Goal: Task Accomplishment & Management: Complete application form

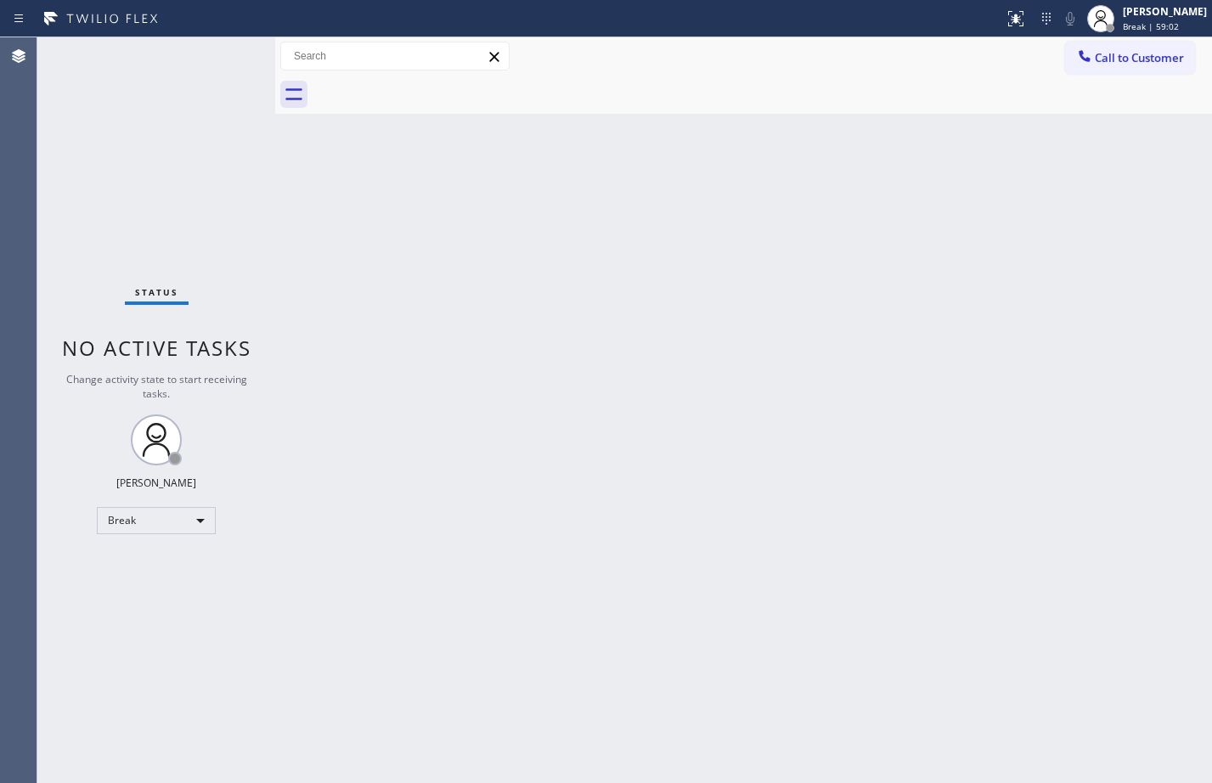
drag, startPoint x: 59, startPoint y: 250, endPoint x: 287, endPoint y: 560, distance: 383.8
click at [59, 250] on div "Status No active tasks Change activity state to start receiving tasks. [PERSON_…" at bounding box center [156, 410] width 238 height 746
click at [192, 511] on div "Break" at bounding box center [156, 520] width 119 height 27
click at [160, 565] on li "Available" at bounding box center [155, 565] width 115 height 20
click at [1098, 261] on div "Back to Dashboard Change Sender ID Customers Technicians Select a contact Outbo…" at bounding box center [743, 410] width 937 height 746
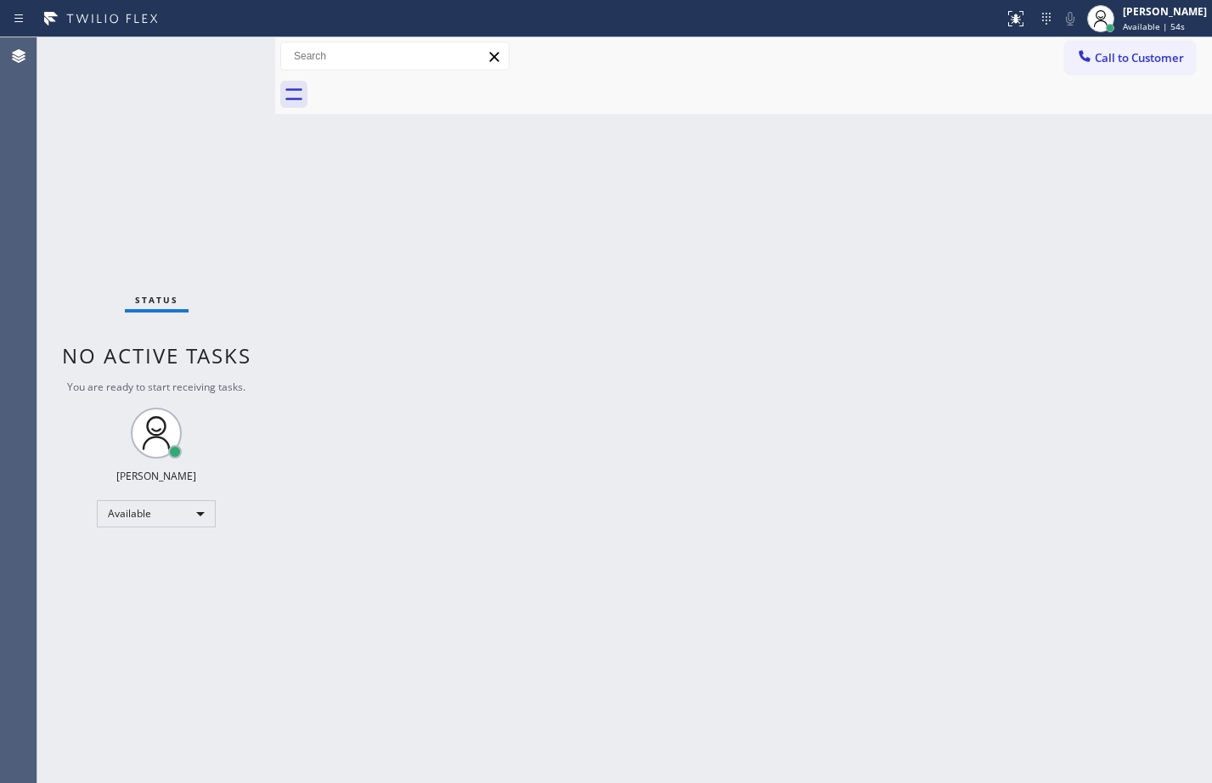
click at [690, 485] on div "Back to Dashboard Change Sender ID Customers Technicians Select a contact Outbo…" at bounding box center [743, 410] width 937 height 746
click at [808, 183] on div "Back to Dashboard Change Sender ID Customers Technicians Select a contact Outbo…" at bounding box center [743, 410] width 937 height 746
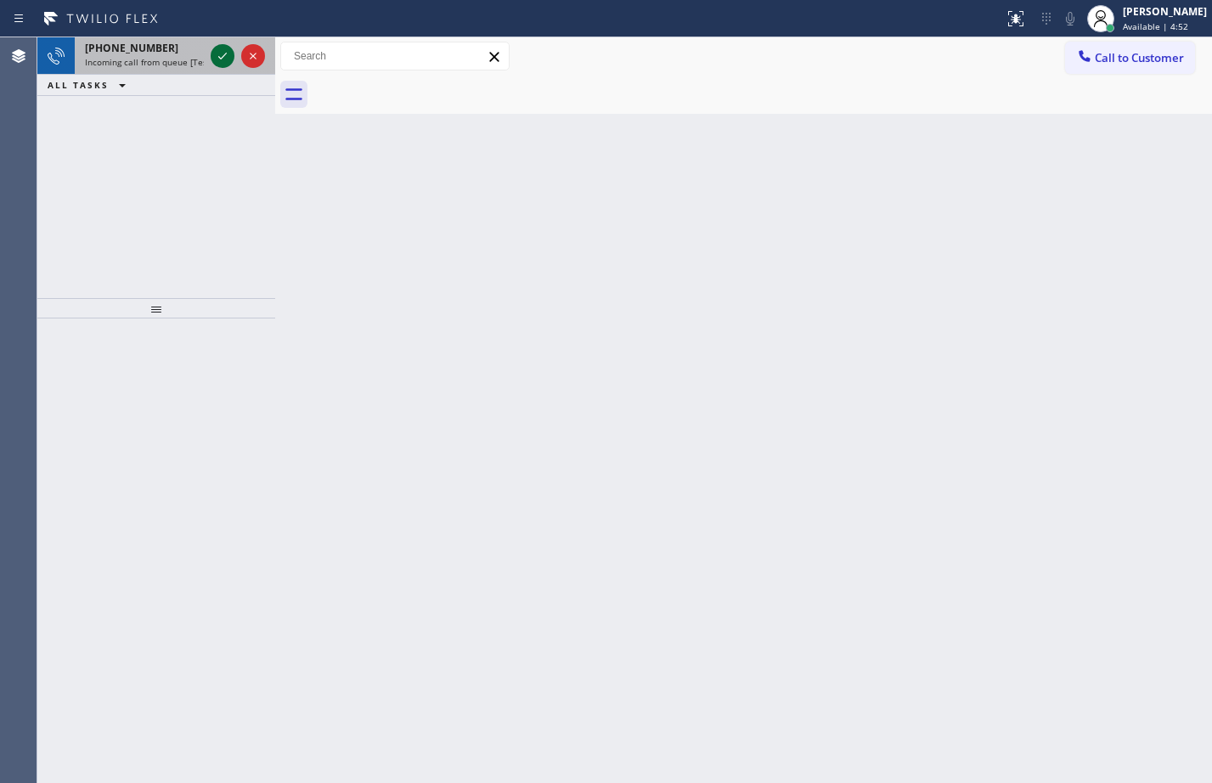
click at [229, 59] on icon at bounding box center [222, 56] width 20 height 20
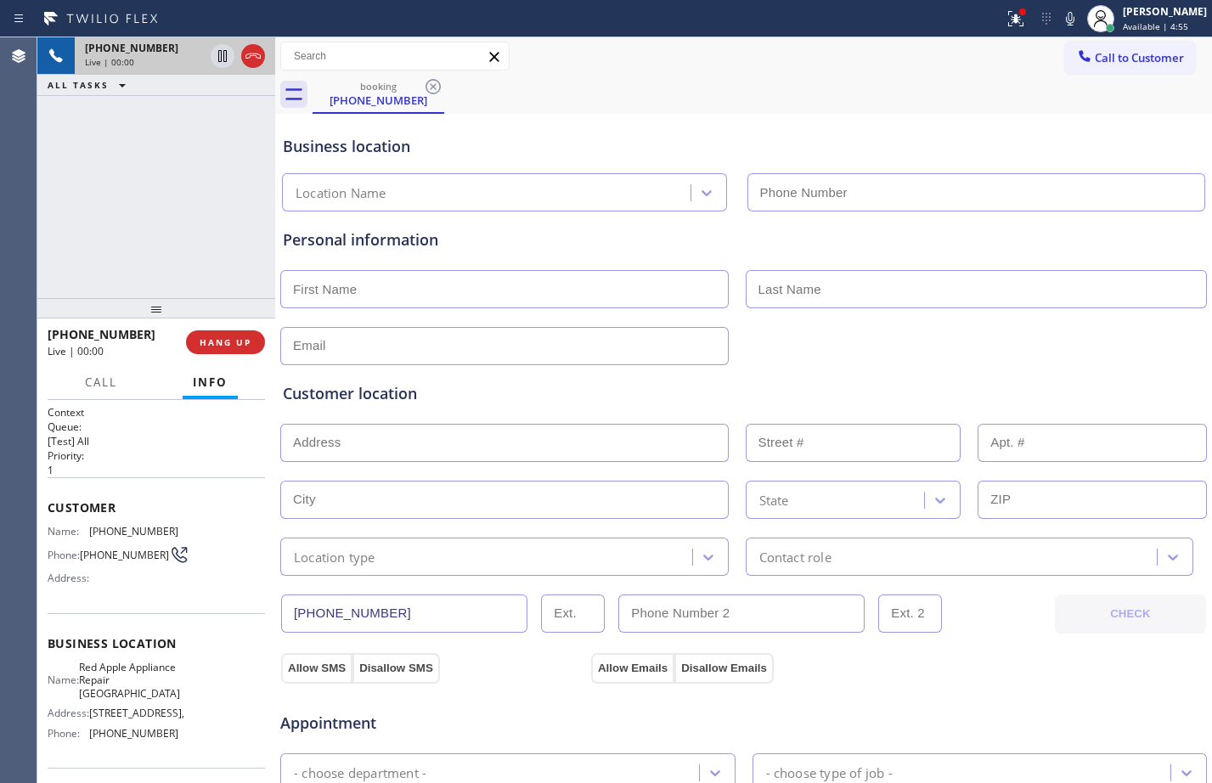
type input "[PHONE_NUMBER]"
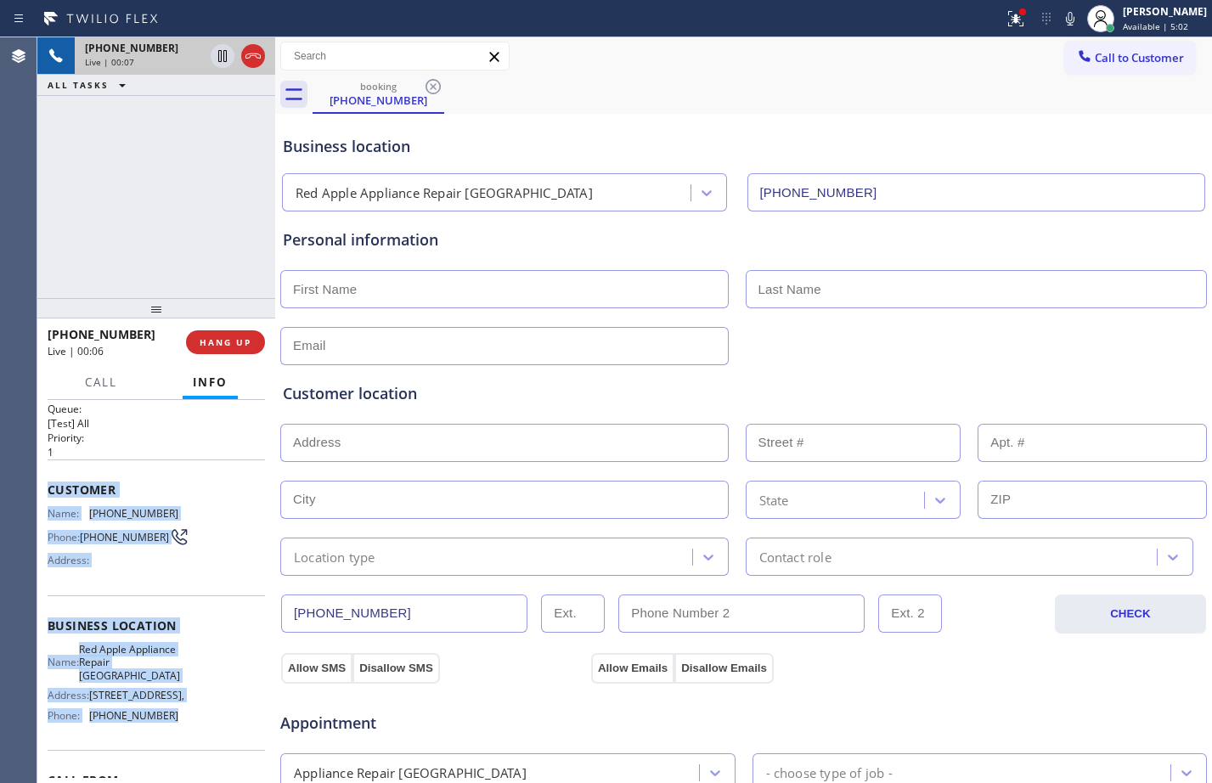
scroll to position [36, 0]
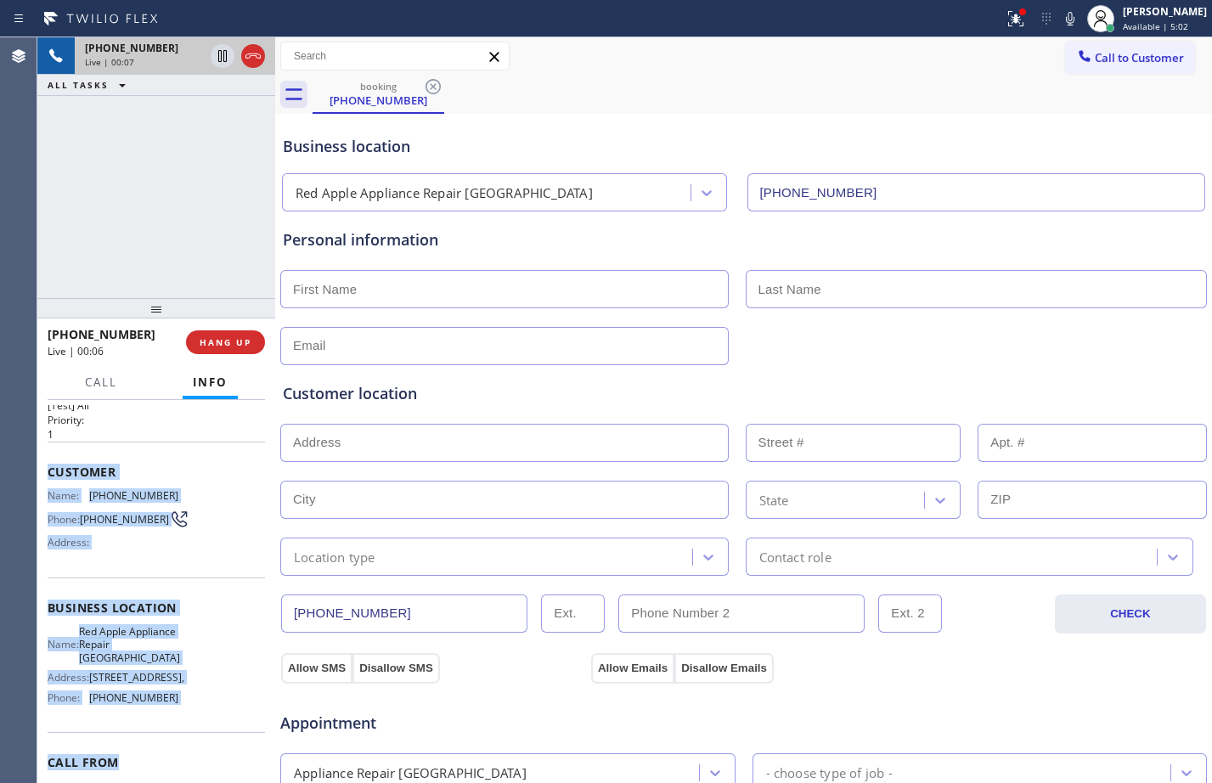
drag, startPoint x: 45, startPoint y: 505, endPoint x: 223, endPoint y: 763, distance: 313.0
click at [223, 763] on div "Context Queue: [Test] All Priority: 1 Customer Name: [PHONE_NUMBER] Phone: [PHO…" at bounding box center [156, 591] width 238 height 383
click at [166, 704] on span "[PHONE_NUMBER]" at bounding box center [133, 697] width 89 height 13
drag, startPoint x: 43, startPoint y: 475, endPoint x: 174, endPoint y: 719, distance: 277.3
click at [174, 719] on div "Context Queue: [Test] All Priority: 1 Customer Name: [PHONE_NUMBER] Phone: [PHO…" at bounding box center [156, 591] width 238 height 383
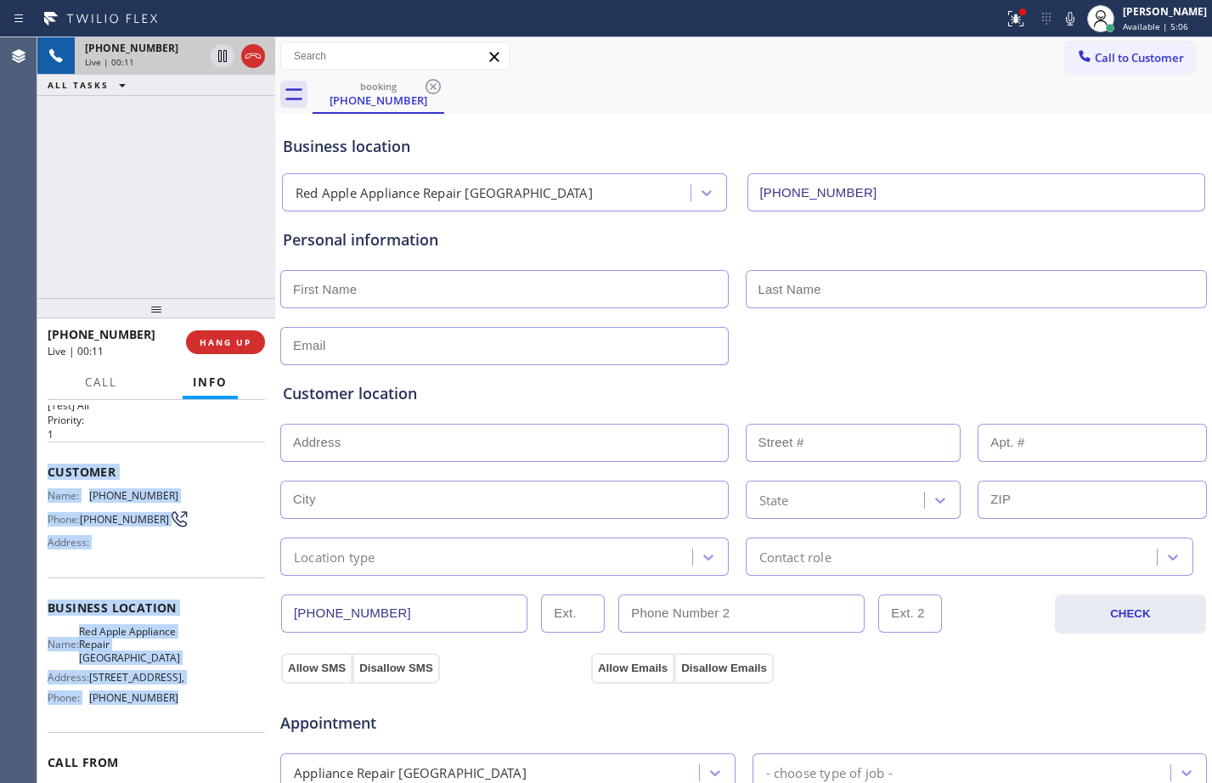
copy div "Customer Name: [PHONE_NUMBER] Phone: [PHONE_NUMBER] Address: Business location …"
click at [1008, 11] on icon at bounding box center [1013, 17] width 10 height 12
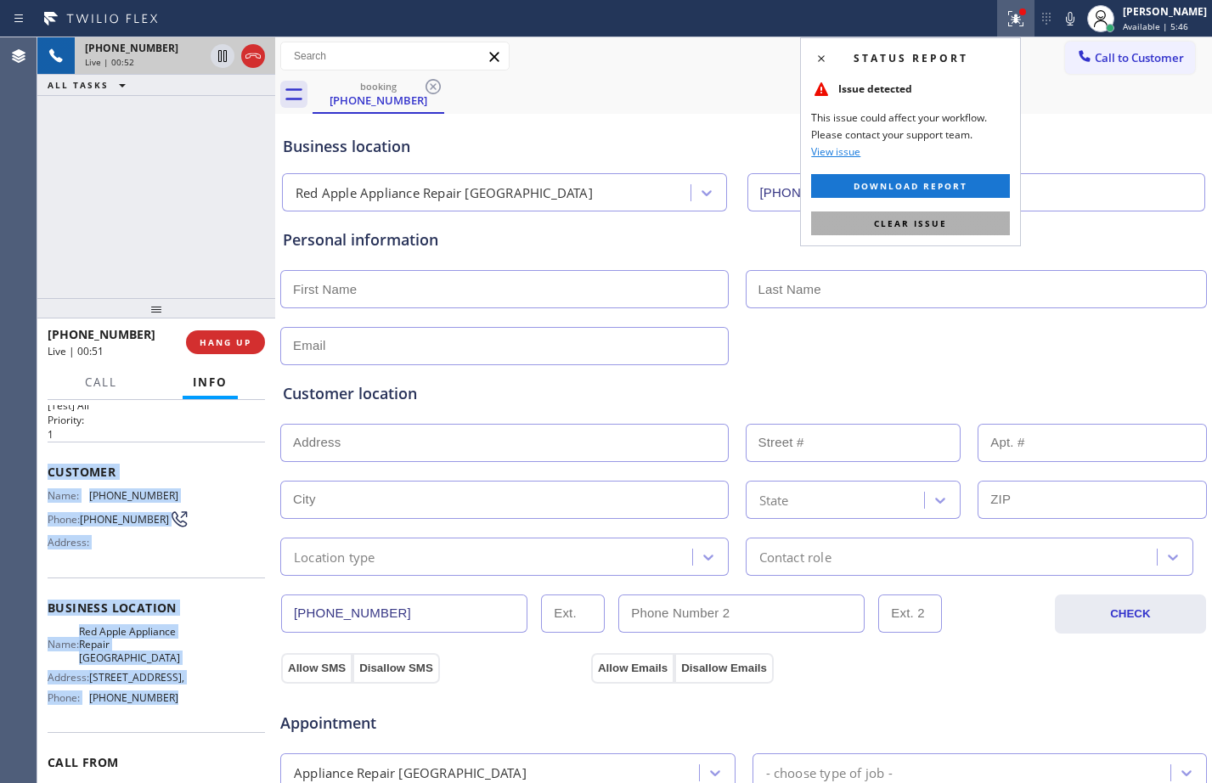
click at [858, 225] on button "Clear issue" at bounding box center [910, 223] width 199 height 24
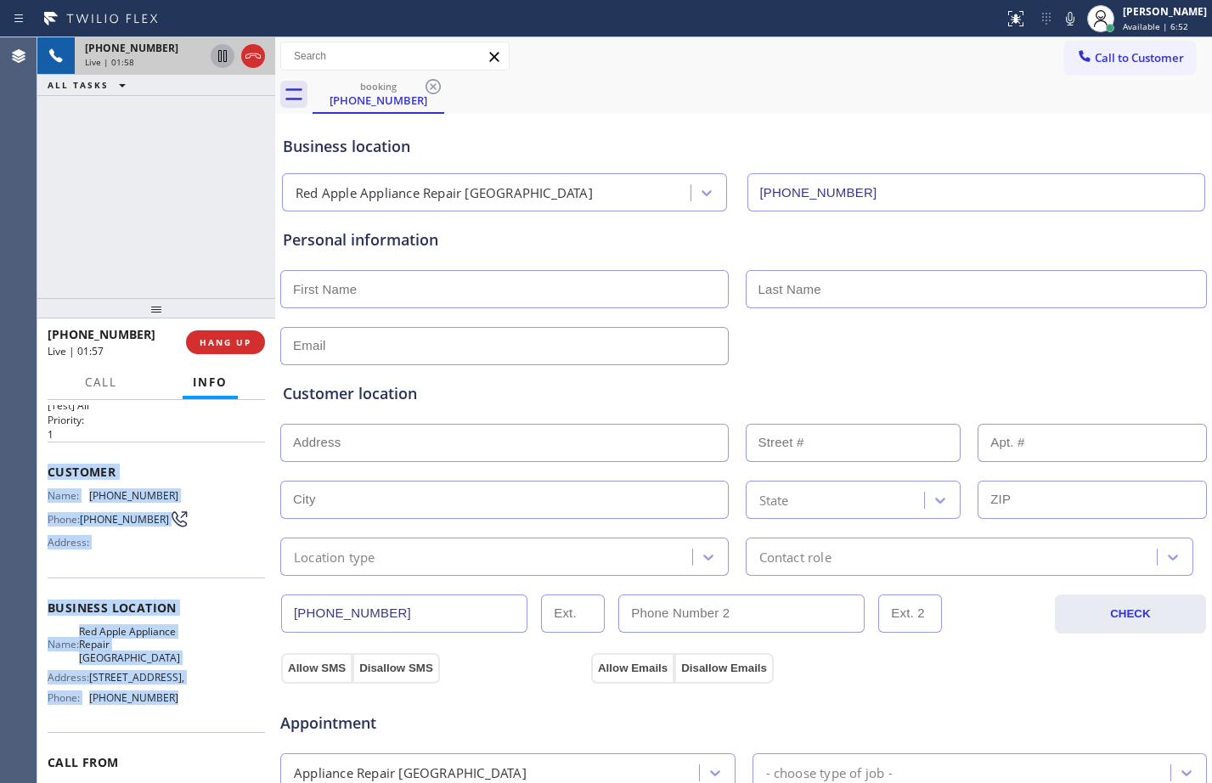
click at [225, 59] on icon at bounding box center [222, 56] width 20 height 20
click at [1060, 10] on icon at bounding box center [1070, 18] width 20 height 20
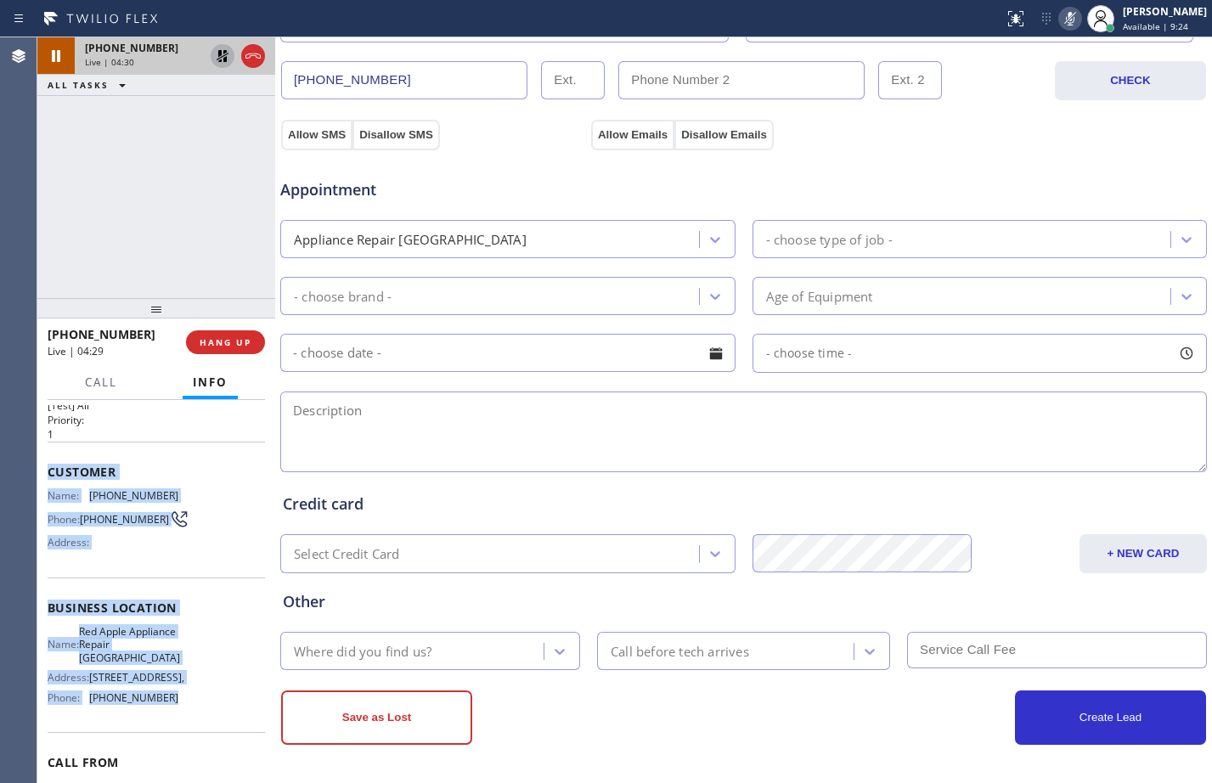
click at [222, 61] on icon at bounding box center [222, 56] width 20 height 20
click at [1060, 24] on icon at bounding box center [1070, 18] width 20 height 20
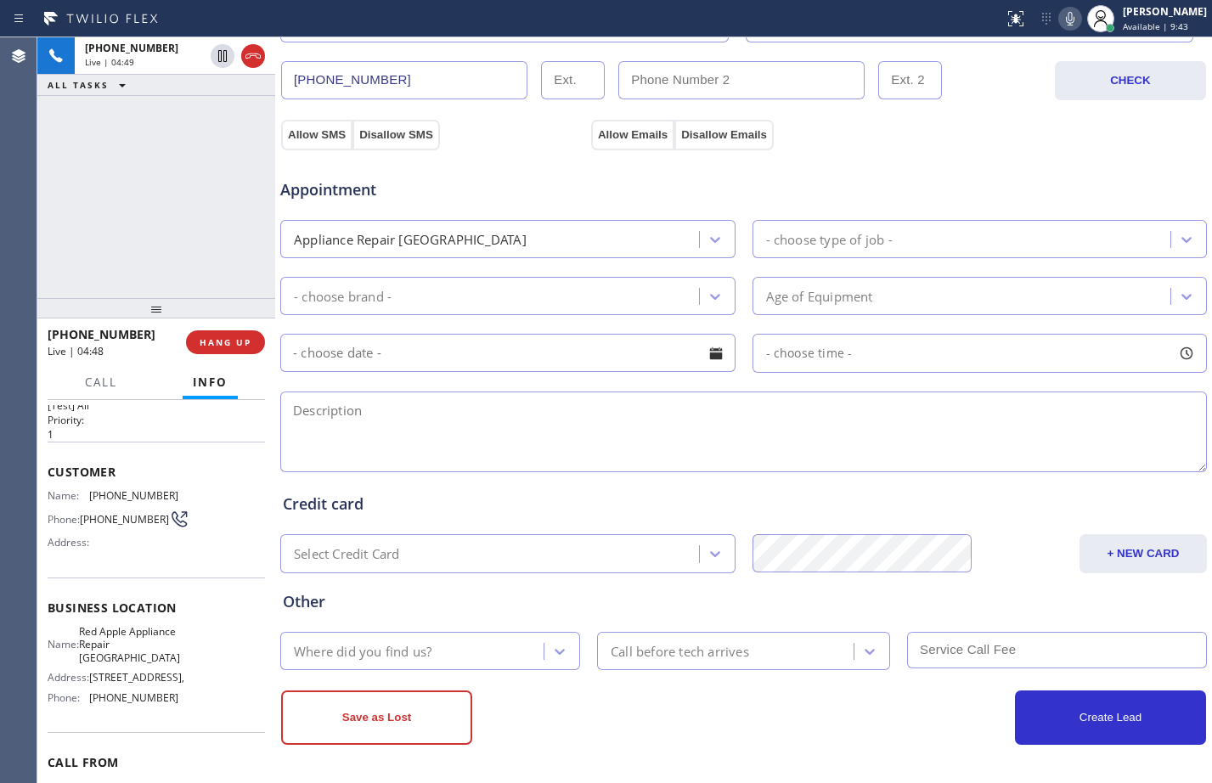
drag, startPoint x: 63, startPoint y: 160, endPoint x: 79, endPoint y: 154, distance: 17.2
click at [63, 160] on div "[PHONE_NUMBER] Live | 04:49 ALL TASKS ALL TASKS ACTIVE TASKS TASKS IN WRAP UP" at bounding box center [156, 167] width 238 height 261
click at [218, 58] on icon at bounding box center [222, 56] width 8 height 12
click at [1060, 16] on icon at bounding box center [1070, 18] width 20 height 20
click at [222, 63] on icon at bounding box center [222, 56] width 20 height 20
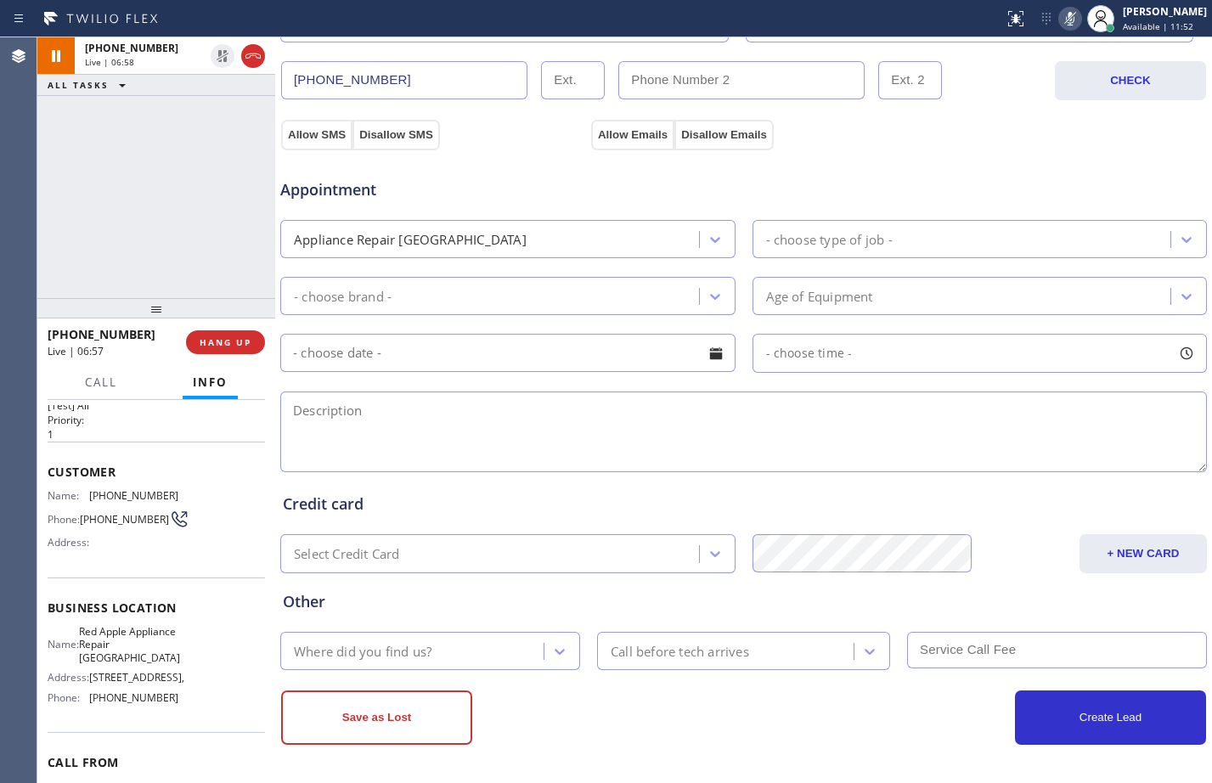
click at [1064, 16] on rect at bounding box center [1070, 17] width 12 height 12
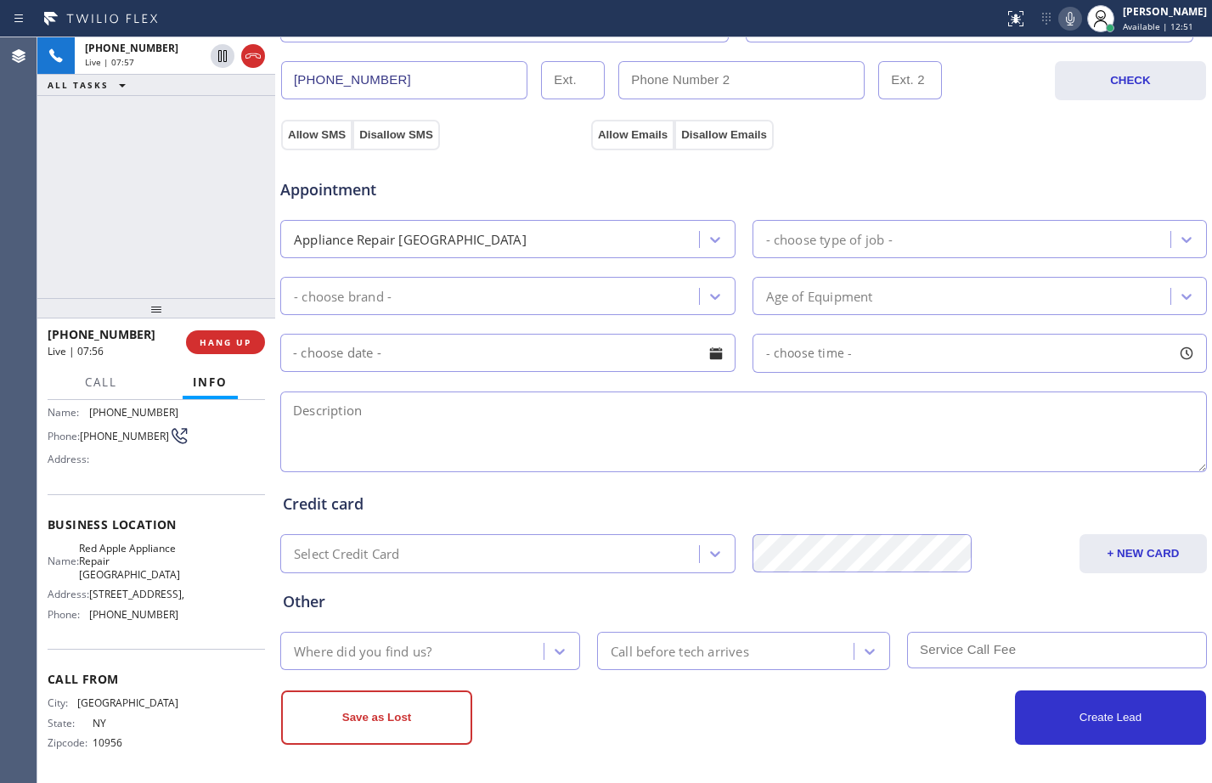
scroll to position [138, 0]
click at [107, 380] on span "Call" at bounding box center [101, 381] width 32 height 15
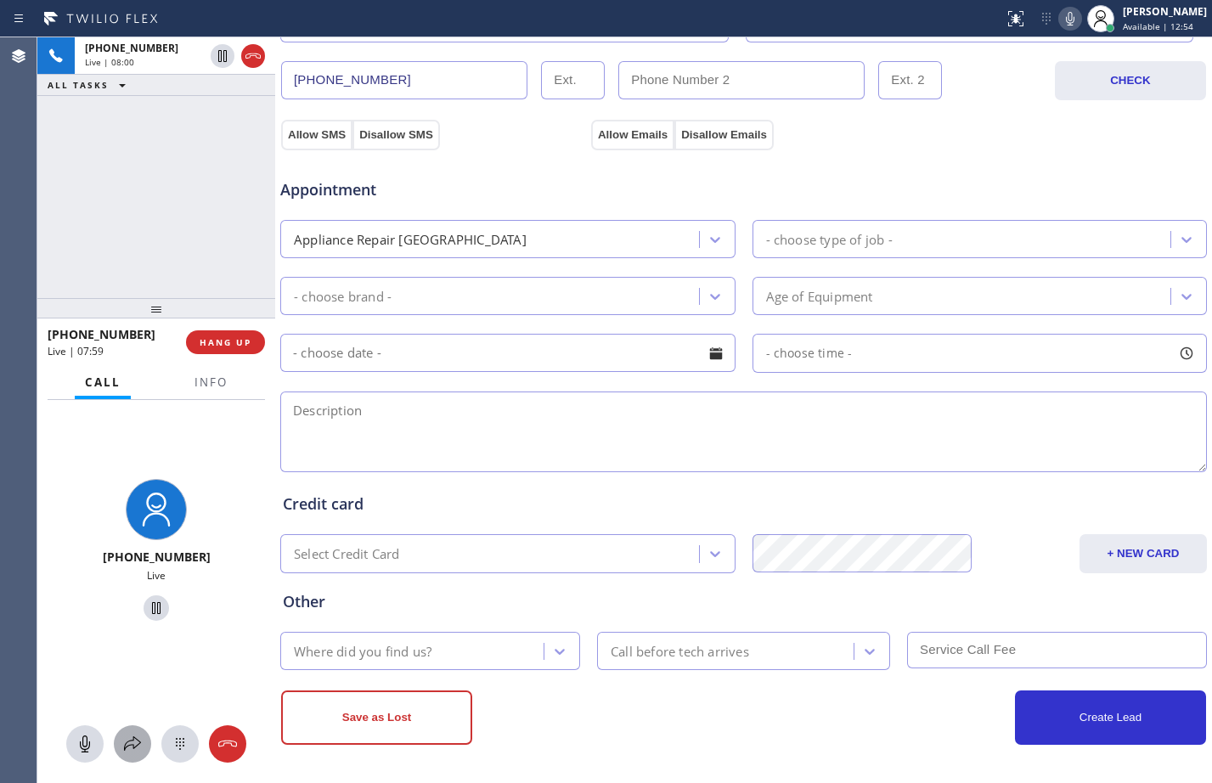
click at [132, 736] on icon at bounding box center [132, 744] width 20 height 20
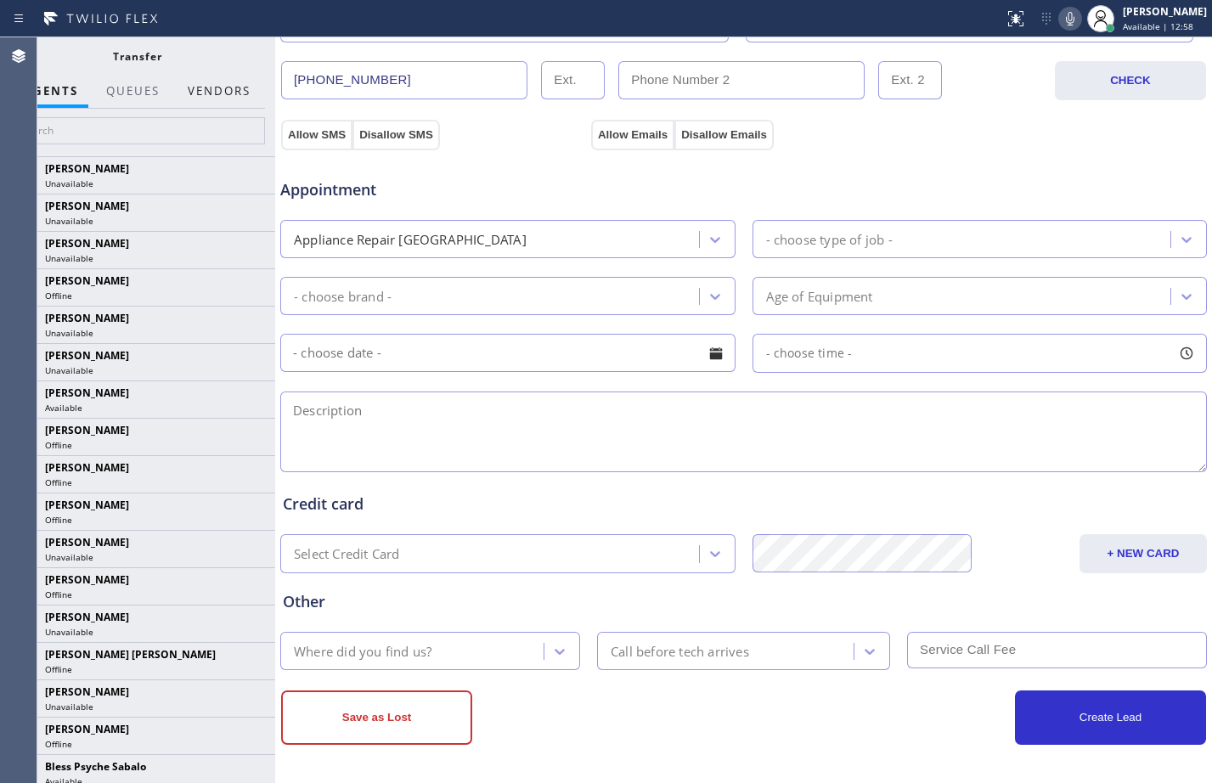
drag, startPoint x: 227, startPoint y: 96, endPoint x: 196, endPoint y: 126, distance: 42.6
click at [227, 96] on button "Vendors" at bounding box center [218, 91] width 83 height 33
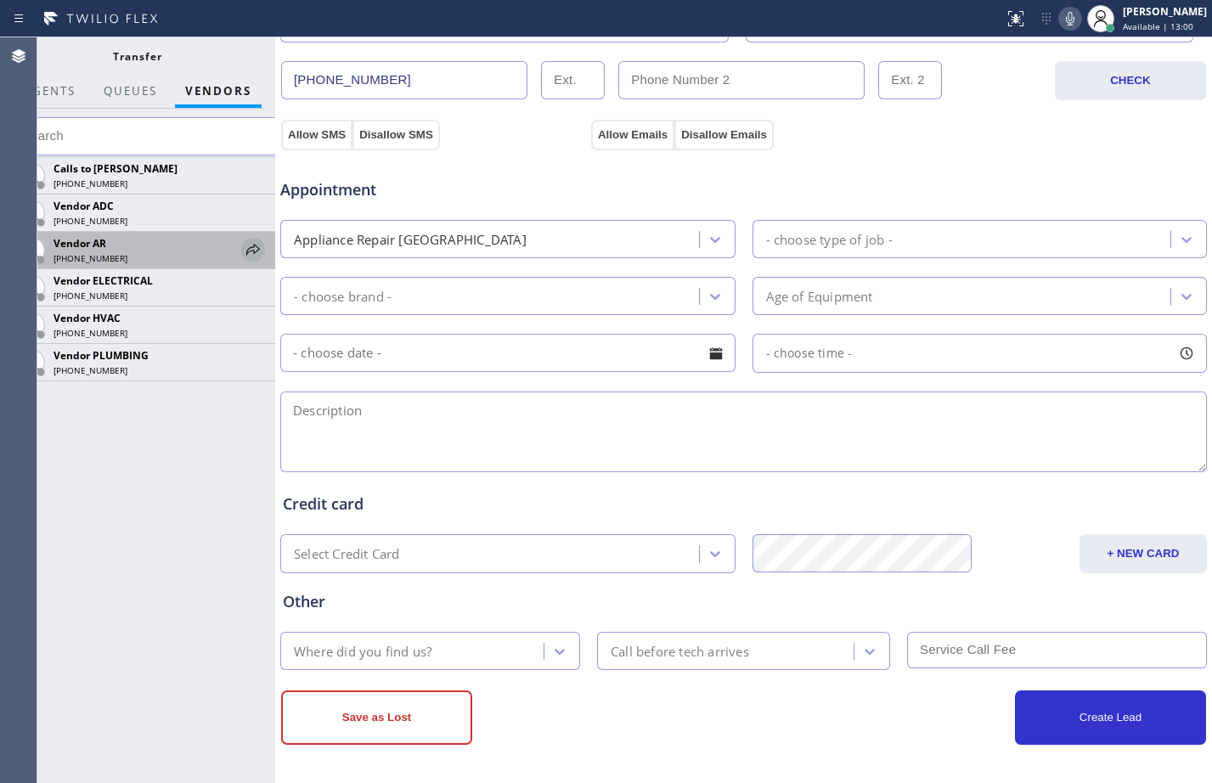
click at [256, 252] on icon at bounding box center [253, 249] width 20 height 20
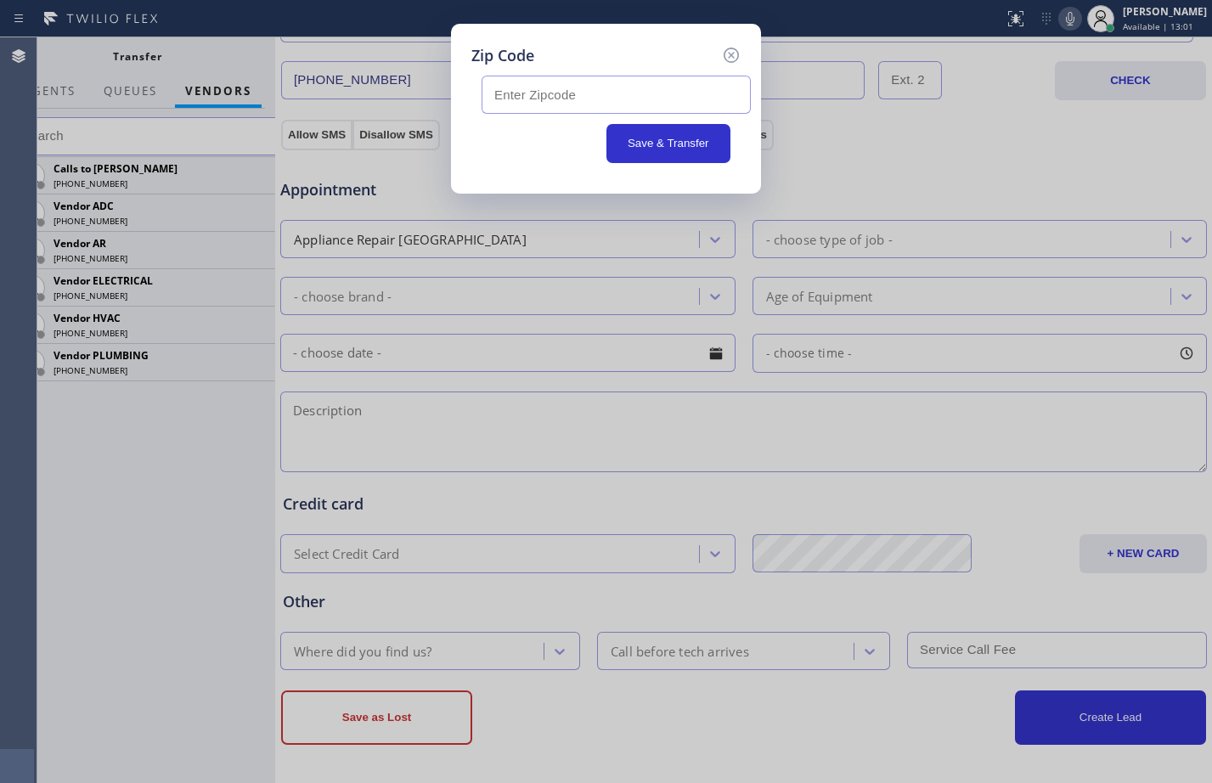
click at [554, 98] on input "text" at bounding box center [615, 95] width 269 height 38
paste input "11795"
type input "11795"
click at [639, 151] on button "Save & Transfer" at bounding box center [668, 143] width 125 height 39
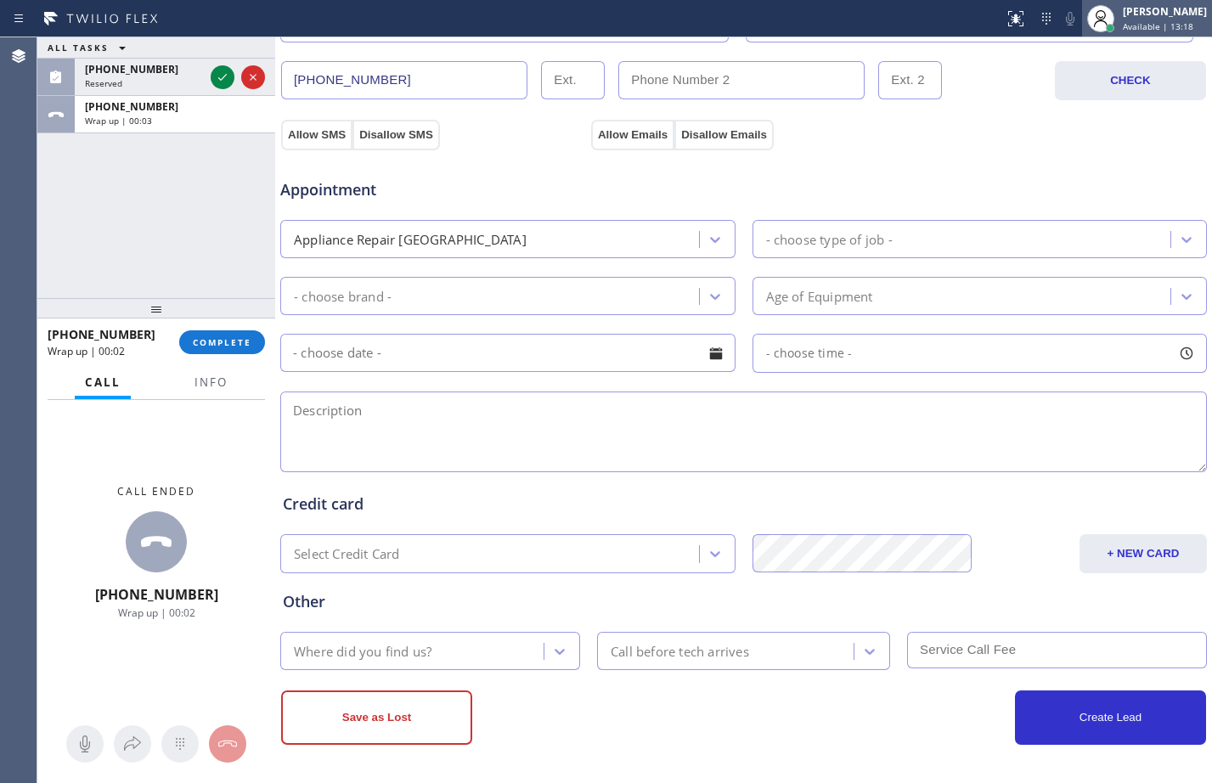
click at [1119, 13] on div "[PERSON_NAME] Available | 13:18" at bounding box center [1165, 18] width 93 height 30
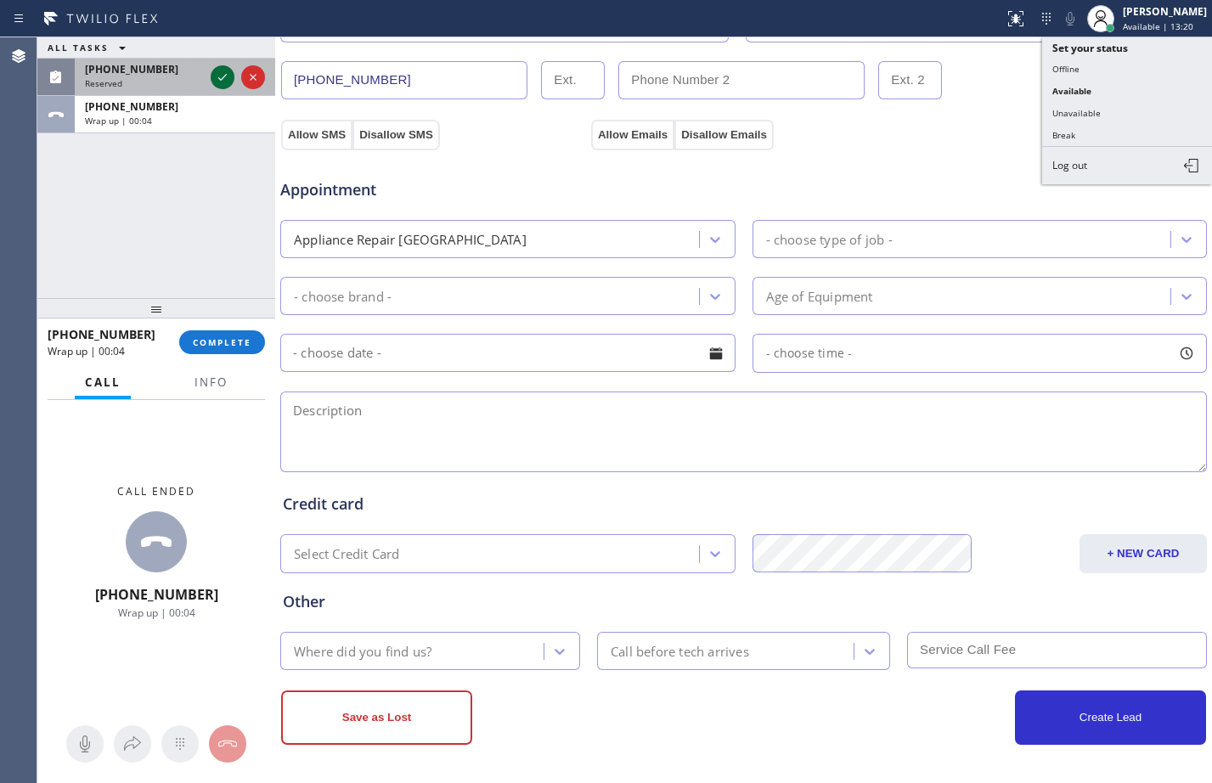
click at [222, 74] on icon at bounding box center [222, 77] width 20 height 20
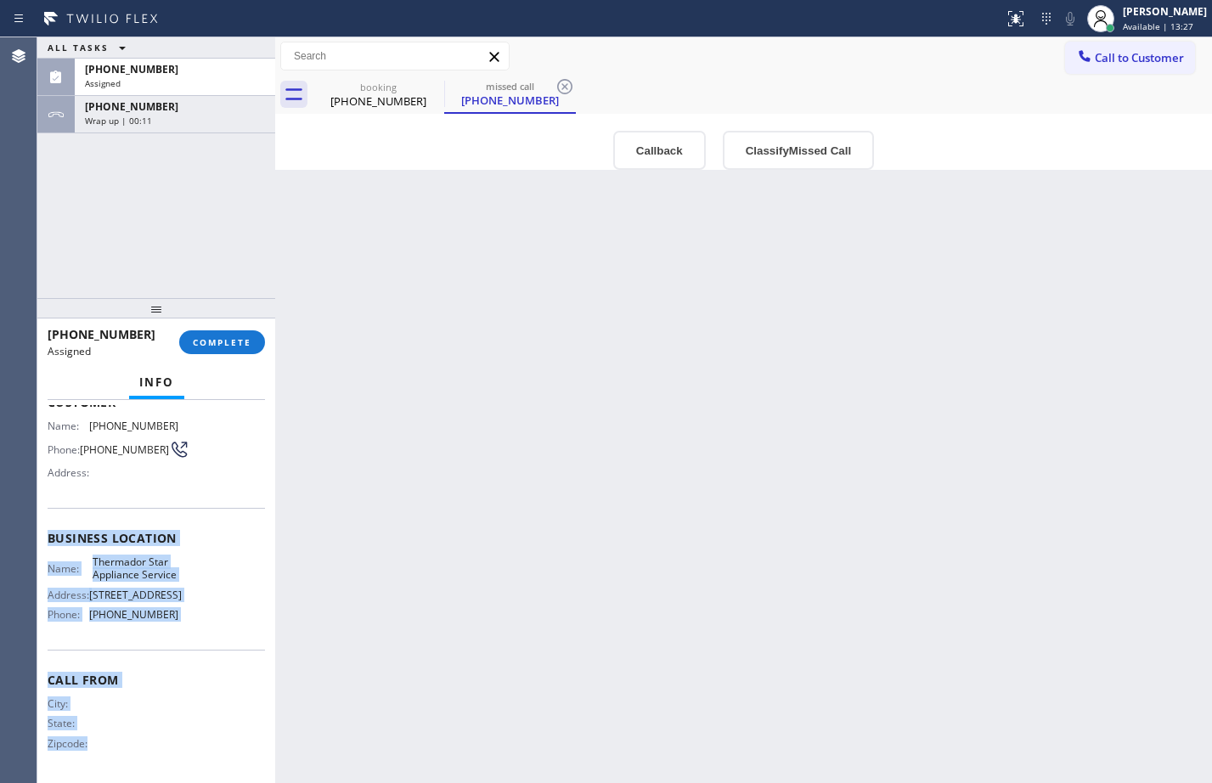
drag, startPoint x: 47, startPoint y: 516, endPoint x: 177, endPoint y: 753, distance: 270.6
click at [177, 753] on div "Context Queue: Appliance Repair High End Priority: 0 Task Age: Customer Name: […" at bounding box center [156, 591] width 238 height 383
copy div "Business location Name: Thermador Star Appliance Service Address: [STREET_ADDRE…"
click at [234, 351] on button "COMPLETE" at bounding box center [222, 342] width 86 height 24
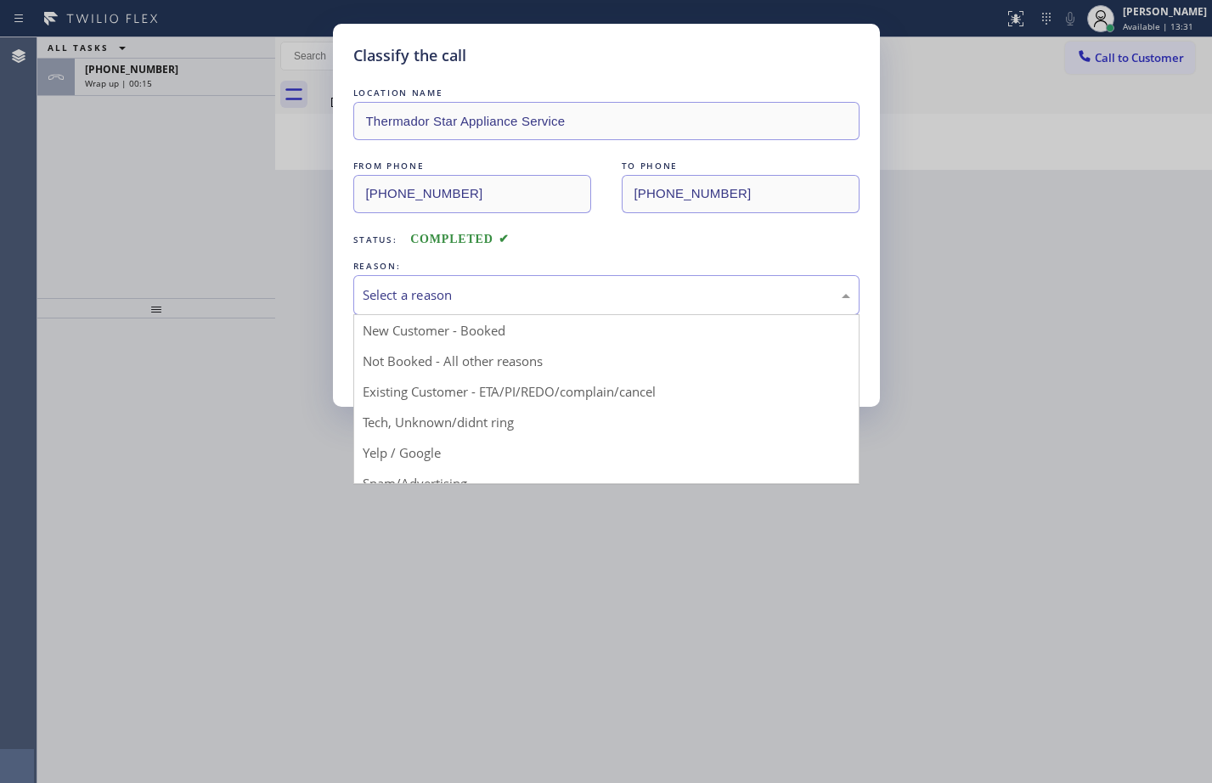
click at [486, 305] on div "Select a reason" at bounding box center [606, 295] width 506 height 40
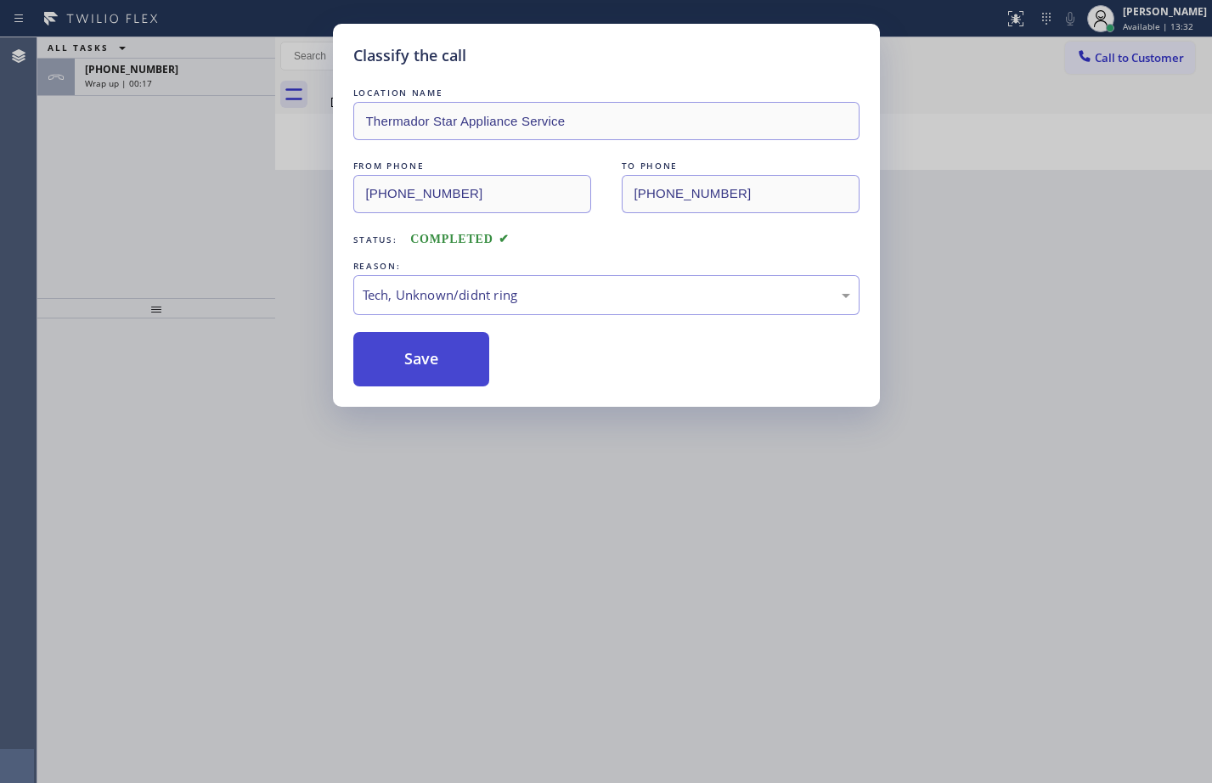
click at [419, 360] on button "Save" at bounding box center [421, 359] width 137 height 54
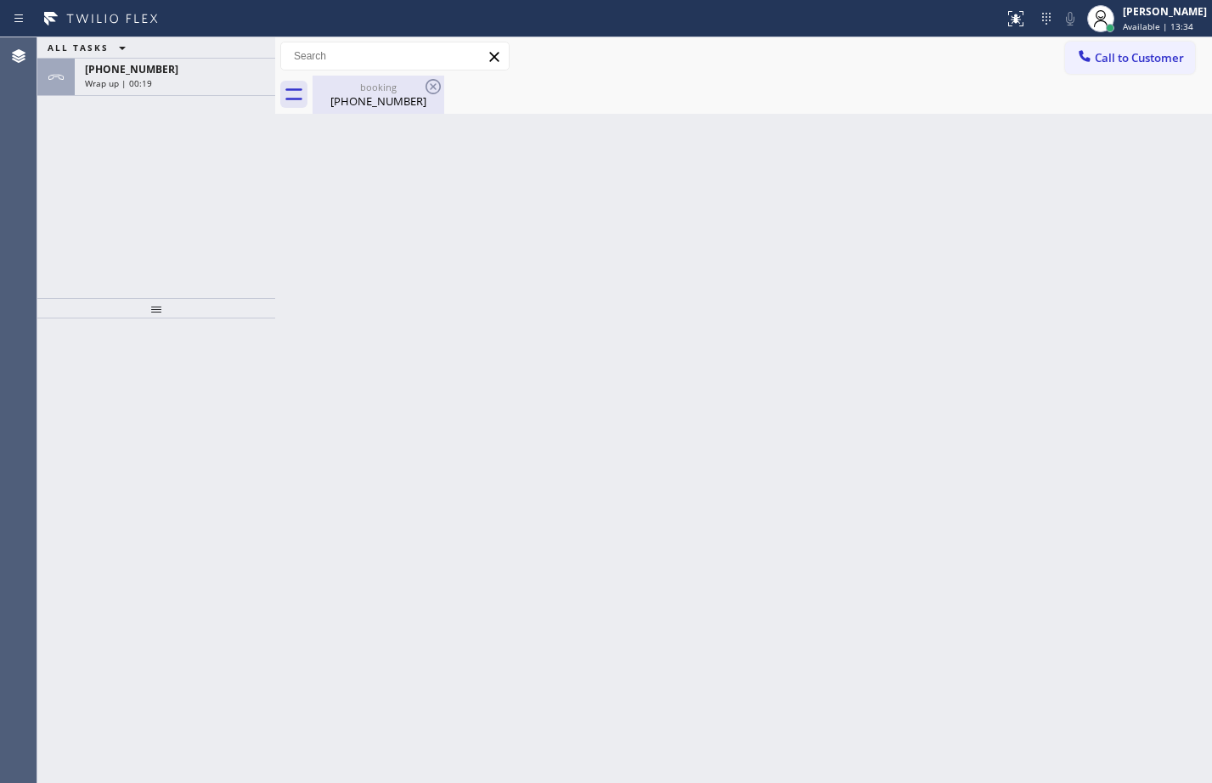
click at [346, 78] on div "booking [PHONE_NUMBER]" at bounding box center [378, 95] width 128 height 38
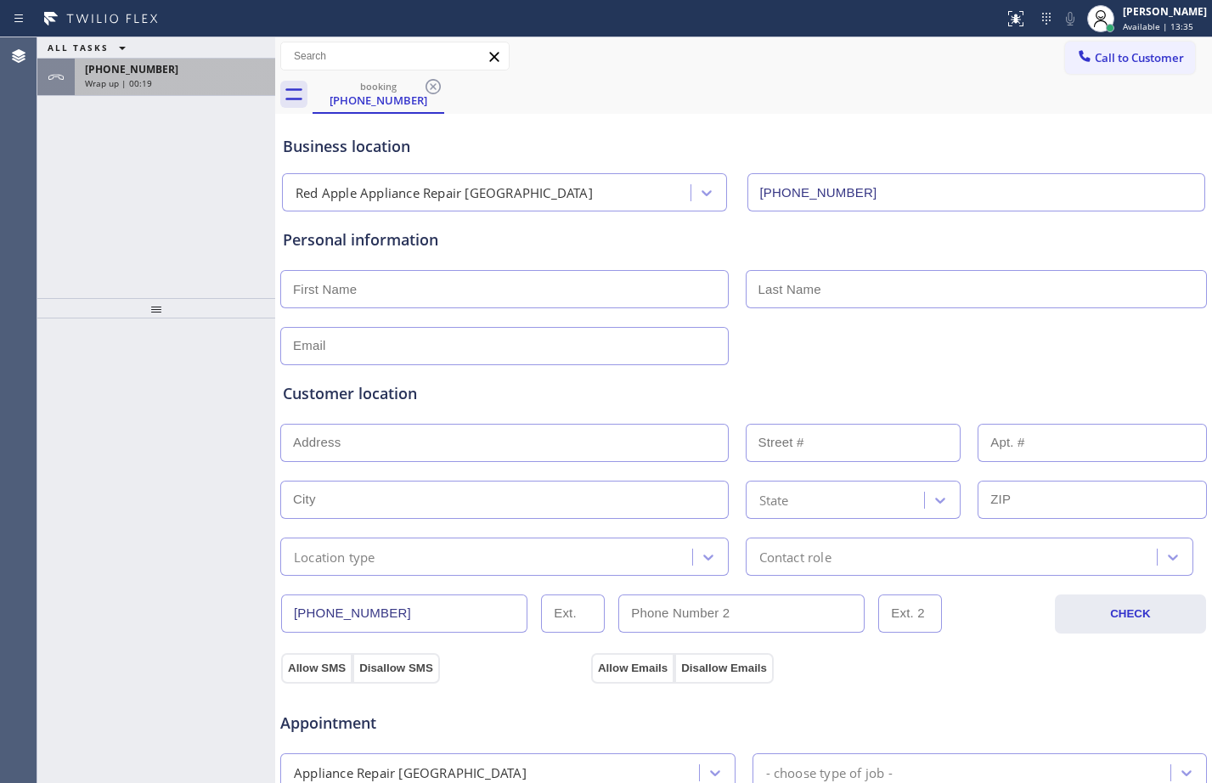
click at [185, 76] on div "[PHONE_NUMBER] Wrap up | 00:19" at bounding box center [172, 77] width 194 height 37
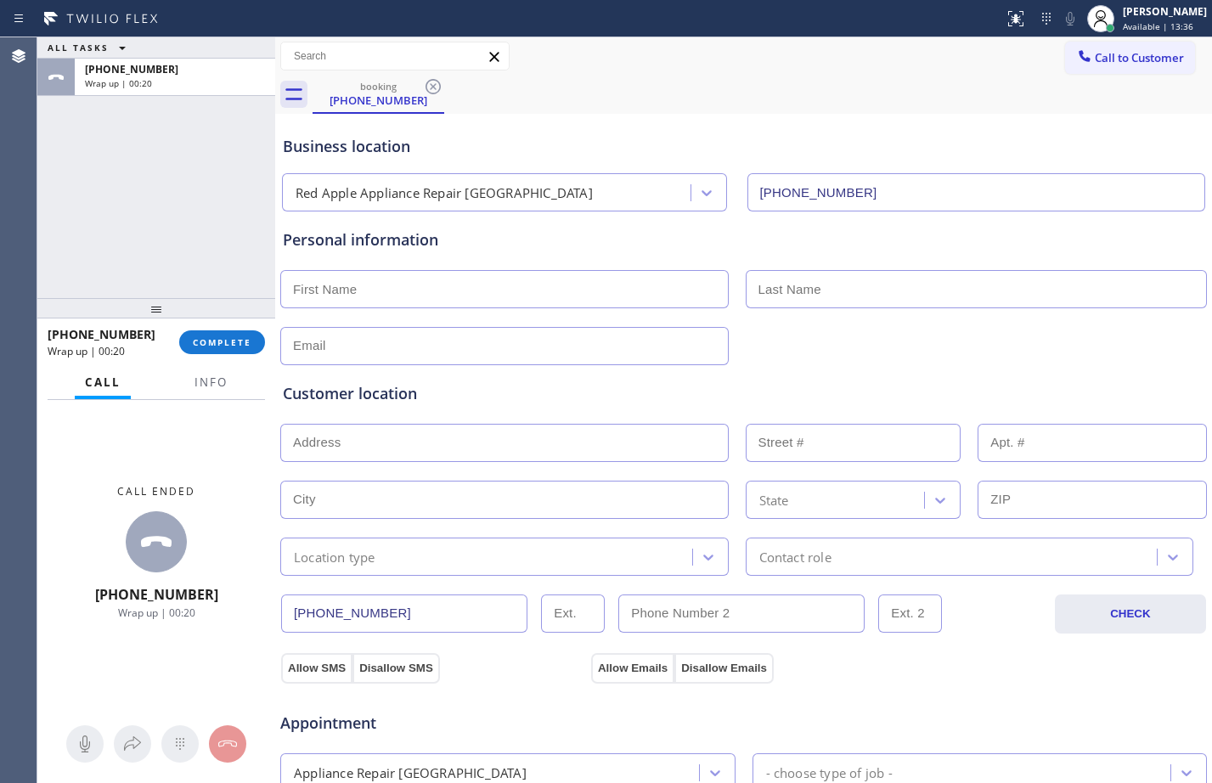
click at [405, 284] on input "text" at bounding box center [504, 289] width 448 height 38
type input "[PERSON_NAME]"
click at [646, 336] on input "text" at bounding box center [504, 346] width 448 height 38
type input "[EMAIL_ADDRESS][DOMAIN_NAME]"
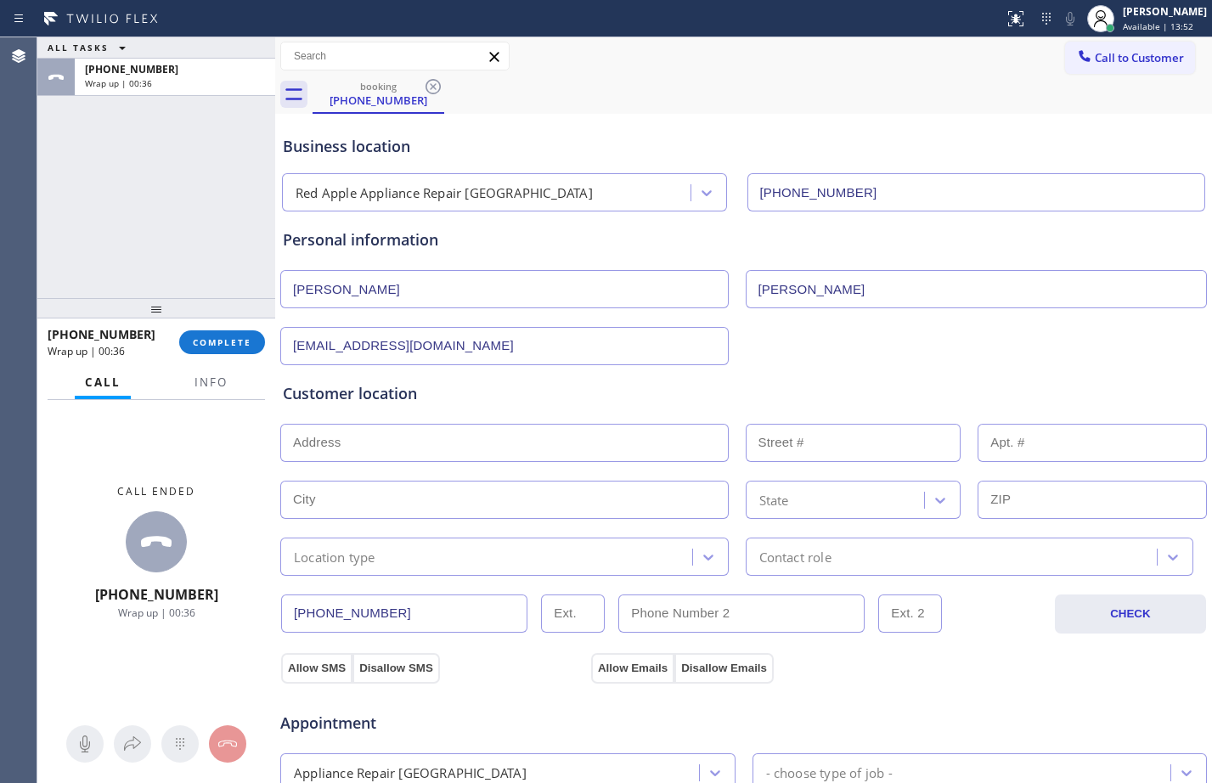
click at [651, 447] on input "text" at bounding box center [504, 443] width 448 height 38
type input "1"
click at [625, 482] on input "text" at bounding box center [504, 500] width 448 height 38
type input "W"
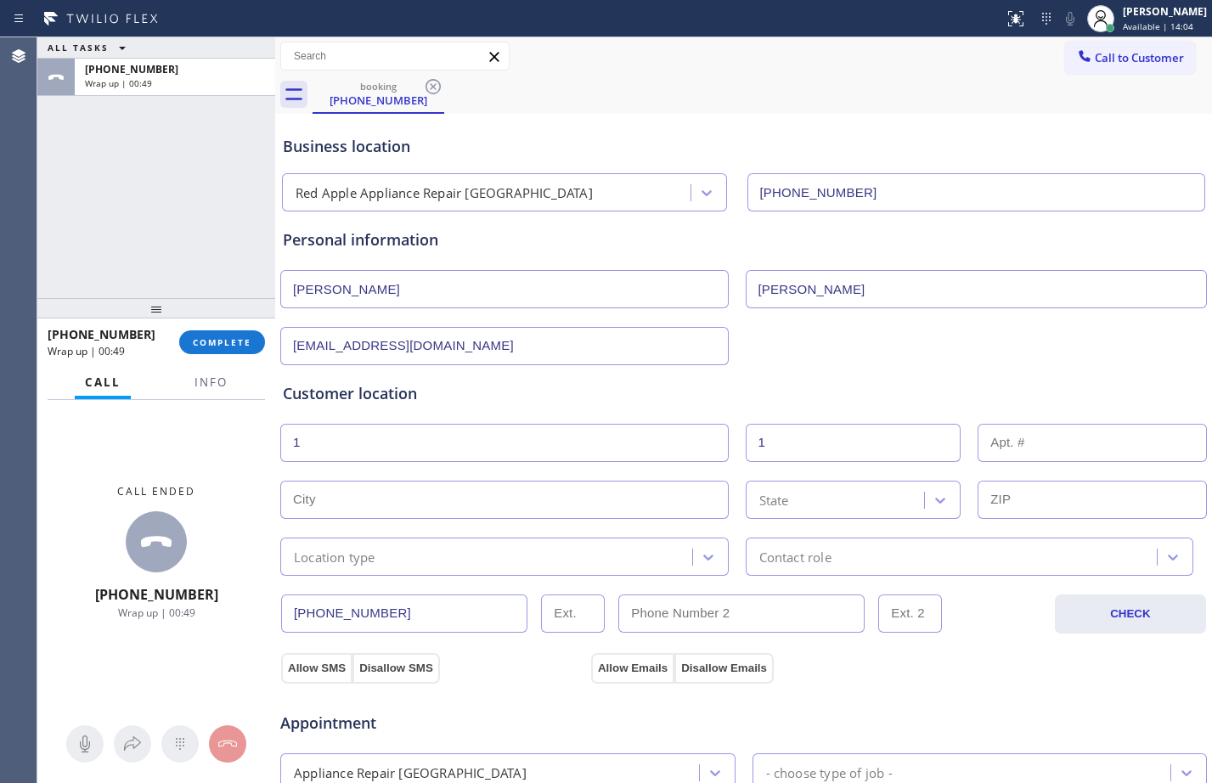
click at [600, 494] on input "text" at bounding box center [504, 500] width 448 height 38
paste input "West Islip"
type input "West Islip"
click at [766, 502] on div "State" at bounding box center [774, 500] width 30 height 20
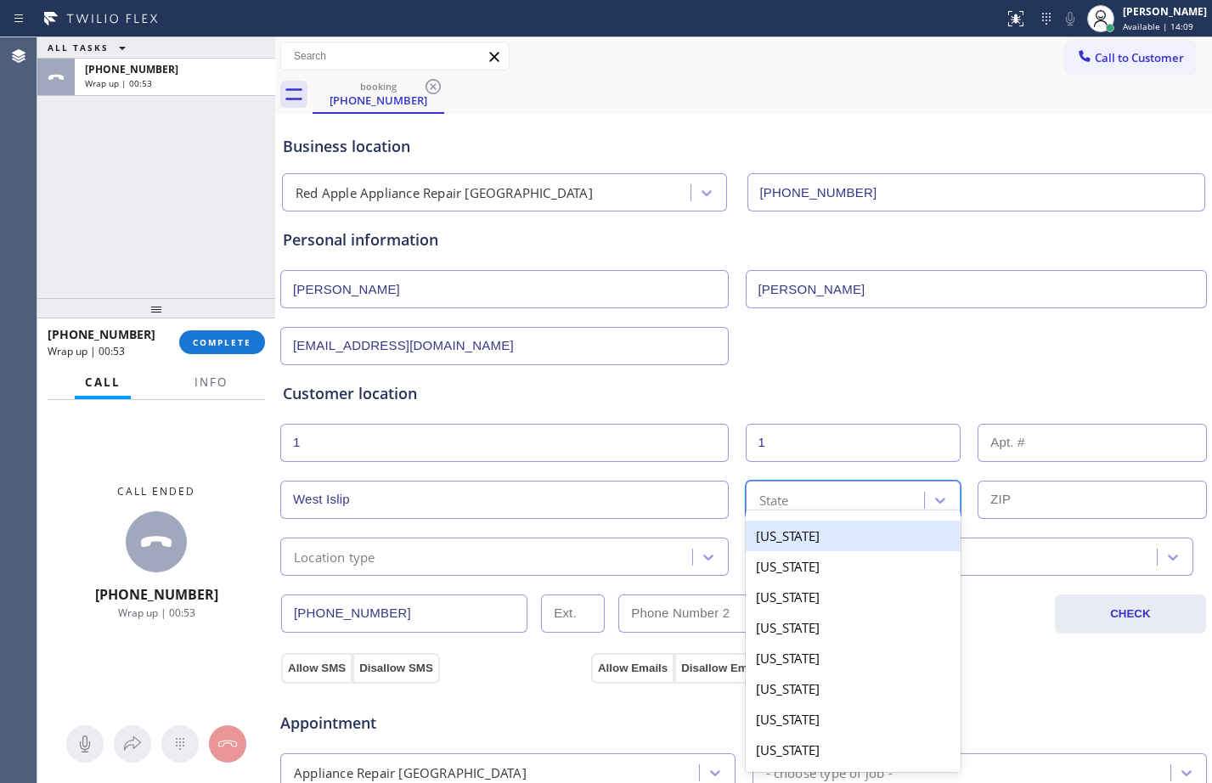
paste input "NY"
type input "NY"
click at [846, 536] on div "[US_STATE]" at bounding box center [854, 536] width 216 height 31
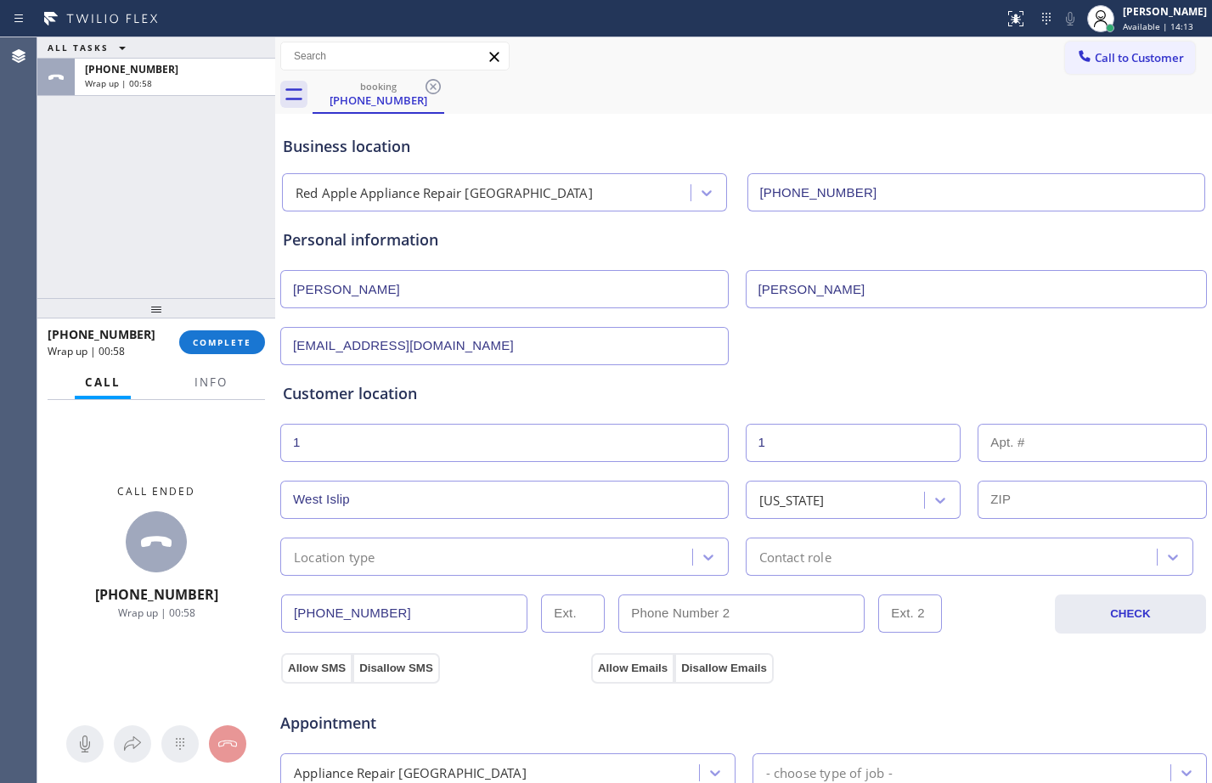
click at [1075, 492] on input "text" at bounding box center [1091, 500] width 229 height 38
paste input "11795"
type input "11795"
click at [294, 499] on input "West Islip" at bounding box center [504, 500] width 448 height 38
click at [476, 561] on div "Location type" at bounding box center [488, 557] width 407 height 30
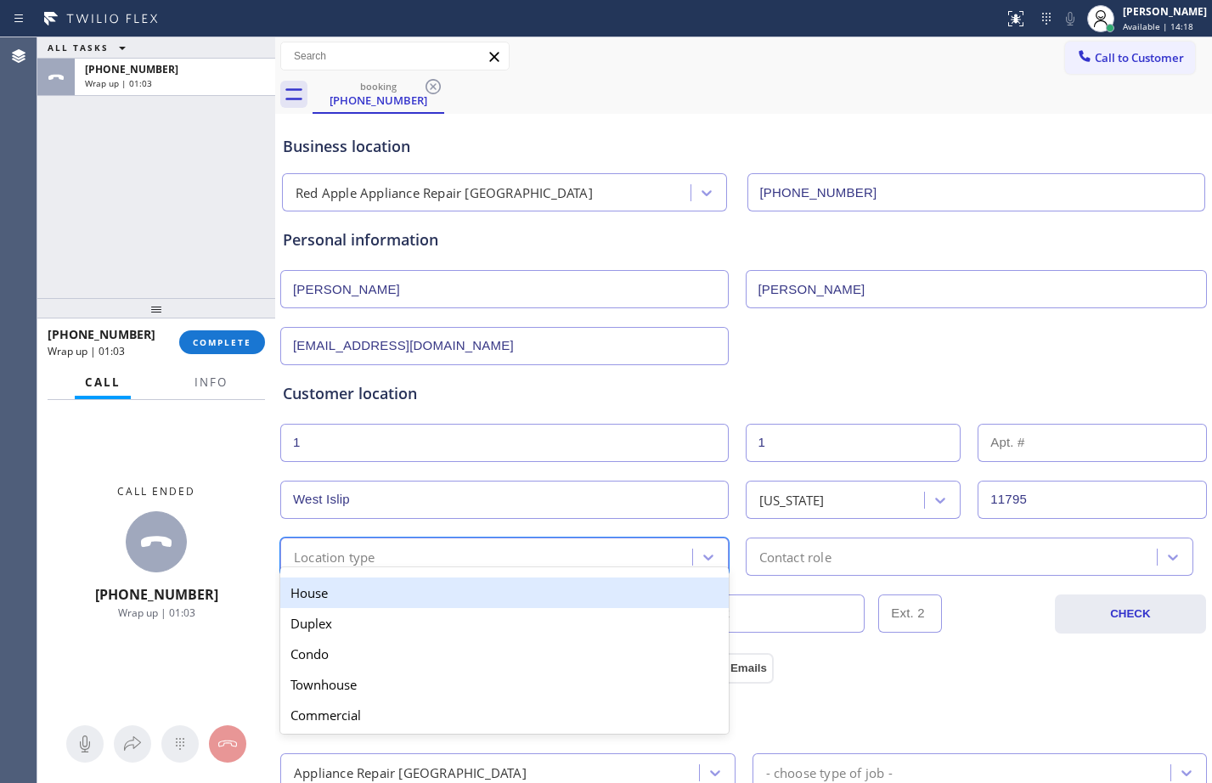
click at [397, 595] on div "House" at bounding box center [504, 592] width 448 height 31
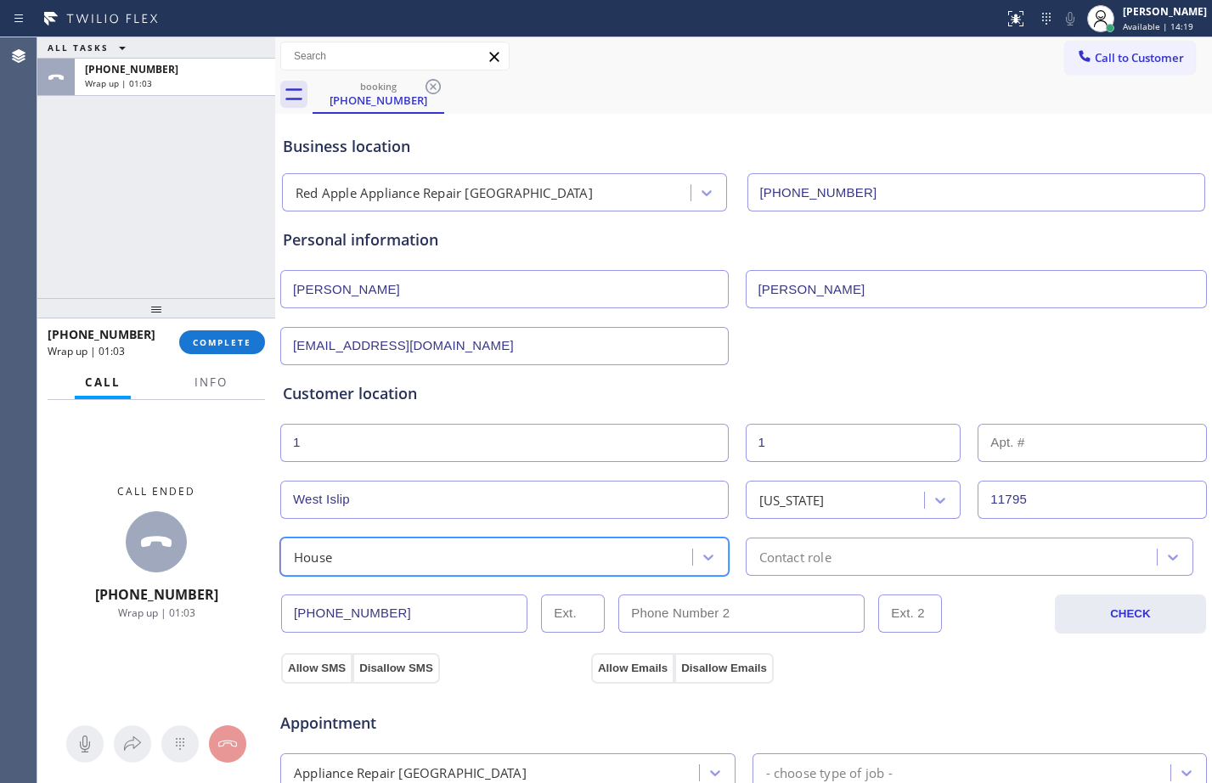
click at [813, 537] on div "Contact role" at bounding box center [970, 556] width 448 height 38
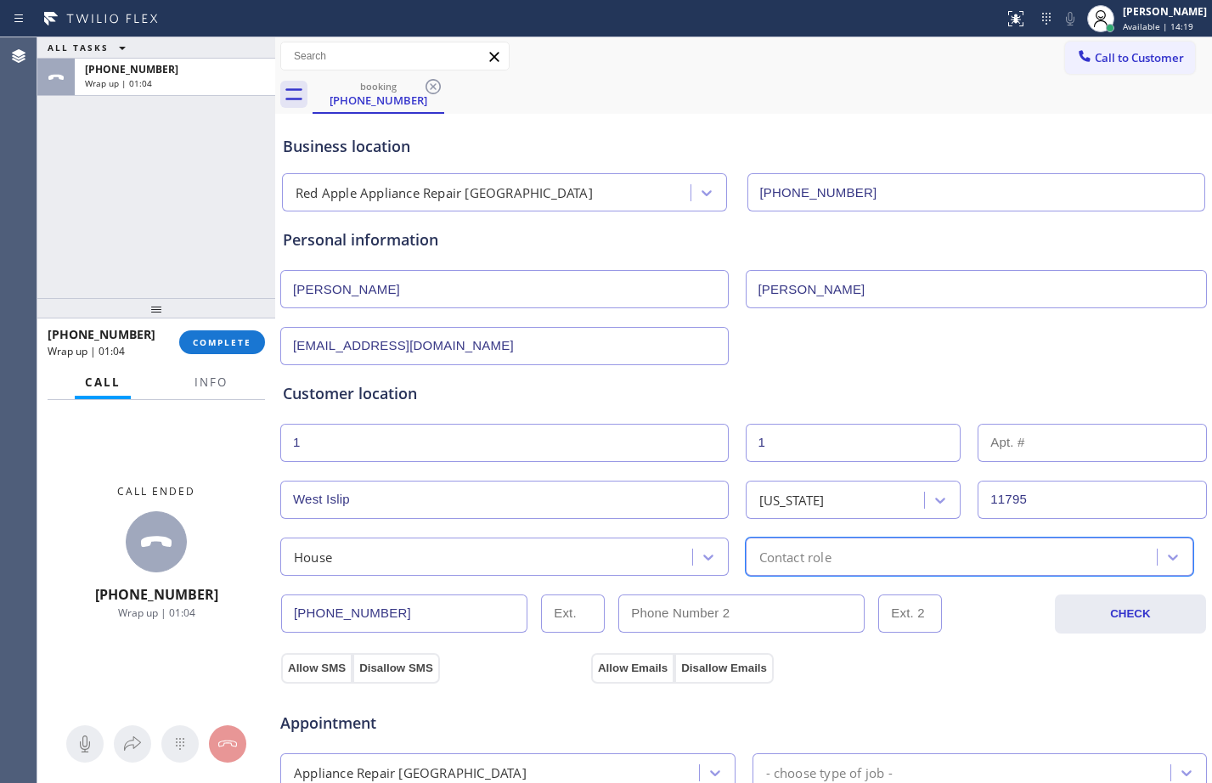
click at [808, 549] on div "Contact role" at bounding box center [795, 557] width 72 height 20
click at [791, 552] on div "Contact role" at bounding box center [795, 557] width 72 height 20
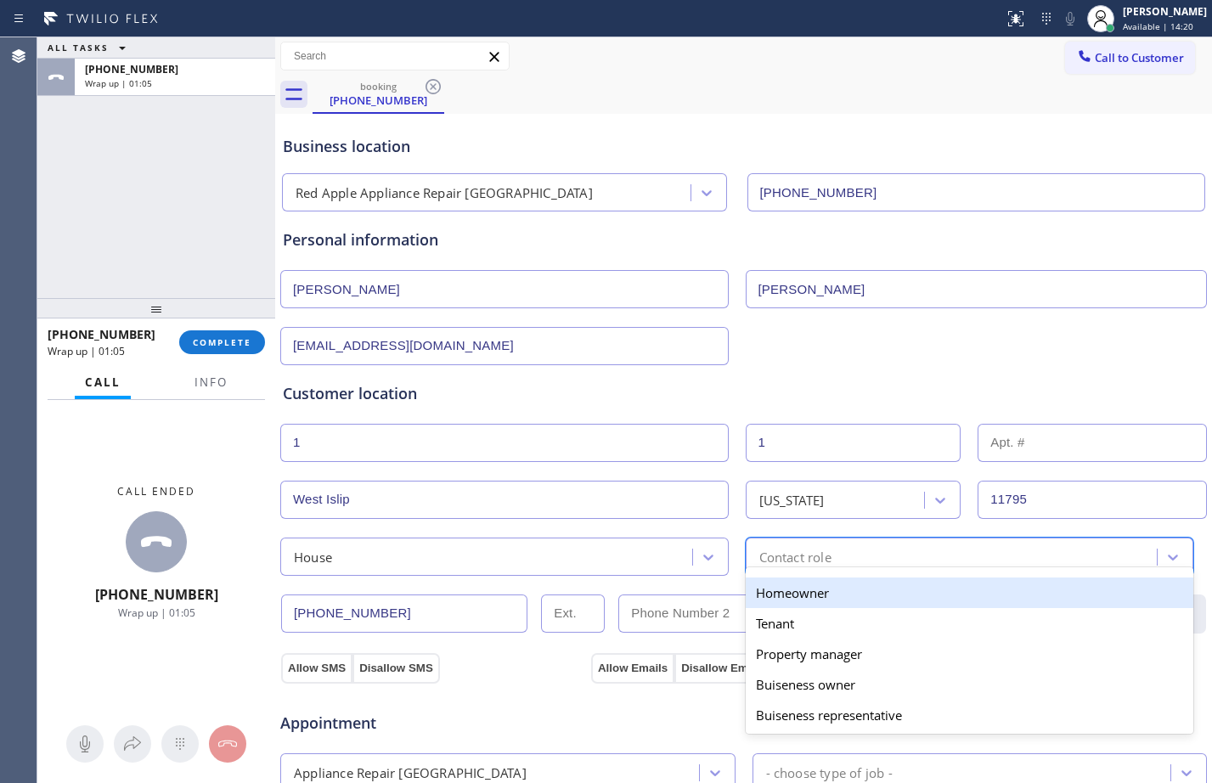
click at [775, 594] on div "Homeowner" at bounding box center [970, 592] width 448 height 31
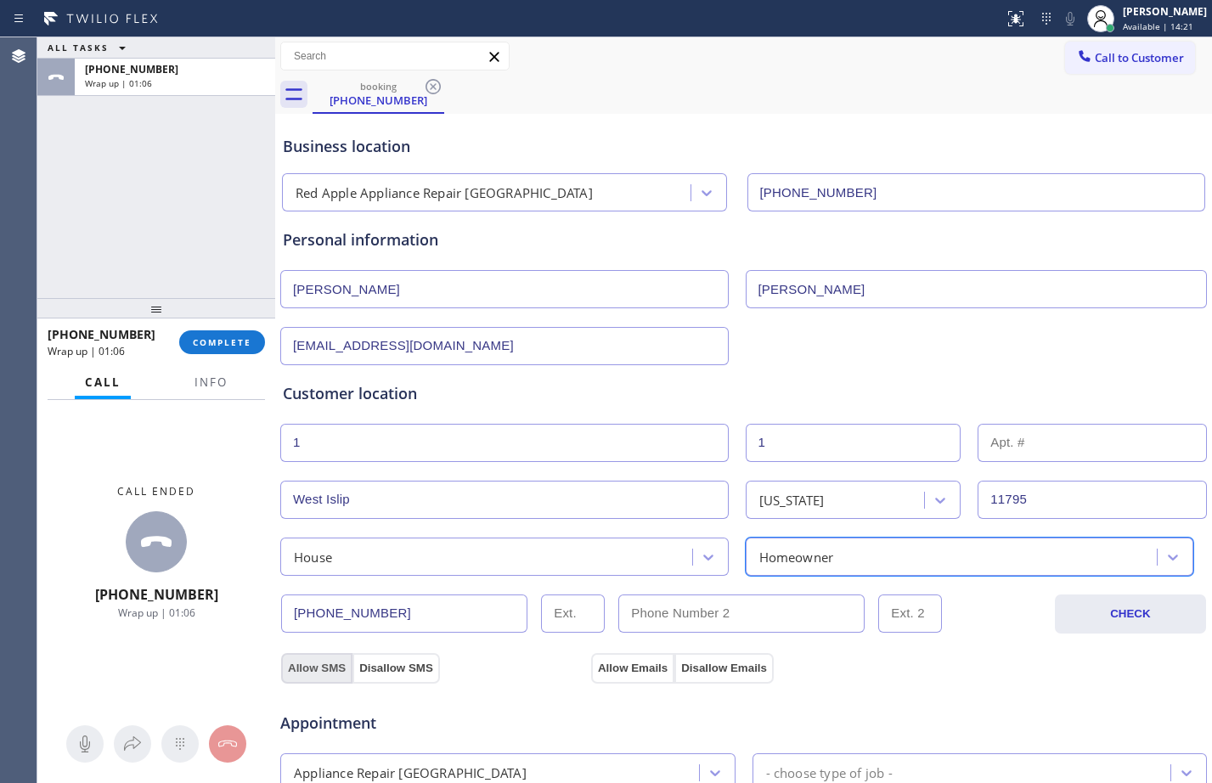
click at [298, 667] on button "Allow SMS" at bounding box center [316, 668] width 71 height 31
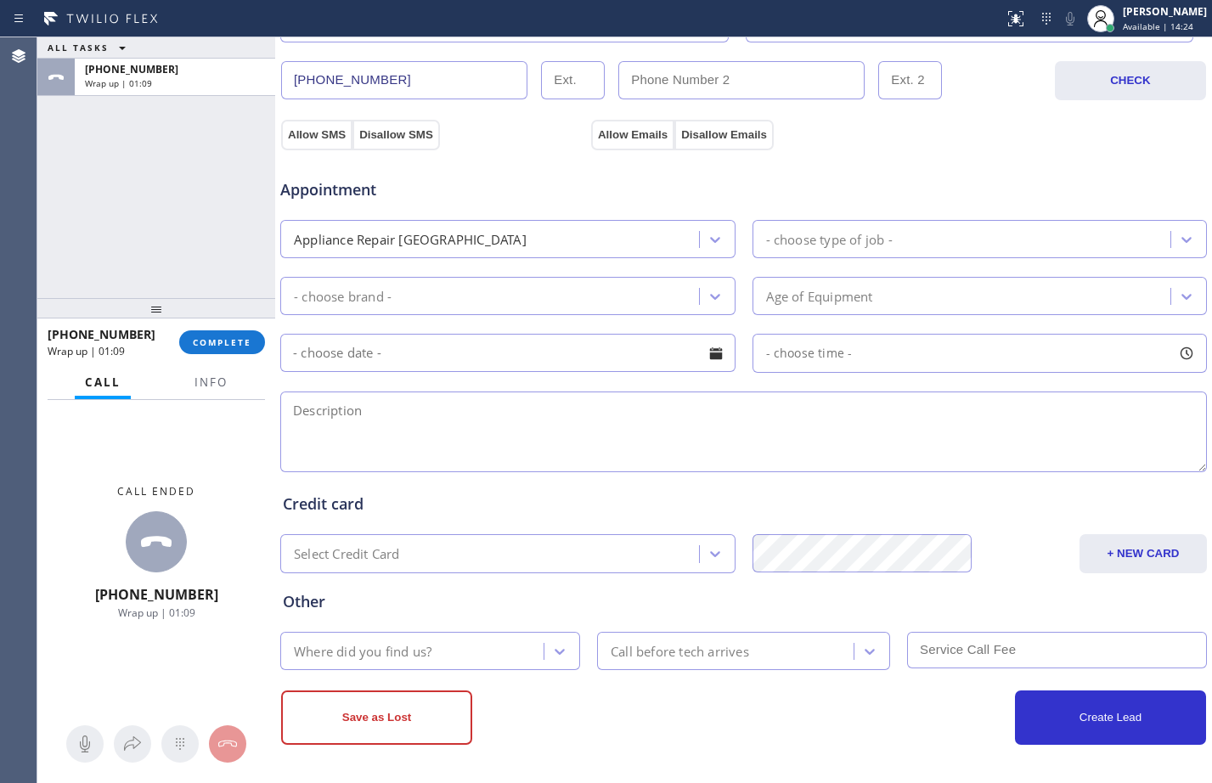
click at [454, 240] on div "Appliance Repair [GEOGRAPHIC_DATA]" at bounding box center [410, 239] width 233 height 20
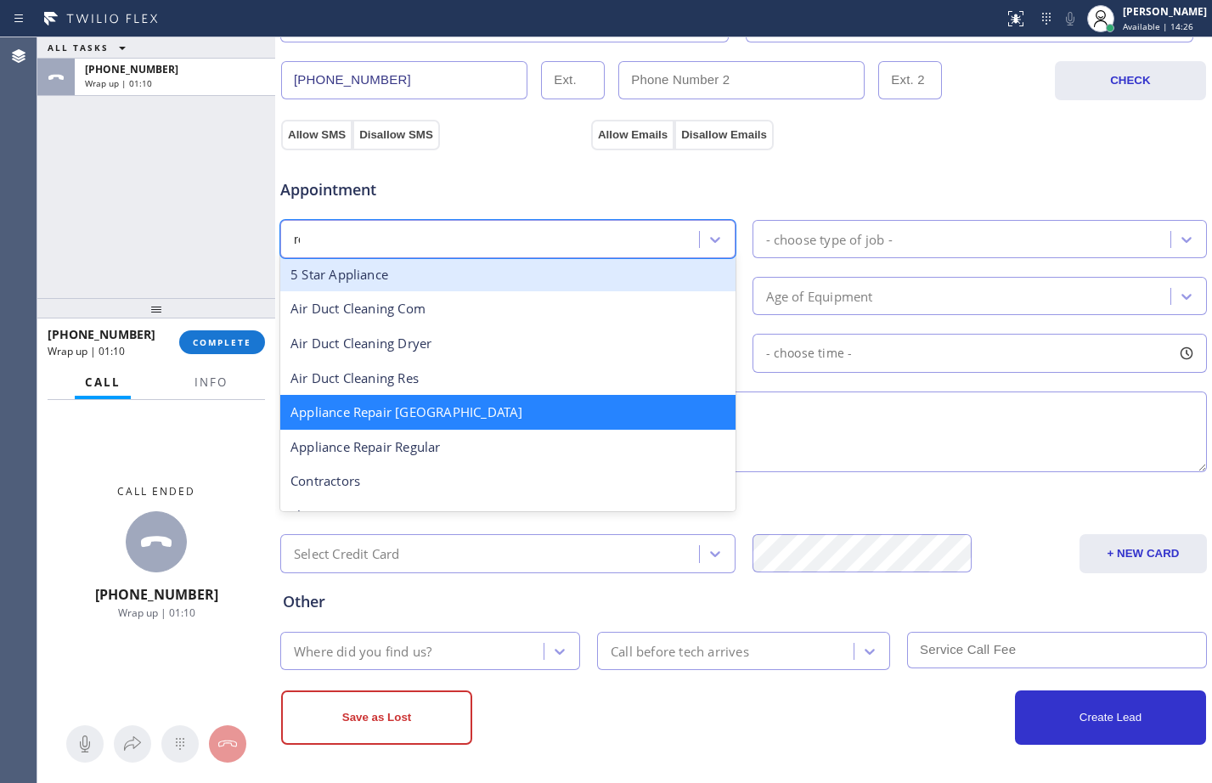
scroll to position [0, 0]
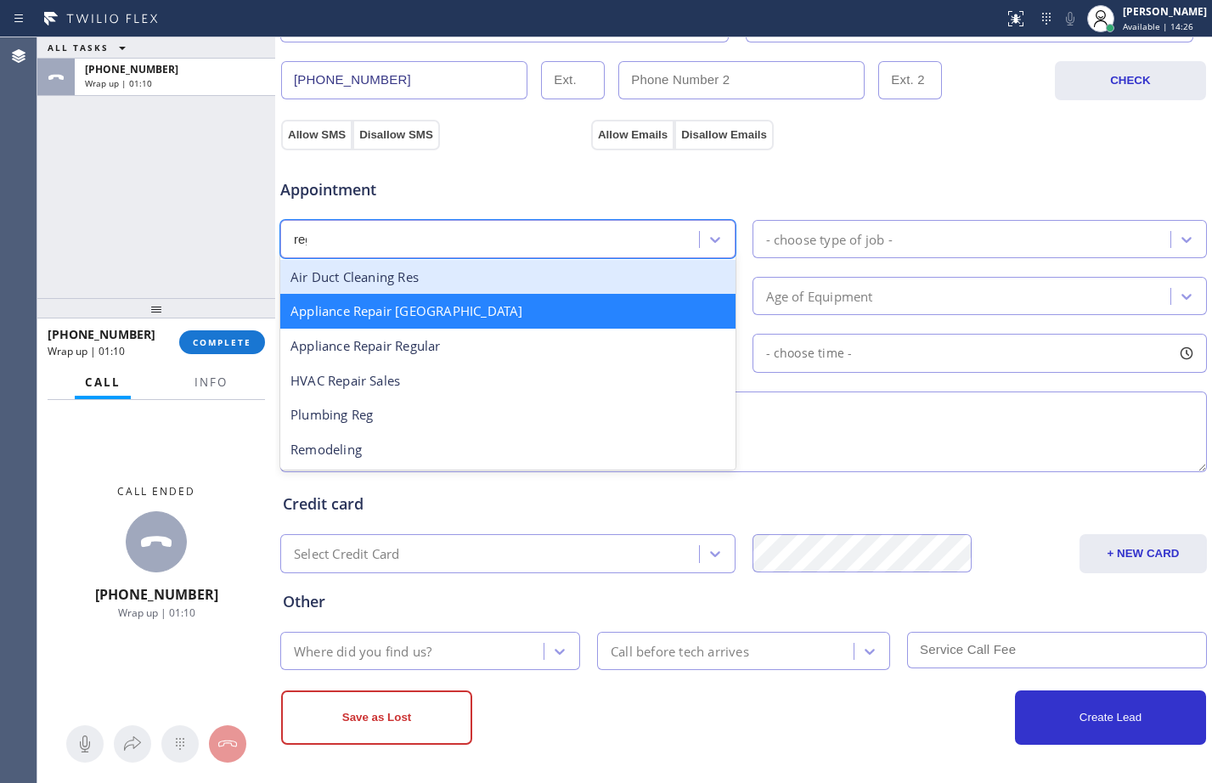
type input "regu"
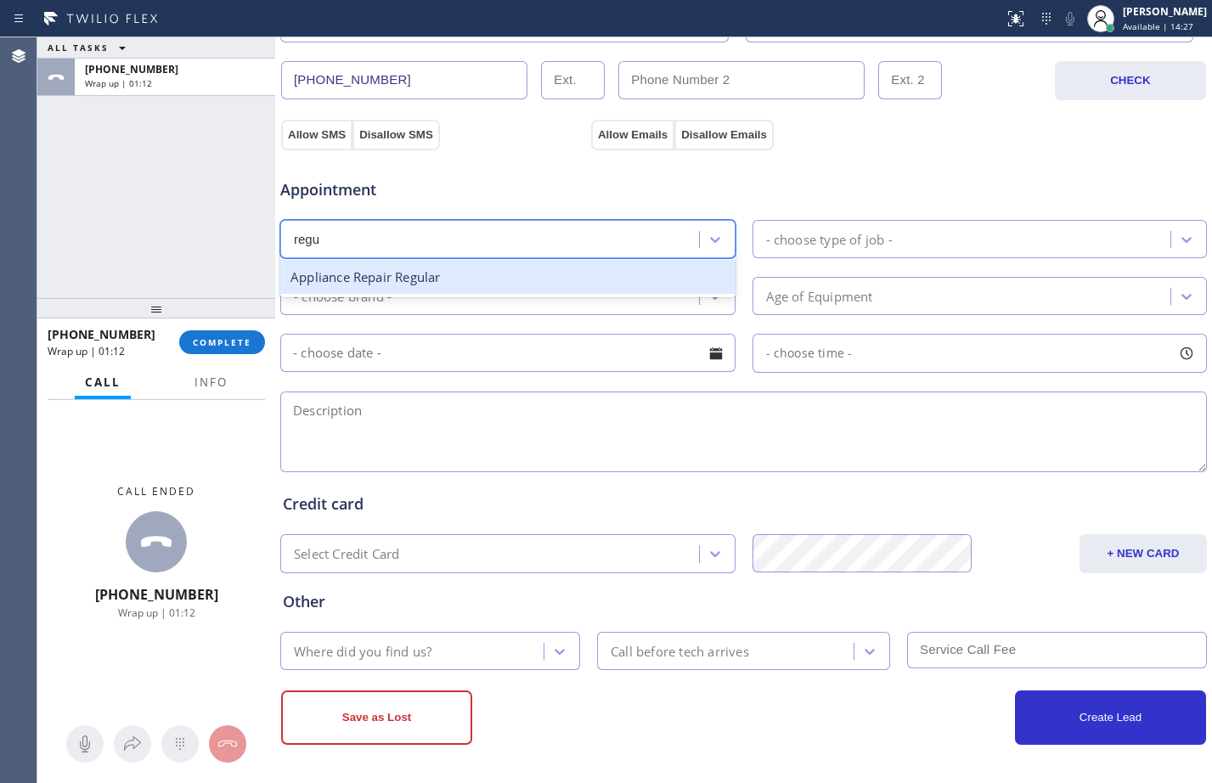
click at [421, 271] on div "Appliance Repair Regular" at bounding box center [507, 277] width 455 height 35
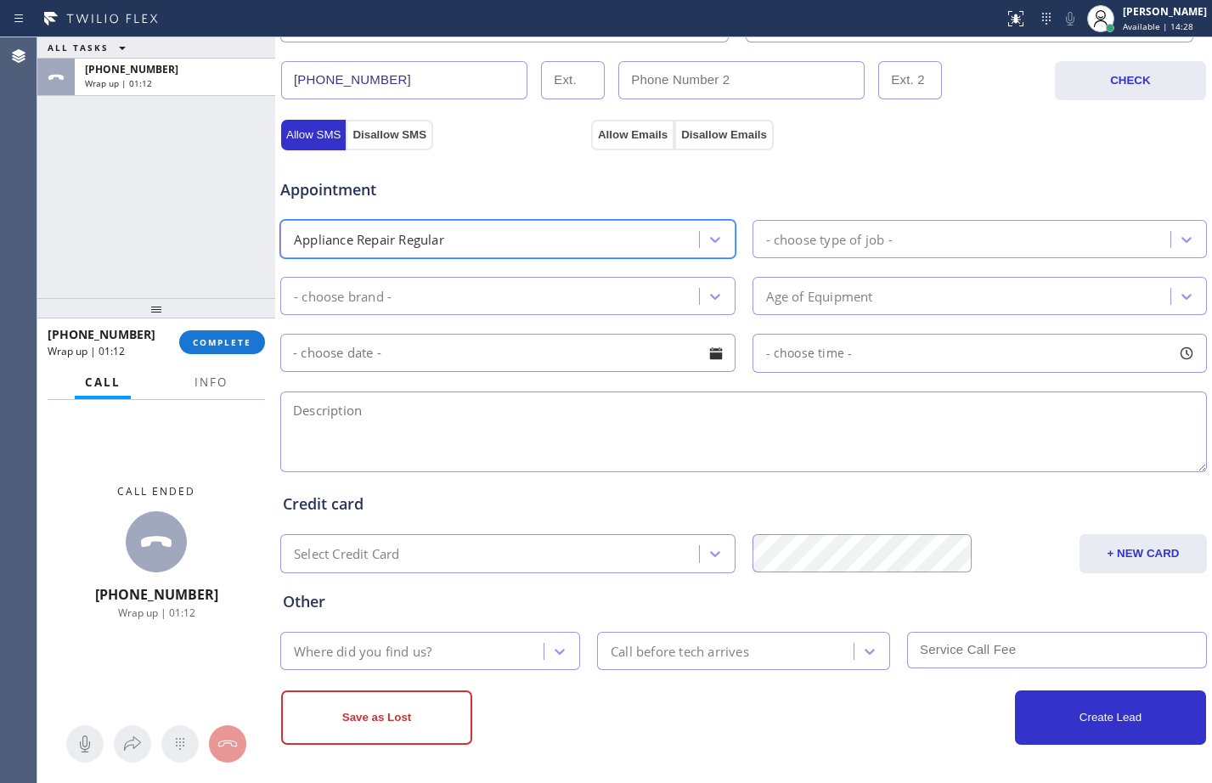
click at [865, 256] on div "- choose type of job -" at bounding box center [979, 239] width 455 height 38
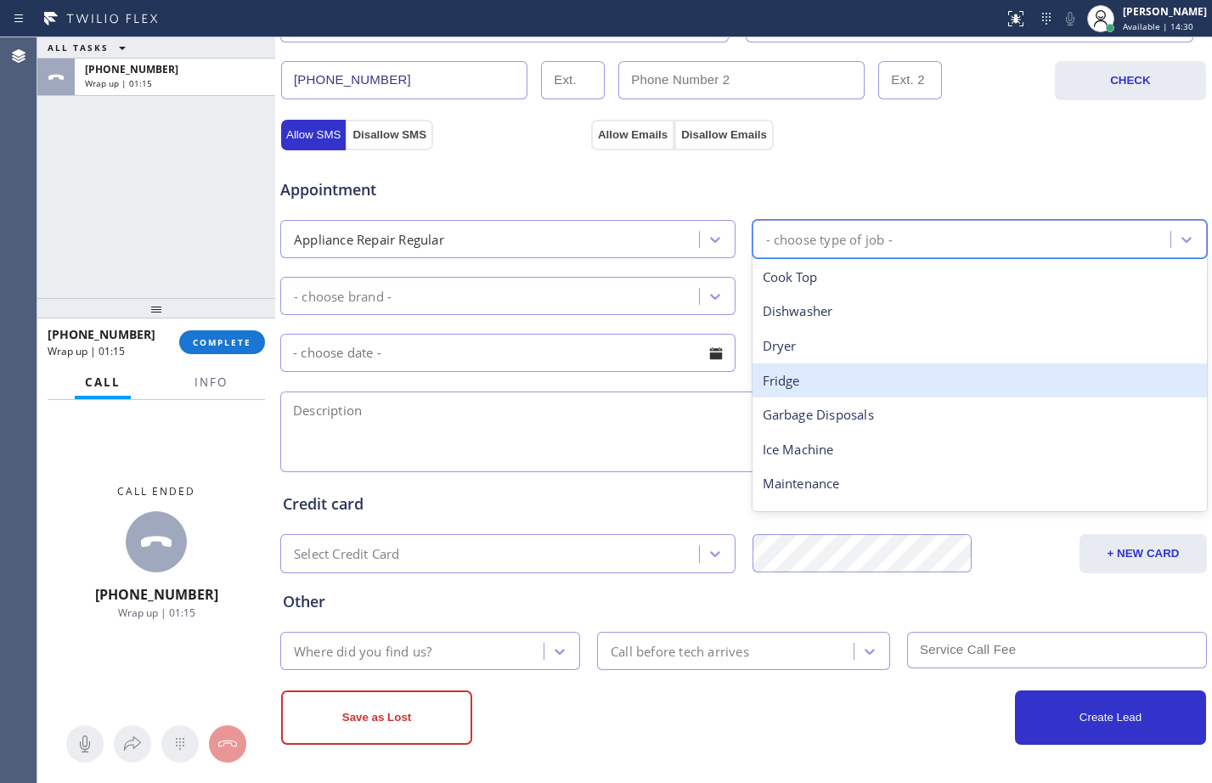
click at [801, 378] on div "Fridge" at bounding box center [979, 380] width 455 height 35
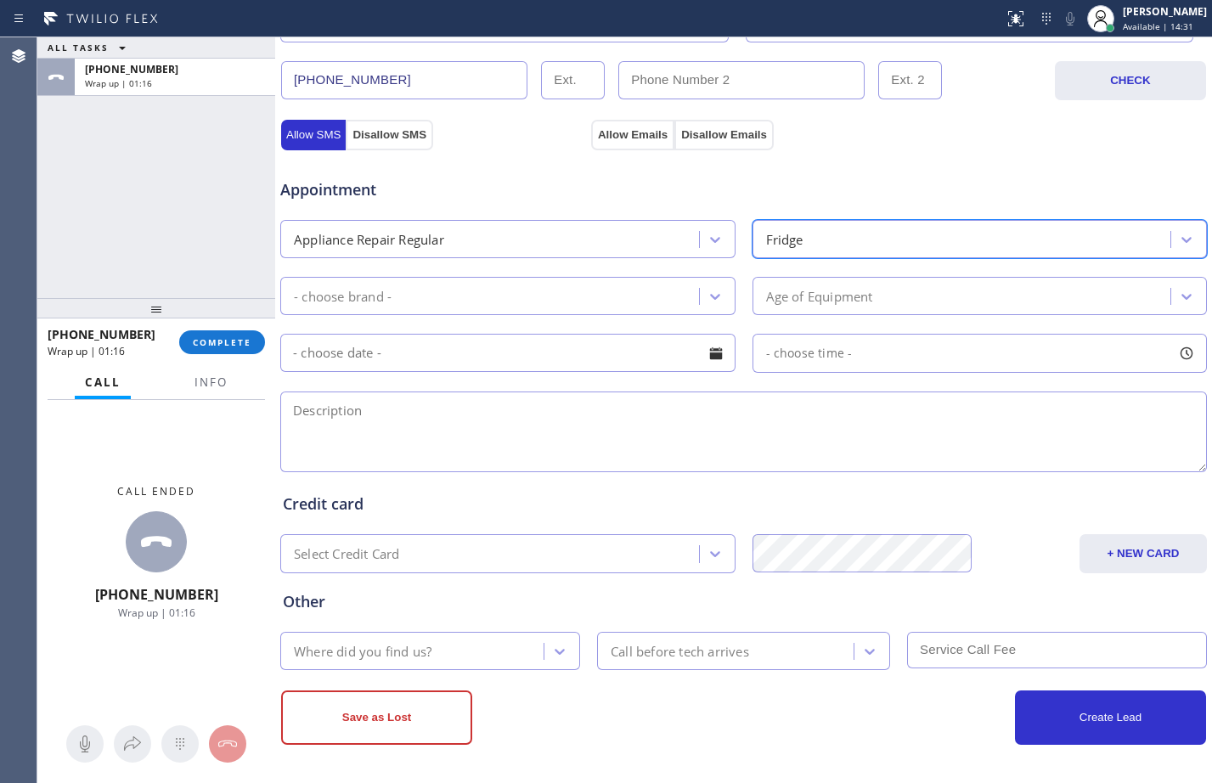
click at [584, 290] on div "- choose brand -" at bounding box center [492, 296] width 414 height 30
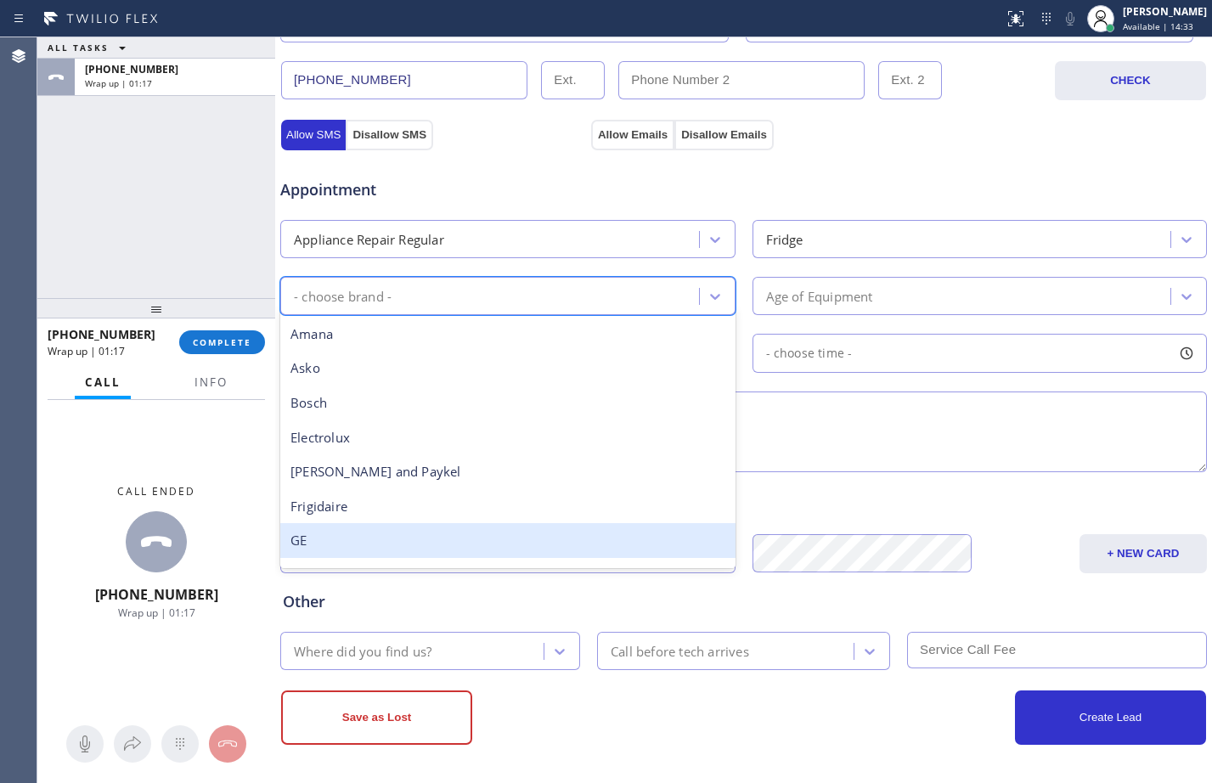
scroll to position [373, 0]
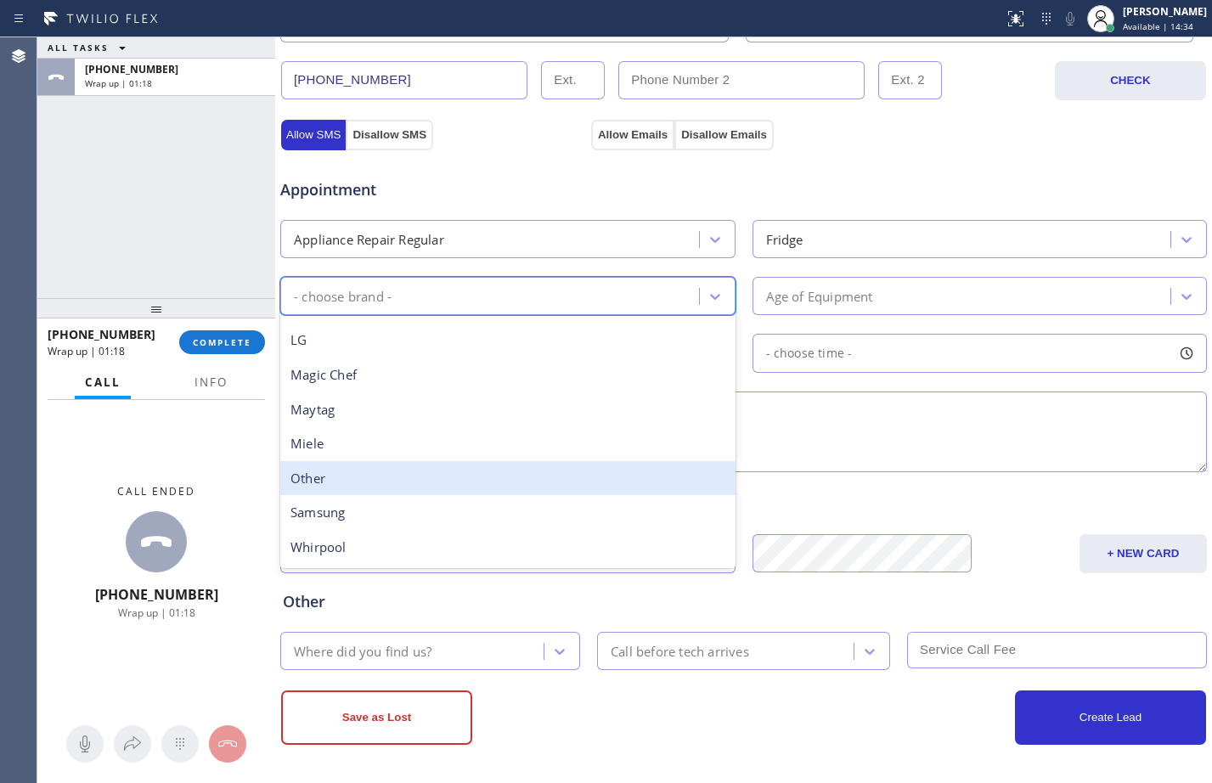
click at [348, 492] on div "Other" at bounding box center [507, 478] width 455 height 35
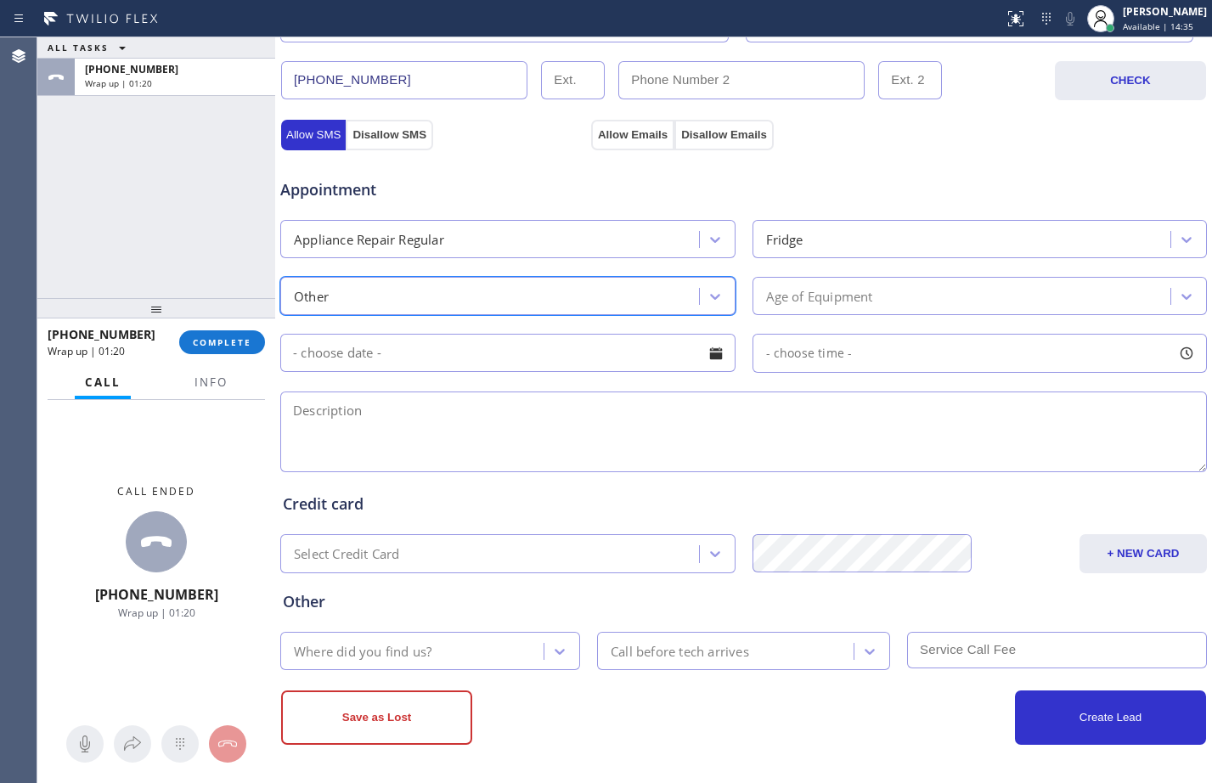
click at [944, 297] on div "Age of Equipment" at bounding box center [964, 296] width 414 height 30
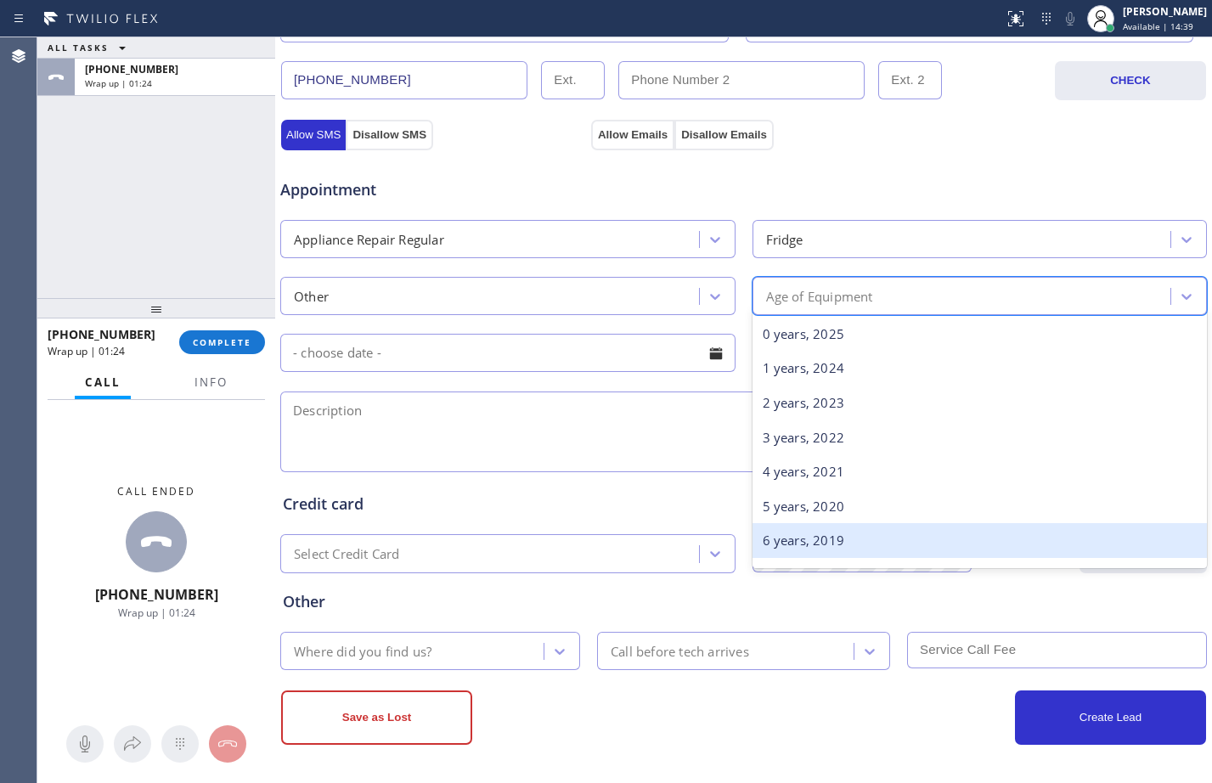
type input "7"
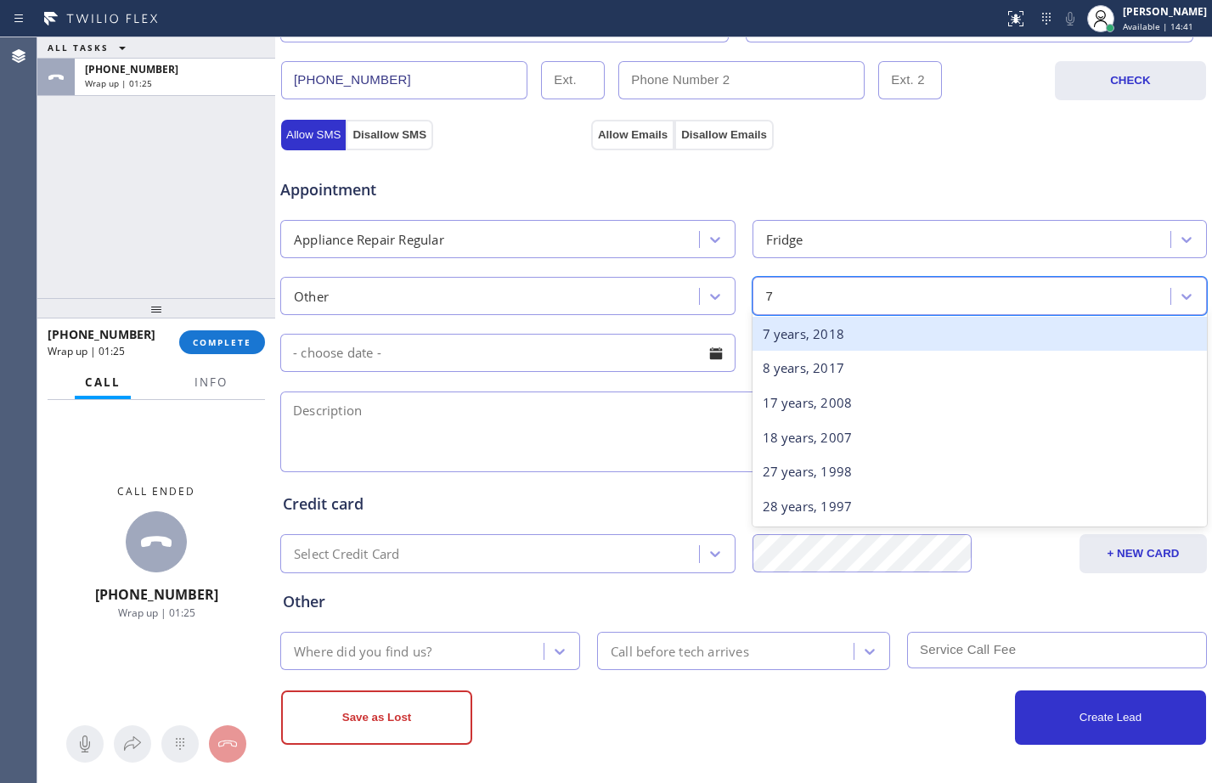
click at [789, 331] on div "7 years, 2018" at bounding box center [979, 334] width 455 height 35
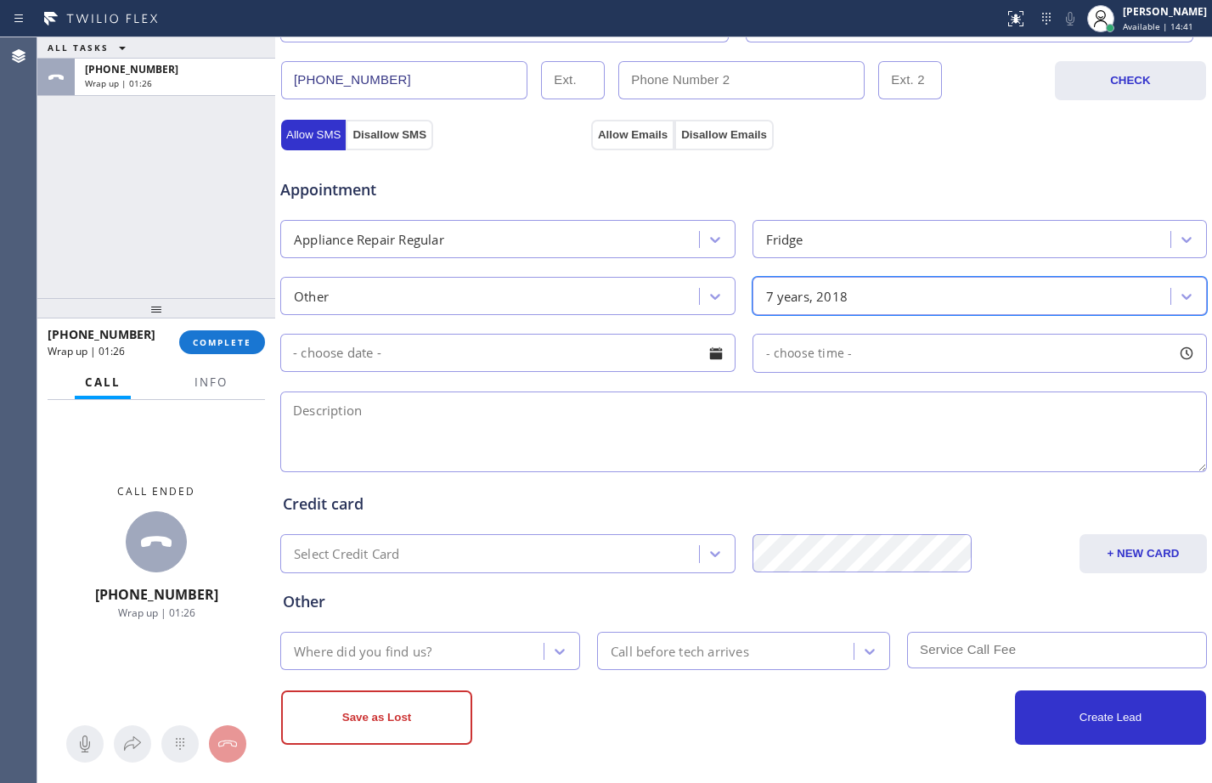
click at [570, 442] on textarea at bounding box center [743, 431] width 926 height 81
type textarea "D"
click at [376, 446] on textarea at bounding box center [743, 431] width 926 height 81
paste textarea "Fridge it's leaking inside/about 7yrs/[GEOGRAPHIC_DATA]"
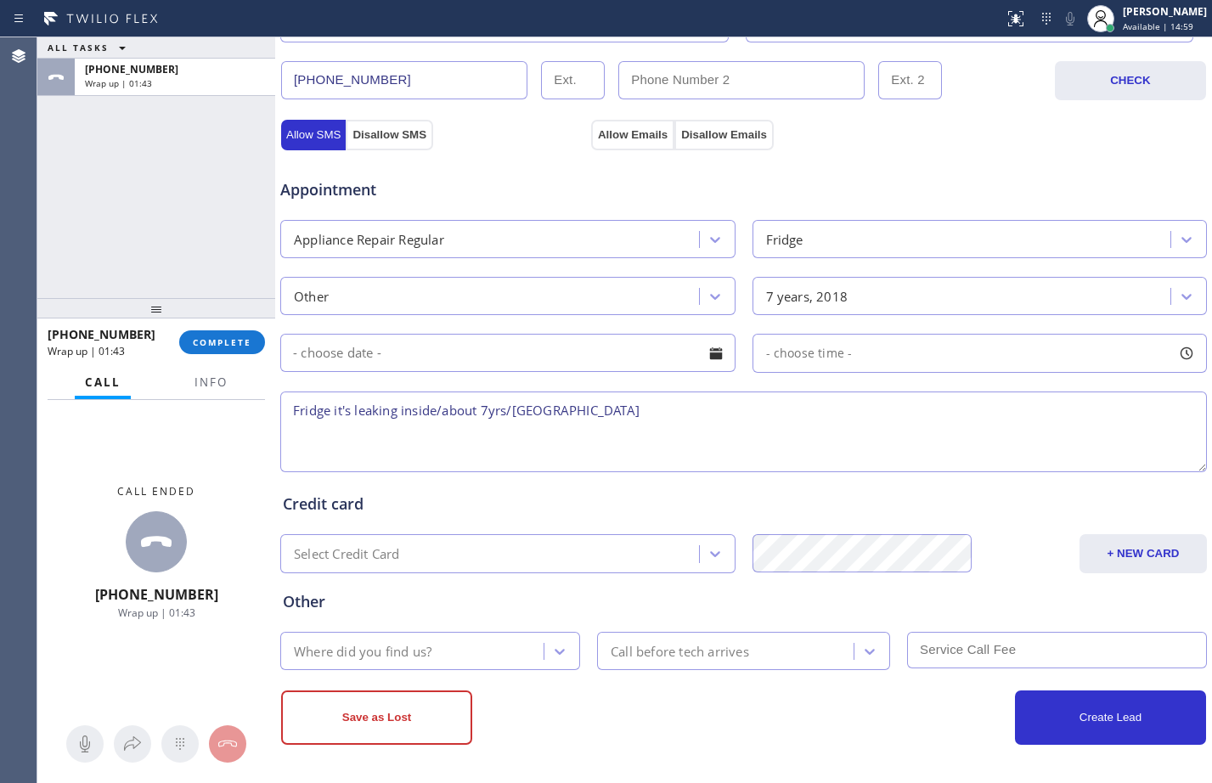
click at [728, 413] on textarea "Fridge it's leaking inside/about 7yrs/[GEOGRAPHIC_DATA]" at bounding box center [743, 431] width 926 height 81
click at [737, 415] on textarea "Fridge it's leaking inside/about 7yrs/[GEOGRAPHIC_DATA], [GEOGRAPHIC_DATA] 1179…" at bounding box center [743, 431] width 926 height 81
paste textarea "Red Apple Appliance Repair [GEOGRAPHIC_DATA]"
click at [294, 407] on textarea "Fridge it's leaking inside/about 7yrs/[GEOGRAPHIC_DATA]/Red Apple Appliance Rep…" at bounding box center [743, 431] width 926 height 81
click at [900, 408] on textarea "Fridge it's leaking inside/about 7yrs/[GEOGRAPHIC_DATA]/Red Apple Appliance Rep…" at bounding box center [743, 431] width 926 height 81
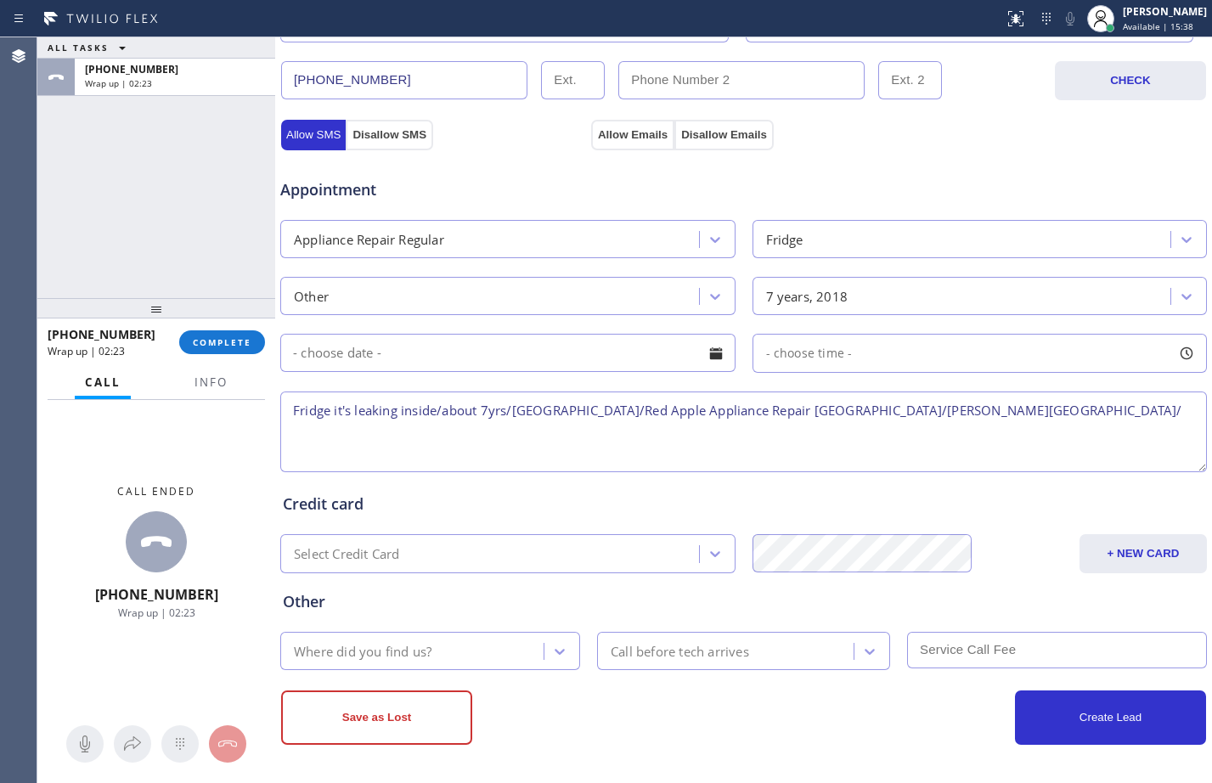
paste textarea "VTA Offered- declined (PASSED TO OOSA PARTNER =OOSA Leads)/Transferred to Regul…"
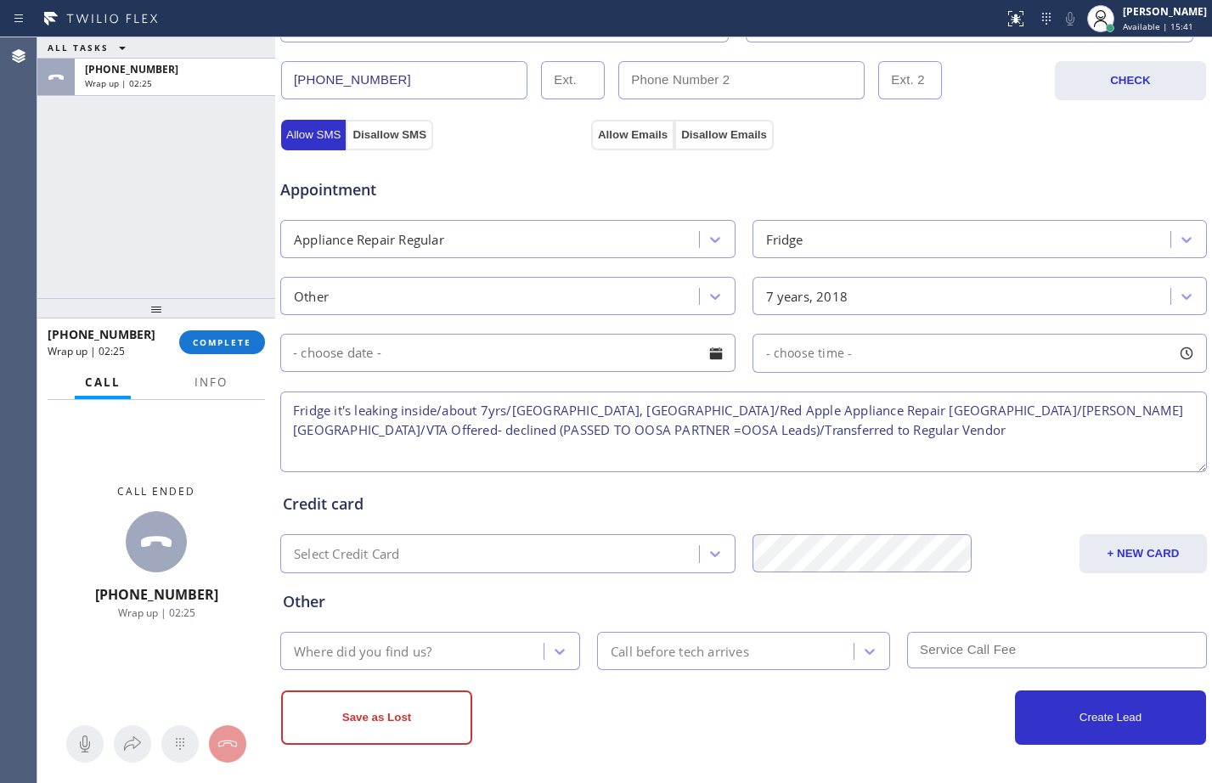
click at [1034, 410] on textarea "Fridge it's leaking inside/about 7yrs/[GEOGRAPHIC_DATA], [GEOGRAPHIC_DATA]/Red …" at bounding box center [743, 431] width 926 height 81
click at [557, 433] on textarea "Fridge it's leaking inside/about 7yrs/[GEOGRAPHIC_DATA], [GEOGRAPHIC_DATA] 1179…" at bounding box center [743, 431] width 926 height 81
drag, startPoint x: 557, startPoint y: 433, endPoint x: 292, endPoint y: 440, distance: 265.0
click at [292, 440] on textarea "Fridge it's leaking inside/about 7yrs/[GEOGRAPHIC_DATA], [GEOGRAPHIC_DATA] 1179…" at bounding box center [743, 431] width 926 height 81
click at [556, 430] on textarea "Fridge it's leaking inside/about 7yrs/[GEOGRAPHIC_DATA], [GEOGRAPHIC_DATA] 1179…" at bounding box center [743, 431] width 926 height 81
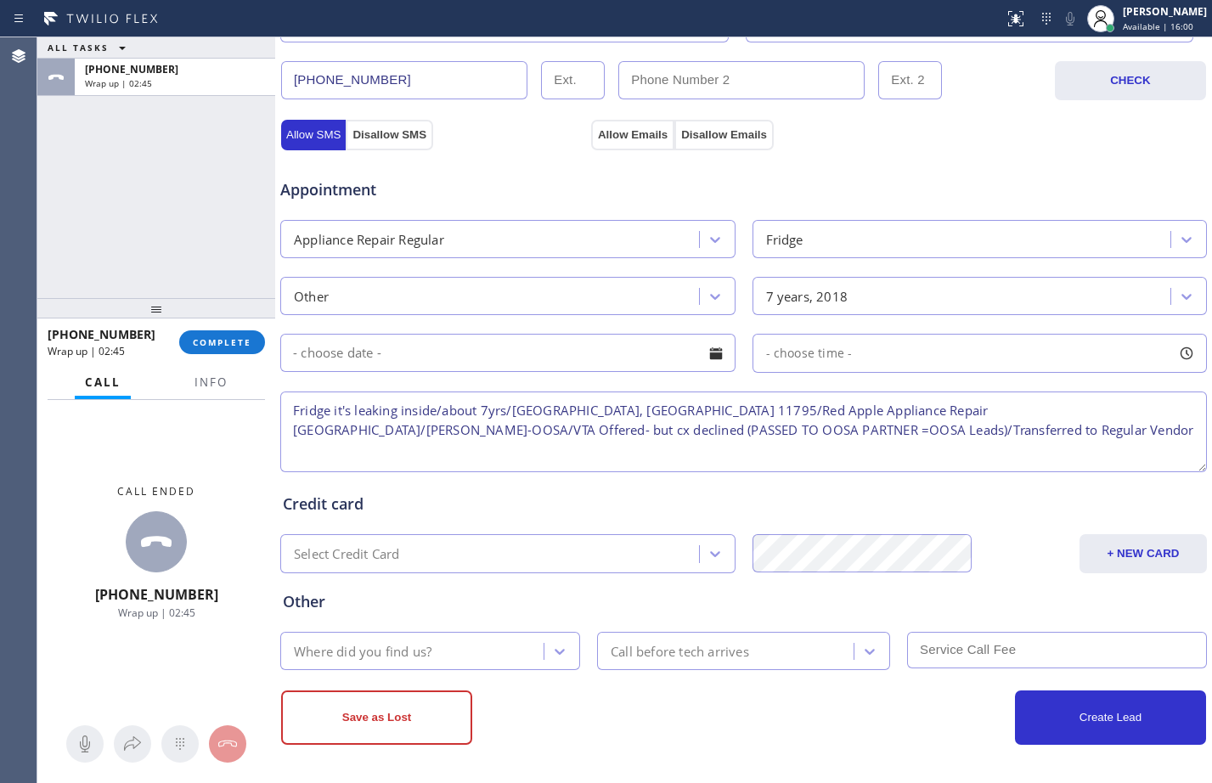
drag, startPoint x: 556, startPoint y: 430, endPoint x: 379, endPoint y: 413, distance: 178.4
click at [329, 407] on textarea "Fridge it's leaking inside/about 7yrs/[GEOGRAPHIC_DATA], [GEOGRAPHIC_DATA] 1179…" at bounding box center [743, 431] width 926 height 81
click at [521, 462] on textarea "Fridge it's leaking inside/about 7yrs/[GEOGRAPHIC_DATA], [GEOGRAPHIC_DATA] 1179…" at bounding box center [743, 431] width 926 height 81
click at [555, 432] on textarea "Fridge it's leaking inside/about 7yrs/[GEOGRAPHIC_DATA], [GEOGRAPHIC_DATA] 1179…" at bounding box center [743, 431] width 926 height 81
drag, startPoint x: 555, startPoint y: 432, endPoint x: 383, endPoint y: 423, distance: 172.6
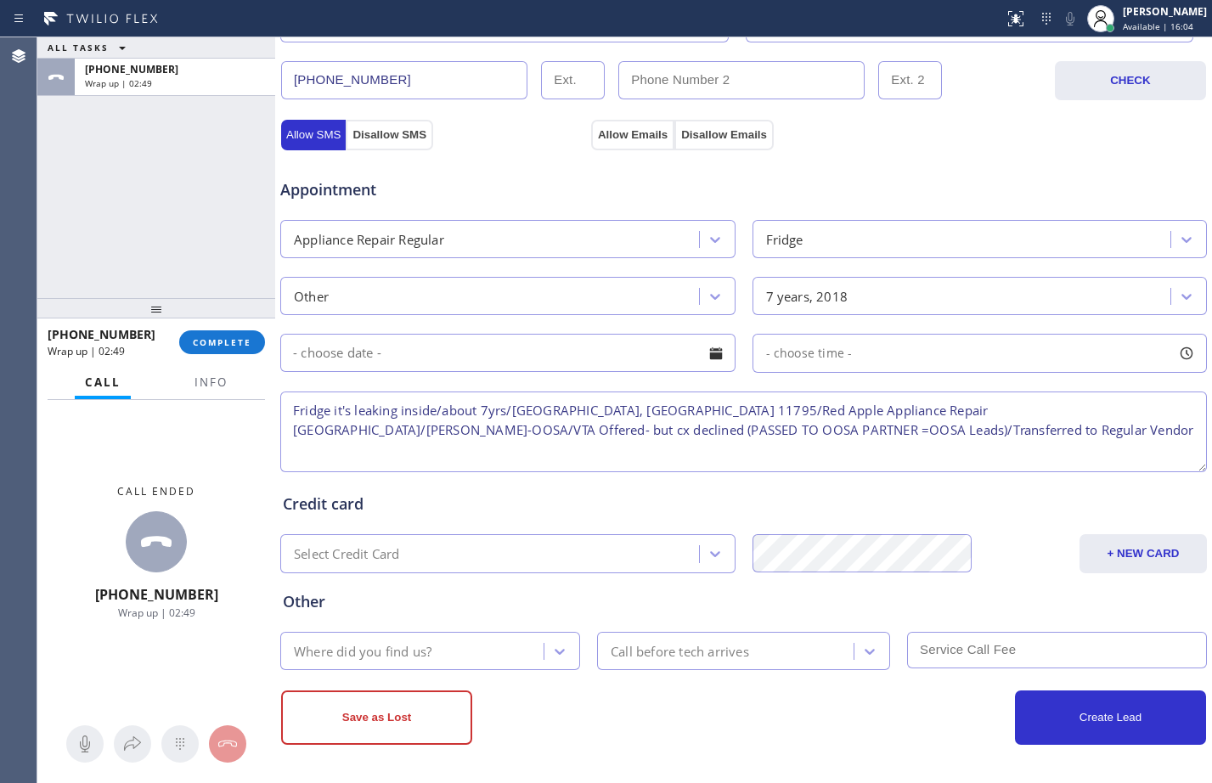
click at [383, 423] on textarea "Fridge it's leaking inside/about 7yrs/[GEOGRAPHIC_DATA], [GEOGRAPHIC_DATA] 1179…" at bounding box center [743, 431] width 926 height 81
click at [557, 428] on textarea "Fridge it's leaking inside/about 7yrs/[GEOGRAPHIC_DATA], [GEOGRAPHIC_DATA] 1179…" at bounding box center [743, 431] width 926 height 81
drag, startPoint x: 557, startPoint y: 428, endPoint x: 434, endPoint y: 428, distance: 123.1
click at [436, 430] on textarea "Fridge it's leaking inside/about 7yrs/[GEOGRAPHIC_DATA], [GEOGRAPHIC_DATA] 1179…" at bounding box center [743, 431] width 926 height 81
click at [562, 455] on textarea "Fridge it's leaking inside/about 7yrs/[GEOGRAPHIC_DATA], [GEOGRAPHIC_DATA] 1179…" at bounding box center [743, 431] width 926 height 81
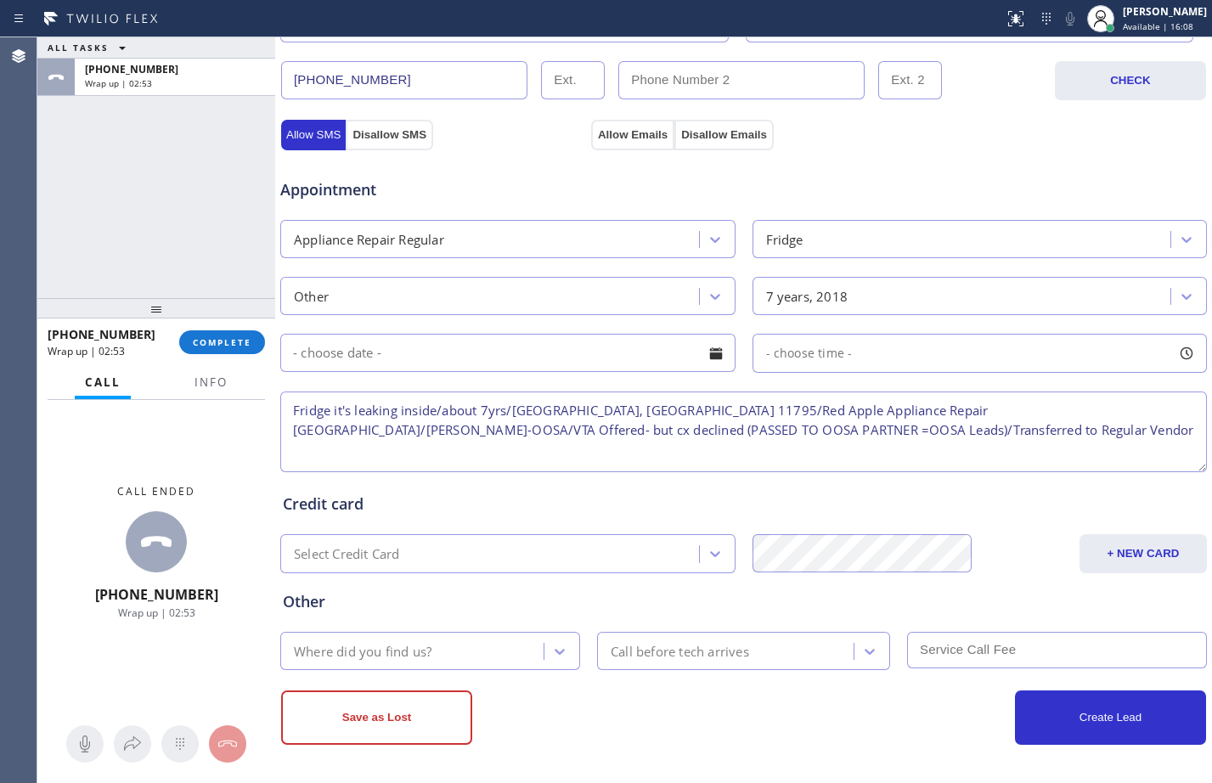
click at [560, 427] on textarea "Fridge it's leaking inside/about 7yrs/[GEOGRAPHIC_DATA], [GEOGRAPHIC_DATA] 1179…" at bounding box center [743, 431] width 926 height 81
click at [553, 434] on textarea "Fridge it's leaking inside/about 7yrs/[GEOGRAPHIC_DATA], [GEOGRAPHIC_DATA] 1179…" at bounding box center [743, 431] width 926 height 81
click at [559, 426] on textarea "Fridge it's leaking inside/about 7yrs/[GEOGRAPHIC_DATA], [GEOGRAPHIC_DATA] 1179…" at bounding box center [743, 431] width 926 height 81
click at [554, 426] on textarea "Fridge it's leaking inside/about 7yrs/[GEOGRAPHIC_DATA], [GEOGRAPHIC_DATA] 1179…" at bounding box center [743, 431] width 926 height 81
drag, startPoint x: 554, startPoint y: 426, endPoint x: 282, endPoint y: 435, distance: 272.7
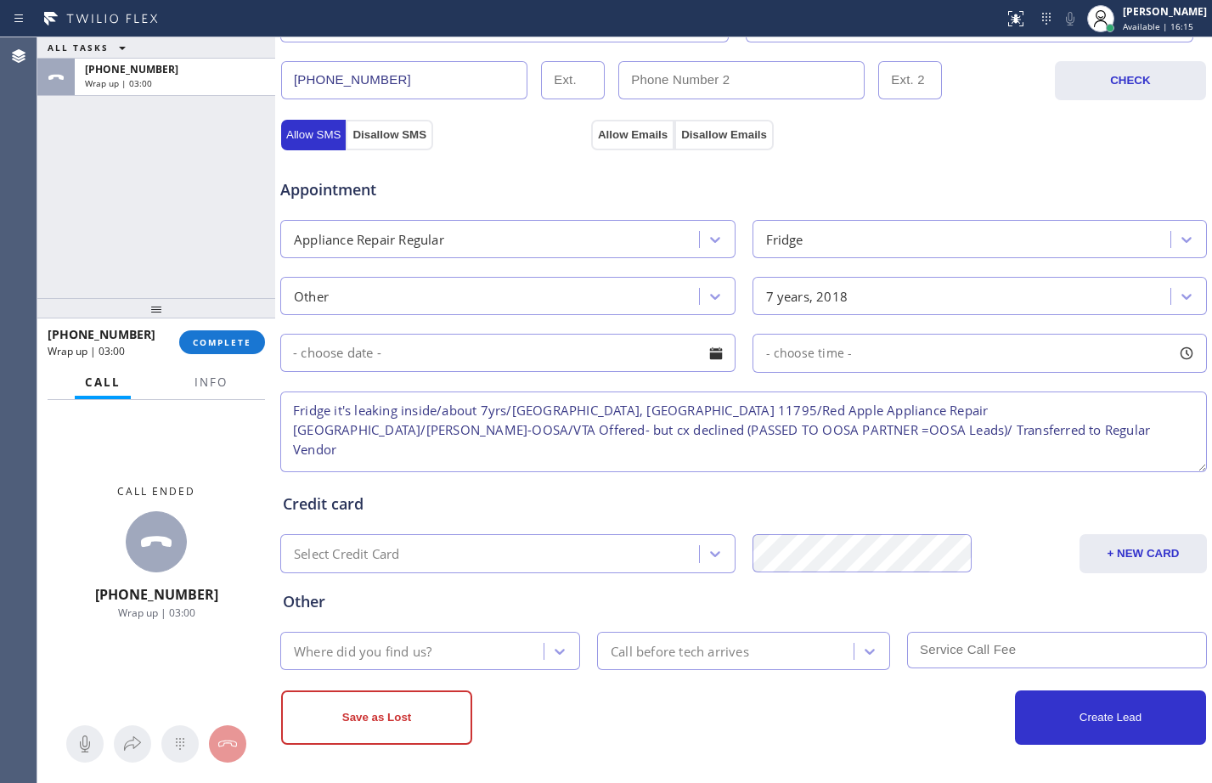
click at [284, 438] on textarea "Fridge it's leaking inside/about 7yrs/[GEOGRAPHIC_DATA], [GEOGRAPHIC_DATA] 1179…" at bounding box center [743, 431] width 926 height 81
click at [280, 431] on textarea "Fridge it's leaking inside/about 7yrs/[GEOGRAPHIC_DATA], [GEOGRAPHIC_DATA] 1179…" at bounding box center [743, 431] width 926 height 81
click at [605, 421] on textarea "Fridge it's leaking inside/about 7yrs/[GEOGRAPHIC_DATA], [GEOGRAPHIC_DATA] 1179…" at bounding box center [743, 431] width 926 height 81
click at [610, 425] on textarea "Fridge it's leaking inside/about 7yrs/[GEOGRAPHIC_DATA], [GEOGRAPHIC_DATA] 1179…" at bounding box center [743, 431] width 926 height 81
drag, startPoint x: 610, startPoint y: 425, endPoint x: 343, endPoint y: 435, distance: 266.8
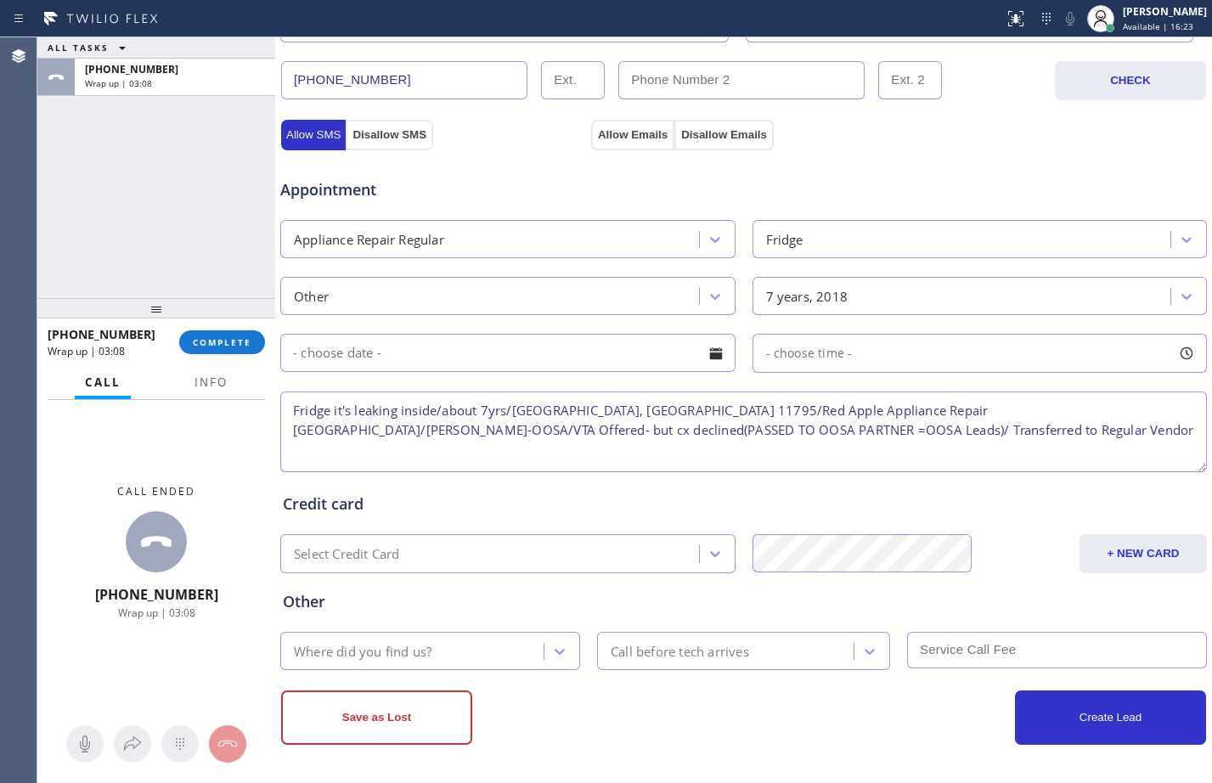
click at [343, 435] on textarea "Fridge it's leaking inside/about 7yrs/[GEOGRAPHIC_DATA], [GEOGRAPHIC_DATA] 1179…" at bounding box center [743, 431] width 926 height 81
click at [611, 423] on textarea "Fridge it's leaking inside/about 7yrs/[GEOGRAPHIC_DATA], [GEOGRAPHIC_DATA] 1179…" at bounding box center [743, 431] width 926 height 81
type textarea "Fridge it's leaking inside/about 7yrs/[GEOGRAPHIC_DATA], [GEOGRAPHIC_DATA] 1179…"
click at [475, 652] on div "Where did you find us?" at bounding box center [414, 651] width 258 height 30
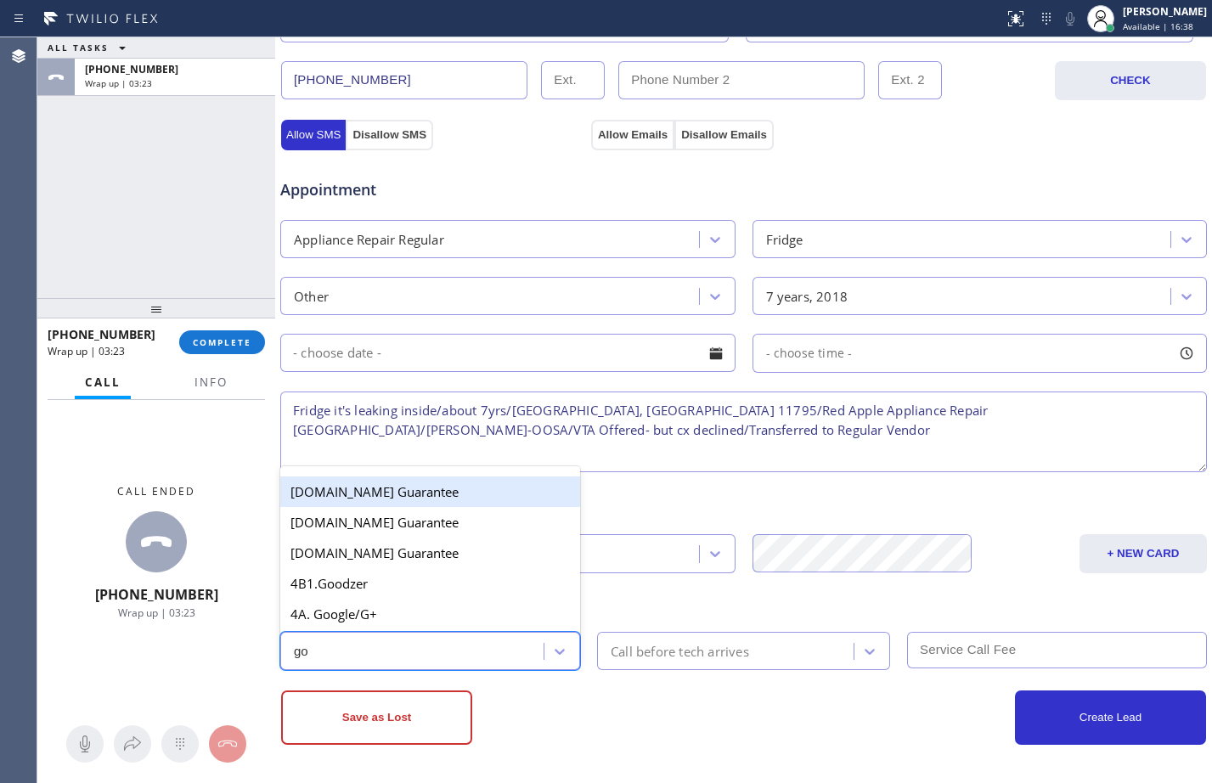
type input "goo"
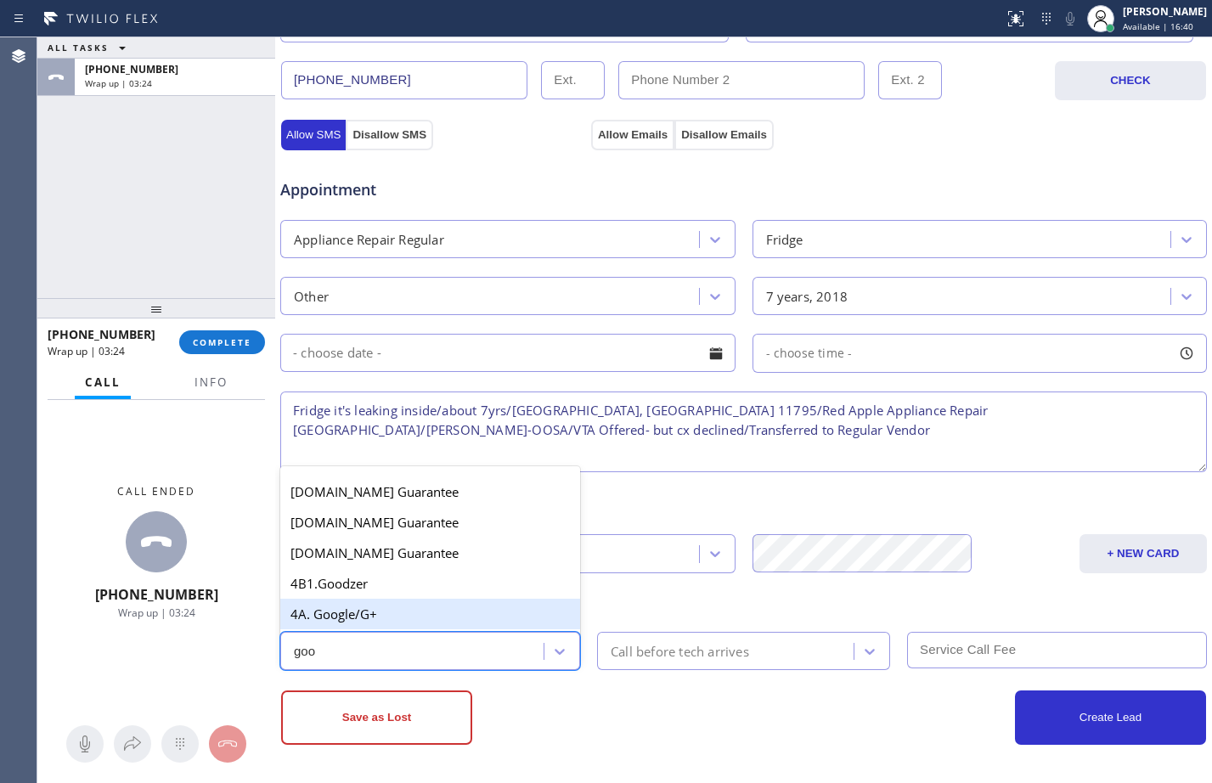
click at [427, 609] on div "4A. Google/G+" at bounding box center [430, 614] width 300 height 31
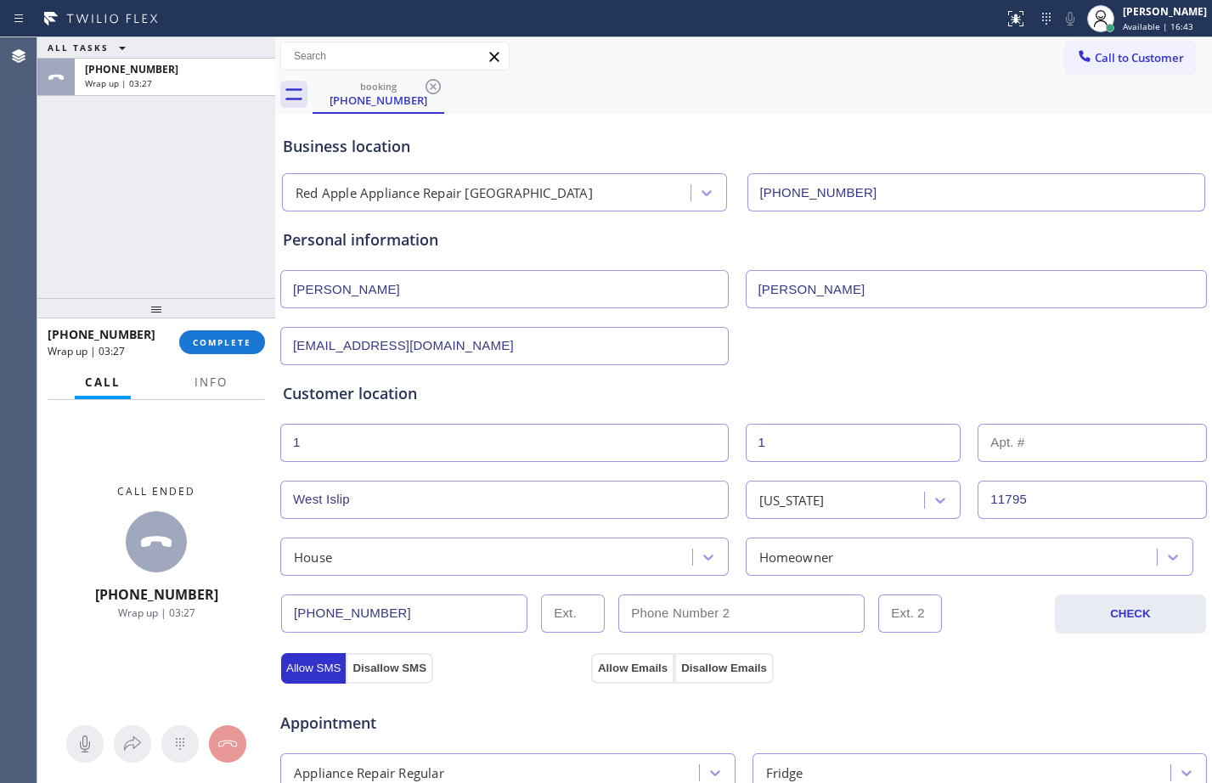
scroll to position [533, 0]
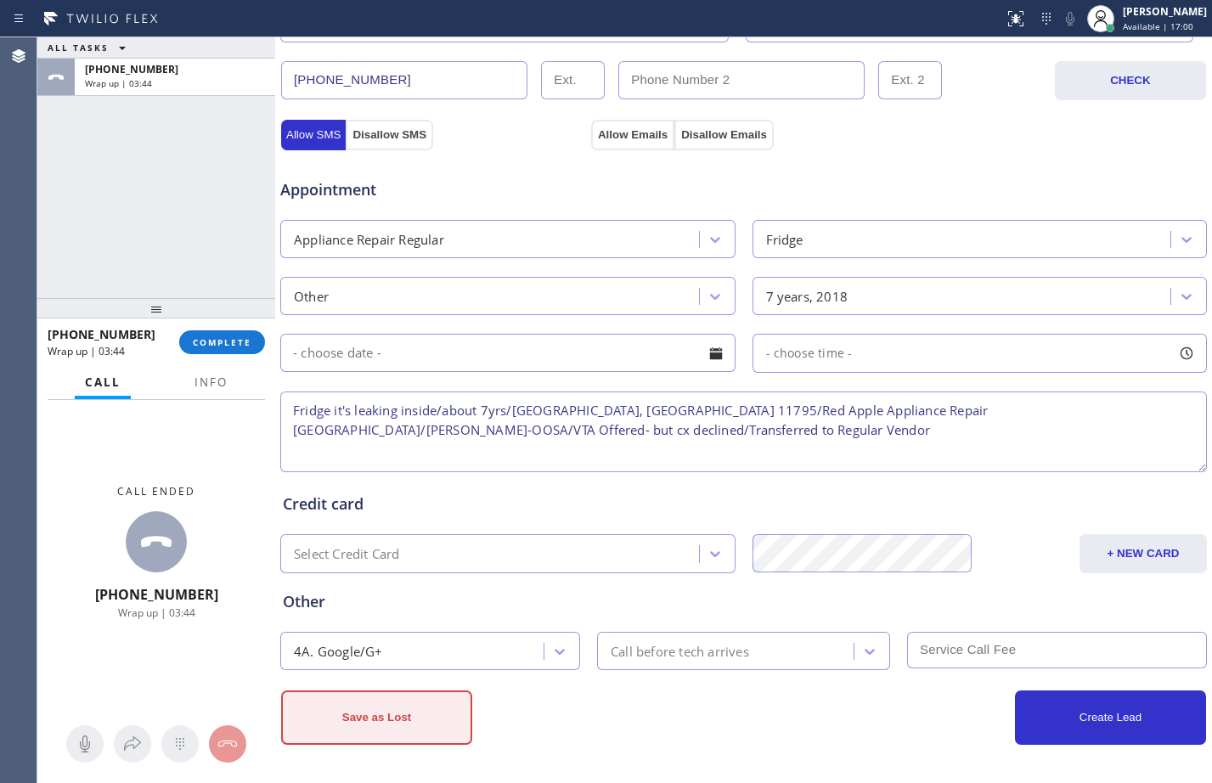
click at [374, 721] on button "Save as Lost" at bounding box center [376, 717] width 191 height 54
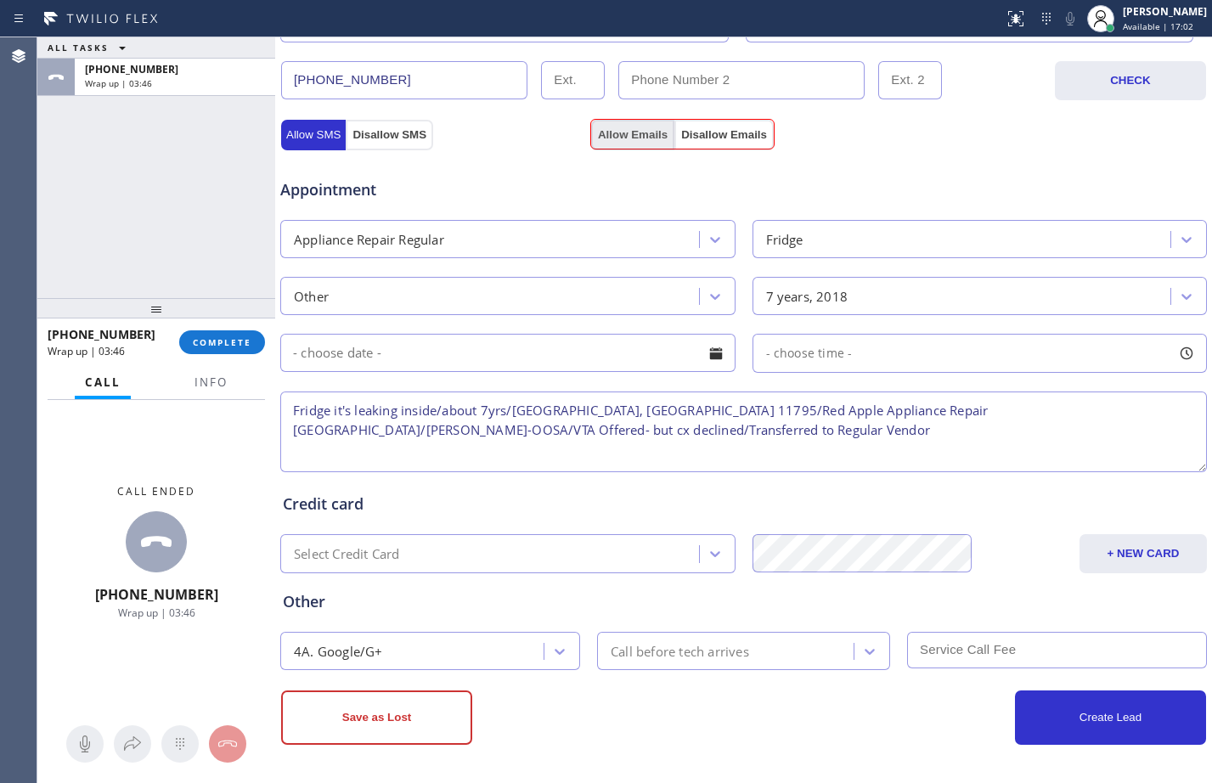
click at [603, 138] on button "Allow Emails" at bounding box center [632, 135] width 83 height 31
click at [623, 442] on textarea "Fridge it's leaking inside/about 7yrs/[GEOGRAPHIC_DATA], [GEOGRAPHIC_DATA] 1179…" at bounding box center [743, 431] width 926 height 81
click at [611, 429] on textarea "Fridge it's leaking inside/about 7yrs/[GEOGRAPHIC_DATA], [GEOGRAPHIC_DATA] 1179…" at bounding box center [743, 431] width 926 height 81
click at [396, 729] on button "Save as Lost" at bounding box center [376, 717] width 191 height 54
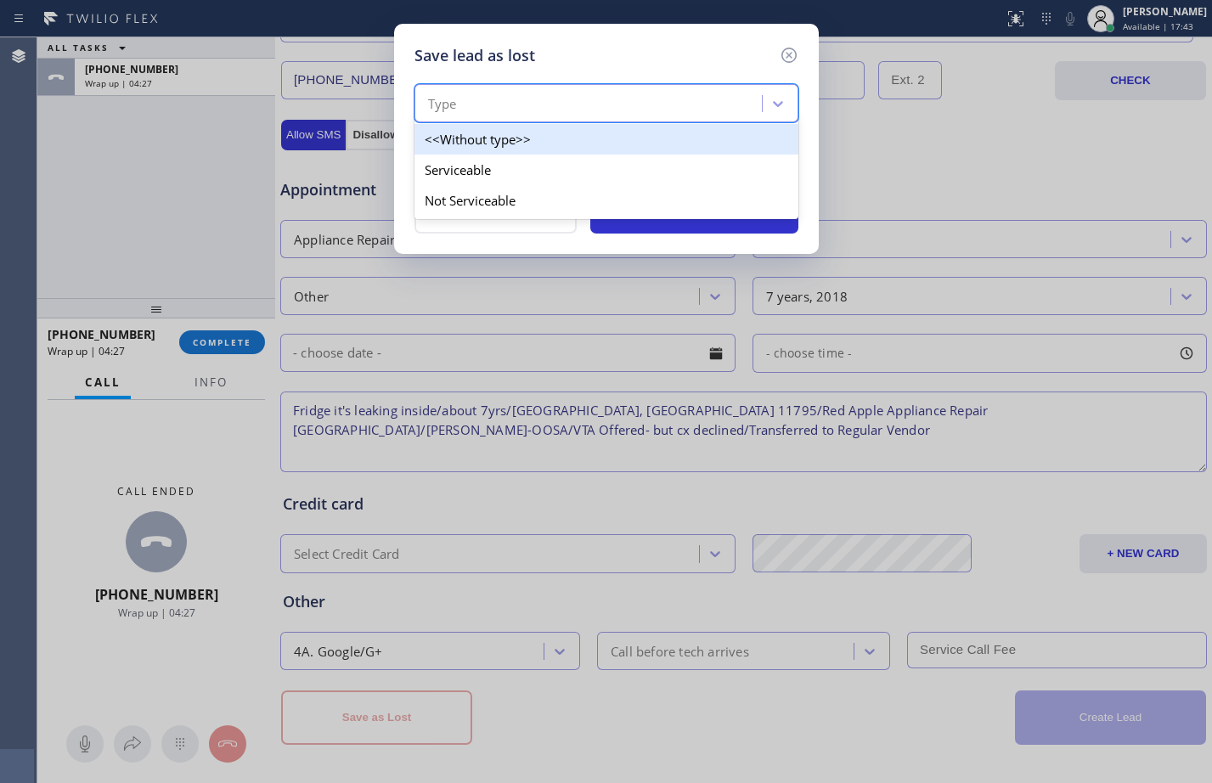
click at [721, 101] on div "Type" at bounding box center [590, 104] width 342 height 30
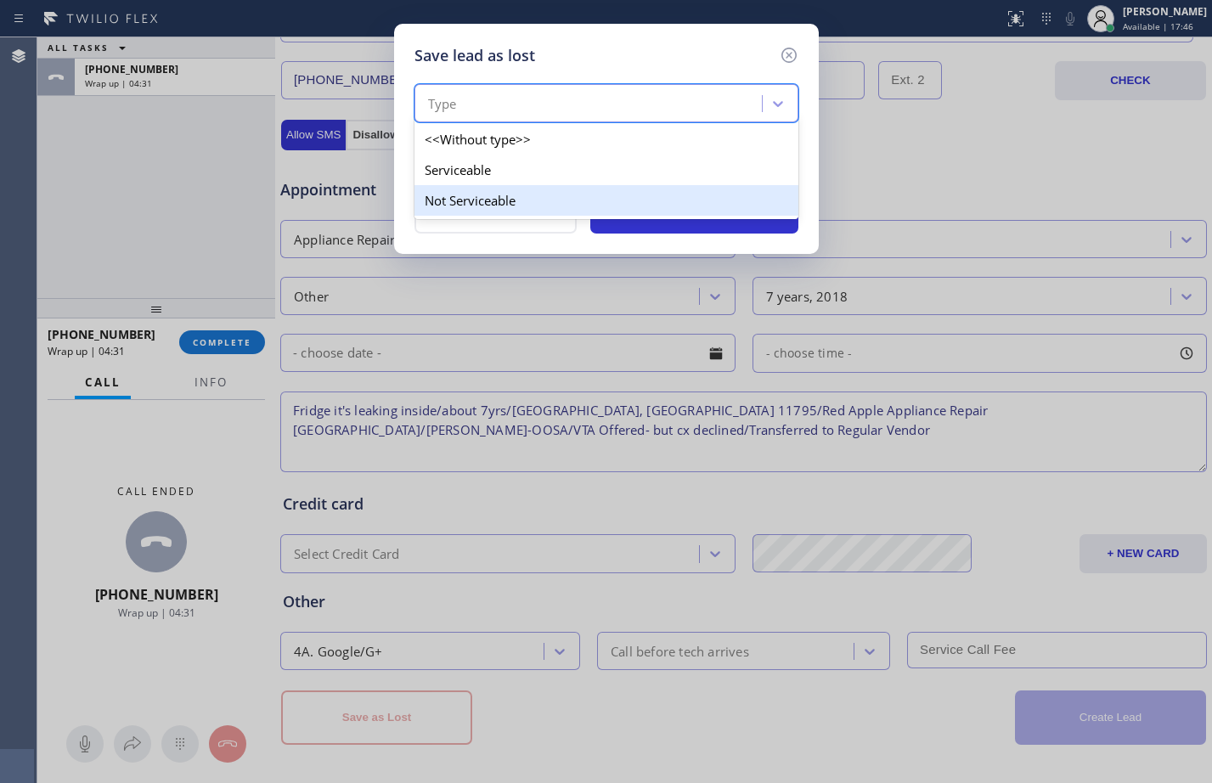
click at [445, 200] on div "Not Serviceable" at bounding box center [606, 200] width 384 height 31
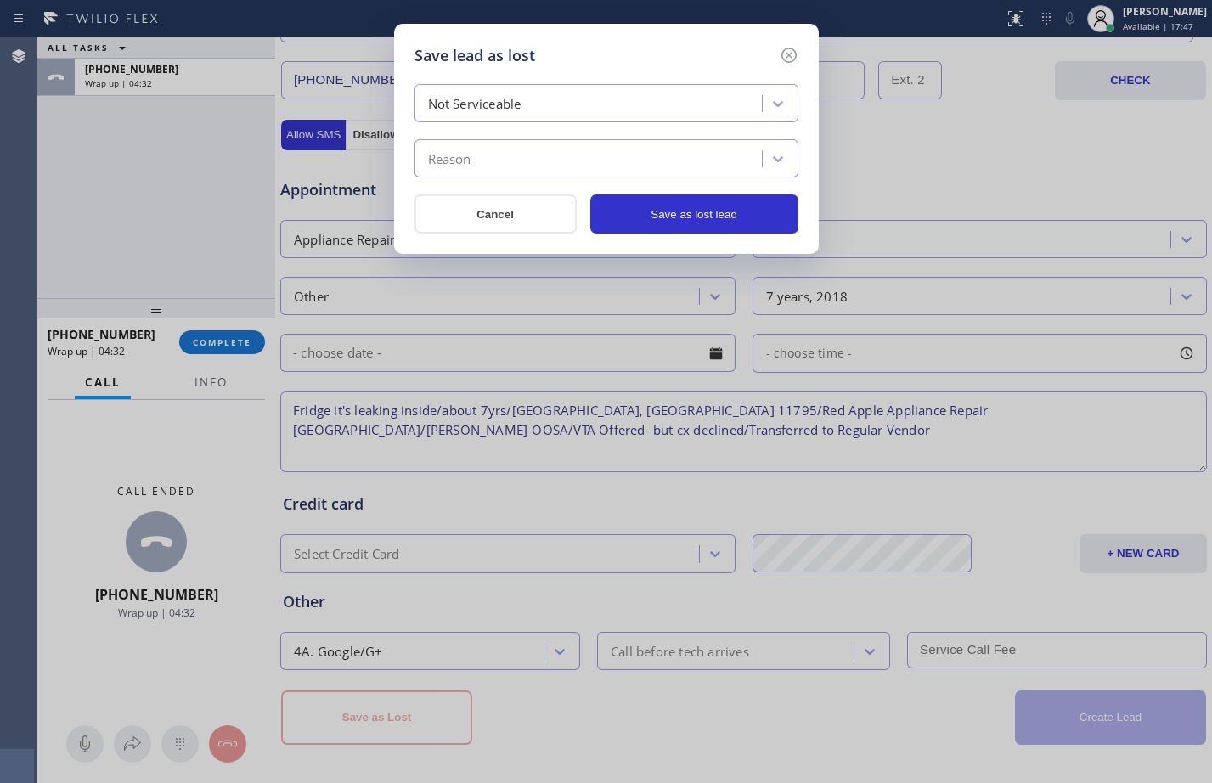
click at [496, 155] on div "Reason" at bounding box center [590, 159] width 342 height 30
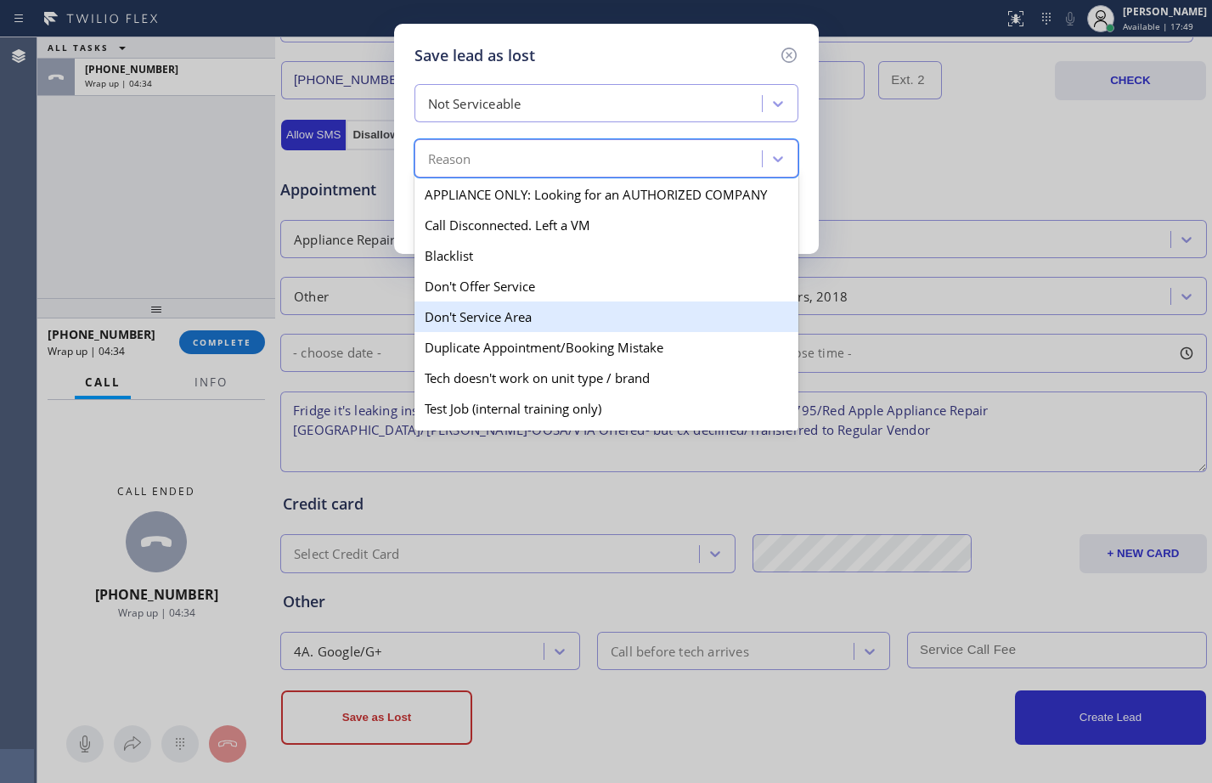
click at [497, 312] on div "Don't Service Area" at bounding box center [606, 316] width 384 height 31
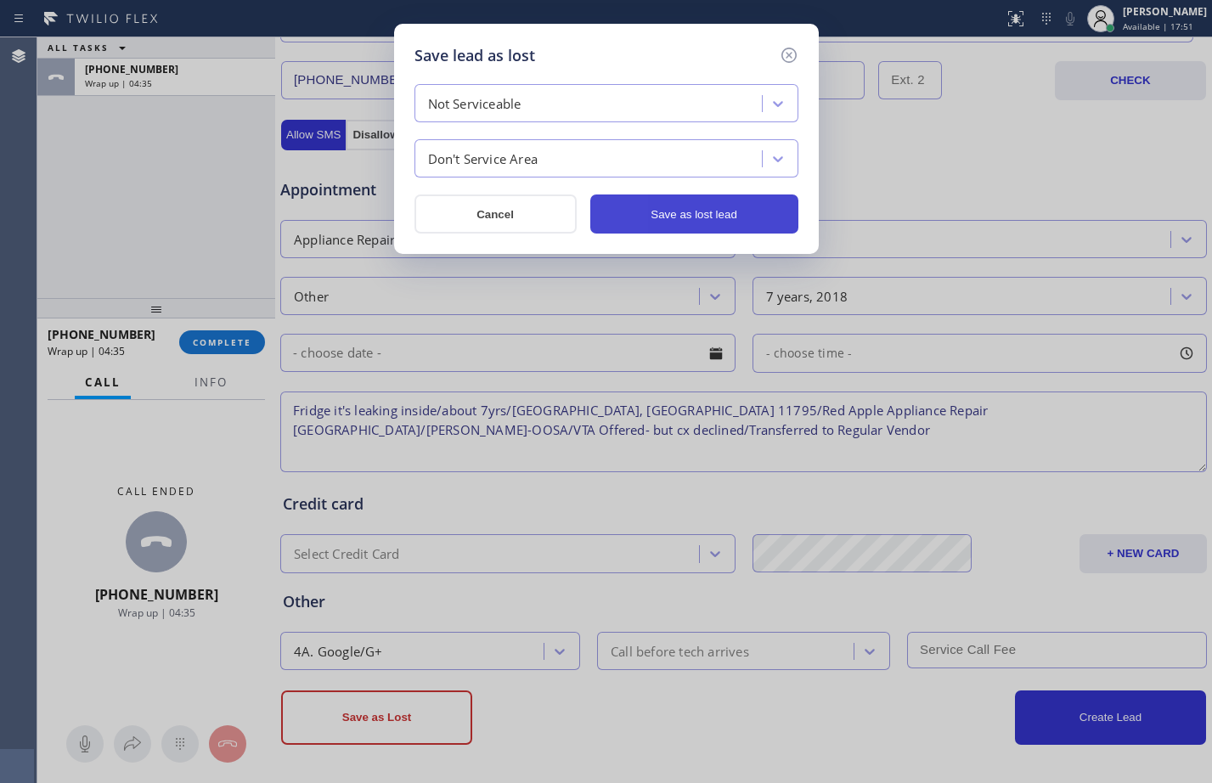
click at [647, 209] on button "Save as lost lead" at bounding box center [694, 213] width 208 height 39
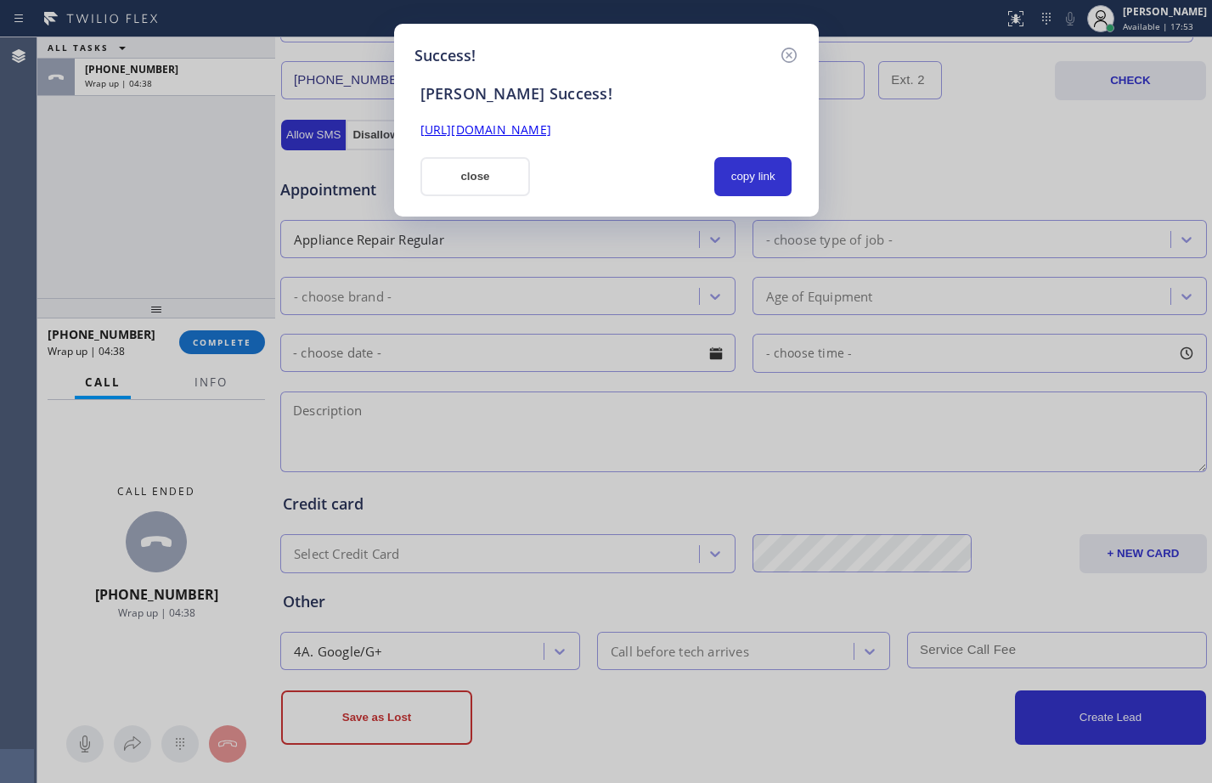
click at [551, 133] on link "[URL][DOMAIN_NAME]" at bounding box center [485, 129] width 131 height 16
click at [499, 173] on button "close" at bounding box center [475, 176] width 110 height 39
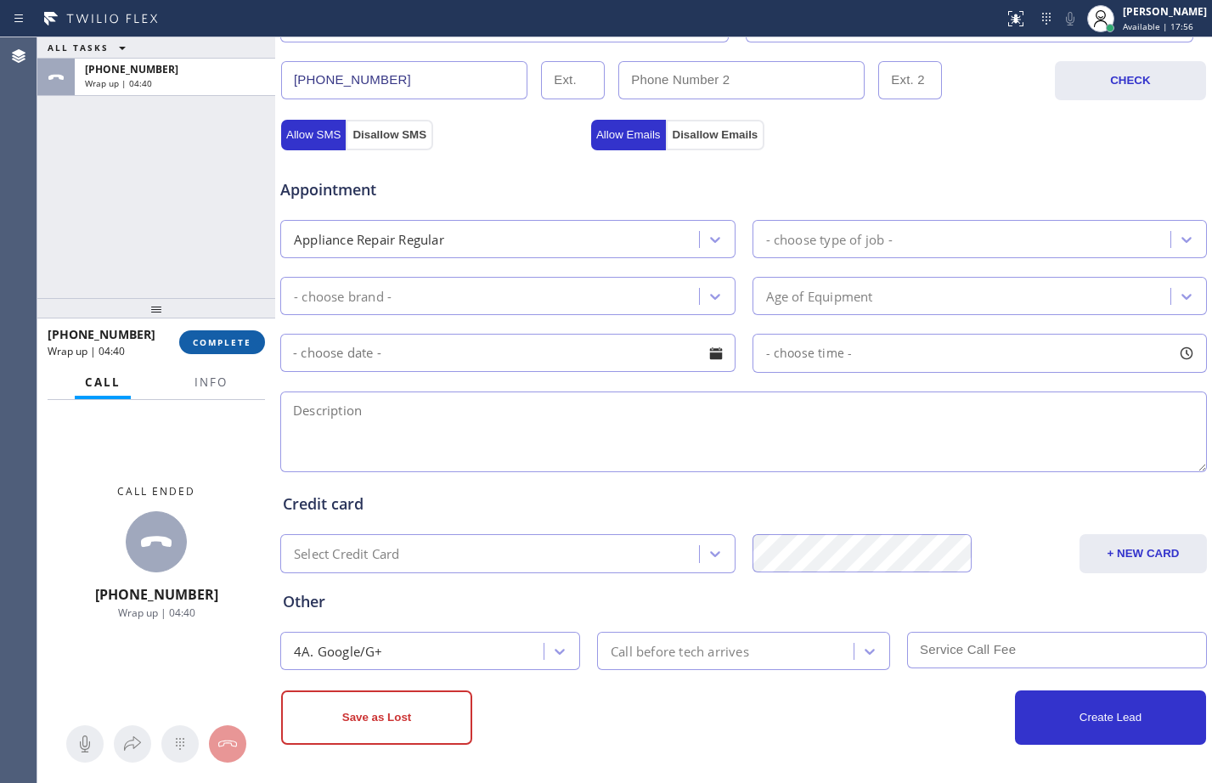
click at [208, 345] on span "COMPLETE" at bounding box center [222, 342] width 59 height 12
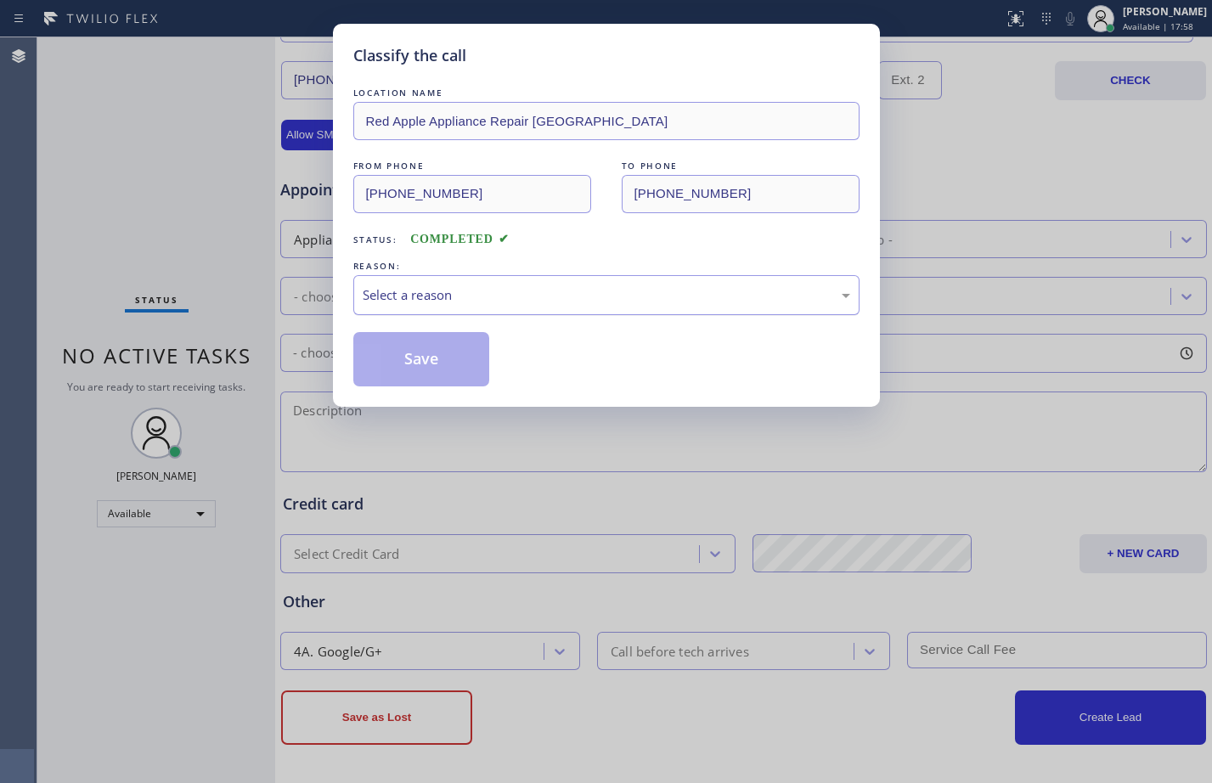
click at [651, 295] on div "Select a reason" at bounding box center [606, 295] width 487 height 20
click at [452, 371] on button "Save" at bounding box center [421, 359] width 137 height 54
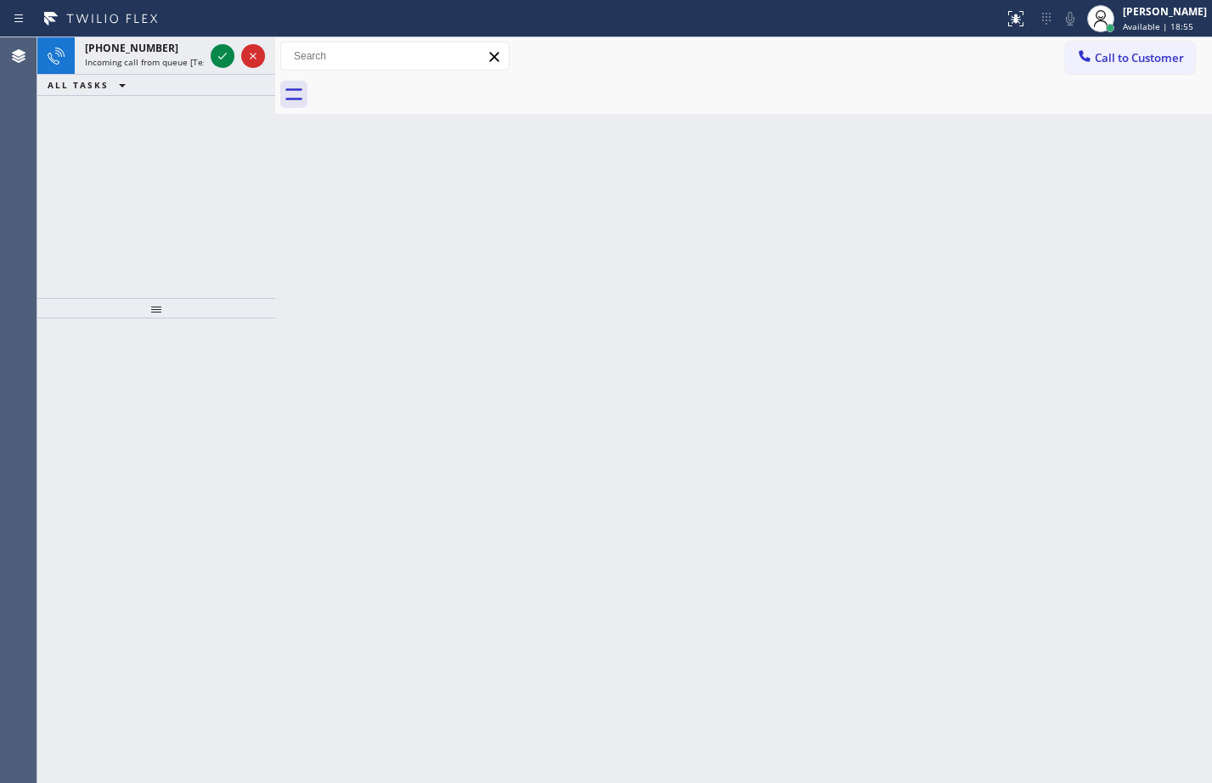
drag, startPoint x: 54, startPoint y: 205, endPoint x: 122, endPoint y: 157, distance: 83.4
click at [54, 205] on div "[PHONE_NUMBER] Incoming call from queue [Test] All ALL TASKS ALL TASKS ACTIVE T…" at bounding box center [156, 167] width 238 height 261
click at [225, 63] on icon at bounding box center [222, 56] width 20 height 20
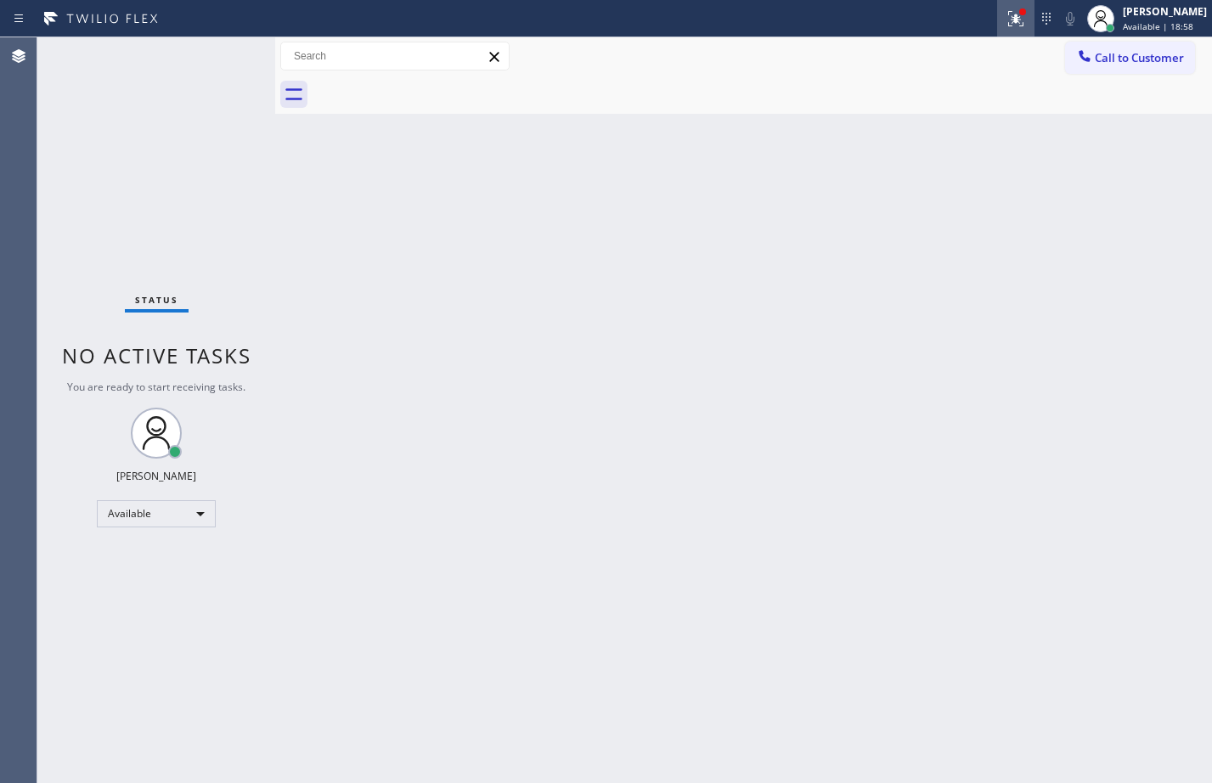
click at [1009, 26] on icon at bounding box center [1015, 18] width 20 height 20
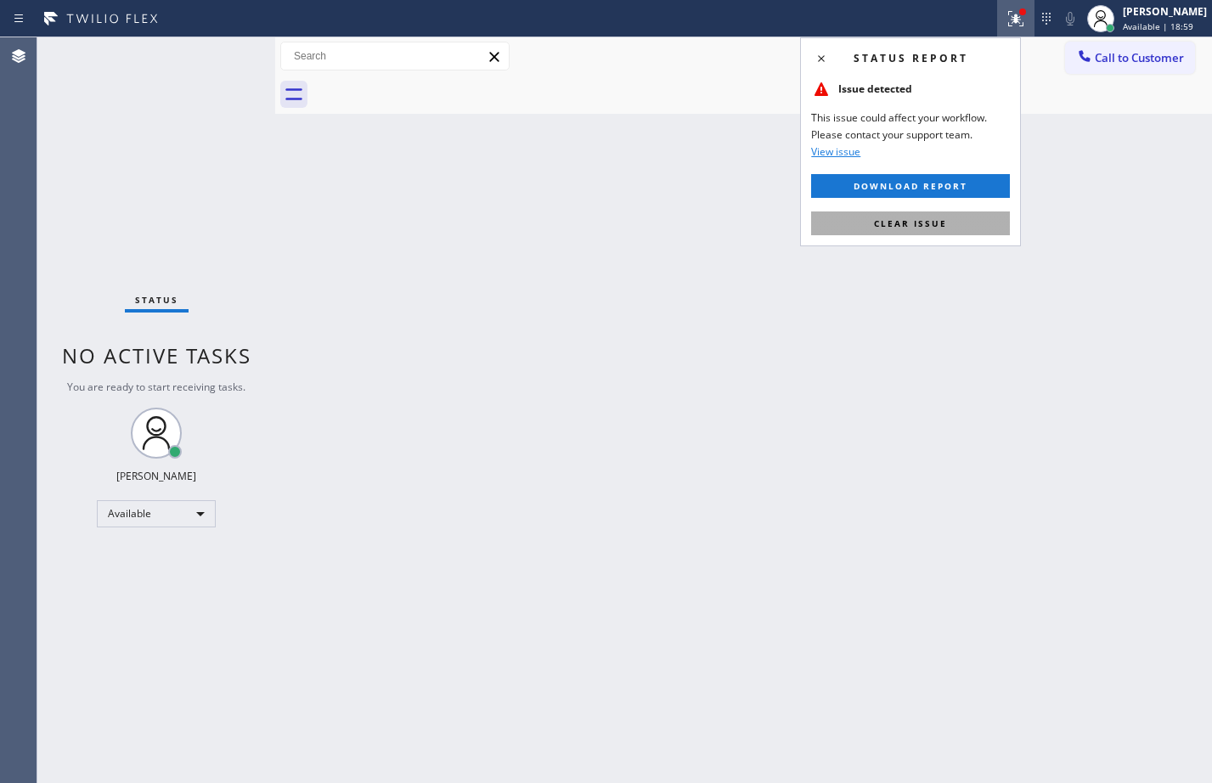
click at [1003, 225] on button "Clear issue" at bounding box center [910, 223] width 199 height 24
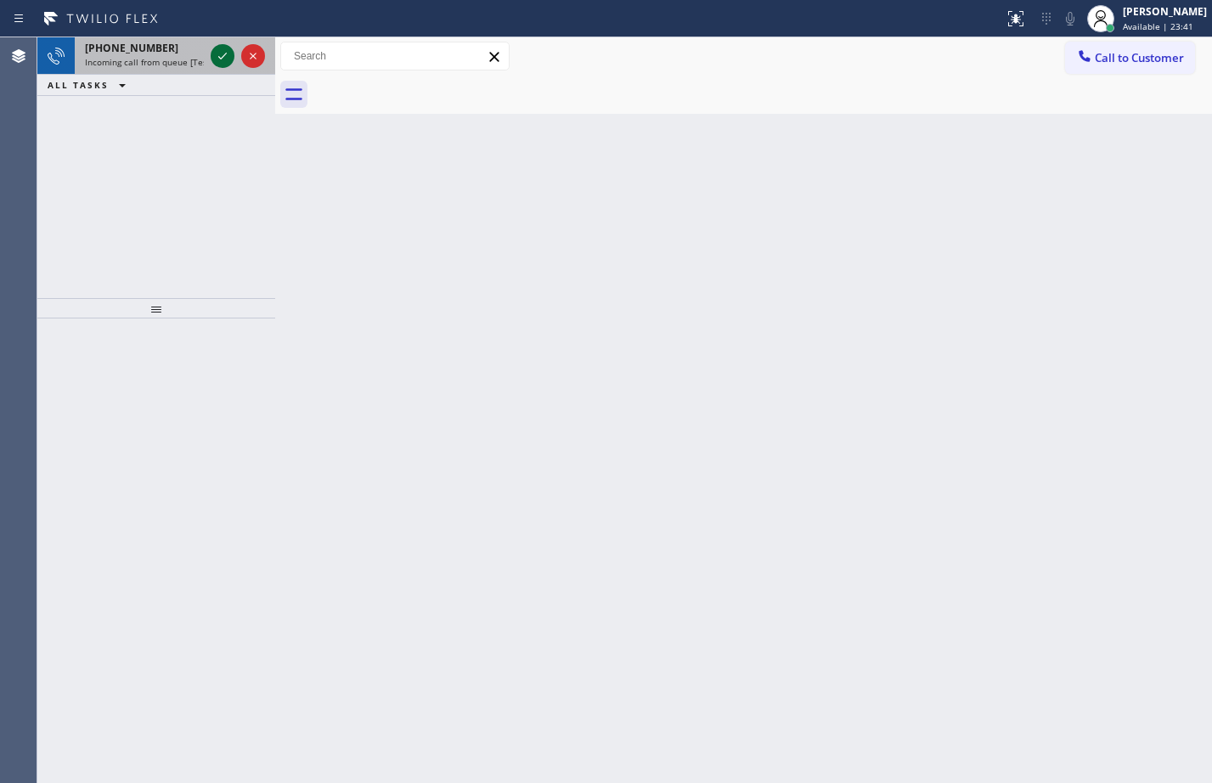
click at [223, 66] on button at bounding box center [223, 56] width 24 height 24
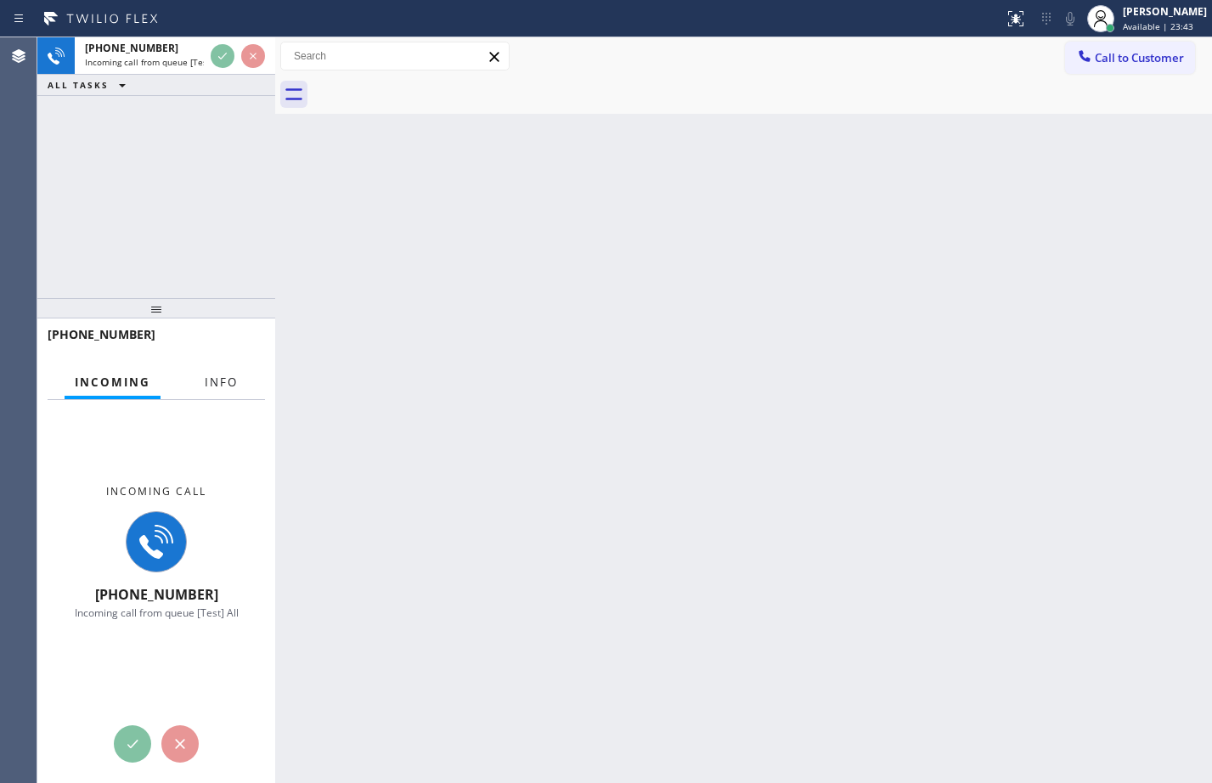
click at [220, 379] on span "Info" at bounding box center [221, 381] width 33 height 15
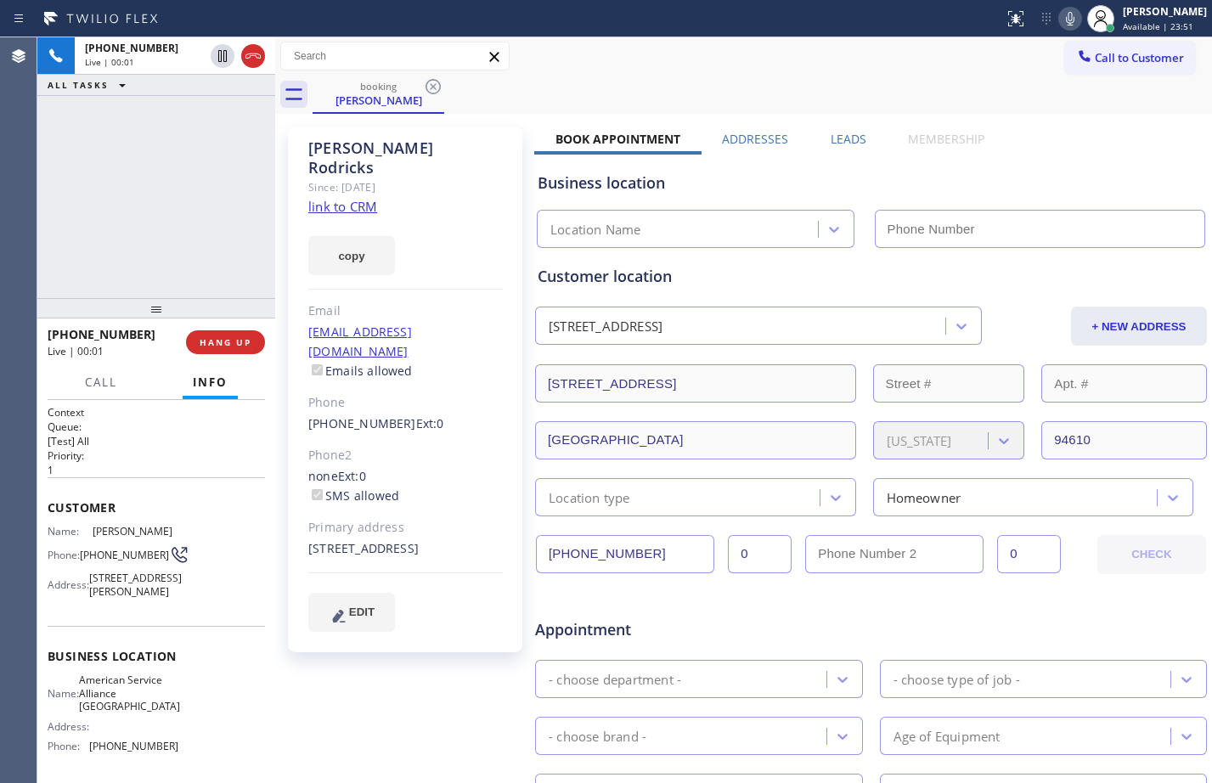
type input "[PHONE_NUMBER]"
click at [346, 198] on link "link to CRM" at bounding box center [342, 206] width 69 height 17
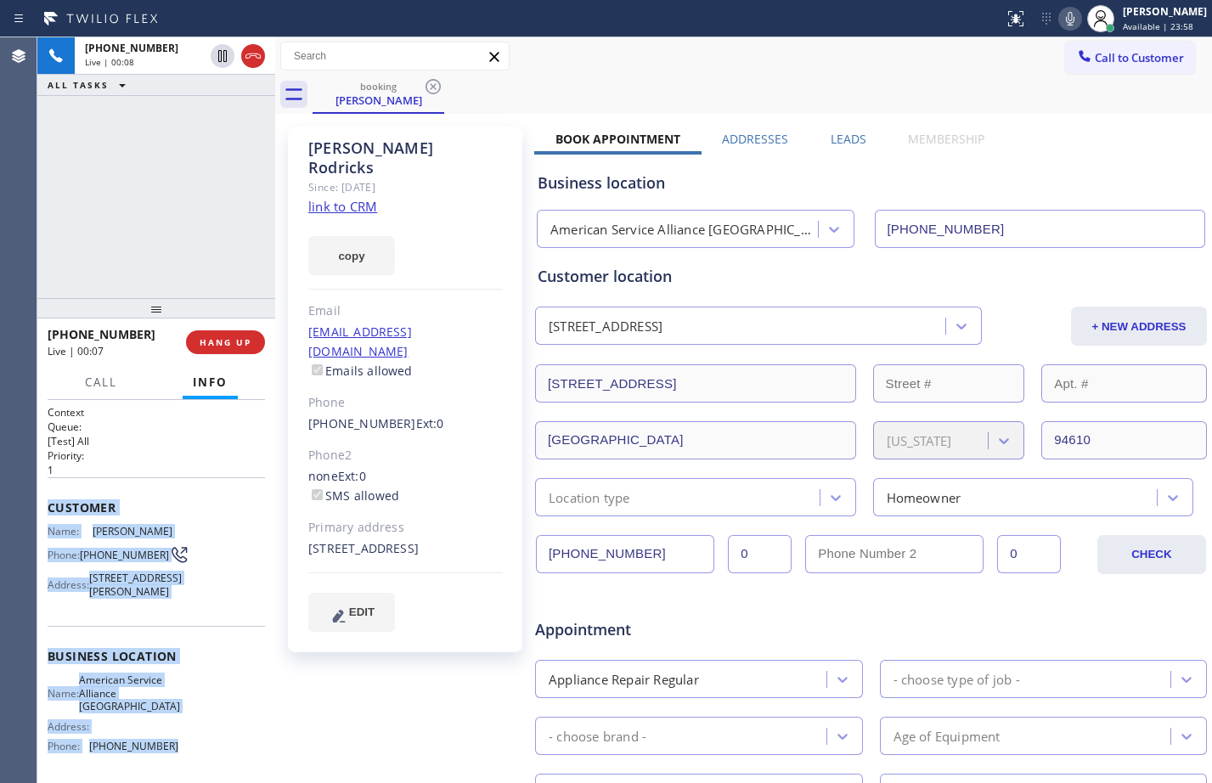
drag, startPoint x: 48, startPoint y: 509, endPoint x: 191, endPoint y: 759, distance: 287.9
click at [191, 759] on div "Context Queue: [Test] All Priority: 1 Customer Name: [PERSON_NAME] Phone: [PHON…" at bounding box center [156, 657] width 217 height 504
copy div "Customer Name: [PERSON_NAME] Phone: [PHONE_NUMBER] Address: [STREET_ADDRESS][PE…"
click at [367, 198] on link "link to CRM" at bounding box center [342, 206] width 69 height 17
click at [229, 63] on icon at bounding box center [222, 56] width 20 height 20
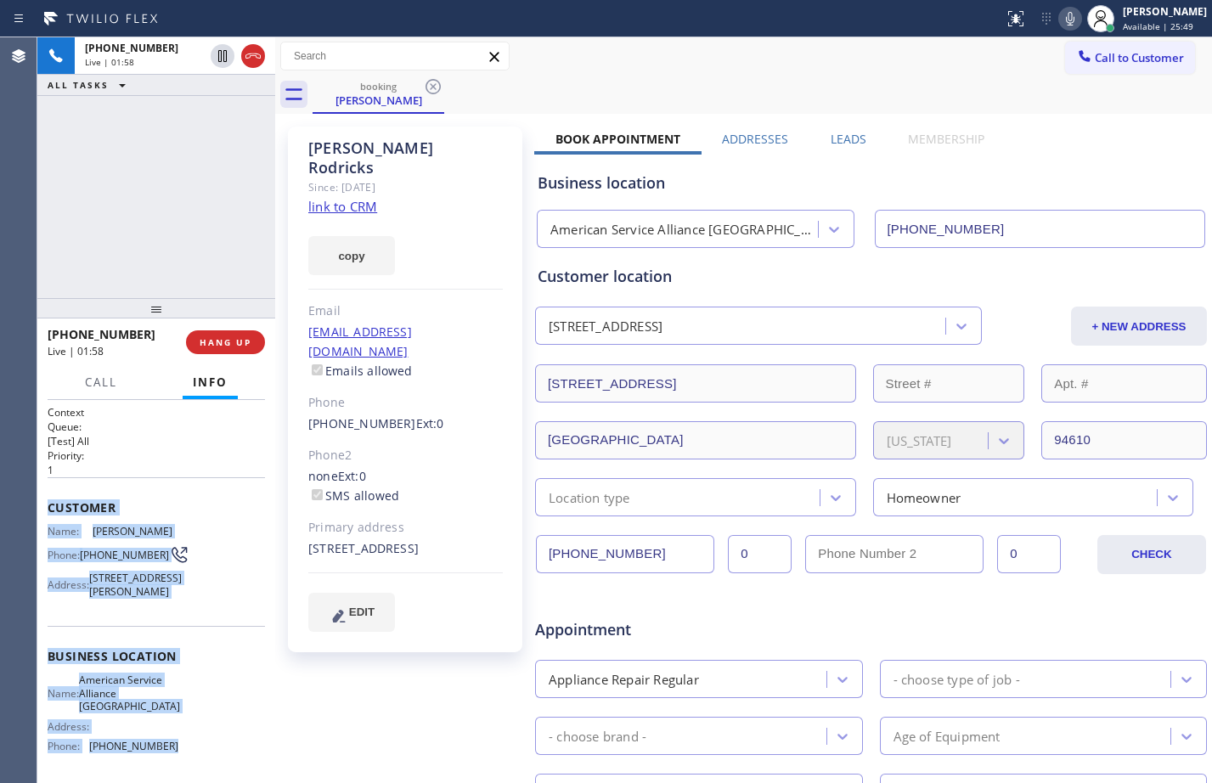
click at [1066, 19] on icon at bounding box center [1070, 19] width 8 height 14
click at [219, 50] on icon at bounding box center [223, 56] width 12 height 12
click at [1060, 25] on icon at bounding box center [1070, 18] width 20 height 20
click at [88, 374] on button "Call" at bounding box center [101, 382] width 53 height 33
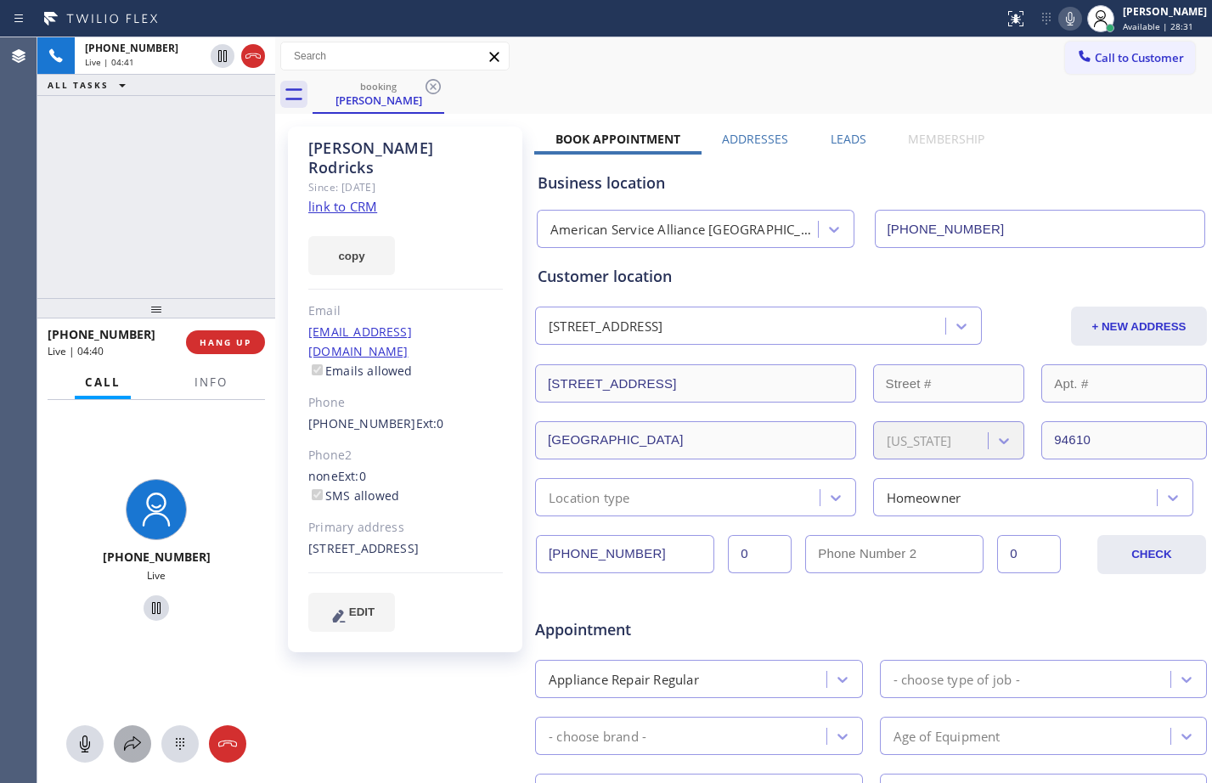
click at [132, 746] on icon at bounding box center [132, 744] width 20 height 20
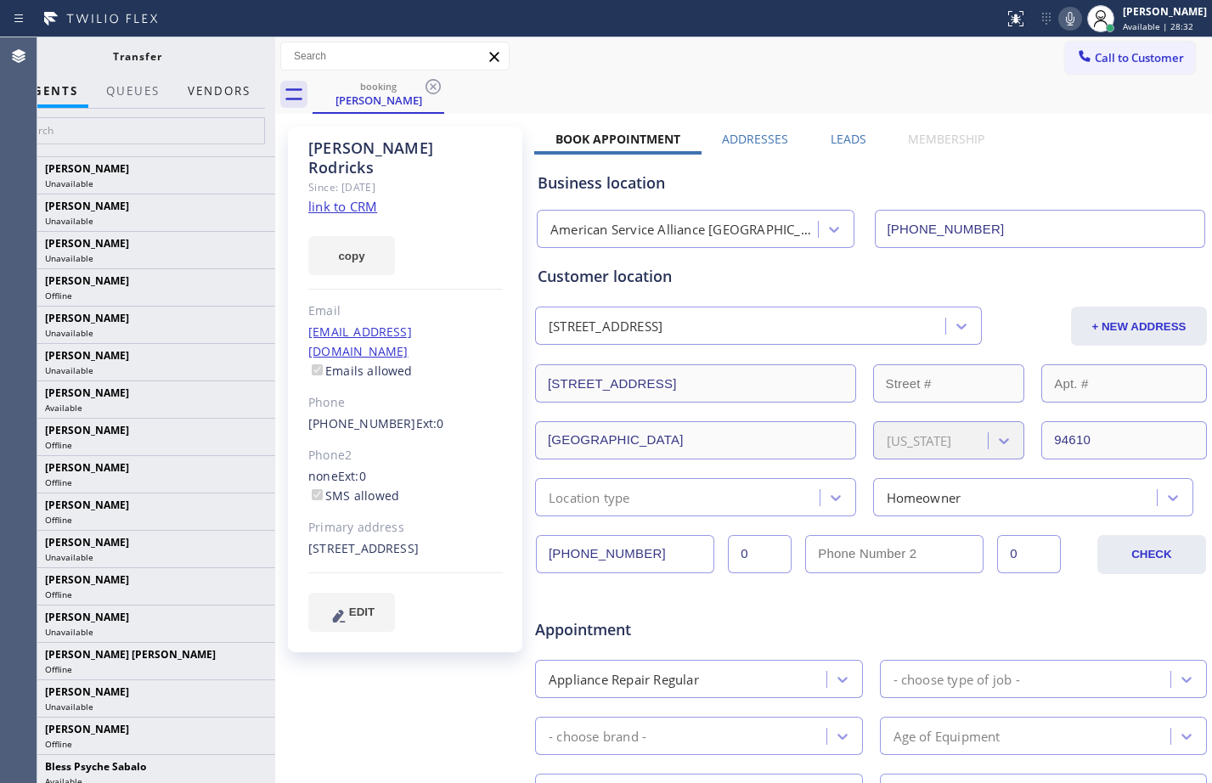
click at [213, 98] on button "Vendors" at bounding box center [218, 91] width 83 height 33
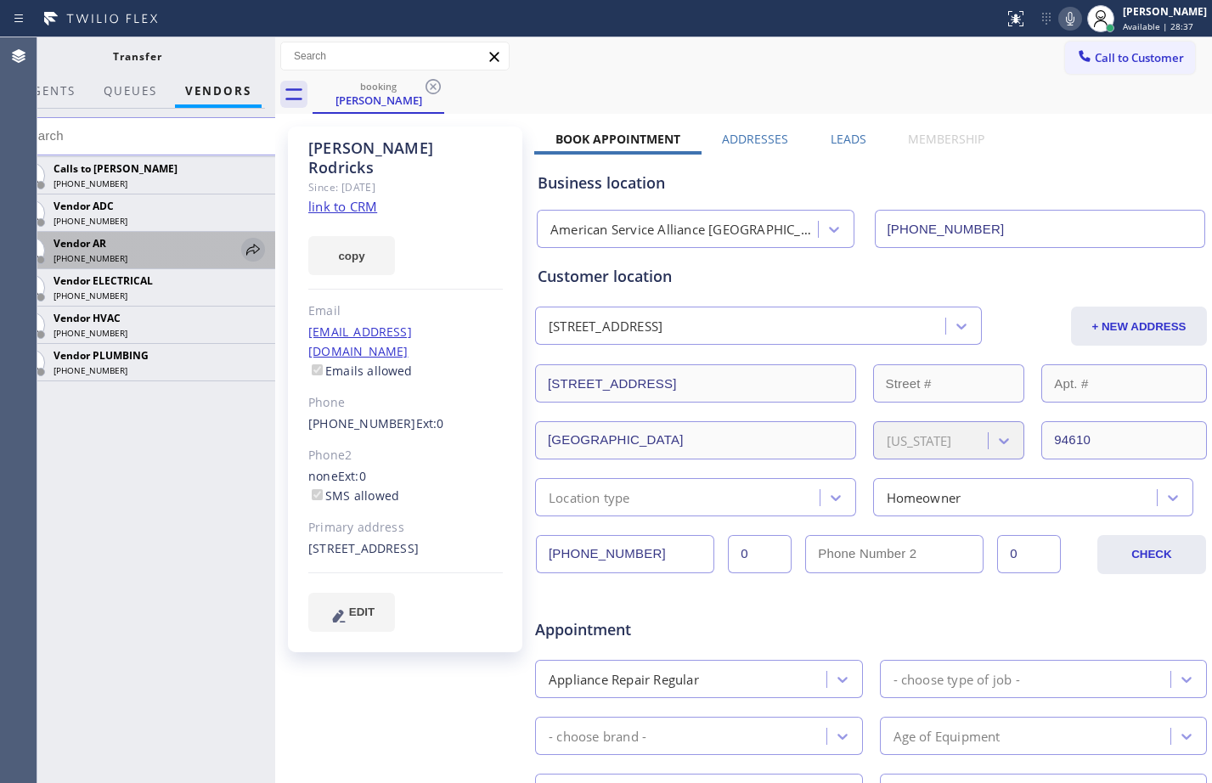
click at [247, 251] on icon at bounding box center [253, 249] width 14 height 11
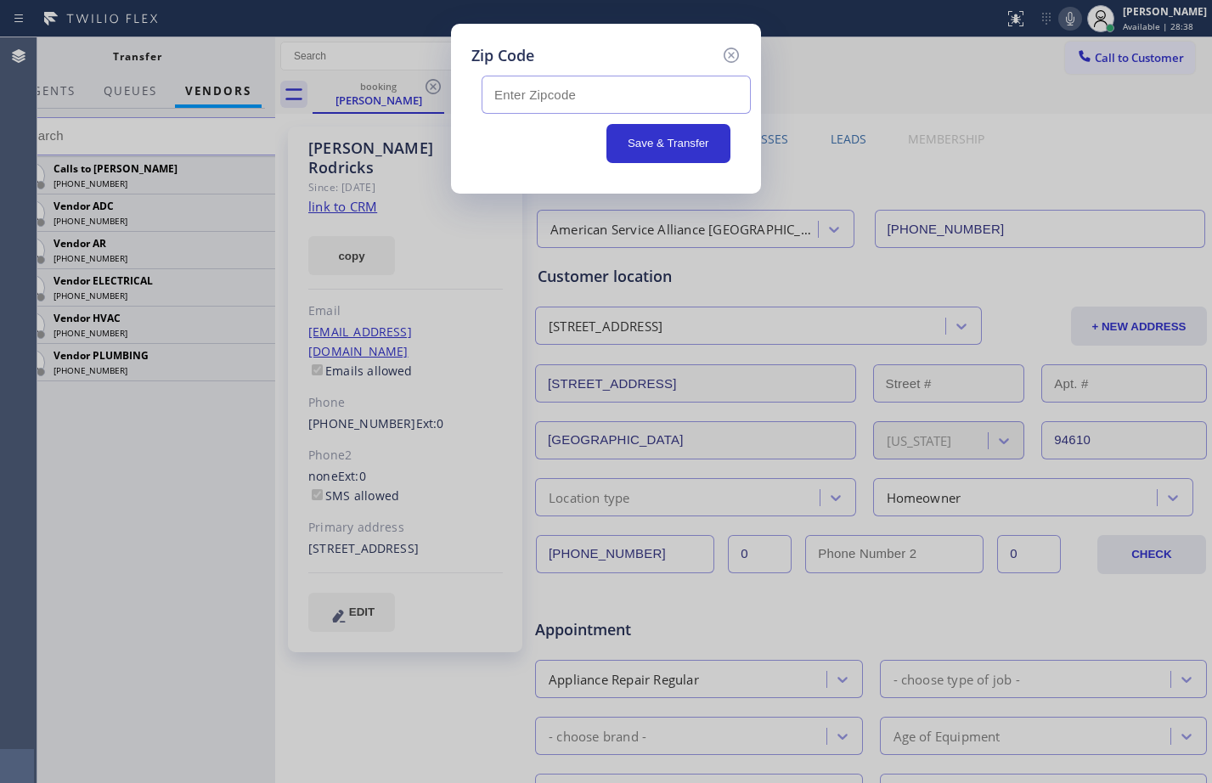
click at [537, 109] on input "text" at bounding box center [615, 95] width 269 height 38
paste input "94610"
type input "94610"
click at [659, 138] on button "Save & Transfer" at bounding box center [668, 143] width 125 height 39
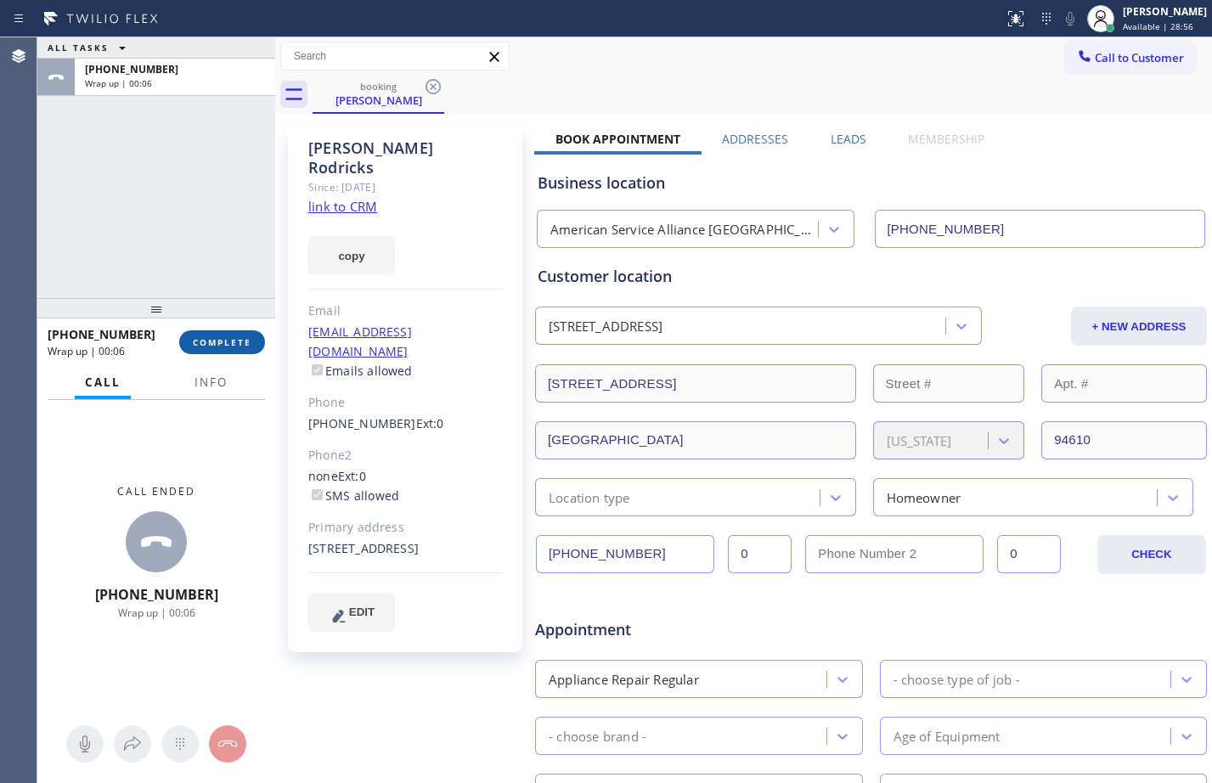
click at [217, 340] on span "COMPLETE" at bounding box center [222, 342] width 59 height 12
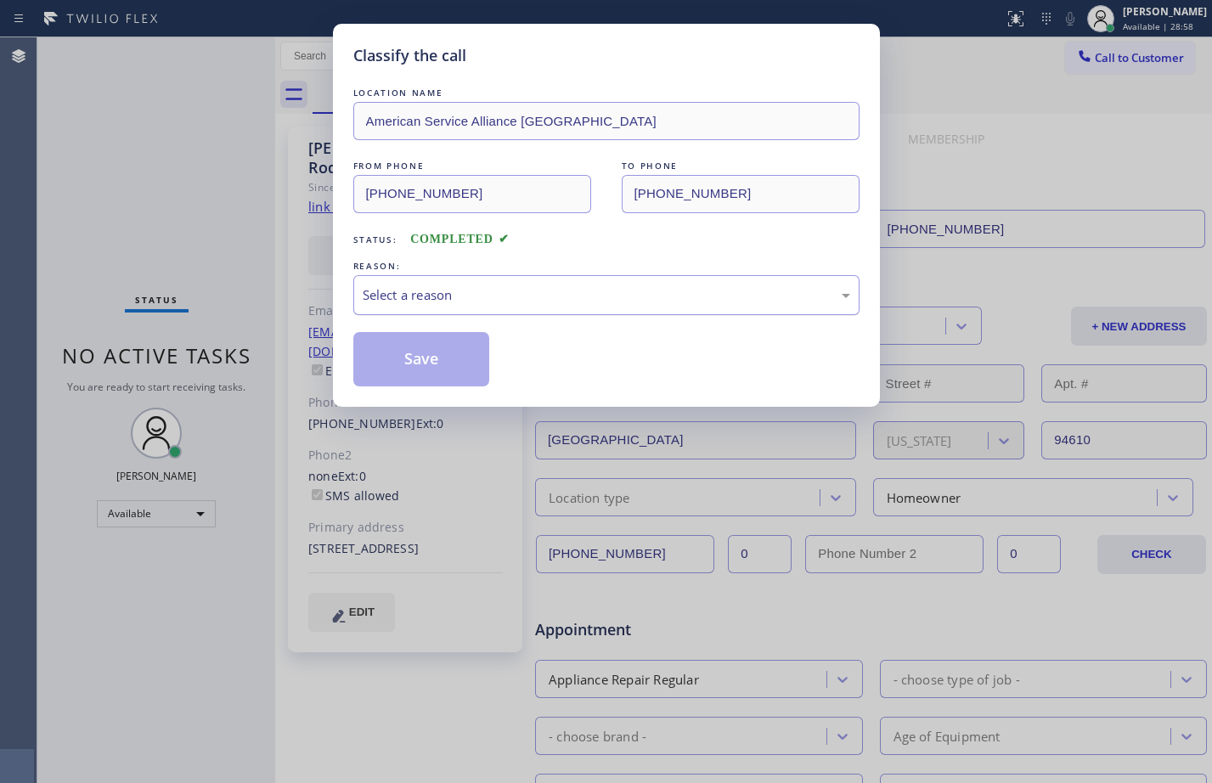
click at [635, 289] on div "Select a reason" at bounding box center [606, 295] width 487 height 20
click at [436, 360] on button "Save" at bounding box center [421, 359] width 137 height 54
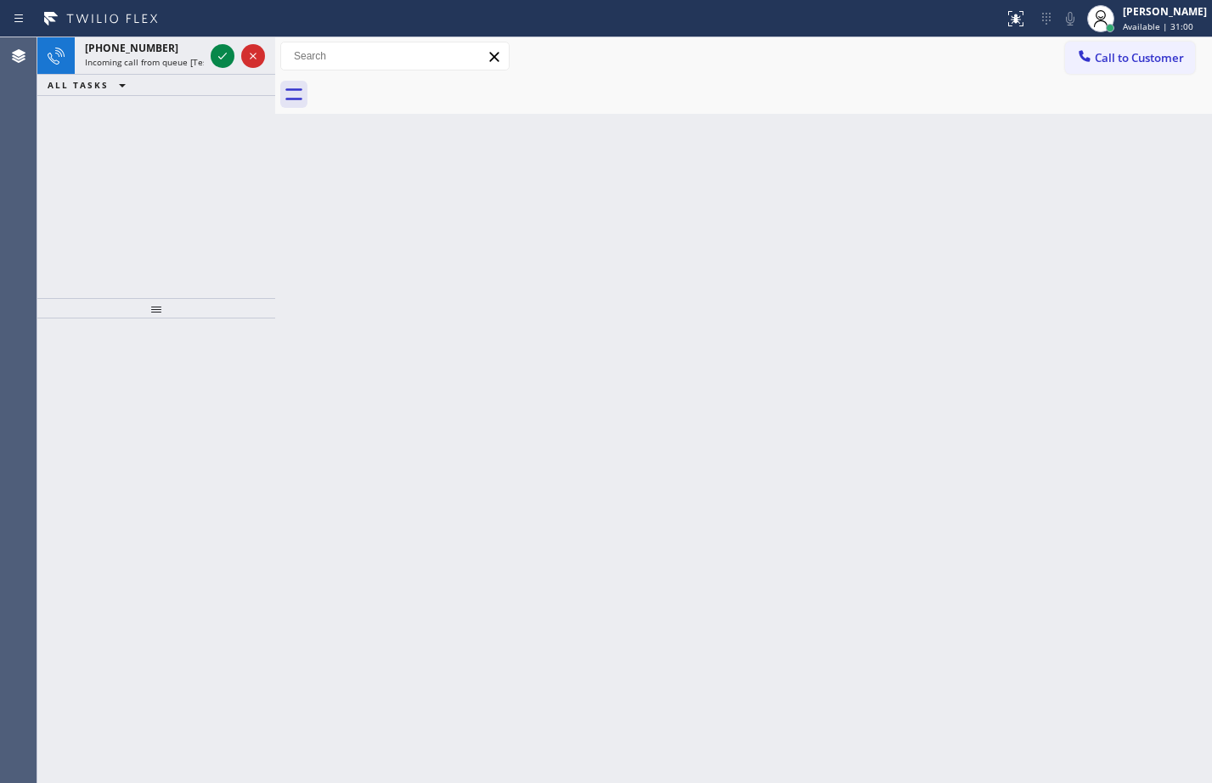
click at [48, 188] on div "[PHONE_NUMBER] Incoming call from queue [Test] All ALL TASKS ALL TASKS ACTIVE T…" at bounding box center [156, 167] width 238 height 261
click at [222, 52] on icon at bounding box center [222, 56] width 20 height 20
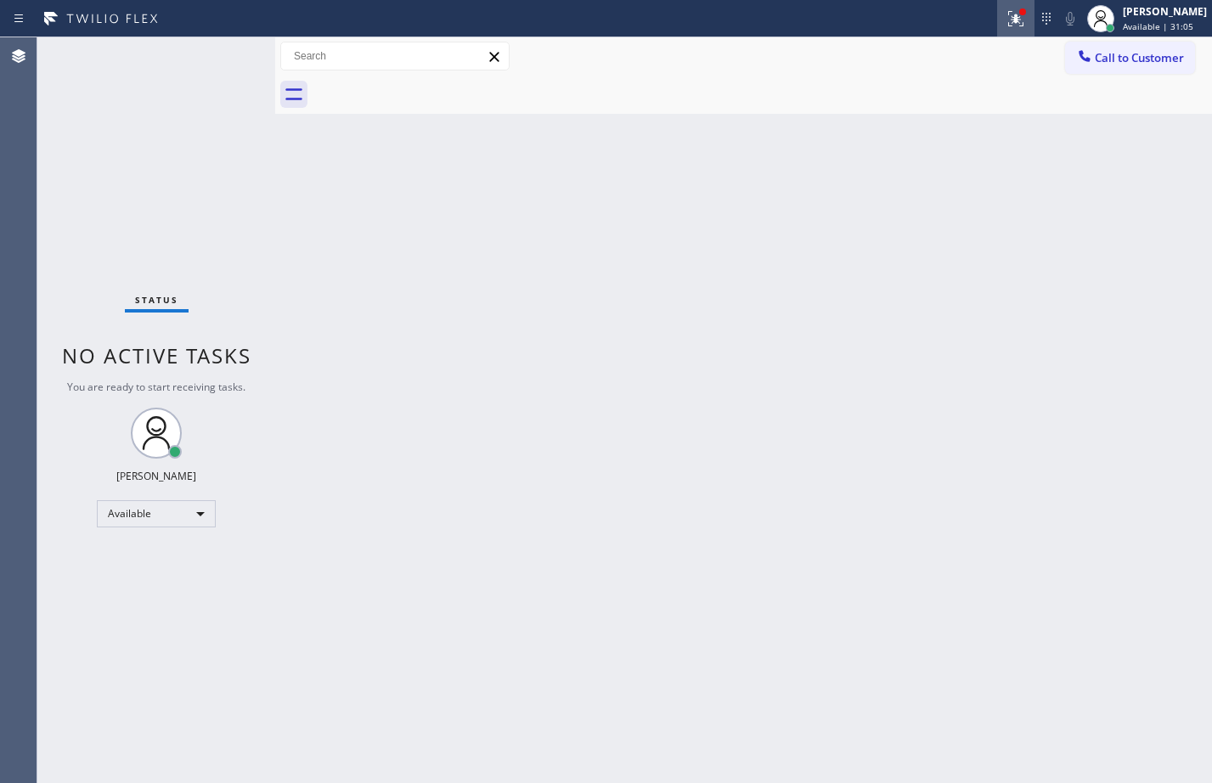
click at [1007, 20] on icon at bounding box center [1015, 18] width 20 height 20
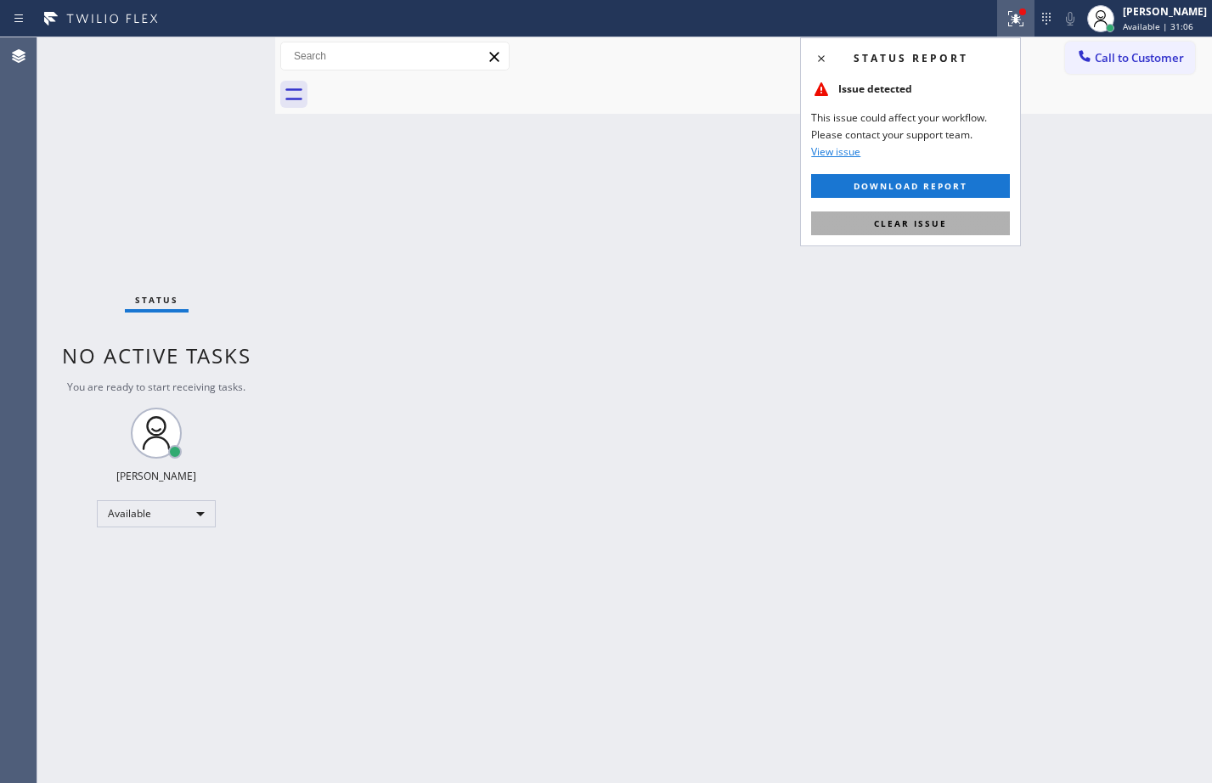
click at [909, 234] on button "Clear issue" at bounding box center [910, 223] width 199 height 24
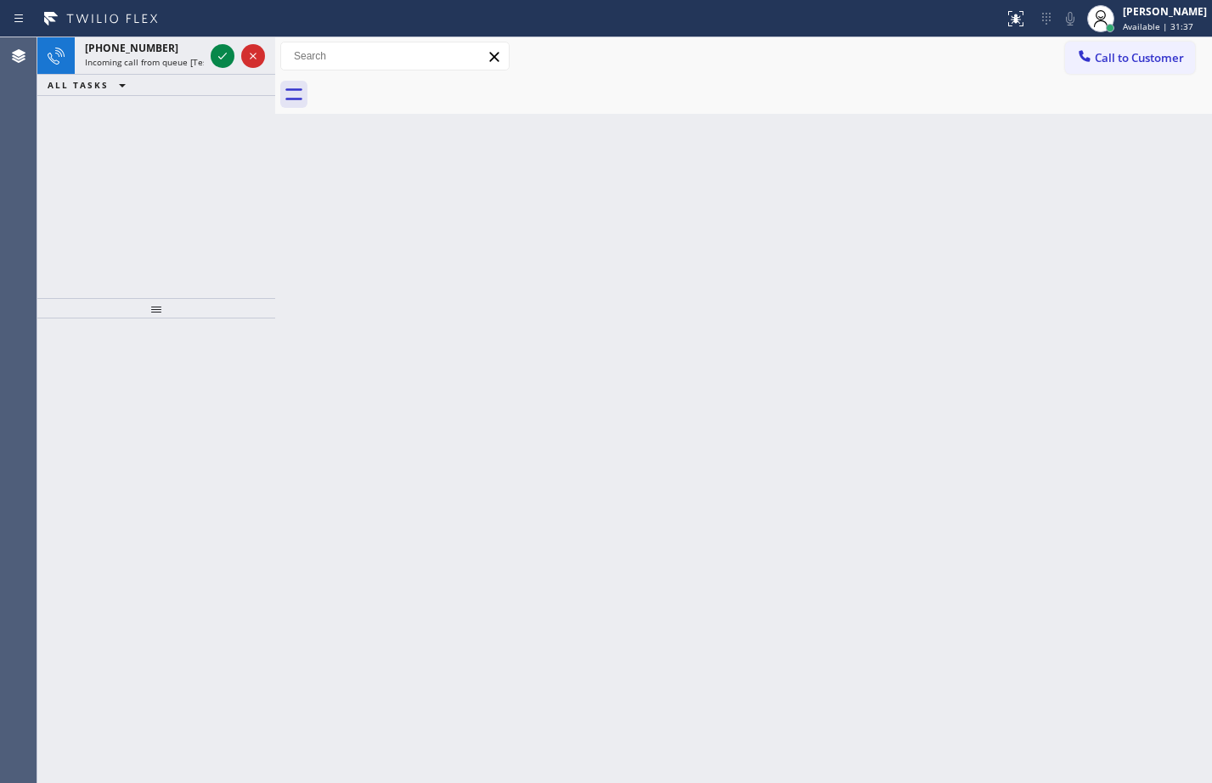
click at [1072, 421] on div "Back to Dashboard Change Sender ID Customers Technicians Select a contact Outbo…" at bounding box center [743, 410] width 937 height 746
click at [219, 58] on icon at bounding box center [222, 56] width 8 height 7
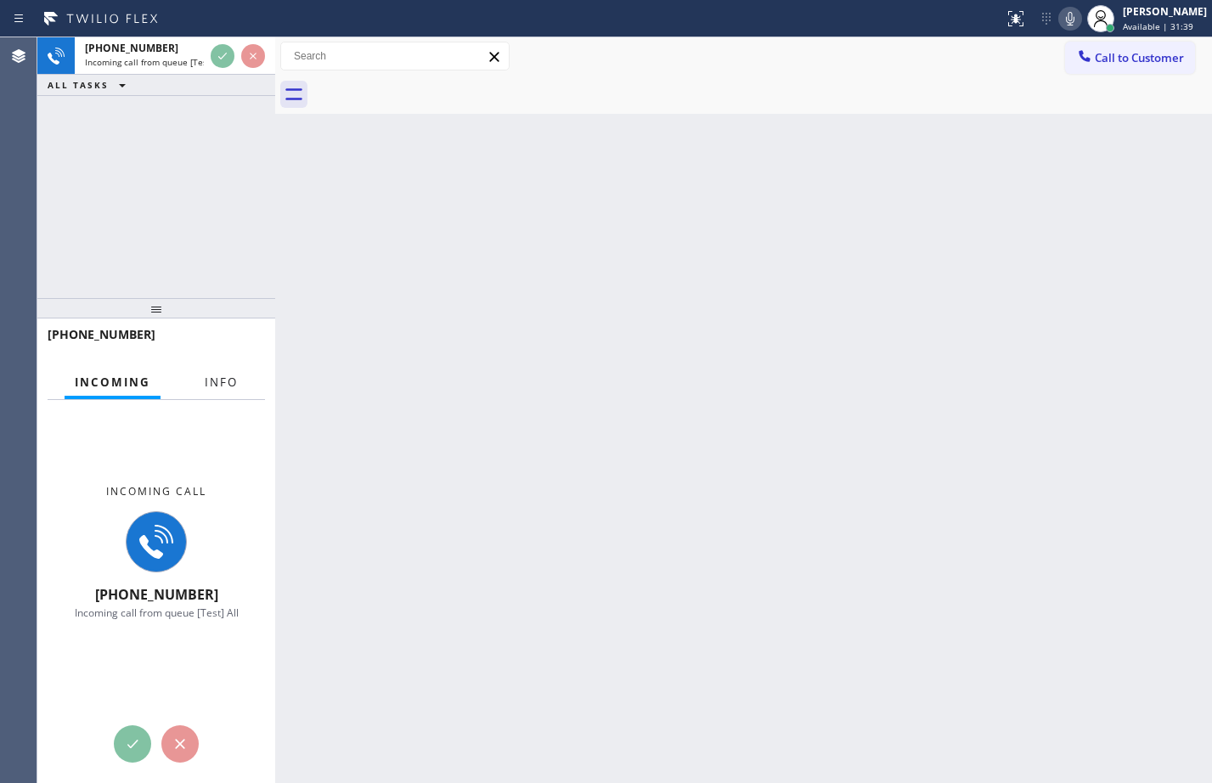
click at [226, 382] on span "Info" at bounding box center [221, 381] width 33 height 15
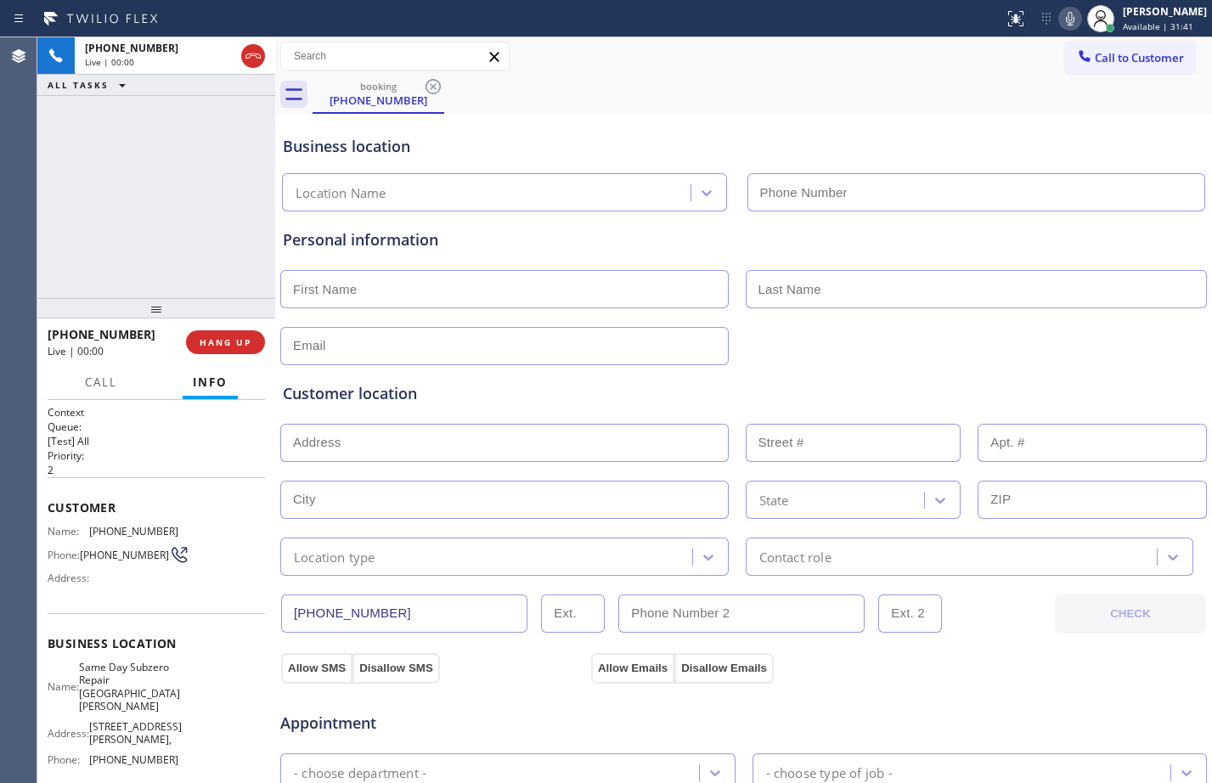
type input "[PHONE_NUMBER]"
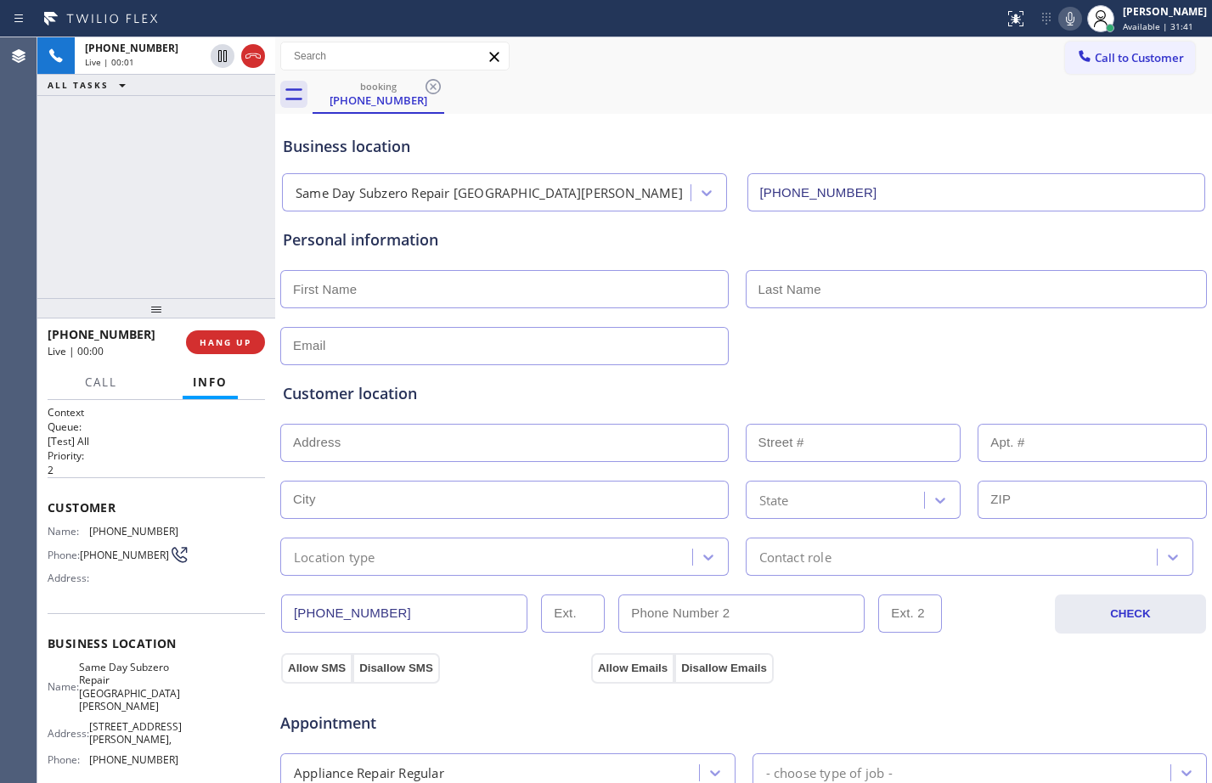
click at [231, 299] on div at bounding box center [156, 308] width 238 height 20
click at [214, 355] on div "[PHONE_NUMBER] Live | 00:01 HANG UP" at bounding box center [156, 342] width 217 height 44
click at [214, 348] on span "HANG UP" at bounding box center [226, 342] width 52 height 12
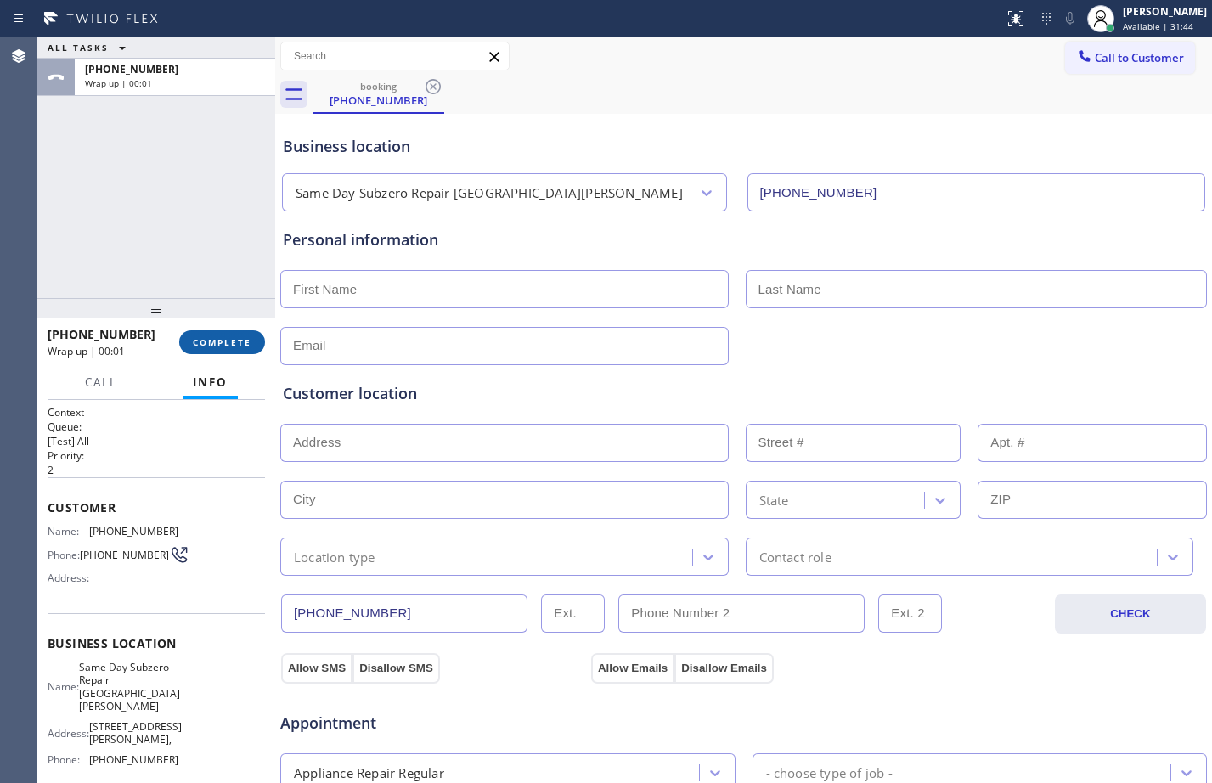
click at [230, 354] on button "COMPLETE" at bounding box center [222, 342] width 86 height 24
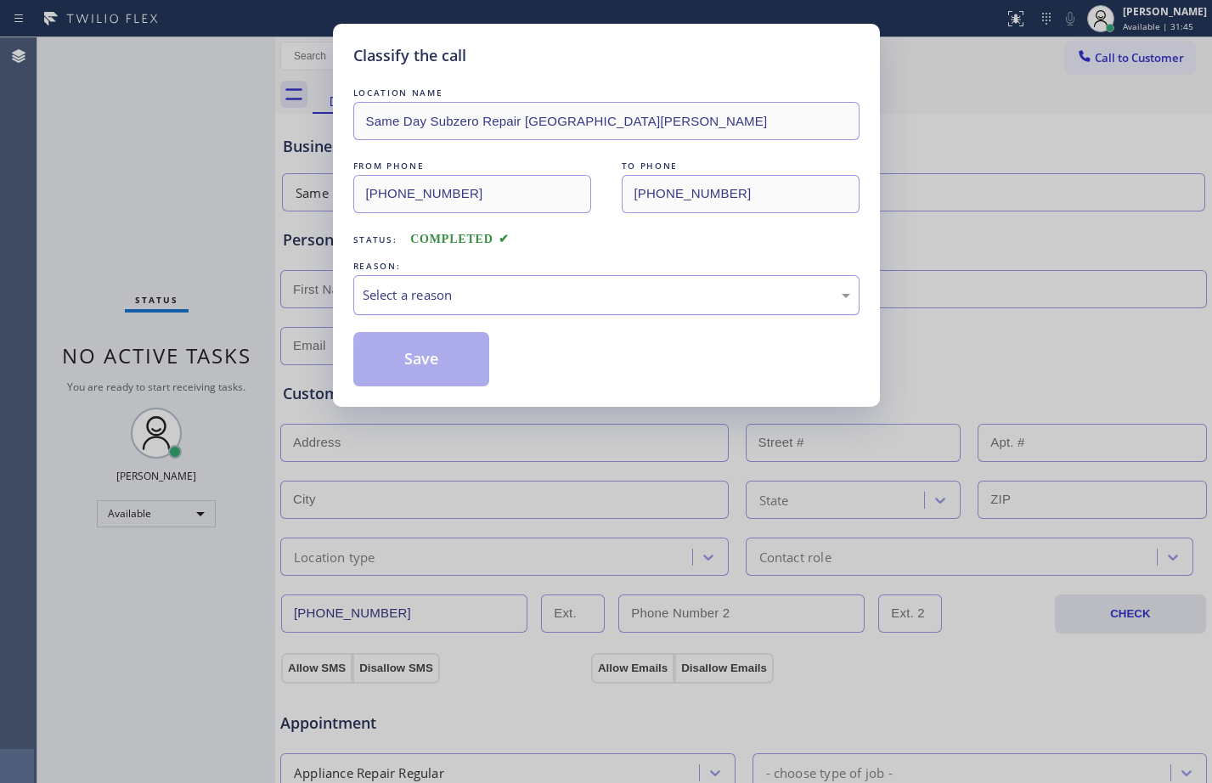
click at [537, 303] on div "Select a reason" at bounding box center [606, 295] width 487 height 20
click at [414, 344] on button "Save" at bounding box center [421, 359] width 137 height 54
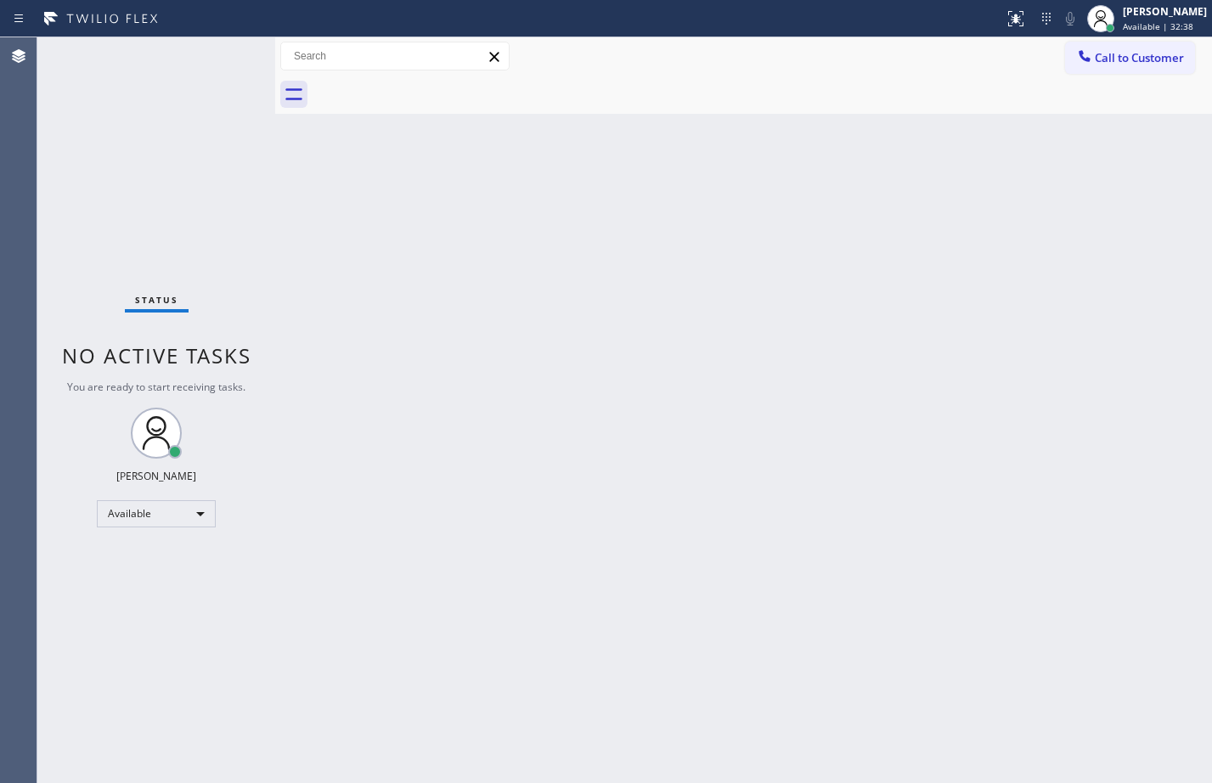
click at [907, 201] on div "Back to Dashboard Change Sender ID Customers Technicians Select a contact Outbo…" at bounding box center [743, 410] width 937 height 746
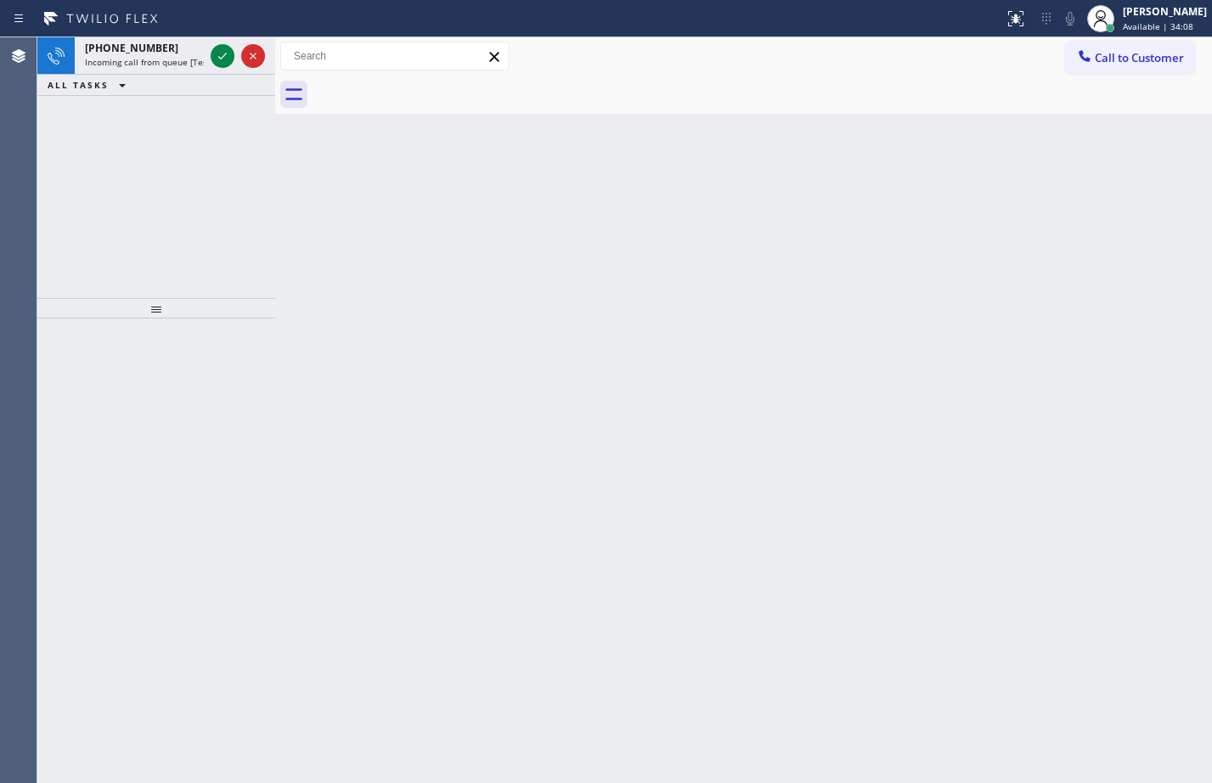
drag, startPoint x: 32, startPoint y: 111, endPoint x: 72, endPoint y: 103, distance: 40.8
click at [32, 111] on div "Agent Desktop" at bounding box center [18, 410] width 37 height 746
click at [223, 56] on icon at bounding box center [222, 56] width 8 height 7
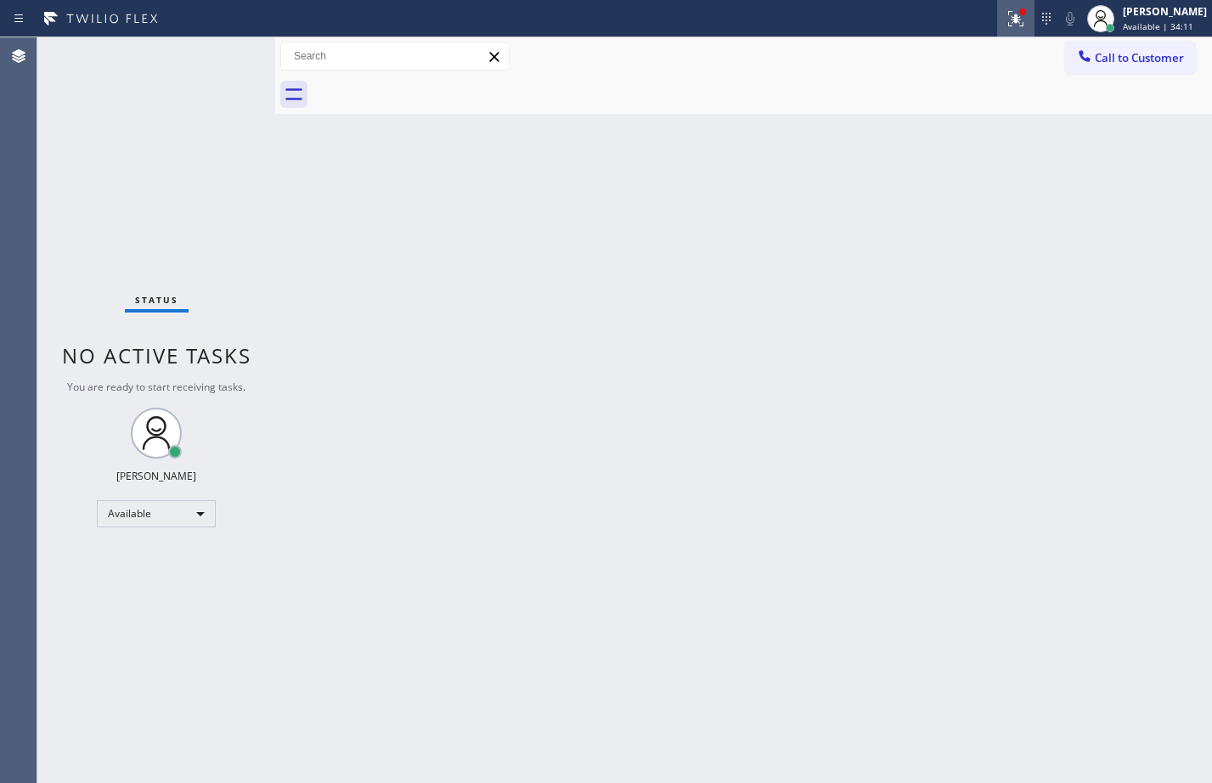
click at [997, 5] on button at bounding box center [1015, 18] width 37 height 37
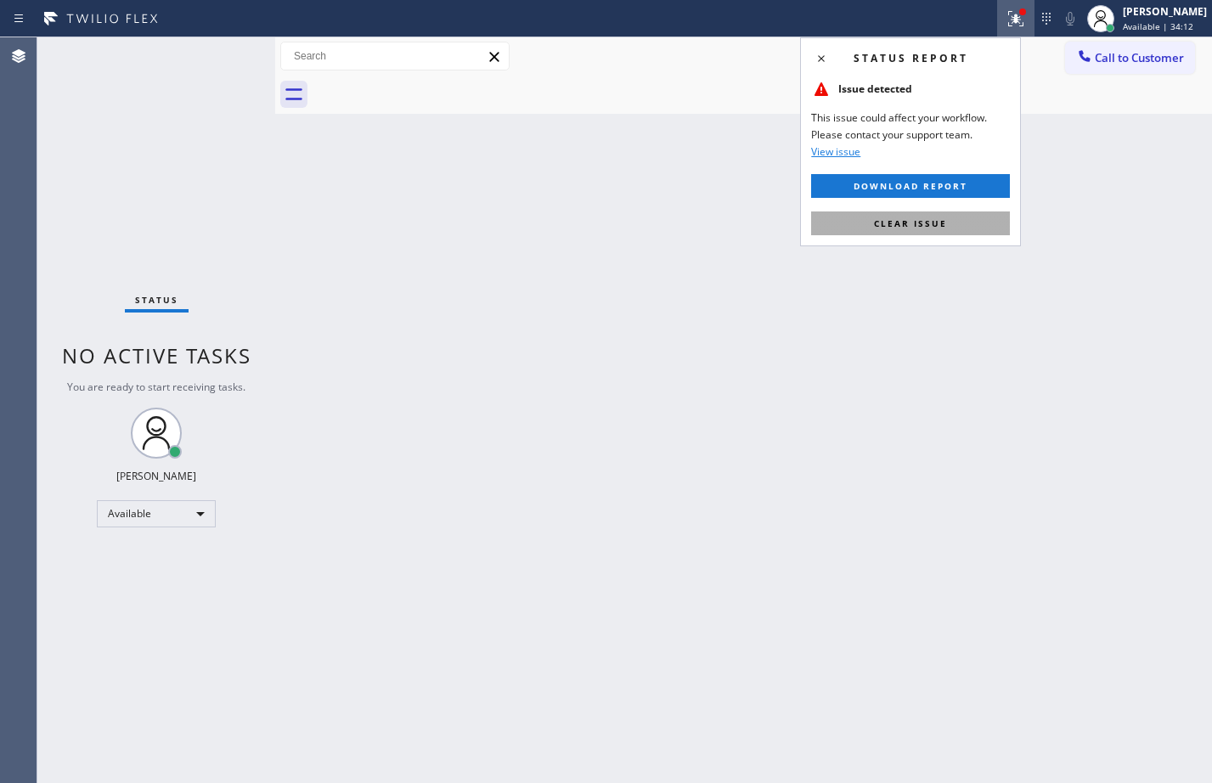
click at [900, 231] on button "Clear issue" at bounding box center [910, 223] width 199 height 24
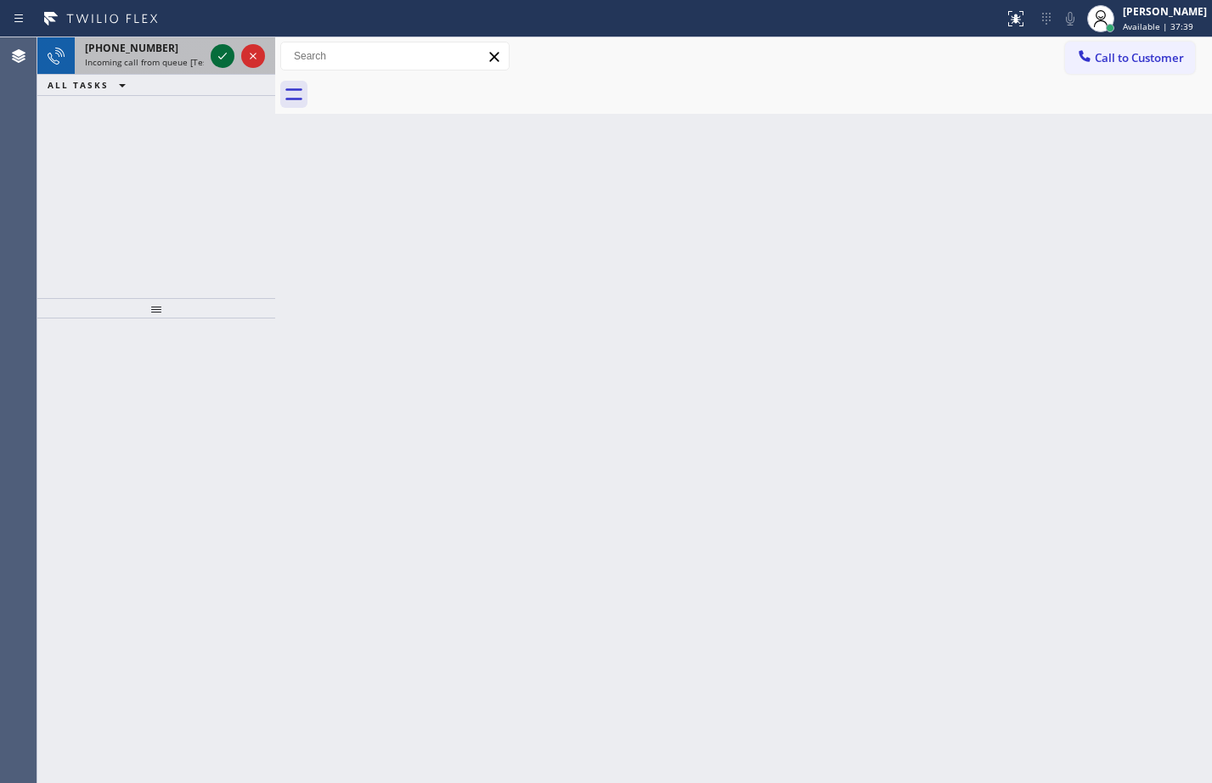
click at [228, 58] on icon at bounding box center [222, 56] width 20 height 20
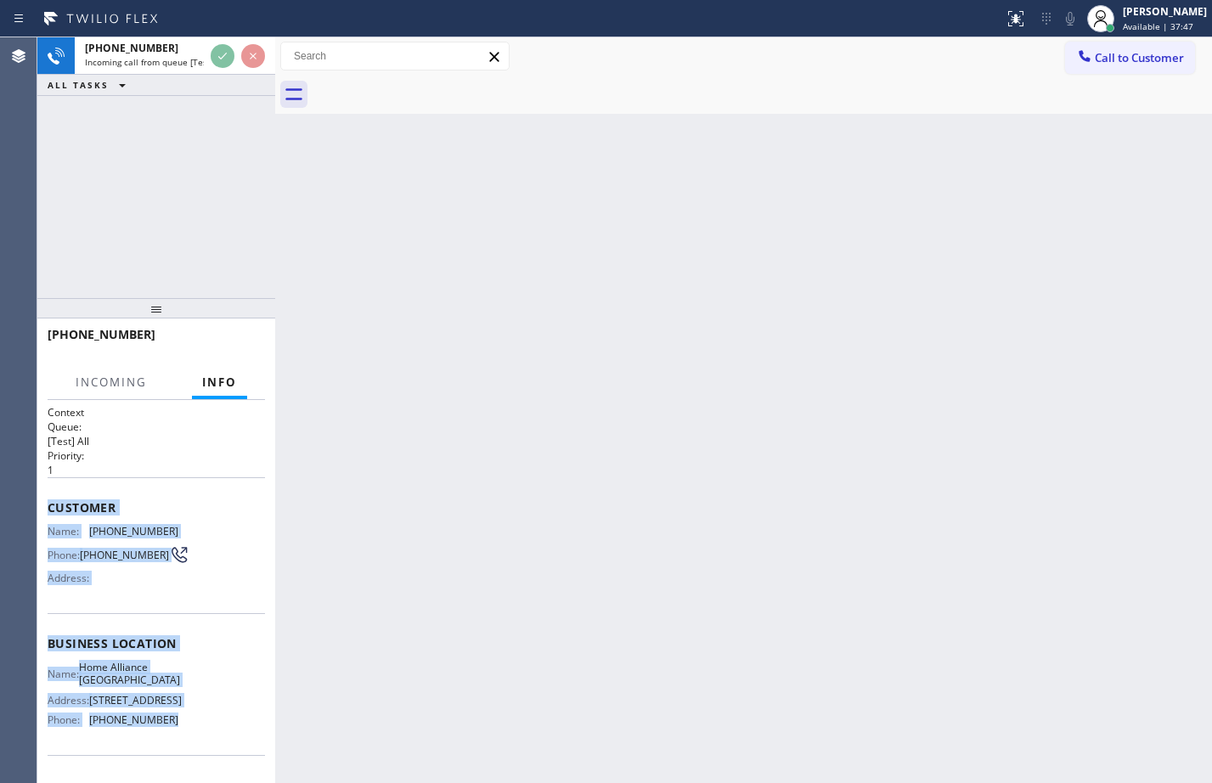
drag, startPoint x: 51, startPoint y: 512, endPoint x: 162, endPoint y: 735, distance: 249.5
click at [162, 735] on div "Context Queue: [Test] All Priority: 1 Customer Name: [PHONE_NUMBER] Phone: [PHO…" at bounding box center [156, 644] width 217 height 478
copy div "Customer Name: [PHONE_NUMBER] Phone: [PHONE_NUMBER] Address: Business location …"
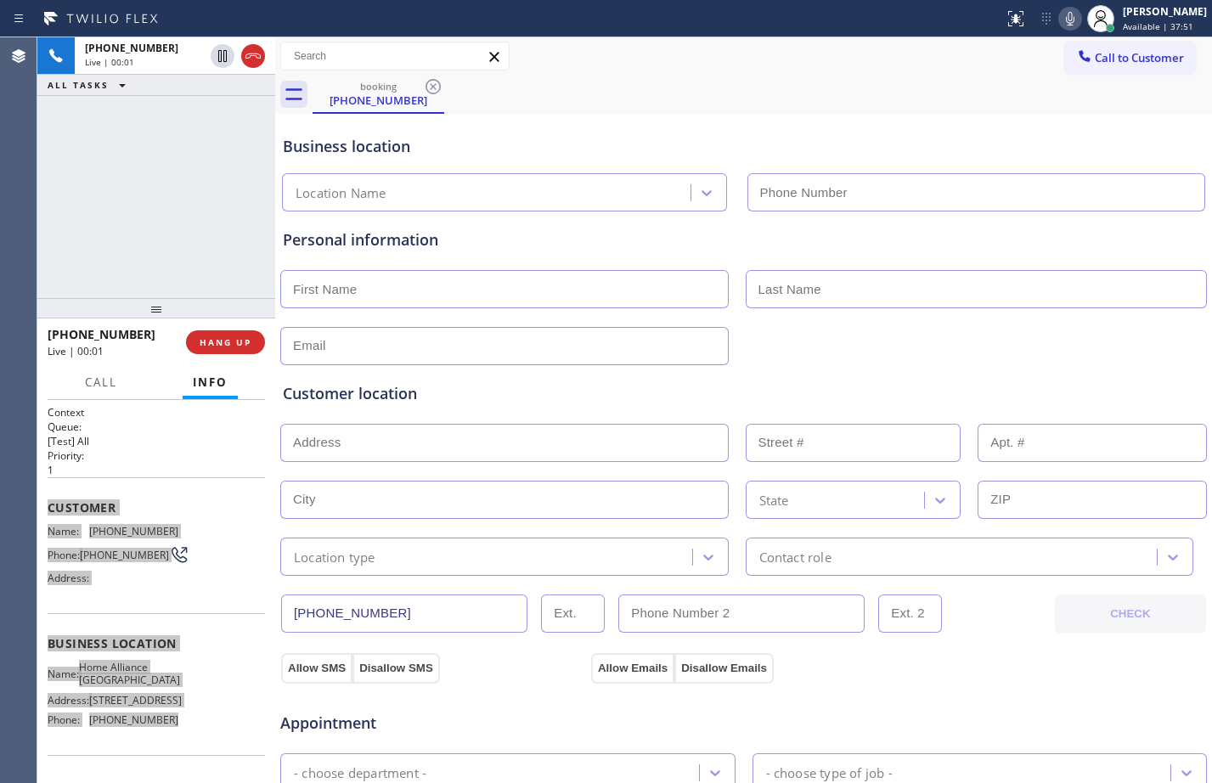
type input "[PHONE_NUMBER]"
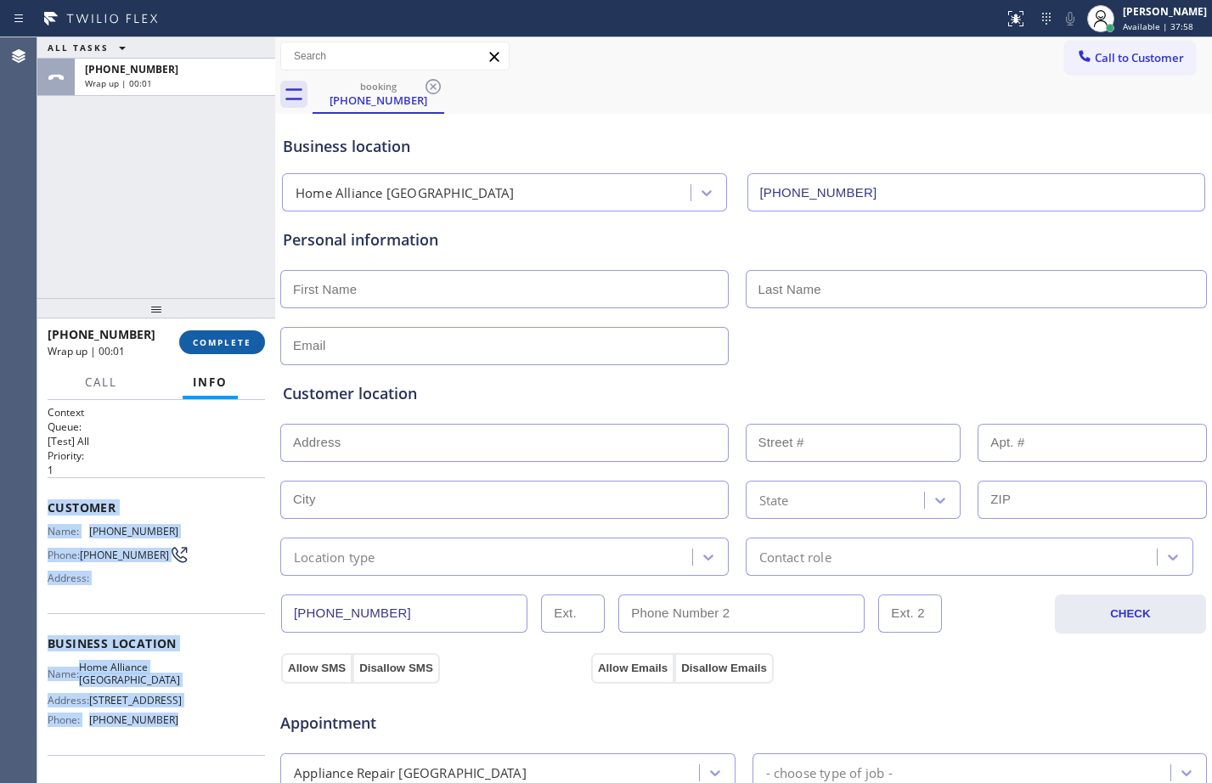
click at [236, 340] on span "COMPLETE" at bounding box center [222, 342] width 59 height 12
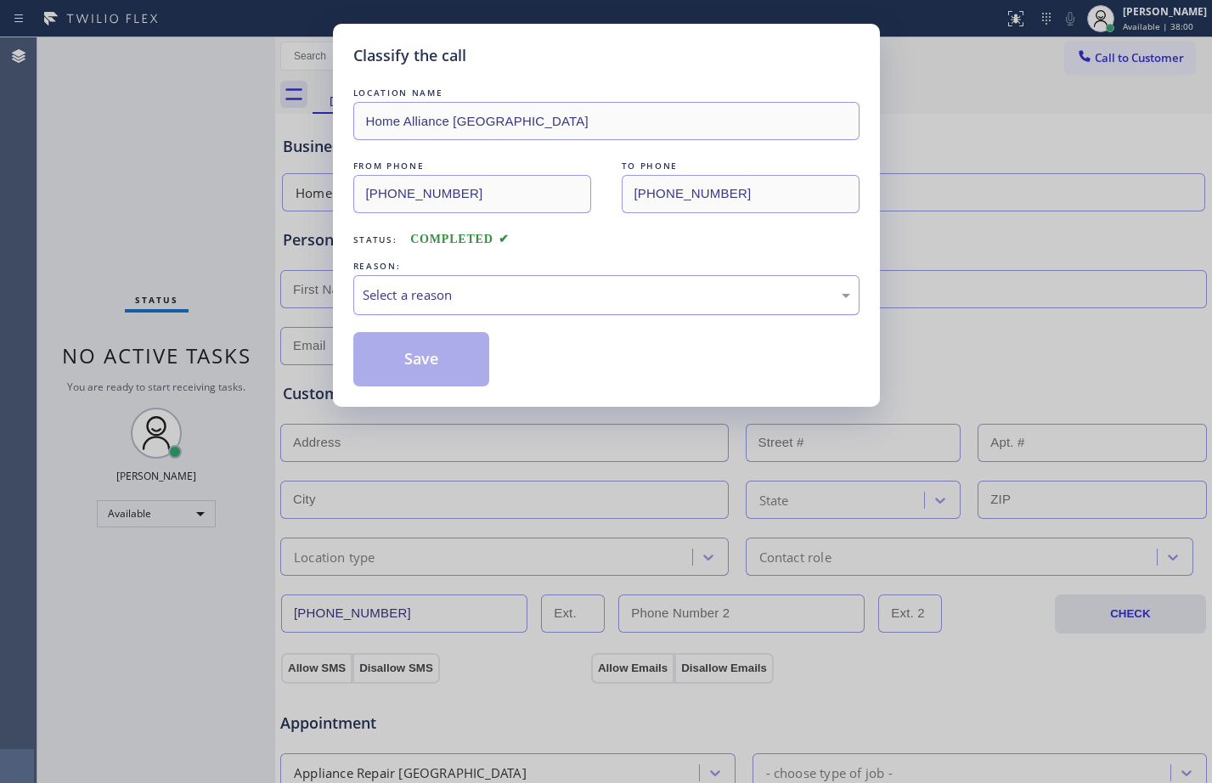
click at [598, 299] on div "Select a reason" at bounding box center [606, 295] width 487 height 20
click at [434, 365] on button "Save" at bounding box center [421, 359] width 137 height 54
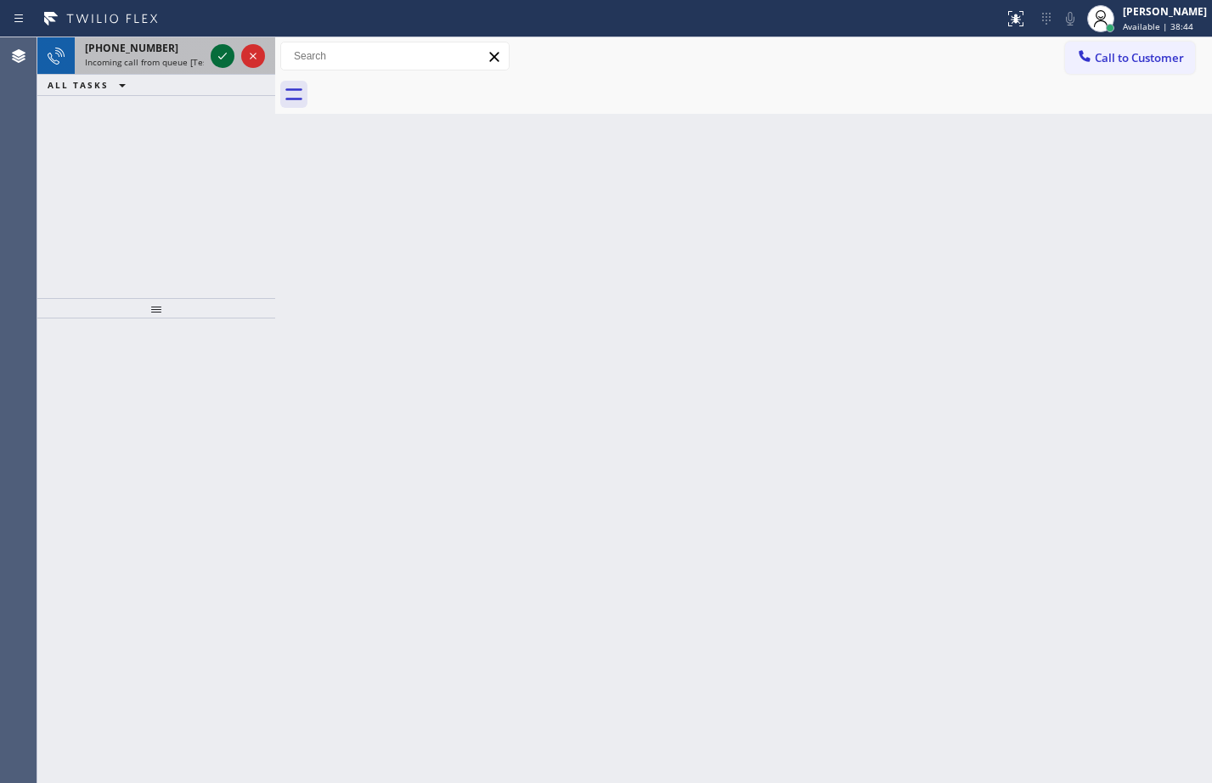
click at [228, 55] on icon at bounding box center [222, 56] width 20 height 20
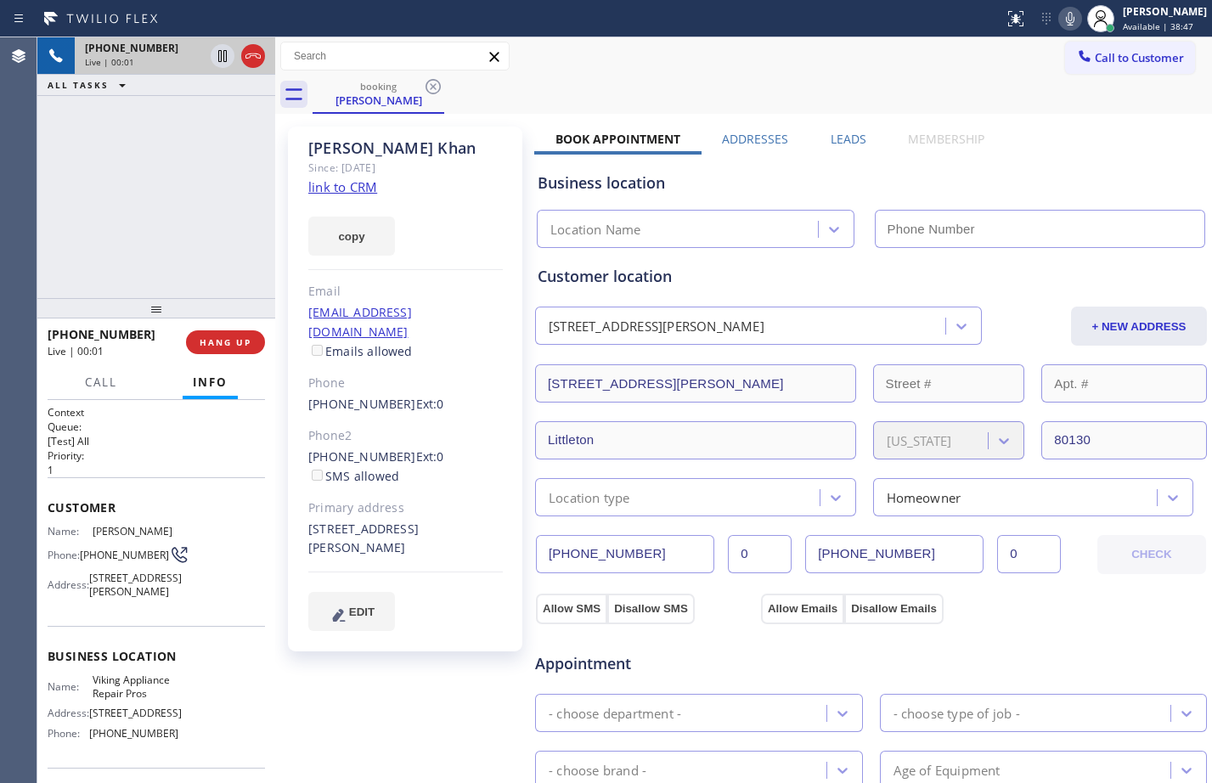
type input "[PHONE_NUMBER]"
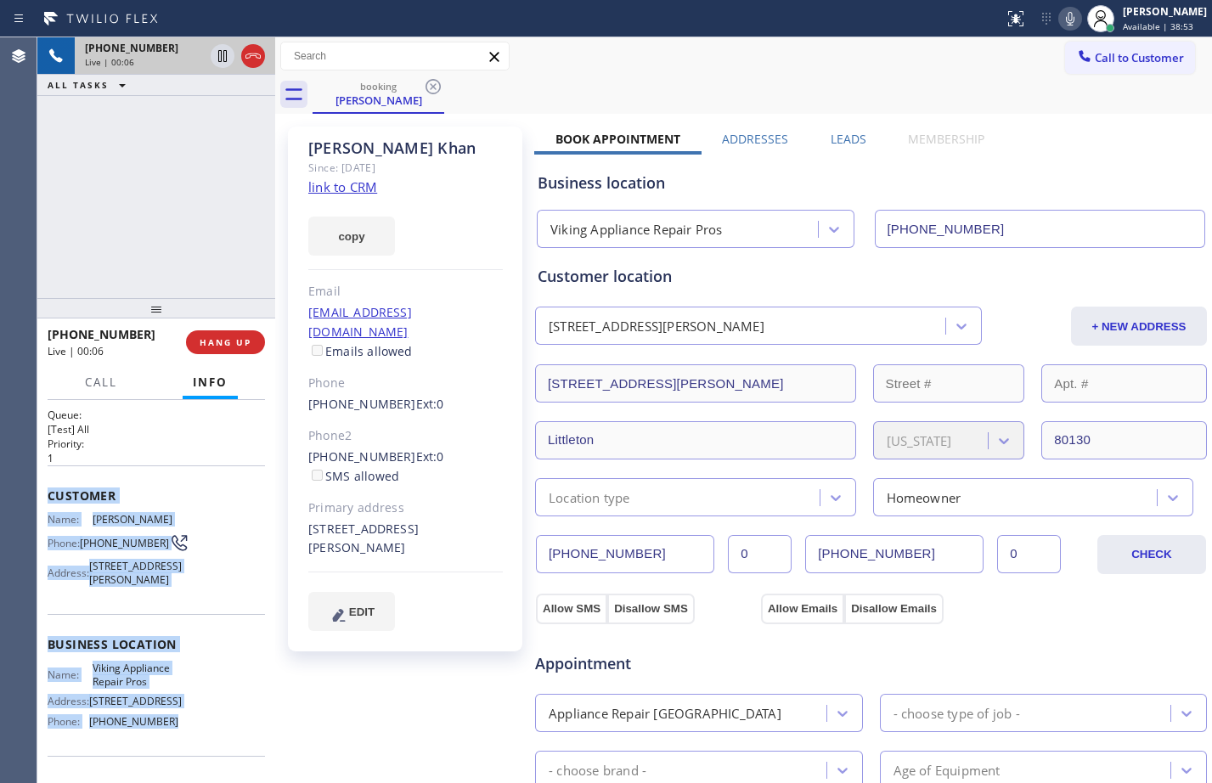
drag, startPoint x: 47, startPoint y: 504, endPoint x: 183, endPoint y: 762, distance: 292.1
click at [183, 762] on div "Context Queue: [Test] All Priority: 1 Customer Name: [PERSON_NAME] Phone: [PHON…" at bounding box center [156, 591] width 238 height 383
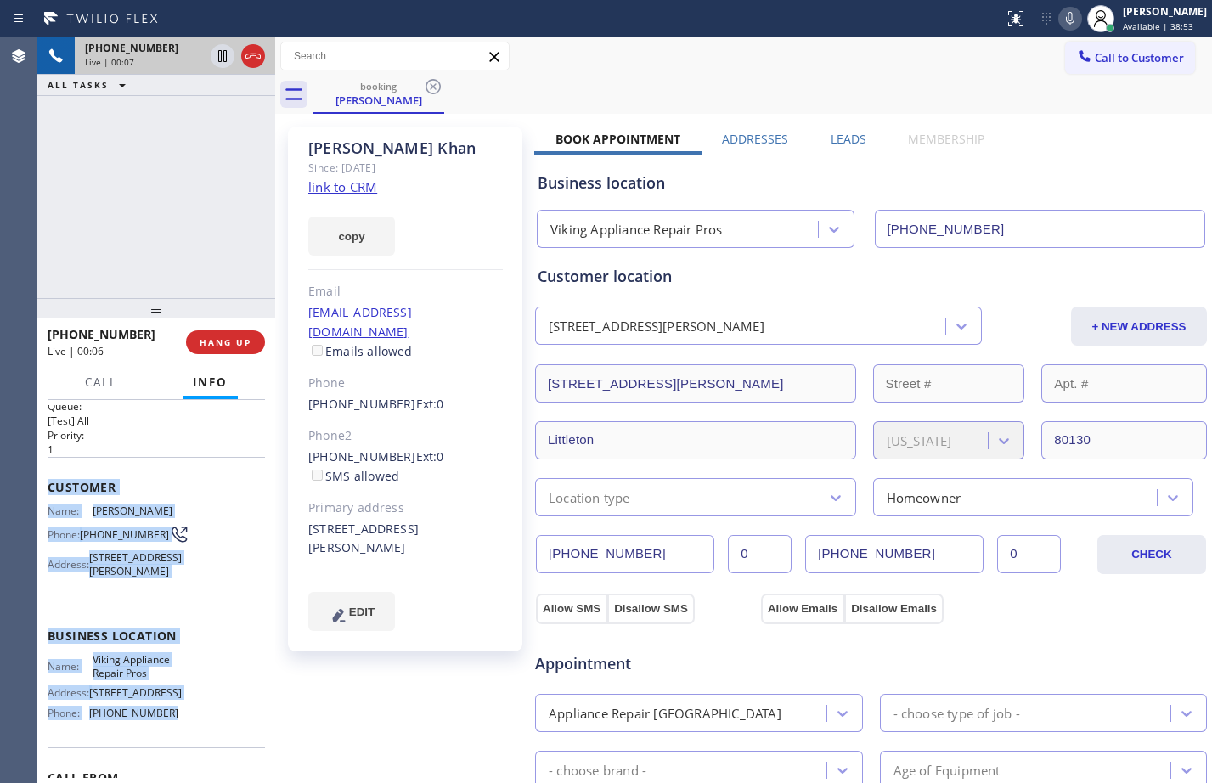
copy div "Customer Name: [PERSON_NAME] Phone: [PHONE_NUMBER] Address: [STREET_ADDRESS][PE…"
click at [218, 63] on icon at bounding box center [222, 56] width 20 height 20
click at [1060, 19] on icon at bounding box center [1070, 18] width 20 height 20
click at [76, 160] on div "[PHONE_NUMBER] Live | 00:45 ALL TASKS ALL TASKS ACTIVE TASKS TASKS IN WRAP UP" at bounding box center [156, 167] width 238 height 261
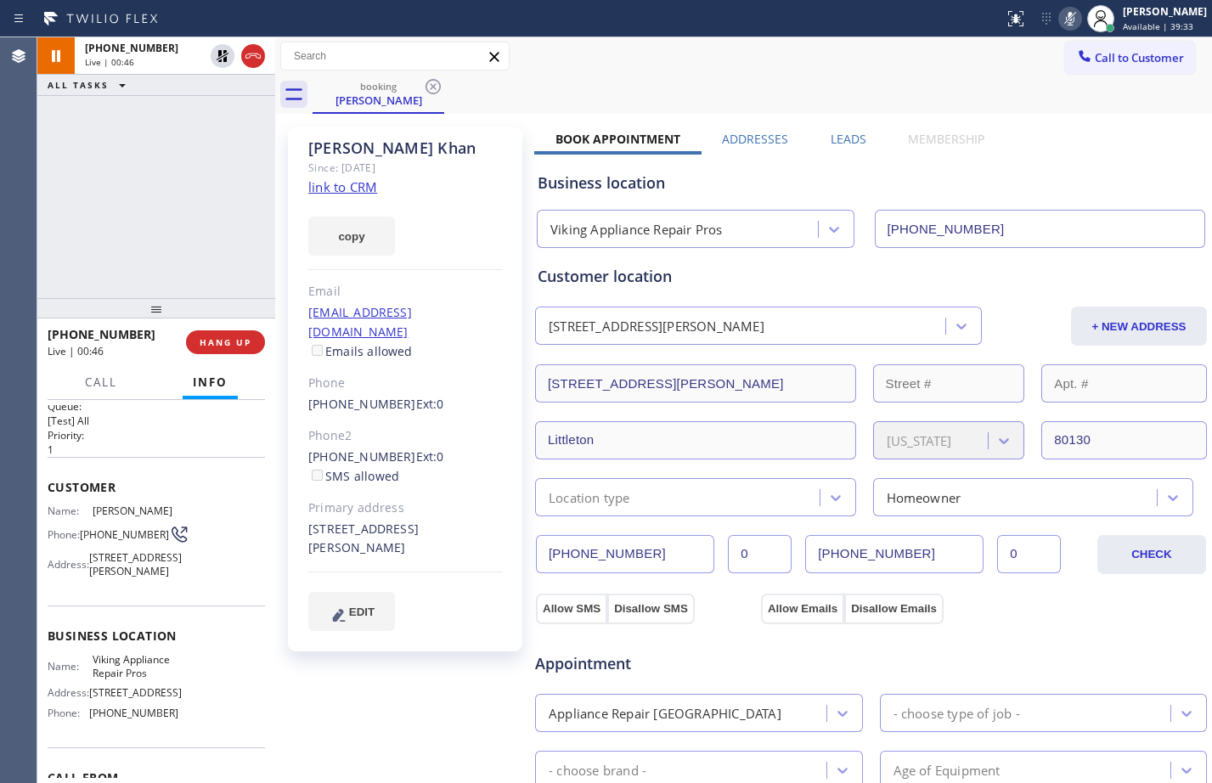
click at [359, 183] on link "link to CRM" at bounding box center [342, 186] width 69 height 17
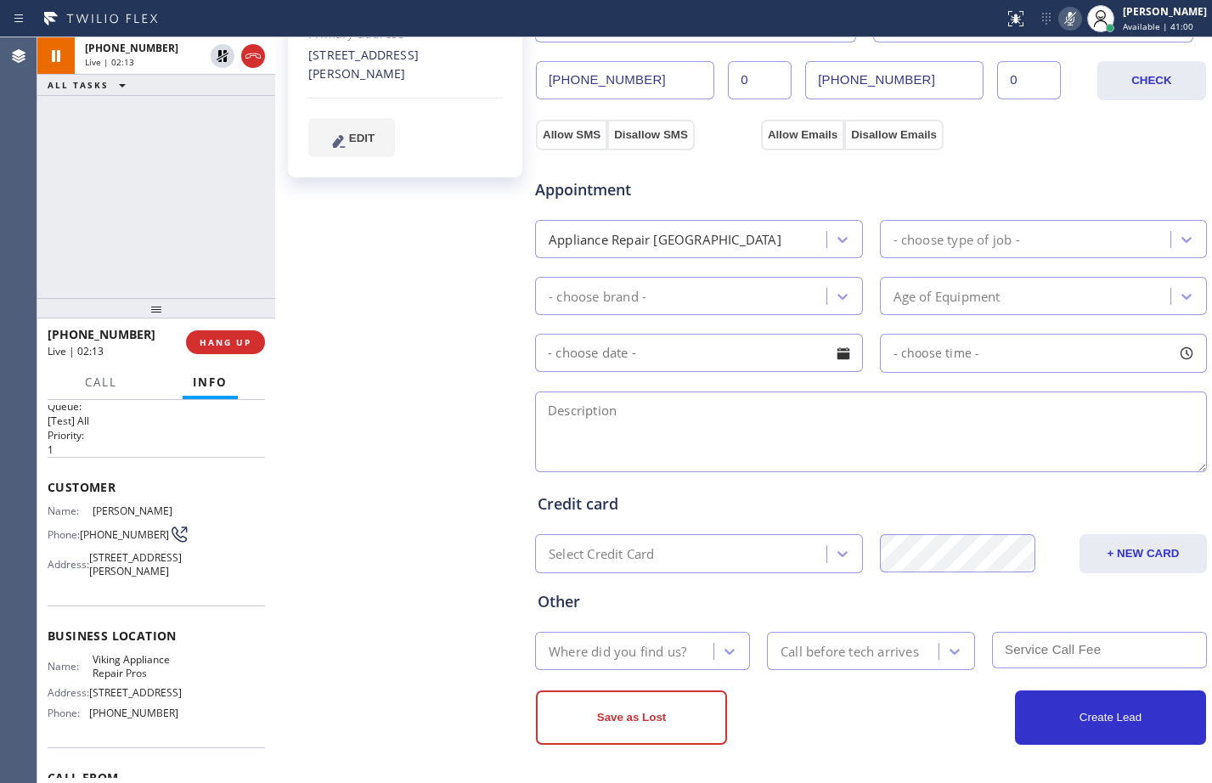
scroll to position [0, 0]
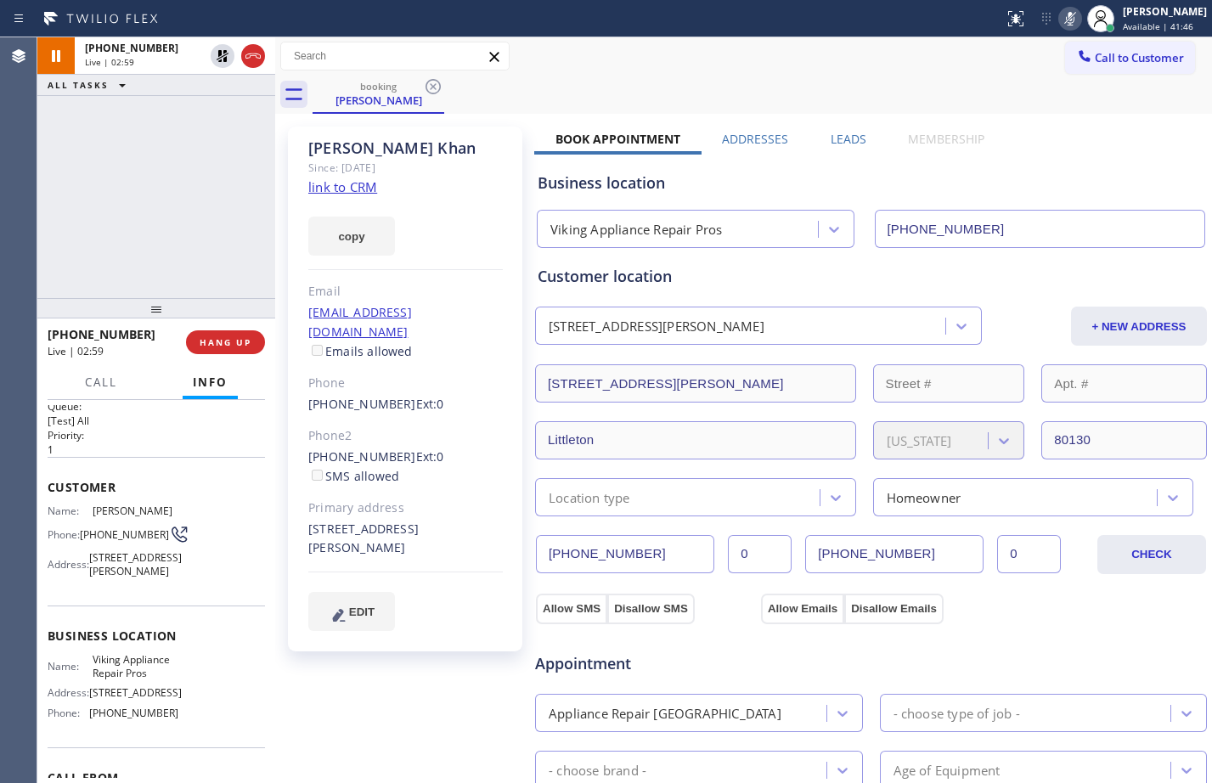
click at [64, 220] on div "[PHONE_NUMBER] Live | 02:59 ALL TASKS ALL TASKS ACTIVE TASKS TASKS IN WRAP UP" at bounding box center [156, 167] width 238 height 261
click at [217, 61] on icon at bounding box center [222, 56] width 20 height 20
click at [1060, 21] on icon at bounding box center [1070, 18] width 20 height 20
click at [51, 218] on div "[PHONE_NUMBER] Live | 03:09 ALL TASKS ALL TASKS ACTIVE TASKS TASKS IN WRAP UP" at bounding box center [156, 167] width 238 height 261
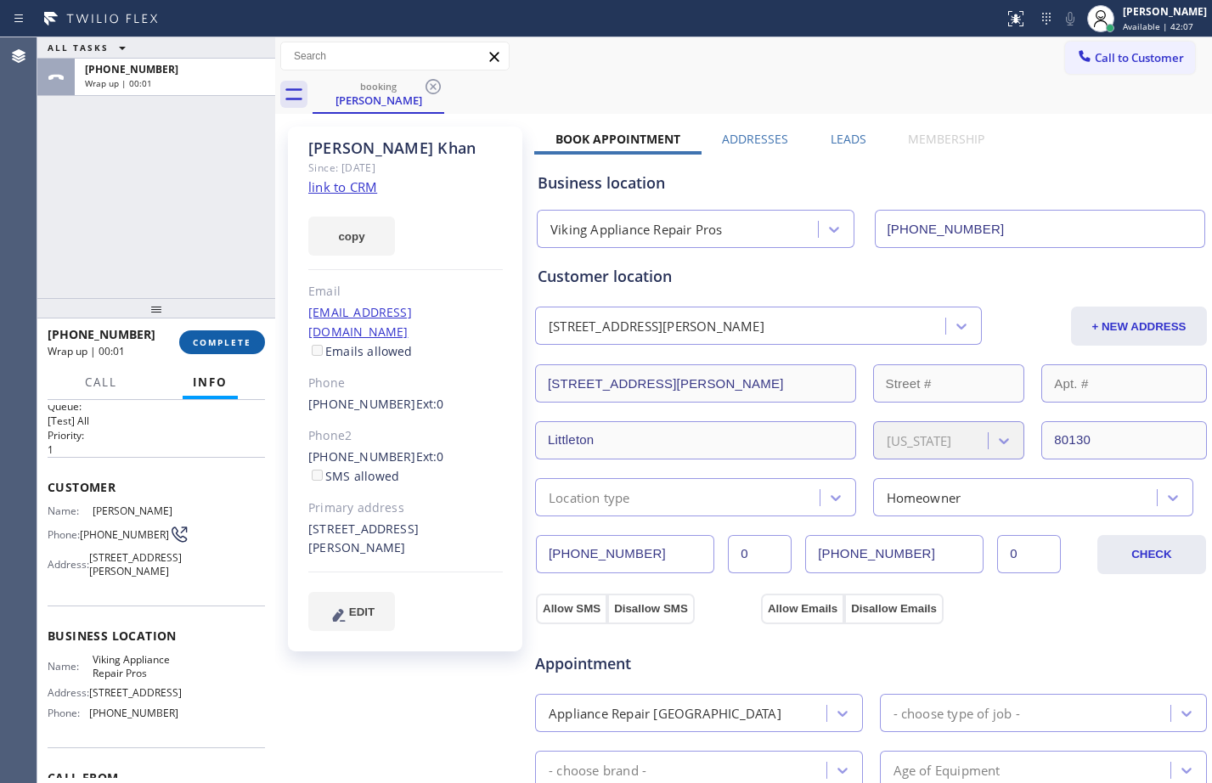
click at [226, 347] on span "COMPLETE" at bounding box center [222, 342] width 59 height 12
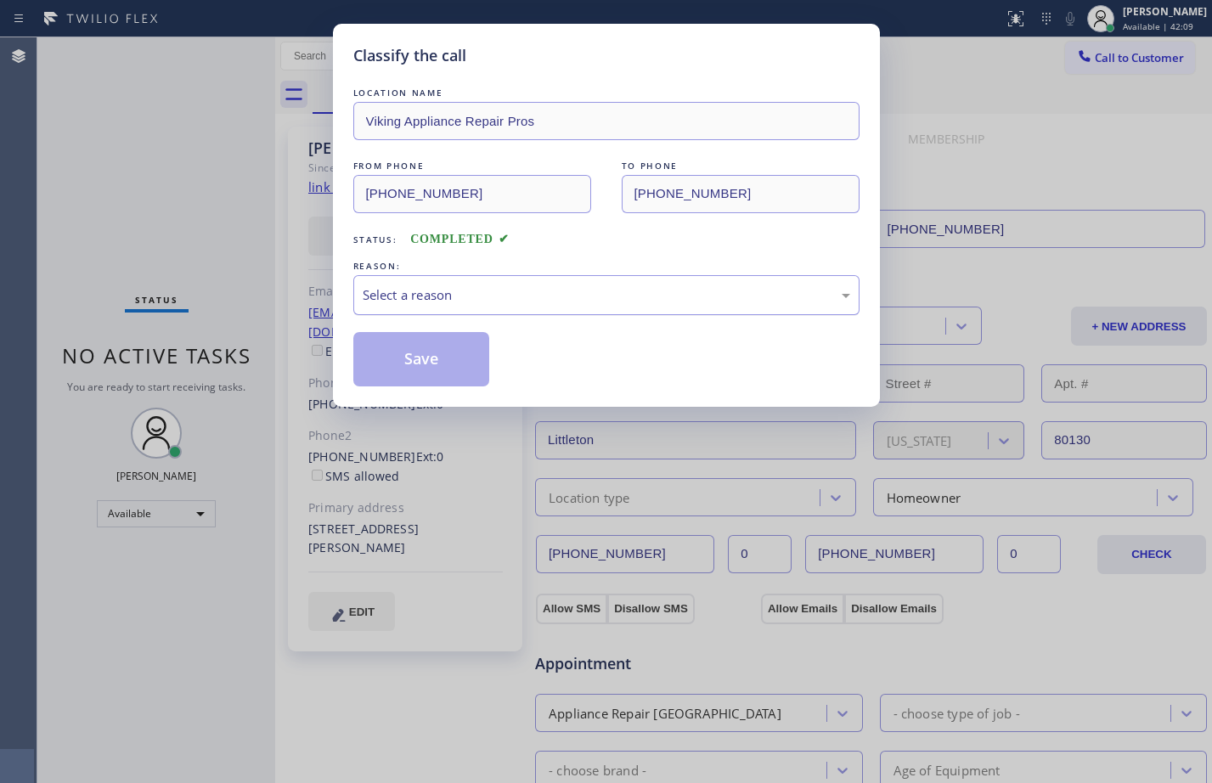
click at [414, 283] on div "Select a reason" at bounding box center [606, 295] width 506 height 40
click at [459, 374] on button "Save" at bounding box center [421, 359] width 137 height 54
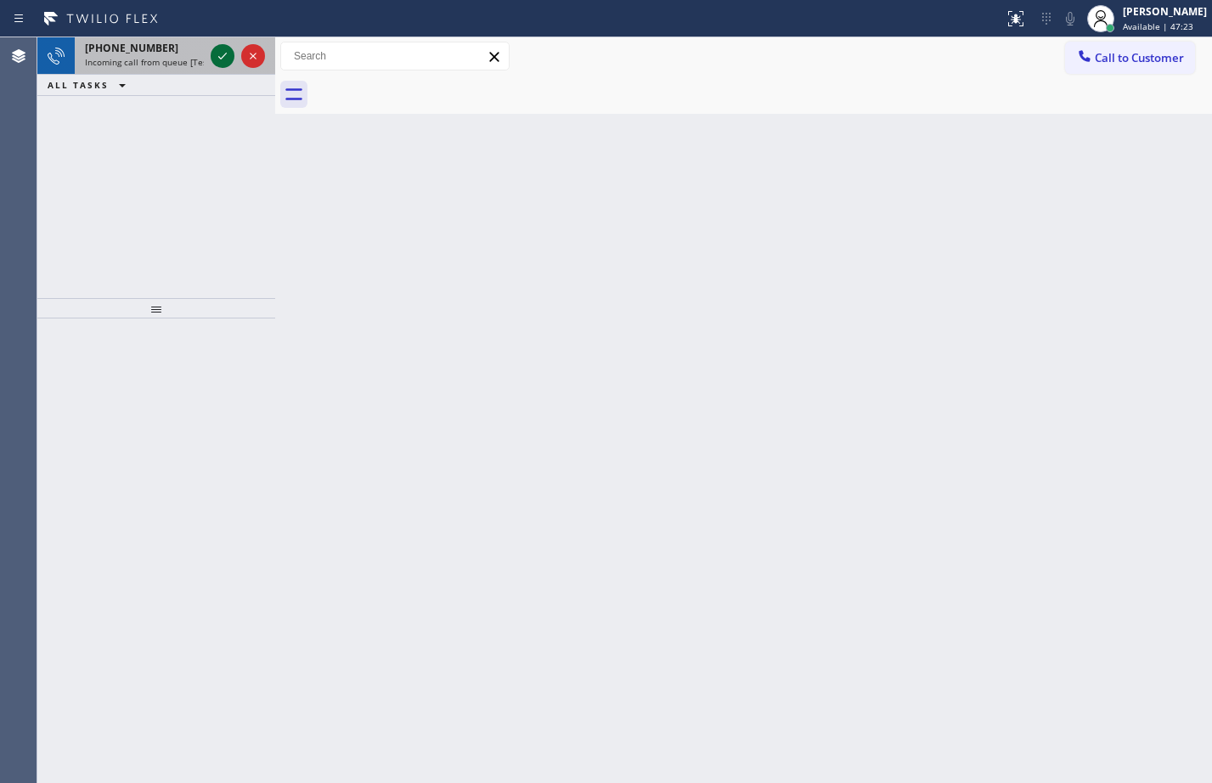
click at [233, 48] on div at bounding box center [223, 56] width 24 height 20
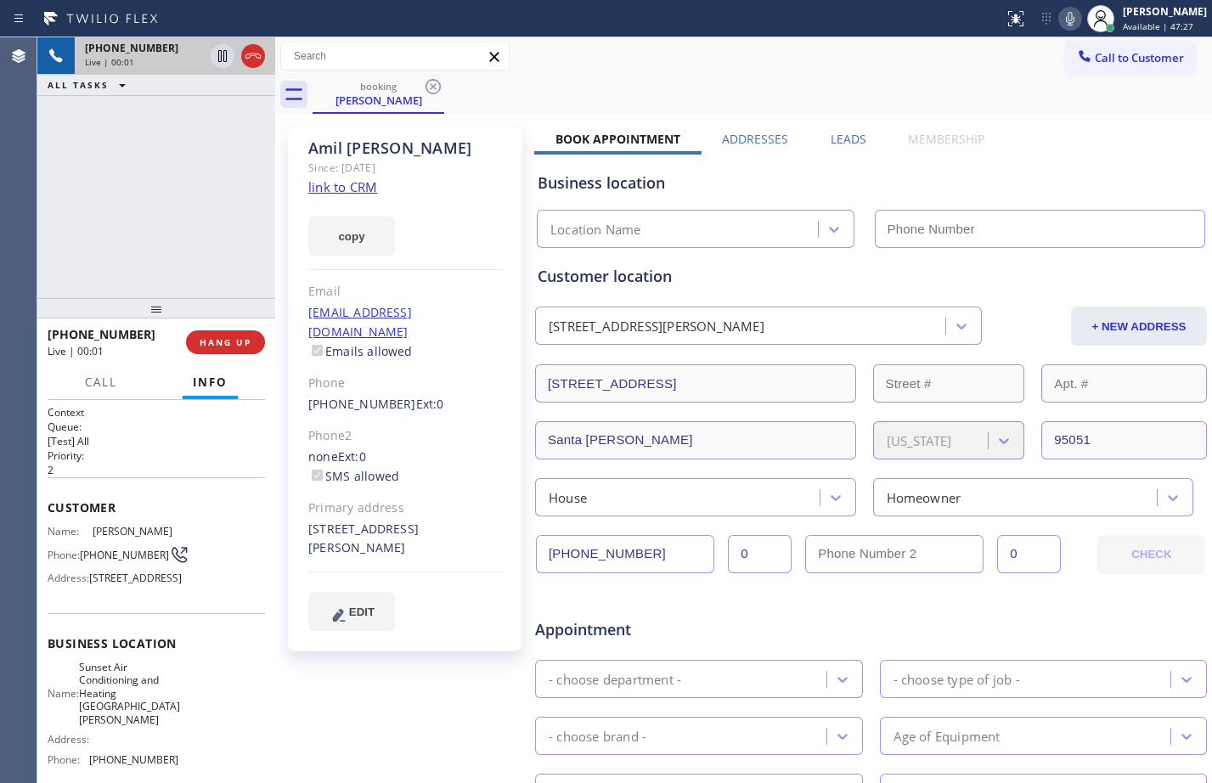
type input "[PHONE_NUMBER]"
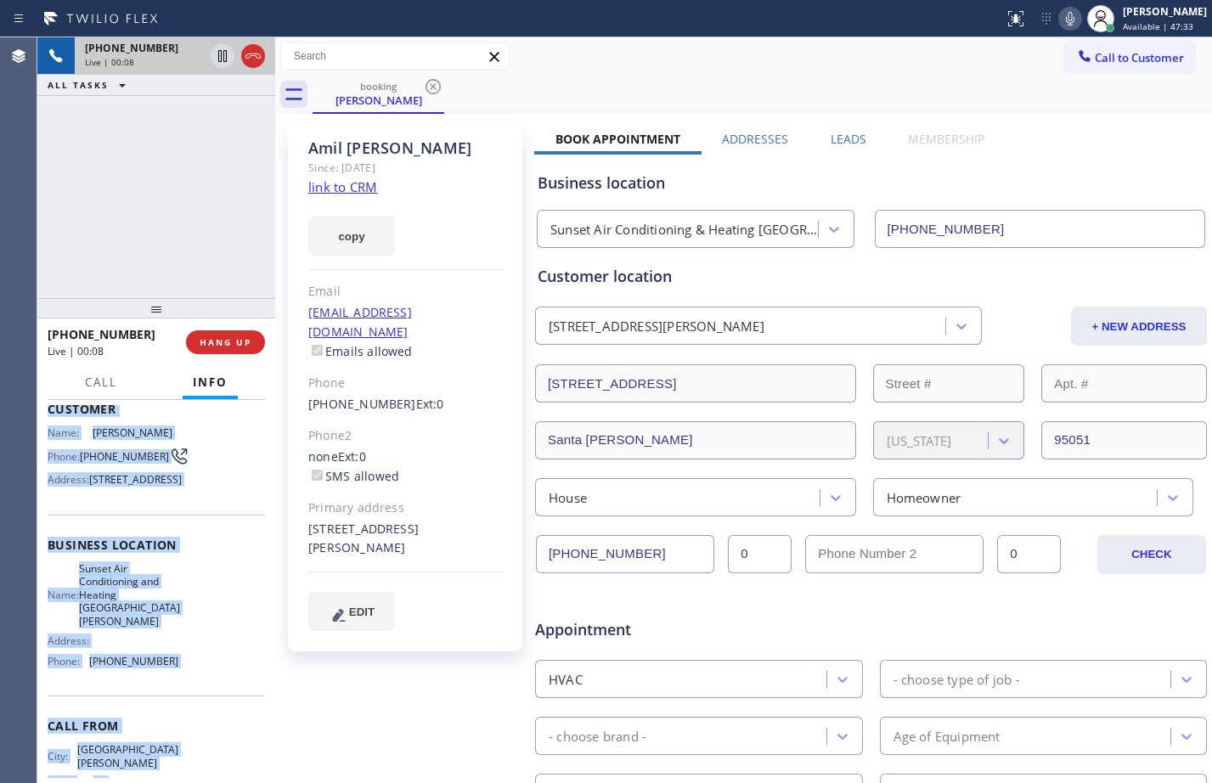
scroll to position [164, 0]
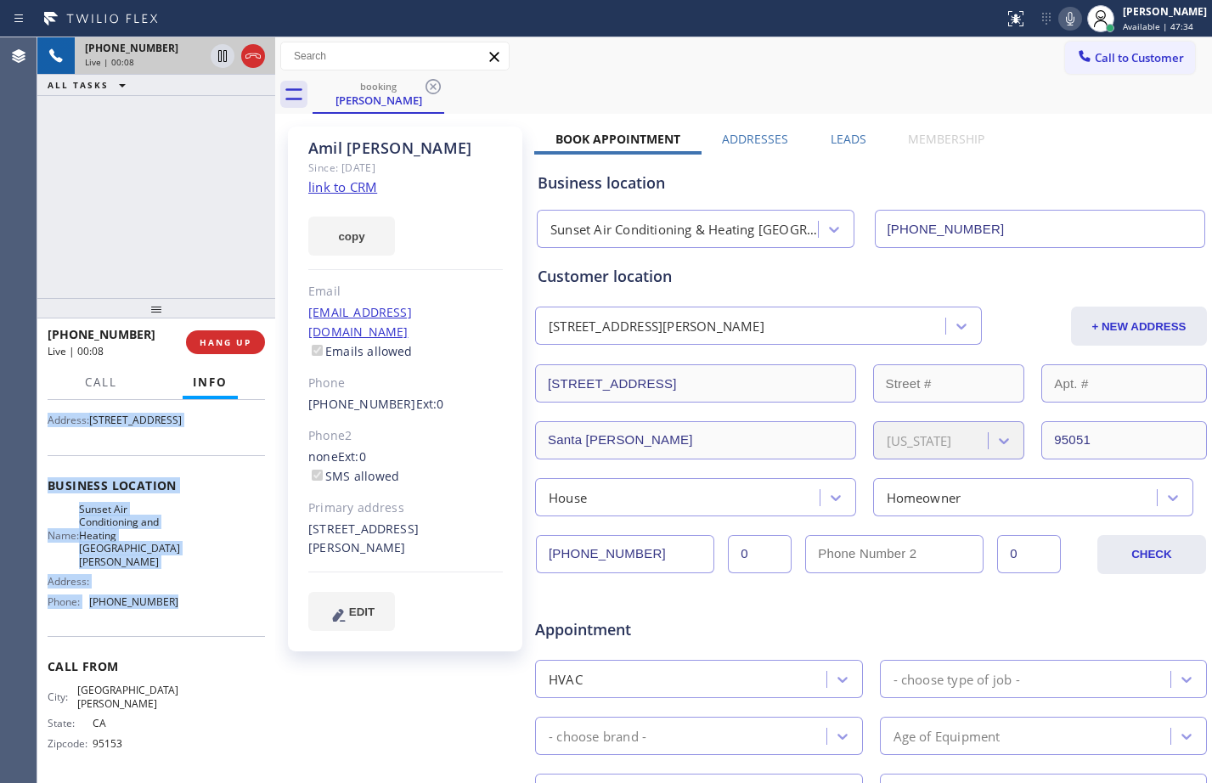
drag, startPoint x: 48, startPoint y: 504, endPoint x: 205, endPoint y: 627, distance: 199.1
click at [205, 627] on div "Context Queue: [Test] All Priority: 2 Customer Name: [PERSON_NAME] Phone: [PHON…" at bounding box center [156, 512] width 217 height 531
copy div "Customer Name: [PERSON_NAME] Phone: [PHONE_NUMBER] Address: [STREET_ADDRESS] Bu…"
click at [222, 57] on icon at bounding box center [222, 56] width 8 height 12
click at [1066, 20] on icon at bounding box center [1070, 19] width 8 height 14
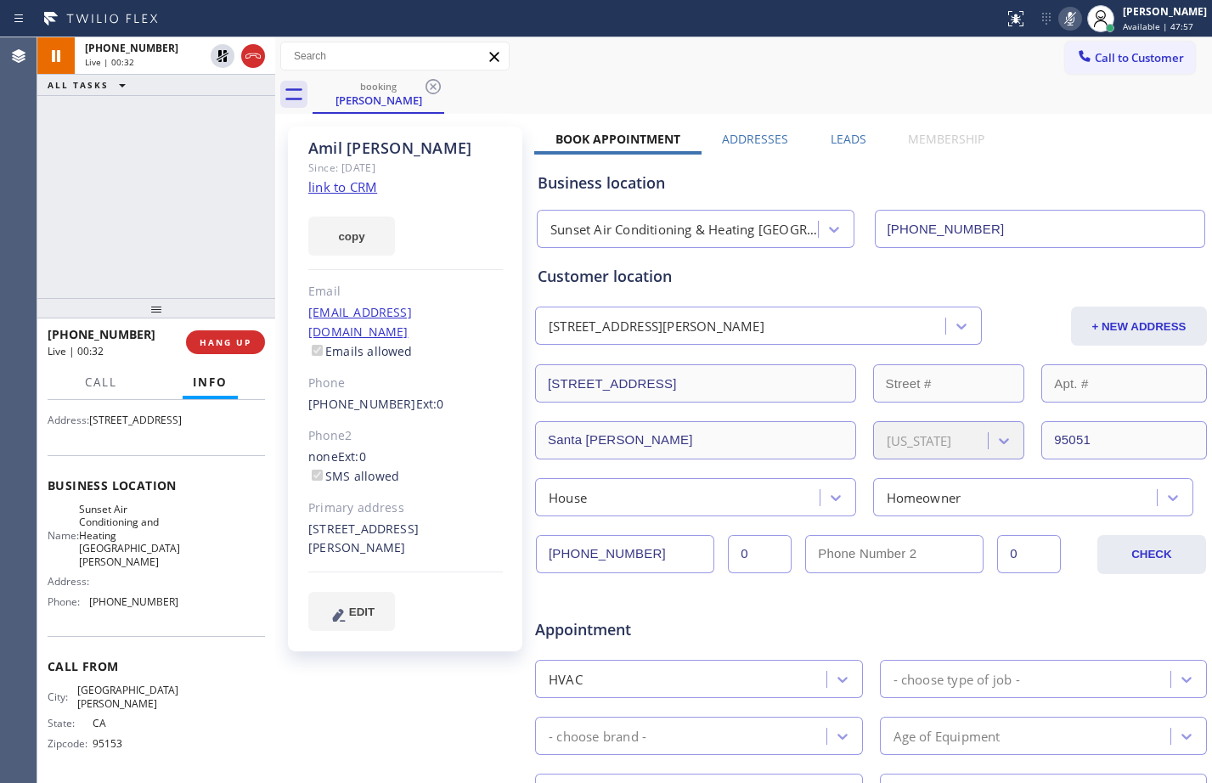
drag, startPoint x: 70, startPoint y: 194, endPoint x: 164, endPoint y: 175, distance: 95.3
click at [70, 194] on div "[PHONE_NUMBER] Live | 00:32 ALL TASKS ALL TASKS ACTIVE TASKS TASKS IN WRAP UP" at bounding box center [156, 167] width 238 height 261
click at [332, 187] on link "link to CRM" at bounding box center [342, 186] width 69 height 17
click at [107, 377] on span "Call" at bounding box center [101, 381] width 32 height 15
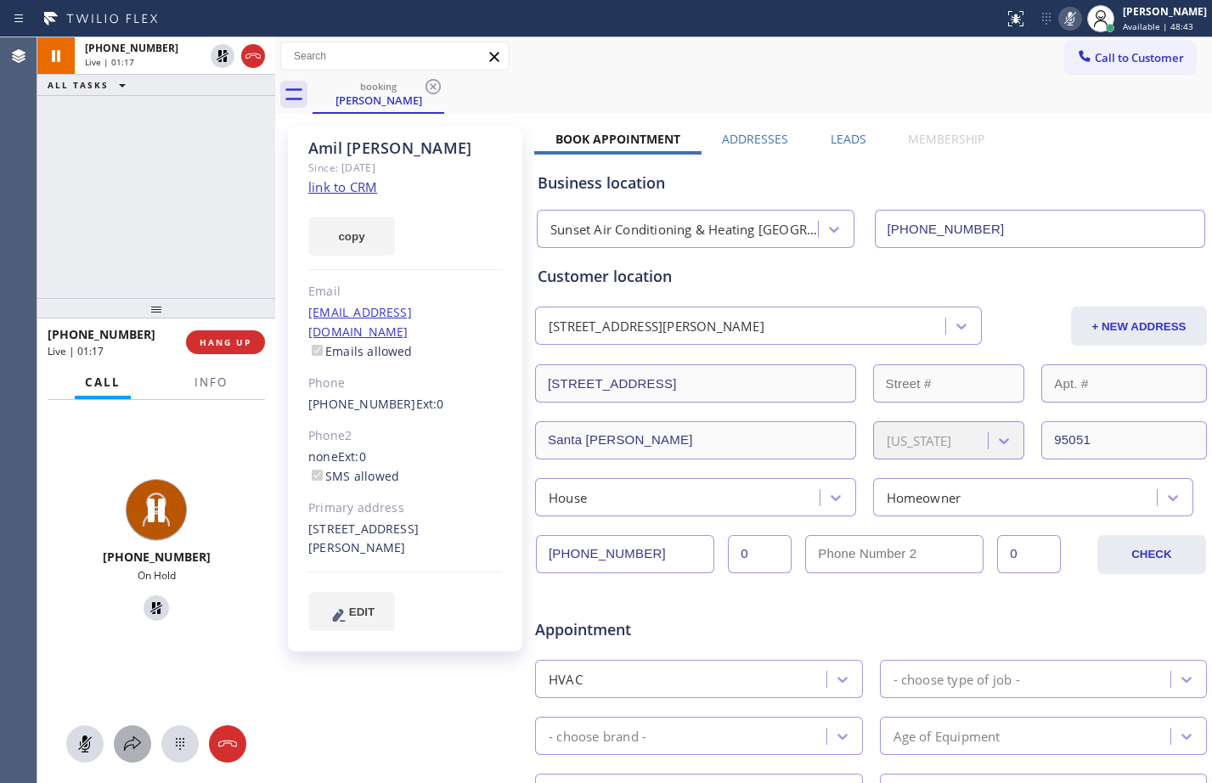
click at [128, 734] on icon at bounding box center [132, 744] width 20 height 20
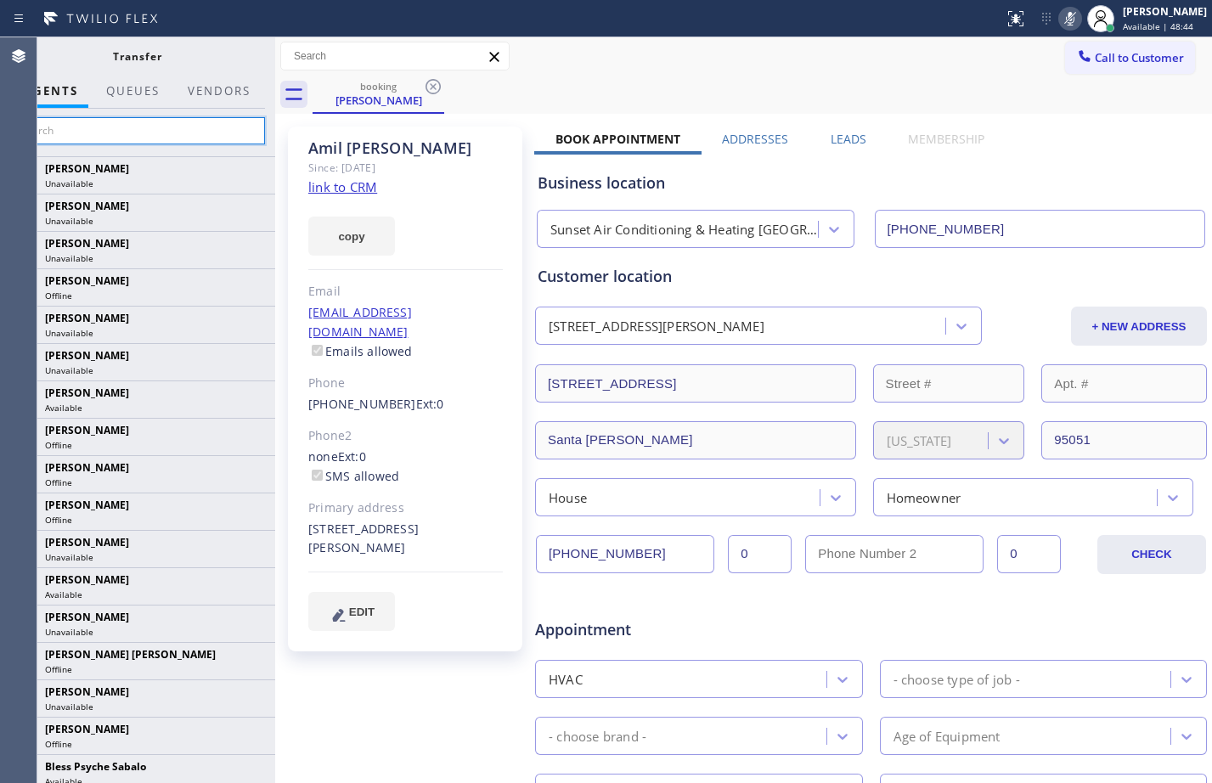
click at [201, 130] on input "text" at bounding box center [137, 130] width 256 height 27
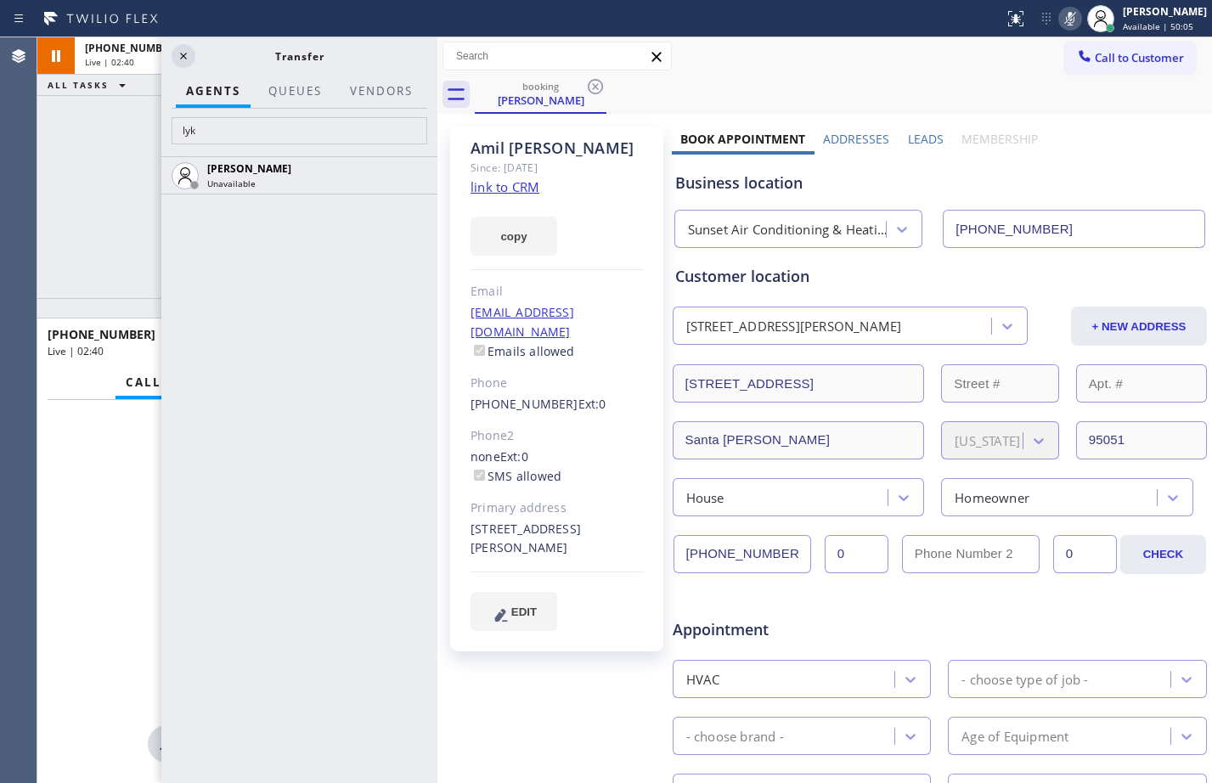
scroll to position [119, 0]
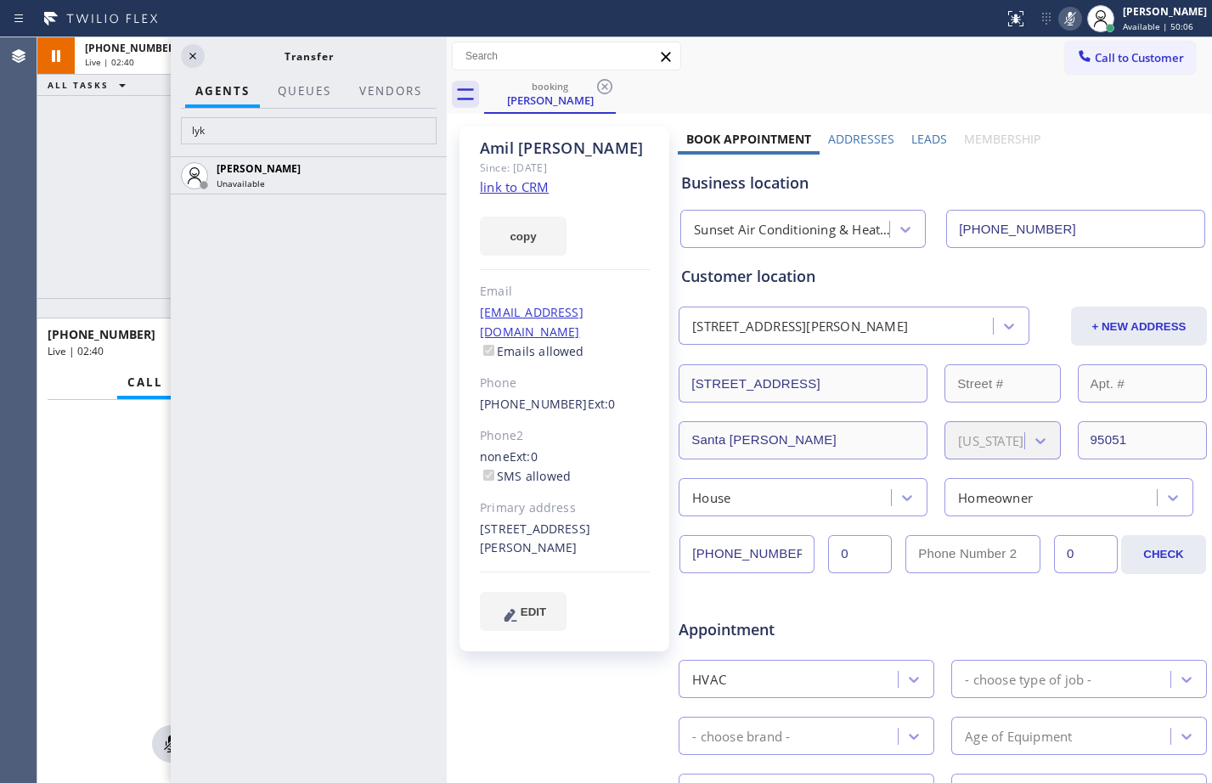
drag, startPoint x: 279, startPoint y: 139, endPoint x: 450, endPoint y: 166, distance: 173.5
click at [447, 166] on div at bounding box center [447, 410] width 0 height 746
click at [353, 129] on input "lyk" at bounding box center [309, 130] width 256 height 27
type input "l"
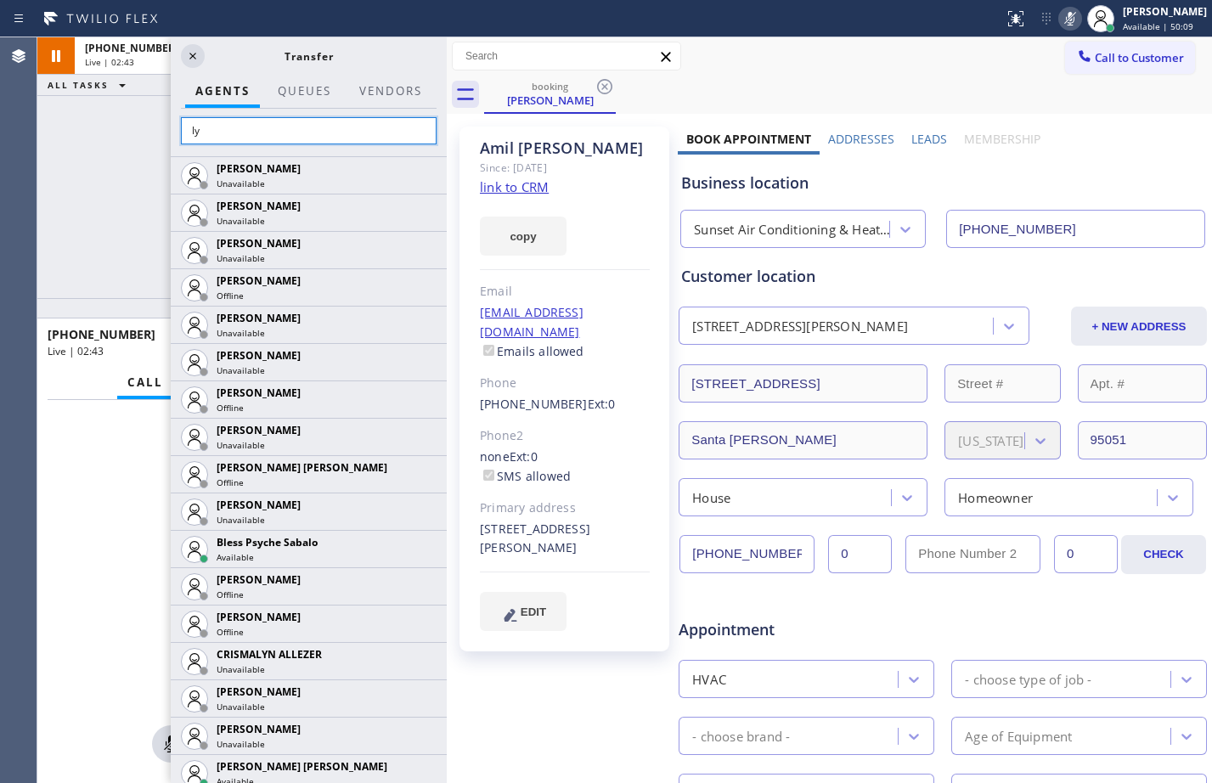
type input "lyk"
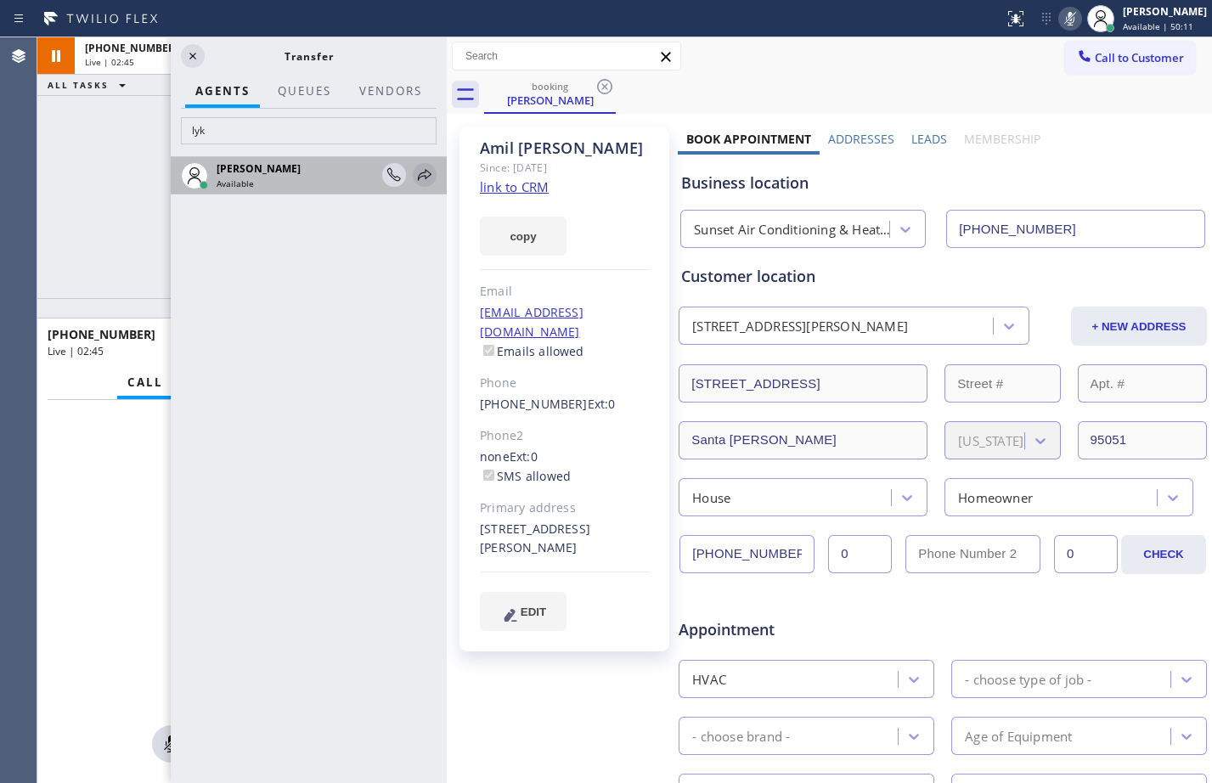
click at [423, 180] on icon at bounding box center [424, 175] width 20 height 20
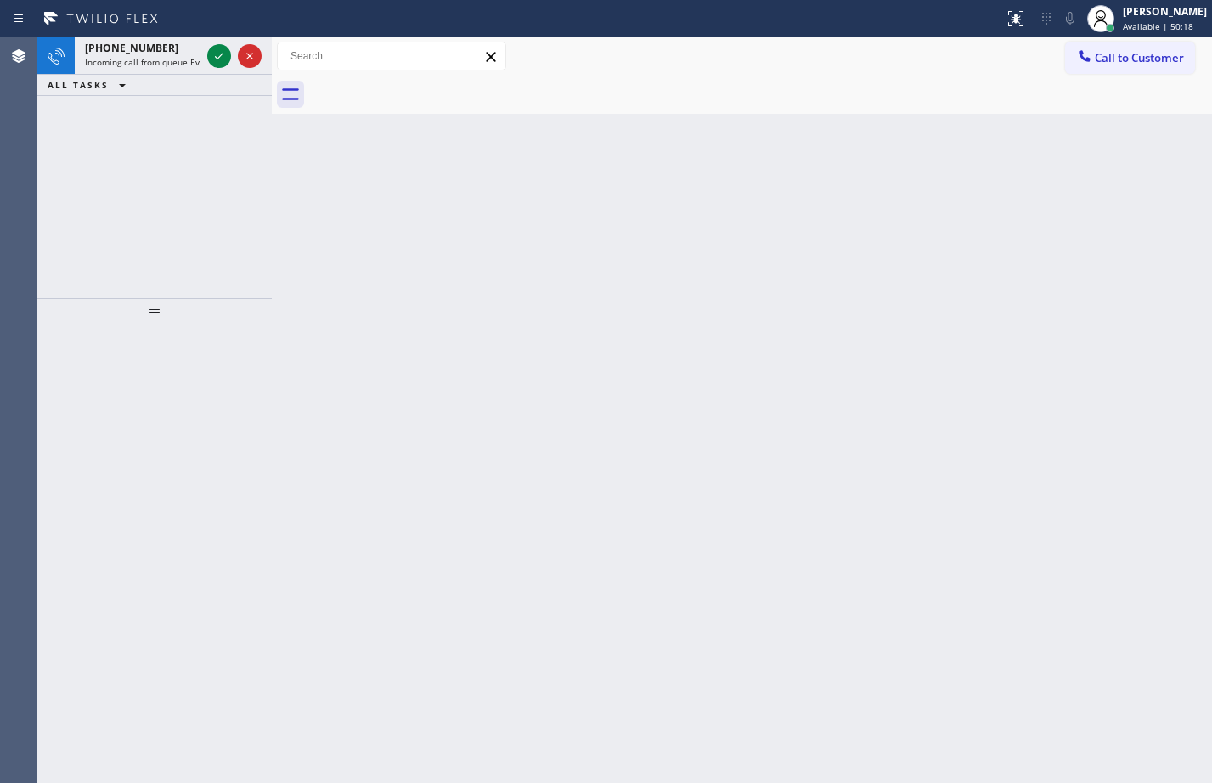
drag, startPoint x: 447, startPoint y: 97, endPoint x: 265, endPoint y: 110, distance: 183.0
click at [265, 110] on div "[PHONE_NUMBER] Incoming call from queue Everybody ALL TASKS ALL TASKS ACTIVE TA…" at bounding box center [624, 410] width 1174 height 746
click at [211, 60] on icon at bounding box center [219, 56] width 20 height 20
click at [1009, 23] on icon at bounding box center [1015, 18] width 20 height 20
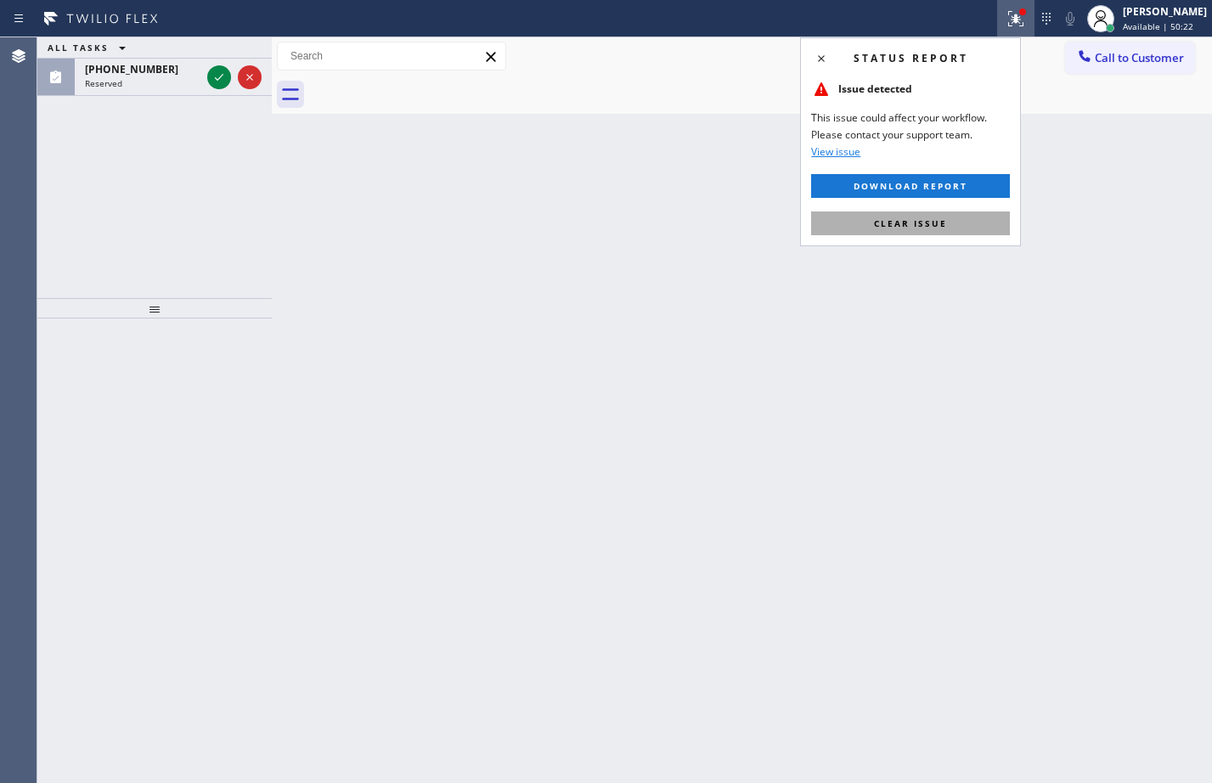
click at [965, 224] on button "Clear issue" at bounding box center [910, 223] width 199 height 24
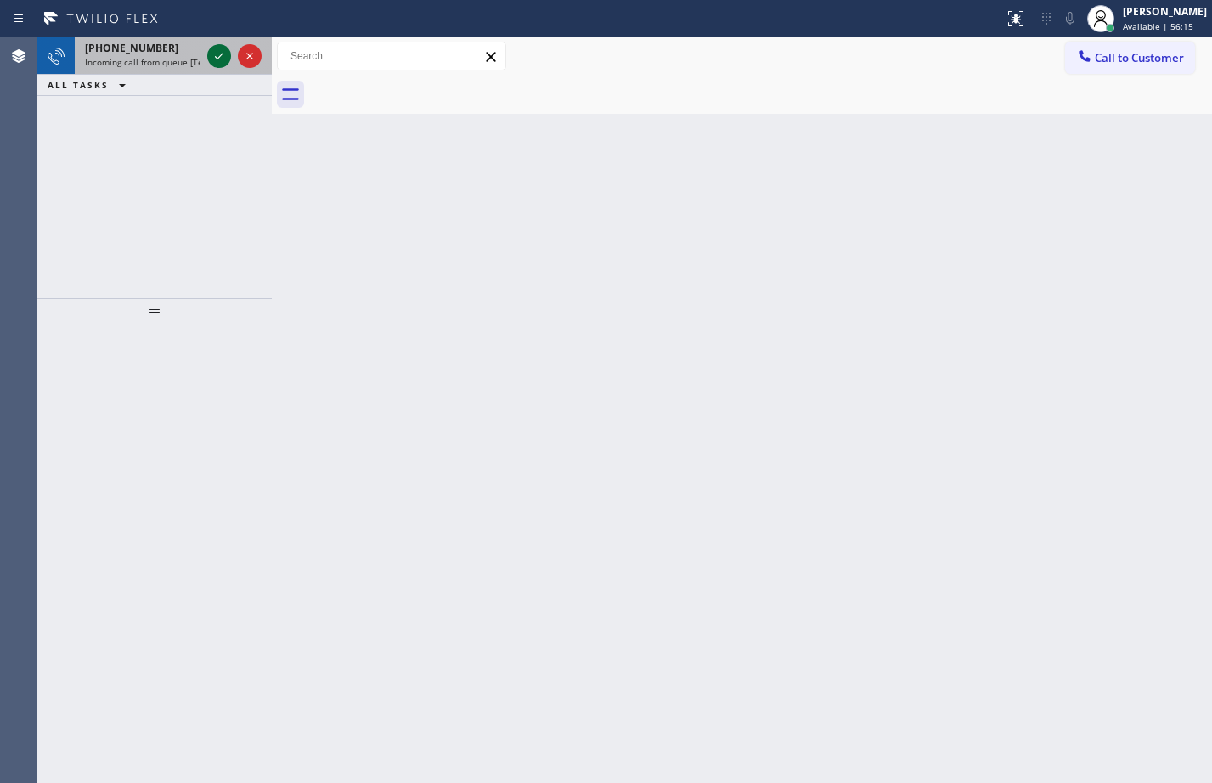
click at [217, 50] on icon at bounding box center [219, 56] width 20 height 20
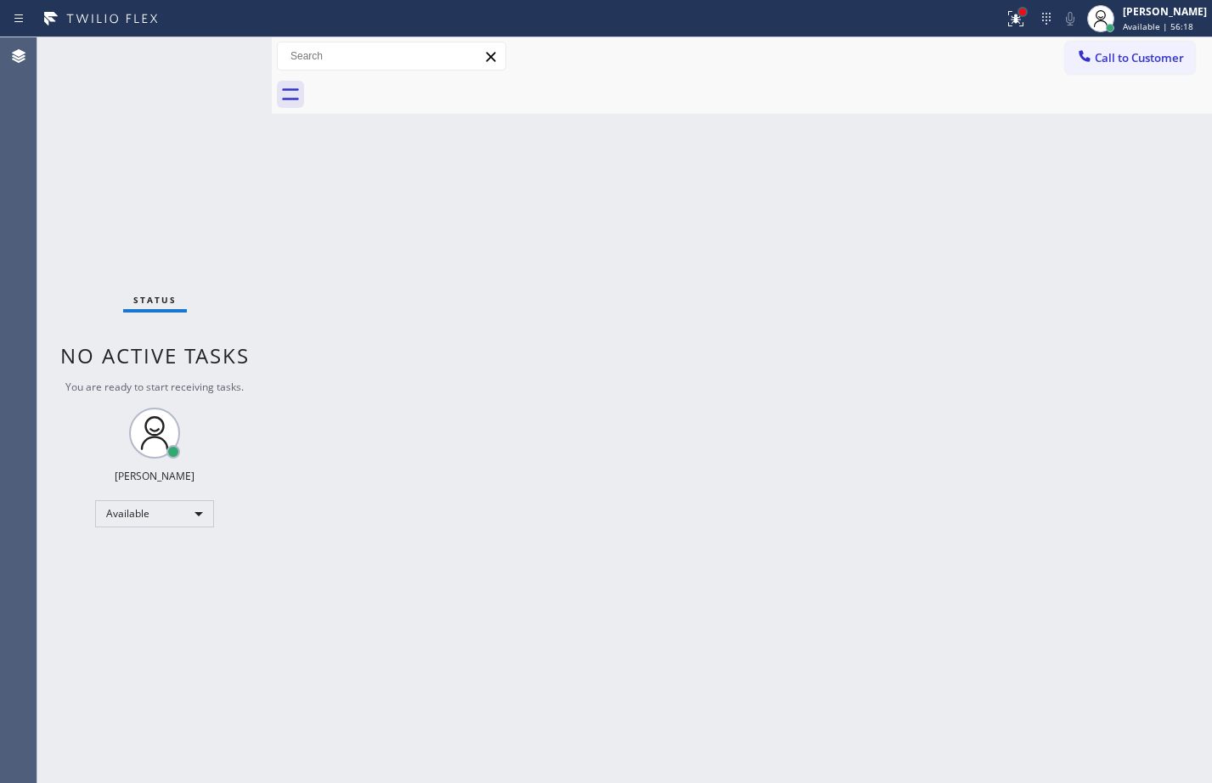
click at [1017, 16] on div at bounding box center [1022, 12] width 10 height 10
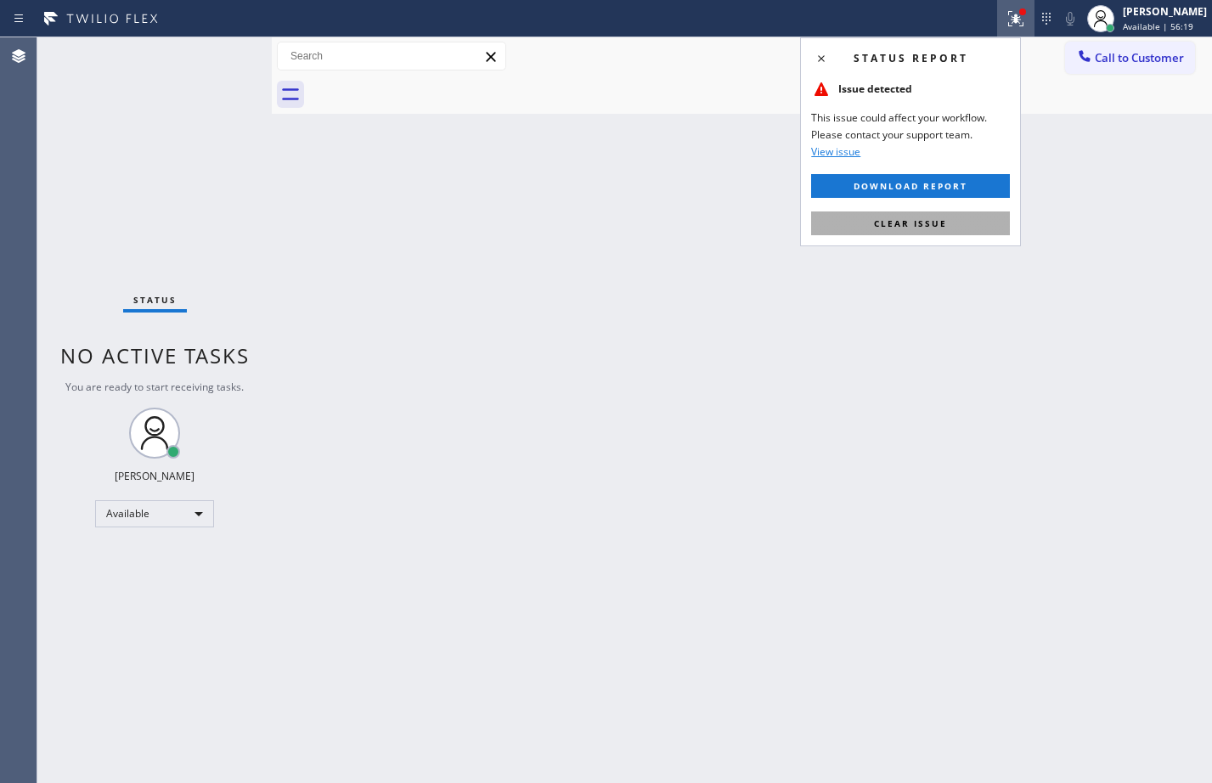
click at [937, 229] on button "Clear issue" at bounding box center [910, 223] width 199 height 24
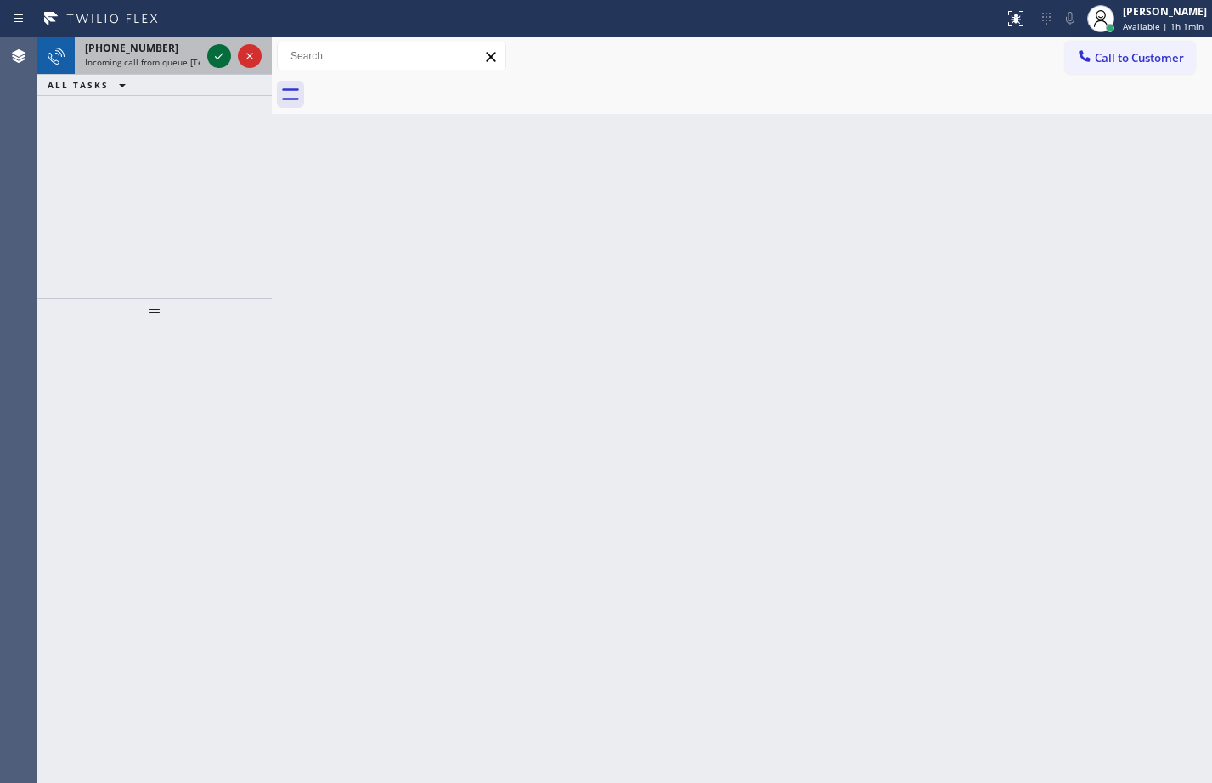
click at [214, 65] on icon at bounding box center [219, 56] width 20 height 20
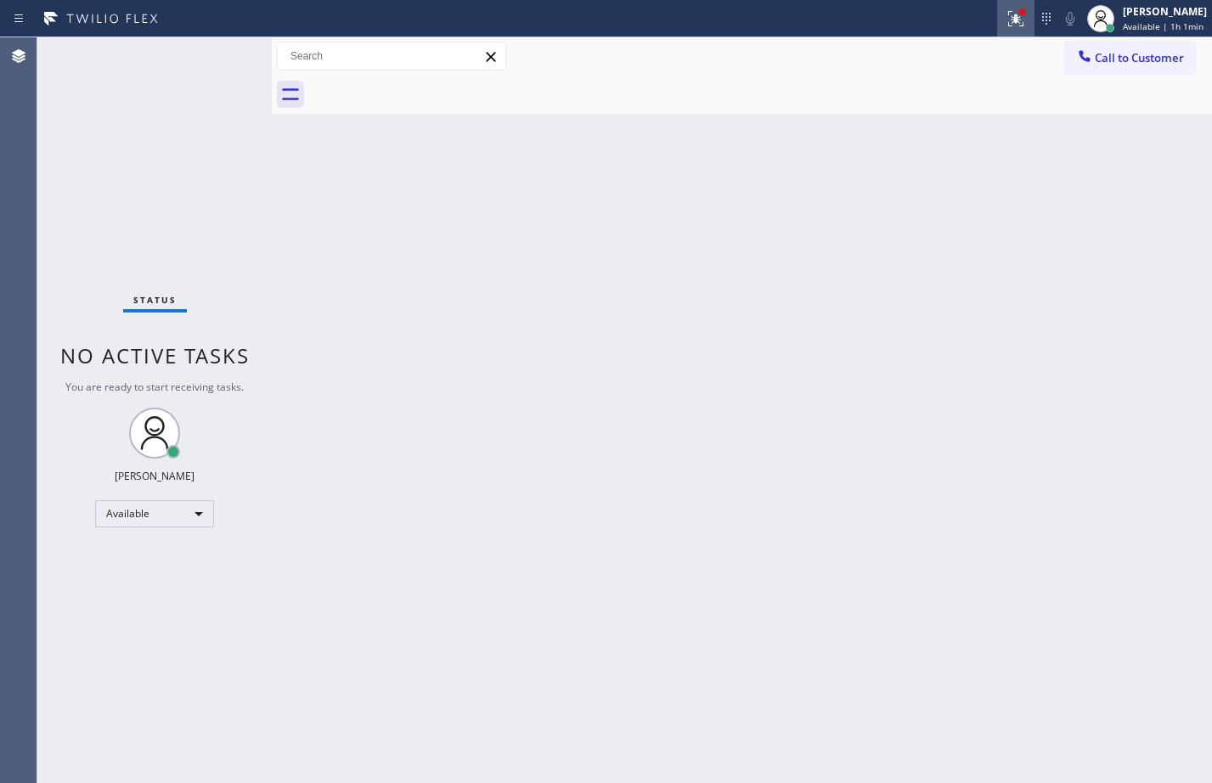
click at [1009, 21] on icon at bounding box center [1015, 18] width 20 height 20
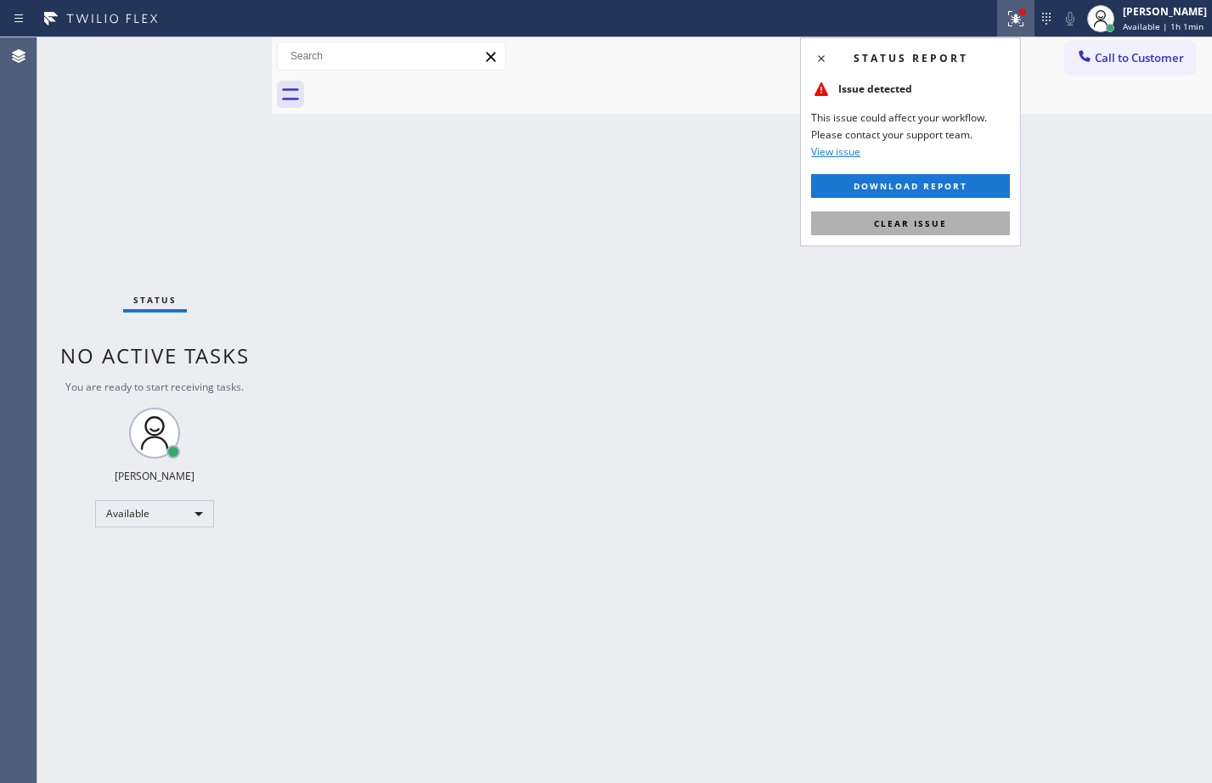
click at [943, 221] on span "Clear issue" at bounding box center [910, 223] width 73 height 12
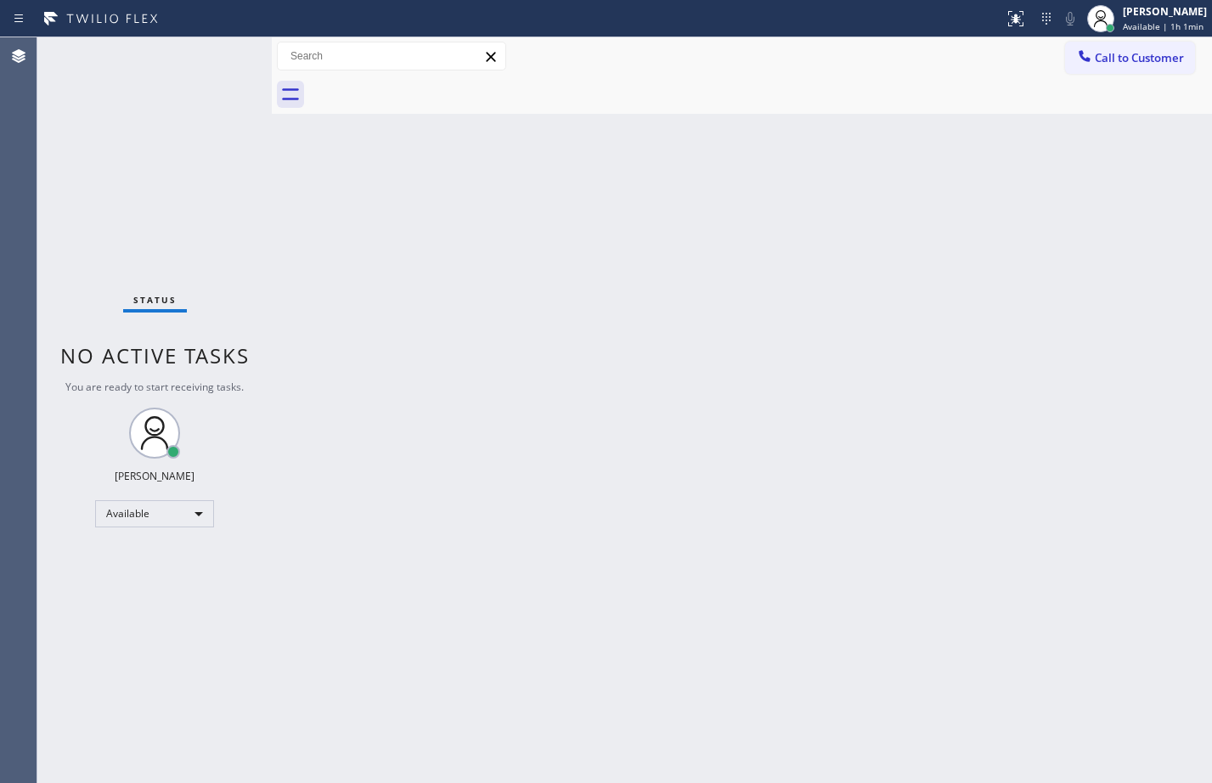
click at [634, 515] on div "Back to Dashboard Change Sender ID Customers Technicians Select a contact Outbo…" at bounding box center [742, 410] width 940 height 746
click at [1106, 29] on div at bounding box center [1110, 28] width 8 height 8
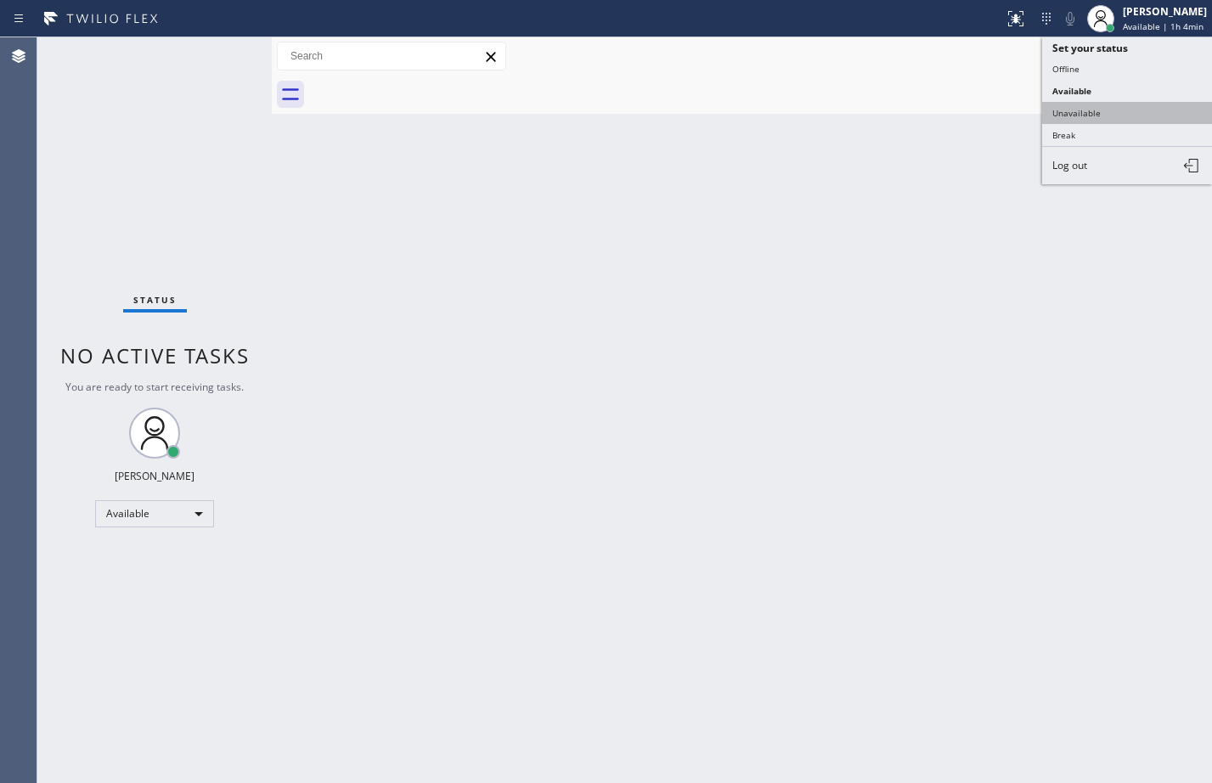
click at [1096, 104] on button "Unavailable" at bounding box center [1127, 113] width 170 height 22
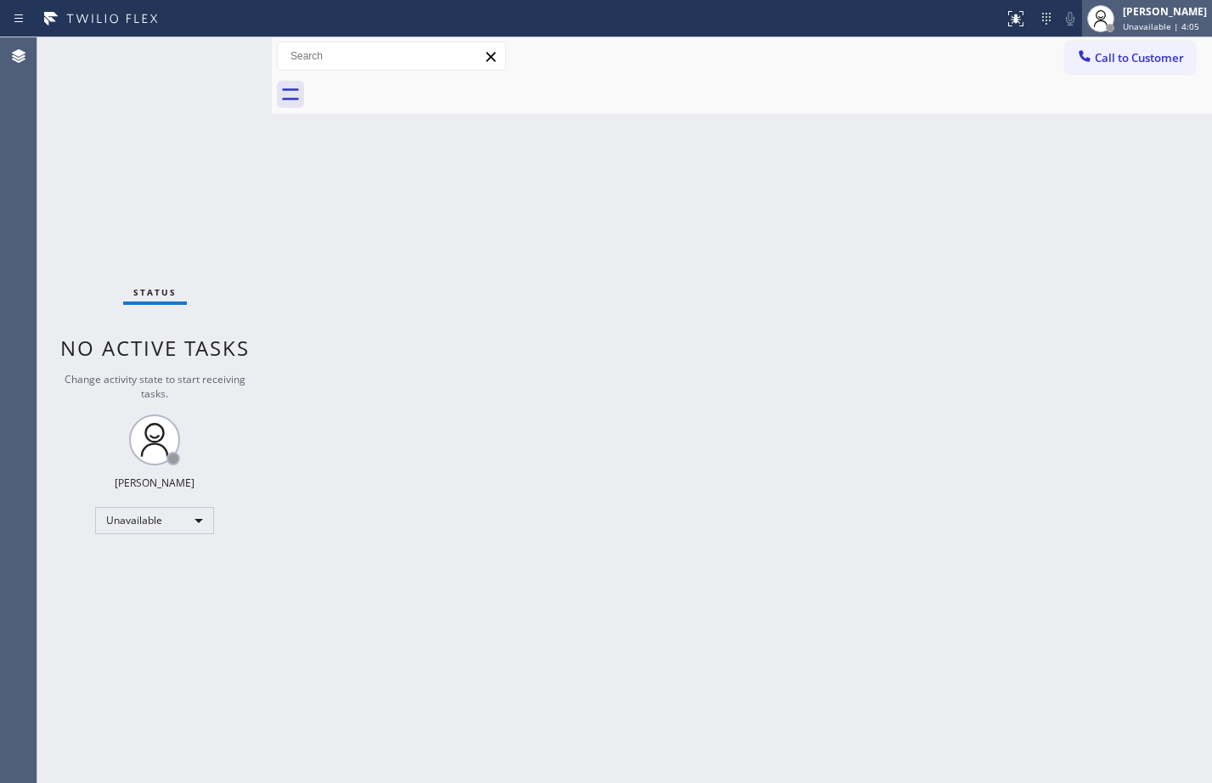
click at [1136, 10] on div "[PERSON_NAME]" at bounding box center [1165, 11] width 84 height 14
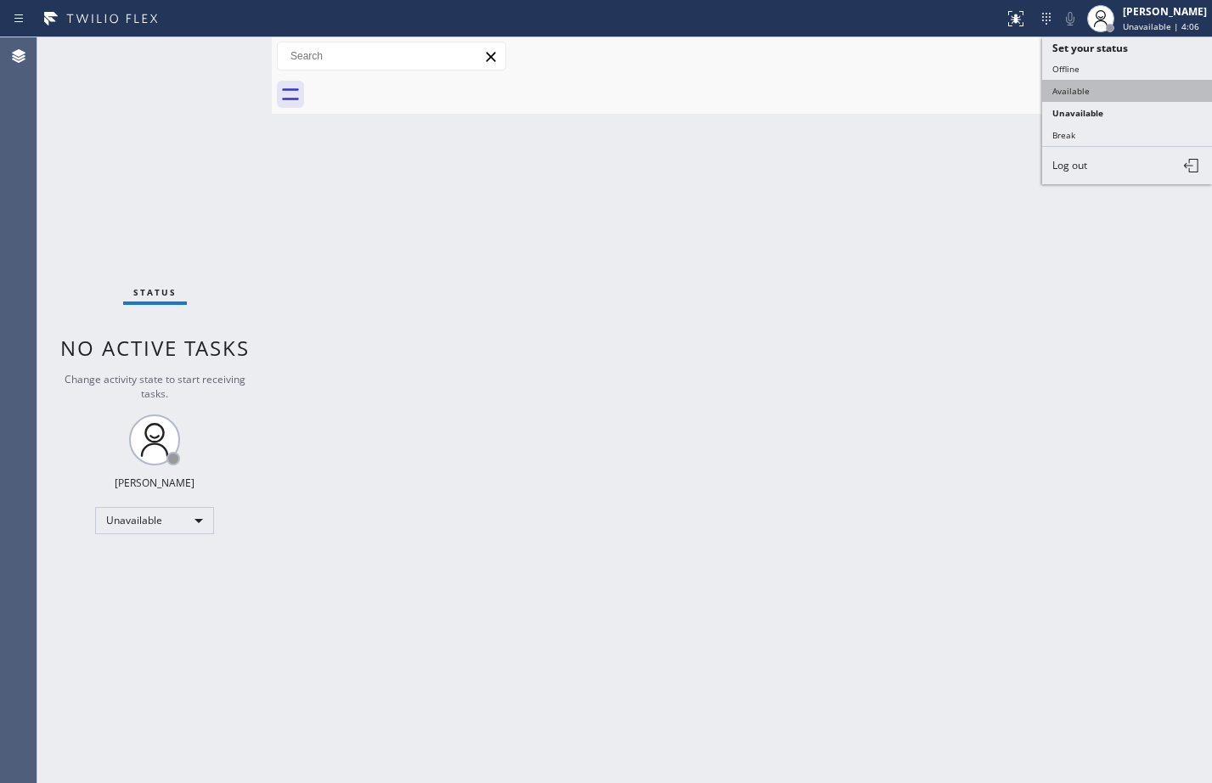
click at [1087, 93] on button "Available" at bounding box center [1127, 91] width 170 height 22
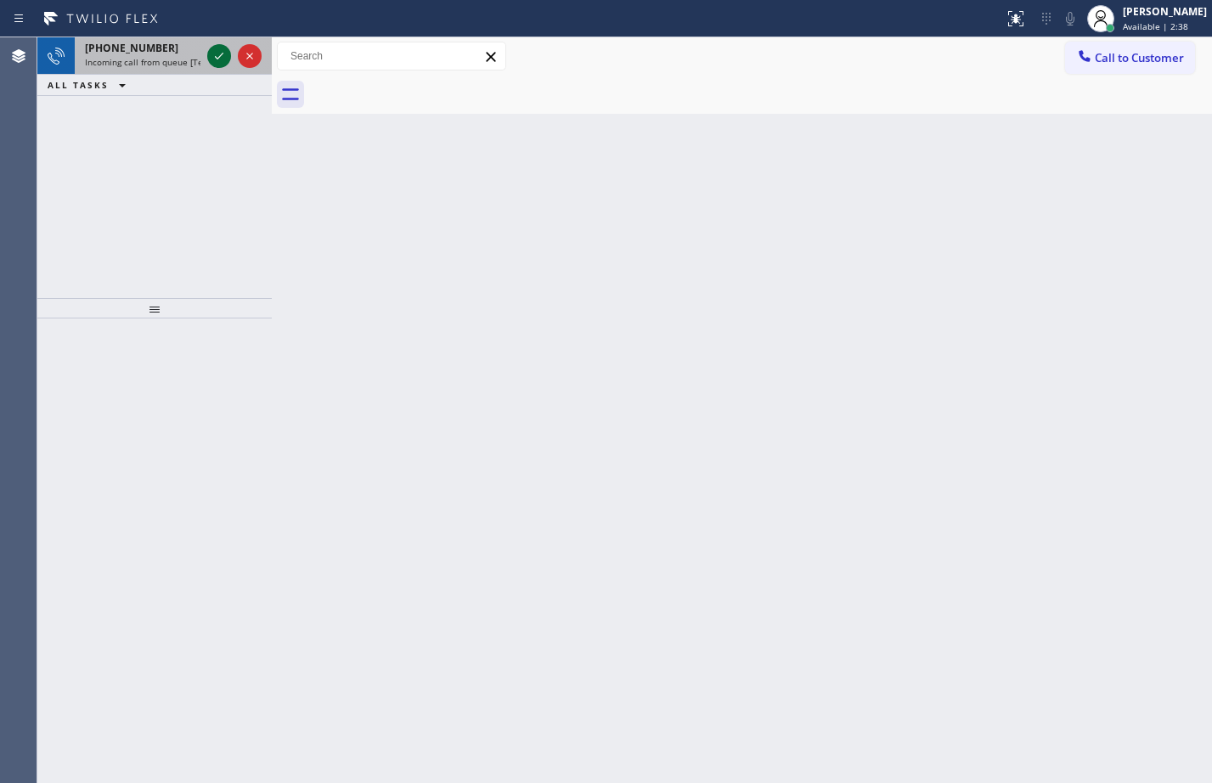
click at [226, 51] on icon at bounding box center [219, 56] width 20 height 20
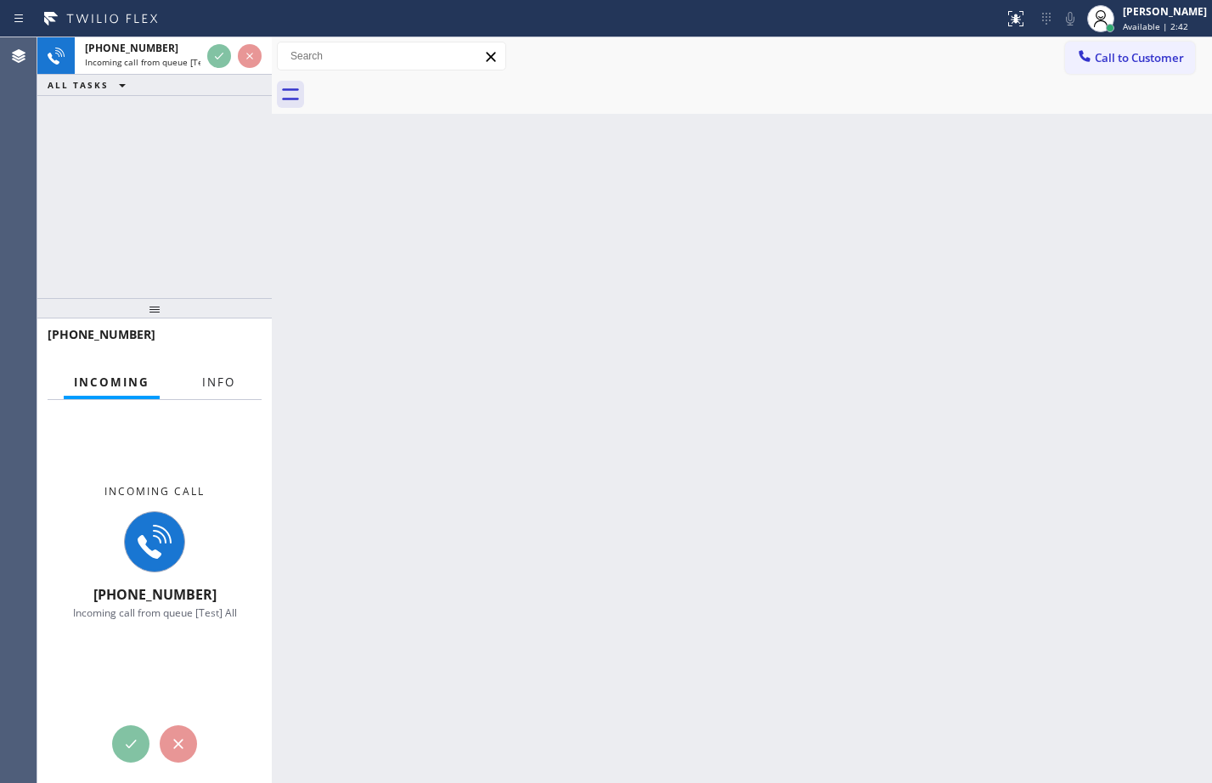
click at [229, 385] on span "Info" at bounding box center [218, 381] width 33 height 15
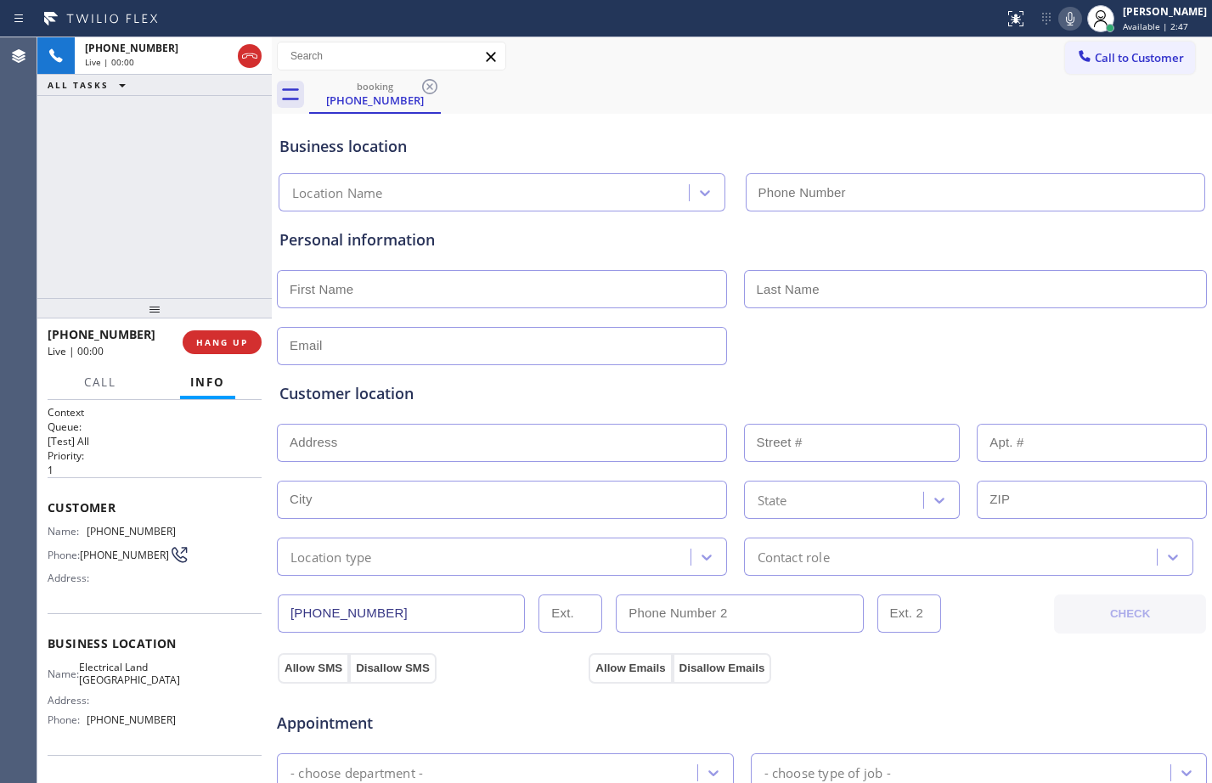
type input "[PHONE_NUMBER]"
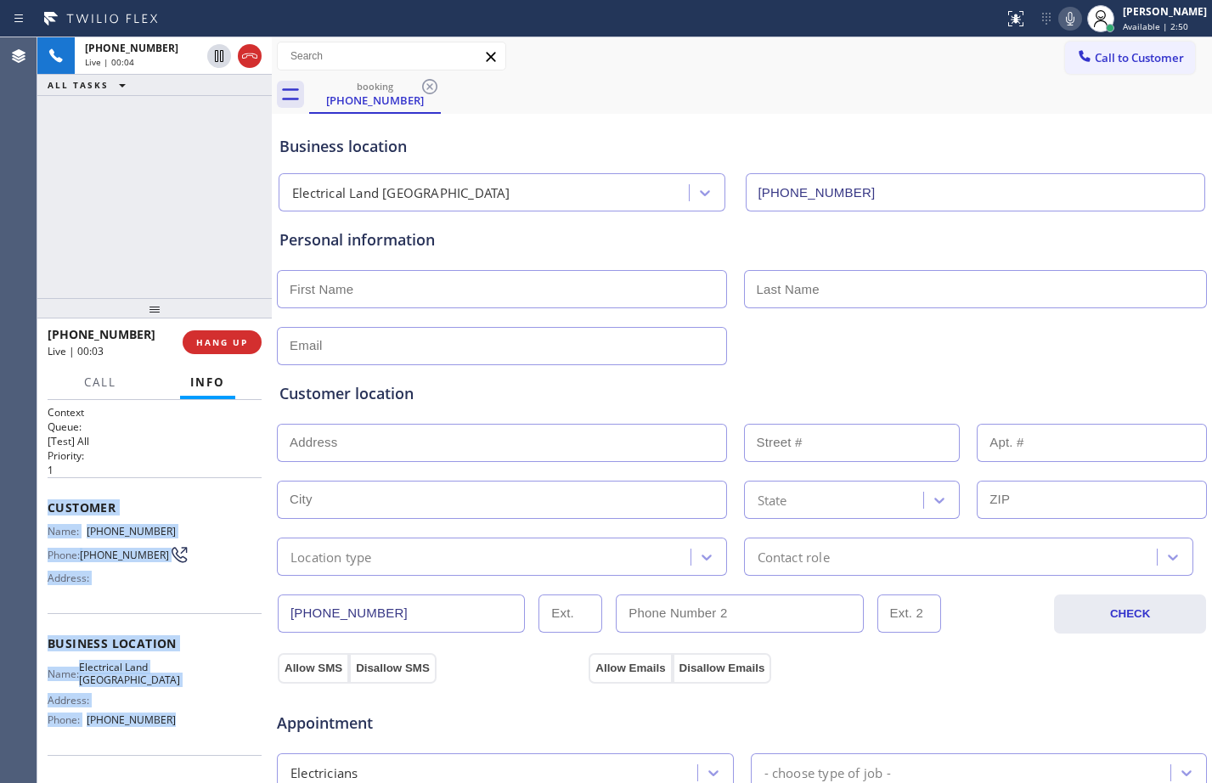
drag, startPoint x: 42, startPoint y: 509, endPoint x: 179, endPoint y: 727, distance: 257.5
click at [179, 727] on div "Context Queue: [Test] All Priority: 1 Customer Name: [PHONE_NUMBER] Phone: [PHO…" at bounding box center [154, 591] width 234 height 383
copy div "Customer Name: [PHONE_NUMBER] Phone: [PHONE_NUMBER] Address: Business location …"
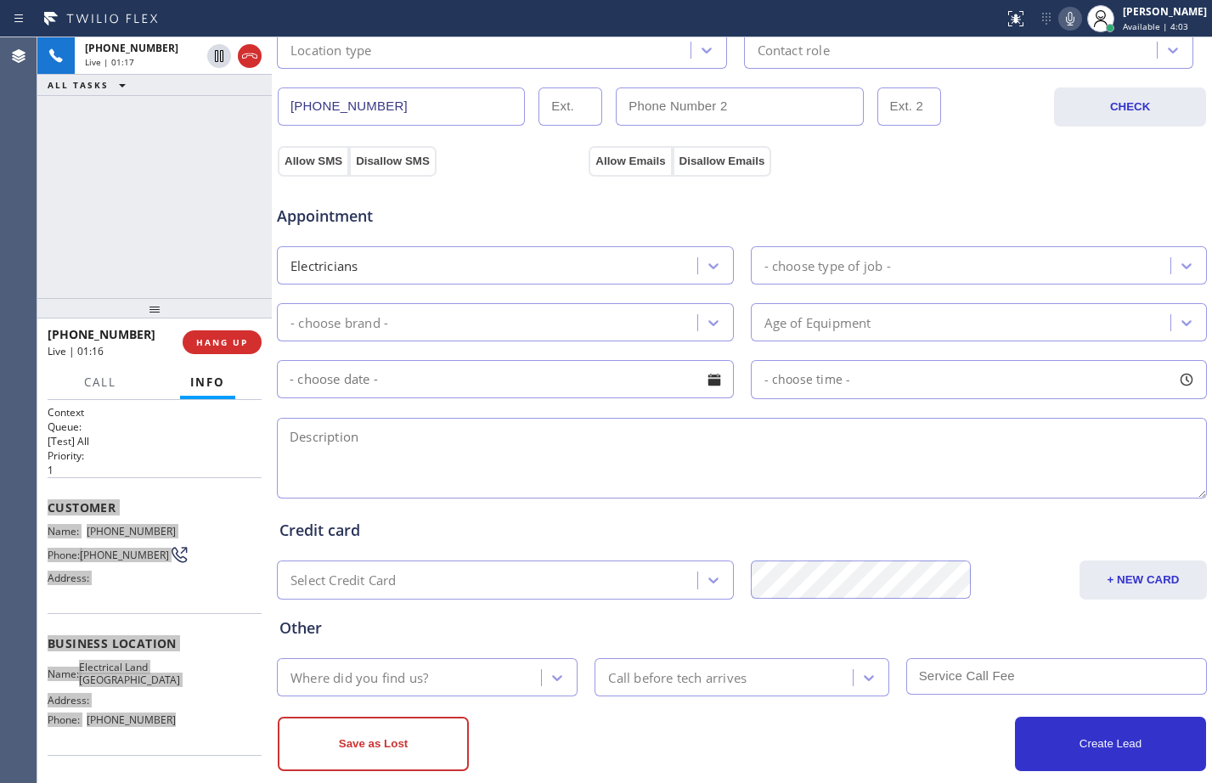
scroll to position [533, 0]
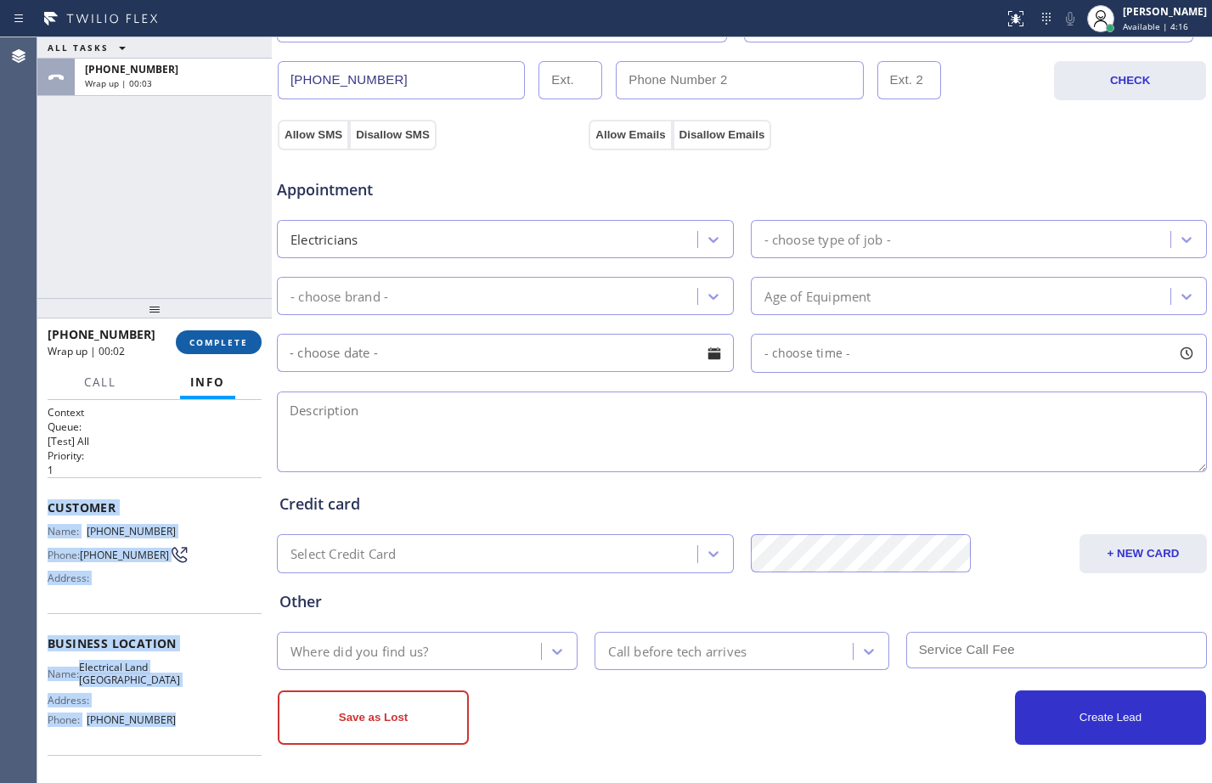
click at [218, 335] on button "COMPLETE" at bounding box center [219, 342] width 86 height 24
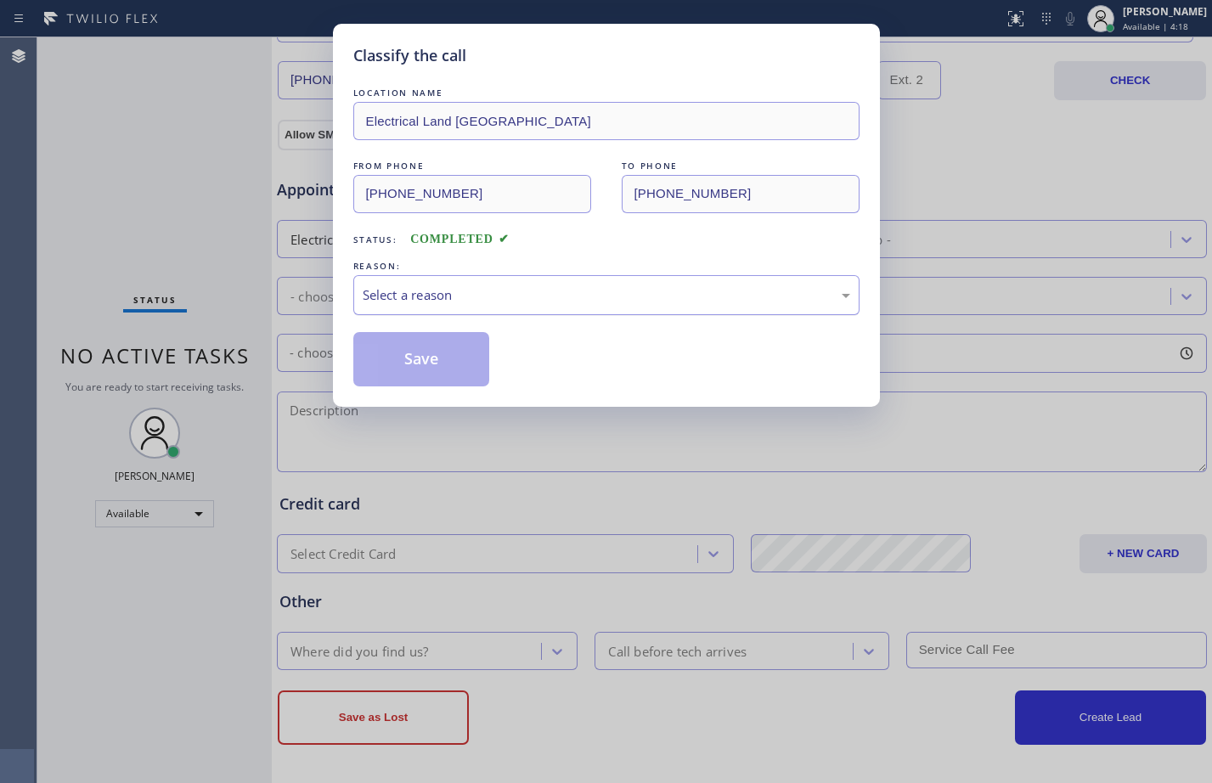
click at [530, 300] on div "Select a reason" at bounding box center [606, 295] width 487 height 20
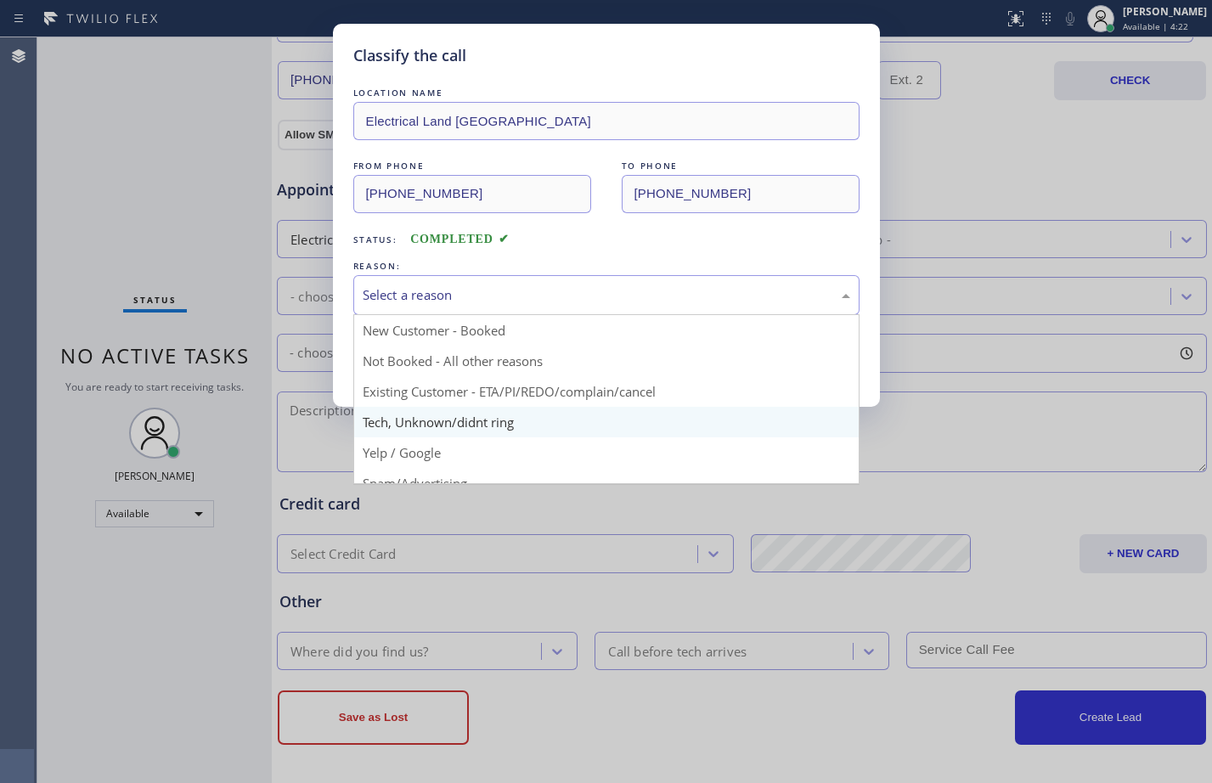
scroll to position [107, 0]
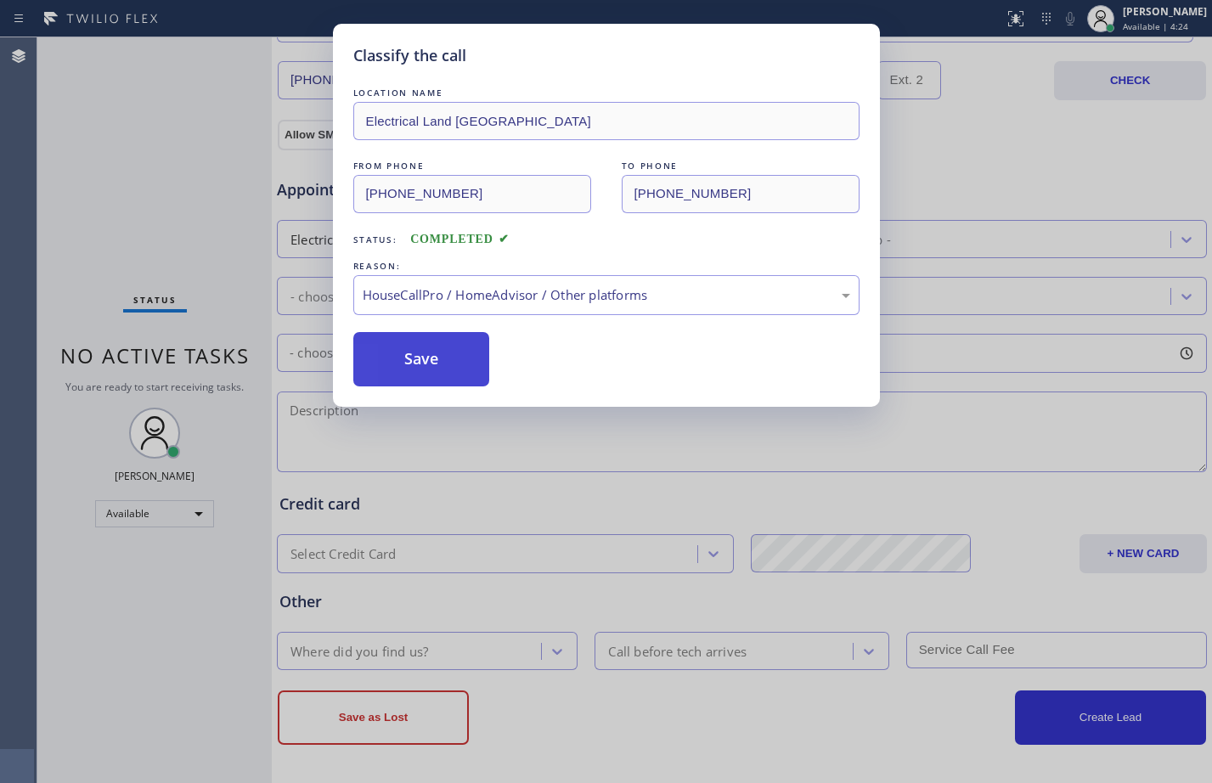
click at [461, 379] on button "Save" at bounding box center [421, 359] width 137 height 54
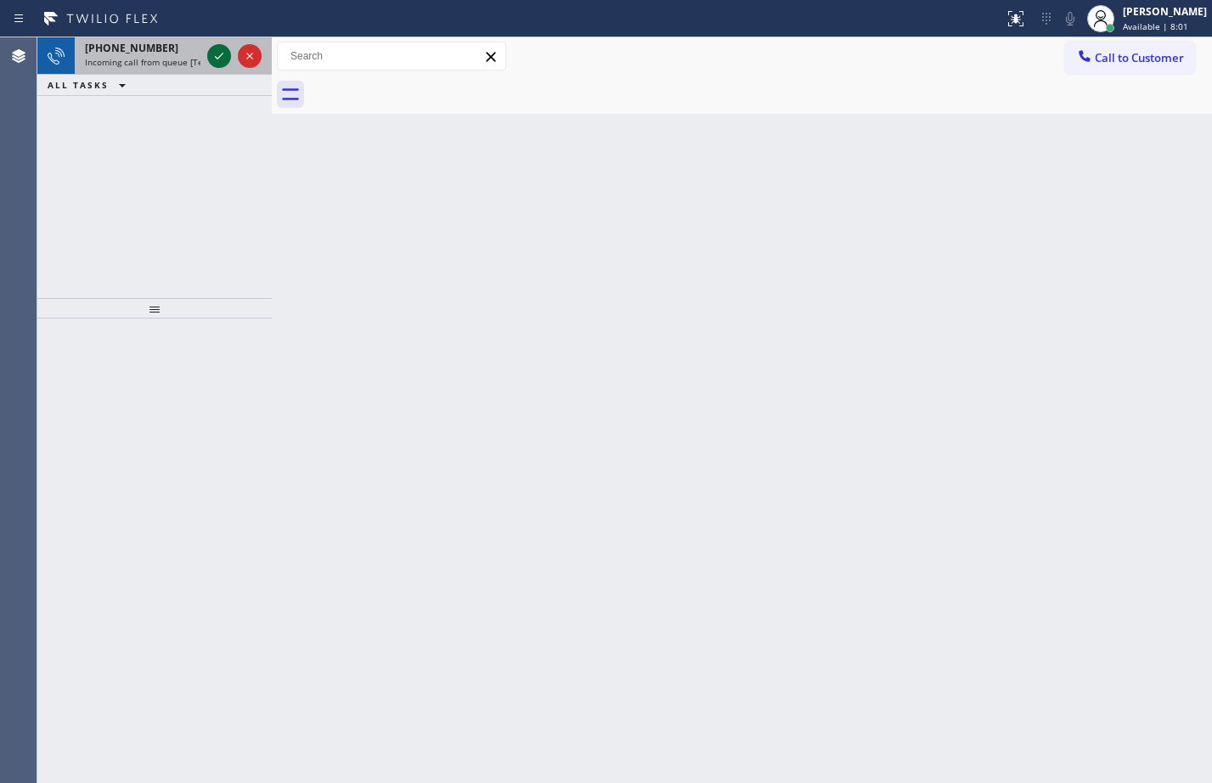
click at [209, 53] on icon at bounding box center [219, 56] width 20 height 20
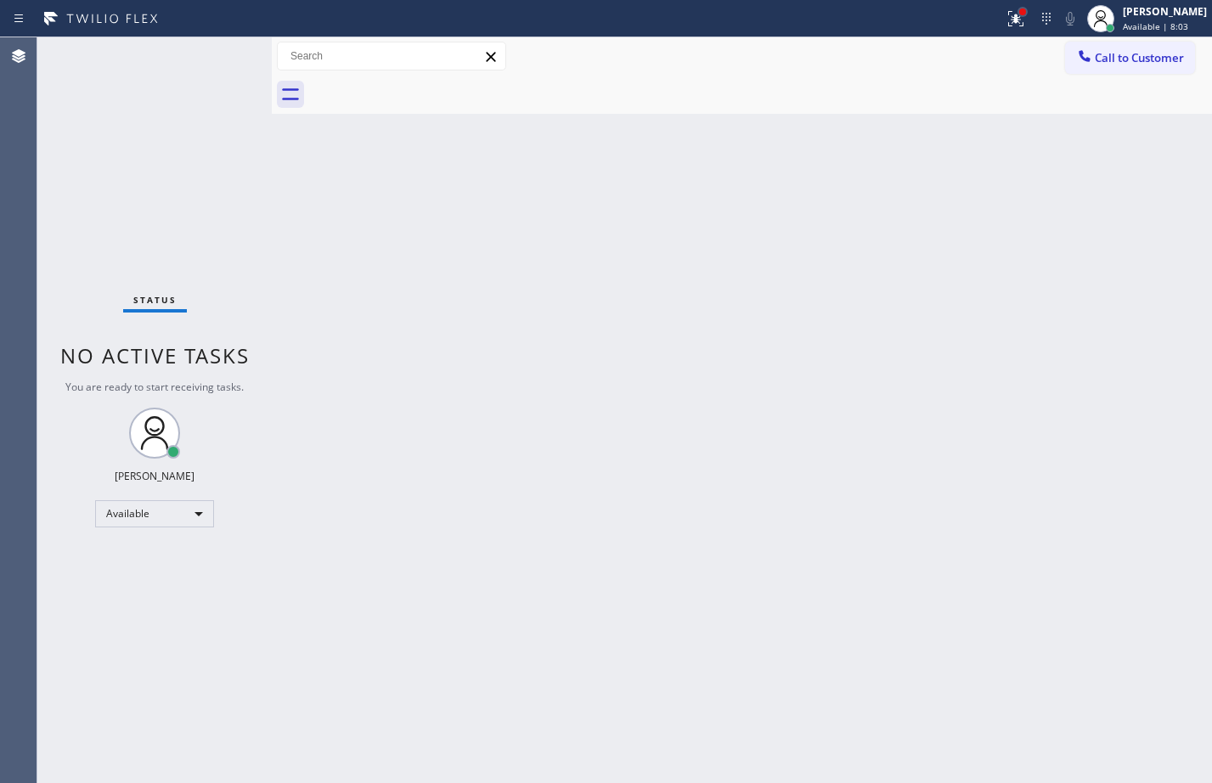
click at [1017, 16] on div at bounding box center [1022, 12] width 10 height 10
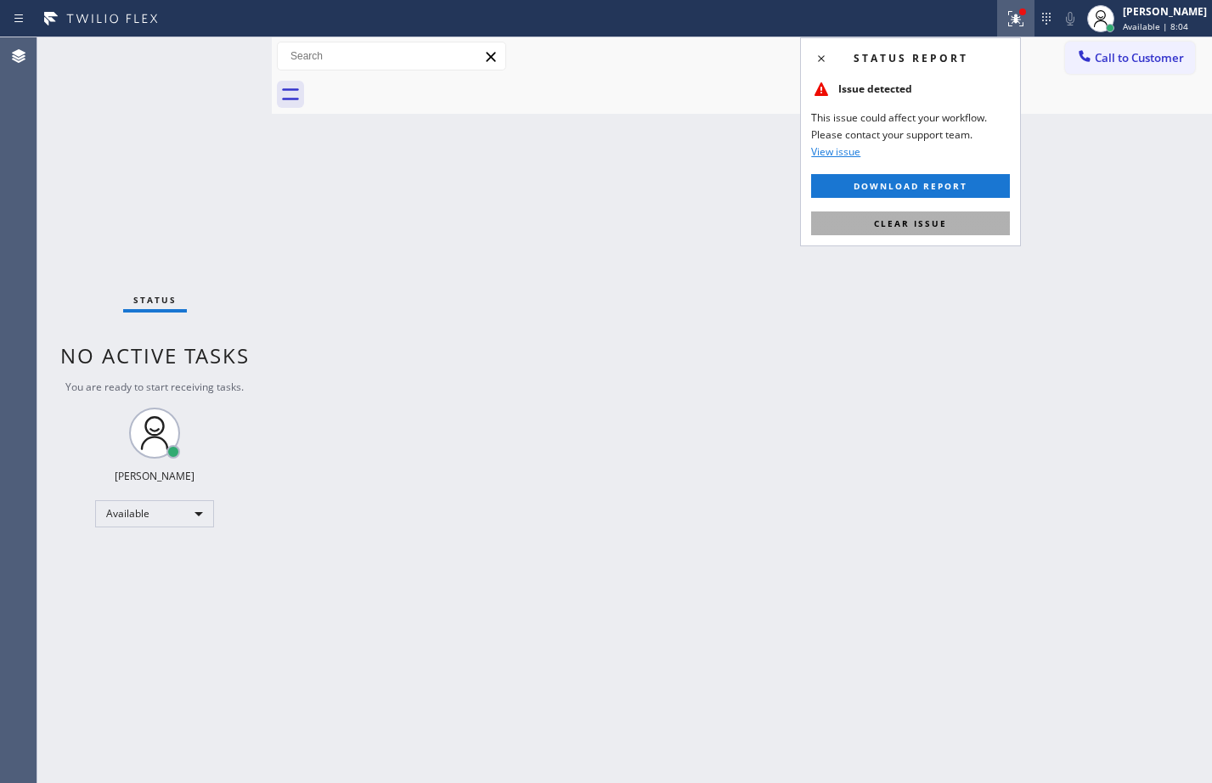
click at [932, 217] on span "Clear issue" at bounding box center [910, 223] width 73 height 12
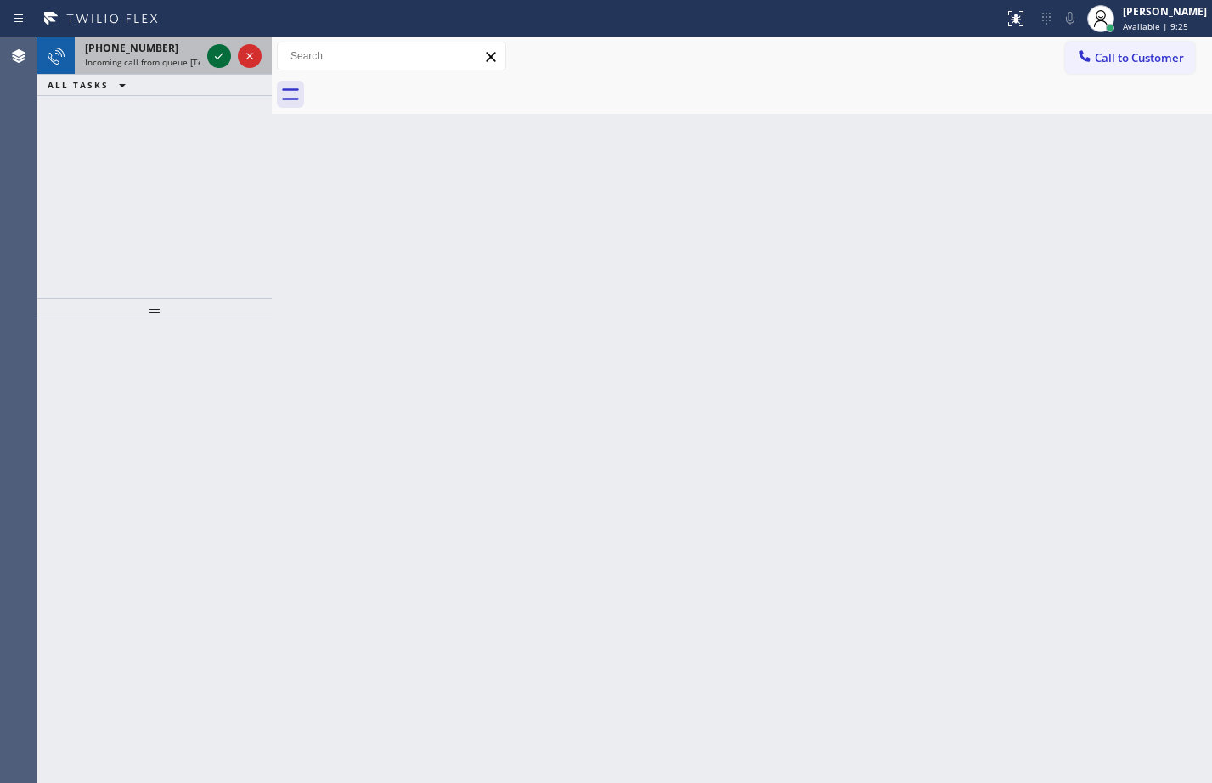
click at [218, 54] on icon at bounding box center [219, 56] width 20 height 20
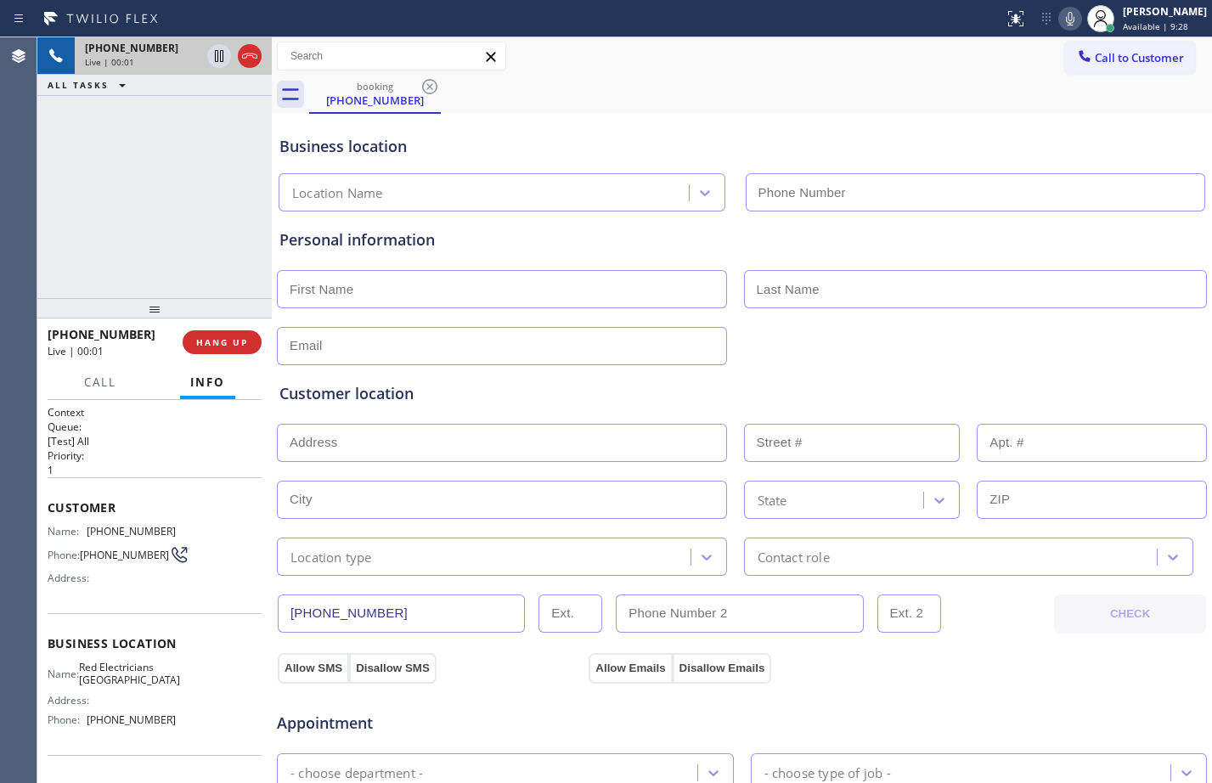
type input "[PHONE_NUMBER]"
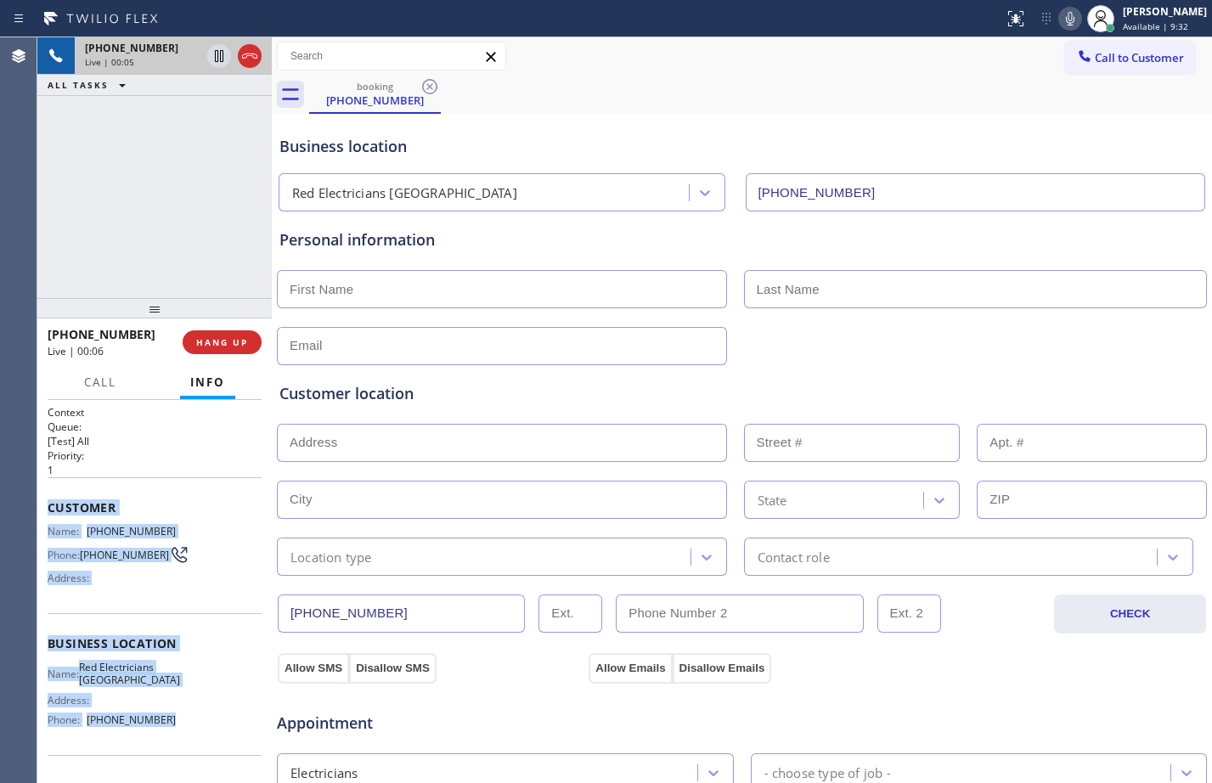
drag, startPoint x: 43, startPoint y: 501, endPoint x: 174, endPoint y: 717, distance: 252.2
click at [174, 717] on div "Context Queue: [Test] All Priority: 1 Customer Name: [PHONE_NUMBER] Phone: [PHO…" at bounding box center [154, 591] width 234 height 383
copy div "Customer Name: [PHONE_NUMBER] Phone: [PHONE_NUMBER] Address: Business location …"
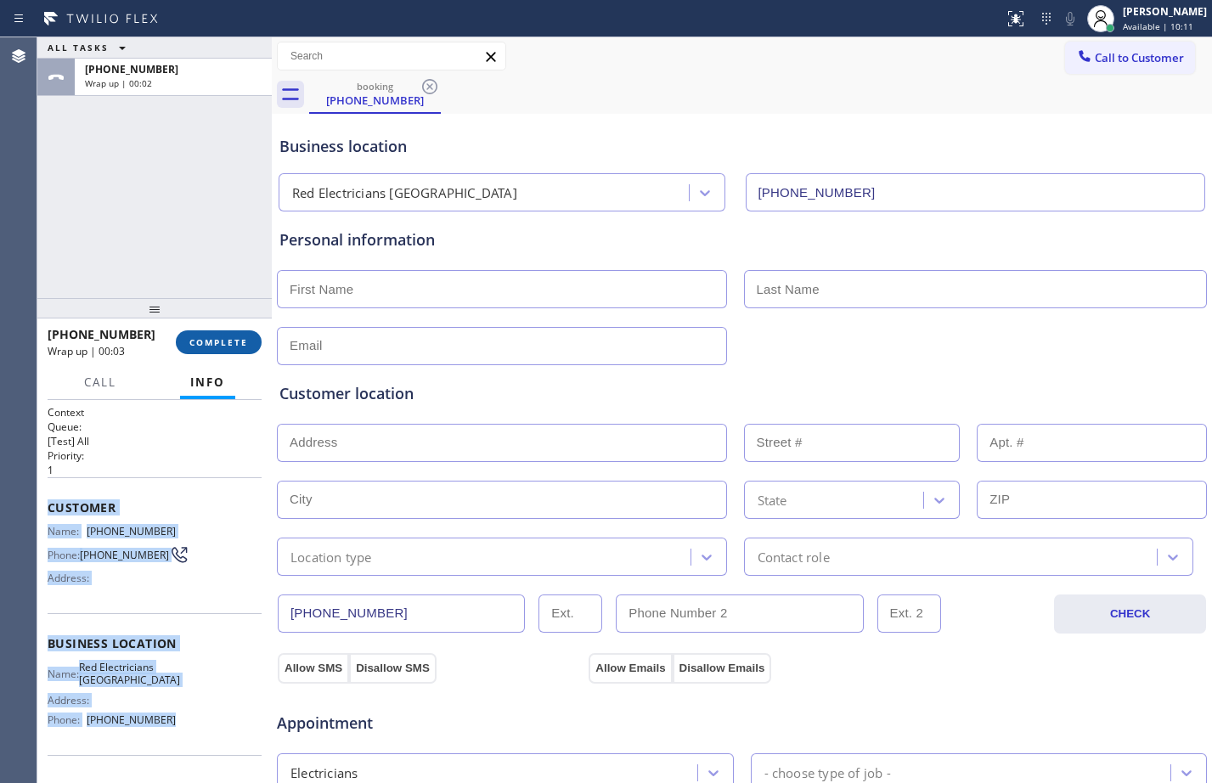
click at [211, 351] on button "COMPLETE" at bounding box center [219, 342] width 86 height 24
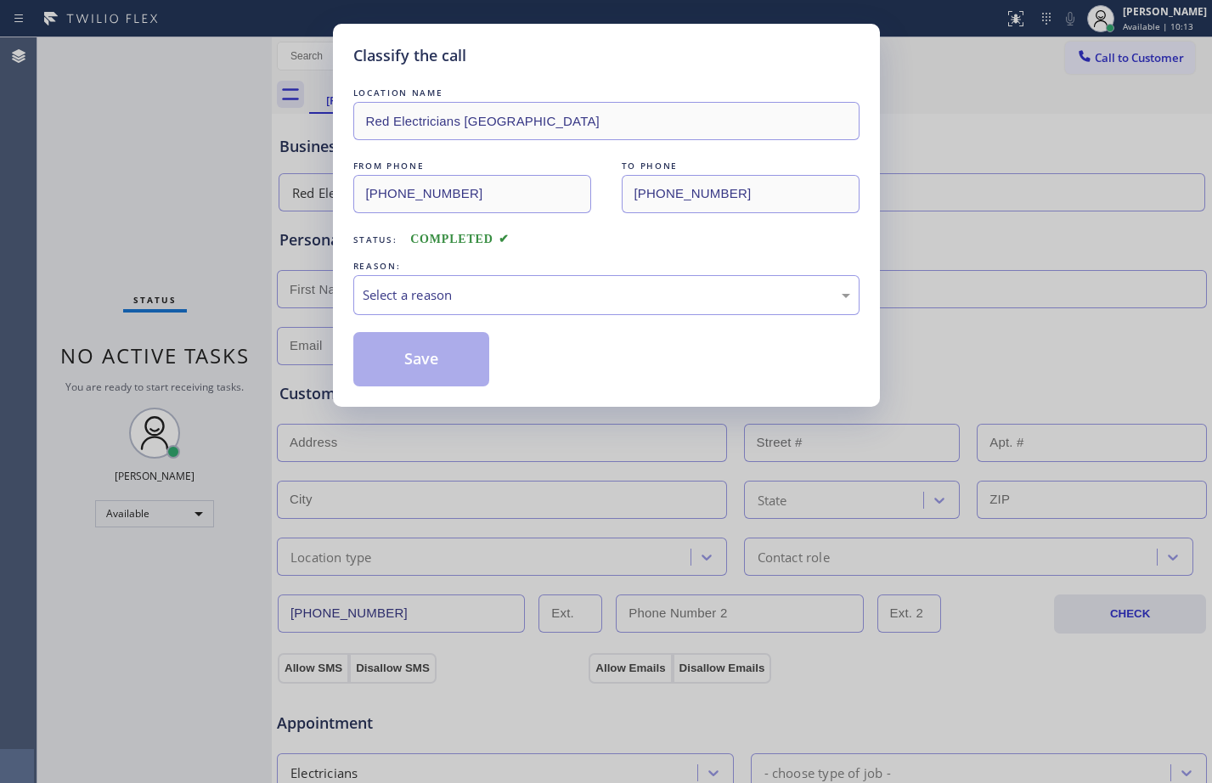
click at [603, 273] on div "REASON:" at bounding box center [606, 266] width 506 height 18
click at [602, 297] on div "Select a reason" at bounding box center [606, 295] width 487 height 20
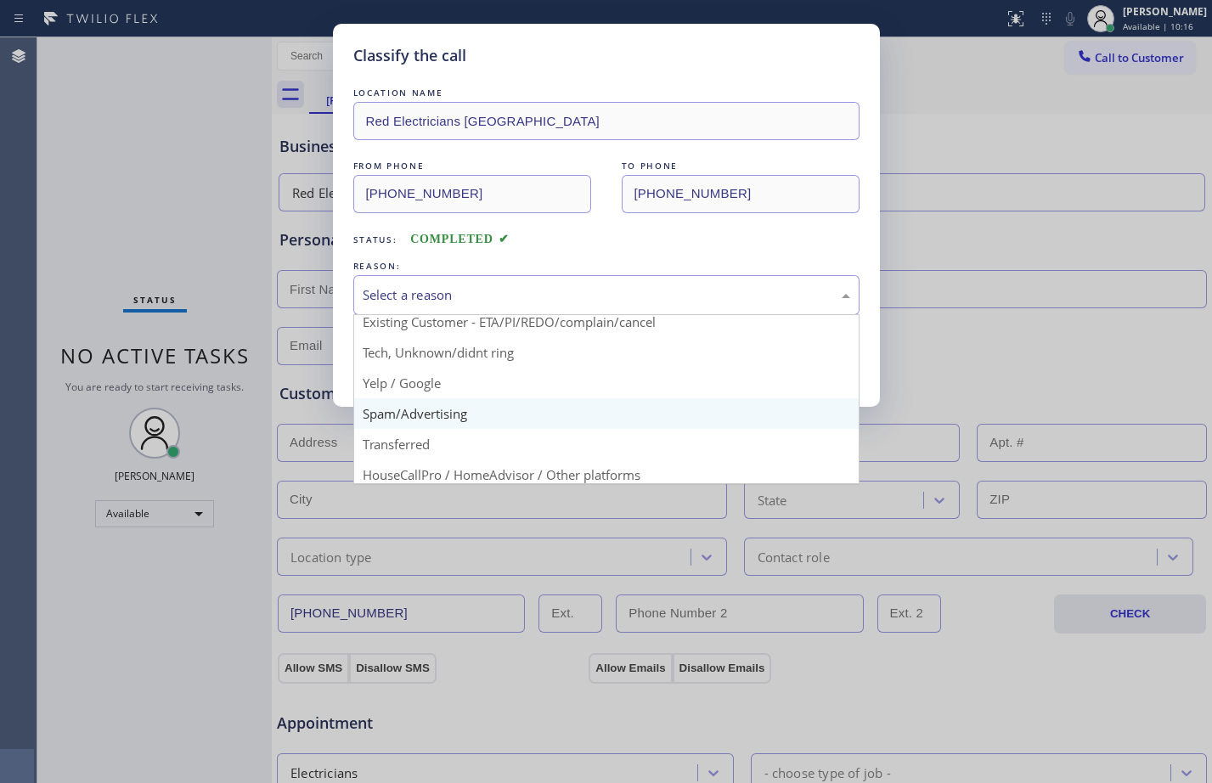
scroll to position [107, 0]
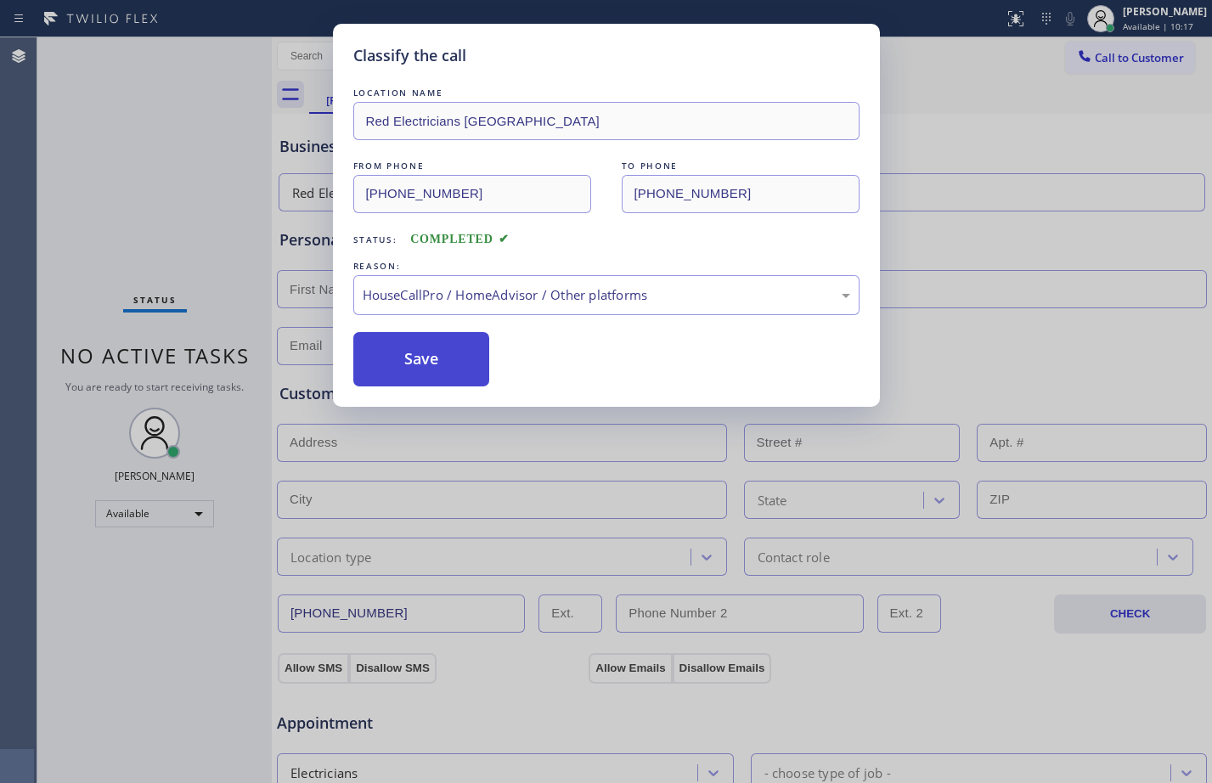
click at [414, 355] on button "Save" at bounding box center [421, 359] width 137 height 54
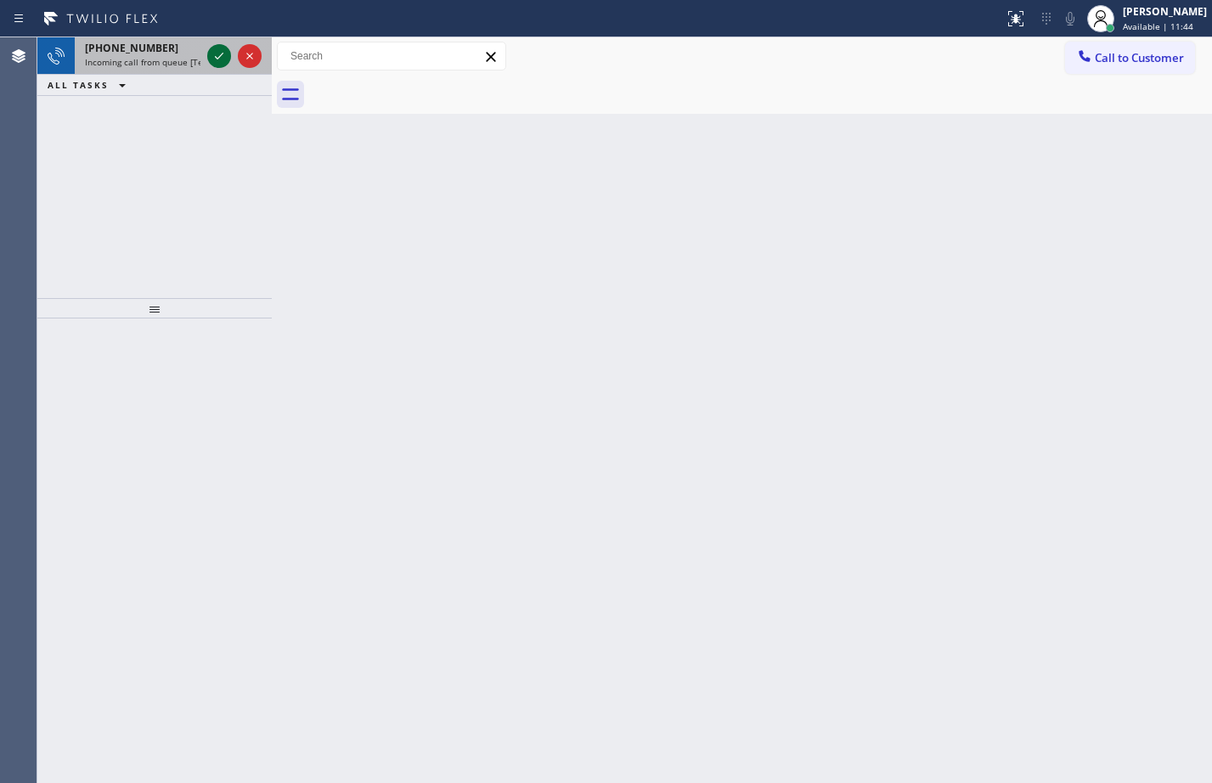
click at [223, 53] on icon at bounding box center [219, 56] width 20 height 20
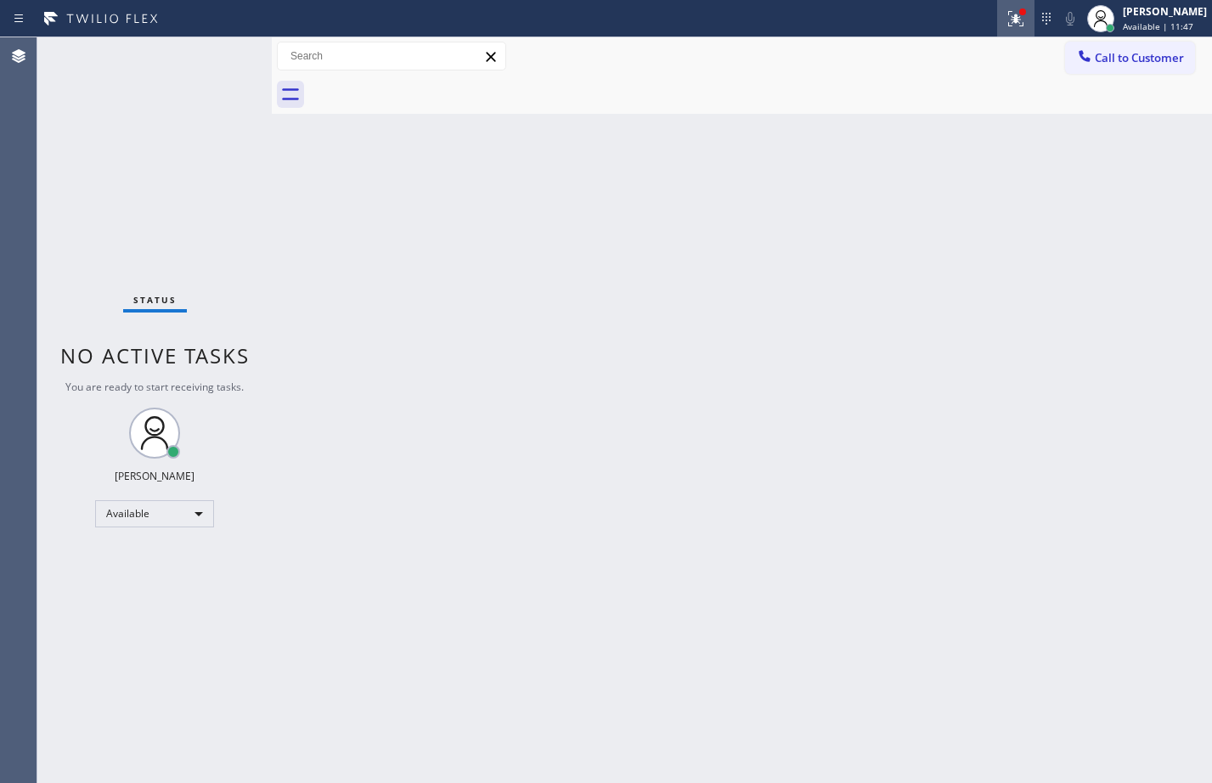
click at [1005, 19] on icon at bounding box center [1015, 18] width 20 height 20
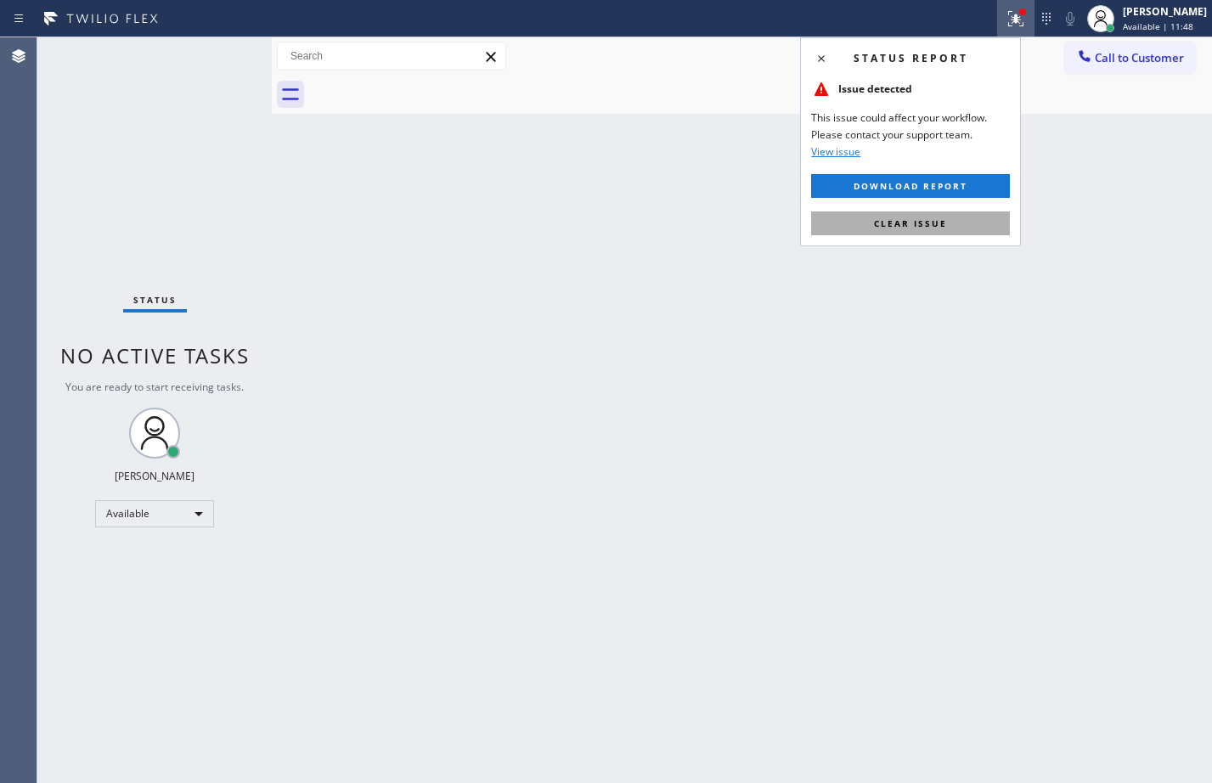
click at [903, 229] on button "Clear issue" at bounding box center [910, 223] width 199 height 24
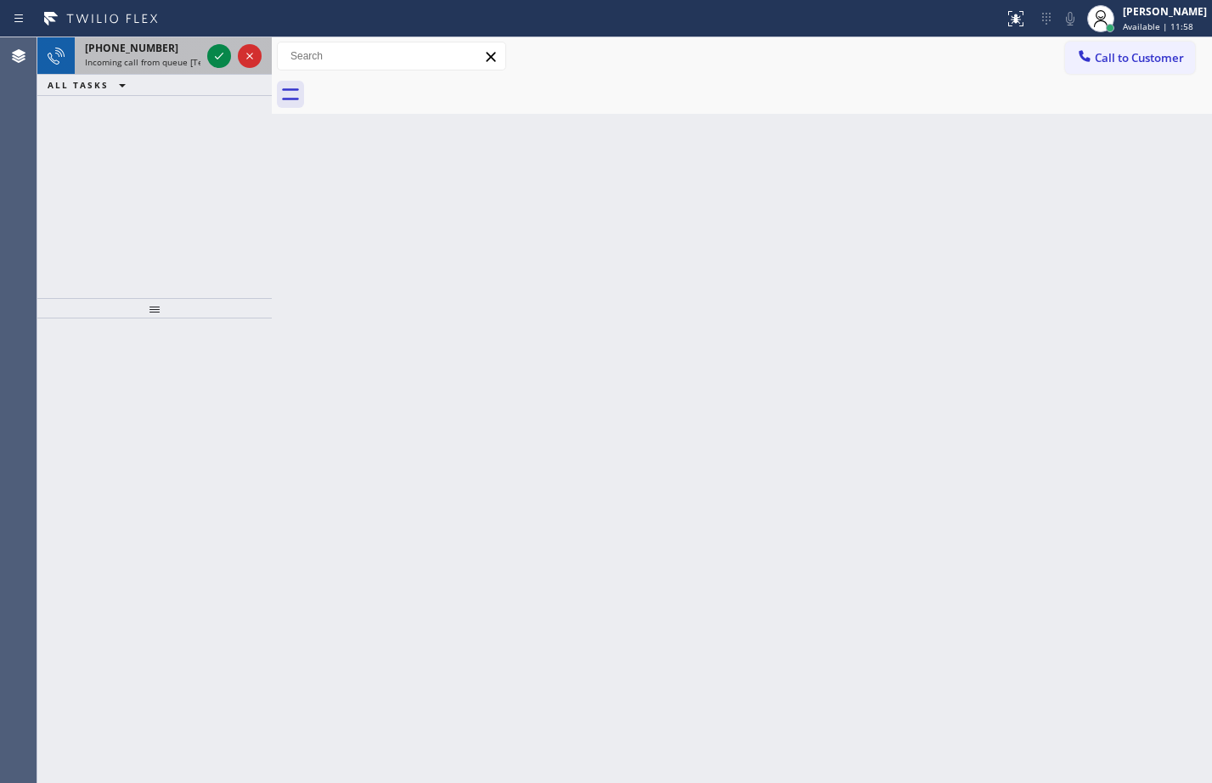
click at [174, 47] on div "[PHONE_NUMBER]" at bounding box center [142, 48] width 115 height 14
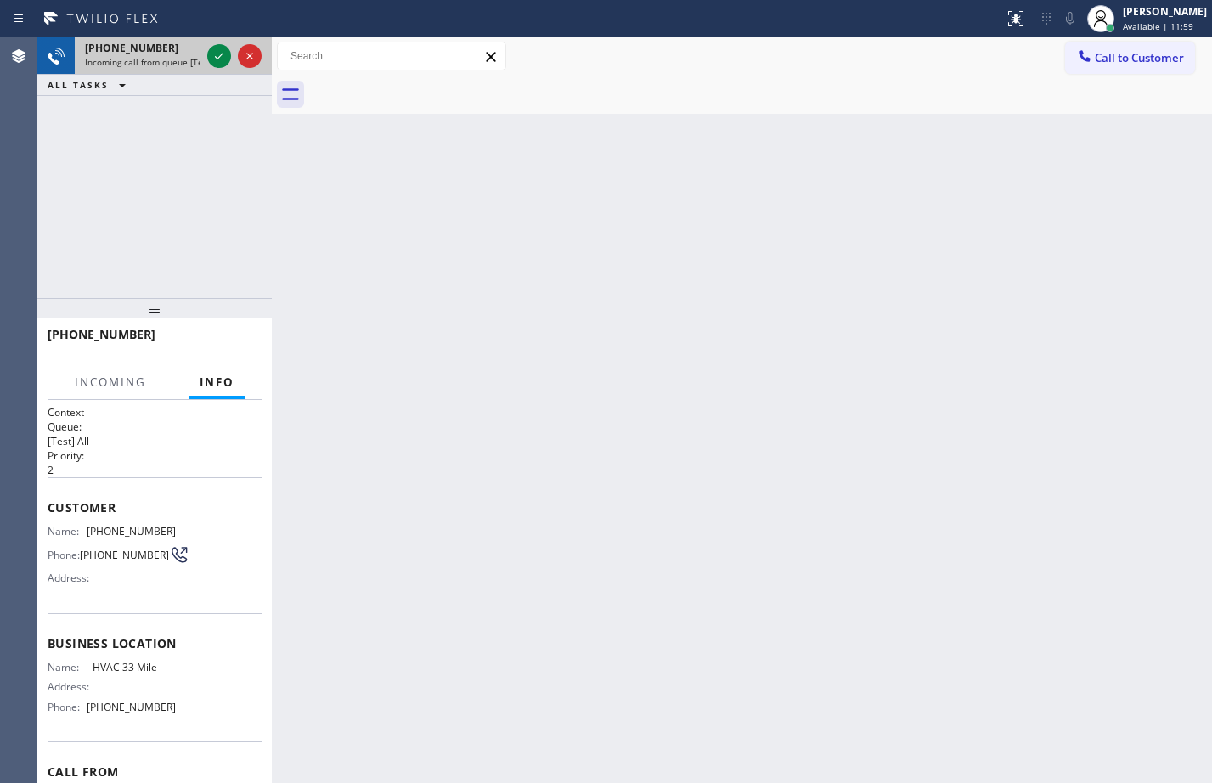
click at [222, 68] on div at bounding box center [234, 55] width 61 height 37
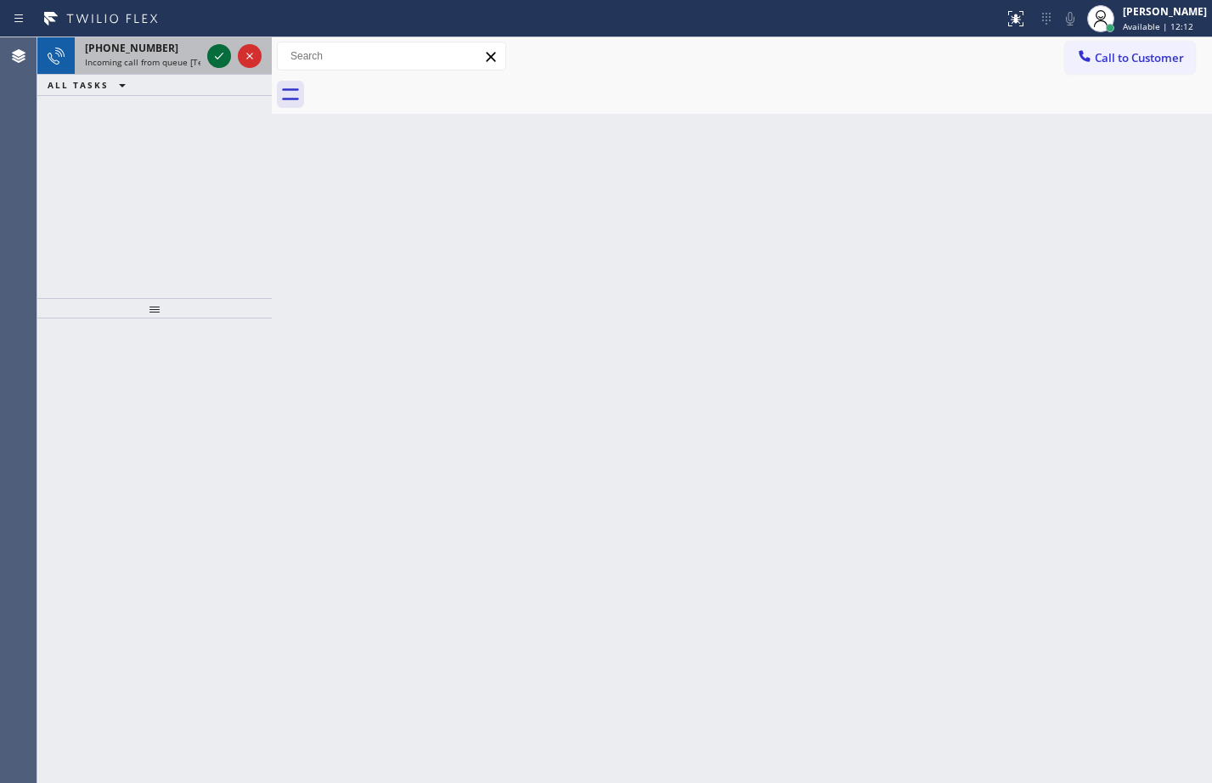
click at [218, 52] on icon at bounding box center [219, 56] width 20 height 20
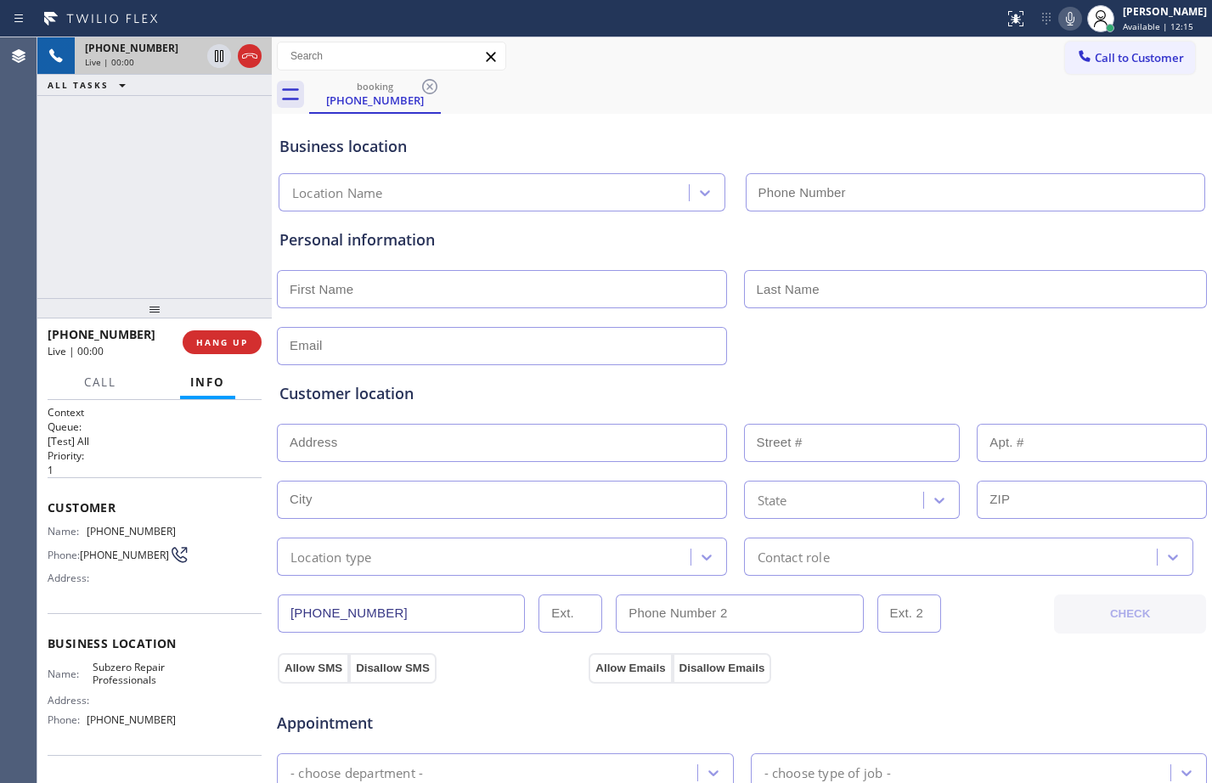
type input "[PHONE_NUMBER]"
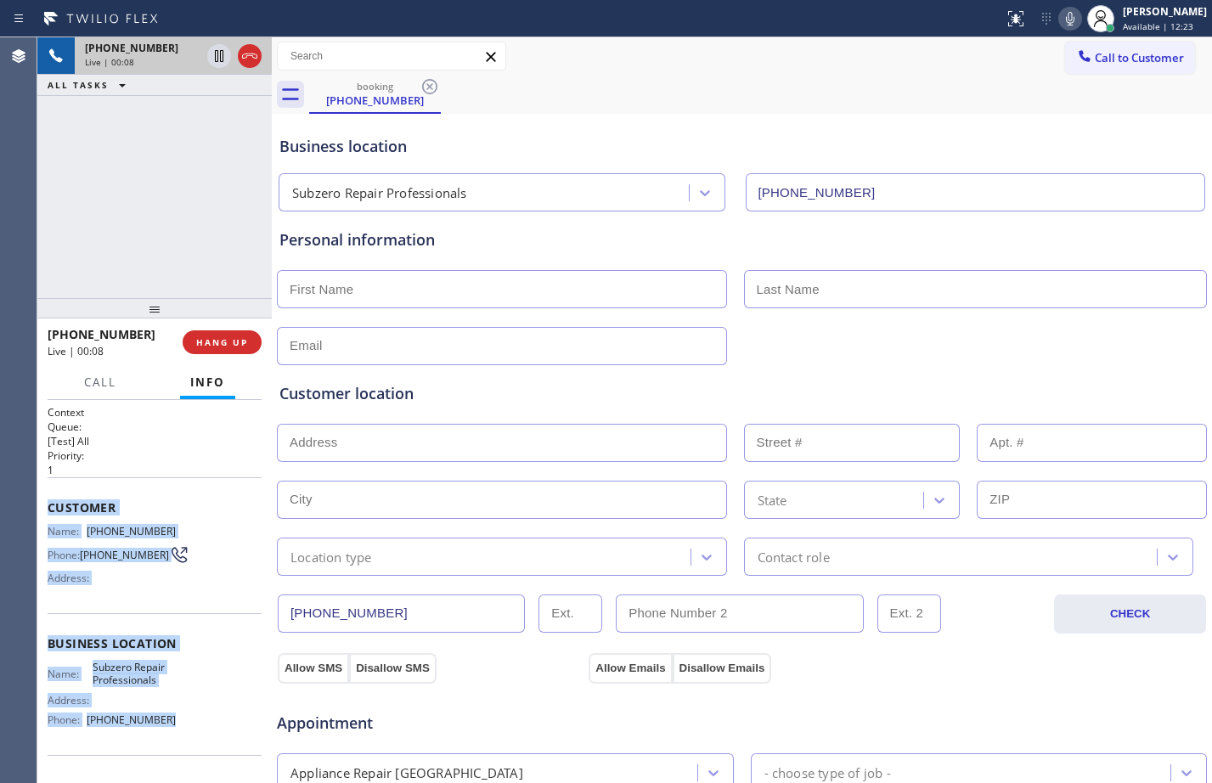
drag, startPoint x: 47, startPoint y: 506, endPoint x: 208, endPoint y: 745, distance: 288.0
click at [208, 745] on div "Context Queue: [Test] All Priority: 1 Customer Name: [PHONE_NUMBER] Phone: [PHO…" at bounding box center [154, 591] width 234 height 383
copy div "Customer Name: [PHONE_NUMBER] Phone: [PHONE_NUMBER] Address: Business location …"
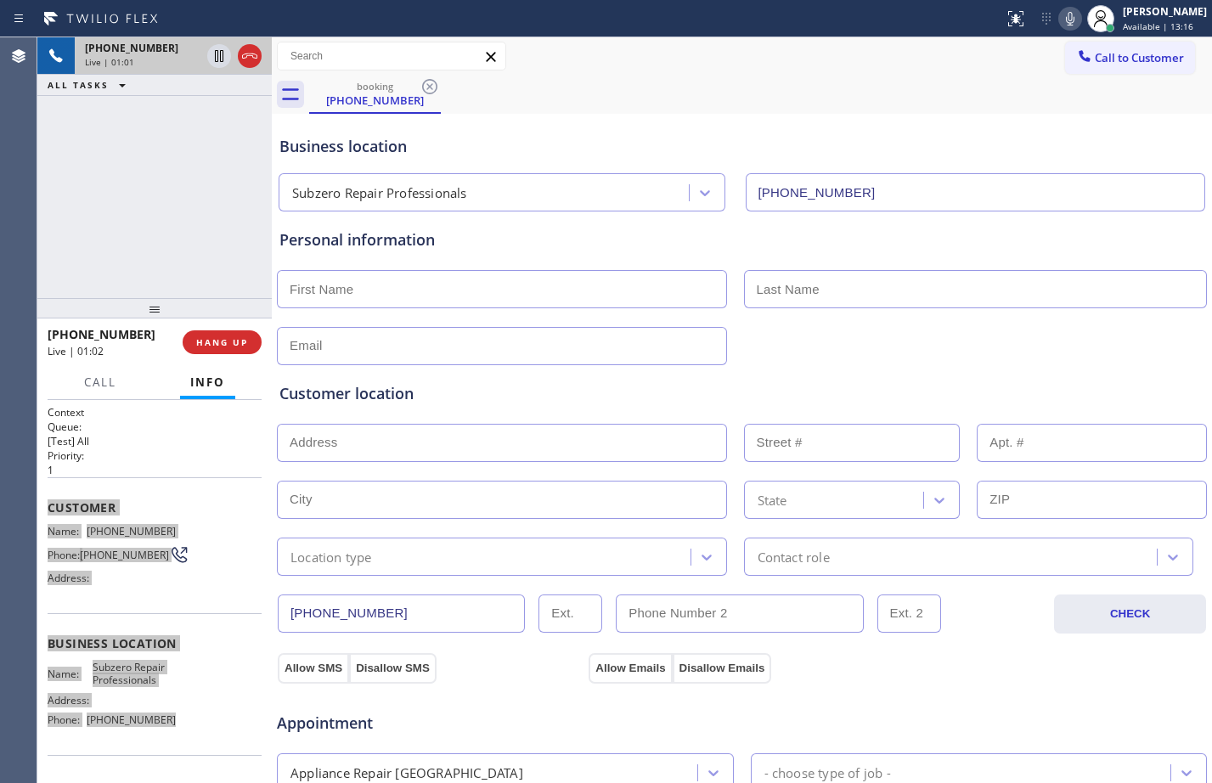
scroll to position [533, 0]
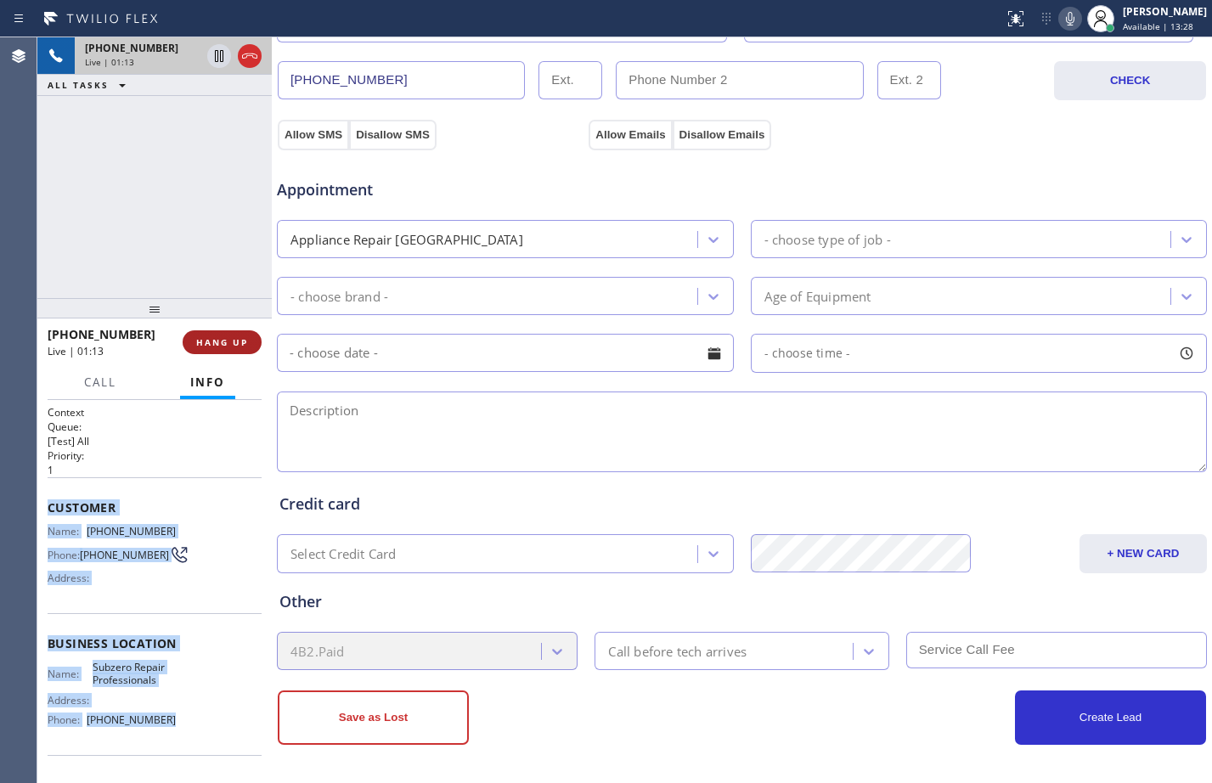
click at [207, 340] on span "HANG UP" at bounding box center [222, 342] width 52 height 12
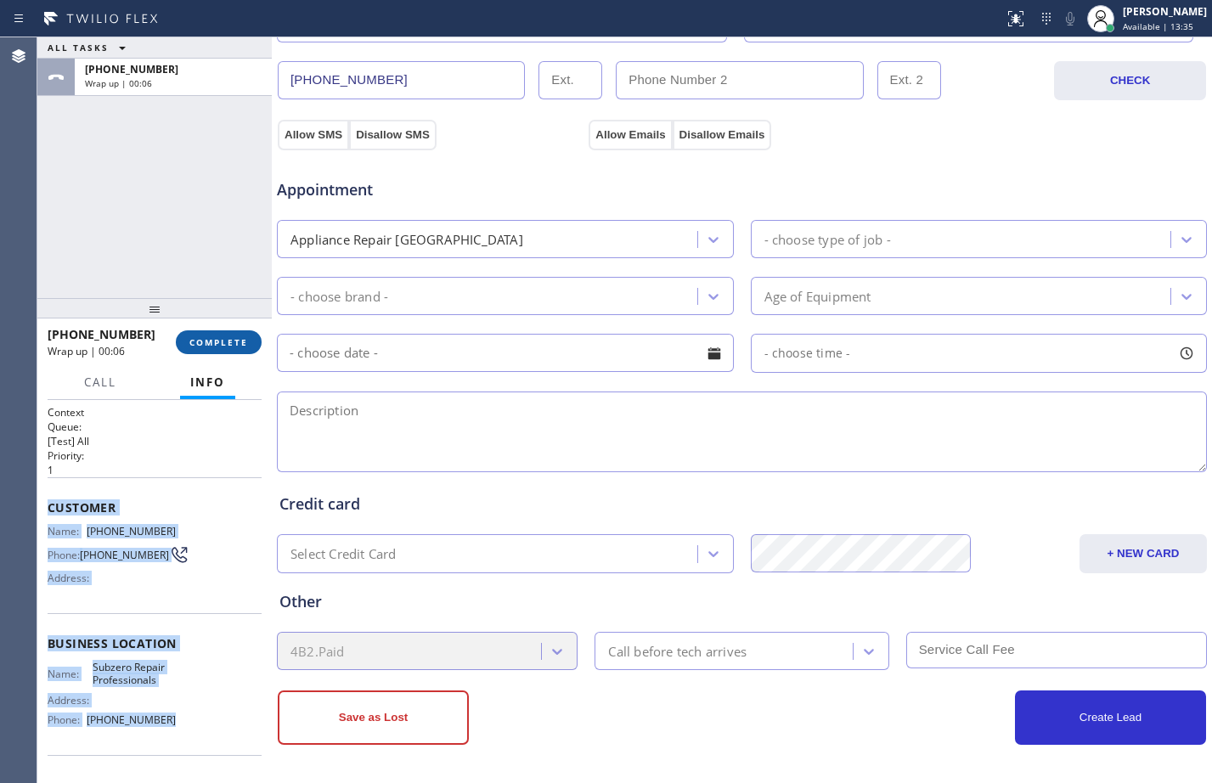
click at [247, 340] on span "COMPLETE" at bounding box center [218, 342] width 59 height 12
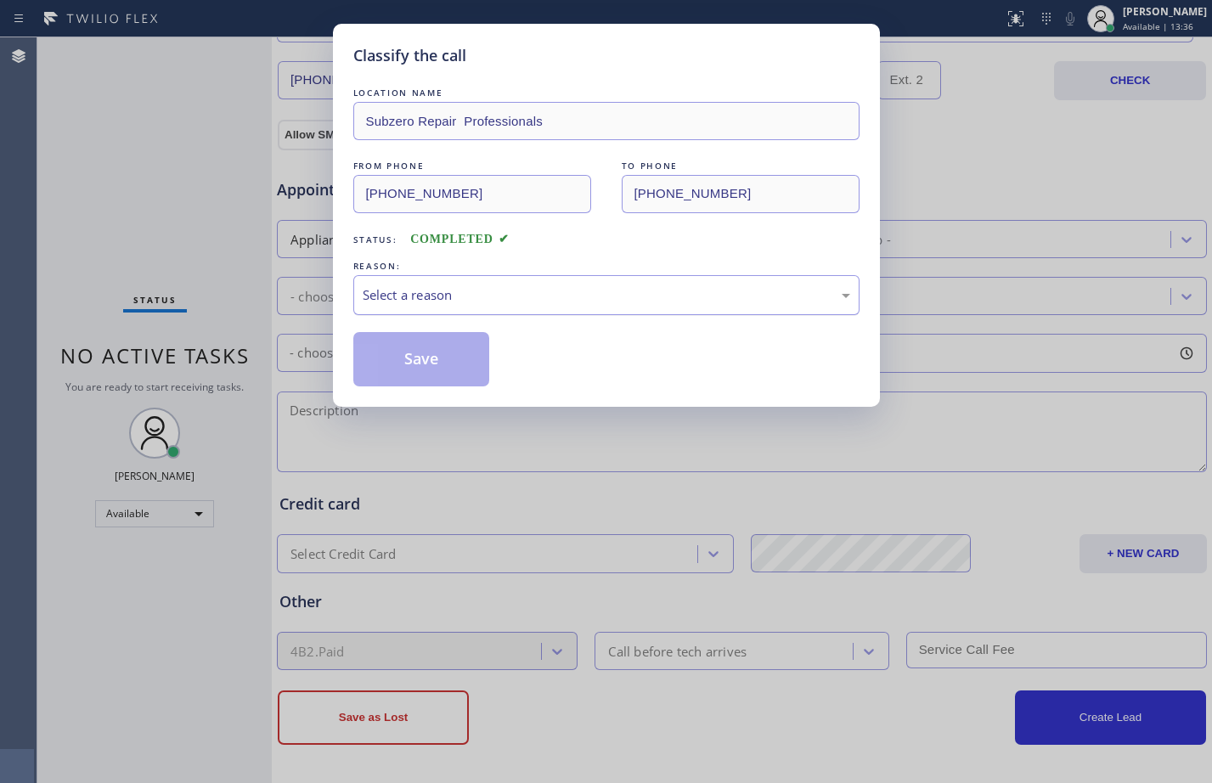
click at [539, 301] on div "Select a reason" at bounding box center [606, 295] width 487 height 20
click at [548, 297] on div "Not Booked - All other reasons" at bounding box center [606, 295] width 487 height 20
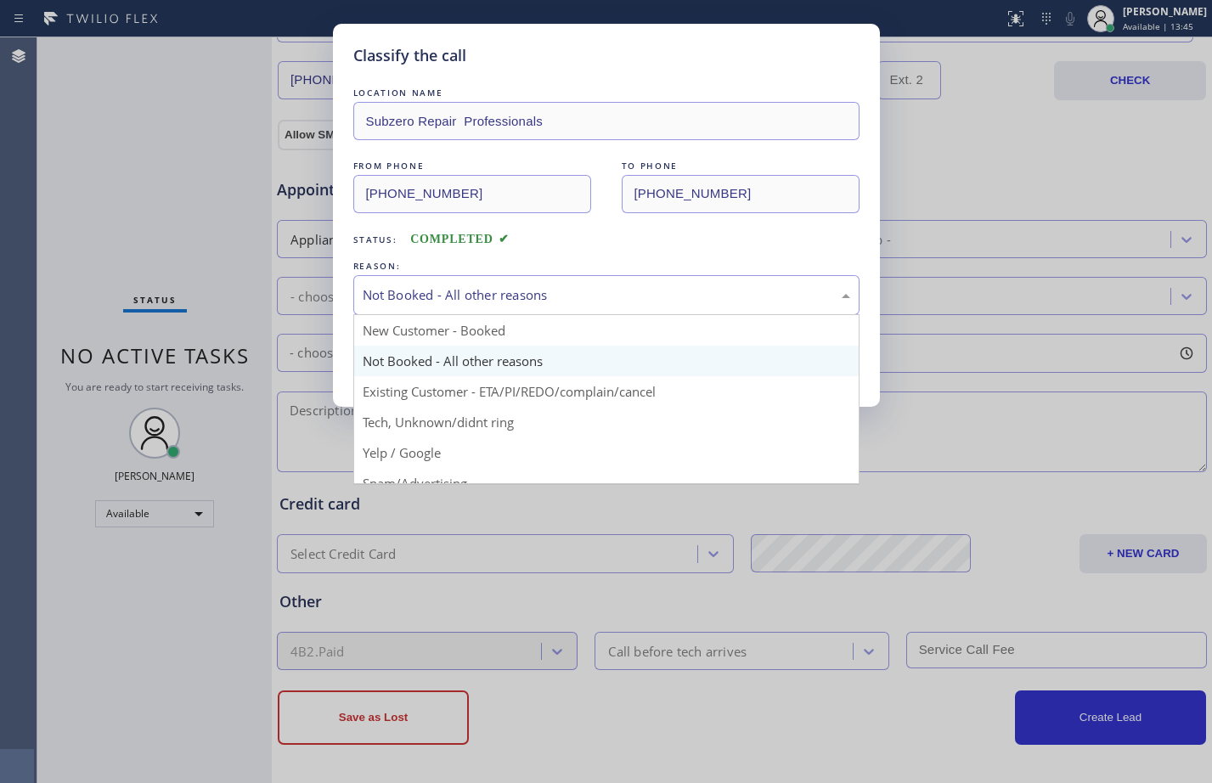
click at [956, 290] on div "Classify the call LOCATION NAME Subzero Repair Professionals FROM PHONE [PHONE_…" at bounding box center [606, 391] width 1212 height 783
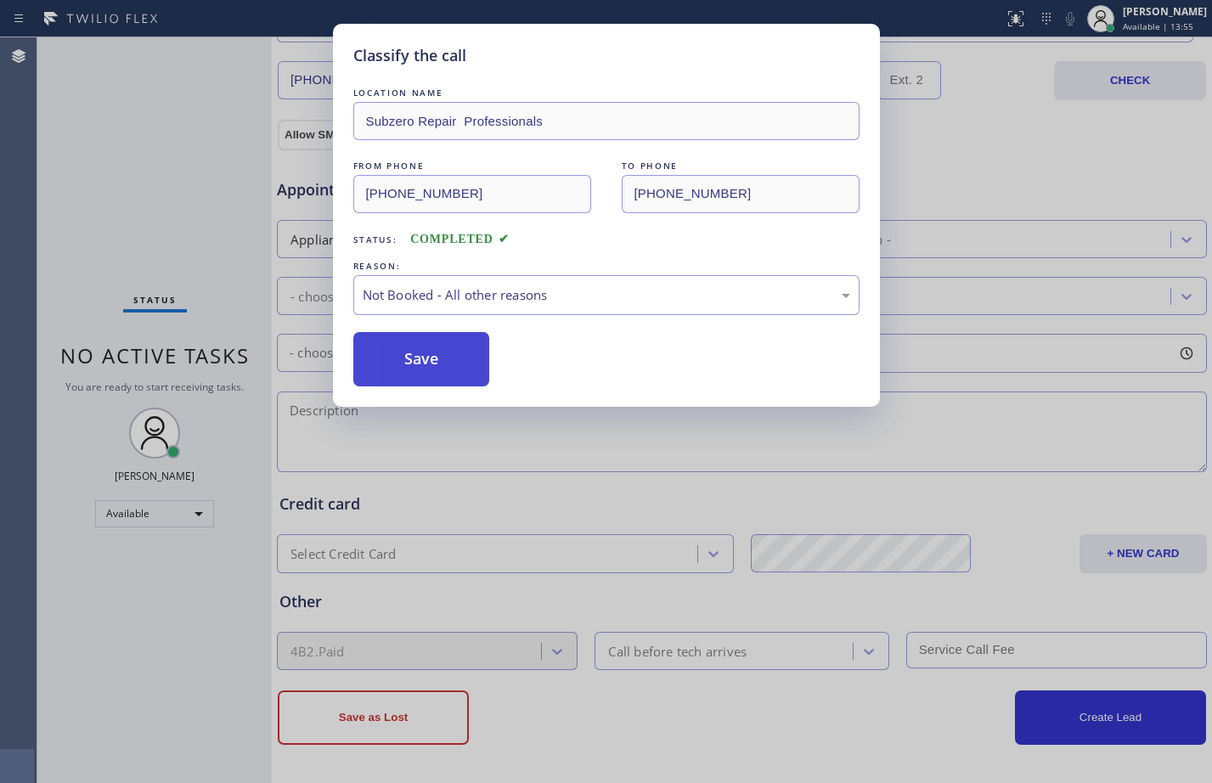
click at [468, 368] on button "Save" at bounding box center [421, 359] width 137 height 54
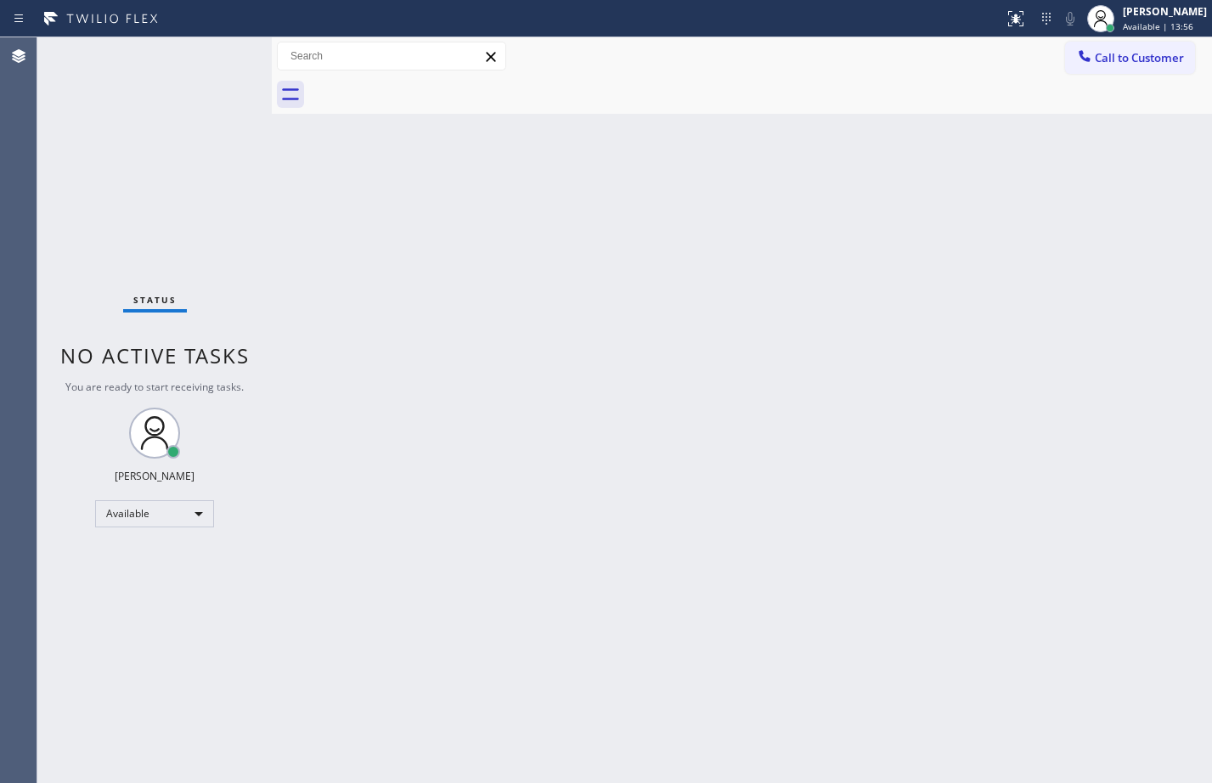
click at [160, 105] on div "Status No active tasks You are ready to start receiving tasks. [PERSON_NAME] Av…" at bounding box center [154, 410] width 234 height 746
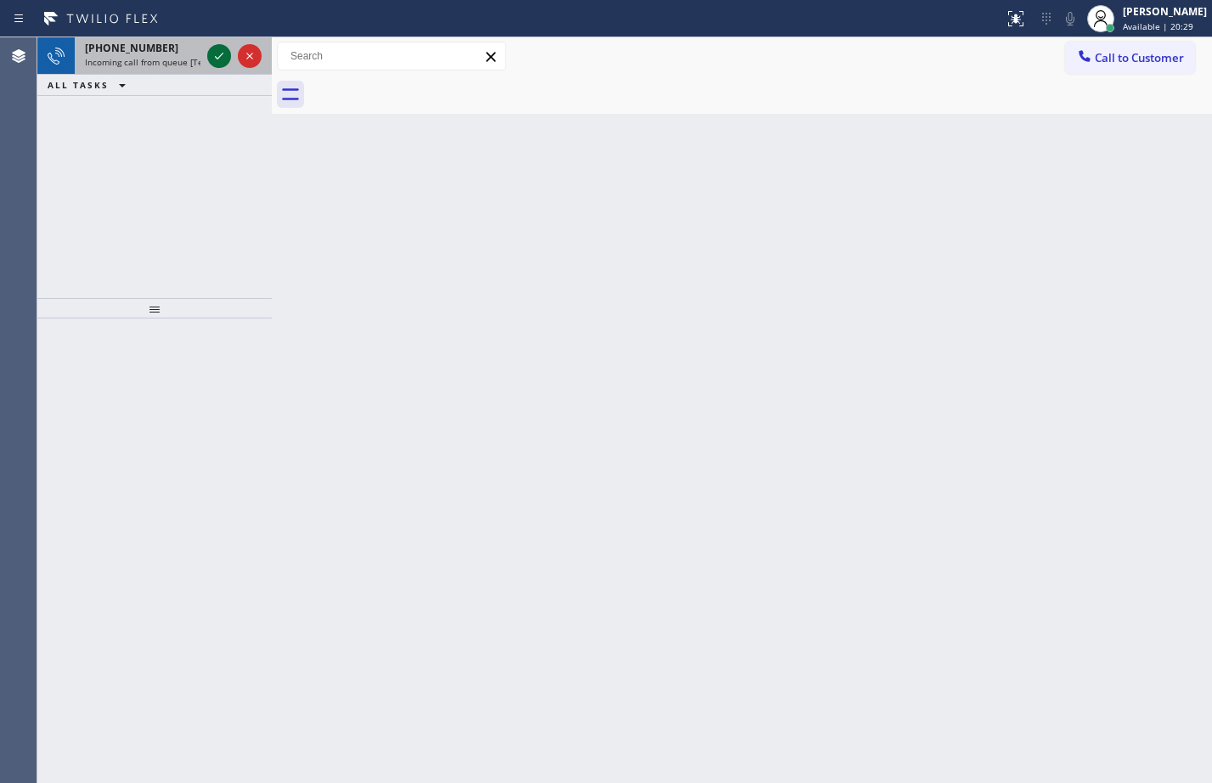
click at [224, 64] on icon at bounding box center [219, 56] width 20 height 20
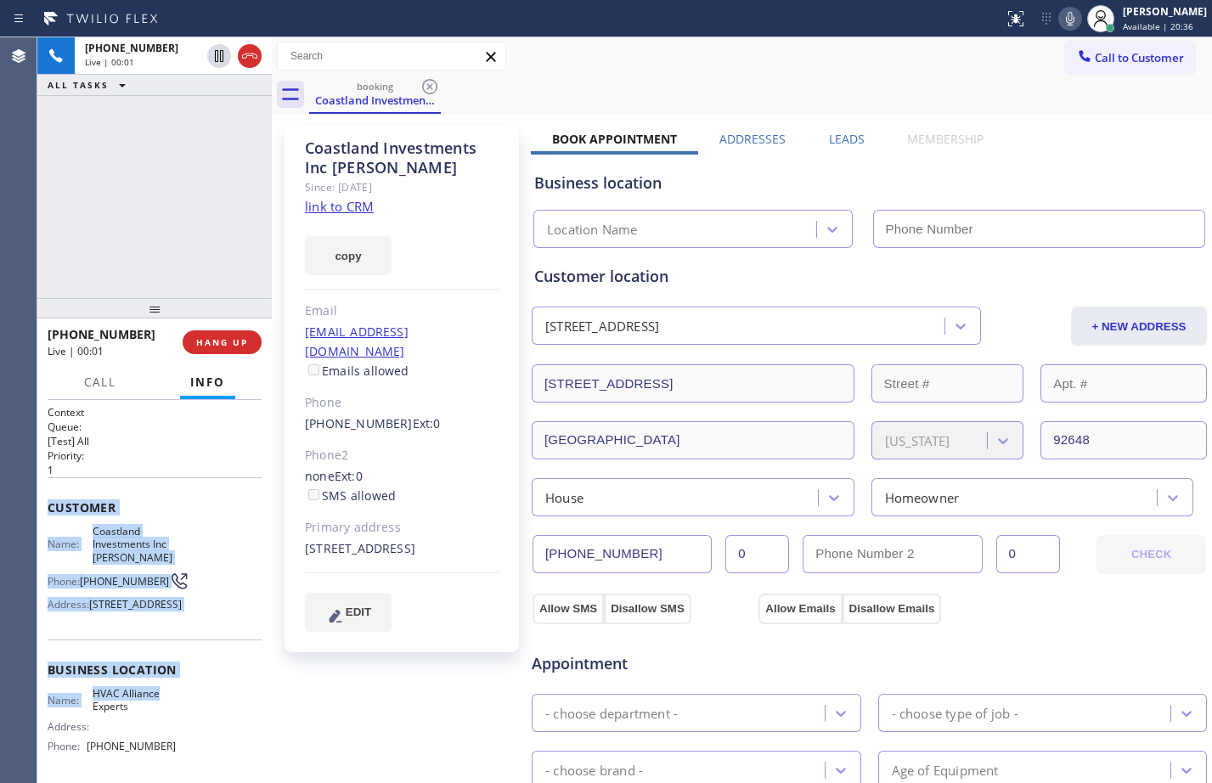
type input "[PHONE_NUMBER]"
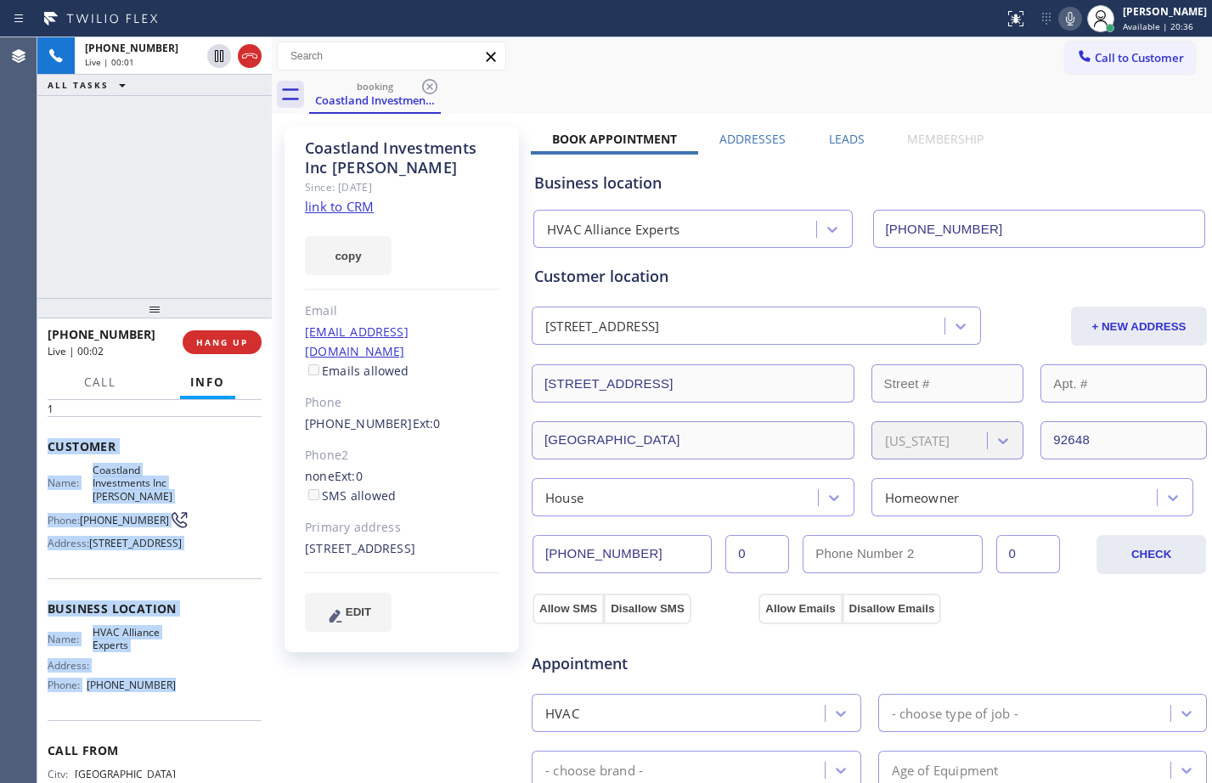
scroll to position [95, 0]
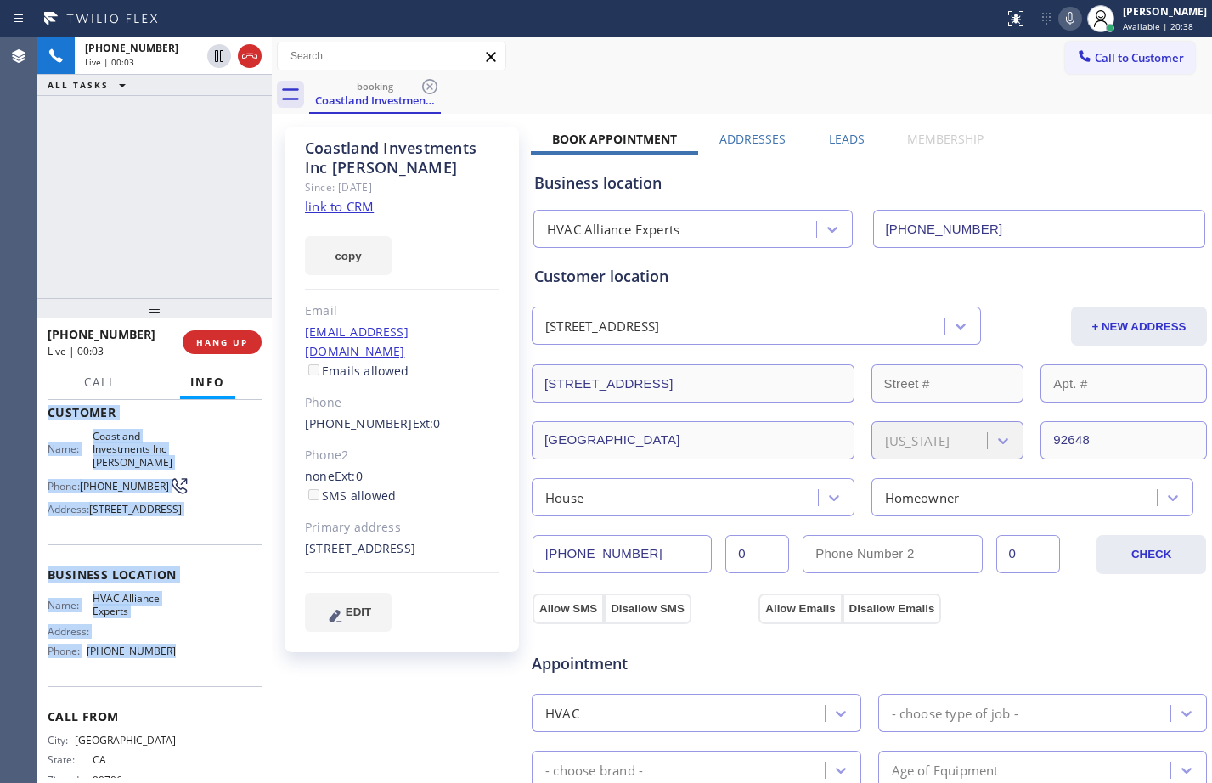
drag, startPoint x: 50, startPoint y: 510, endPoint x: 175, endPoint y: 710, distance: 235.4
click at [175, 710] on div "Context Queue: [Test] All Priority: 1 Customer Name: Coastland Investments Inc …" at bounding box center [155, 562] width 214 height 504
copy div "Customer Name: Coastland Investments Inc [PERSON_NAME] Phone: [PHONE_NUMBER] Ad…"
click at [346, 211] on link "link to CRM" at bounding box center [339, 206] width 69 height 17
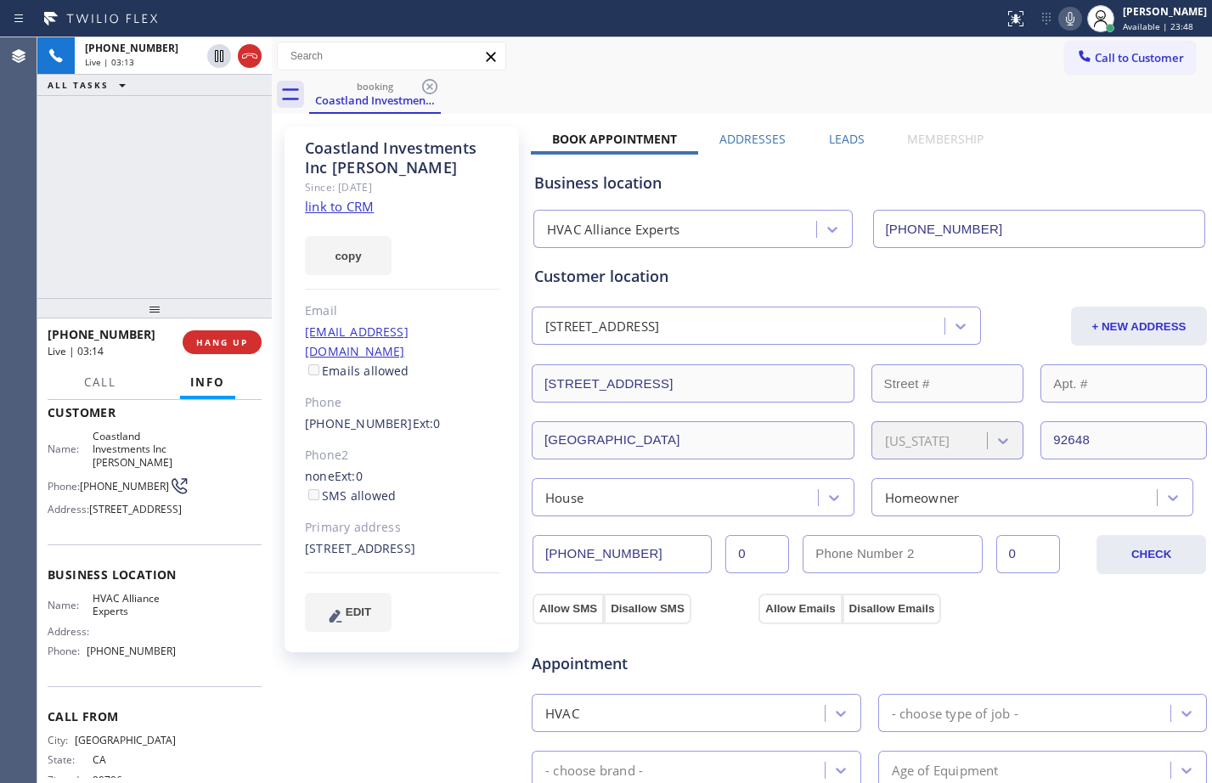
click at [149, 218] on div "[PHONE_NUMBER] Live | 03:13 ALL TASKS ALL TASKS ACTIVE TASKS TASKS IN WRAP UP" at bounding box center [154, 167] width 234 height 261
click at [222, 65] on icon at bounding box center [219, 56] width 20 height 20
click at [1060, 20] on icon at bounding box center [1070, 18] width 20 height 20
click at [228, 53] on icon at bounding box center [219, 56] width 20 height 20
click at [1064, 24] on icon at bounding box center [1070, 18] width 20 height 20
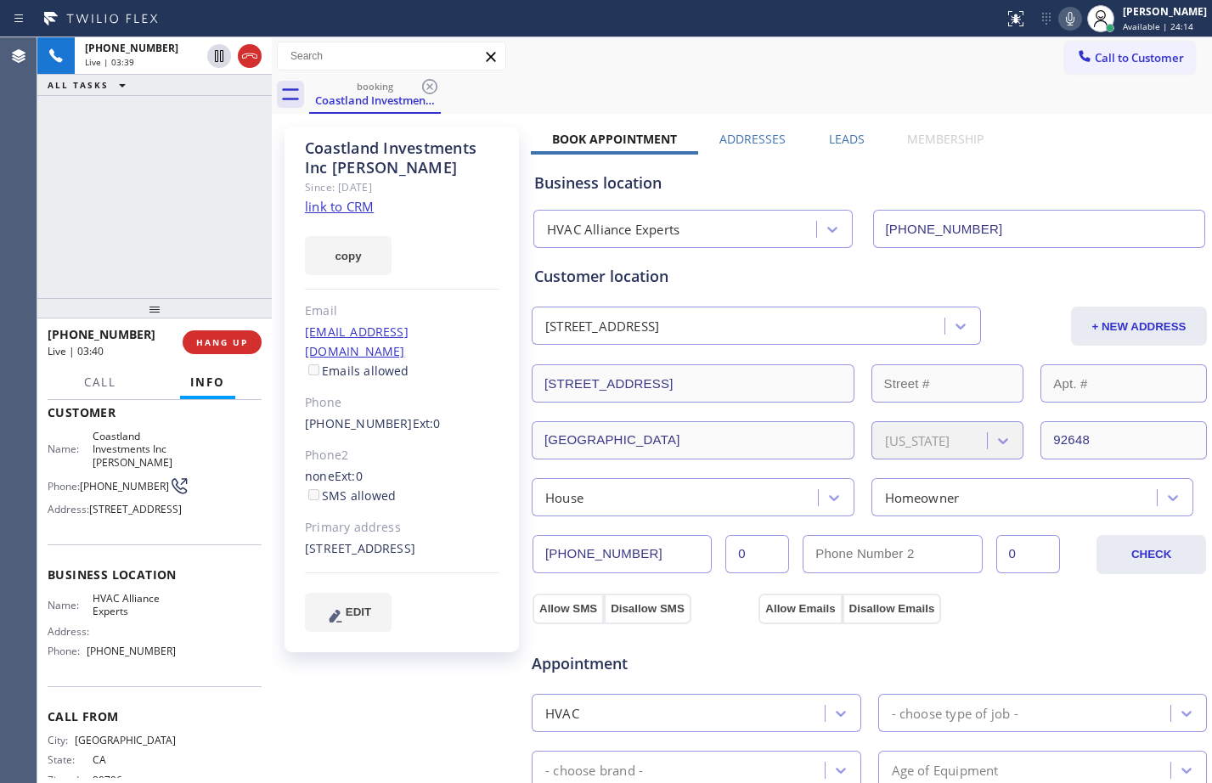
drag, startPoint x: 217, startPoint y: 58, endPoint x: 518, endPoint y: 76, distance: 302.0
click at [217, 58] on icon at bounding box center [219, 56] width 20 height 20
click at [1060, 20] on icon at bounding box center [1070, 18] width 20 height 20
drag, startPoint x: 402, startPoint y: 554, endPoint x: 303, endPoint y: 533, distance: 100.8
click at [303, 533] on div "Coastland Investments Inc [PERSON_NAME] Since: [DATE] link to CRM copy Email [E…" at bounding box center [401, 390] width 234 height 526
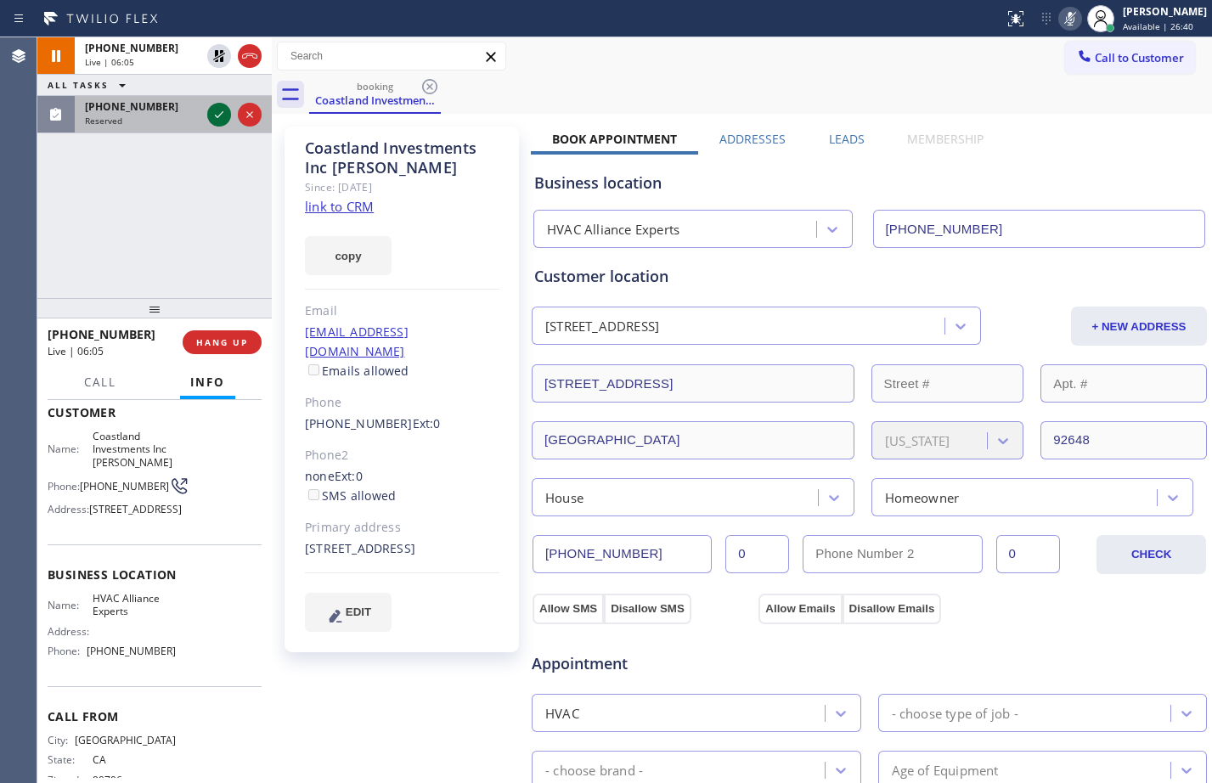
click at [217, 103] on button at bounding box center [219, 115] width 24 height 24
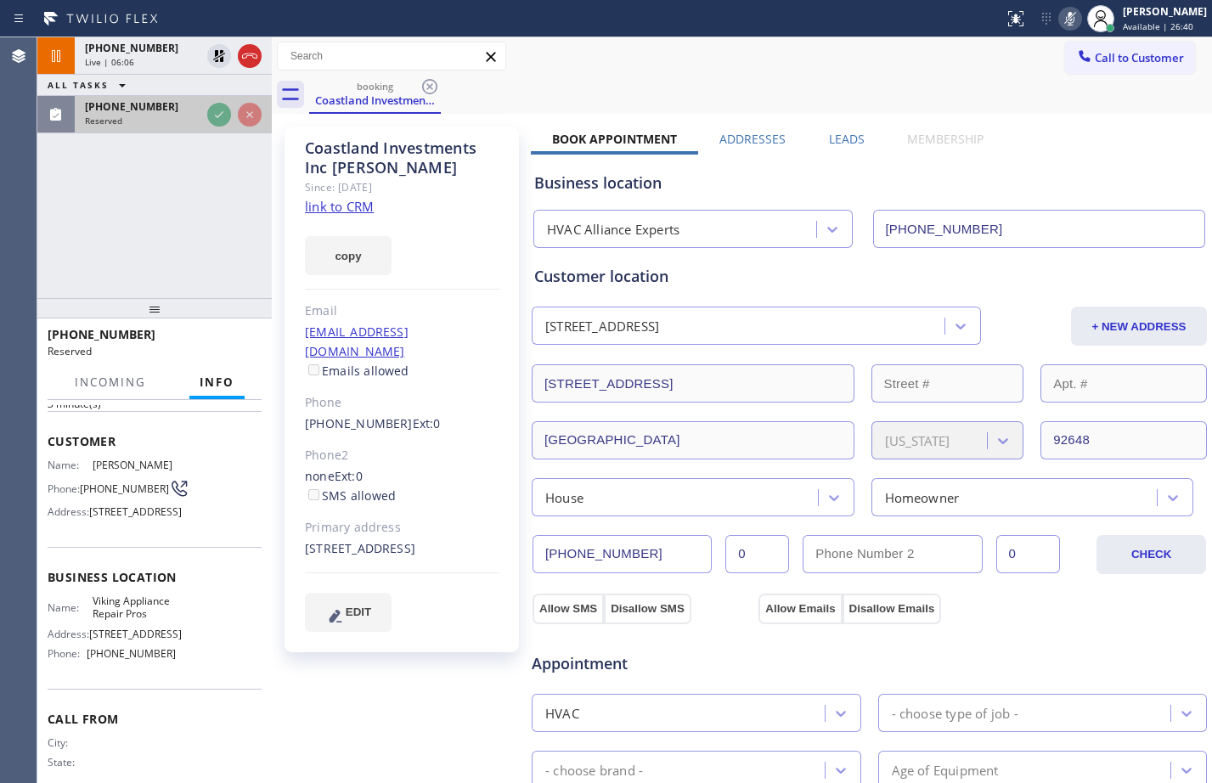
scroll to position [124, 0]
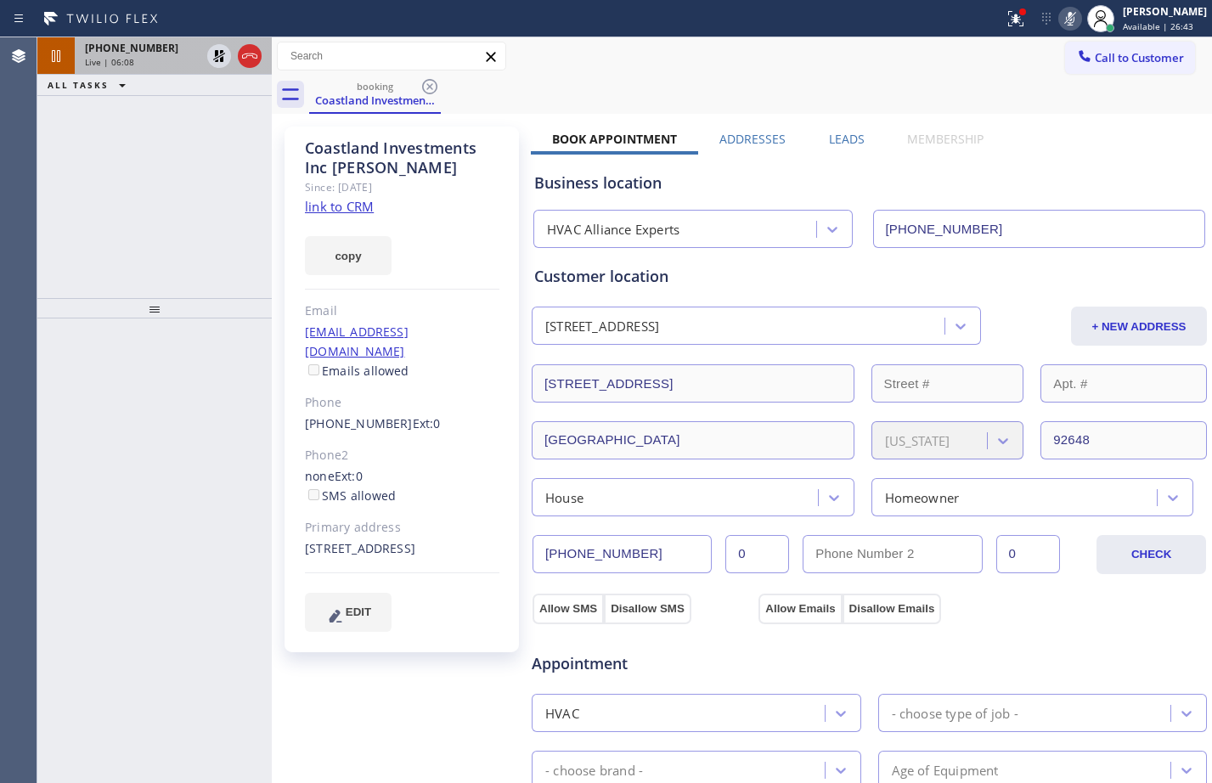
click at [123, 56] on span "Live | 06:08" at bounding box center [109, 62] width 49 height 12
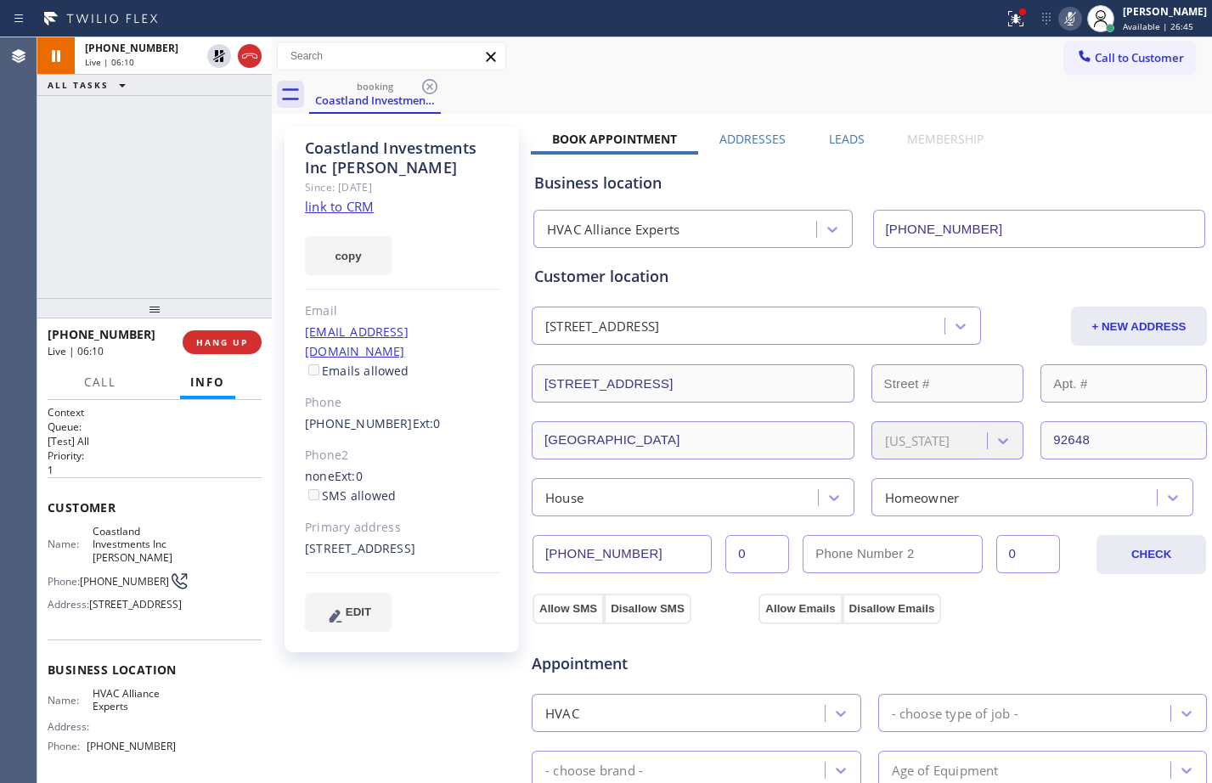
scroll to position [474, 0]
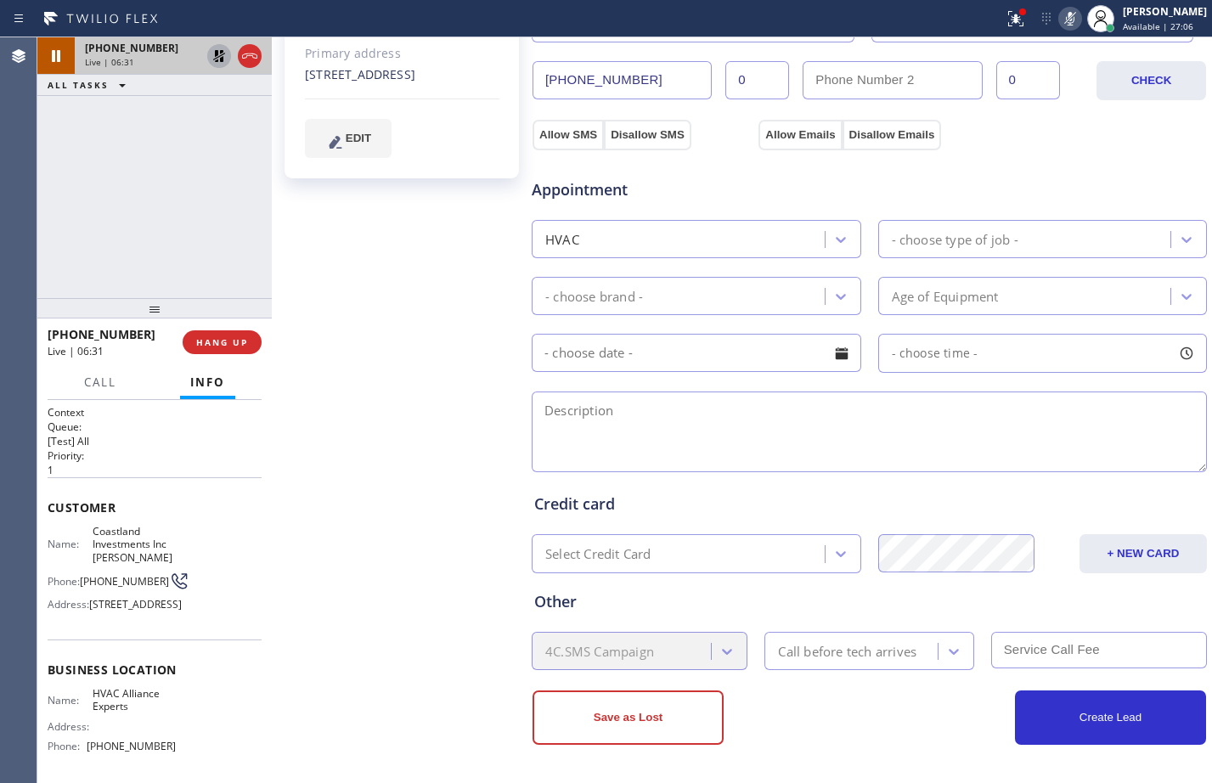
click at [217, 56] on icon at bounding box center [219, 56] width 20 height 20
click at [1062, 21] on icon at bounding box center [1070, 18] width 20 height 20
click at [215, 59] on icon at bounding box center [219, 56] width 20 height 20
click at [639, 420] on textarea at bounding box center [869, 431] width 675 height 81
click at [200, 188] on div "[PHONE_NUMBER] Live | 08:11 ALL TASKS ALL TASKS ACTIVE TASKS TASKS IN WRAP UP" at bounding box center [154, 167] width 234 height 261
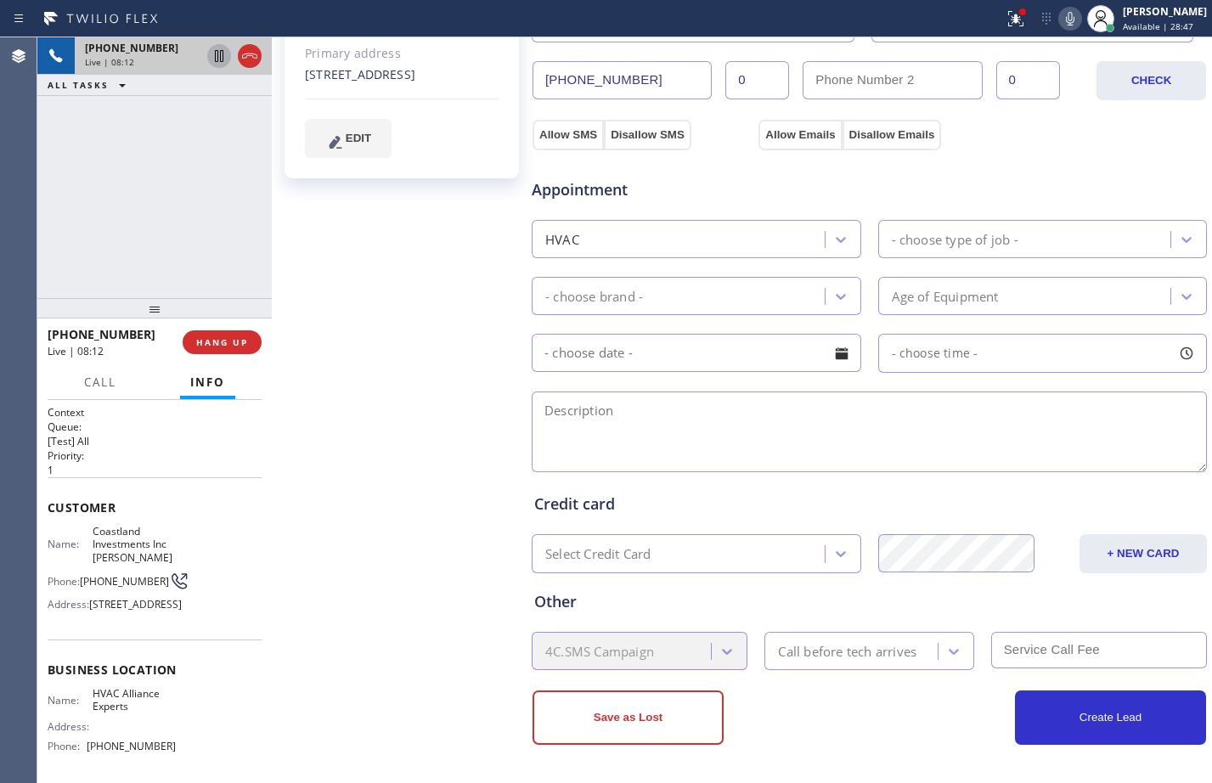
scroll to position [0, 0]
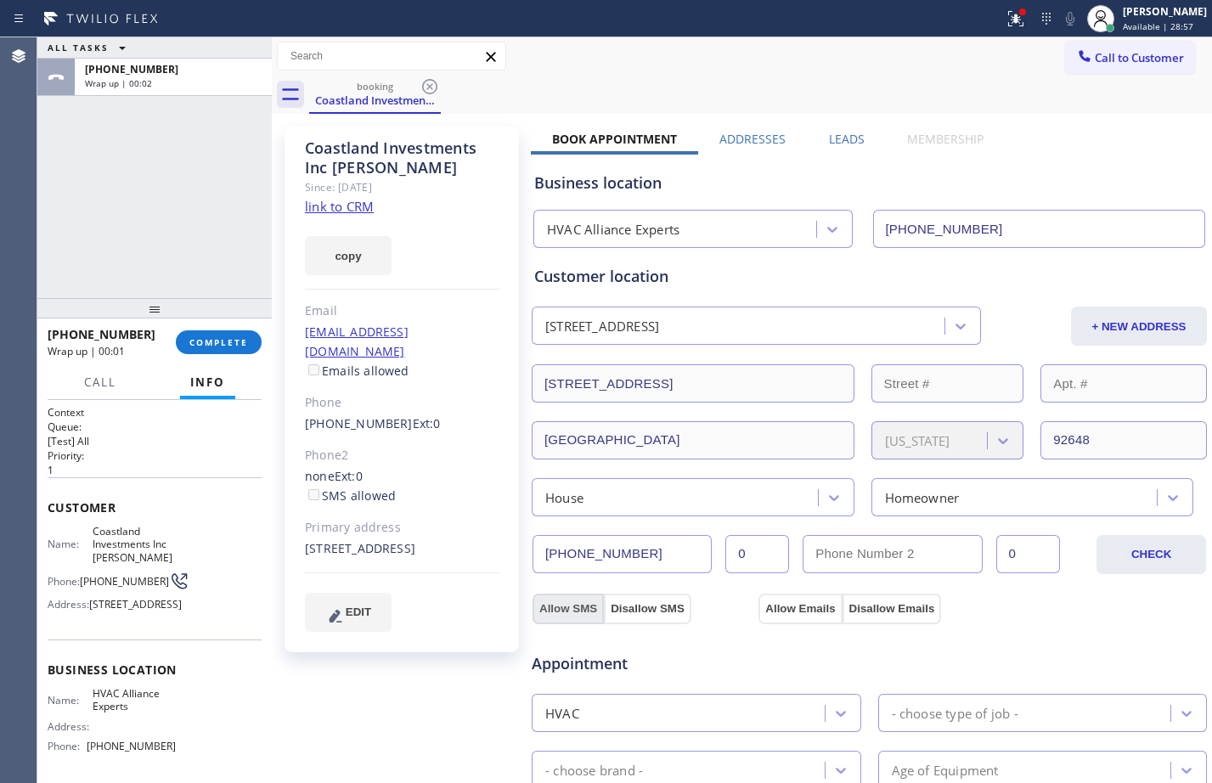
click at [557, 610] on button "Allow SMS" at bounding box center [567, 609] width 71 height 31
click at [776, 616] on div "Appointment HVAC - choose type of job - - choose brand - Age of Equipment - cho…" at bounding box center [869, 782] width 677 height 333
checkbox input "true"
click at [785, 611] on button "Allow Emails" at bounding box center [799, 609] width 83 height 31
checkbox input "true"
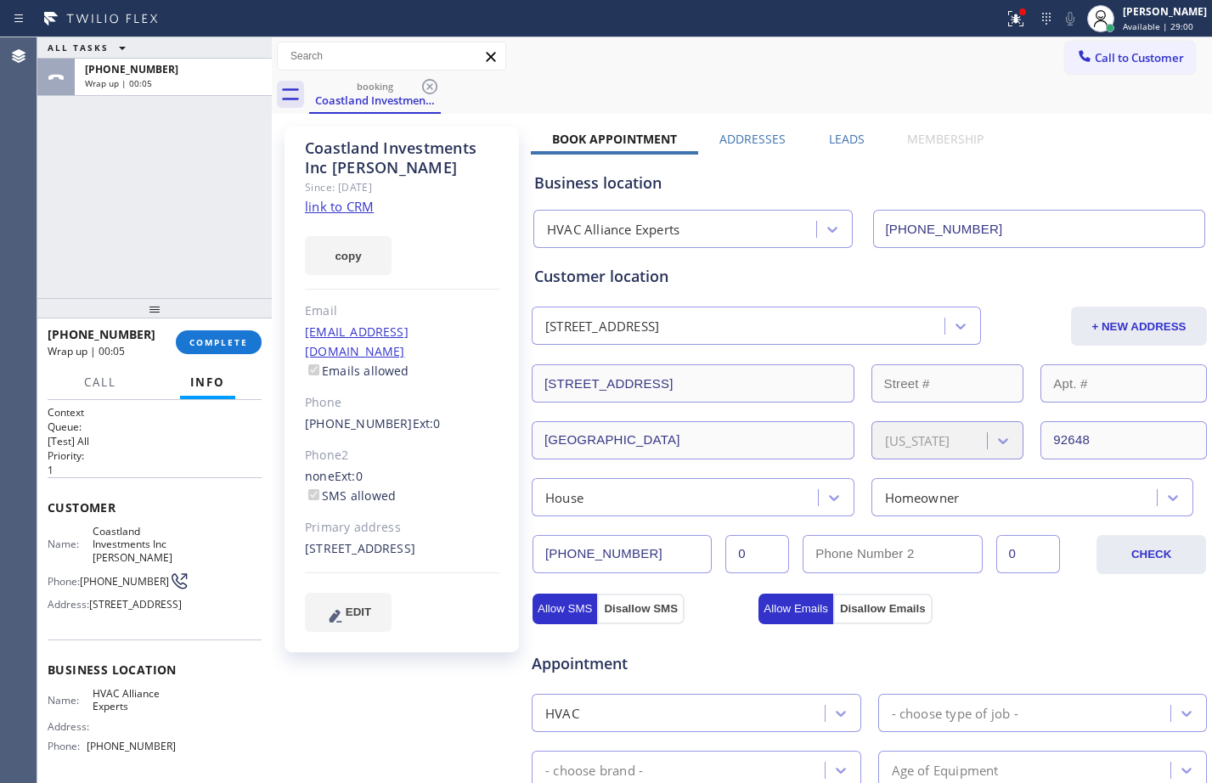
scroll to position [474, 0]
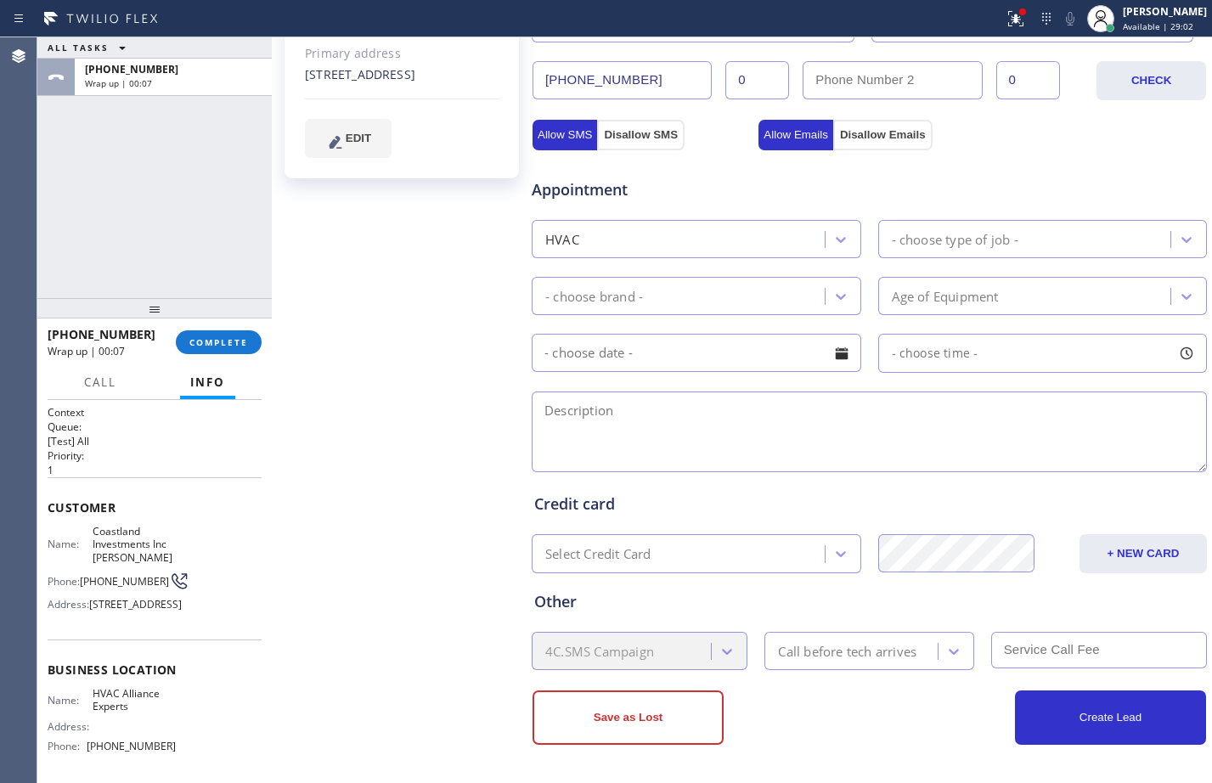
click at [725, 251] on div "HVAC" at bounding box center [681, 239] width 288 height 30
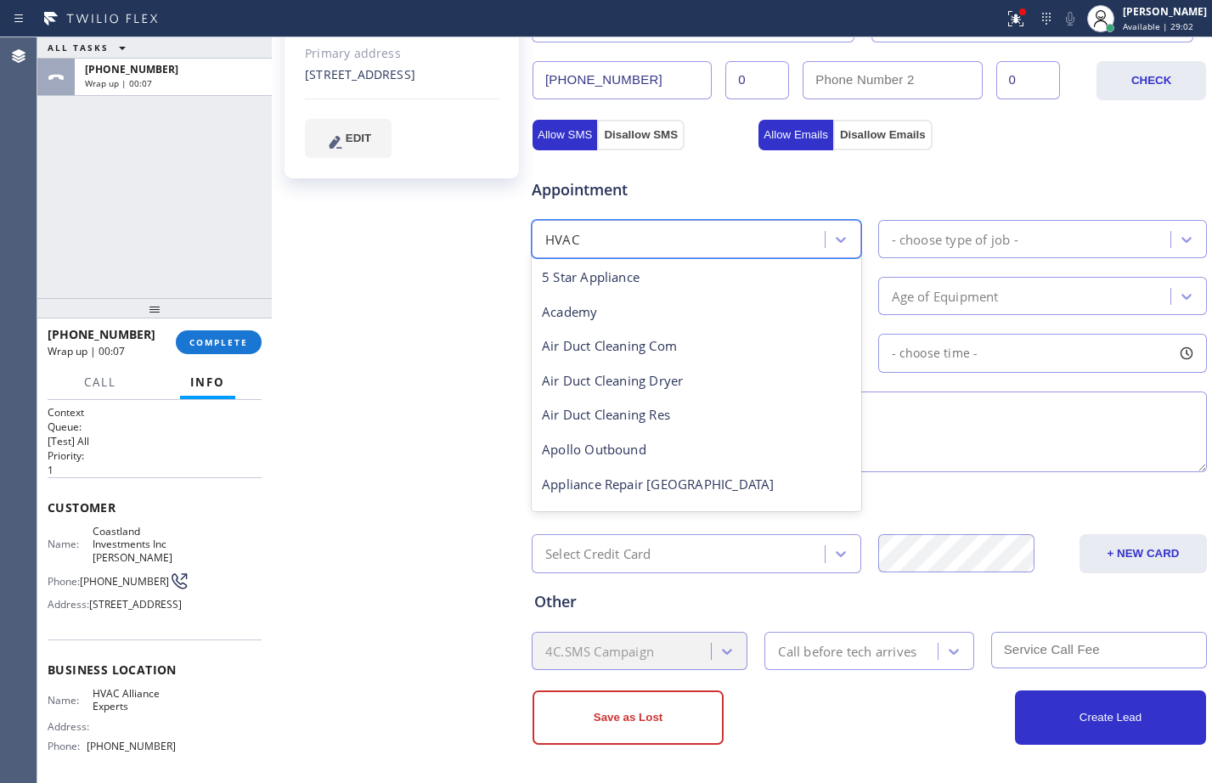
scroll to position [209, 0]
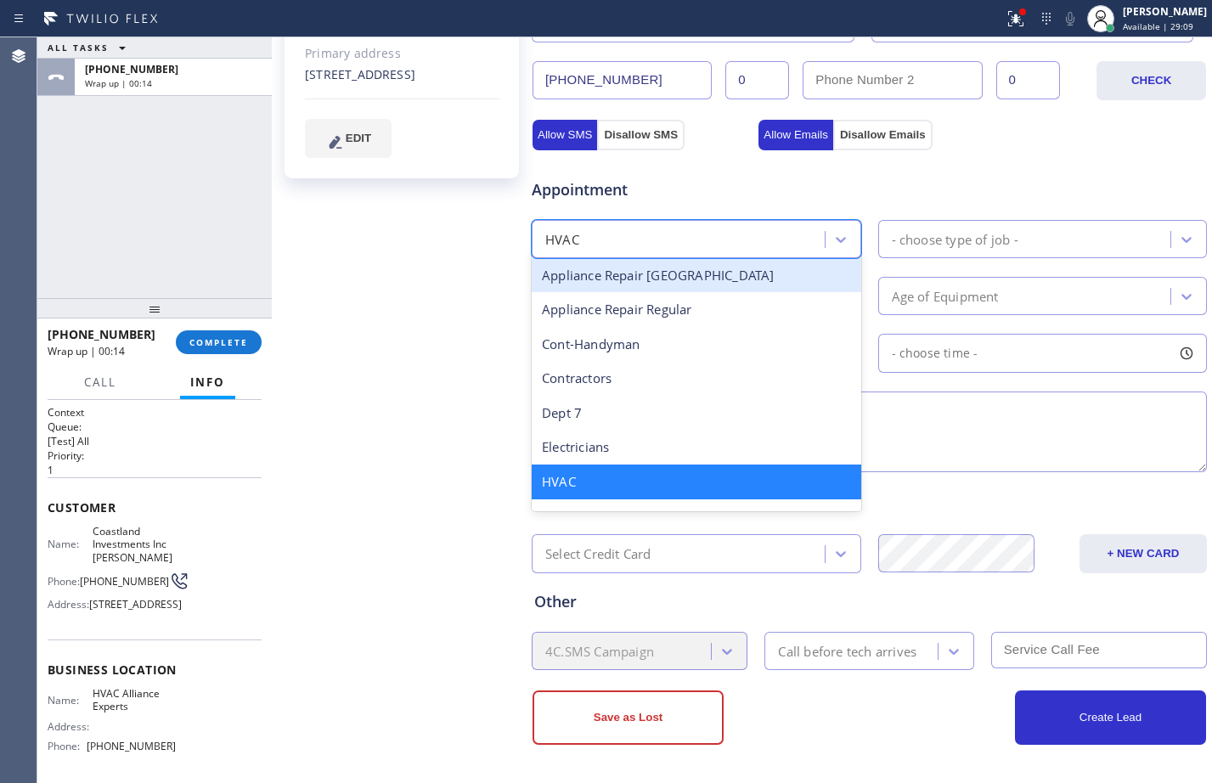
click at [658, 282] on div "Appliance Repair [GEOGRAPHIC_DATA]" at bounding box center [696, 275] width 329 height 35
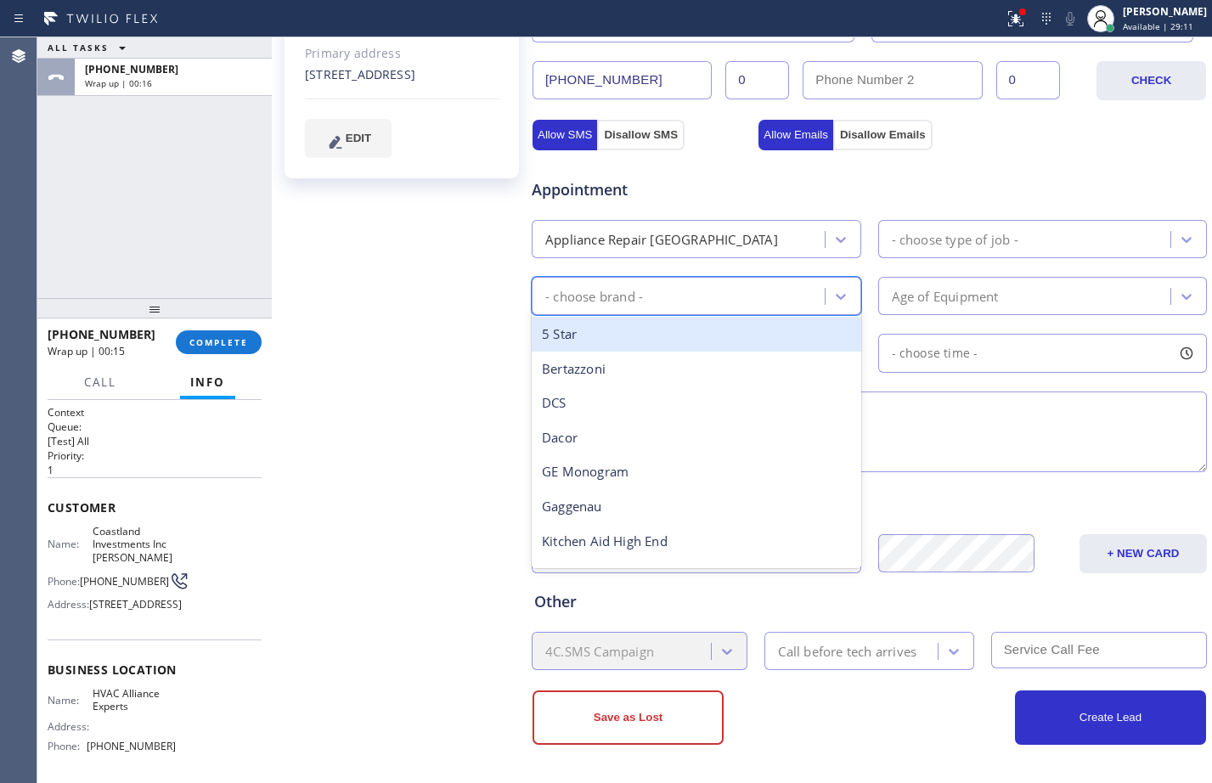
click at [738, 298] on div "- choose brand -" at bounding box center [681, 296] width 288 height 30
type input "ther"
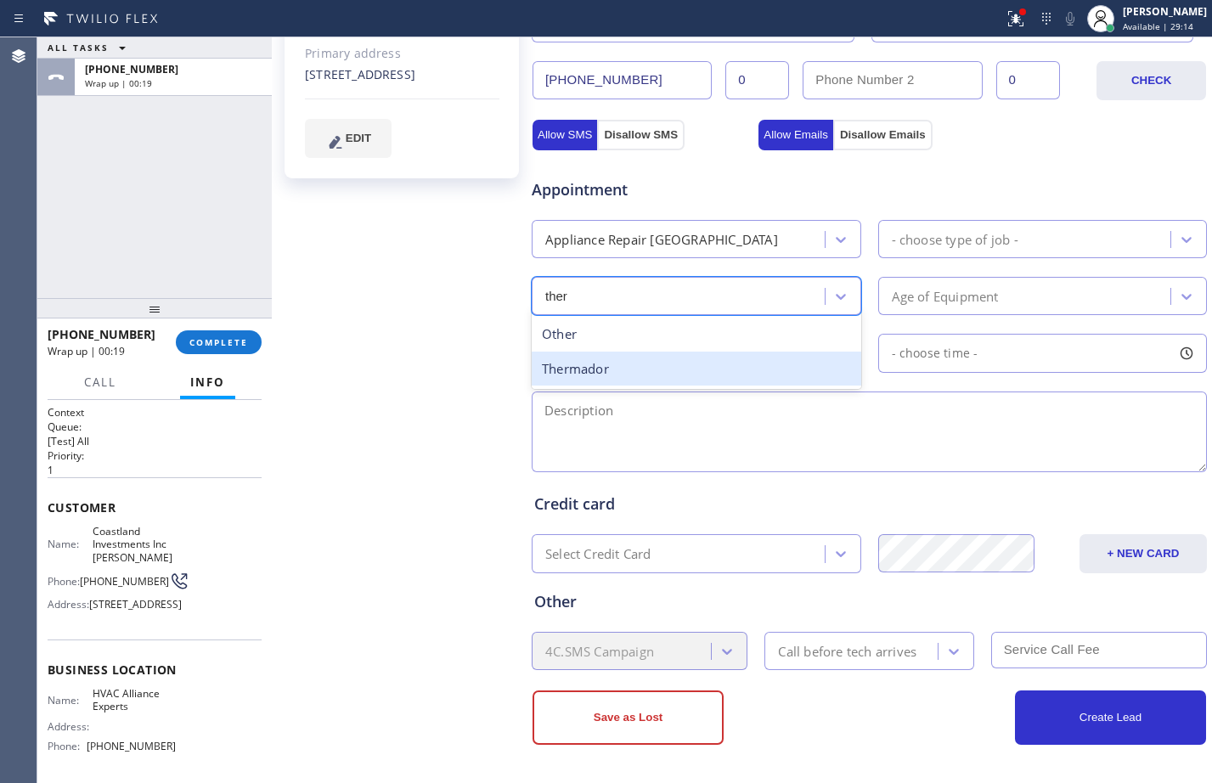
click at [653, 363] on div "Thermador" at bounding box center [696, 369] width 329 height 35
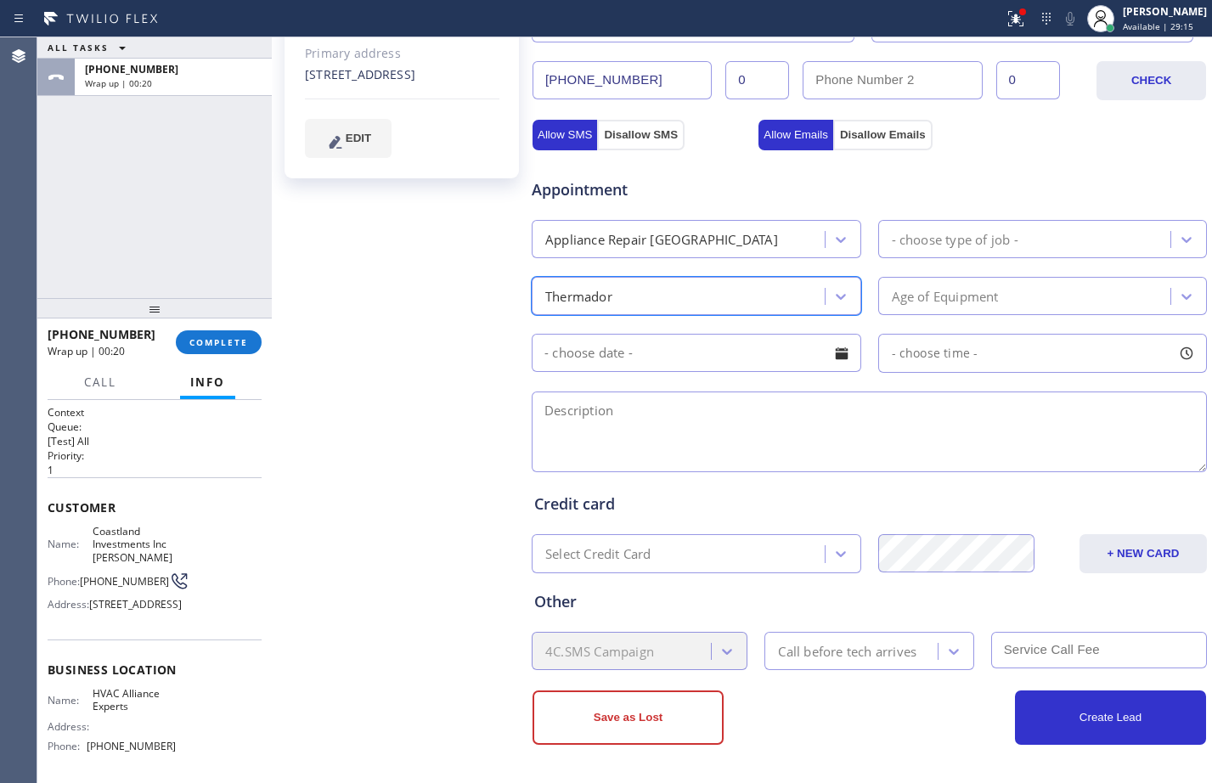
click at [1039, 241] on div "- choose type of job -" at bounding box center [1027, 239] width 288 height 30
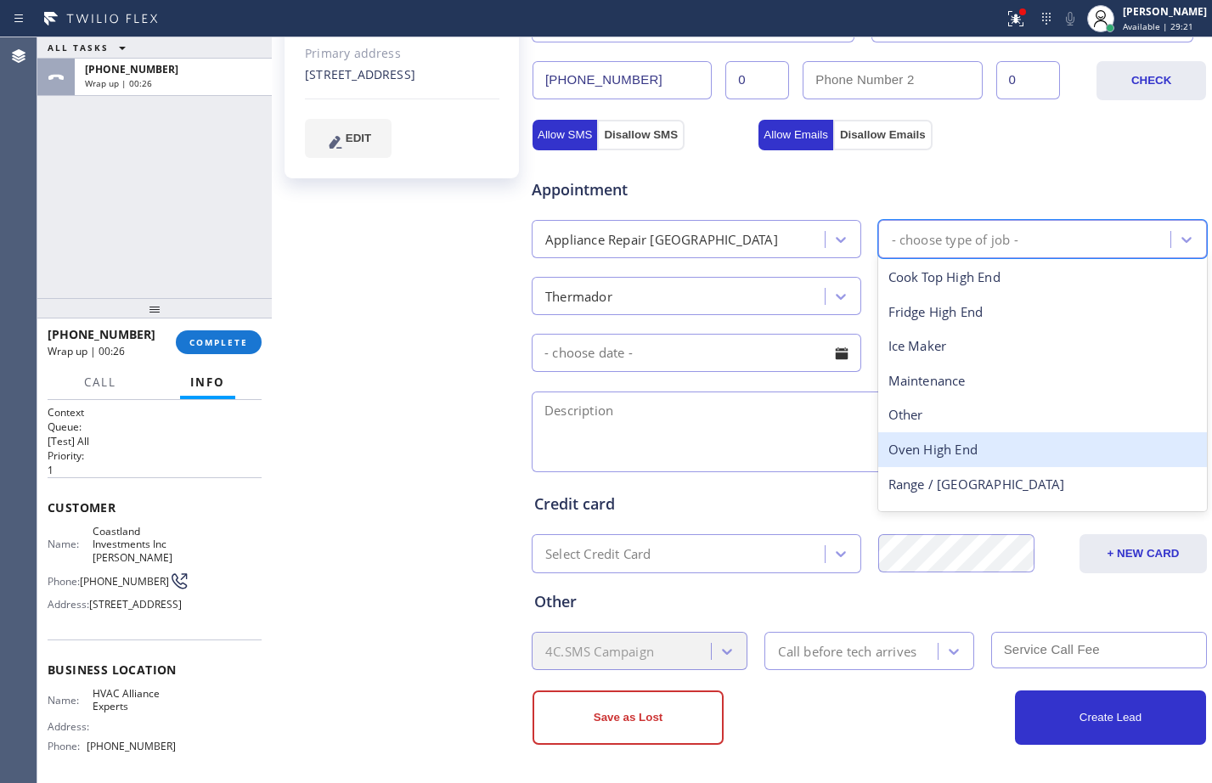
click at [945, 462] on div "Oven High End" at bounding box center [1042, 449] width 329 height 35
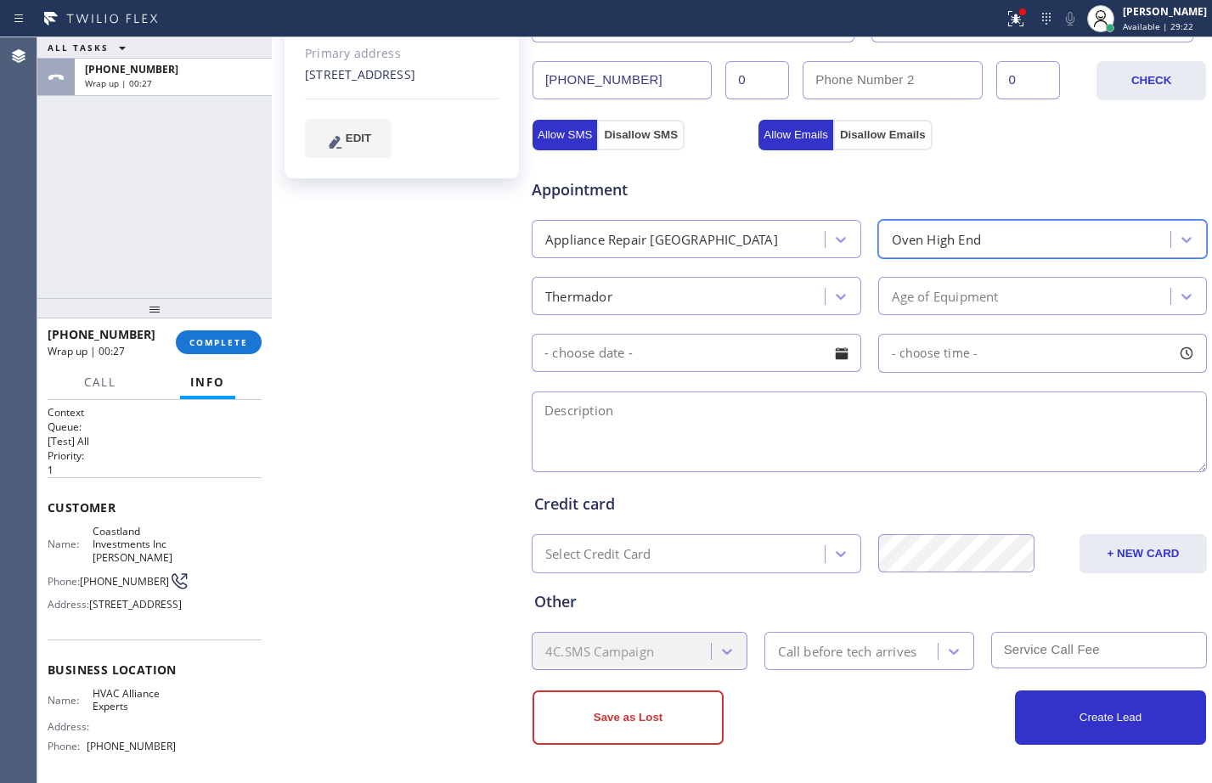
click at [956, 292] on div "Age of Equipment" at bounding box center [945, 296] width 107 height 20
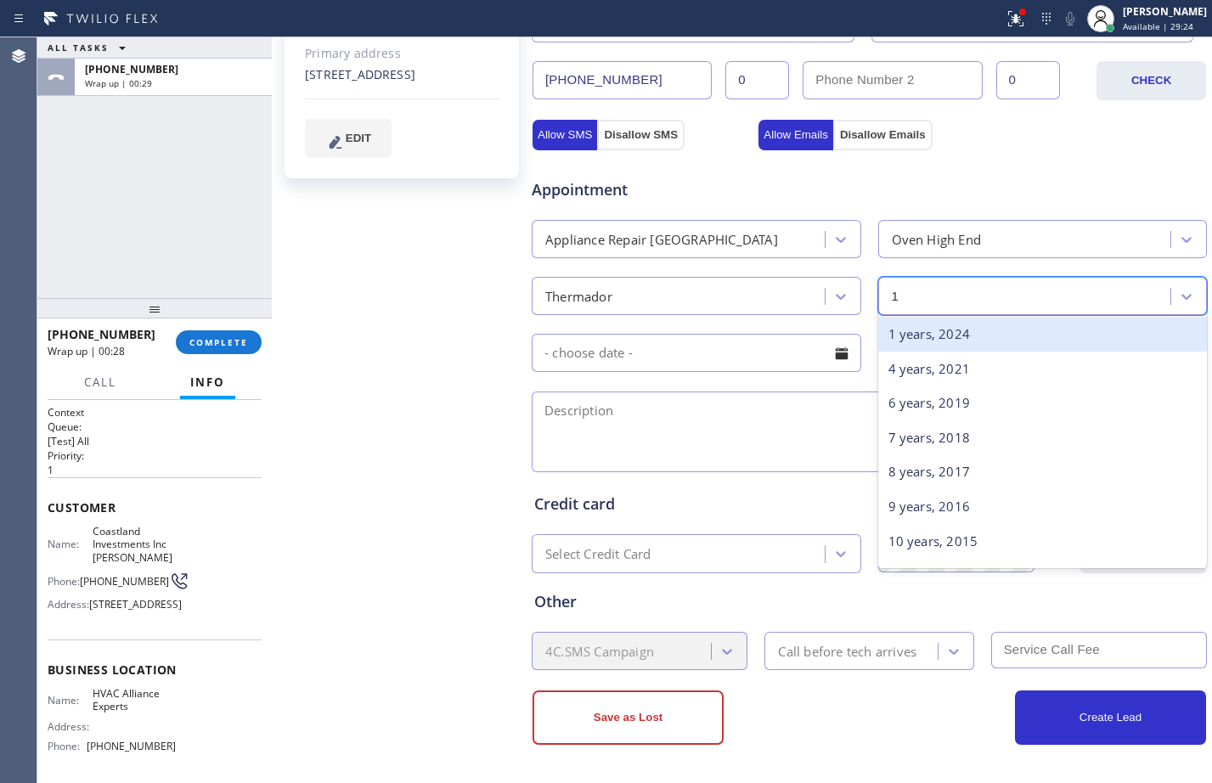
type input "18"
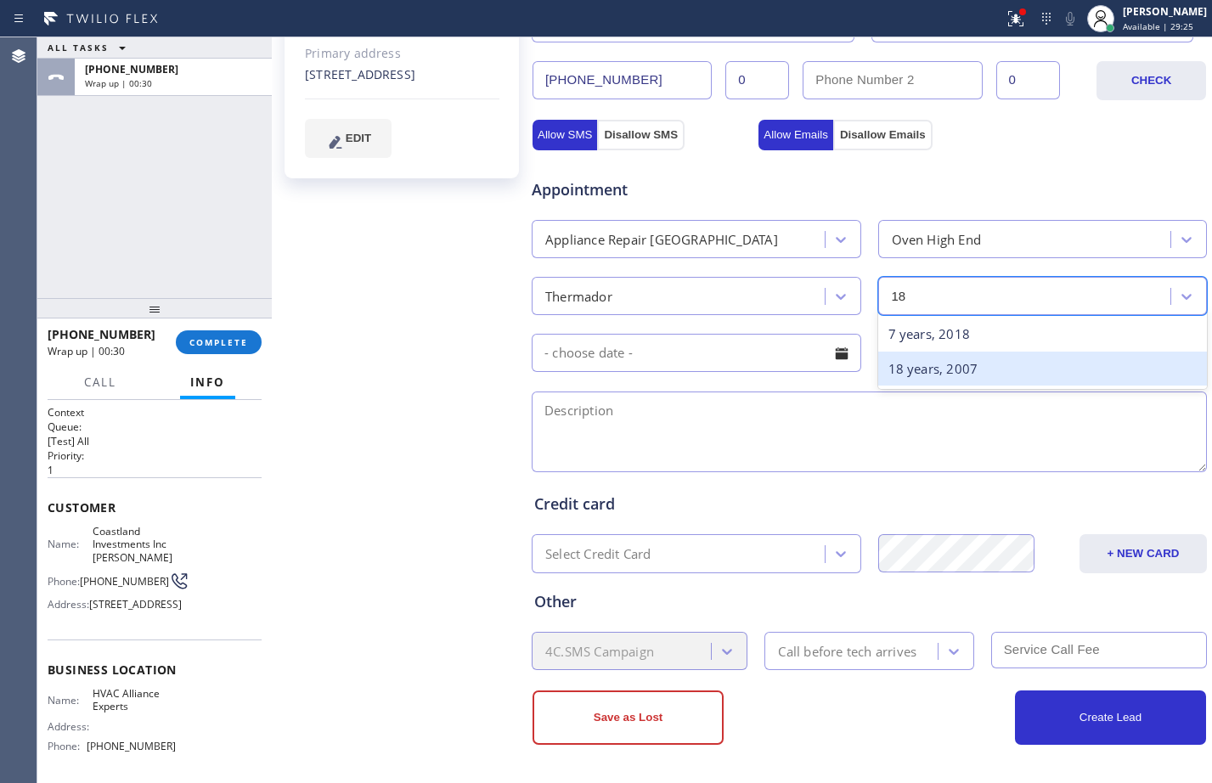
click at [944, 363] on div "18 years, 2007" at bounding box center [1042, 369] width 329 height 35
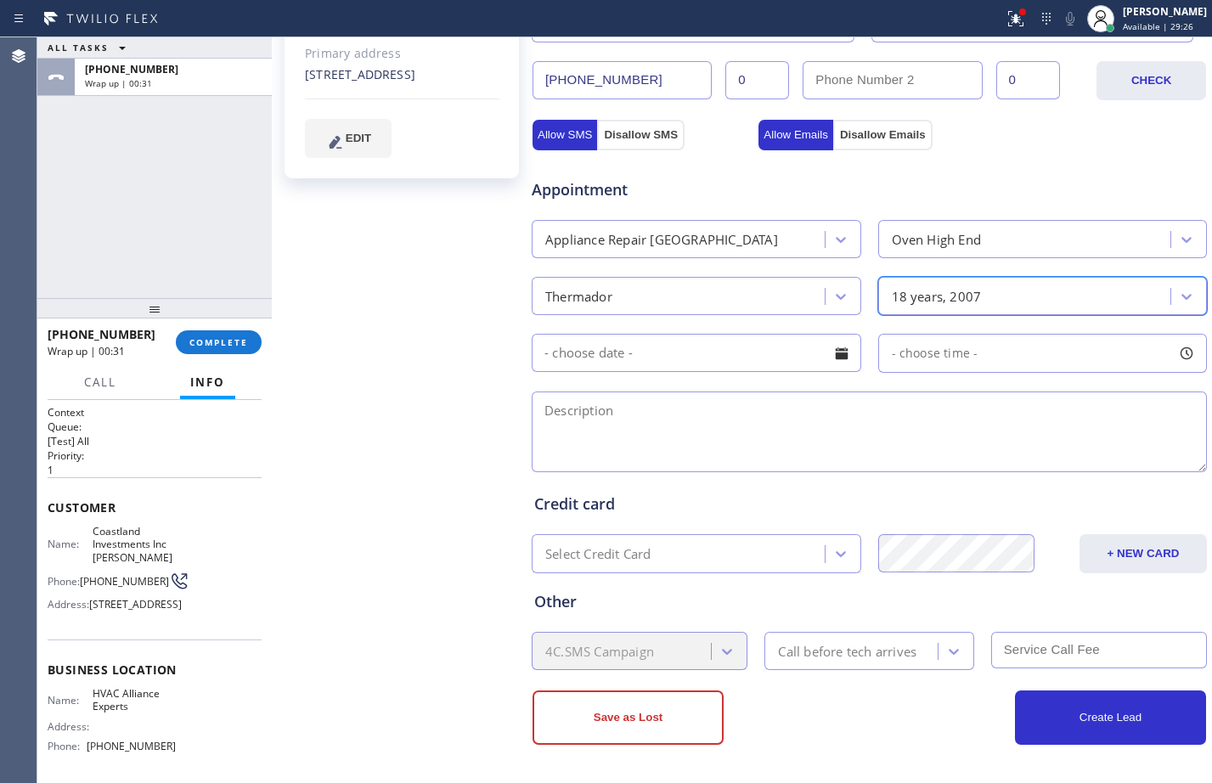
click at [695, 355] on input "text" at bounding box center [696, 353] width 329 height 38
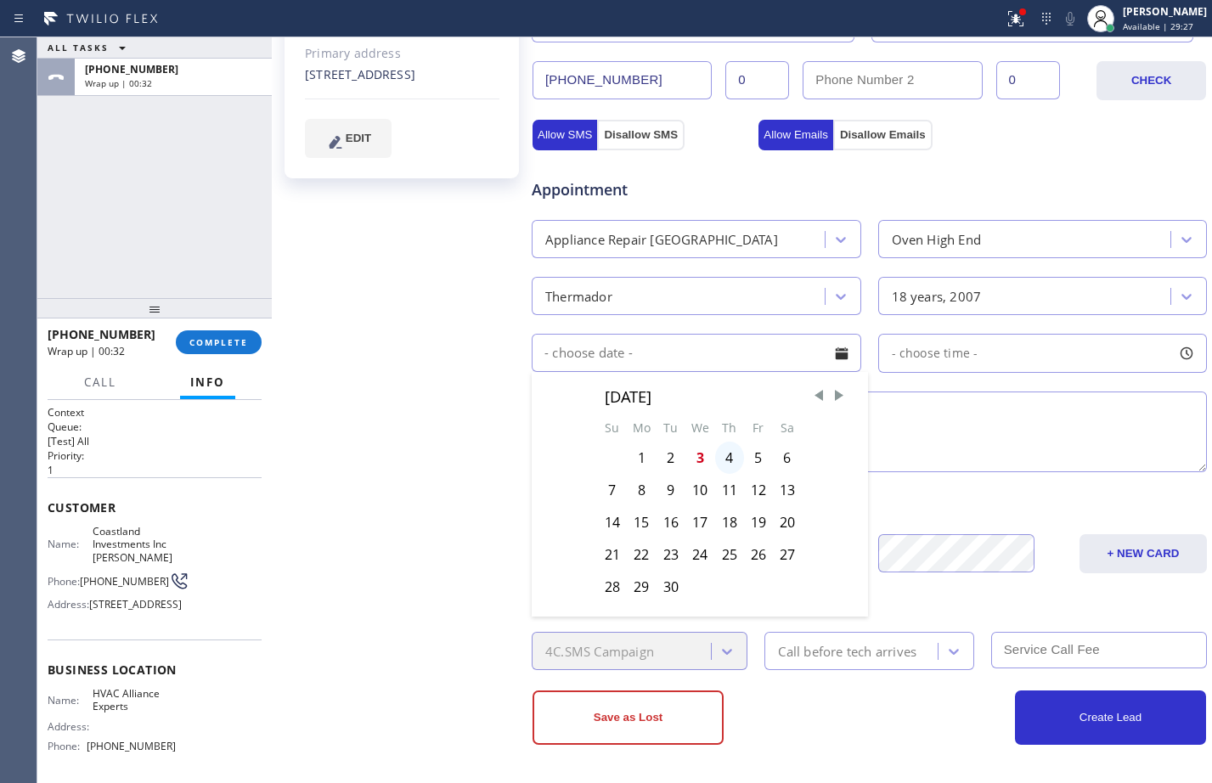
click at [723, 458] on div "4" at bounding box center [729, 458] width 29 height 32
type input "[DATE]"
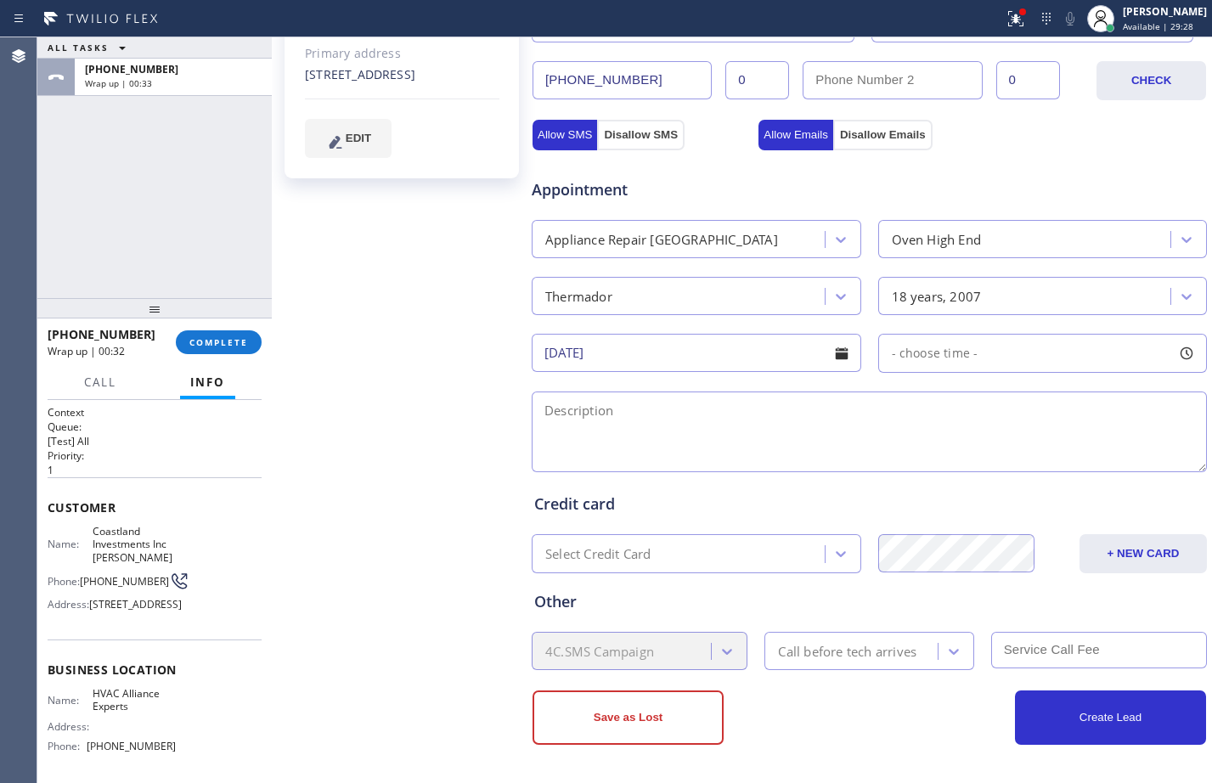
click at [940, 339] on div "- choose time -" at bounding box center [1042, 353] width 329 height 39
drag, startPoint x: 883, startPoint y: 456, endPoint x: 1037, endPoint y: 458, distance: 153.7
click at [1039, 458] on div at bounding box center [1049, 457] width 20 height 36
drag, startPoint x: 886, startPoint y: 456, endPoint x: 978, endPoint y: 457, distance: 91.7
click at [978, 457] on div at bounding box center [983, 457] width 20 height 36
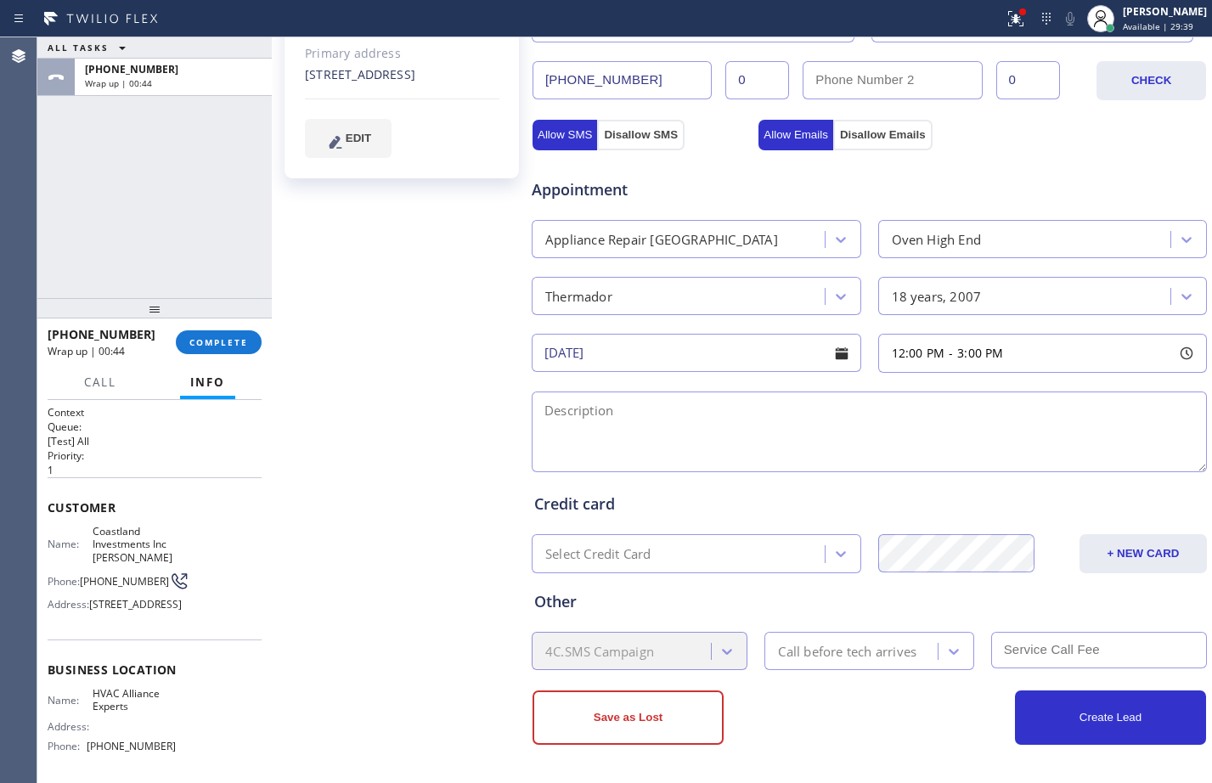
click at [811, 421] on textarea at bounding box center [869, 431] width 675 height 81
click at [194, 258] on div "ALL TASKS ALL TASKS ACTIVE TASKS TASKS IN WRAP UP [PHONE_NUMBER] Wrap up | 01:13" at bounding box center [154, 167] width 234 height 261
click at [704, 403] on textarea "12-3/$80/" at bounding box center [869, 431] width 675 height 81
paste textarea "Thermadore/wall oven not getting hot, boiler is broken and top stove igniter ar…"
paste textarea "[STREET_ADDRESS]"
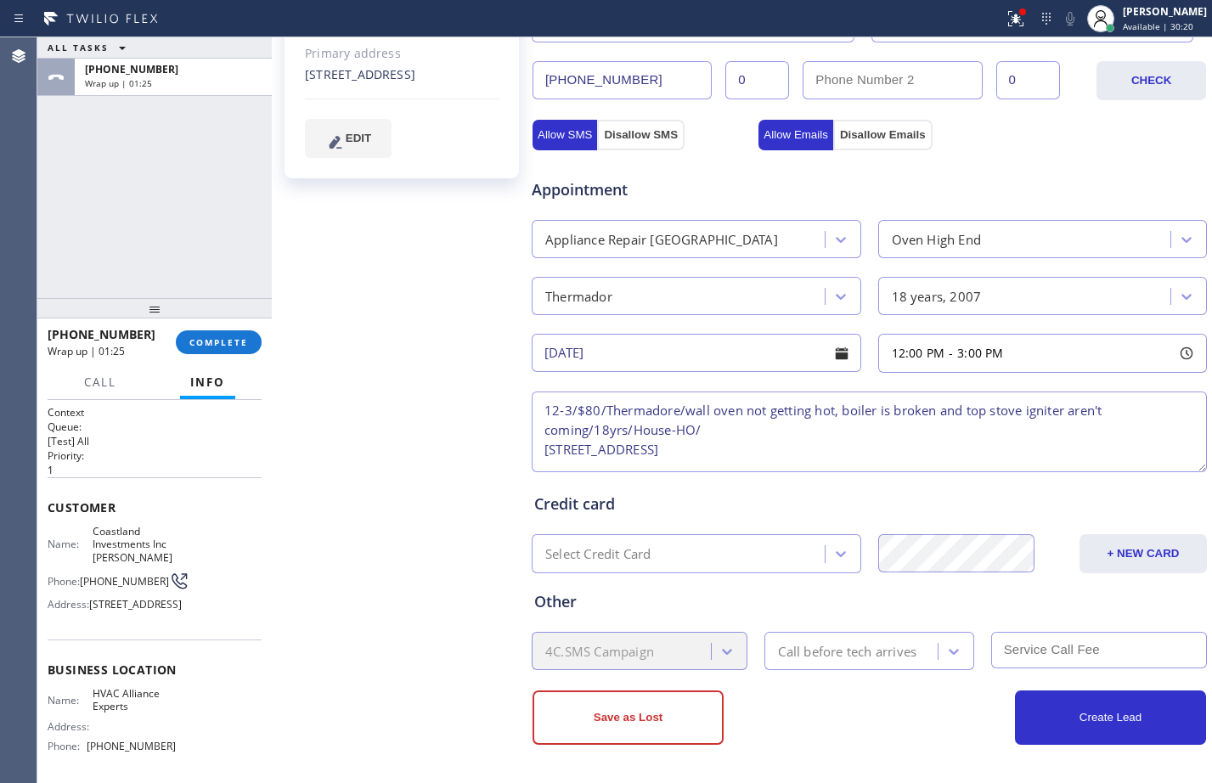
click at [543, 442] on textarea "12-3/$80/Thermadore/wall oven not getting hot, boiler is broken and top stove i…" at bounding box center [869, 431] width 675 height 81
click at [1026, 426] on textarea "12-3/$80/Thermadore/wall oven not getting hot, boiler is broken and top stove i…" at bounding box center [869, 431] width 675 height 81
click at [1070, 425] on textarea "12-3/$80/Thermadore/wall oven not getting hot, boiler is broken and top stove i…" at bounding box center [869, 431] width 675 height 81
paste textarea "HVAC Alliance Experts"
click at [1119, 19] on div "[PERSON_NAME] Available | 30:39" at bounding box center [1165, 18] width 93 height 30
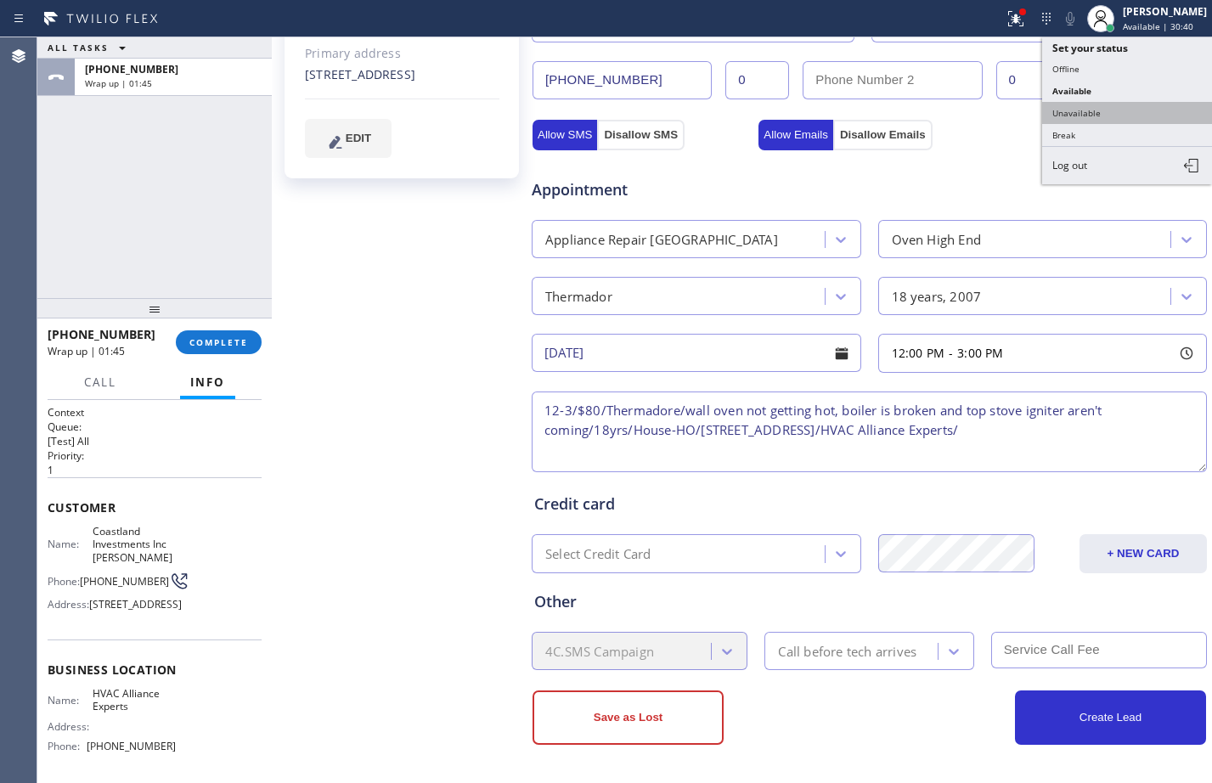
click at [1093, 106] on button "Unavailable" at bounding box center [1127, 113] width 170 height 22
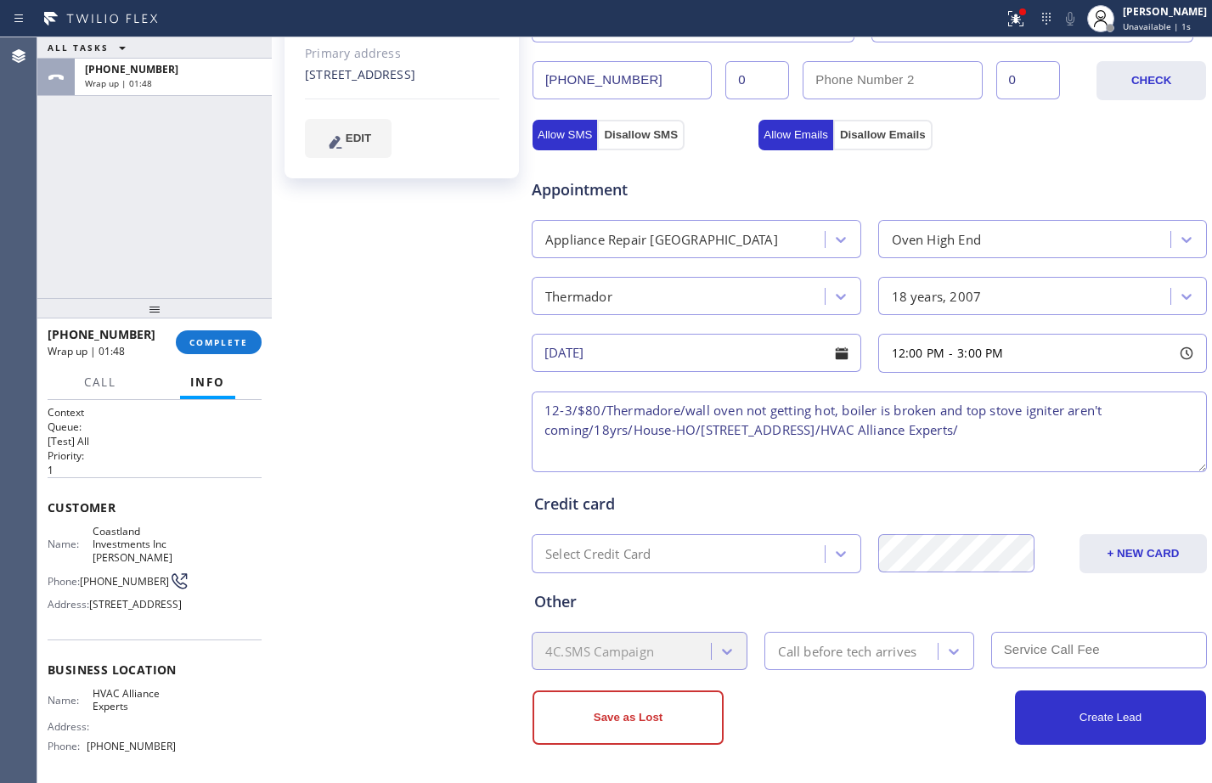
click at [1164, 435] on textarea "12-3/$80/Thermadore/wall oven not getting hot, boiler is broken and top stove i…" at bounding box center [869, 431] width 675 height 81
paste textarea "Please call customer 30 minutes prior to arrival"
type textarea "12-3/$80/Thermadore/wall oven not getting hot, boiler is broken and top stove i…"
click at [882, 660] on div "Call before tech arrives" at bounding box center [847, 651] width 138 height 20
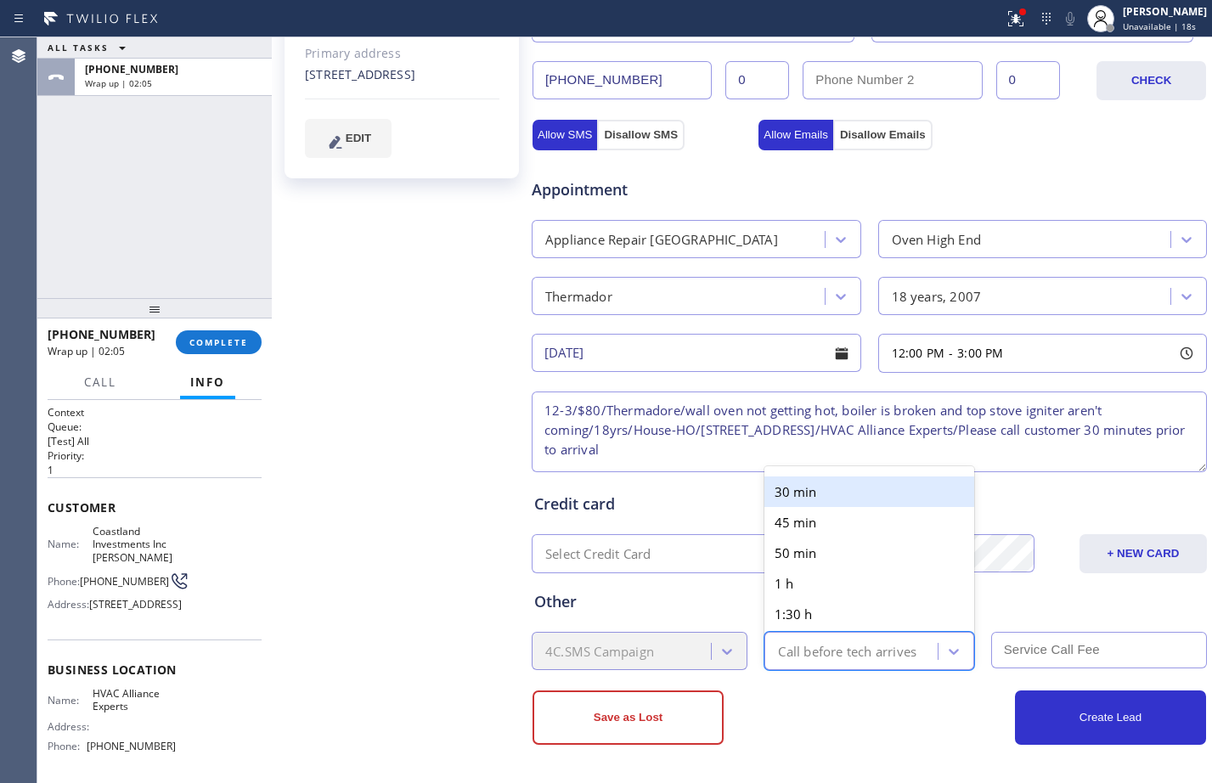
click at [791, 501] on div "30 min" at bounding box center [868, 491] width 209 height 31
click at [1031, 661] on input "text" at bounding box center [1099, 650] width 216 height 37
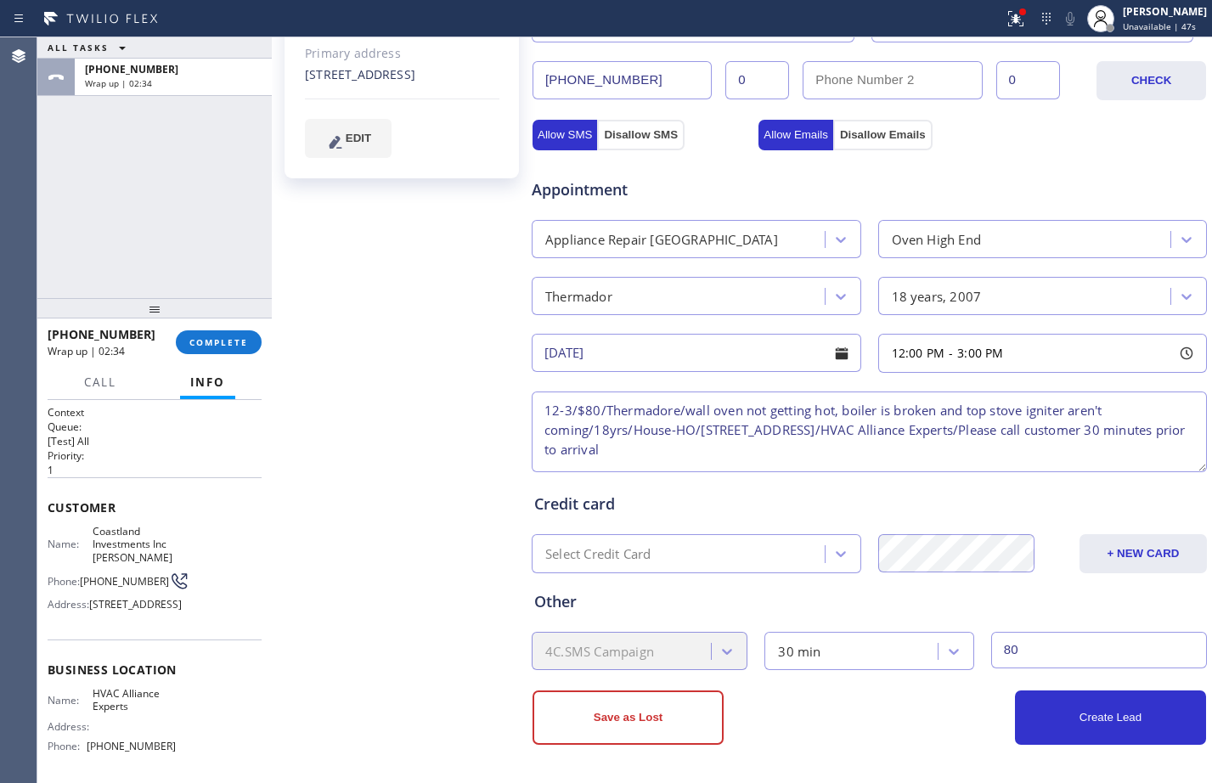
type input "80"
click at [914, 441] on textarea "12-3/$80/Thermadore/wall oven not getting hot, boiler is broken and top stove i…" at bounding box center [869, 431] width 675 height 81
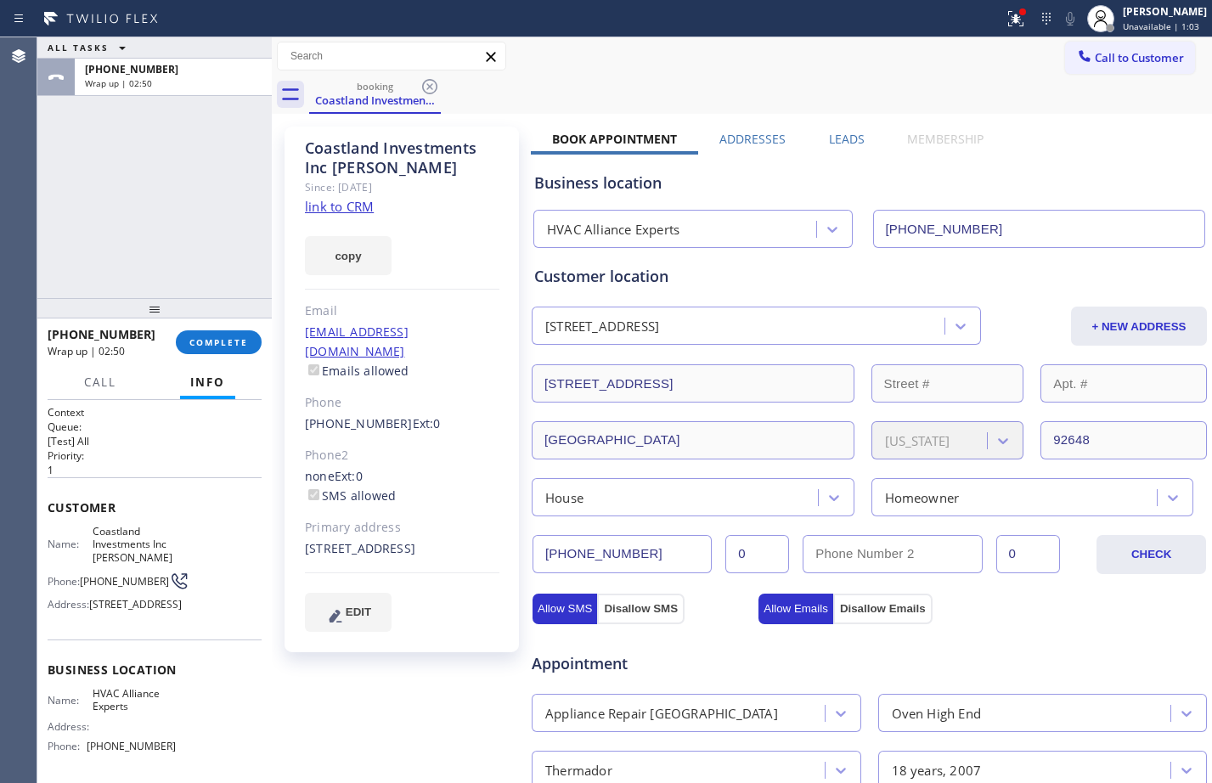
scroll to position [474, 0]
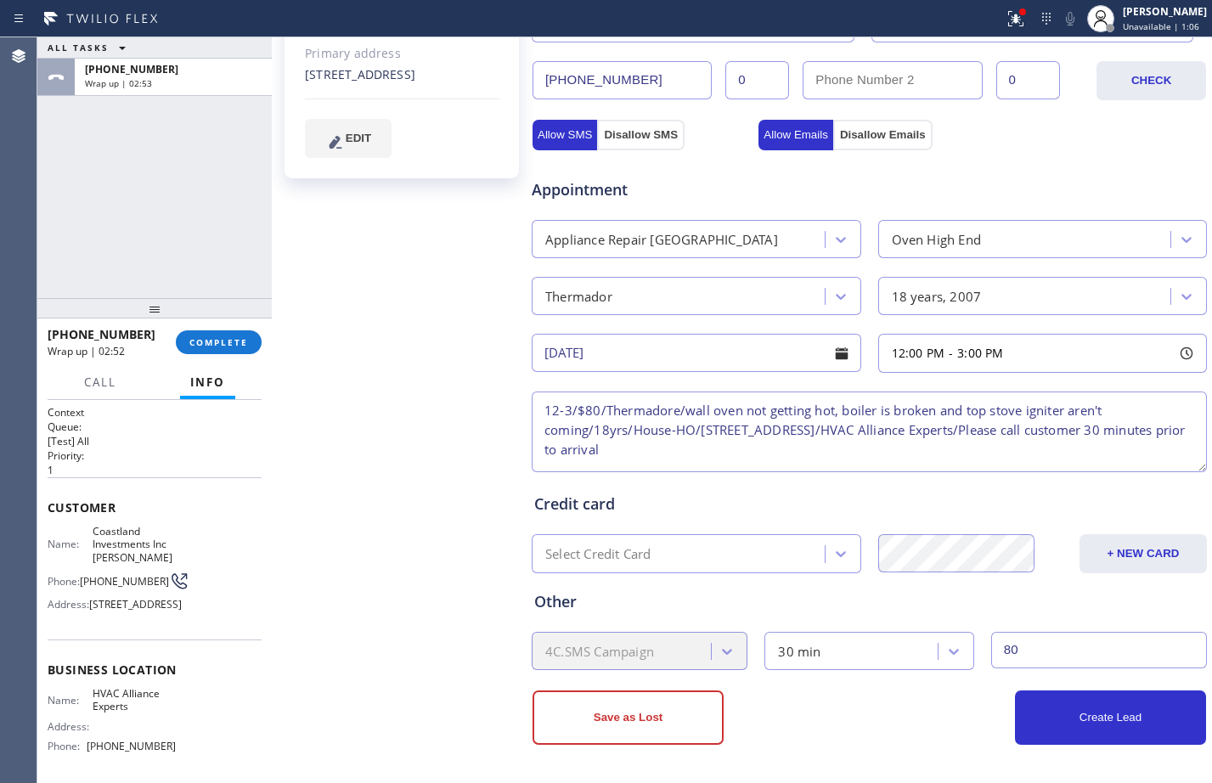
click at [676, 410] on textarea "12-3/$80/Thermadore/wall oven not getting hot, boiler is broken and top stove i…" at bounding box center [869, 431] width 675 height 81
type textarea "12-3/$80/Thermador/wall oven not getting hot, boiler is broken and top stove ig…"
click at [1118, 722] on button "Create Lead" at bounding box center [1110, 717] width 191 height 54
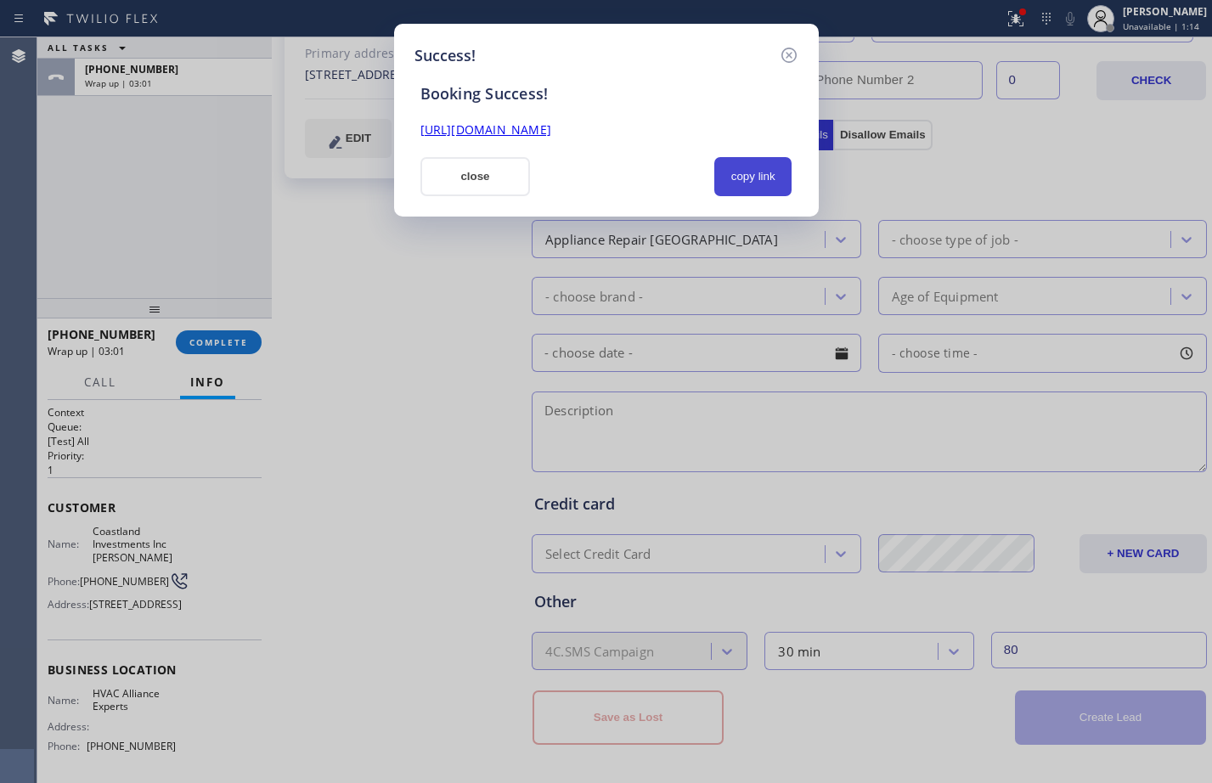
click at [739, 184] on button "copy link" at bounding box center [753, 176] width 78 height 39
click at [551, 128] on link "[URL][DOMAIN_NAME]" at bounding box center [485, 129] width 131 height 16
click at [459, 166] on button "close" at bounding box center [475, 176] width 110 height 39
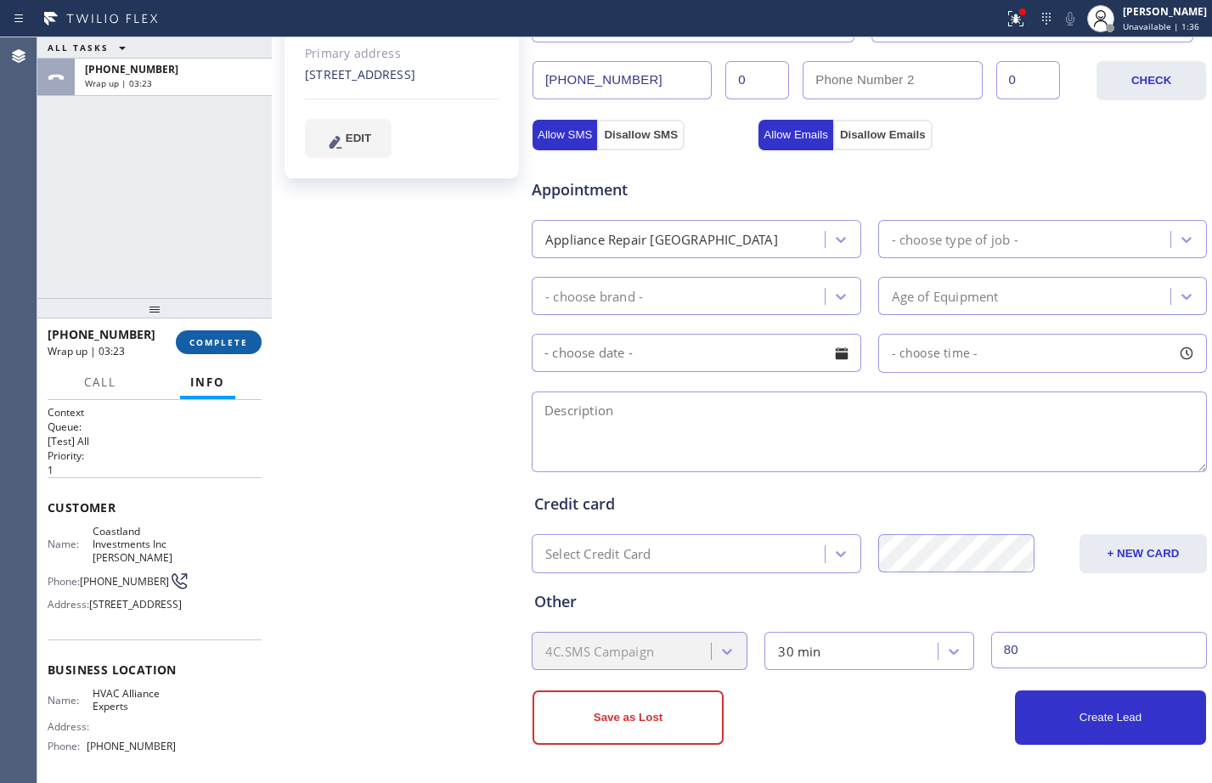
click at [218, 348] on span "COMPLETE" at bounding box center [218, 342] width 59 height 12
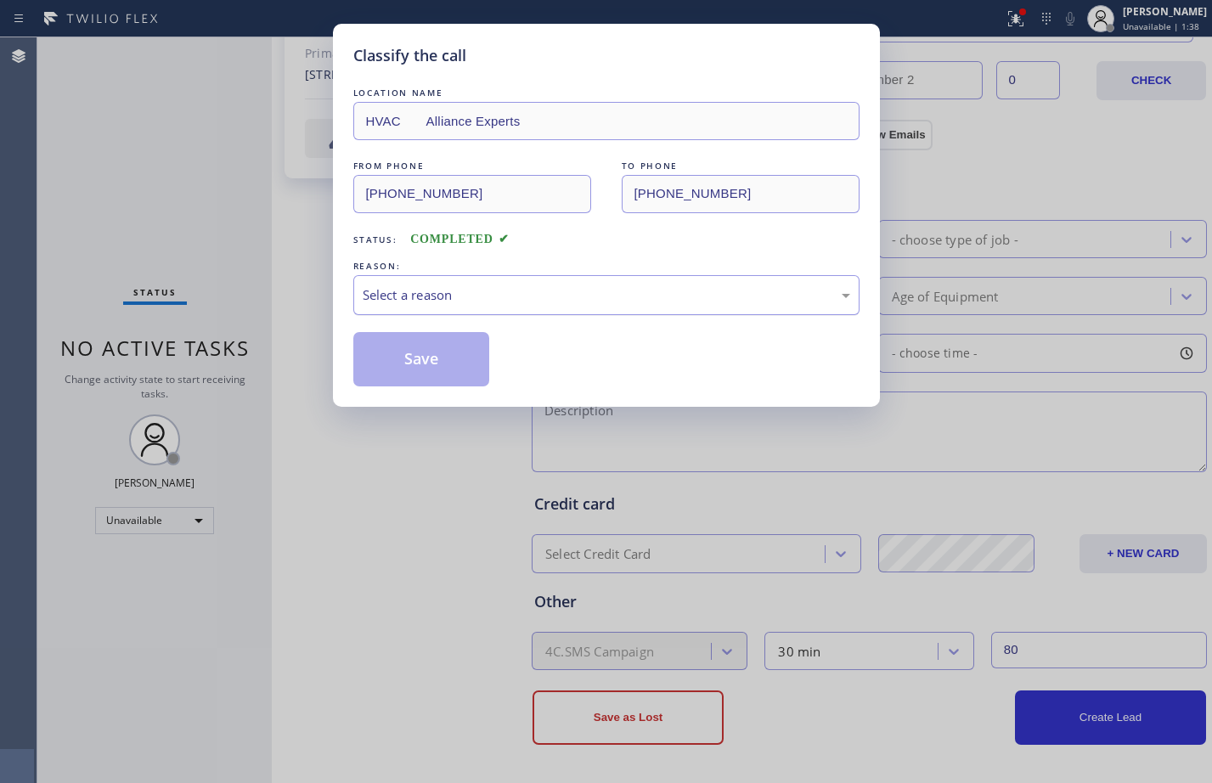
click at [425, 281] on div "Select a reason" at bounding box center [606, 295] width 506 height 40
click at [439, 354] on button "Save" at bounding box center [421, 359] width 137 height 54
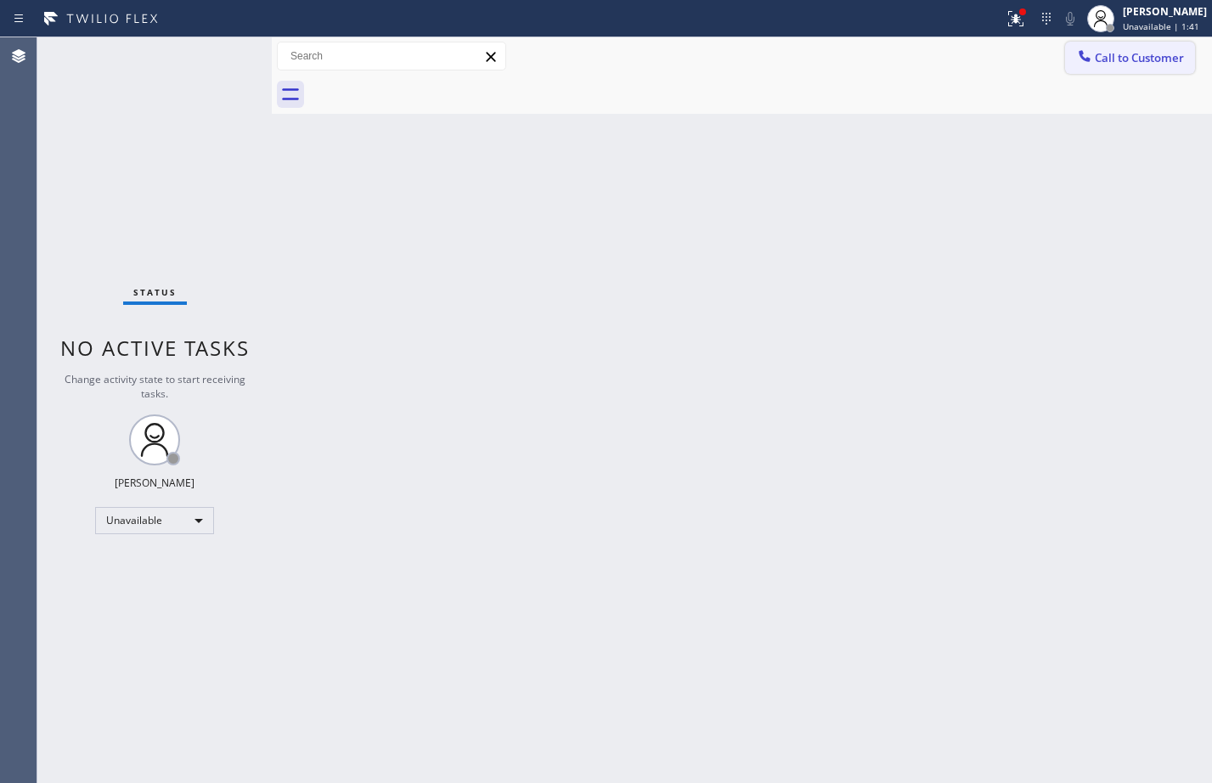
click at [1162, 65] on button "Call to Customer" at bounding box center [1130, 58] width 130 height 32
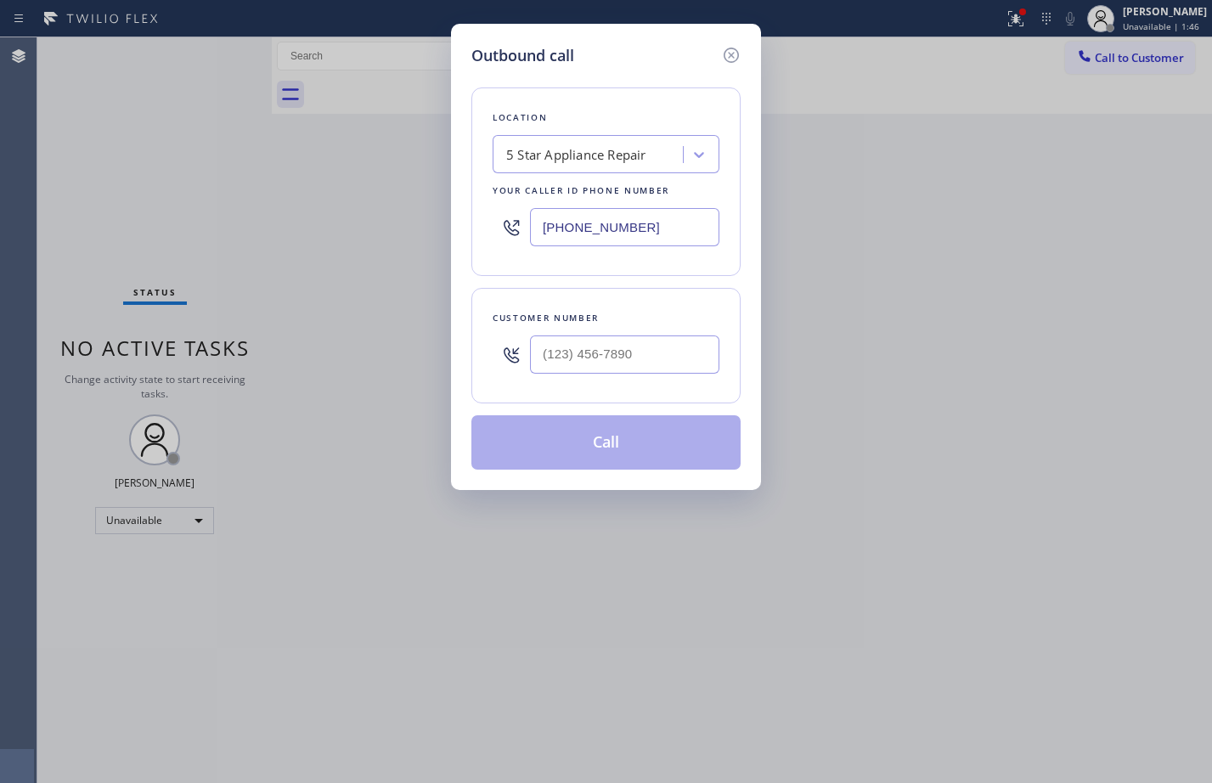
drag, startPoint x: 684, startPoint y: 234, endPoint x: 149, endPoint y: 214, distance: 534.5
click at [149, 214] on div "Outbound call Location 5 Star Appliance Repair Your caller id phone number [PHO…" at bounding box center [606, 391] width 1212 height 783
paste input "33) 558-1241"
click at [670, 233] on input "[PHONE_NUMBER]" at bounding box center [624, 227] width 189 height 38
type input "[PHONE_NUMBER]"
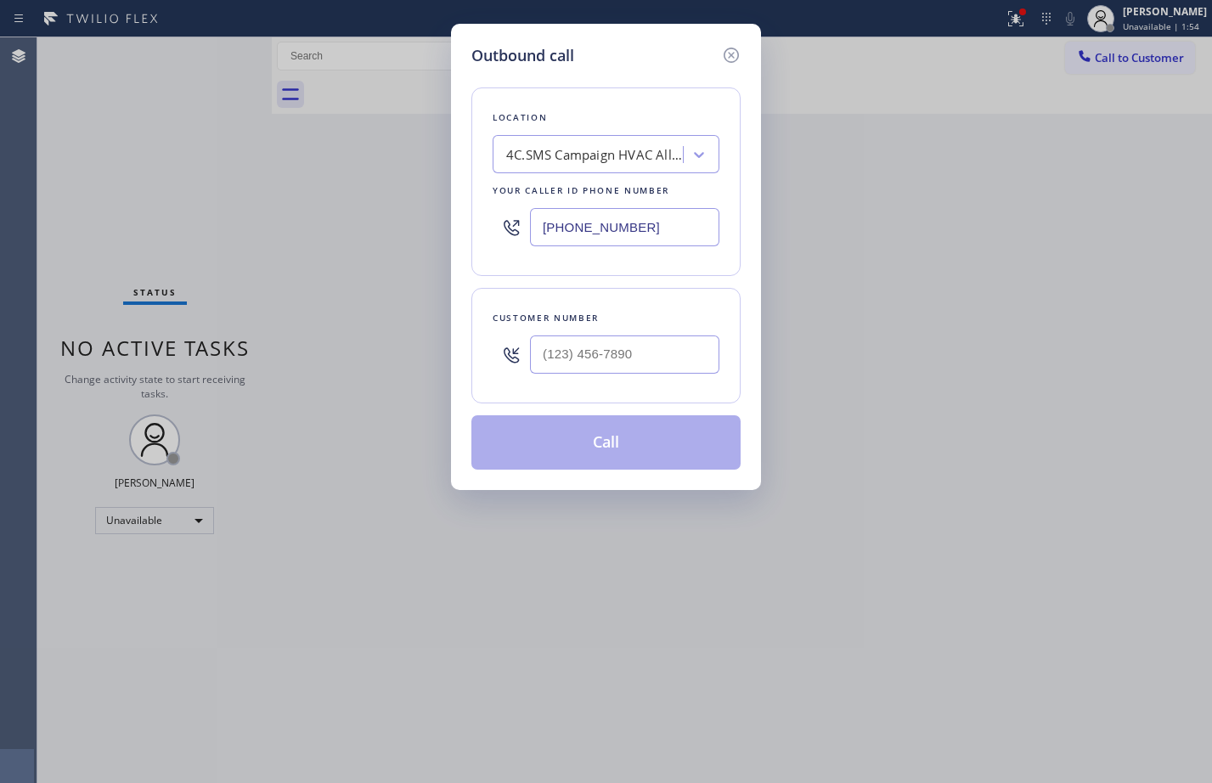
click at [661, 368] on input "text" at bounding box center [624, 354] width 189 height 38
paste input "714) 876-5391"
type input "[PHONE_NUMBER]"
click at [600, 460] on button "Call" at bounding box center [605, 442] width 269 height 54
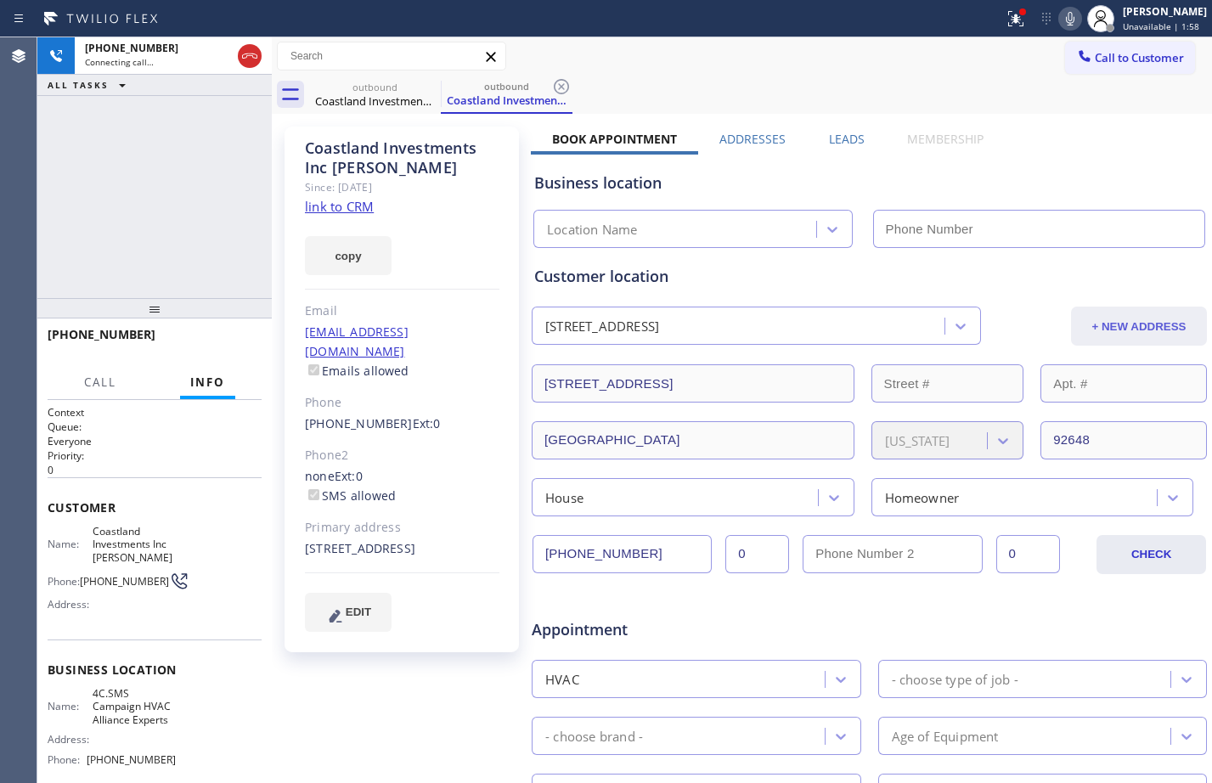
type input "[PHONE_NUMBER]"
click at [216, 345] on span "HANG UP" at bounding box center [222, 342] width 52 height 12
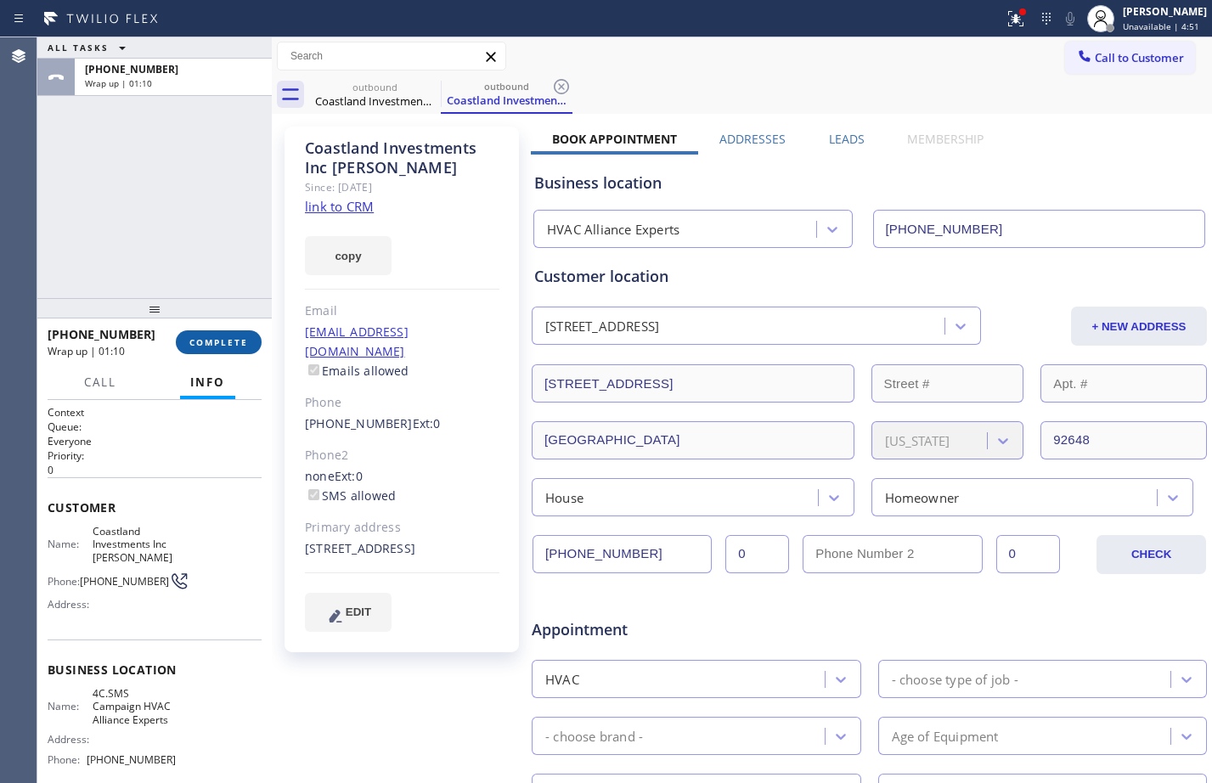
click at [210, 347] on span "COMPLETE" at bounding box center [218, 342] width 59 height 12
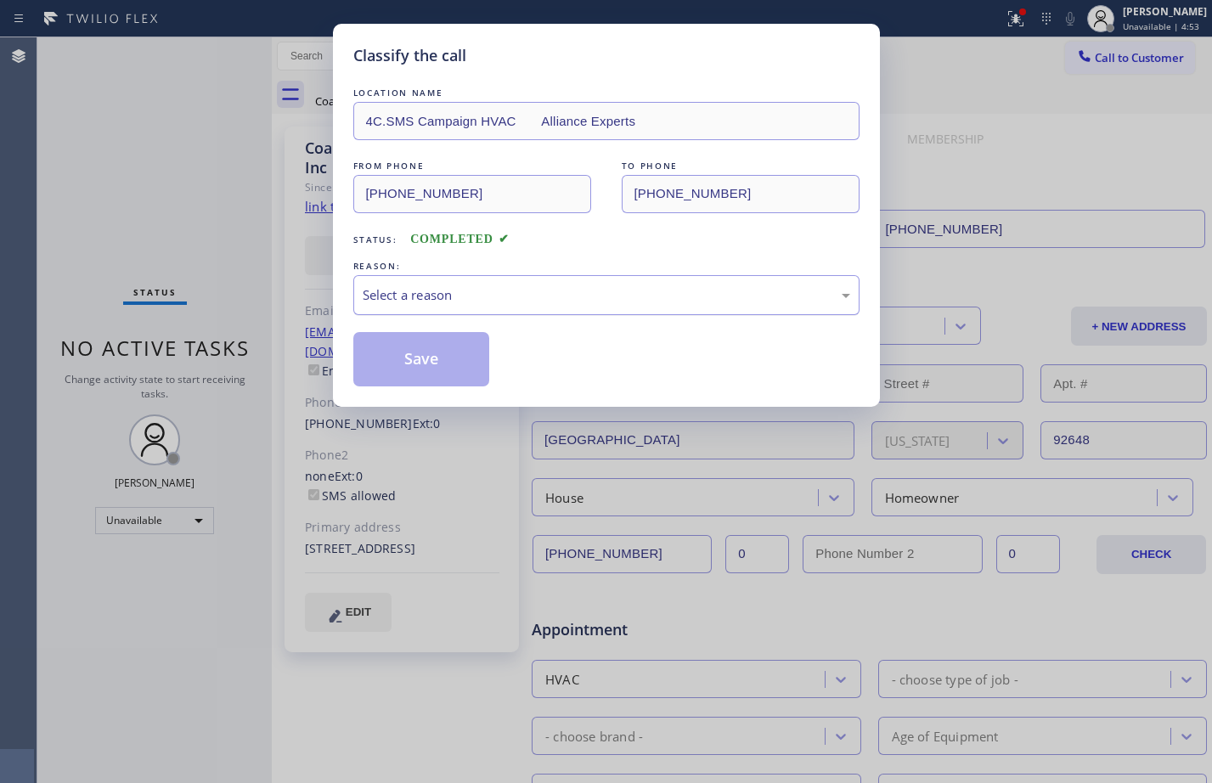
click at [588, 300] on div "Select a reason" at bounding box center [606, 295] width 487 height 20
click at [423, 368] on button "Save" at bounding box center [421, 359] width 137 height 54
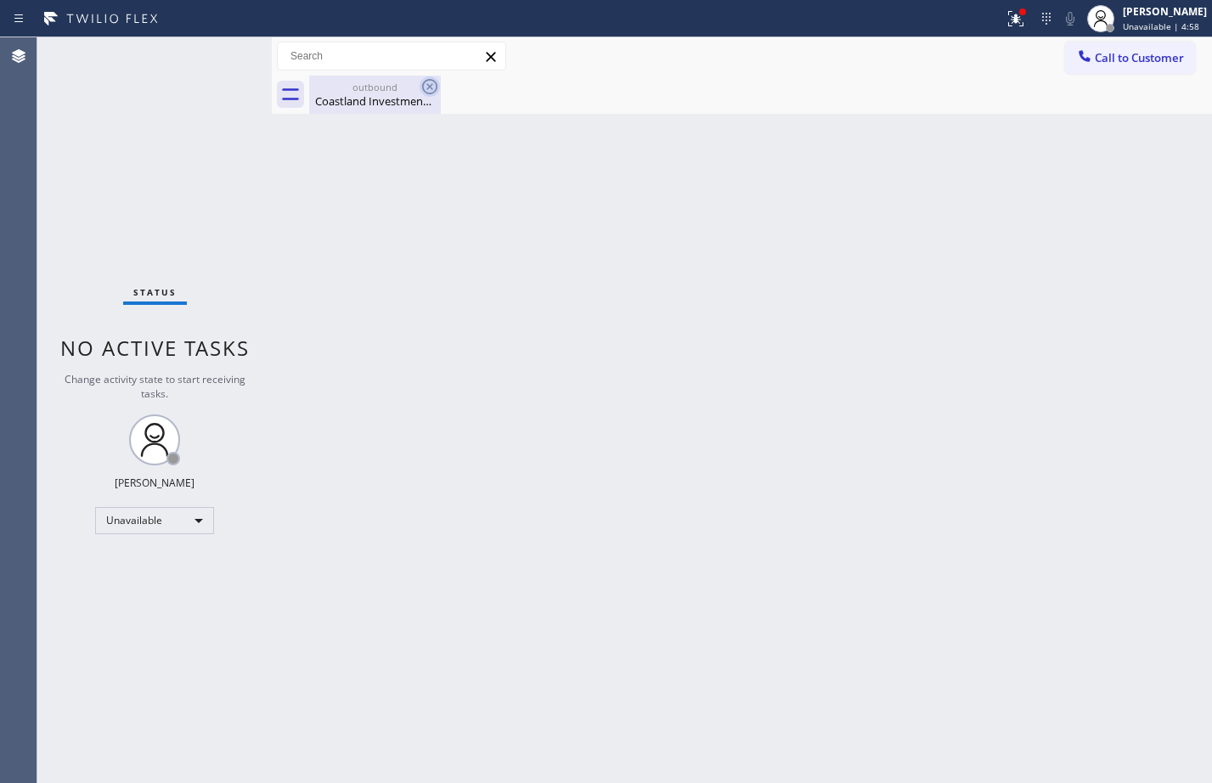
click at [430, 82] on icon at bounding box center [429, 86] width 20 height 20
click at [176, 518] on div "Unavailable" at bounding box center [154, 520] width 119 height 27
click at [154, 605] on li "Break" at bounding box center [153, 608] width 115 height 20
click at [1016, 20] on div at bounding box center [1015, 18] width 37 height 20
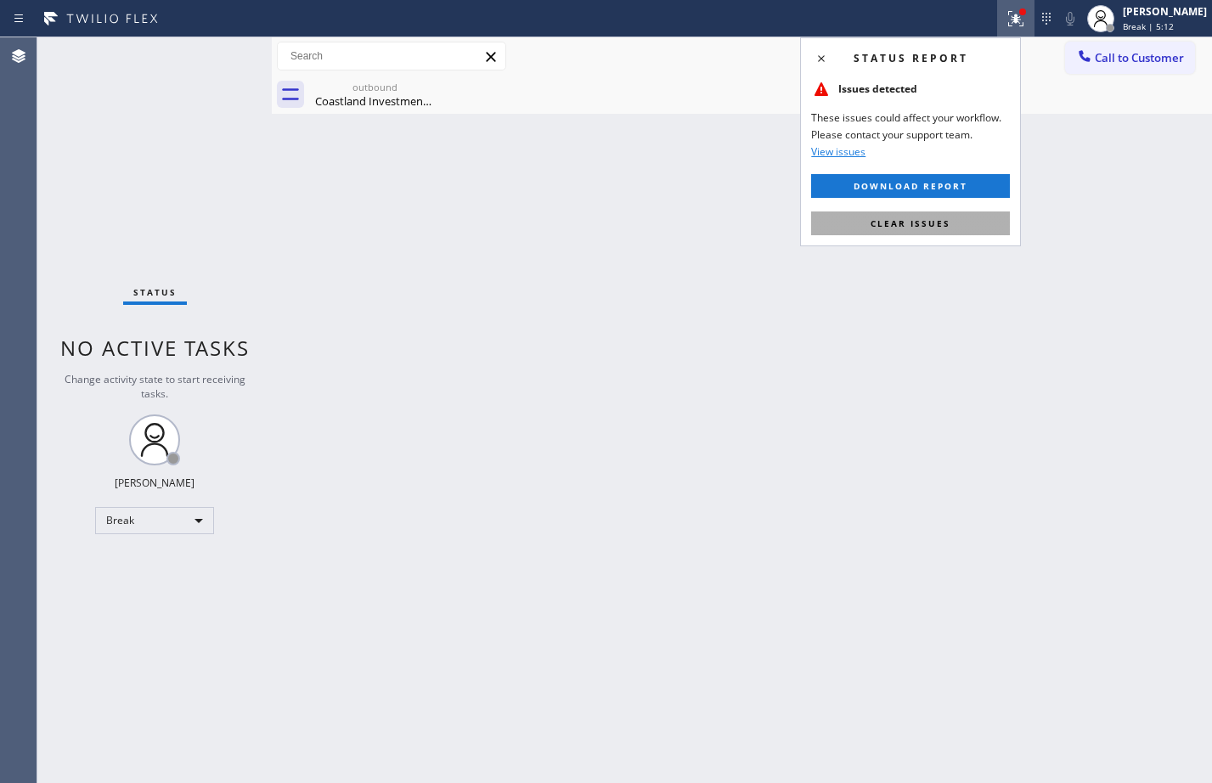
click at [912, 221] on span "Clear issues" at bounding box center [910, 223] width 80 height 12
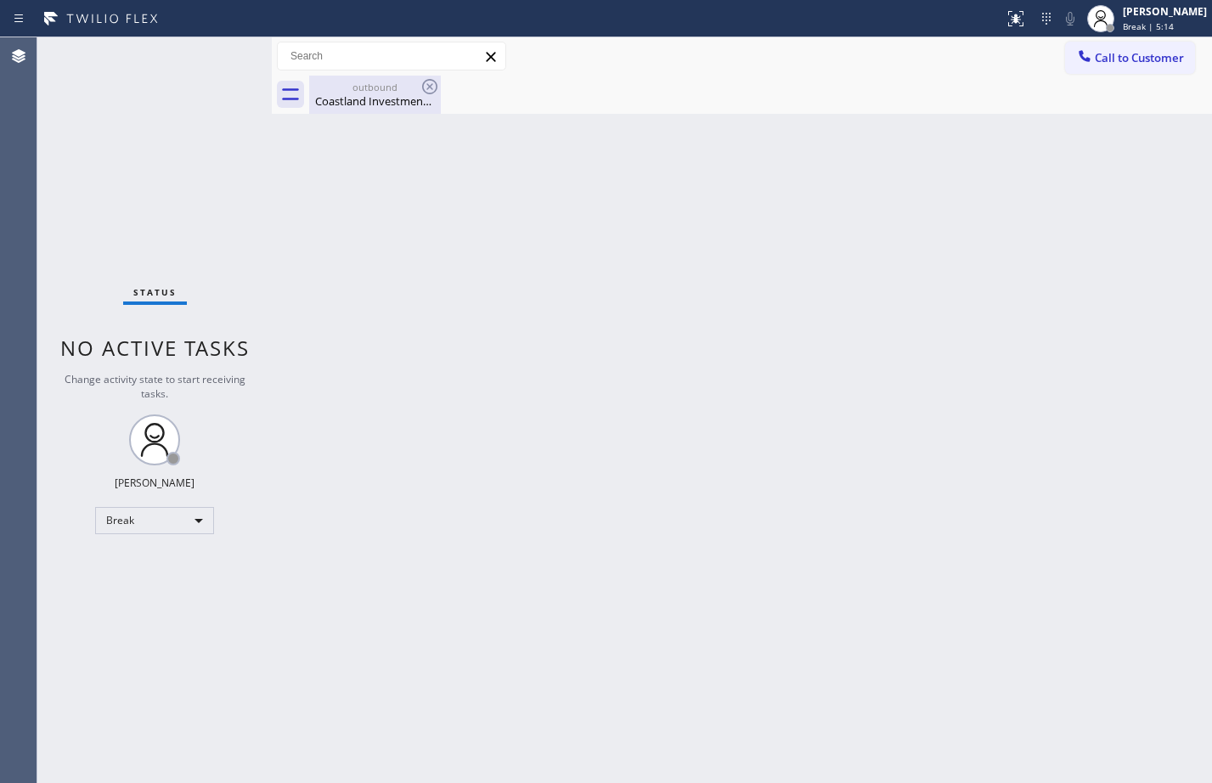
click at [395, 98] on div "Coastland Investments Inc [PERSON_NAME]" at bounding box center [375, 100] width 128 height 15
click at [958, 206] on div "Back to Dashboard Change Sender ID Customers Technicians Select a contact Outbo…" at bounding box center [742, 410] width 940 height 746
click at [790, 445] on div "Back to Dashboard Change Sender ID Customers Technicians Select a contact Outbo…" at bounding box center [742, 410] width 940 height 746
click at [172, 524] on div "Break" at bounding box center [154, 520] width 119 height 27
click at [143, 570] on li "Available" at bounding box center [153, 565] width 115 height 20
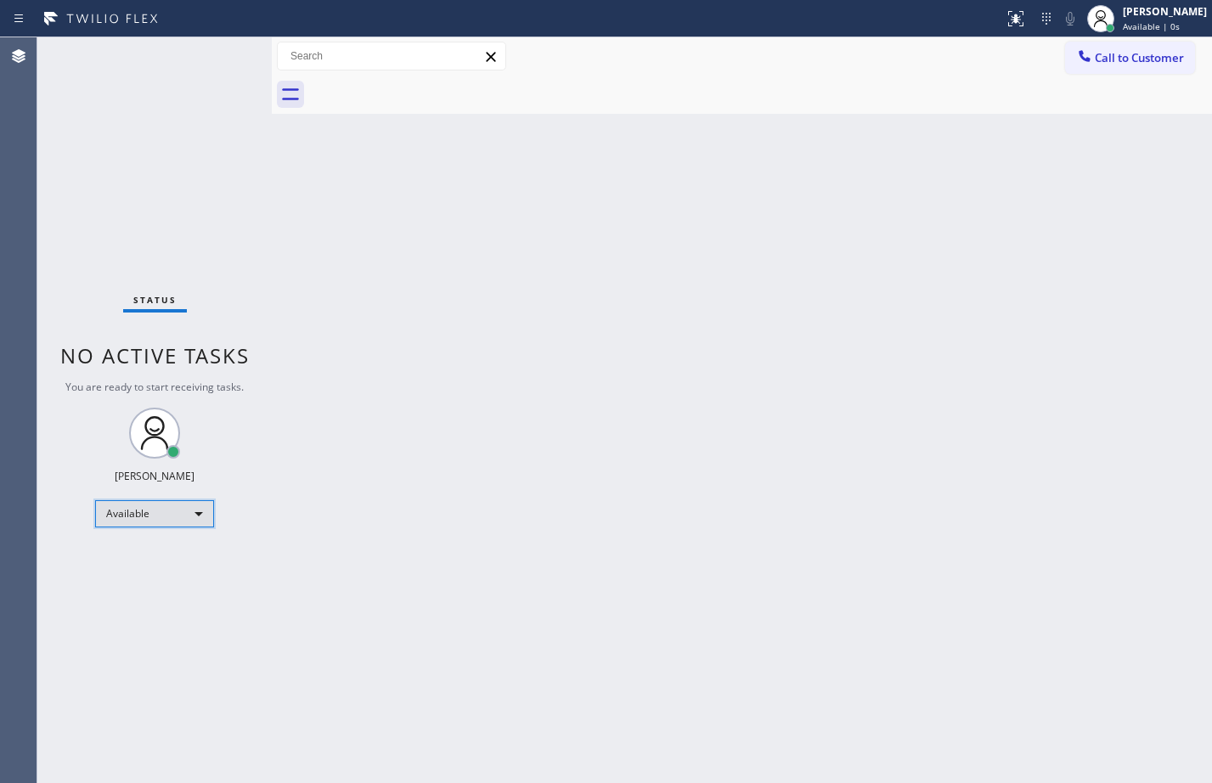
click at [185, 526] on div "Available" at bounding box center [154, 513] width 119 height 27
click at [149, 576] on li "Unavailable" at bounding box center [153, 580] width 115 height 20
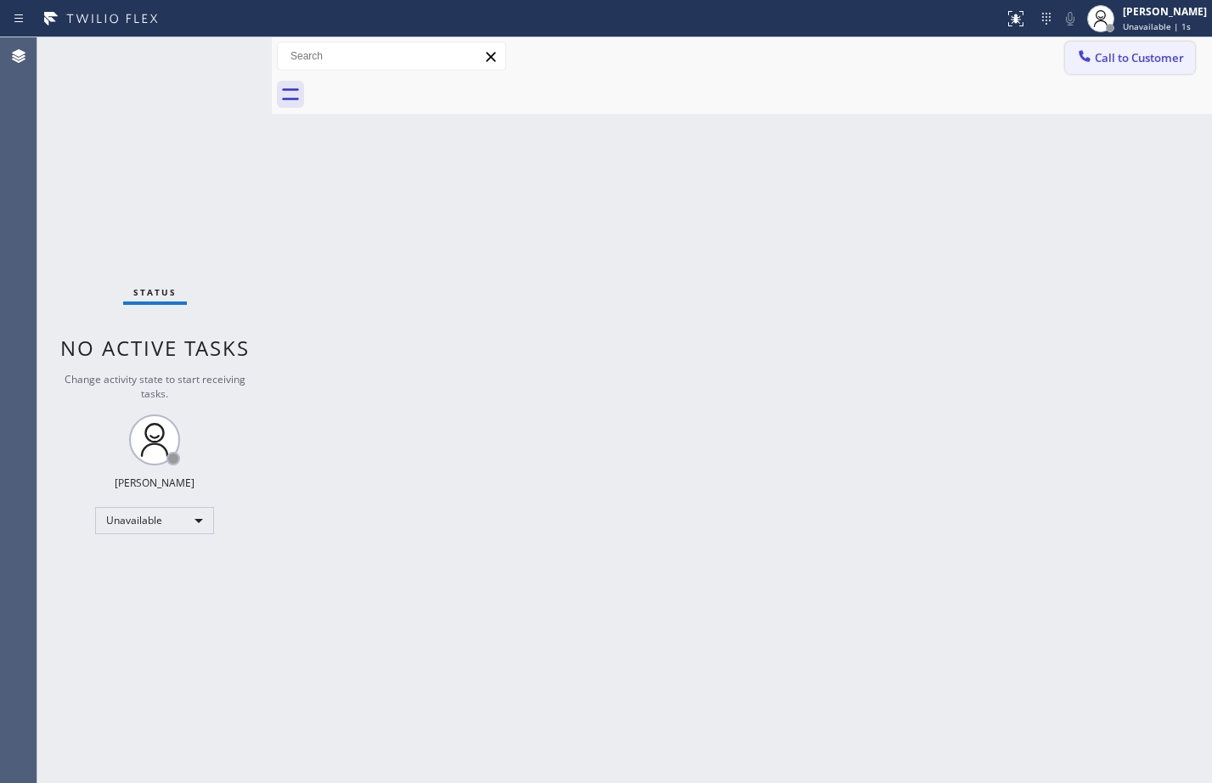
click at [1138, 64] on span "Call to Customer" at bounding box center [1139, 57] width 89 height 15
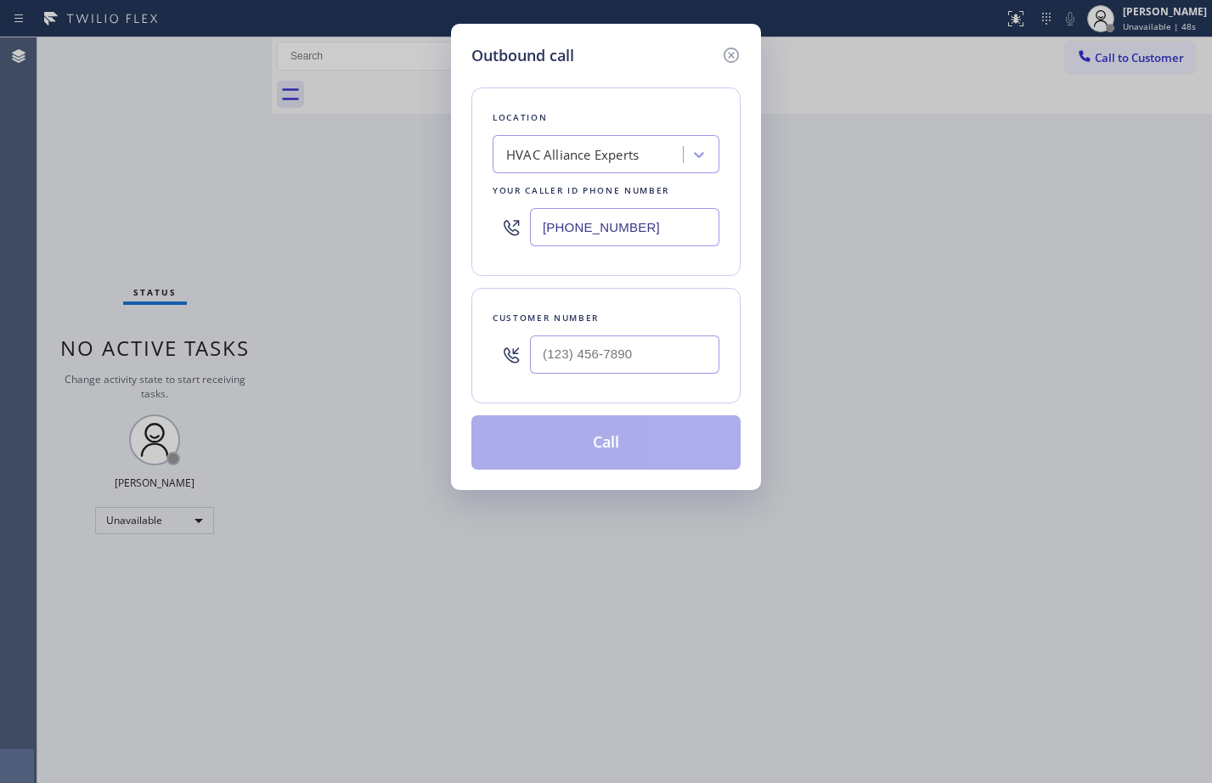
drag, startPoint x: 672, startPoint y: 235, endPoint x: 526, endPoint y: 224, distance: 146.5
click at [526, 224] on div "[PHONE_NUMBER]" at bounding box center [605, 227] width 227 height 55
paste input "55) 999-4417"
type input "[PHONE_NUMBER]"
click at [250, 281] on div "Outbound call Location 4B2.Paid HVAC Alliance Expert Your caller id phone numbe…" at bounding box center [606, 391] width 1212 height 783
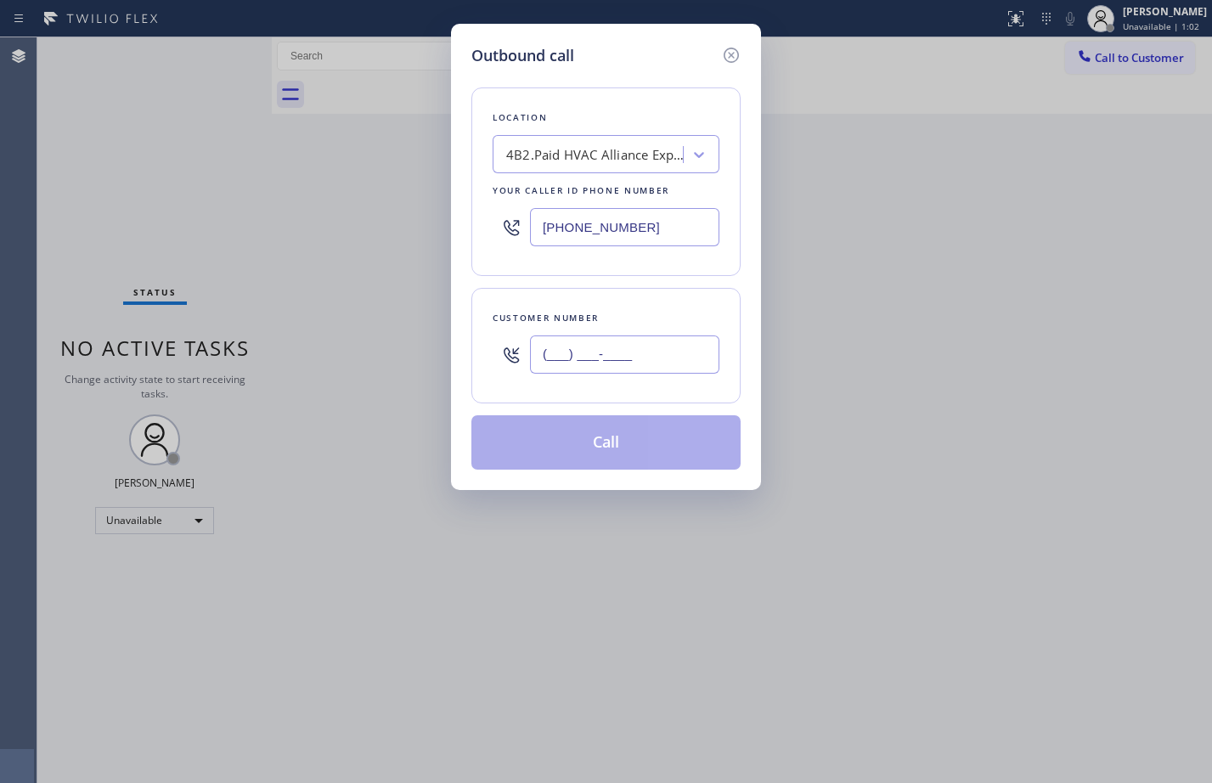
click at [655, 370] on input "(___) ___-____" at bounding box center [624, 354] width 189 height 38
paste input "619) 518-7501"
type input "[PHONE_NUMBER]"
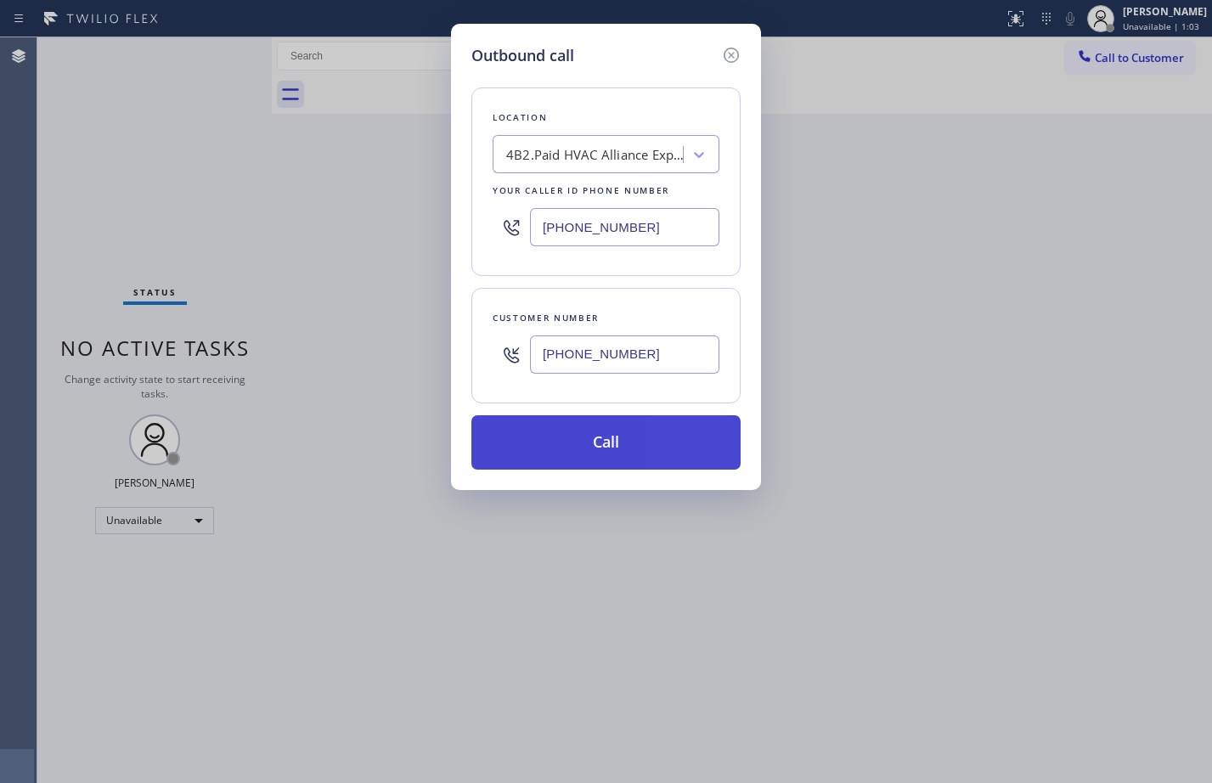
click at [620, 443] on button "Call" at bounding box center [605, 442] width 269 height 54
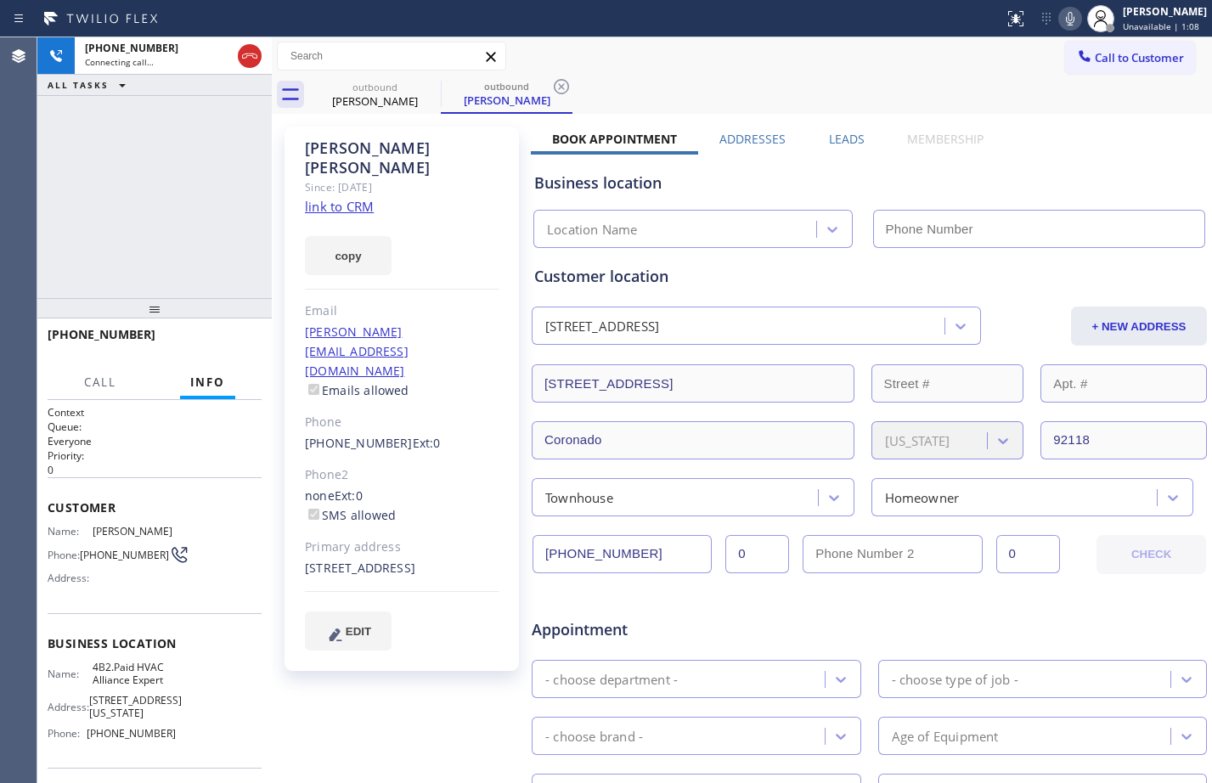
type input "[PHONE_NUMBER]"
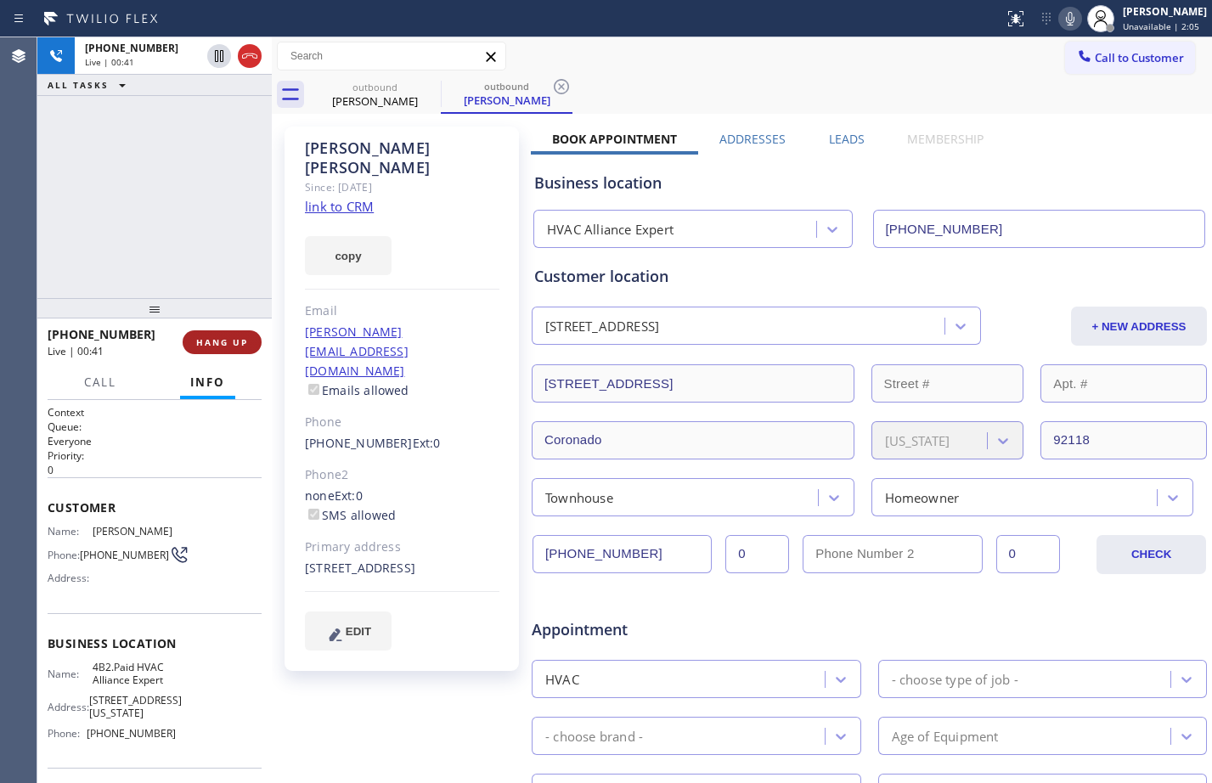
click at [238, 337] on span "HANG UP" at bounding box center [222, 342] width 52 height 12
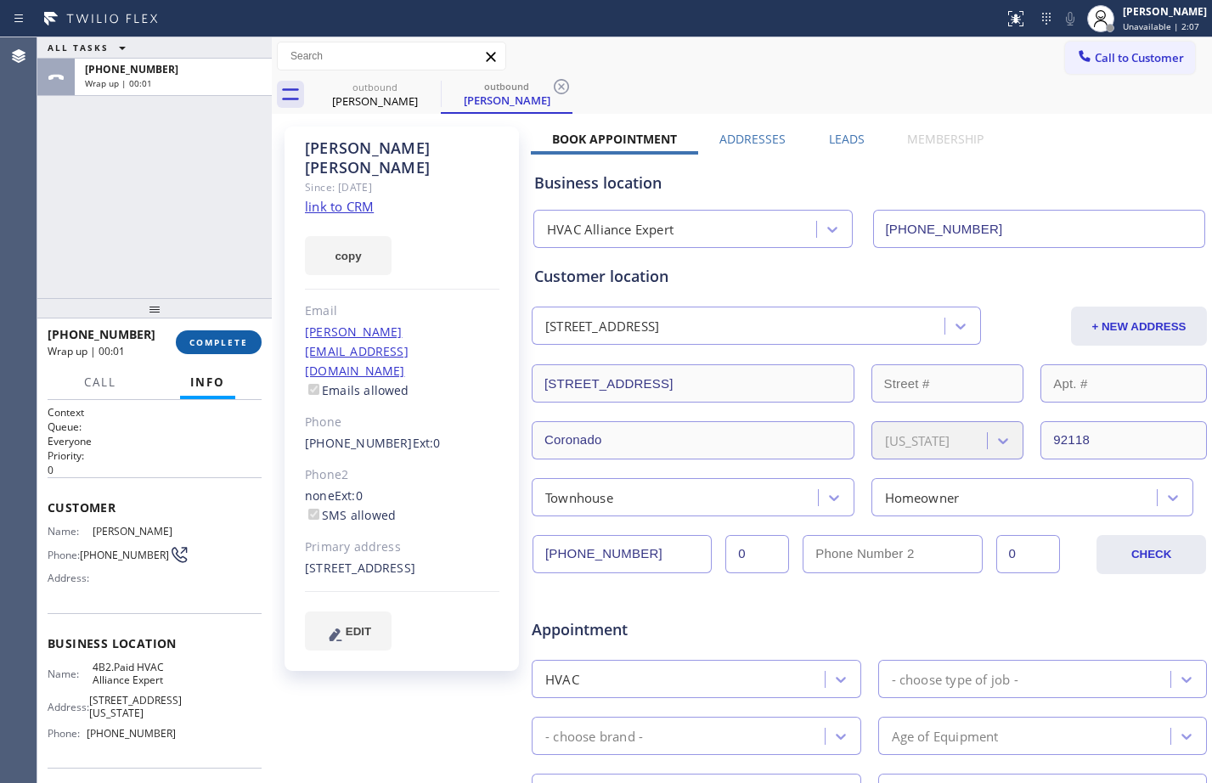
click at [234, 335] on button "COMPLETE" at bounding box center [219, 342] width 86 height 24
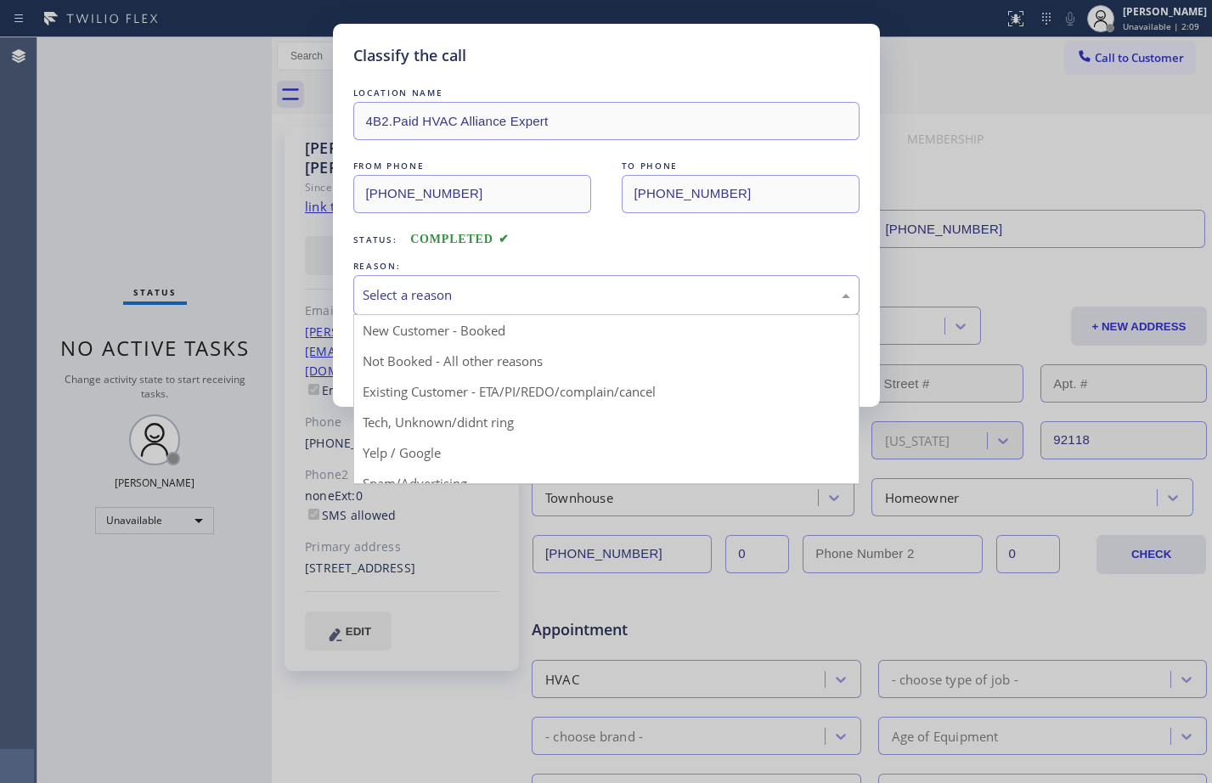
click at [667, 278] on div "Select a reason" at bounding box center [606, 295] width 506 height 40
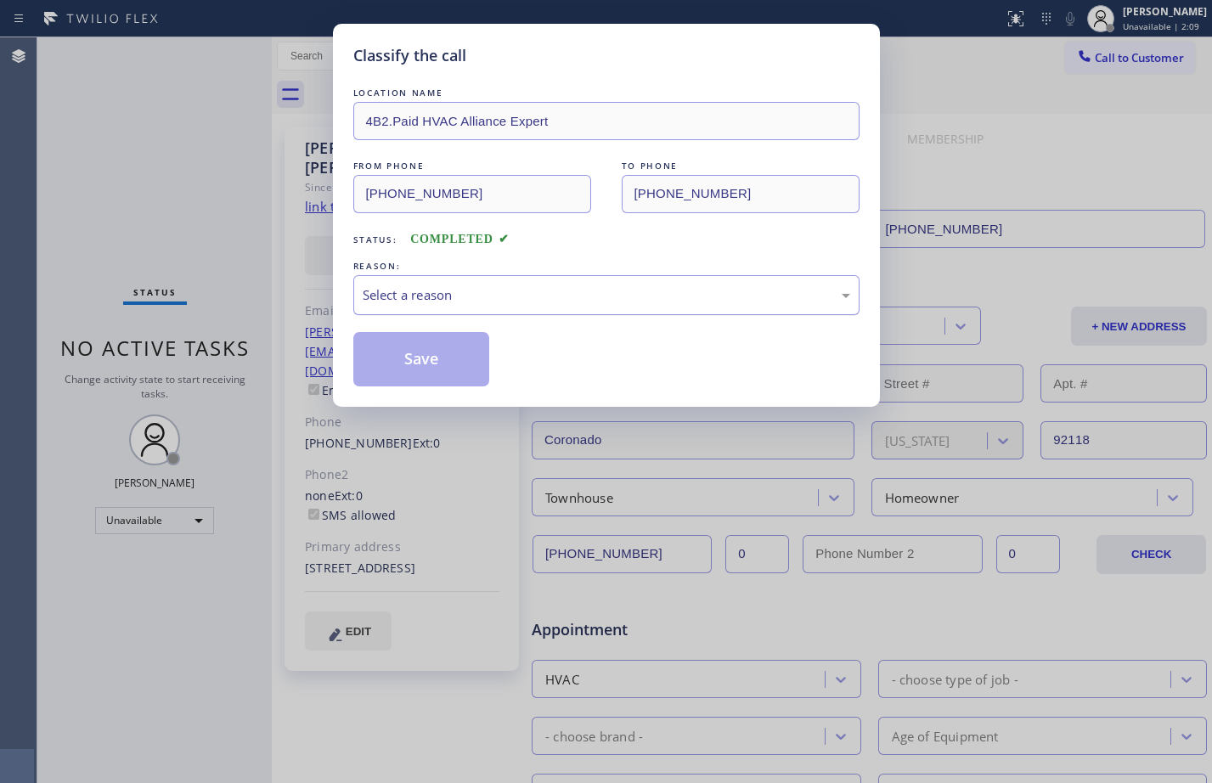
click at [657, 295] on div "Select a reason" at bounding box center [606, 295] width 487 height 20
click at [461, 367] on button "Save" at bounding box center [421, 359] width 137 height 54
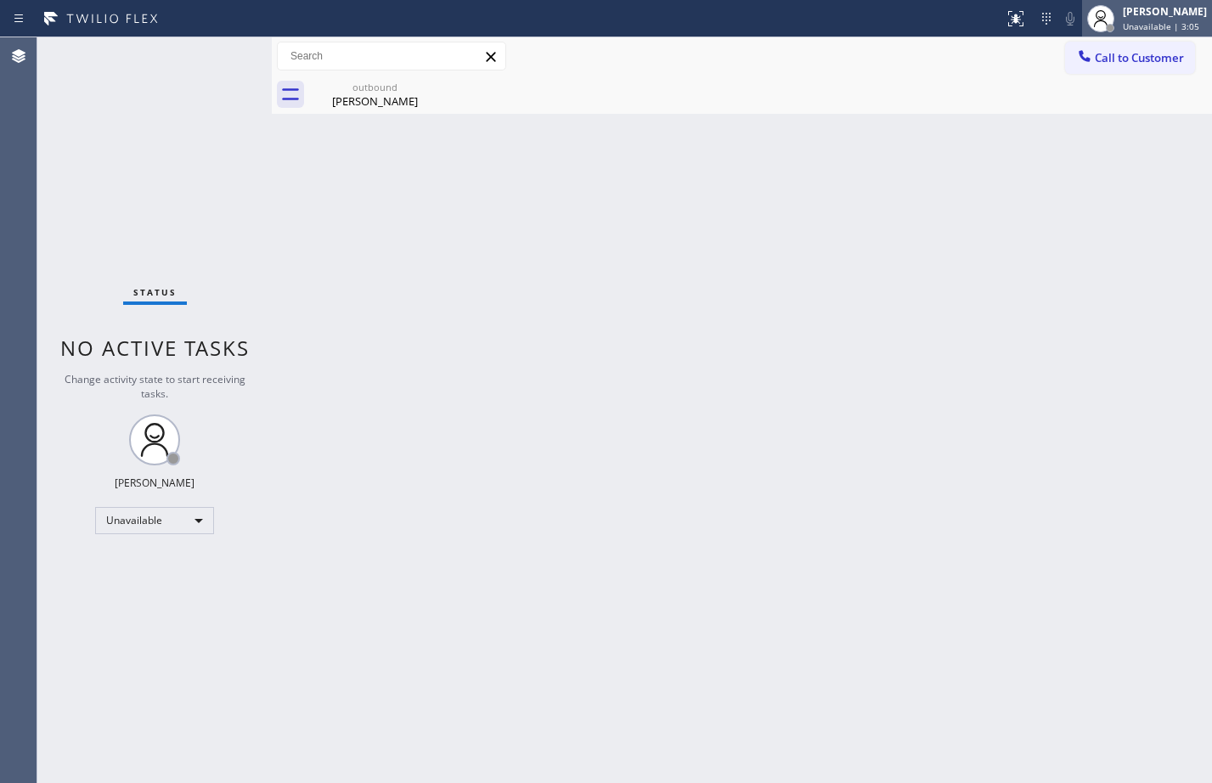
click at [1126, 28] on span "Unavailable | 3:05" at bounding box center [1161, 26] width 76 height 12
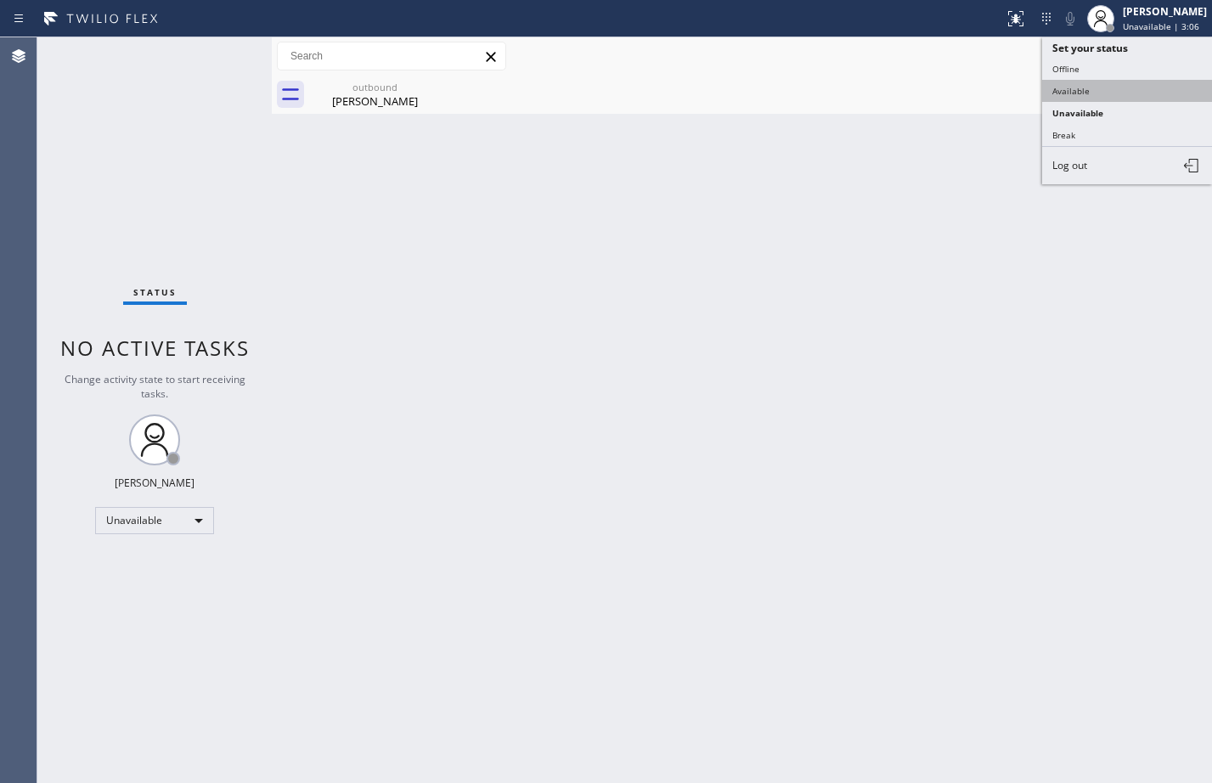
click at [1080, 99] on button "Available" at bounding box center [1127, 91] width 170 height 22
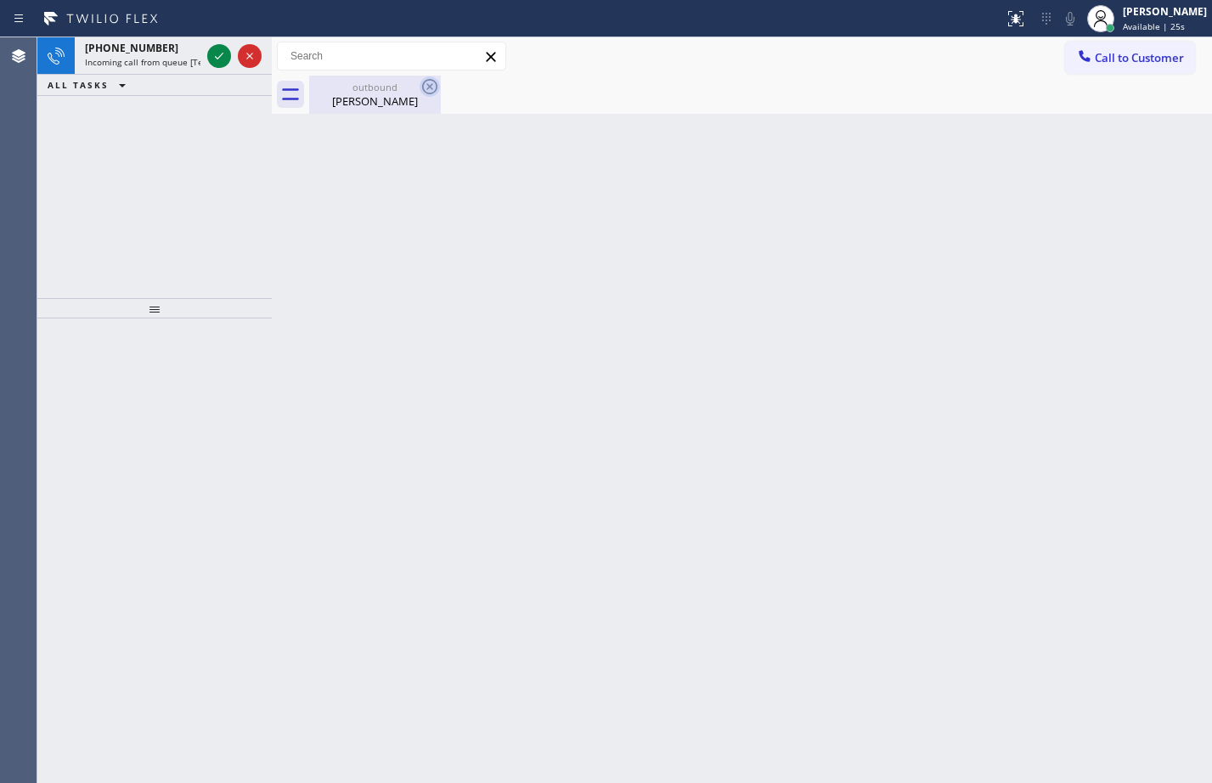
click at [427, 85] on icon at bounding box center [429, 86] width 15 height 15
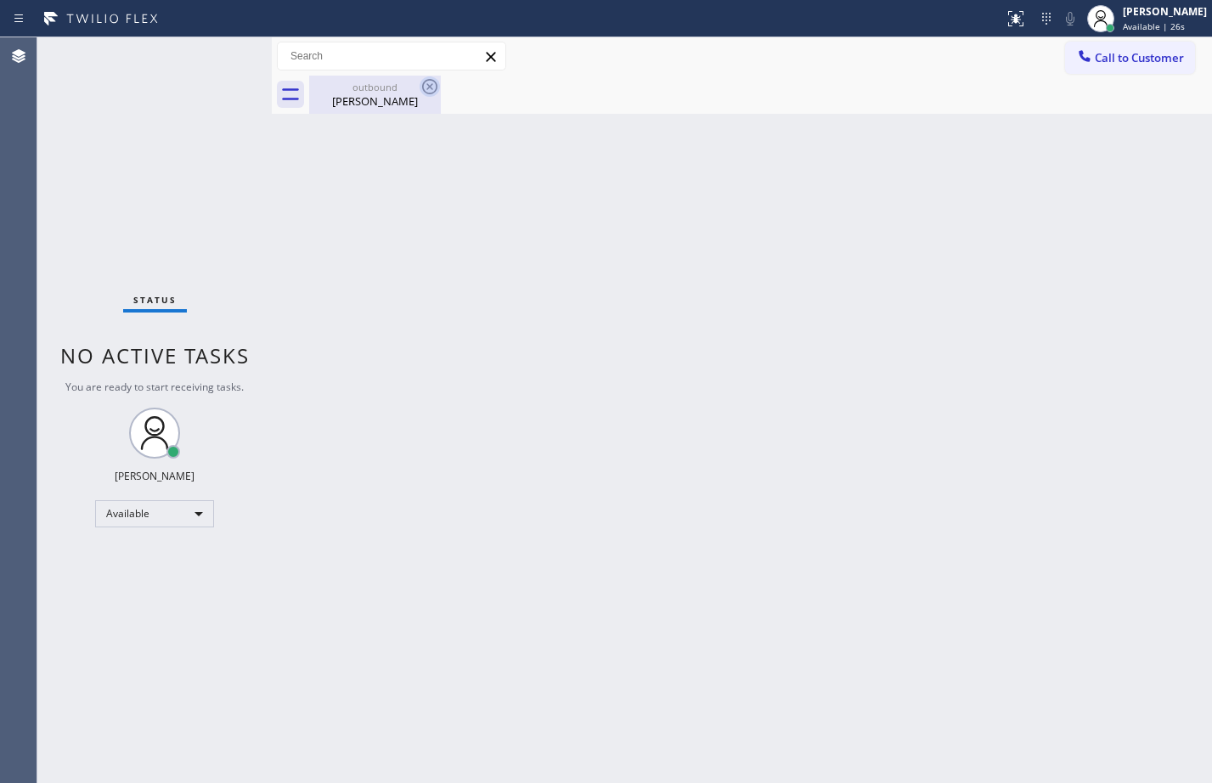
click at [427, 85] on icon at bounding box center [429, 86] width 15 height 15
click at [380, 110] on div "outbound [PERSON_NAME]" at bounding box center [375, 95] width 128 height 38
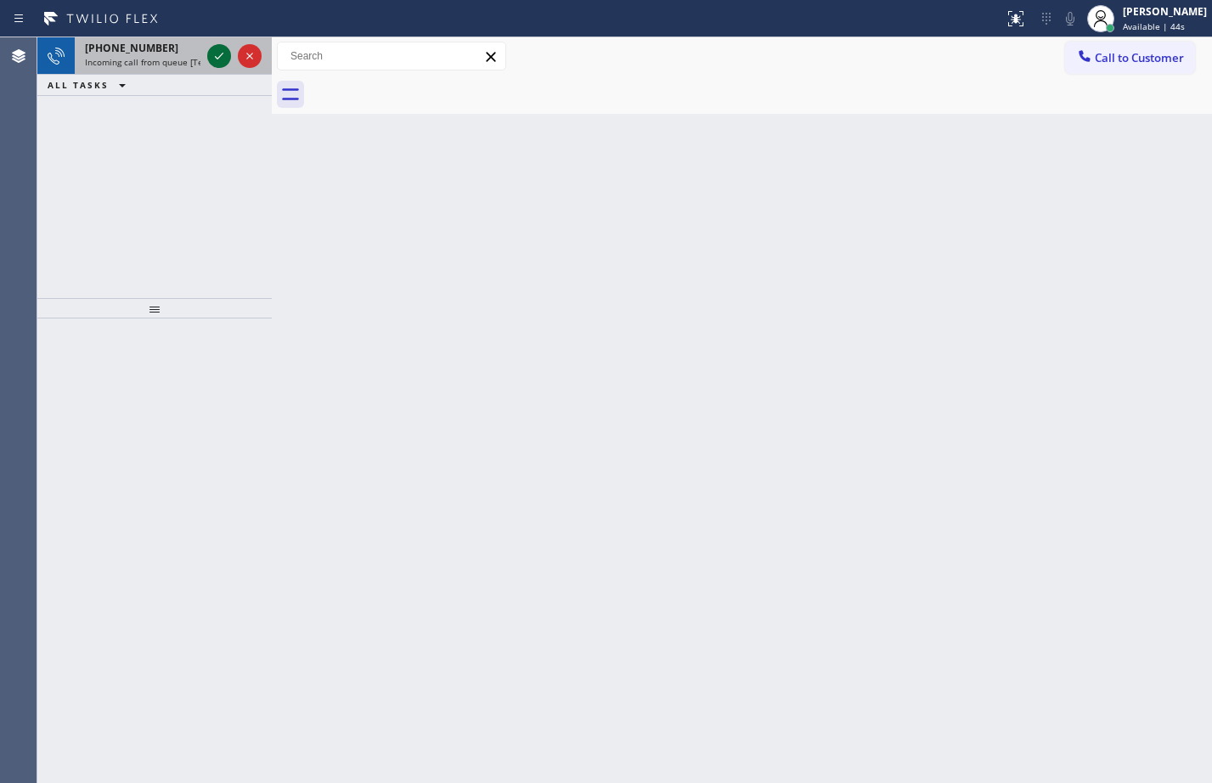
click at [216, 57] on icon at bounding box center [219, 56] width 8 height 7
click at [997, 29] on button at bounding box center [1015, 18] width 37 height 37
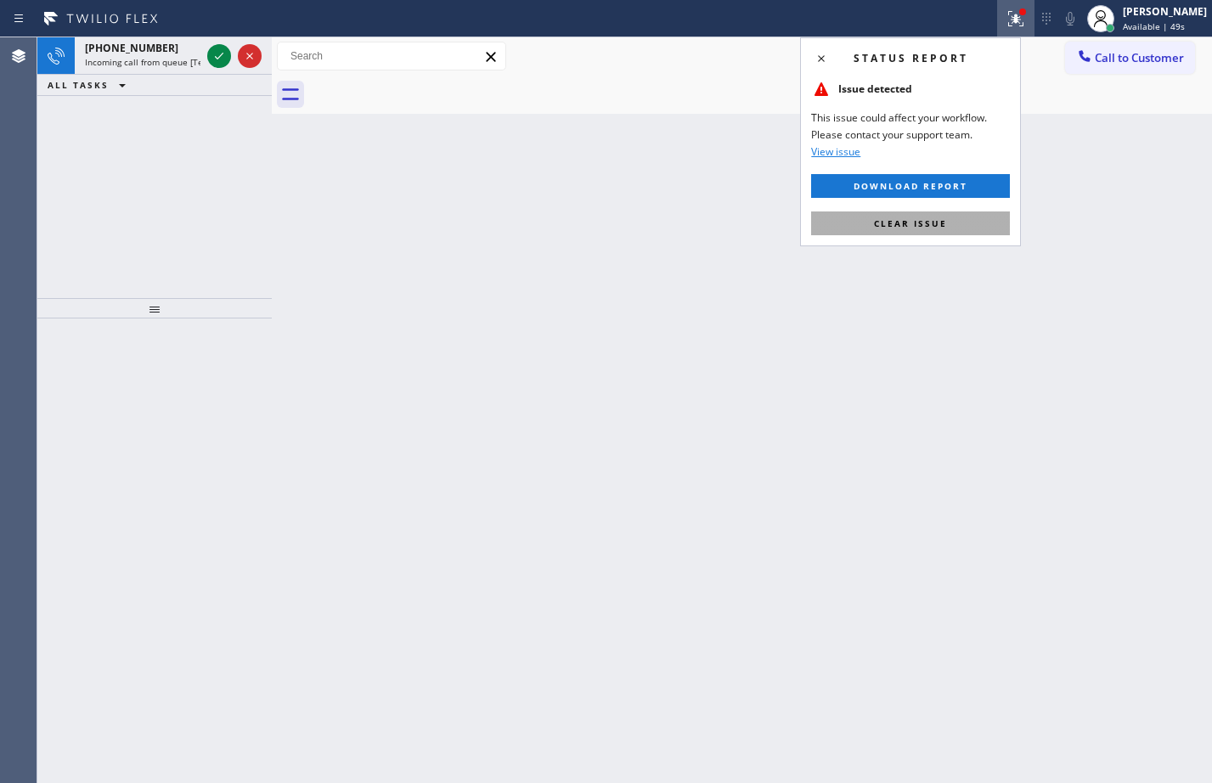
click at [943, 232] on button "Clear issue" at bounding box center [910, 223] width 199 height 24
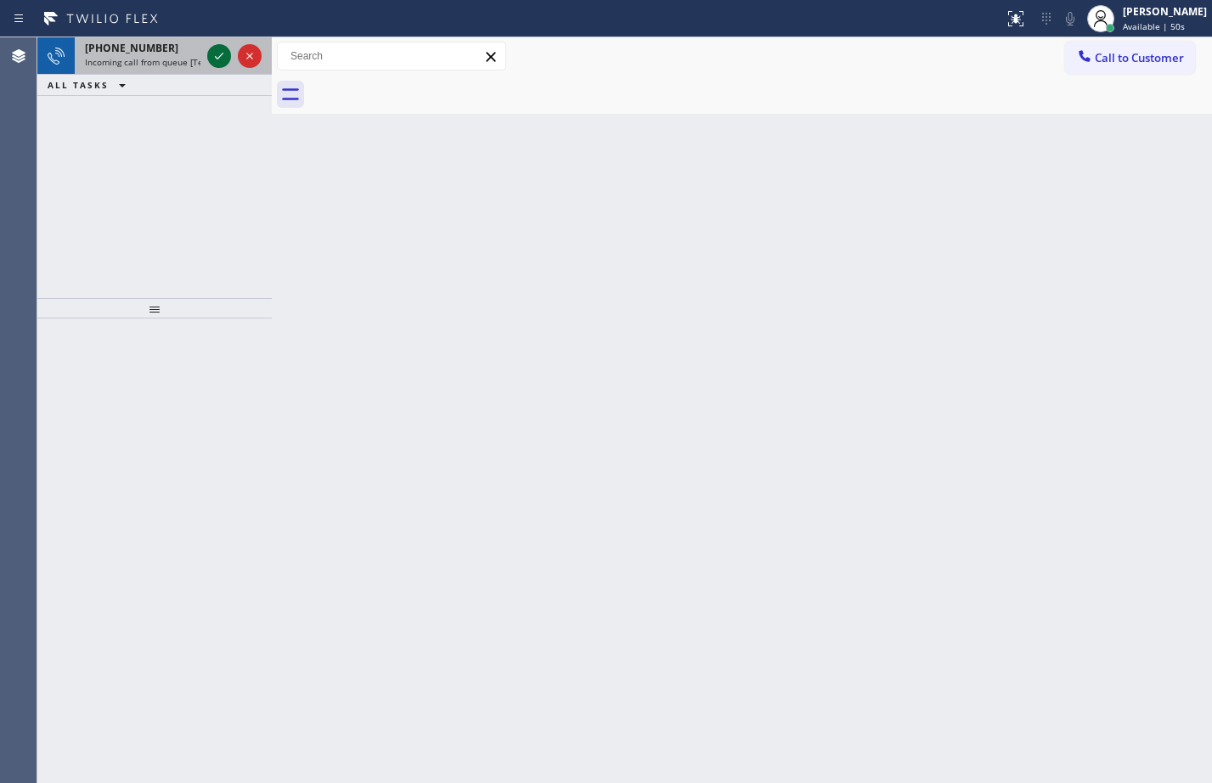
click at [228, 52] on icon at bounding box center [219, 56] width 20 height 20
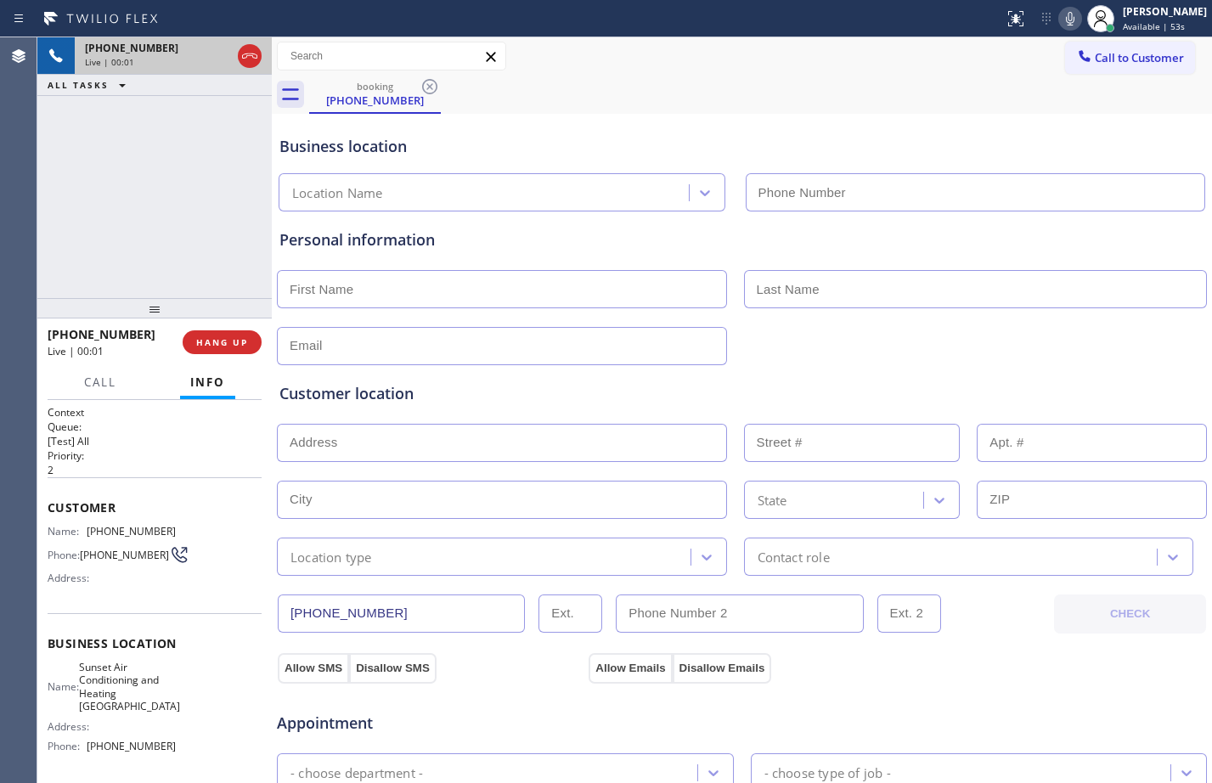
type input "[PHONE_NUMBER]"
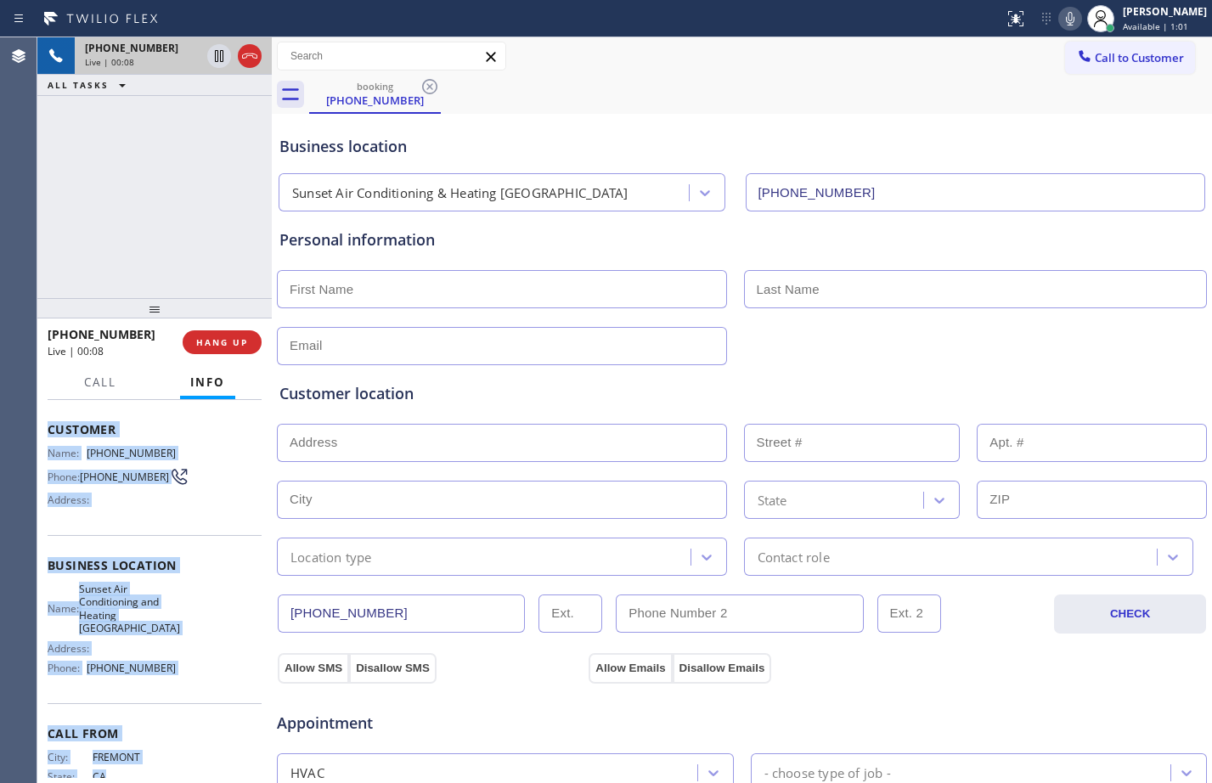
scroll to position [151, 0]
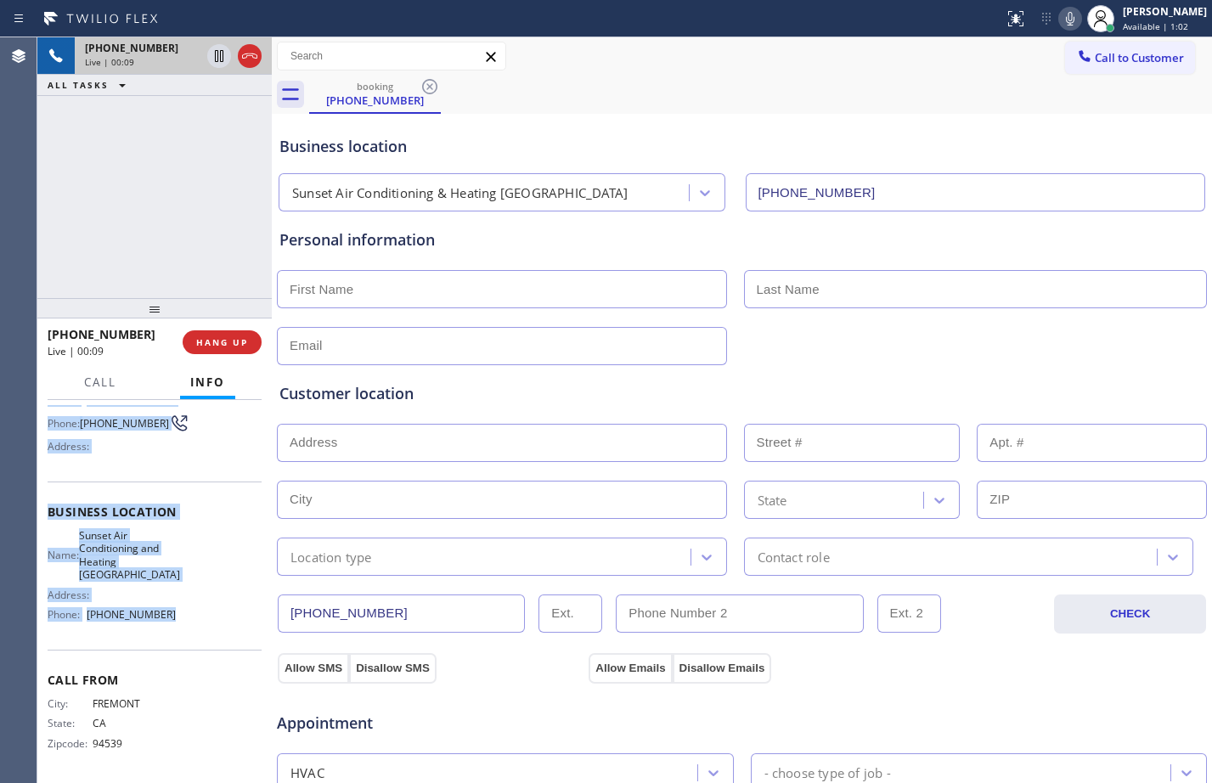
drag, startPoint x: 45, startPoint y: 504, endPoint x: 206, endPoint y: 633, distance: 207.1
click at [206, 633] on div "Context Queue: [Test] All Priority: 2 Customer Name: [PHONE_NUMBER] Phone: [PHO…" at bounding box center [154, 591] width 234 height 383
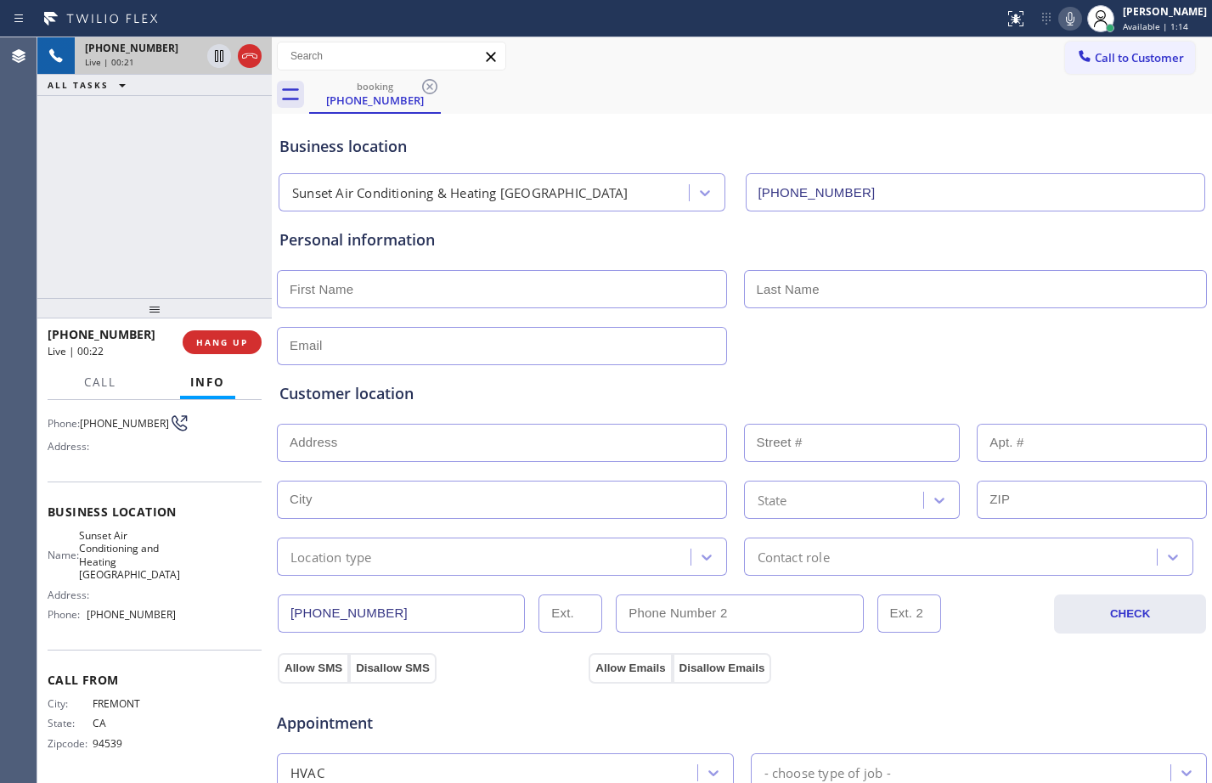
click at [183, 211] on div "[PHONE_NUMBER] Live | 00:21 ALL TASKS ALL TASKS ACTIVE TASKS TASKS IN WRAP UP" at bounding box center [154, 167] width 234 height 261
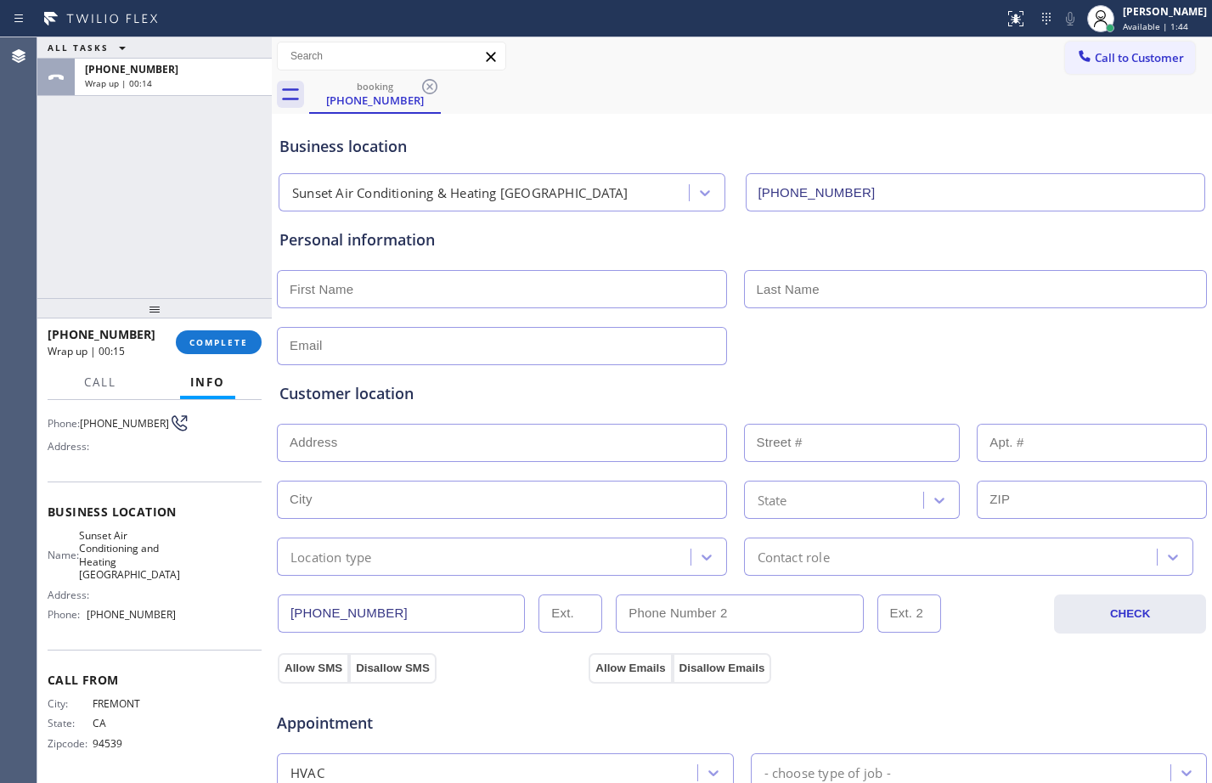
click at [220, 329] on div "[PHONE_NUMBER] Wrap up | 00:15 COMPLETE" at bounding box center [155, 342] width 214 height 44
click at [217, 334] on button "COMPLETE" at bounding box center [219, 342] width 86 height 24
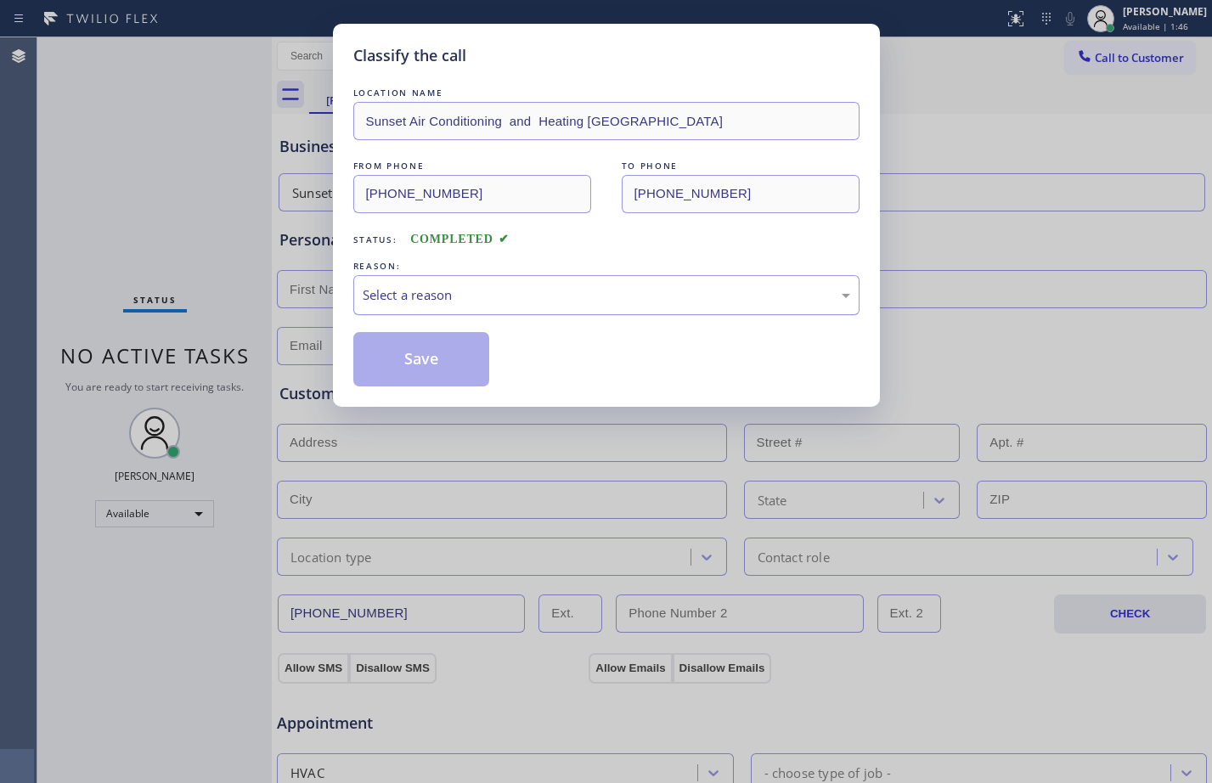
click at [610, 282] on div "Select a reason" at bounding box center [606, 295] width 506 height 40
click at [436, 365] on button "Save" at bounding box center [421, 359] width 137 height 54
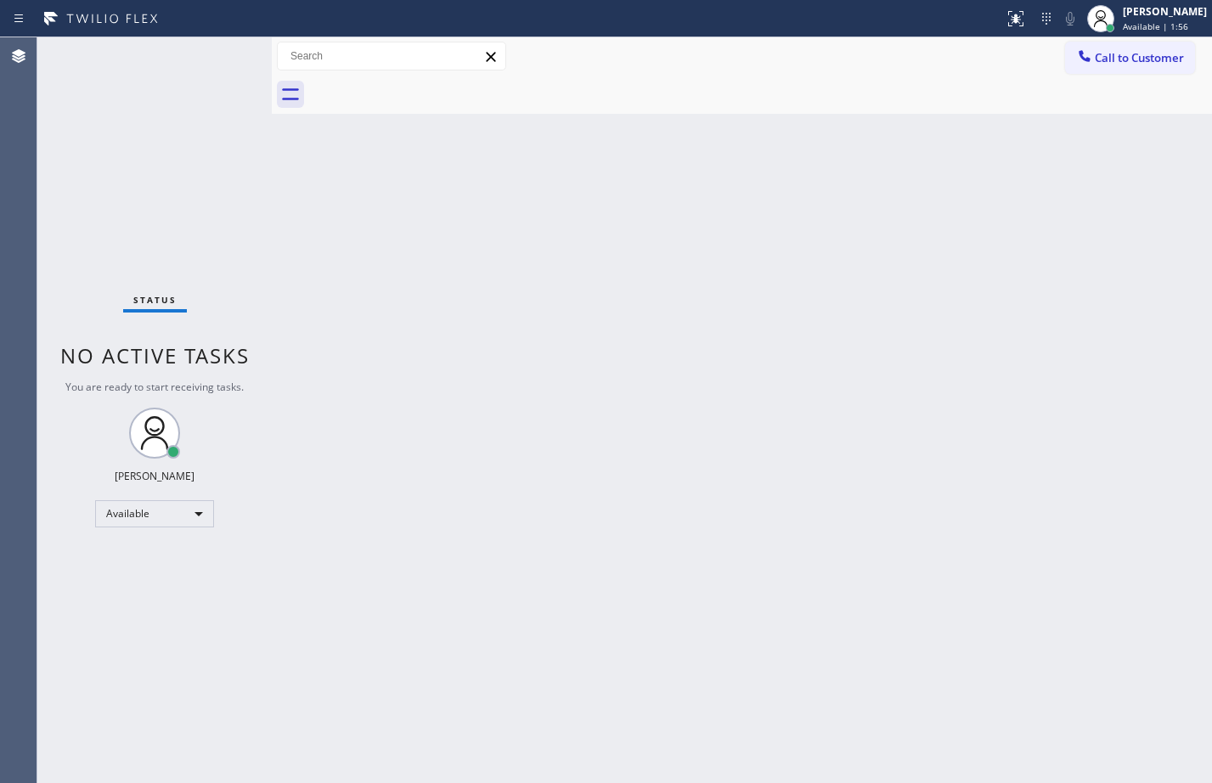
click at [1053, 526] on div "Back to Dashboard Change Sender ID Customers Technicians Select a contact Outbo…" at bounding box center [742, 410] width 940 height 746
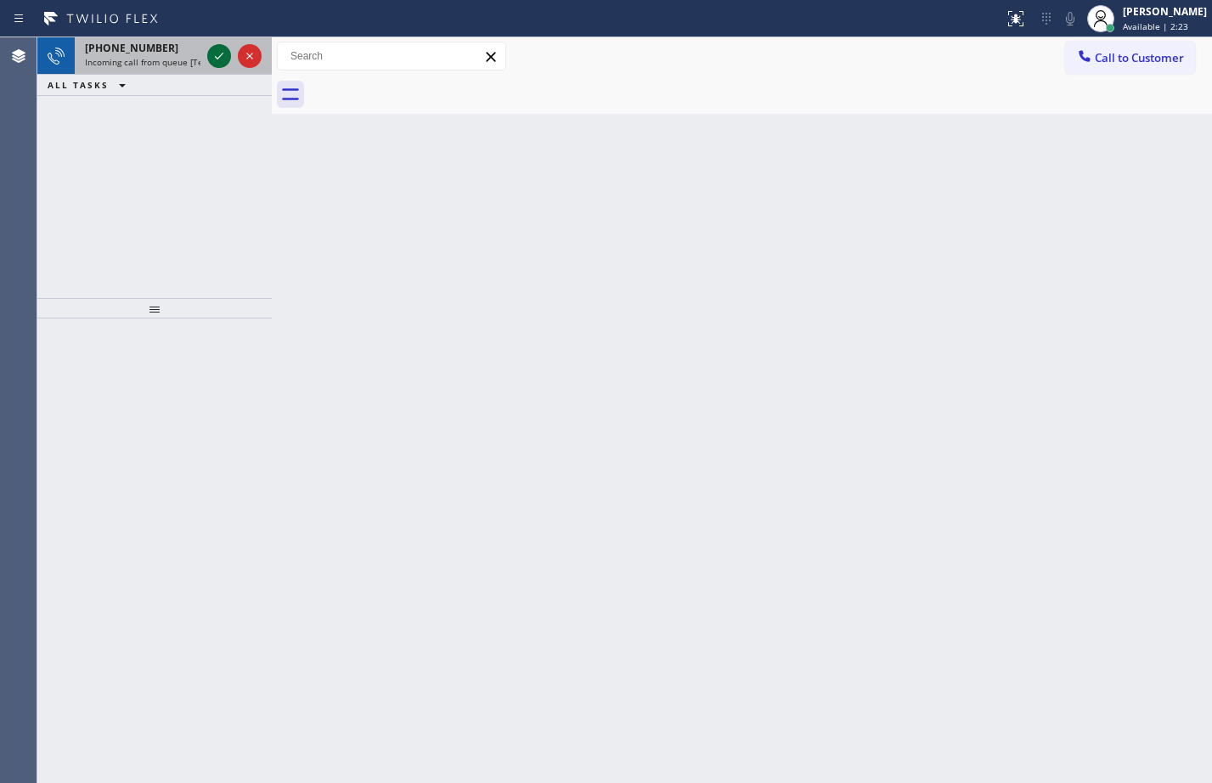
click at [209, 56] on icon at bounding box center [219, 56] width 20 height 20
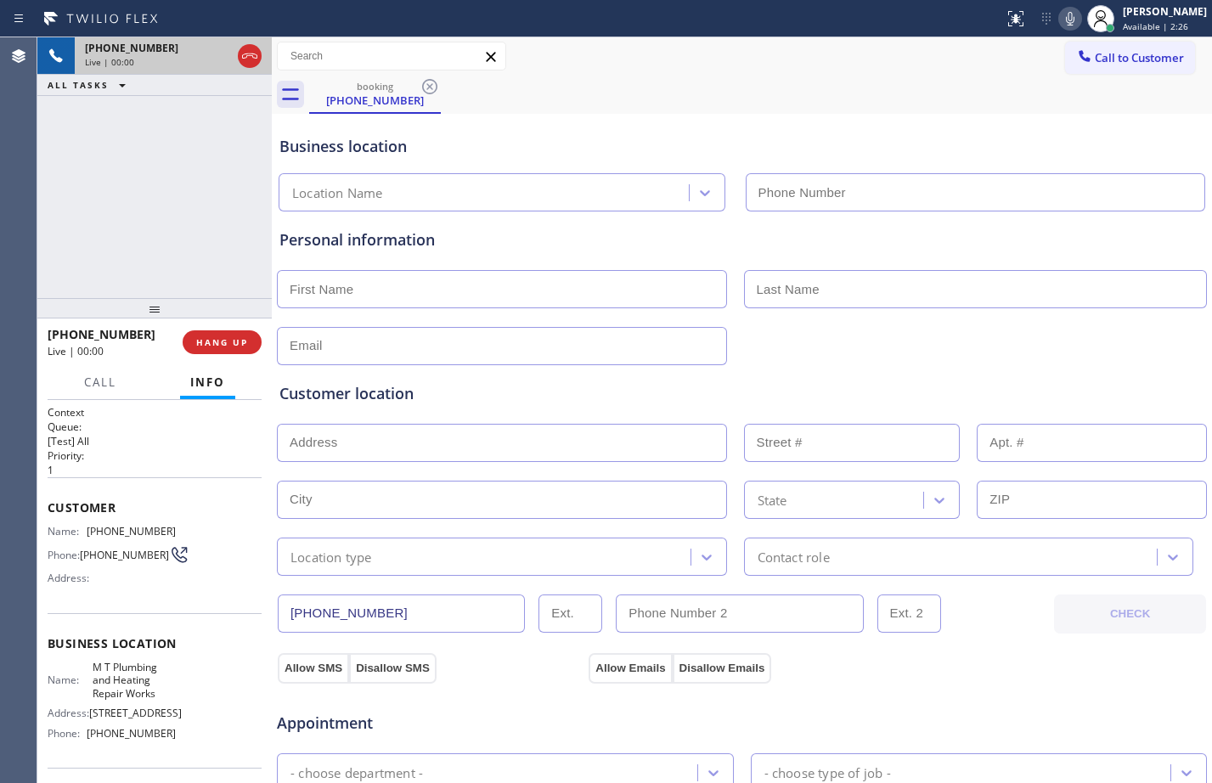
type input "[PHONE_NUMBER]"
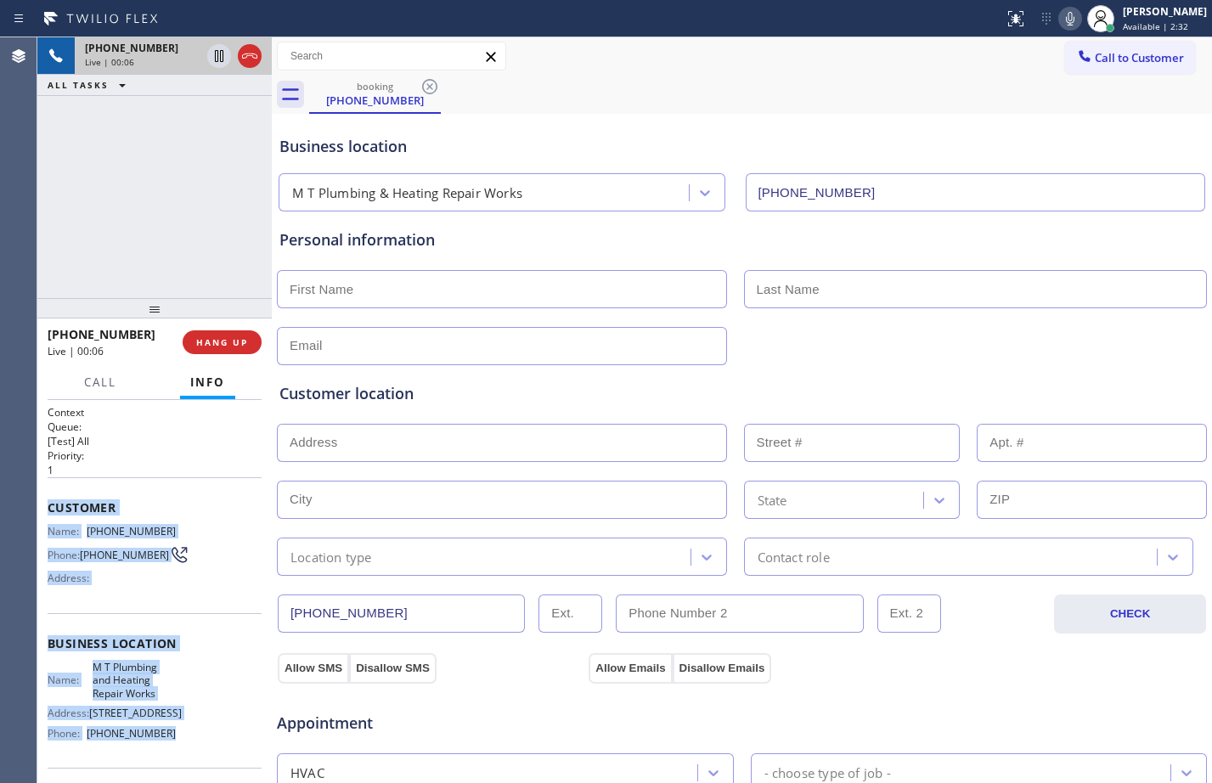
drag, startPoint x: 43, startPoint y: 507, endPoint x: 204, endPoint y: 761, distance: 300.4
click at [204, 761] on div "Context Queue: [Test] All Priority: 1 Customer Name: [PHONE_NUMBER] Phone: [PHO…" at bounding box center [154, 591] width 234 height 383
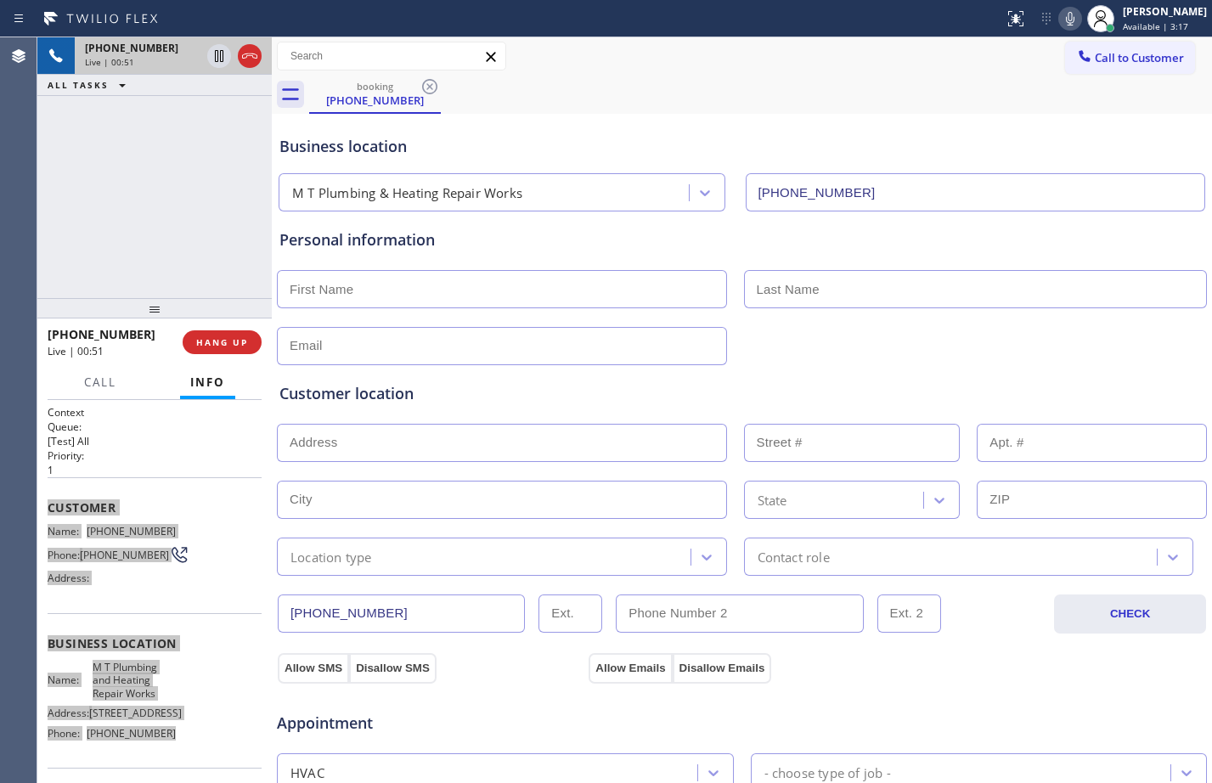
scroll to position [533, 0]
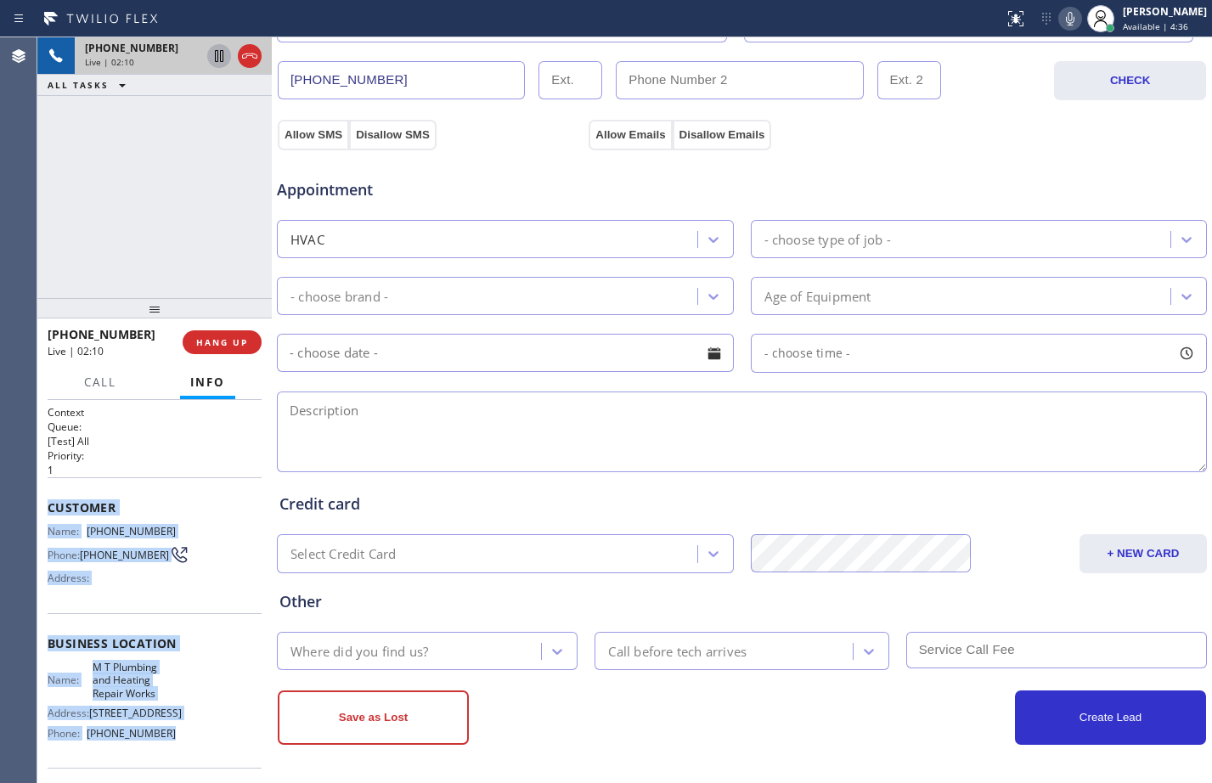
click at [217, 55] on icon at bounding box center [219, 56] width 8 height 12
click at [1066, 18] on icon at bounding box center [1070, 19] width 8 height 14
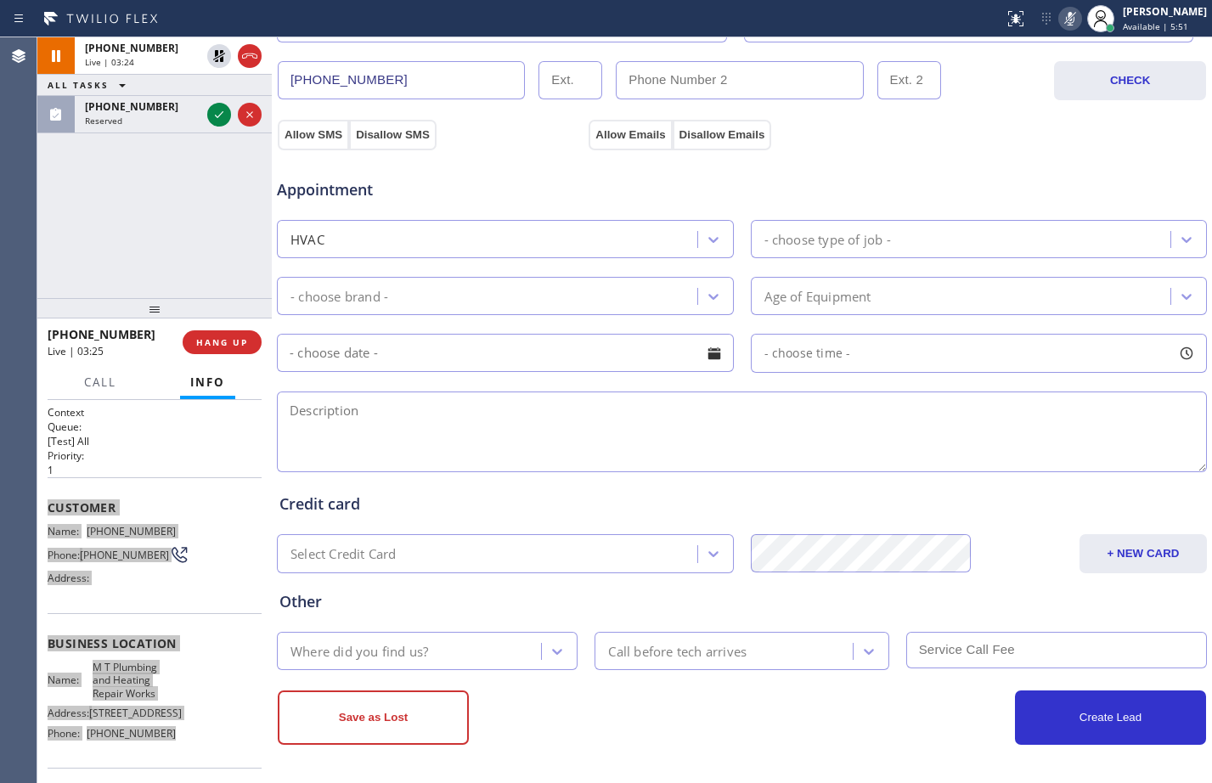
scroll to position [0, 0]
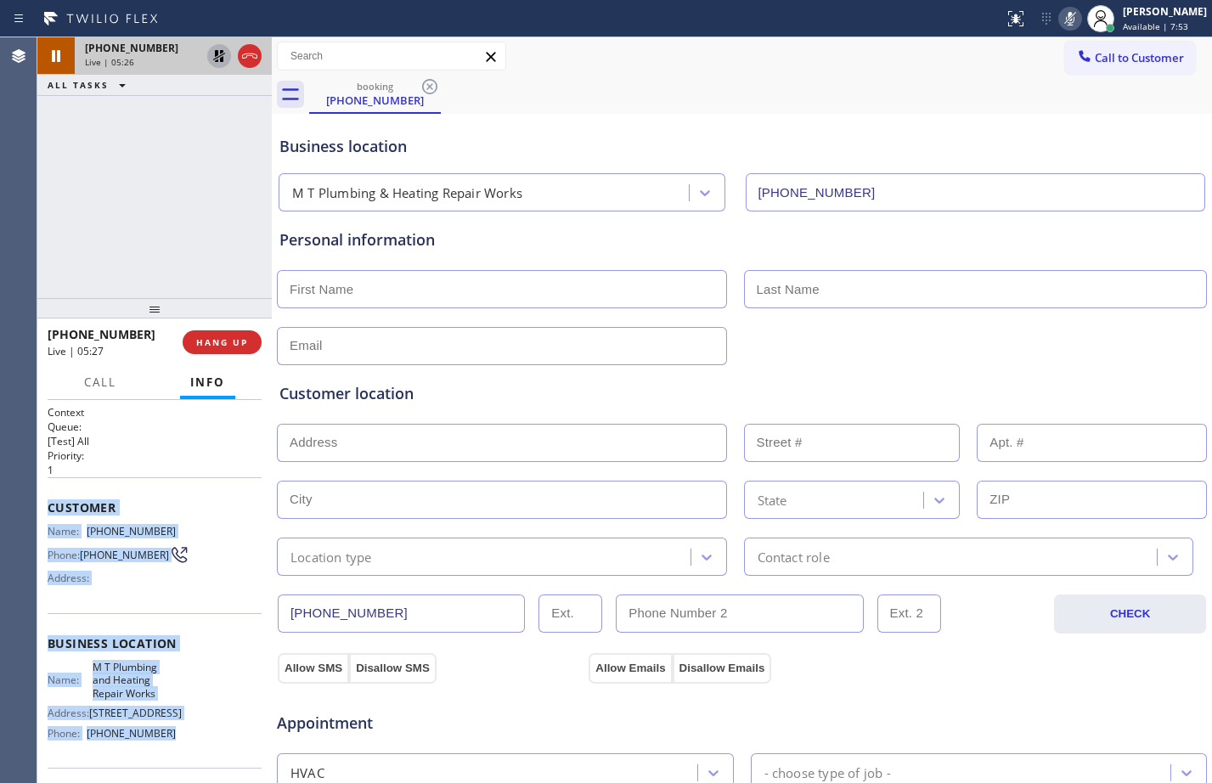
click at [223, 48] on icon at bounding box center [219, 56] width 20 height 20
click at [1060, 26] on icon at bounding box center [1070, 18] width 20 height 20
click at [222, 56] on icon at bounding box center [219, 56] width 20 height 20
click at [216, 63] on icon at bounding box center [219, 56] width 20 height 20
click at [222, 59] on icon at bounding box center [219, 56] width 20 height 20
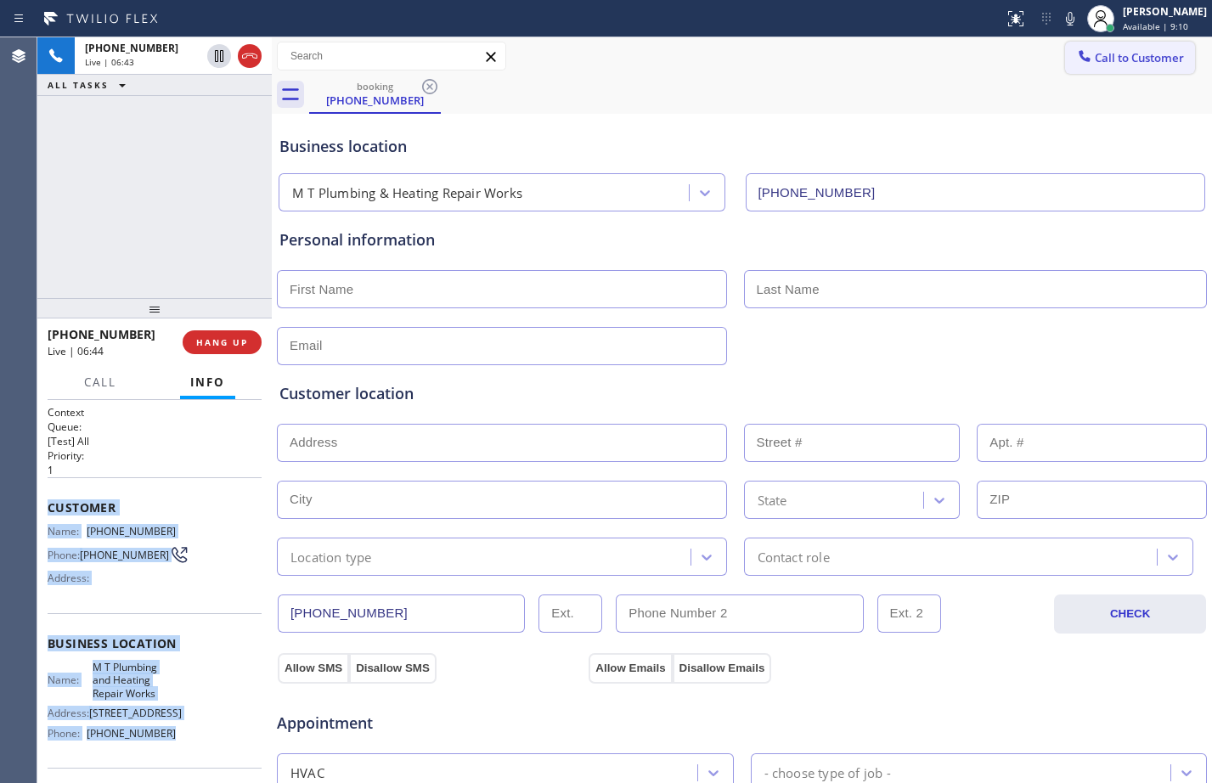
drag, startPoint x: 1057, startPoint y: 15, endPoint x: 1076, endPoint y: 70, distance: 57.5
click at [1060, 16] on icon at bounding box center [1070, 18] width 20 height 20
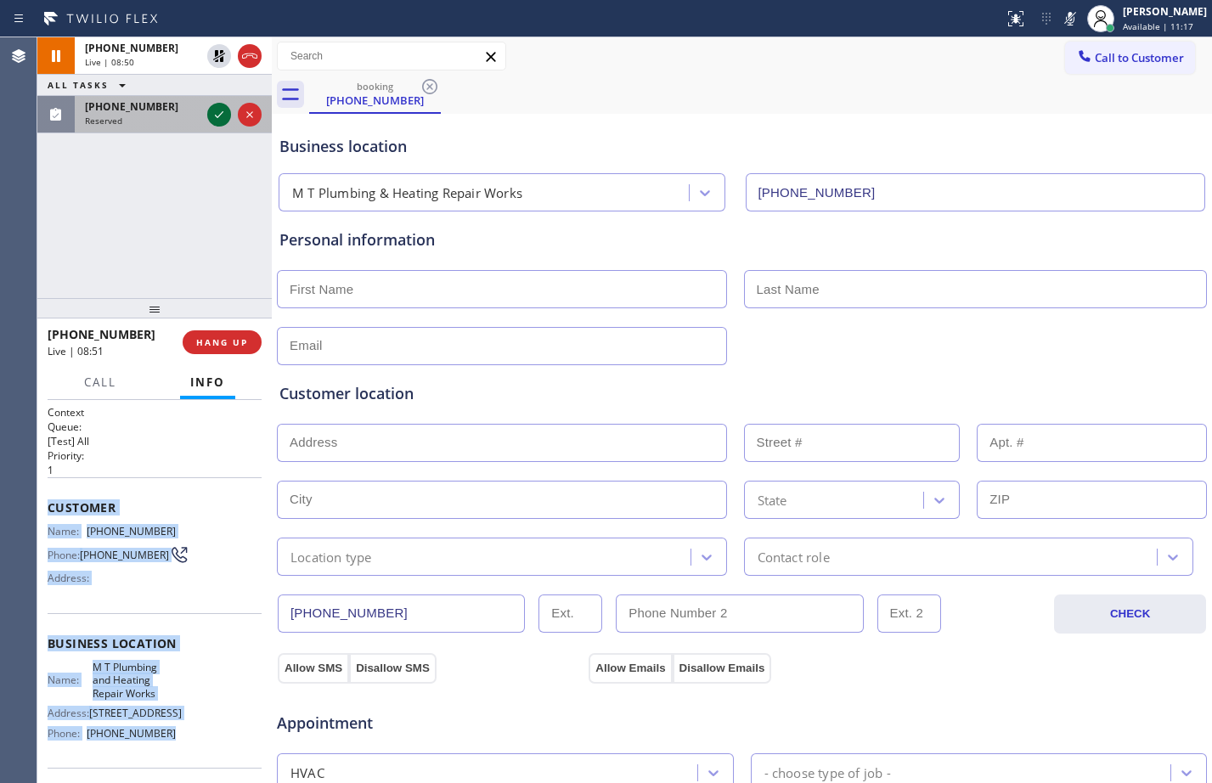
click at [223, 111] on icon at bounding box center [219, 114] width 20 height 20
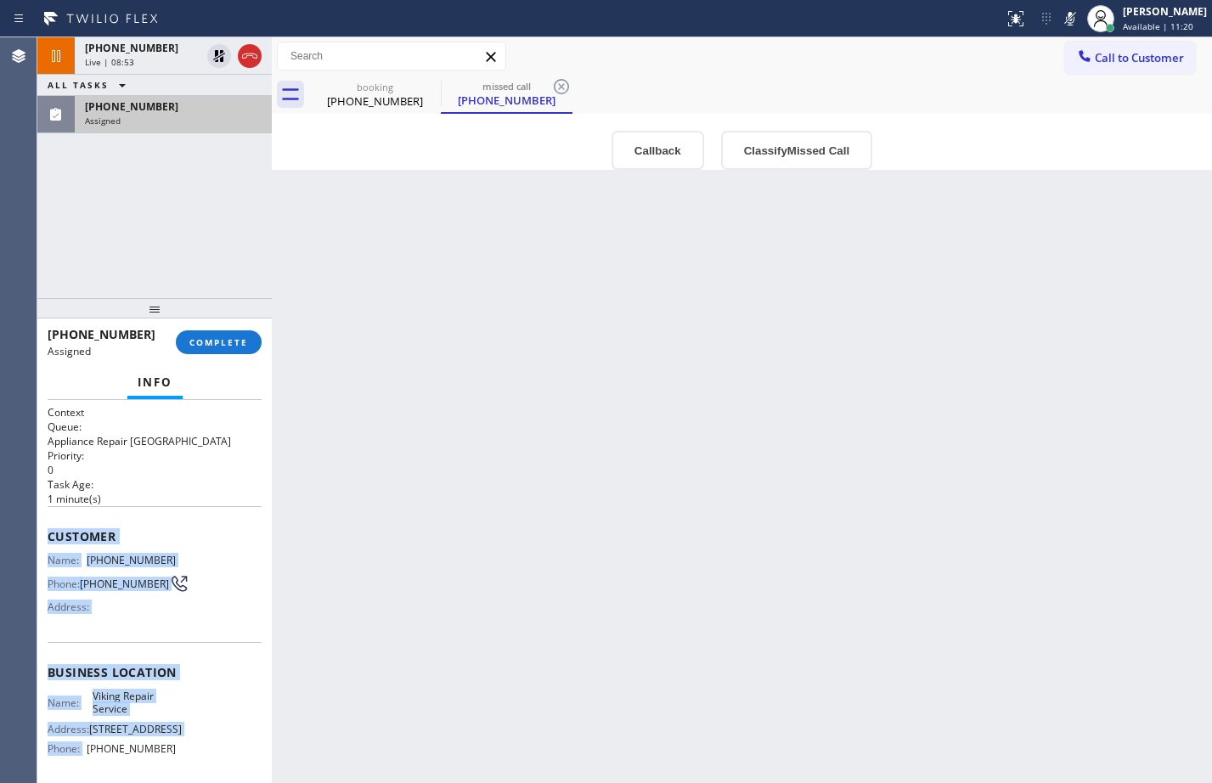
click at [71, 557] on span "Name:" at bounding box center [67, 560] width 39 height 13
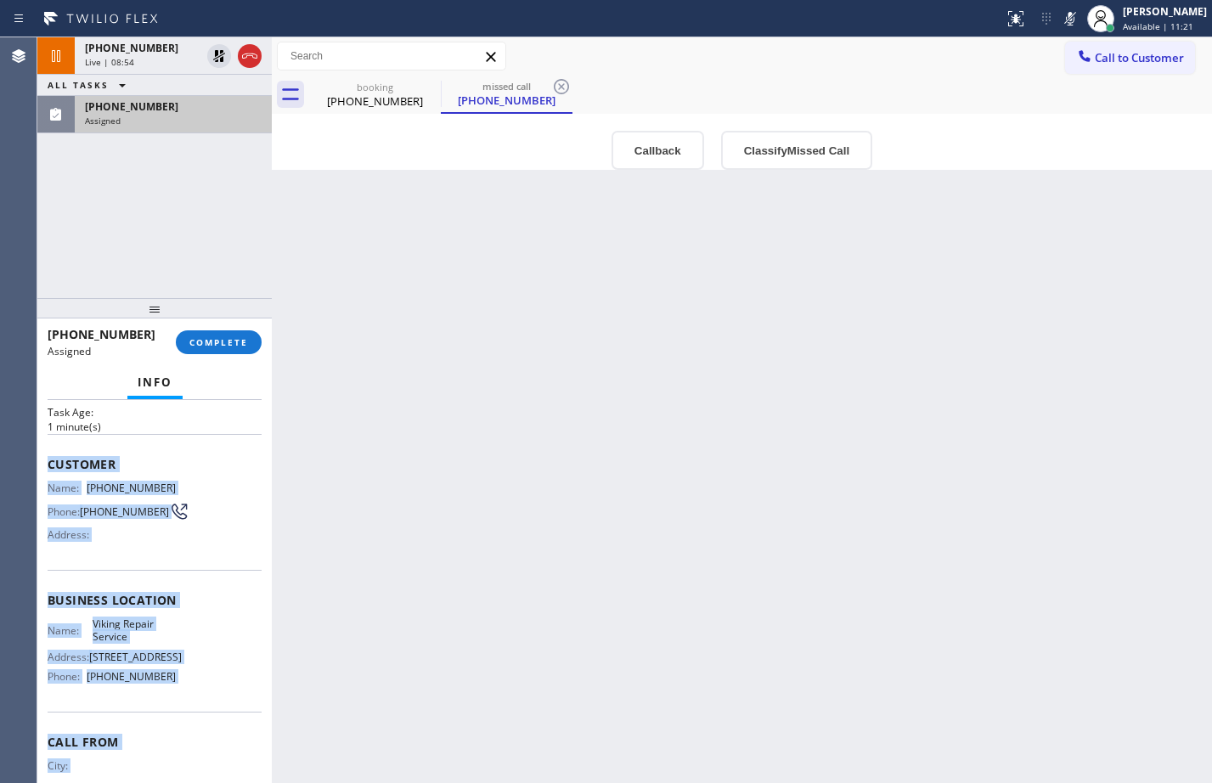
scroll to position [140, 0]
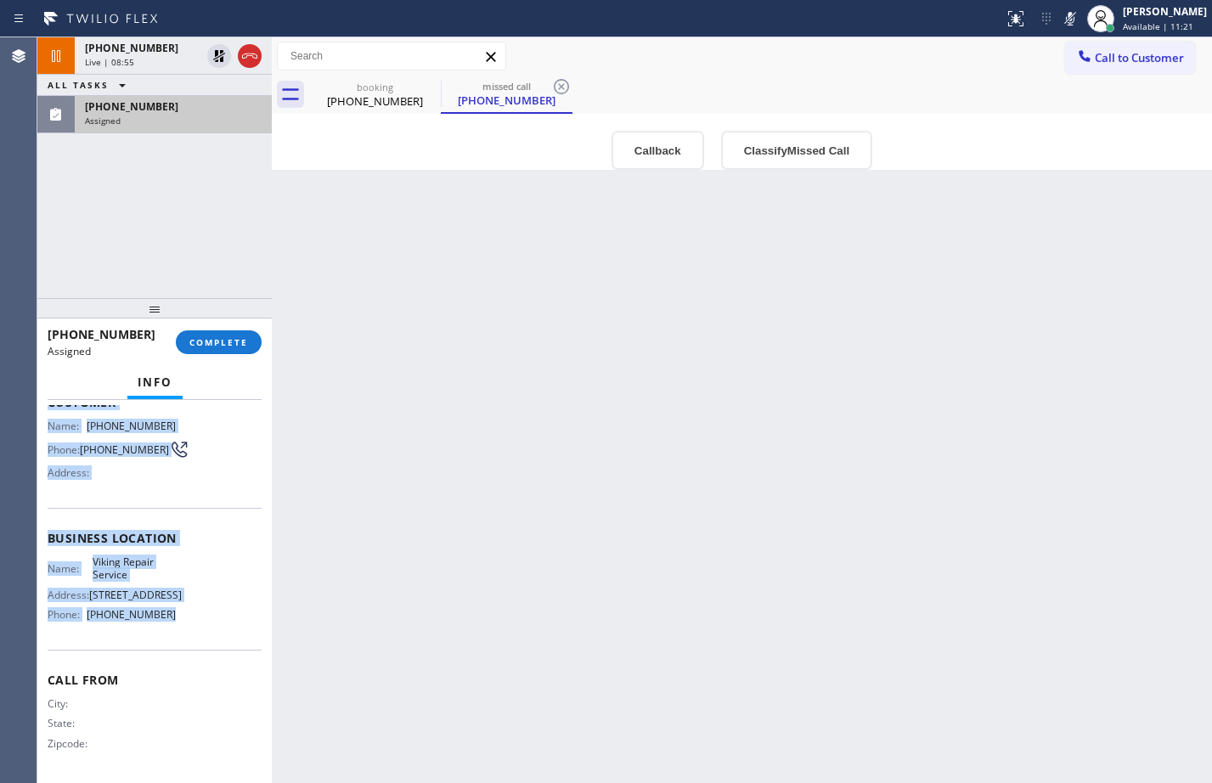
drag, startPoint x: 49, startPoint y: 537, endPoint x: 189, endPoint y: 641, distance: 173.6
click at [189, 641] on div "Context Queue: Appliance Repair High End Priority: 0 Task Age: [DEMOGRAPHIC_DAT…" at bounding box center [155, 524] width 214 height 507
click at [222, 345] on span "COMPLETE" at bounding box center [218, 342] width 59 height 12
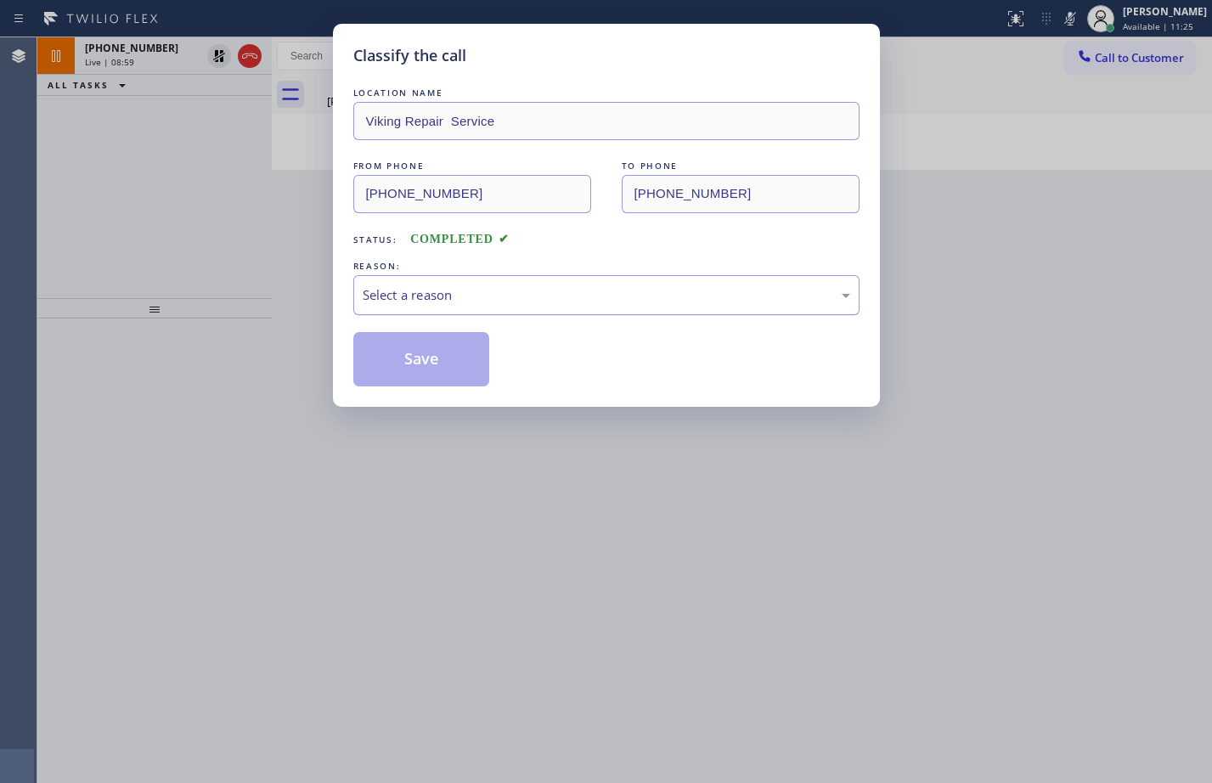
click at [445, 293] on div "Select a reason" at bounding box center [606, 295] width 487 height 20
click at [442, 368] on button "Save" at bounding box center [421, 359] width 137 height 54
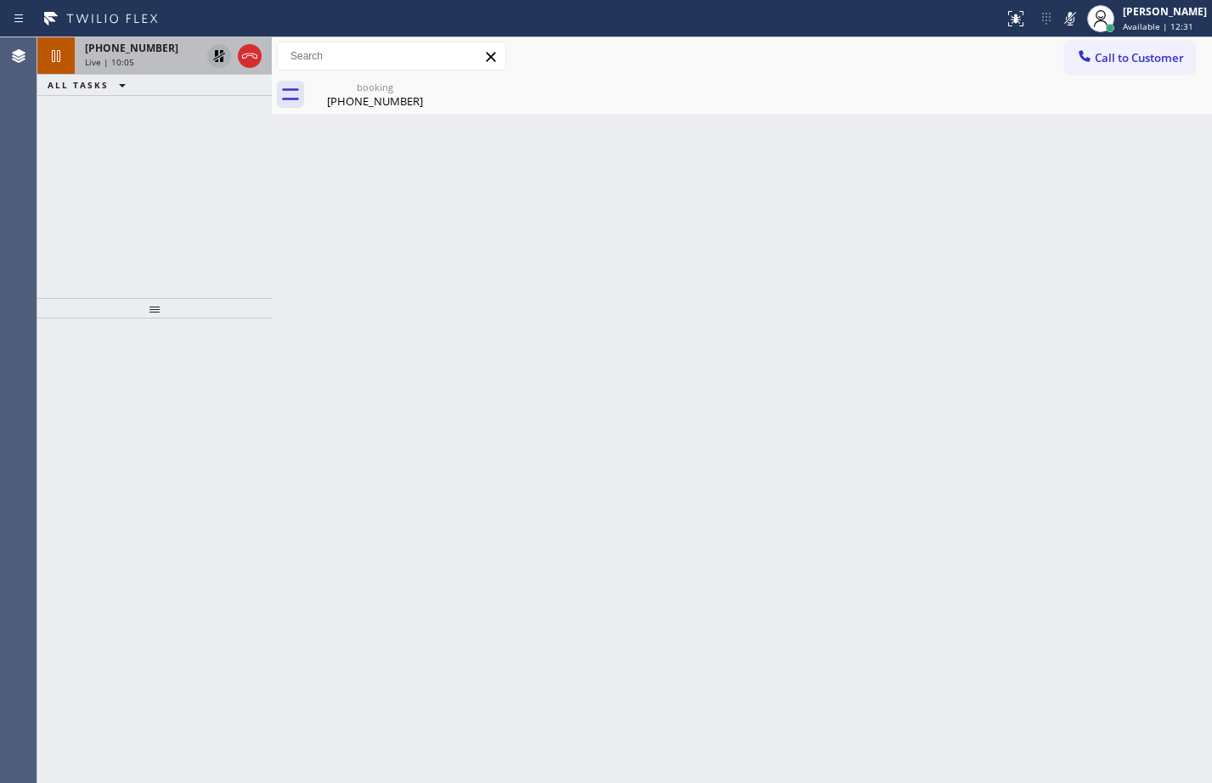
click at [211, 61] on icon at bounding box center [219, 56] width 20 height 20
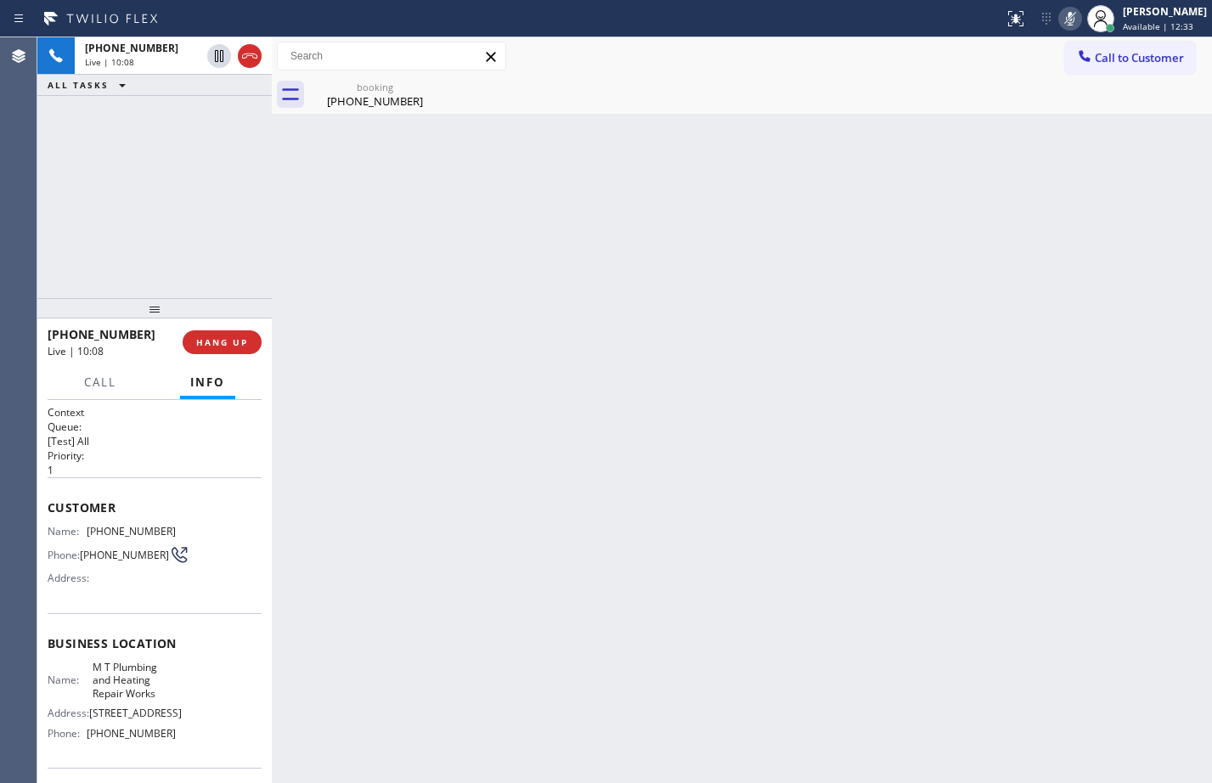
click at [1063, 15] on icon at bounding box center [1070, 18] width 20 height 20
click at [221, 65] on icon at bounding box center [219, 56] width 20 height 20
click at [1066, 20] on icon at bounding box center [1070, 19] width 8 height 14
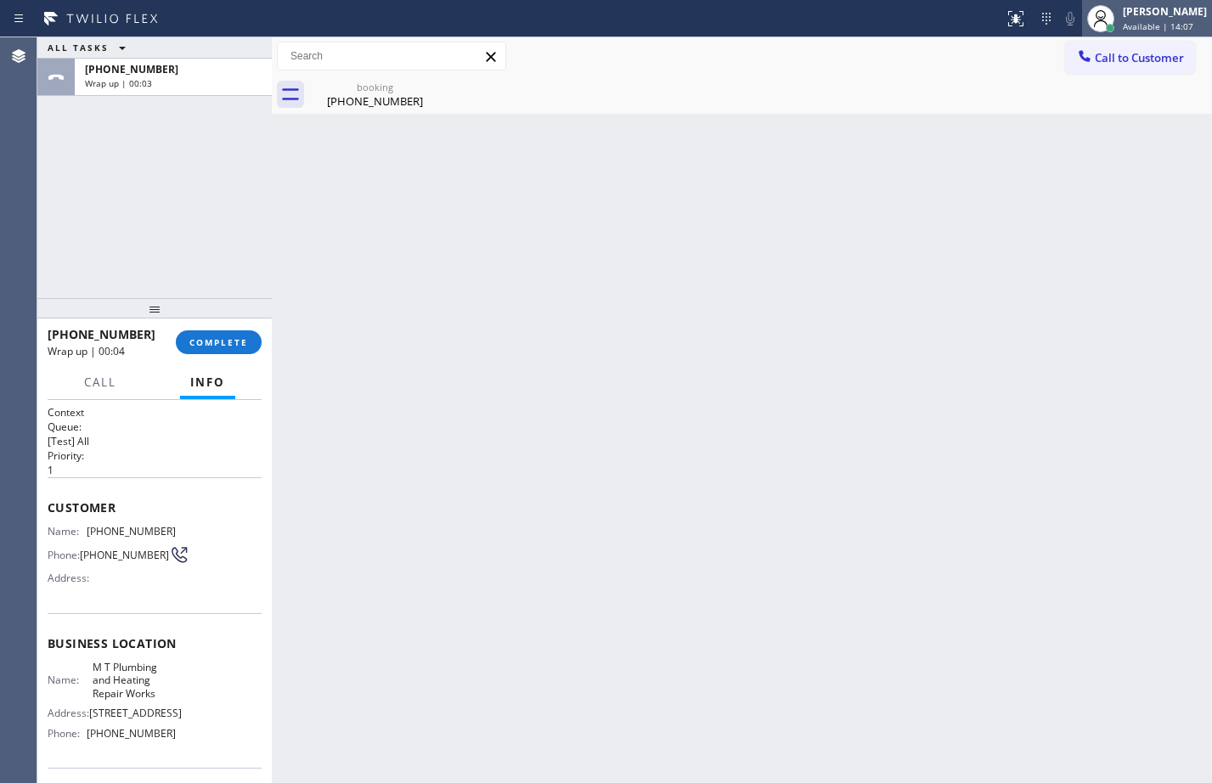
click at [1134, 23] on span "Available | 14:07" at bounding box center [1158, 26] width 70 height 12
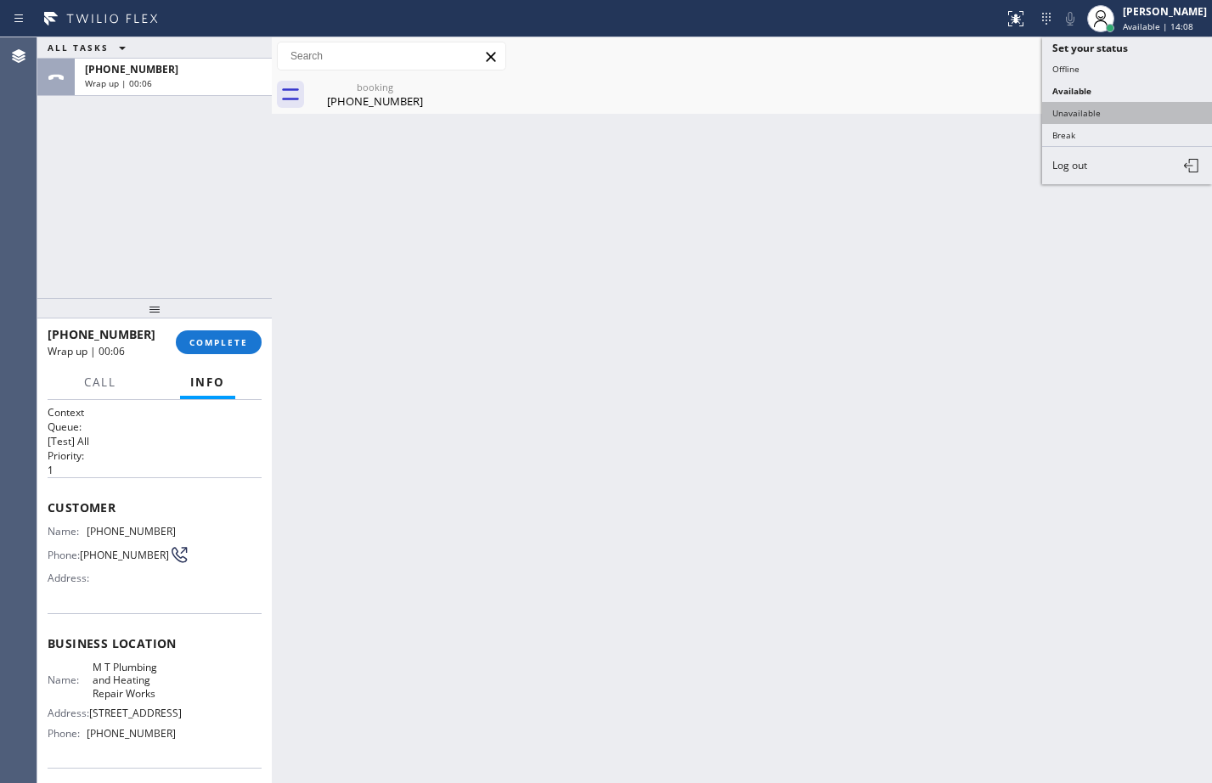
click at [1109, 109] on button "Unavailable" at bounding box center [1127, 113] width 170 height 22
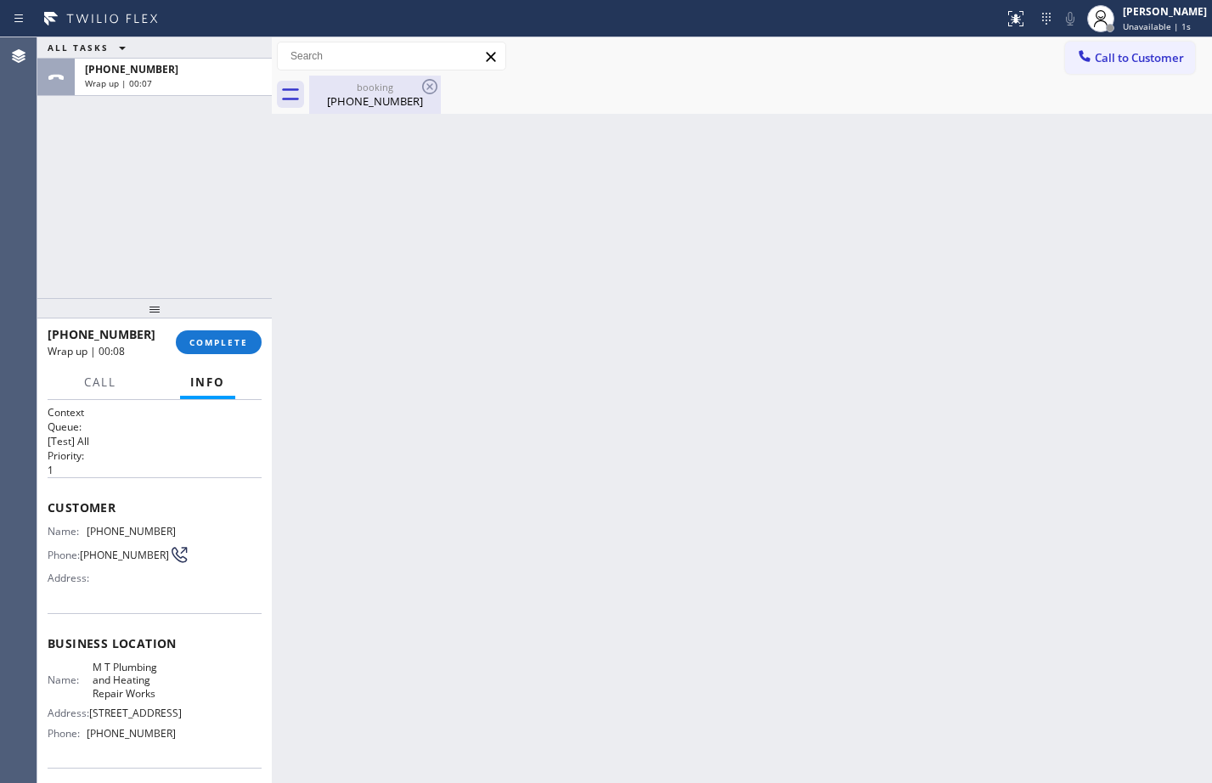
click at [374, 83] on div "booking" at bounding box center [375, 87] width 128 height 13
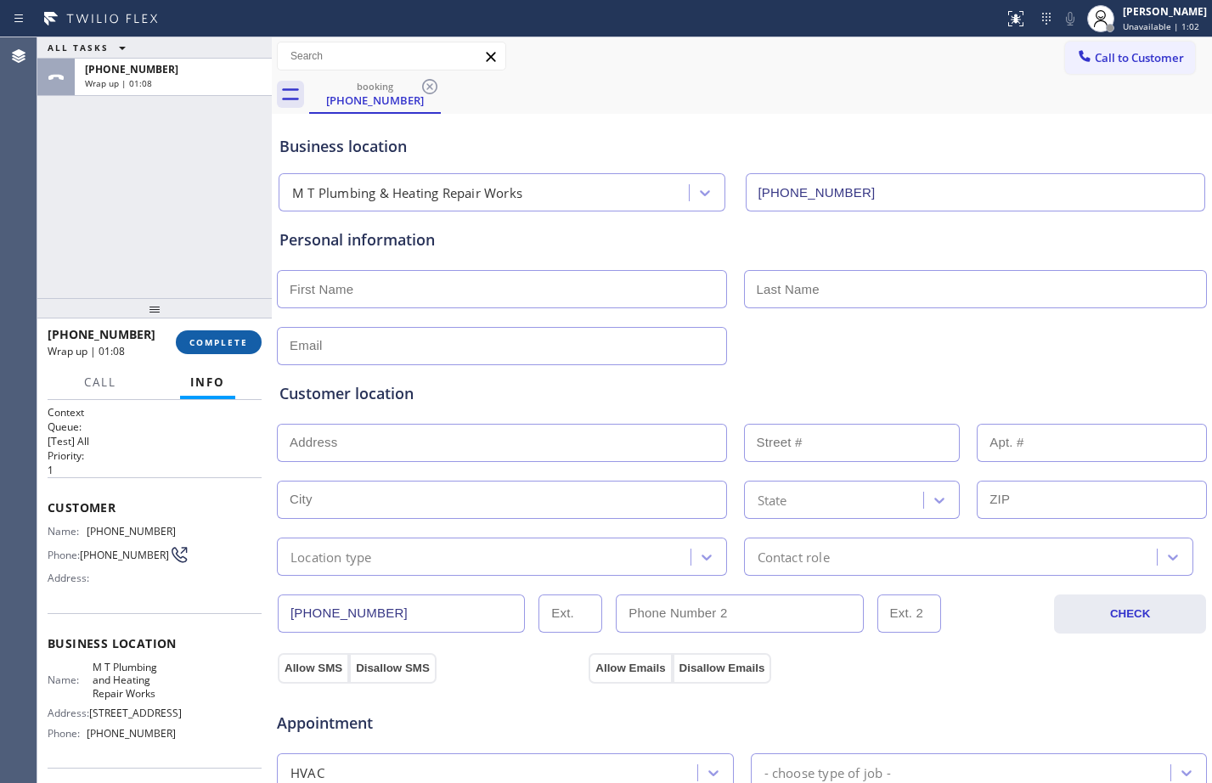
click at [208, 336] on span "COMPLETE" at bounding box center [218, 342] width 59 height 12
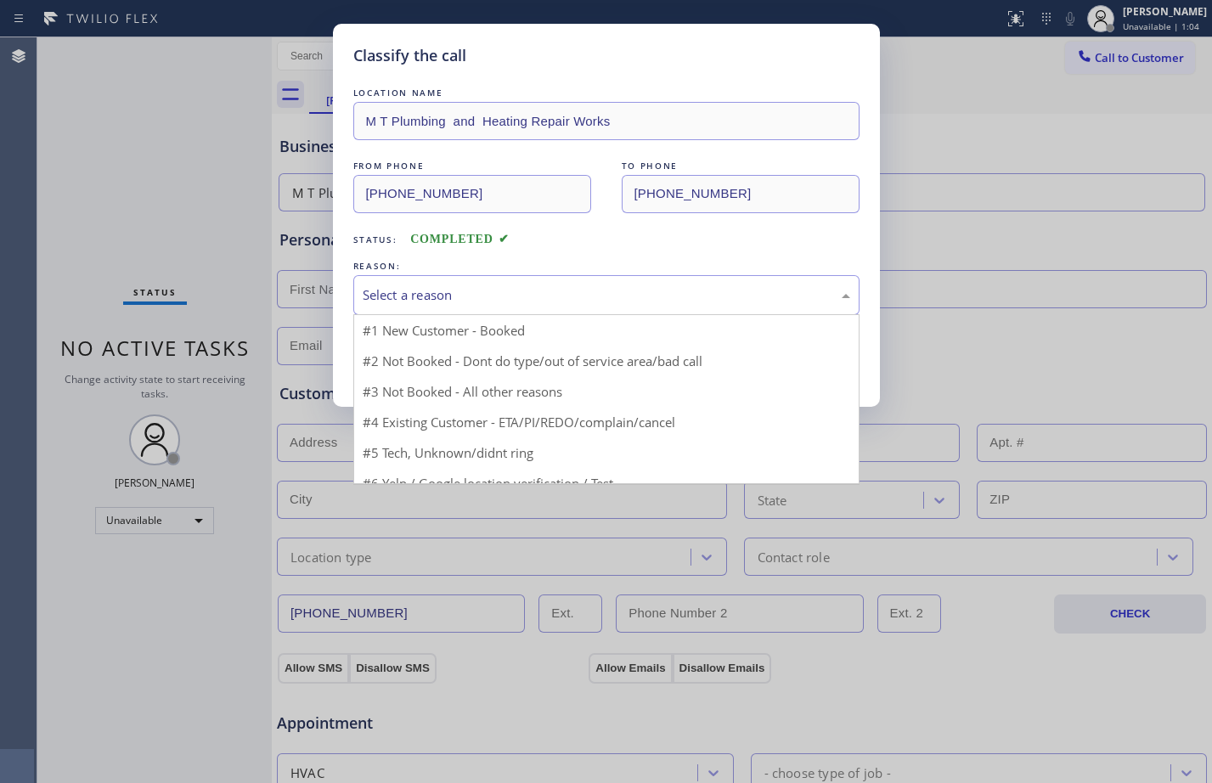
click at [625, 295] on div "Select a reason" at bounding box center [606, 295] width 487 height 20
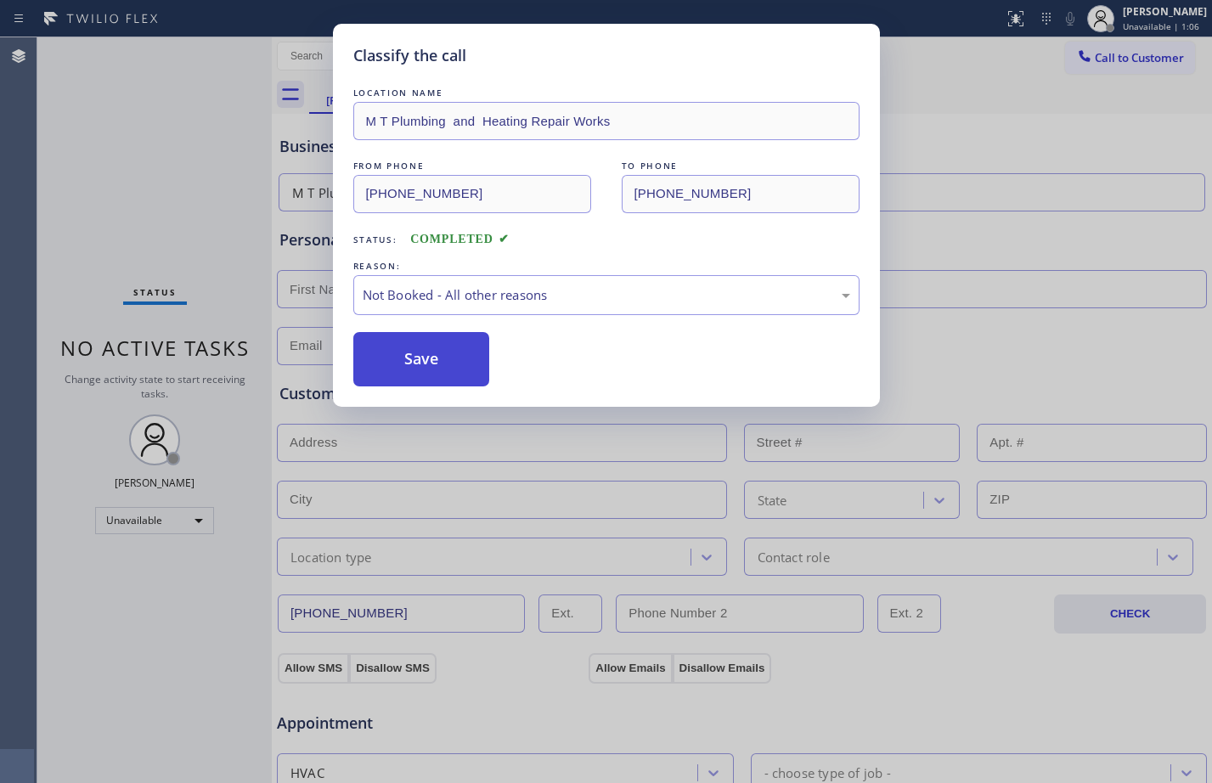
click at [441, 353] on button "Save" at bounding box center [421, 359] width 137 height 54
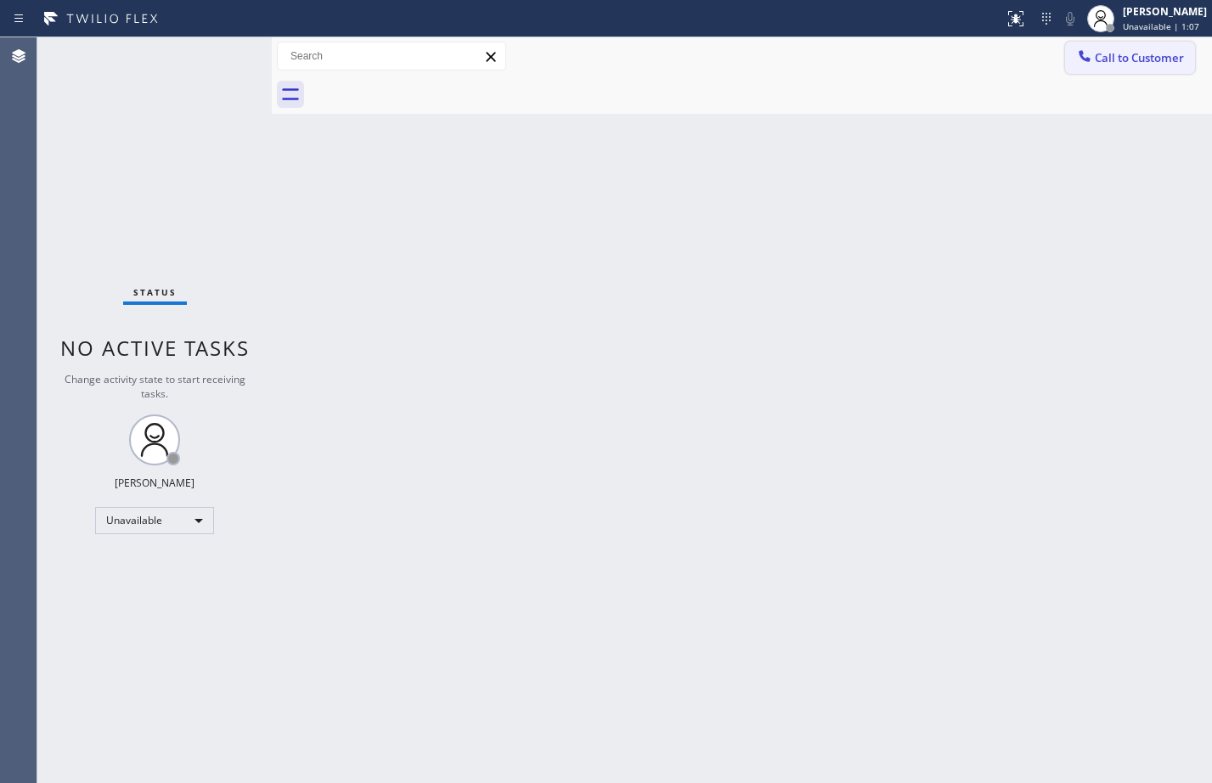
click at [1134, 52] on span "Call to Customer" at bounding box center [1139, 57] width 89 height 15
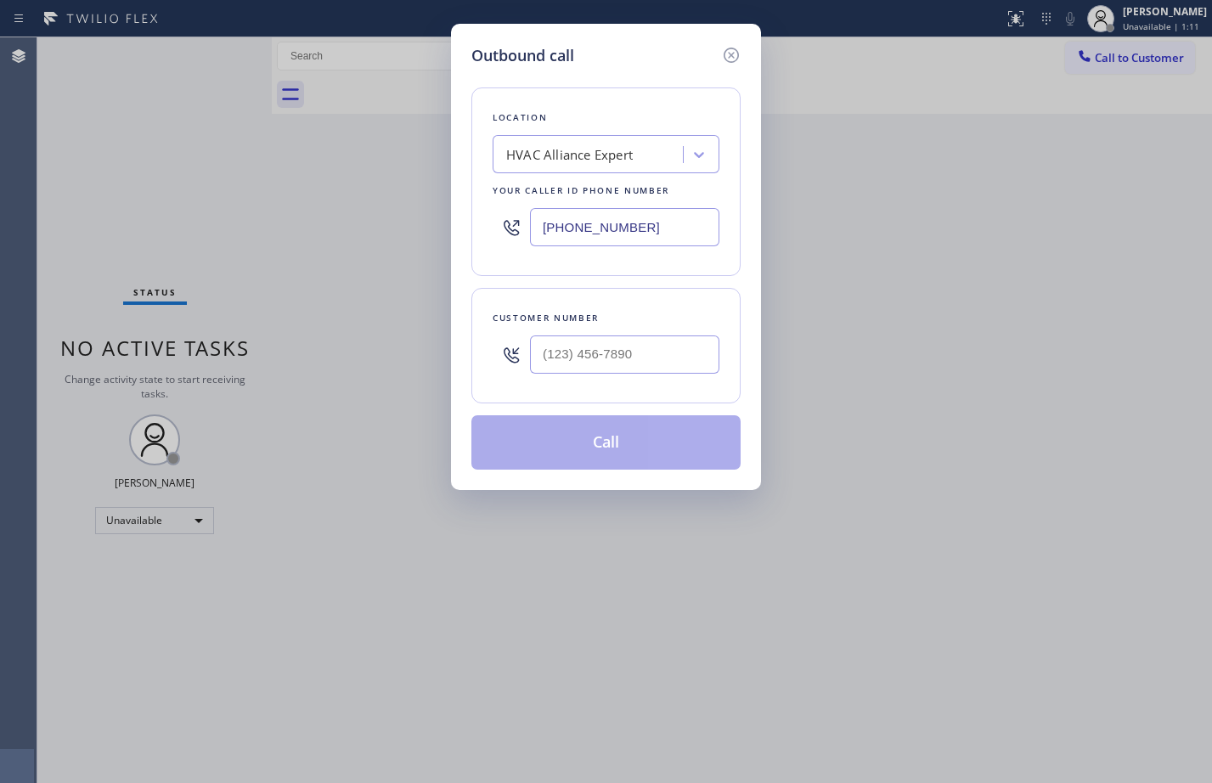
click at [658, 218] on input "[PHONE_NUMBER]" at bounding box center [624, 227] width 189 height 38
drag, startPoint x: 692, startPoint y: 244, endPoint x: 426, endPoint y: 191, distance: 270.9
click at [426, 191] on div "Outbound call Location HVAC Alliance Expert Your caller id phone number [PHONE_…" at bounding box center [606, 391] width 1212 height 783
paste input "05) 953-7471"
type input "[PHONE_NUMBER]"
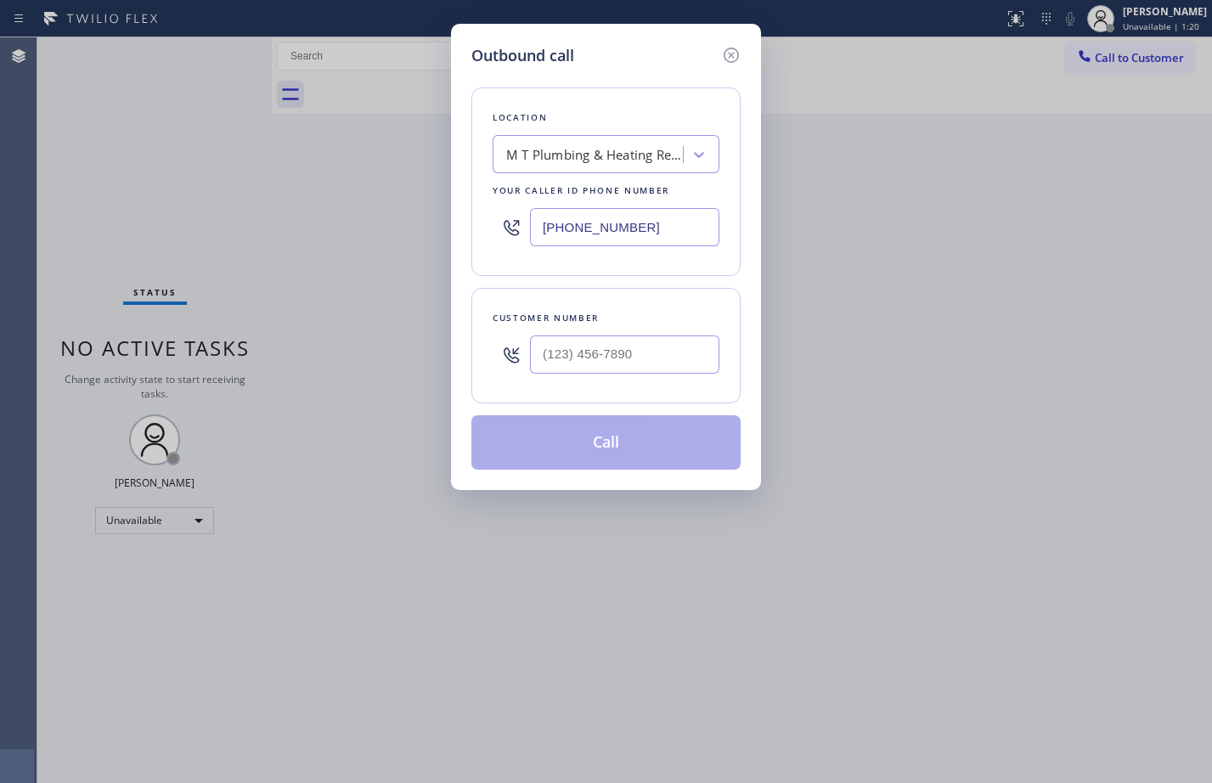
click at [566, 360] on input "text" at bounding box center [624, 354] width 189 height 38
paste input "951) 295-1753"
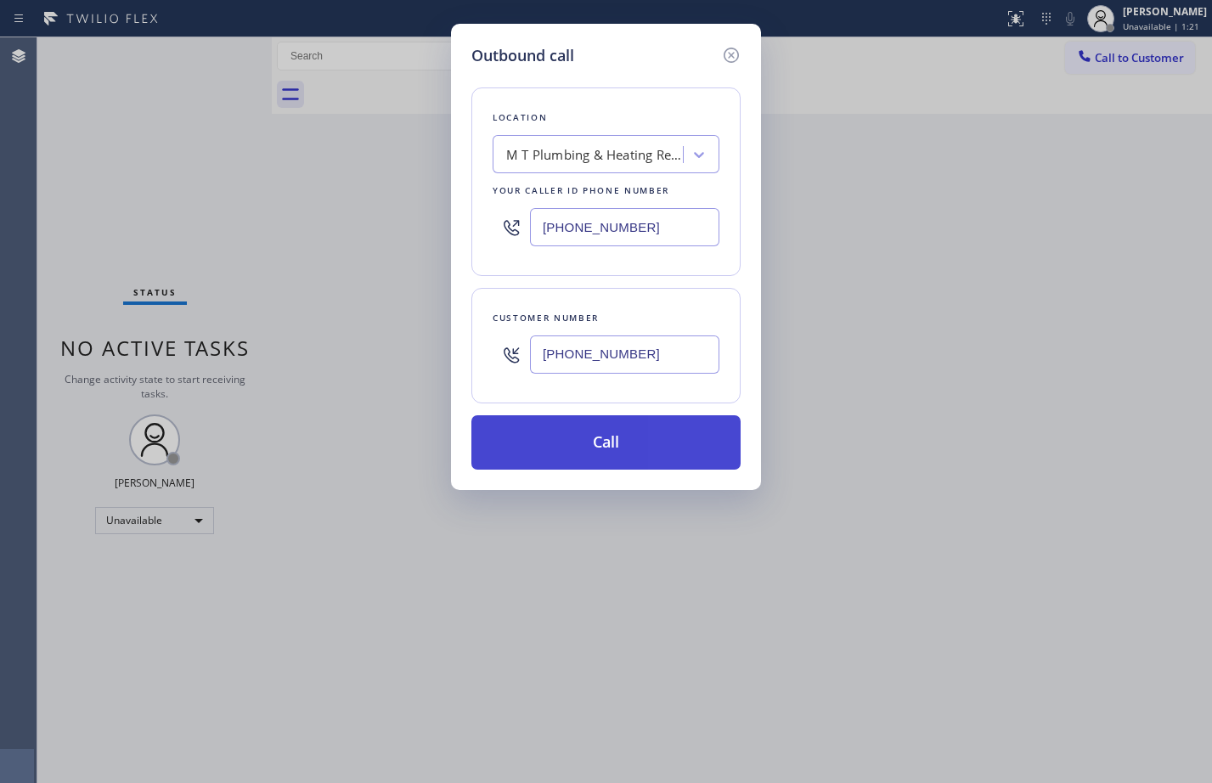
type input "[PHONE_NUMBER]"
click at [581, 447] on button "Call" at bounding box center [605, 442] width 269 height 54
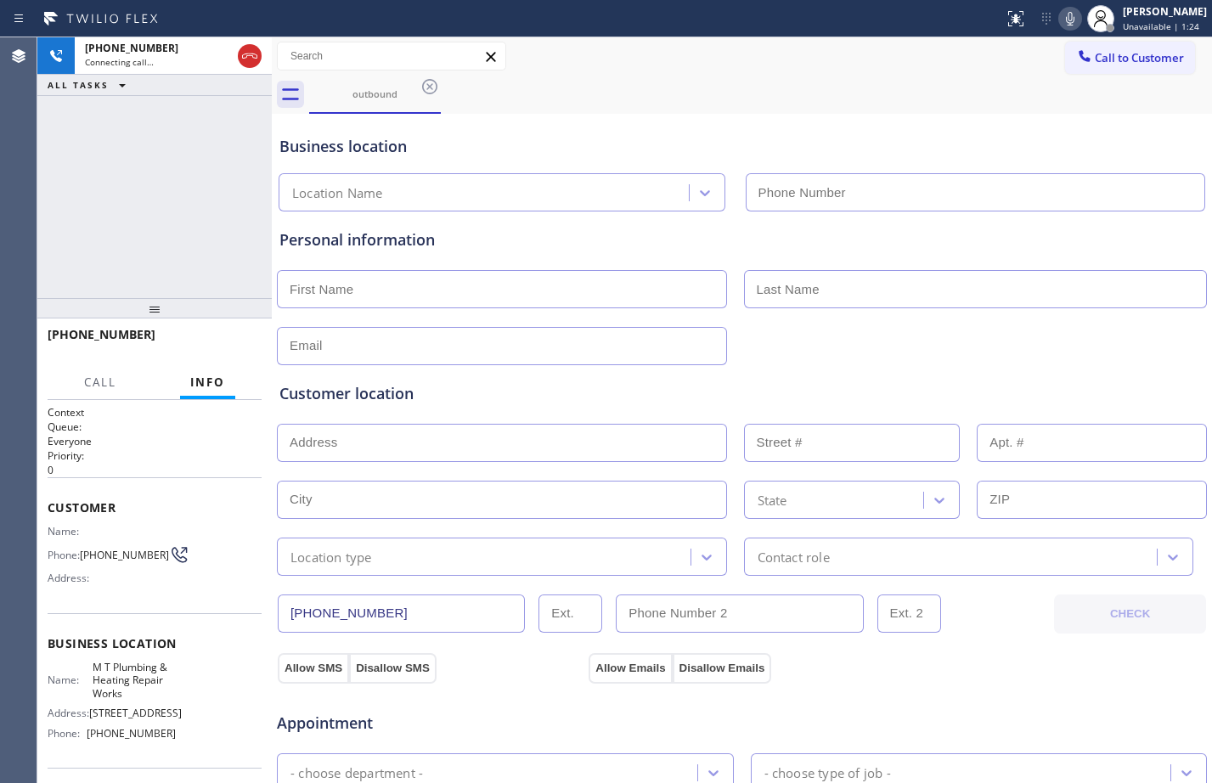
type input "[PHONE_NUMBER]"
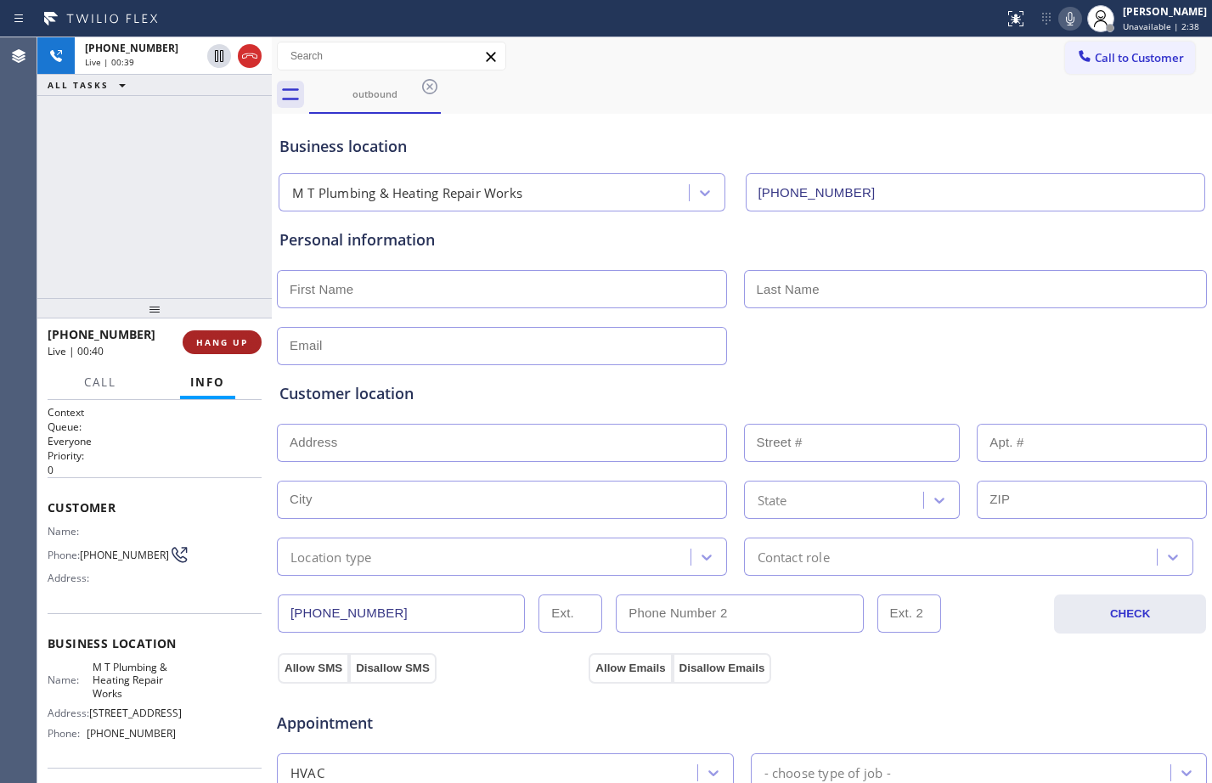
click at [223, 334] on button "HANG UP" at bounding box center [222, 342] width 79 height 24
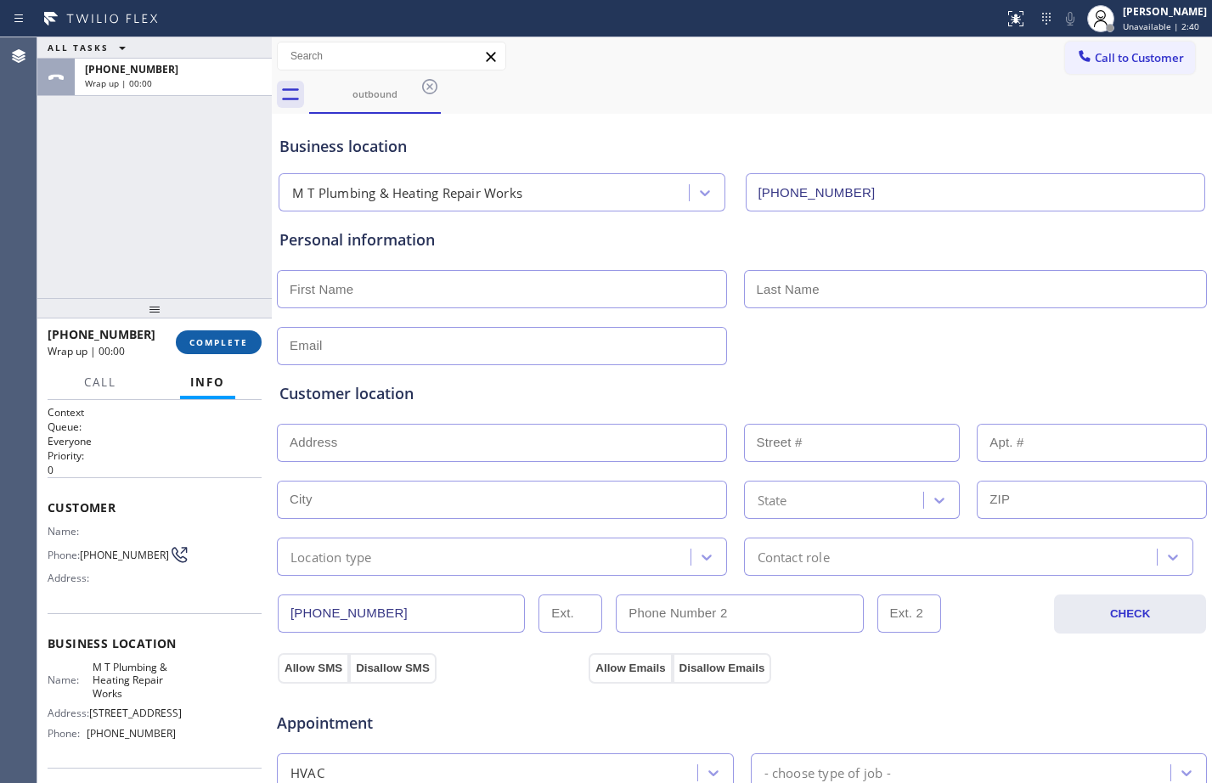
click at [223, 338] on span "COMPLETE" at bounding box center [218, 342] width 59 height 12
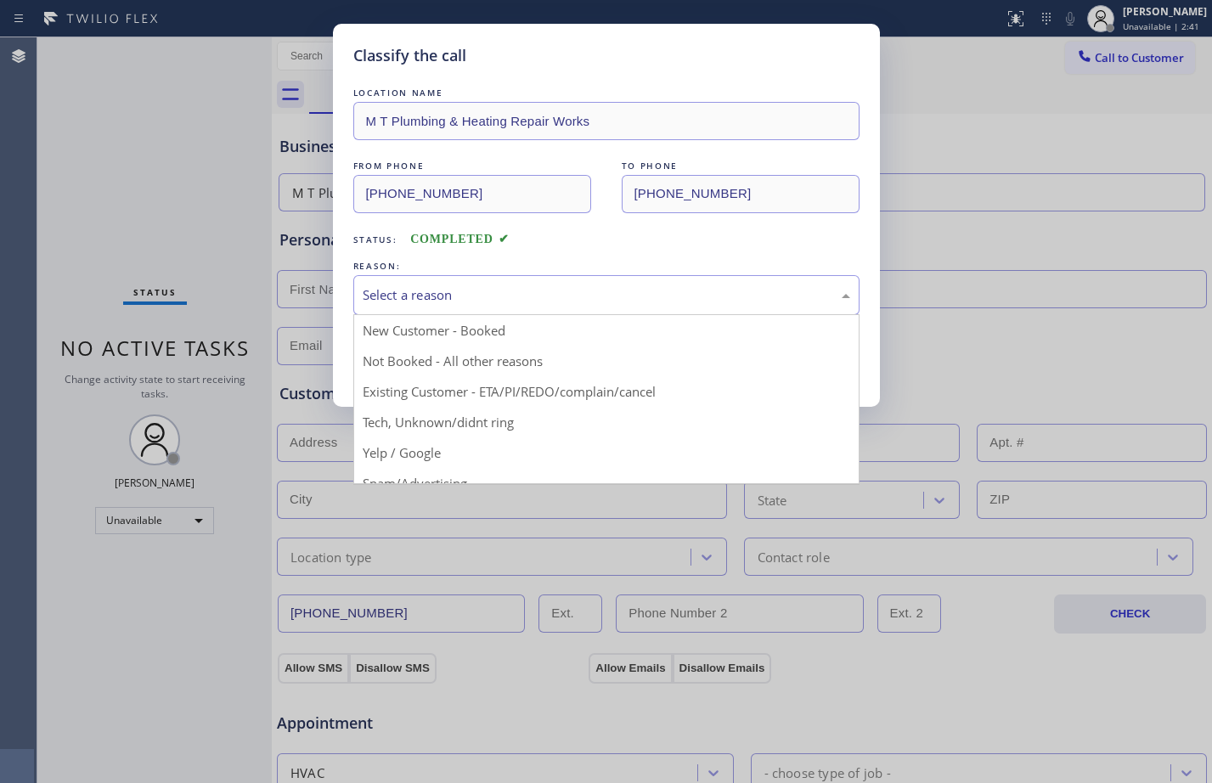
click at [539, 298] on div "Select a reason" at bounding box center [606, 295] width 487 height 20
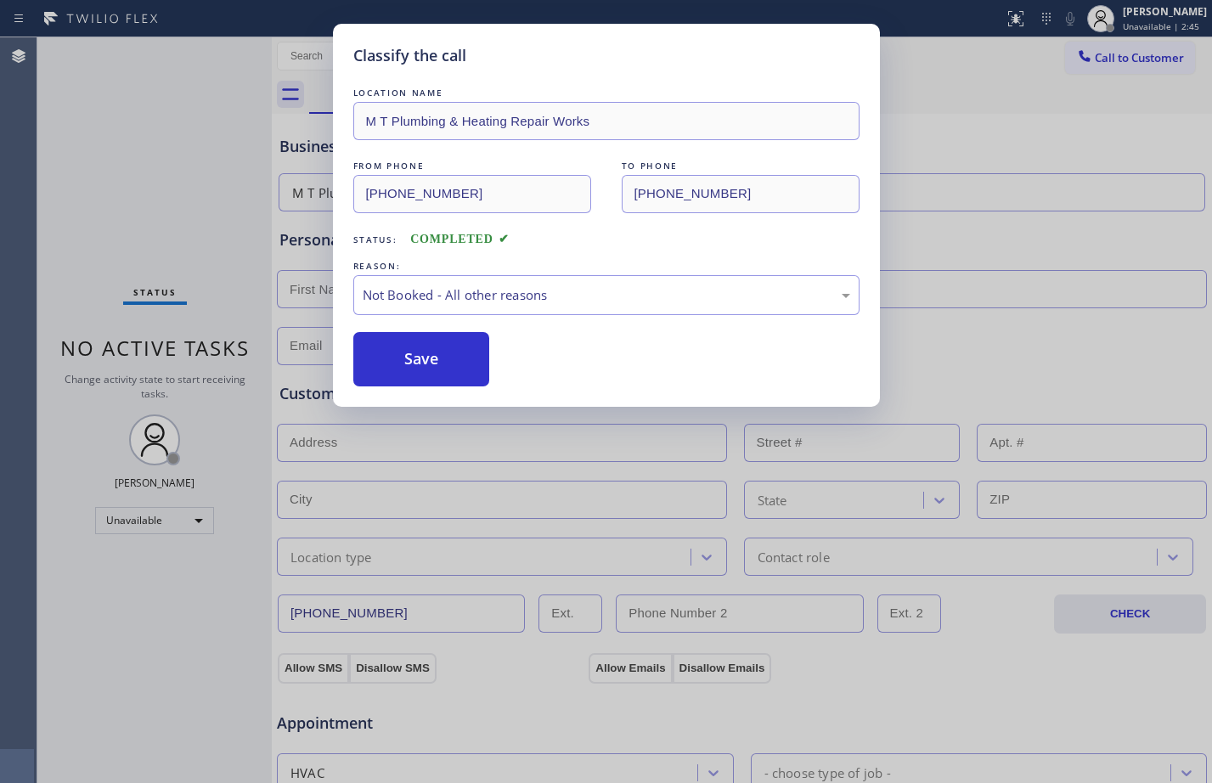
click at [452, 357] on button "Save" at bounding box center [421, 359] width 137 height 54
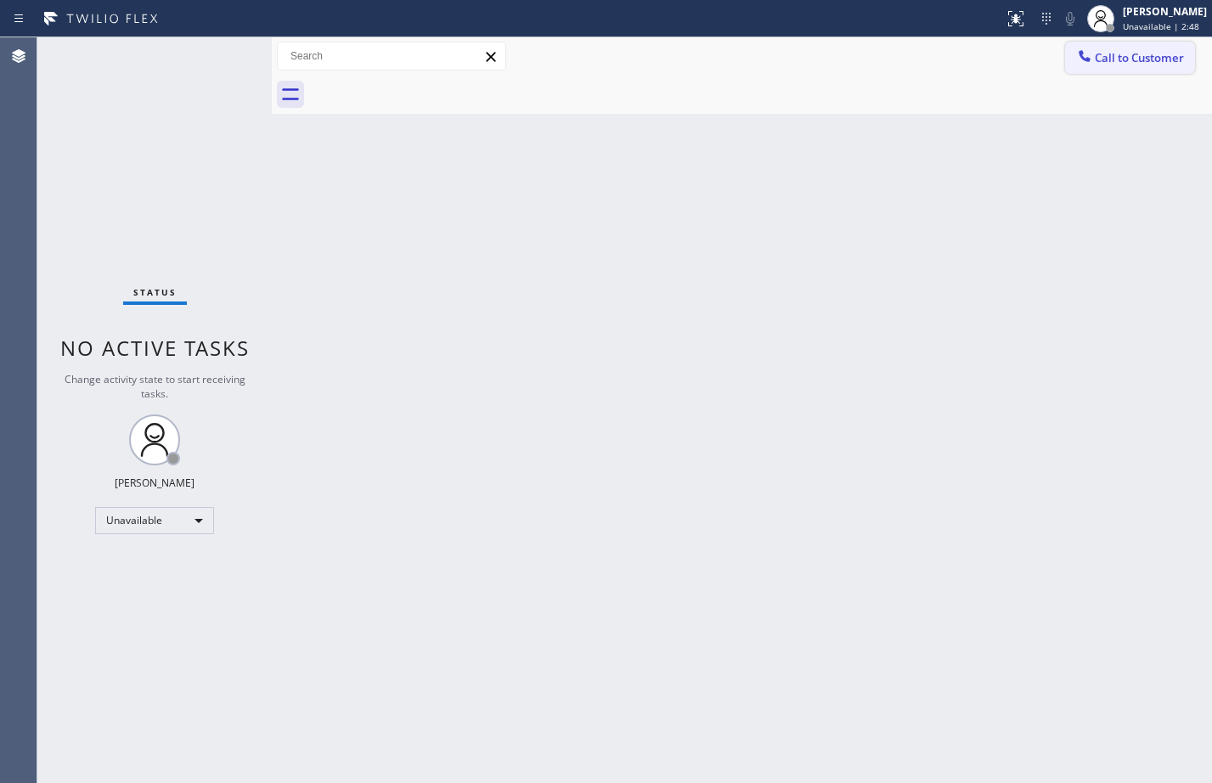
click at [1163, 65] on button "Call to Customer" at bounding box center [1130, 58] width 130 height 32
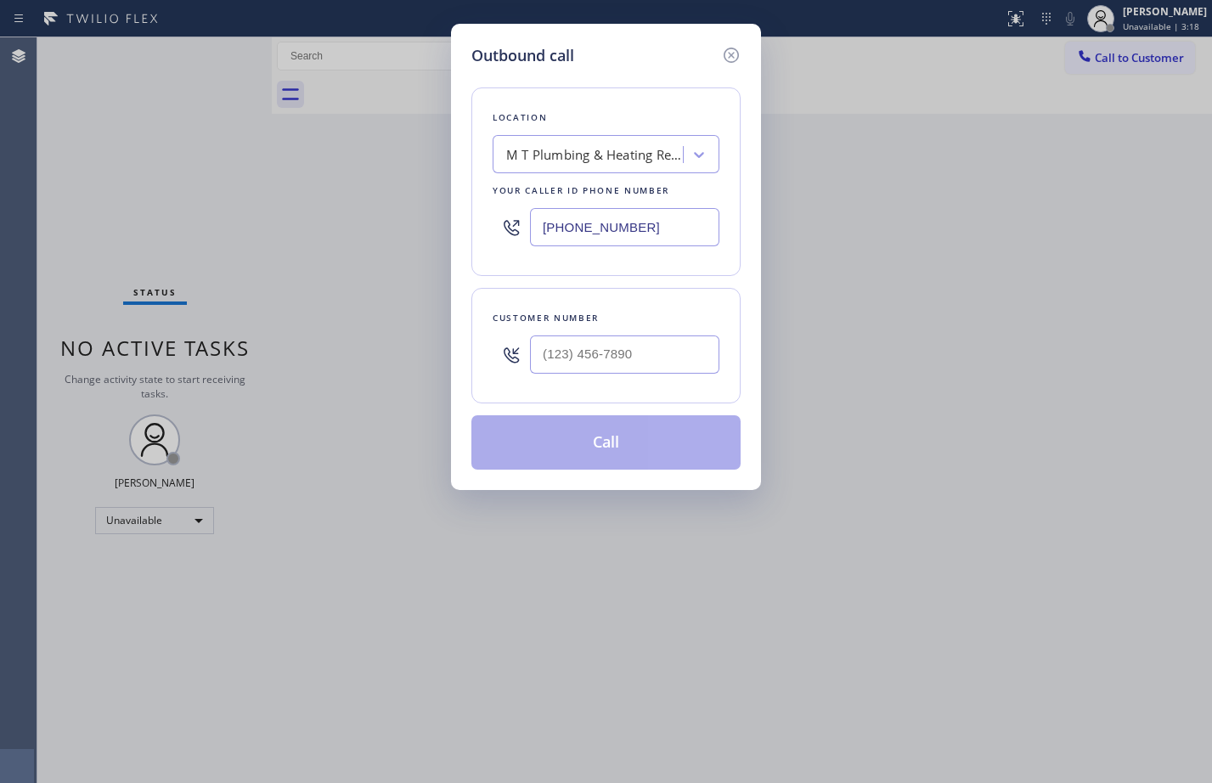
drag, startPoint x: 1161, startPoint y: 498, endPoint x: 1161, endPoint y: 400, distance: 98.5
click at [1161, 498] on div "Outbound call Location M T Plumbing & Heating Repair Works Your caller id phone…" at bounding box center [606, 391] width 1212 height 783
click at [608, 353] on input "text" at bounding box center [624, 354] width 189 height 38
paste input "951) 295-1753"
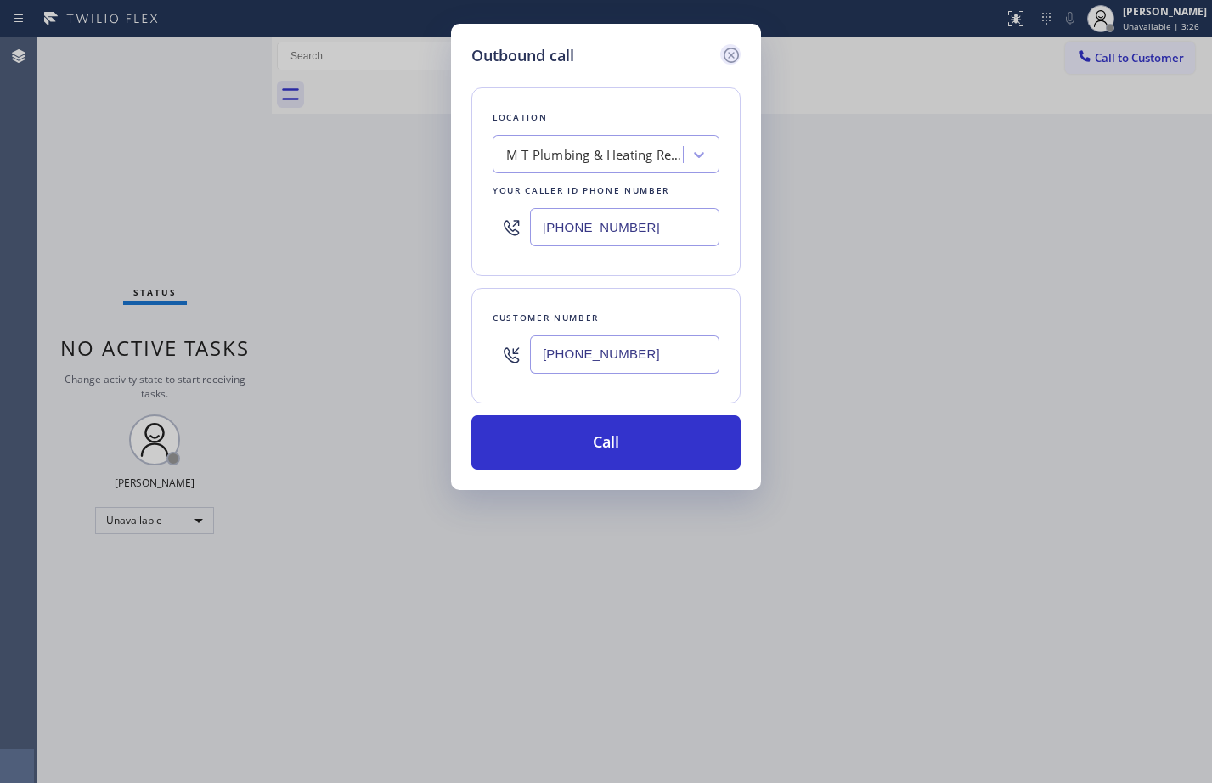
click at [733, 55] on icon at bounding box center [731, 55] width 20 height 20
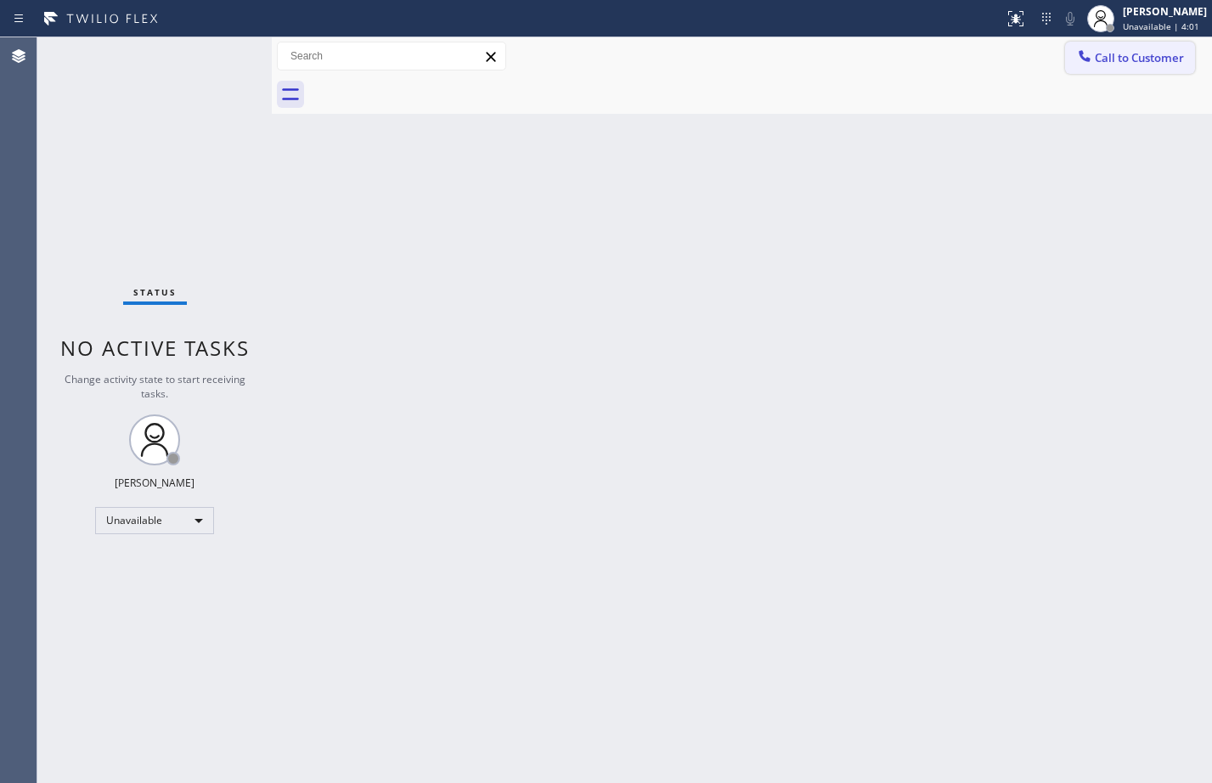
click at [1144, 49] on button "Call to Customer" at bounding box center [1130, 58] width 130 height 32
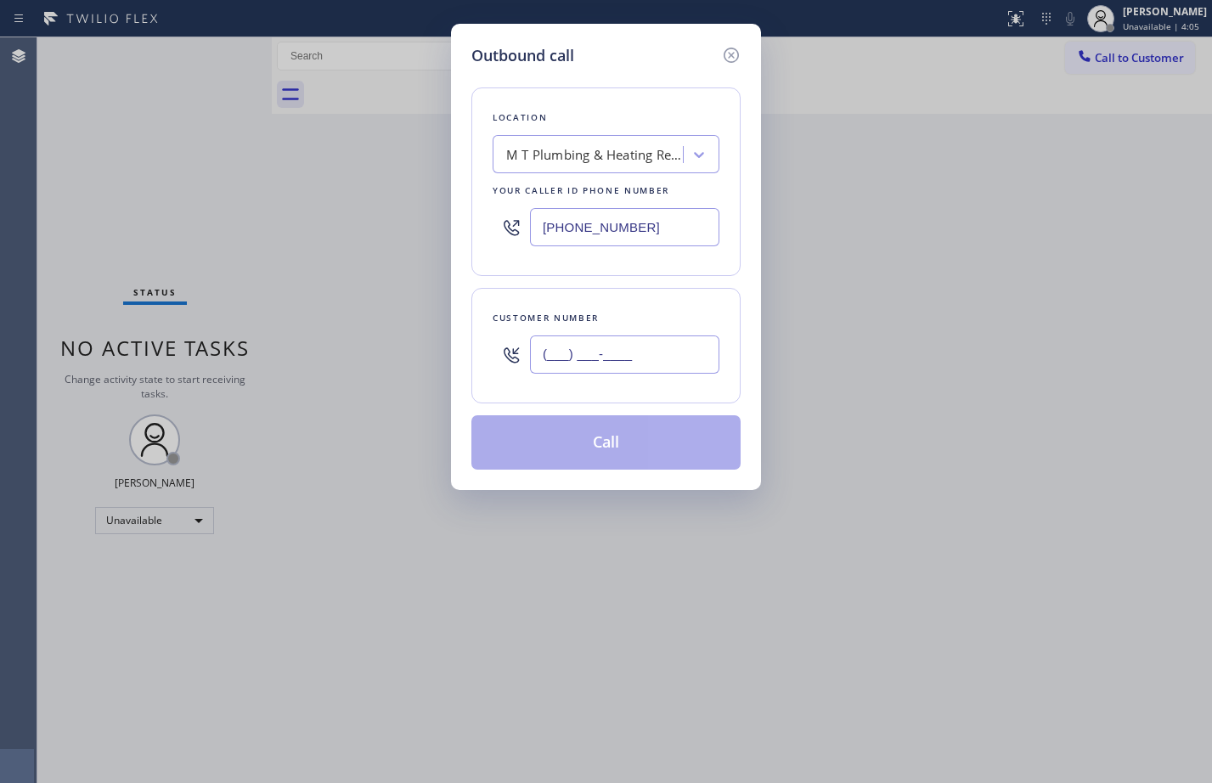
click at [654, 339] on input "(___) ___-____" at bounding box center [624, 354] width 189 height 38
paste input "951) 295-1753"
type input "[PHONE_NUMBER]"
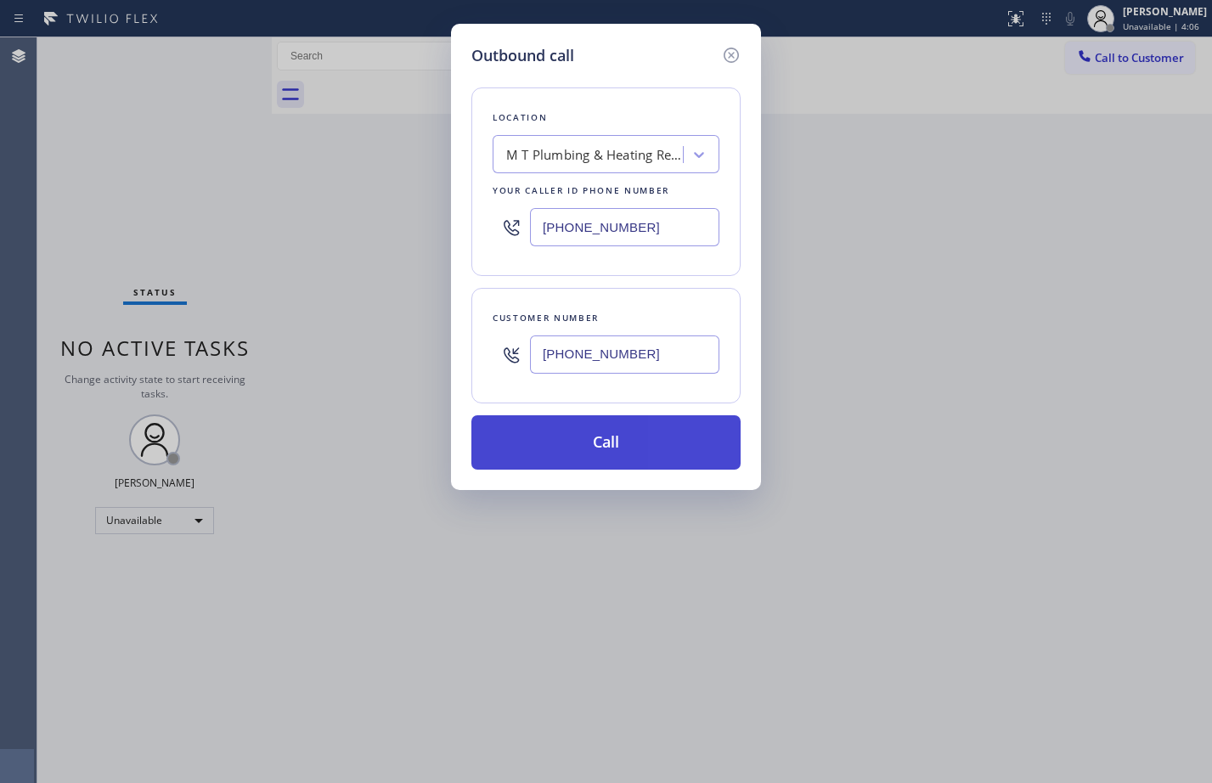
click at [607, 445] on button "Call" at bounding box center [605, 442] width 269 height 54
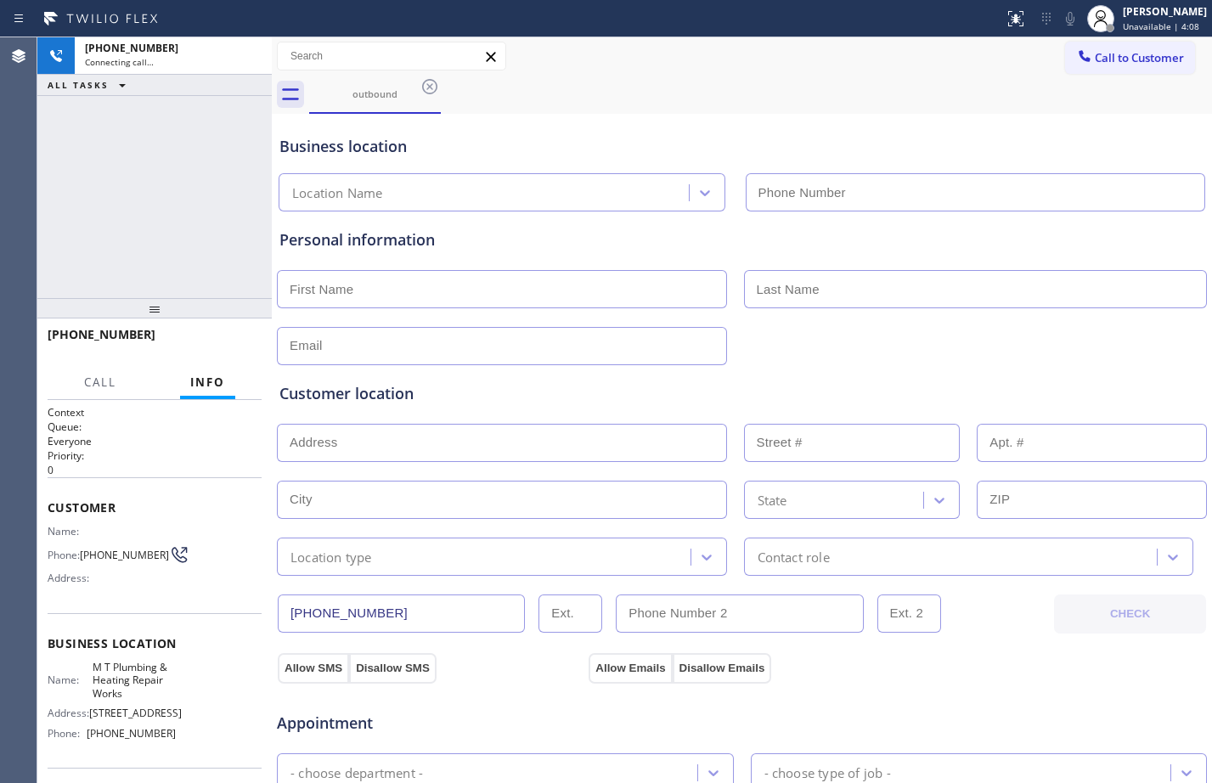
type input "[PHONE_NUMBER]"
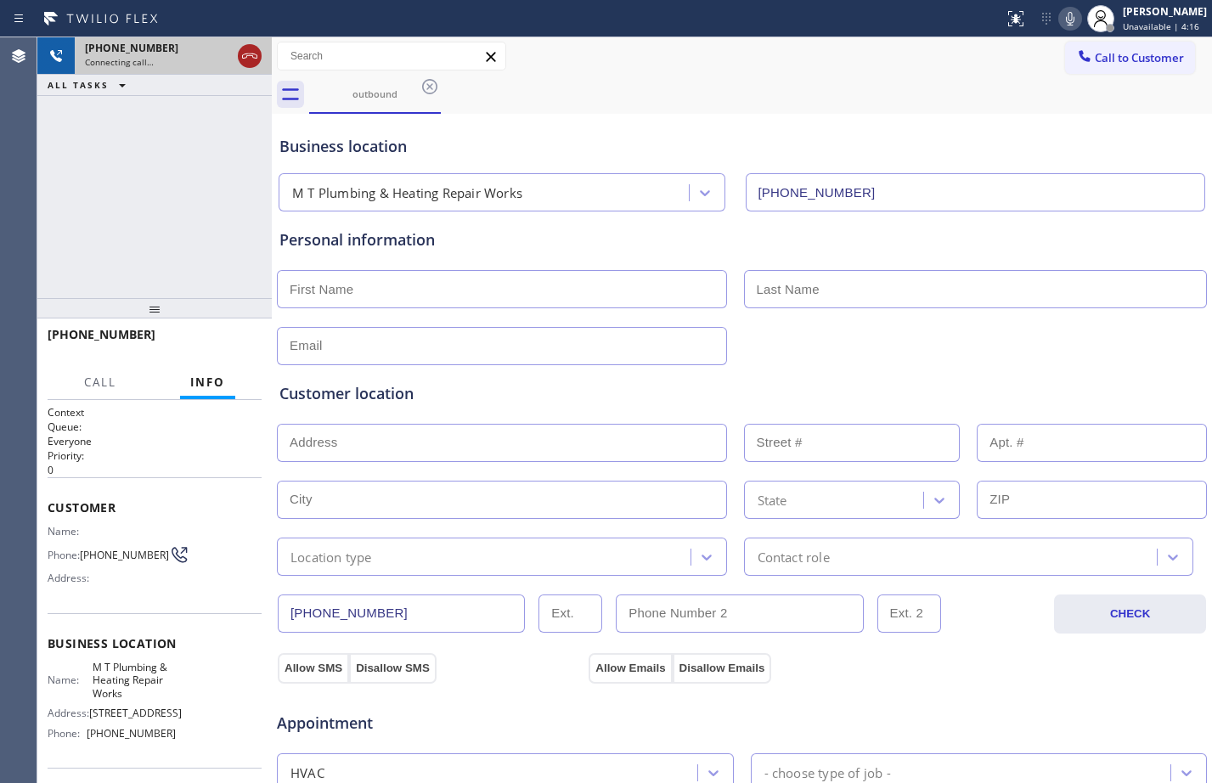
click at [250, 55] on icon at bounding box center [249, 55] width 15 height 5
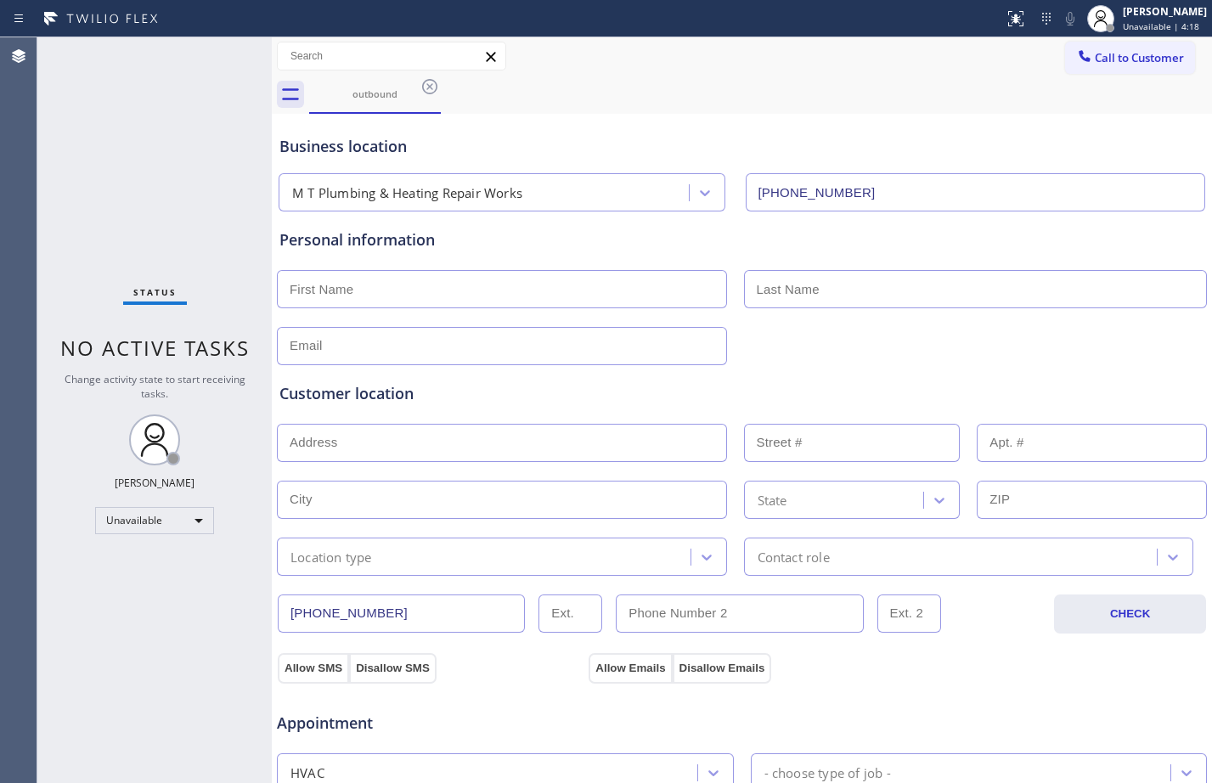
click at [499, 304] on div "Personal information" at bounding box center [741, 296] width 925 height 137
click at [455, 279] on input "text" at bounding box center [502, 289] width 450 height 38
paste input "[PERSON_NAME]"
type input "[PERSON_NAME]"
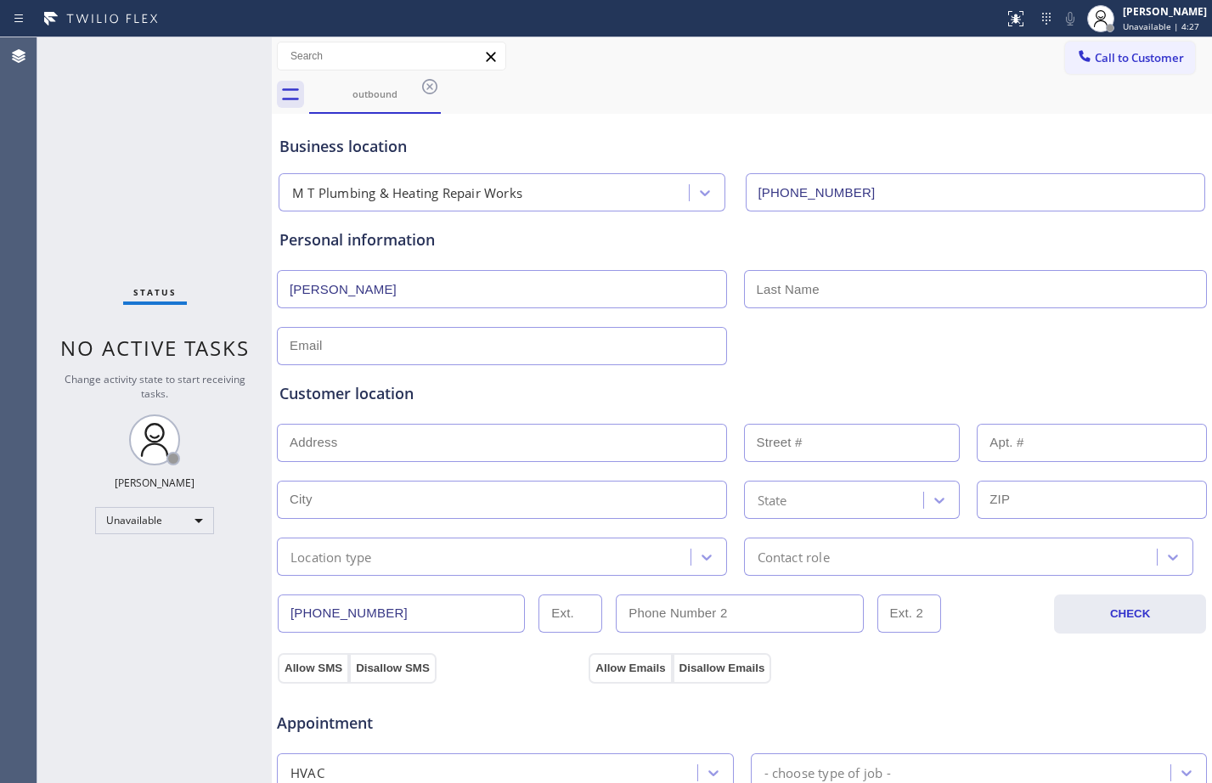
click at [937, 304] on input "text" at bounding box center [976, 289] width 464 height 38
paste input "[PERSON_NAME]"
type input "[PERSON_NAME]"
click at [582, 354] on input "text" at bounding box center [502, 346] width 450 height 38
type input "[EMAIL_ADDRESS][DOMAIN_NAME]"
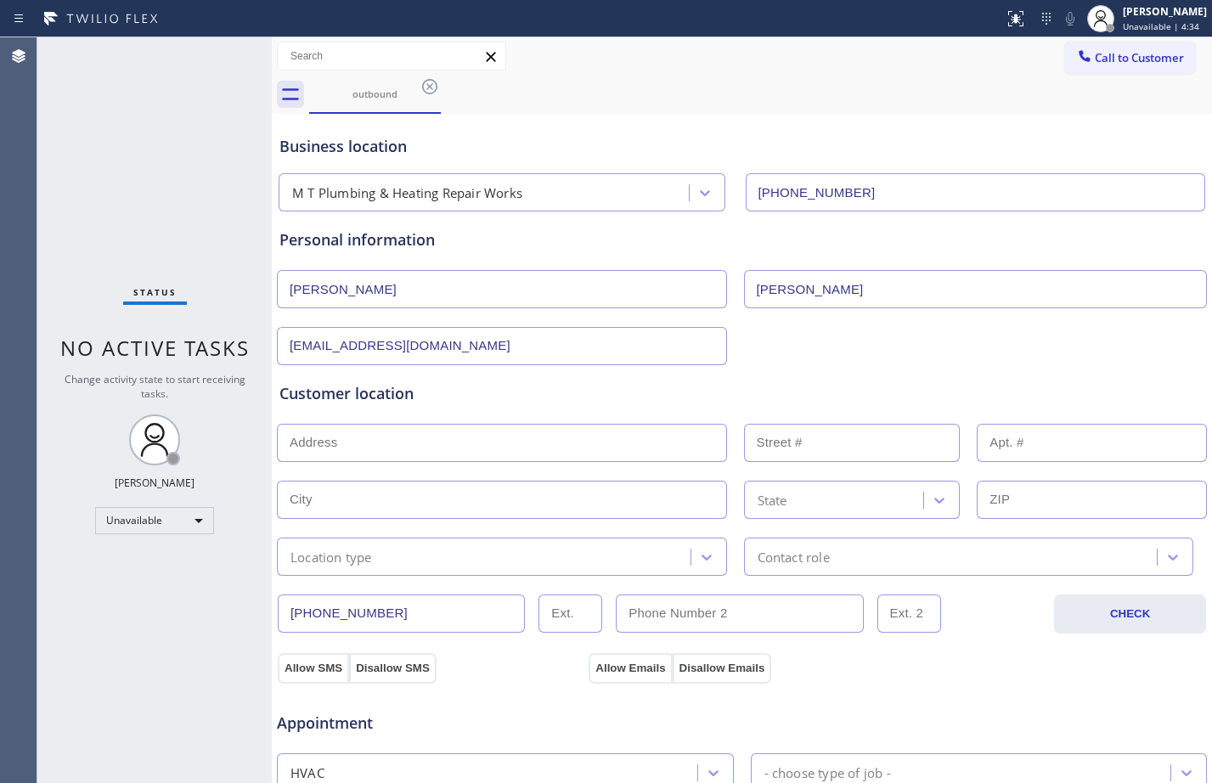
click at [573, 447] on input "text" at bounding box center [502, 443] width 450 height 38
type input "1"
click at [629, 490] on input "text" at bounding box center [502, 500] width 450 height 38
click at [163, 189] on div "Status No active tasks Change activity state to start receiving tasks. [PERSON_…" at bounding box center [154, 410] width 234 height 746
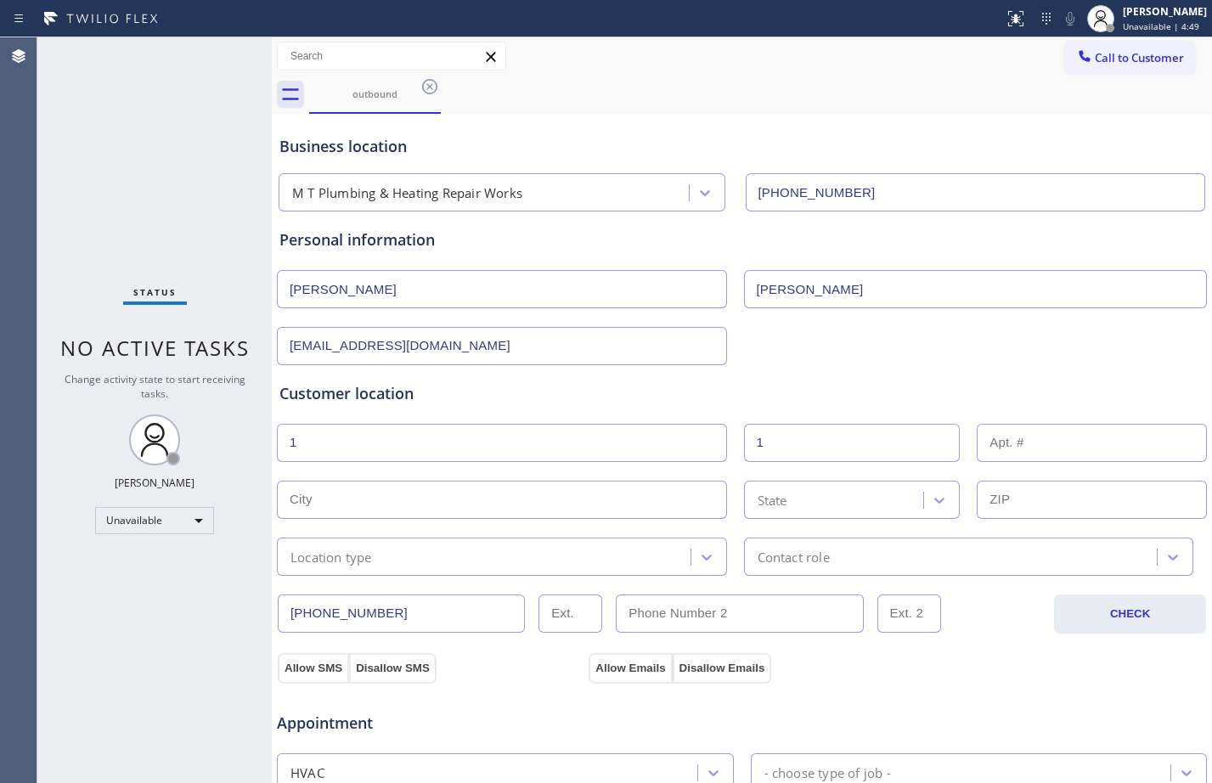
click at [464, 509] on input "text" at bounding box center [502, 500] width 450 height 38
paste input "Glendive"
type input "Glendive"
drag, startPoint x: 189, startPoint y: 224, endPoint x: 262, endPoint y: 276, distance: 89.5
click at [189, 224] on div "Status No active tasks Change activity state to start receiving tasks. [PERSON_…" at bounding box center [154, 410] width 234 height 746
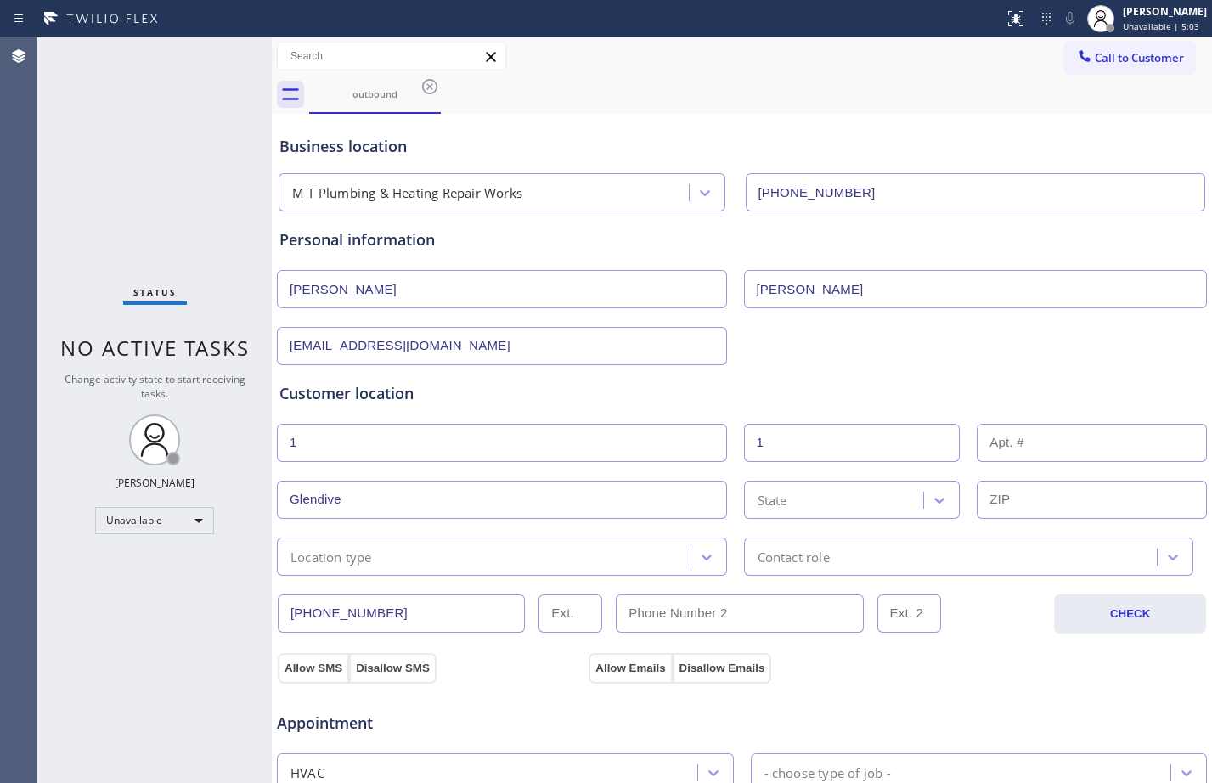
click at [814, 498] on div "State" at bounding box center [836, 500] width 175 height 30
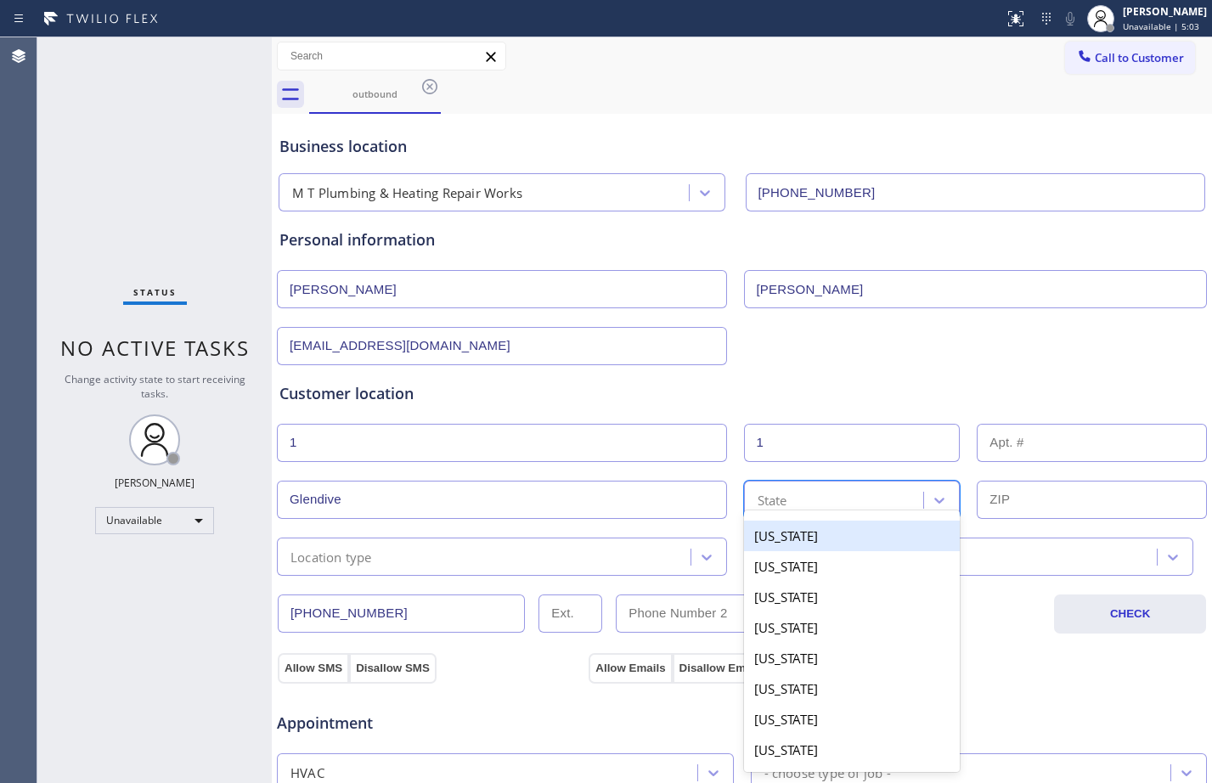
paste input "MT"
type input "MT"
click at [813, 533] on div "[US_STATE]" at bounding box center [852, 536] width 217 height 31
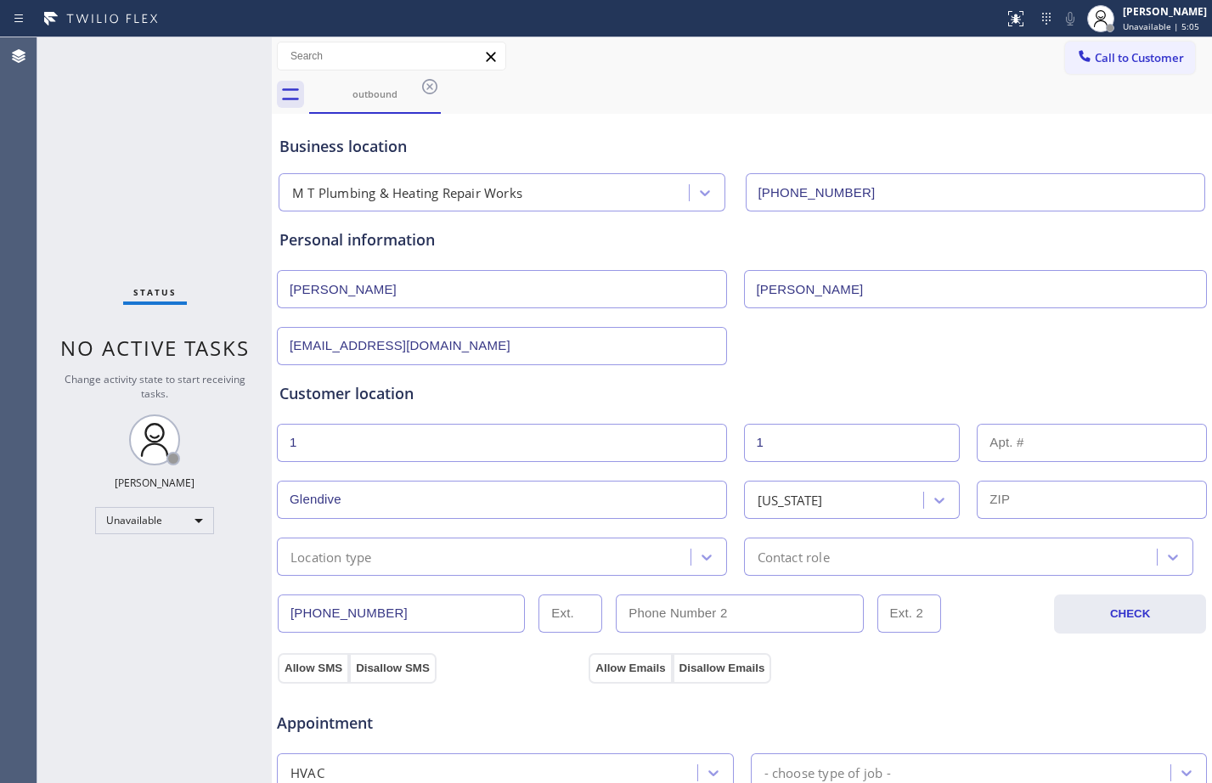
click at [1083, 491] on input "text" at bounding box center [1091, 500] width 230 height 38
click at [1010, 489] on input "text" at bounding box center [1091, 500] width 230 height 38
paste input "59330"
type input "59330"
click at [483, 555] on div "Location type" at bounding box center [486, 557] width 408 height 30
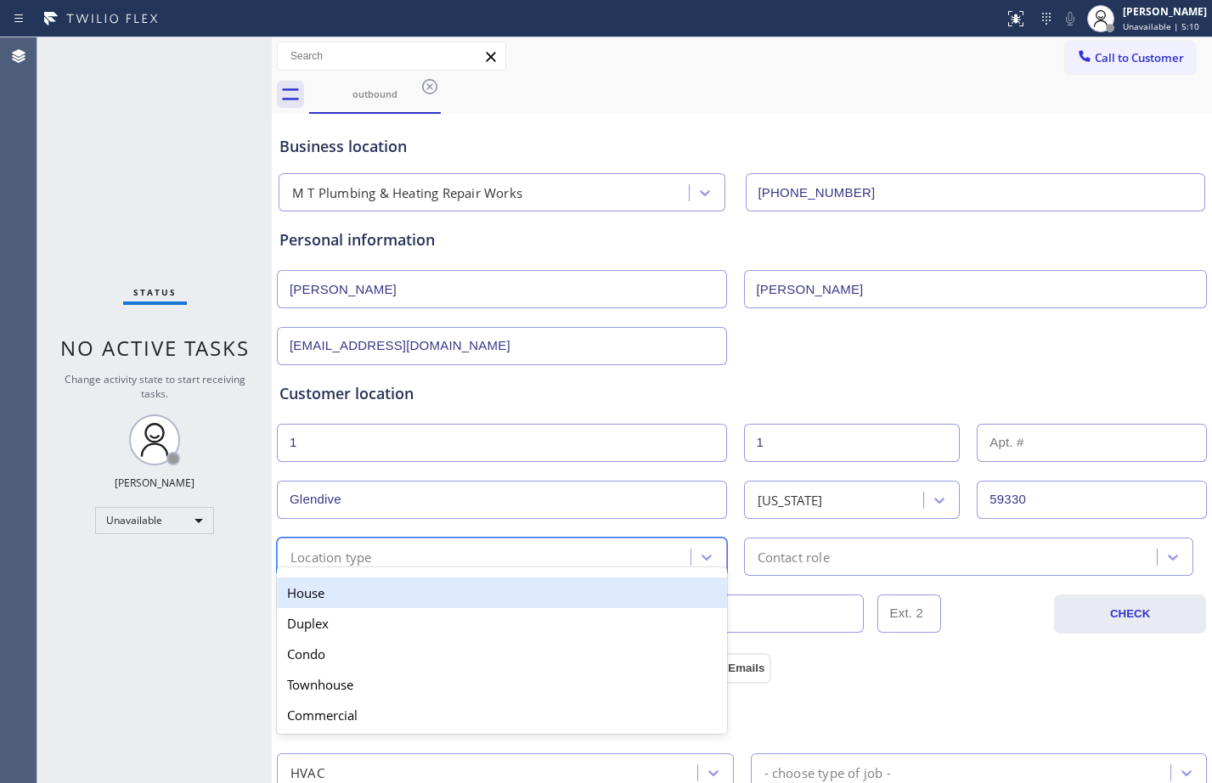
click at [436, 588] on div "House" at bounding box center [502, 592] width 450 height 31
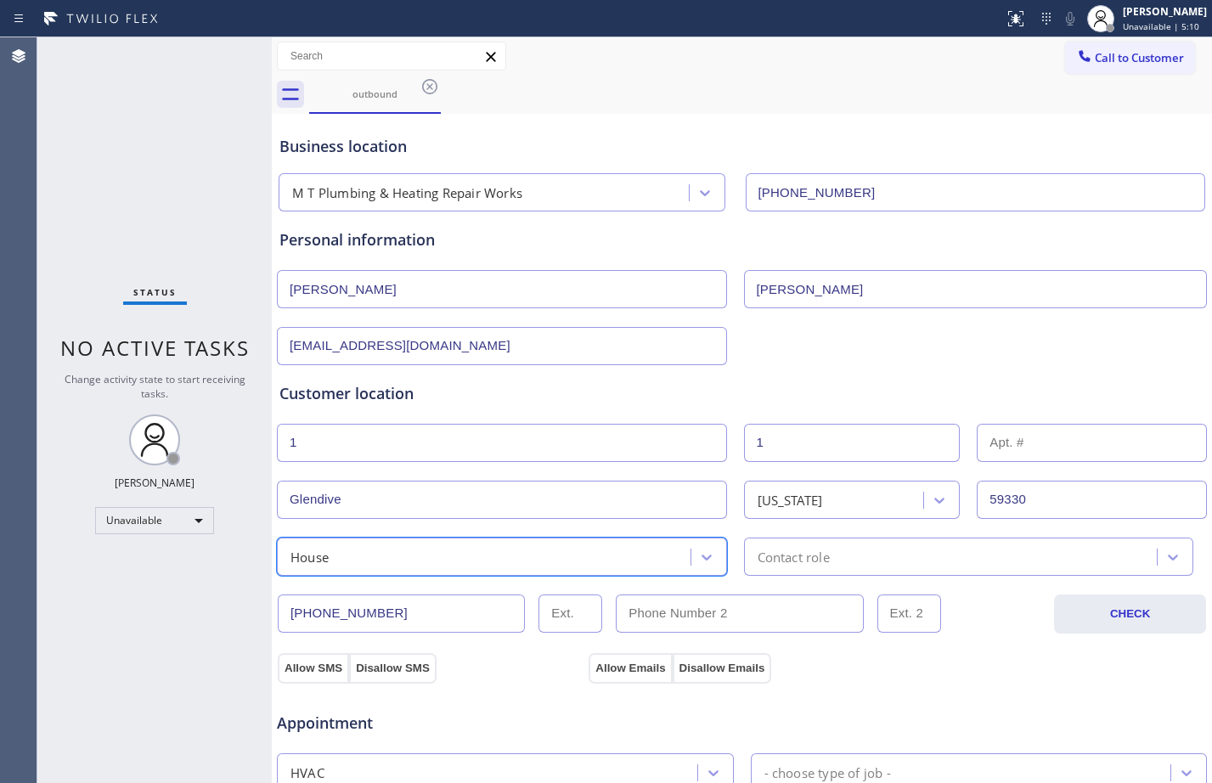
drag, startPoint x: 963, startPoint y: 551, endPoint x: 926, endPoint y: 562, distance: 39.0
click at [962, 551] on div "Contact role" at bounding box center [953, 557] width 408 height 30
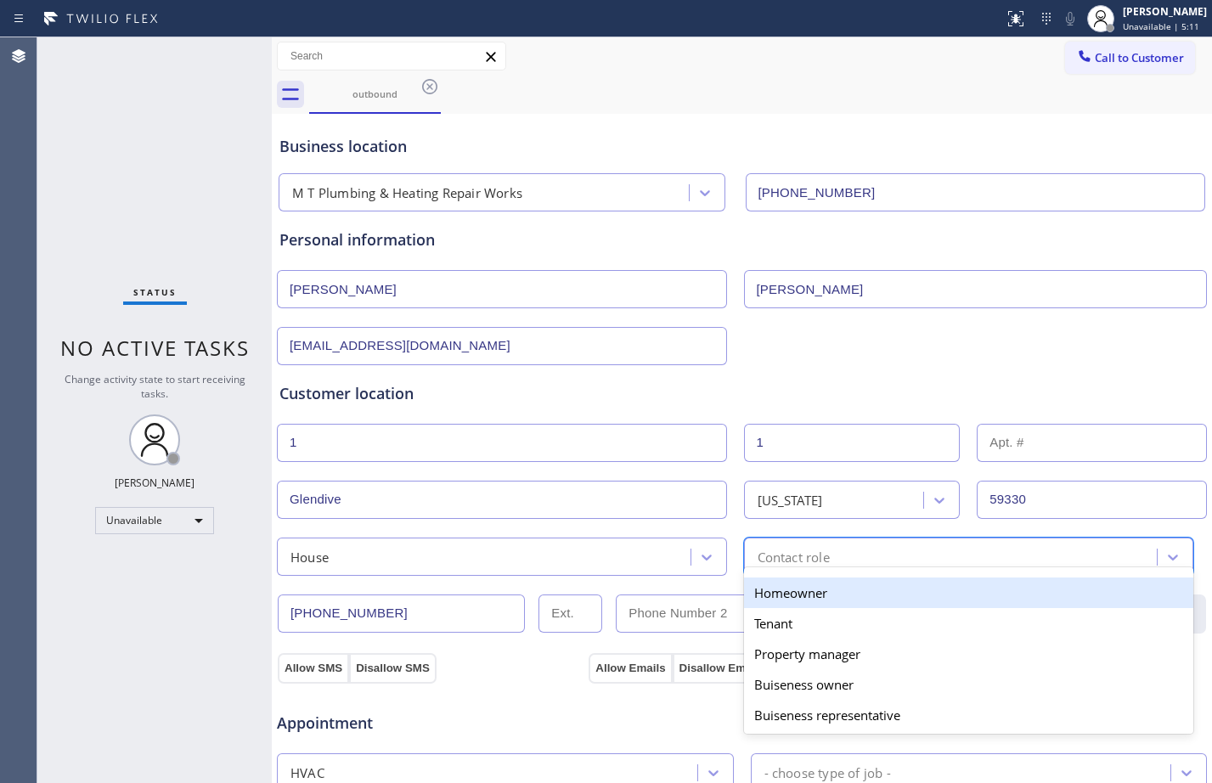
click at [841, 589] on div "Homeowner" at bounding box center [969, 592] width 450 height 31
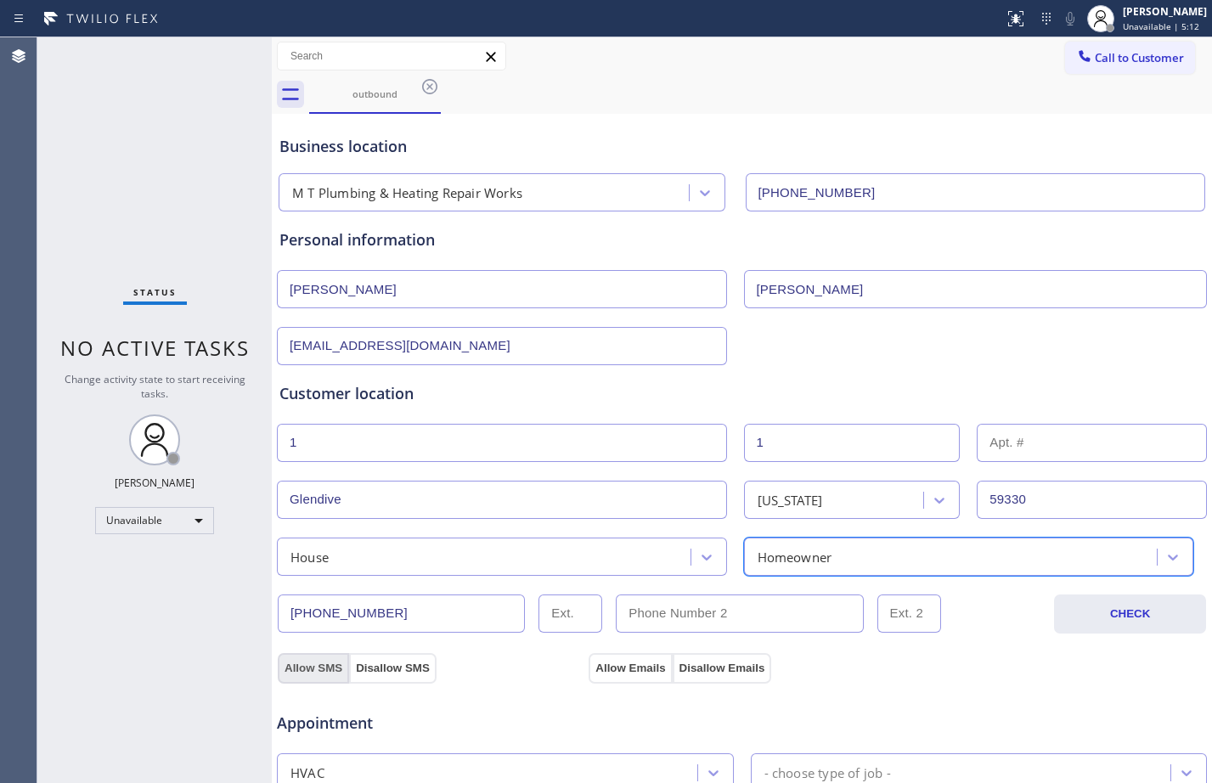
click at [310, 665] on button "Allow SMS" at bounding box center [313, 668] width 71 height 31
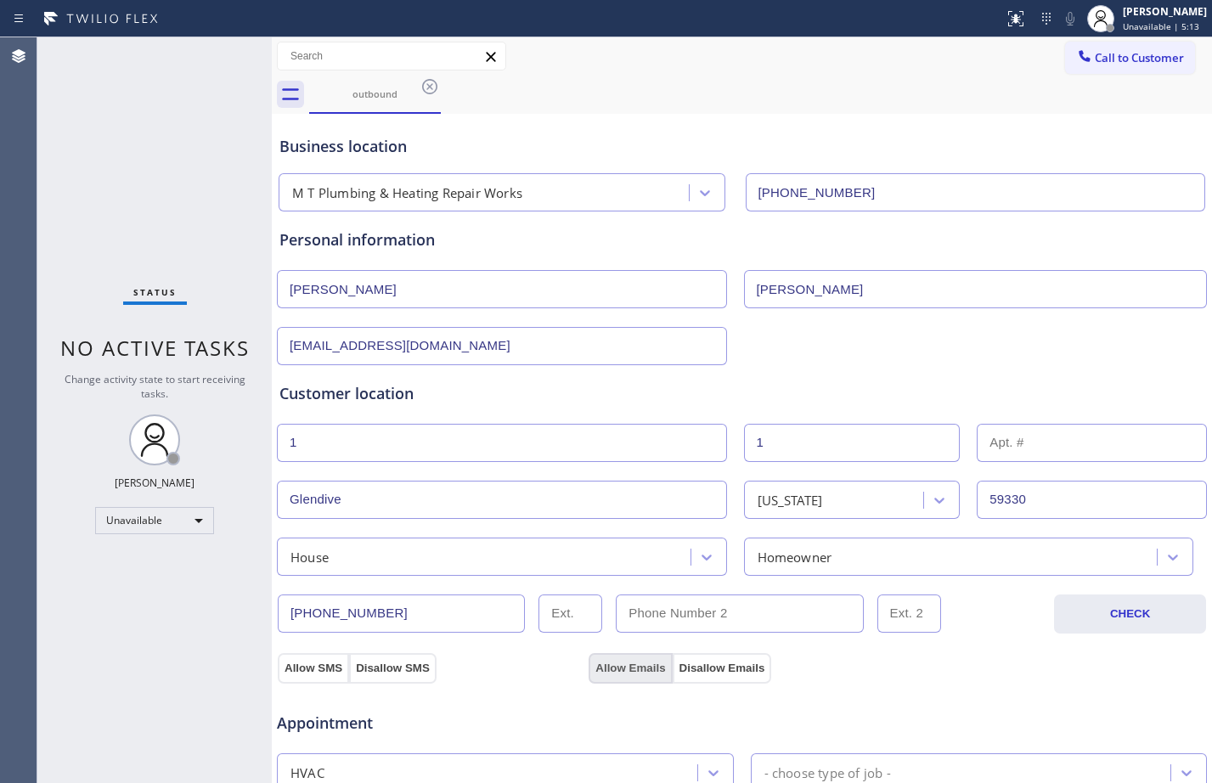
click at [614, 666] on button "Allow Emails" at bounding box center [629, 668] width 83 height 31
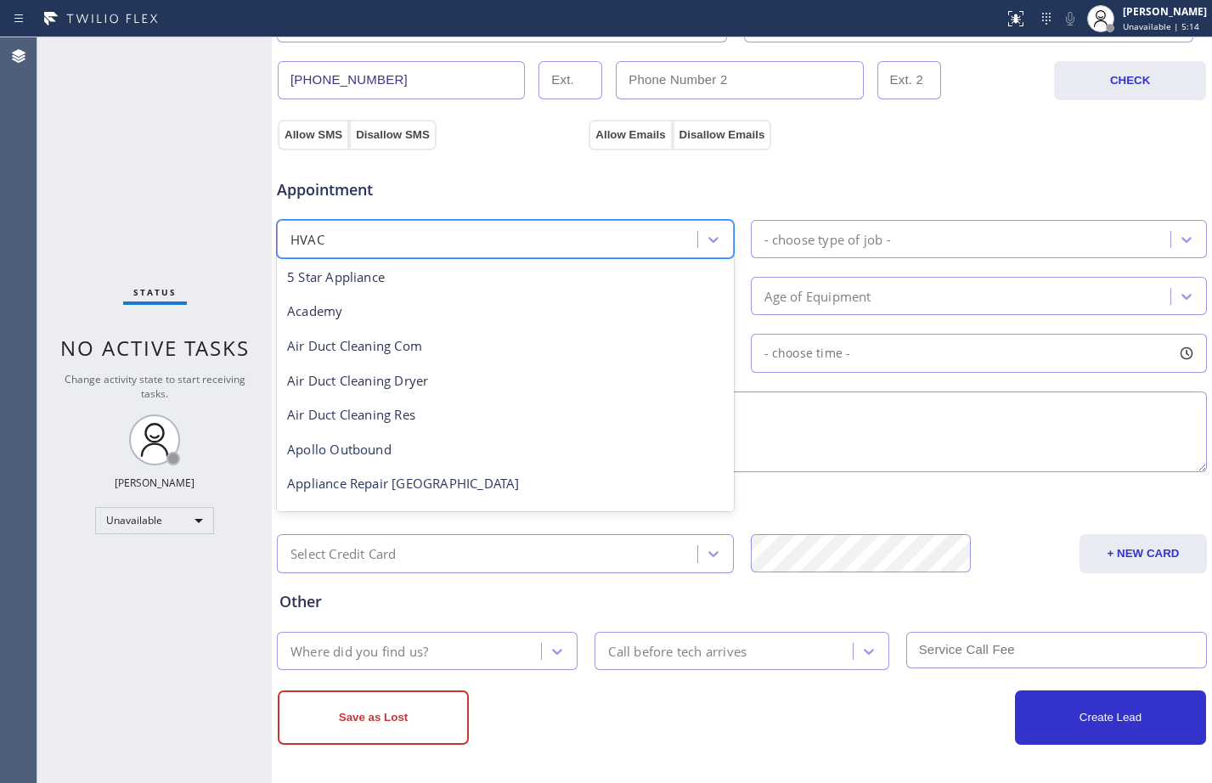
click at [498, 238] on div "HVAC" at bounding box center [489, 239] width 415 height 30
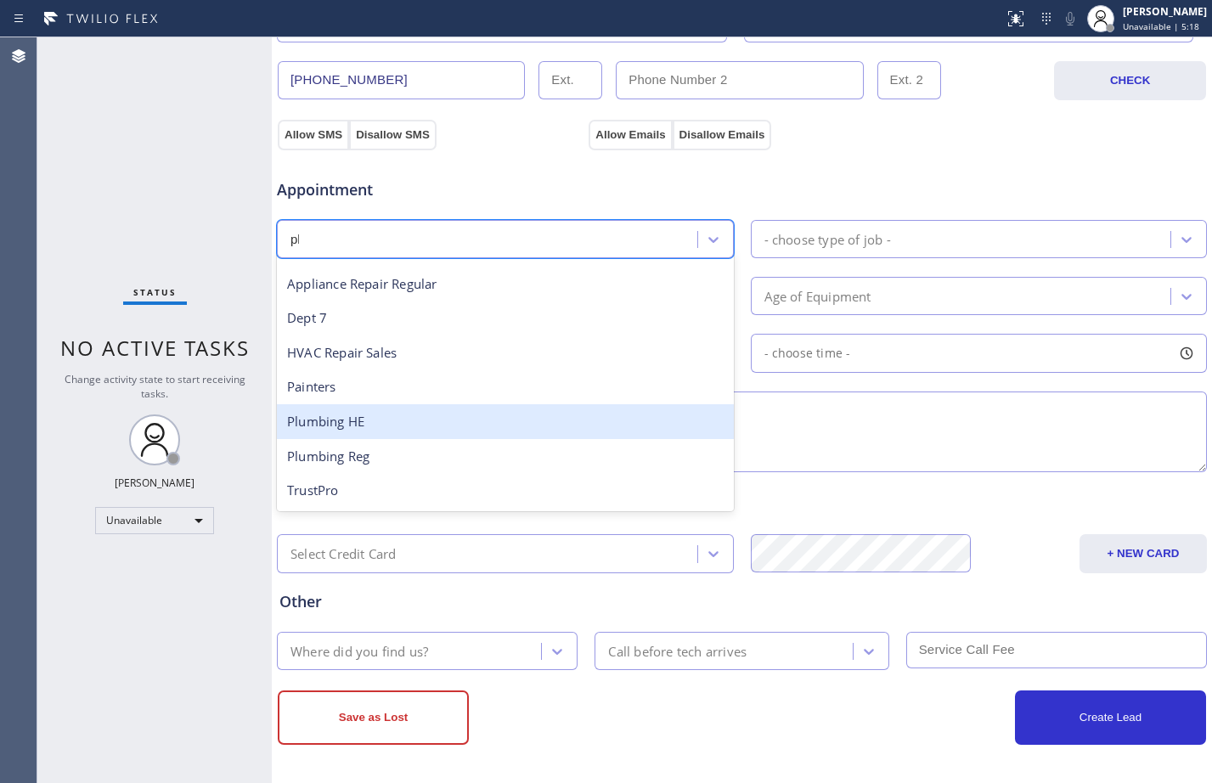
scroll to position [0, 0]
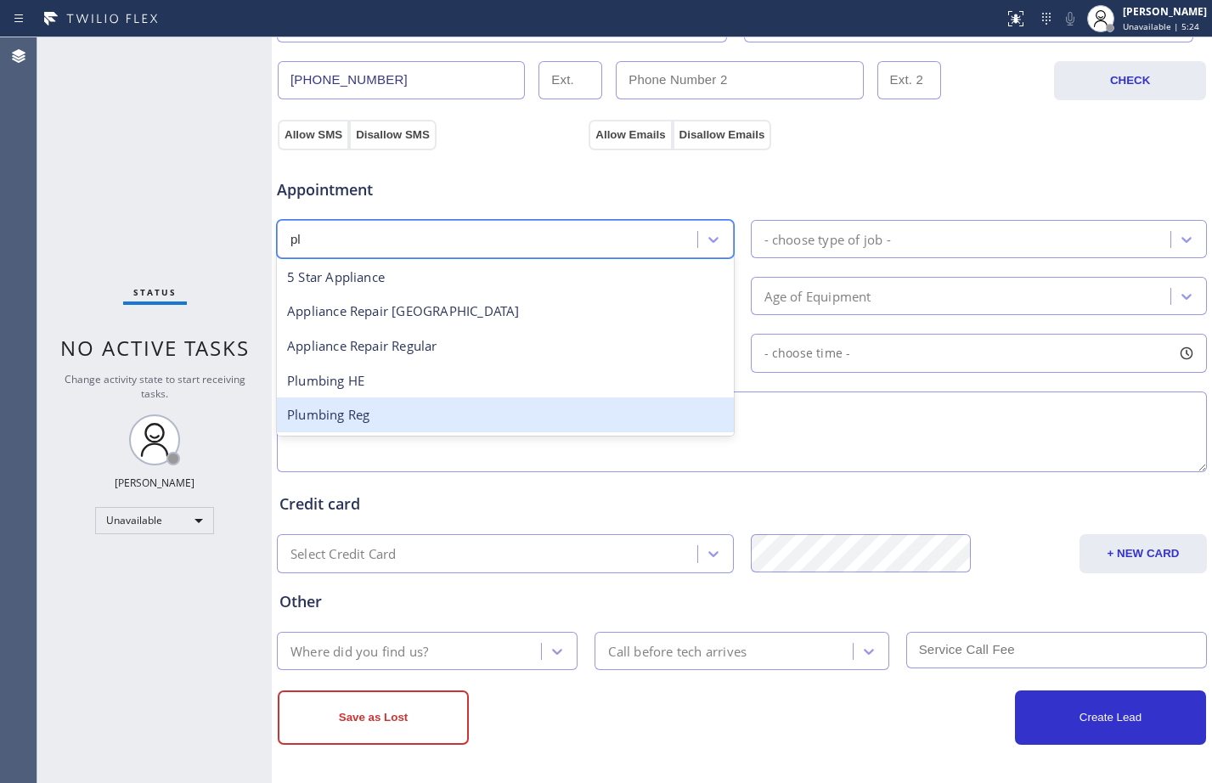
type input "pl"
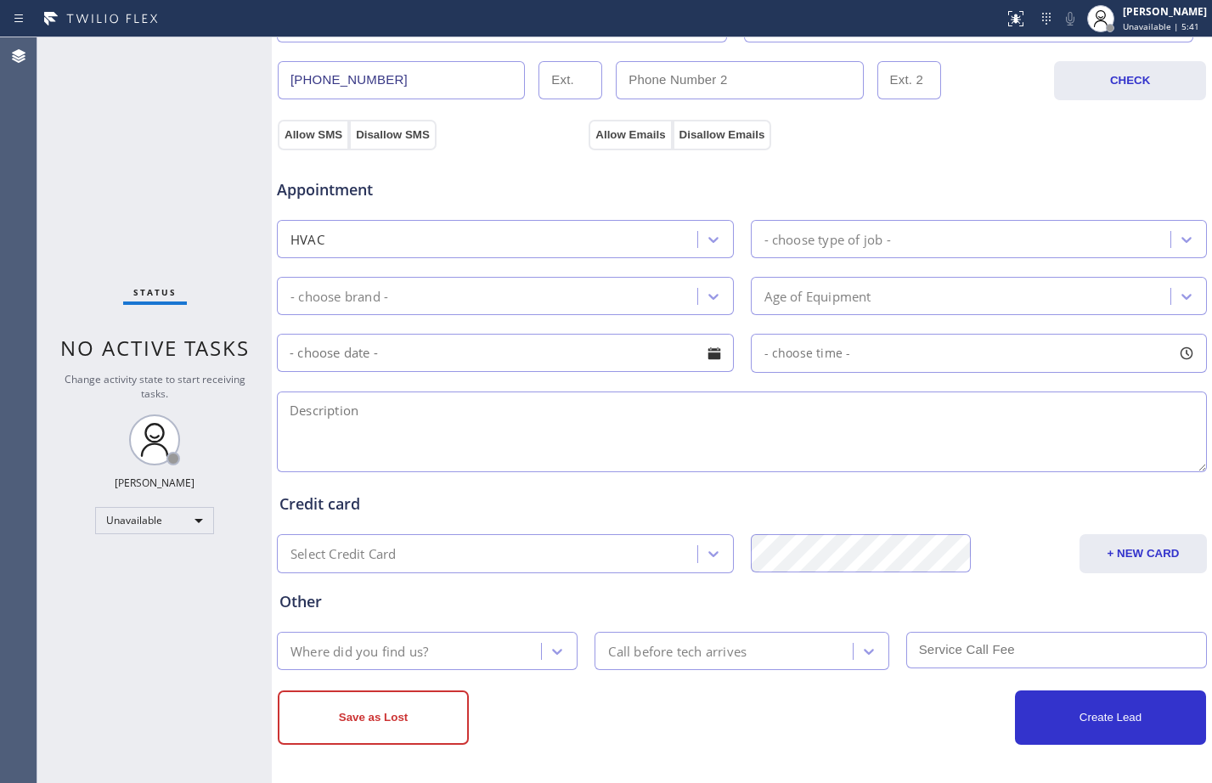
click at [166, 191] on div "Status No active tasks Change activity state to start receiving tasks. [PERSON_…" at bounding box center [154, 410] width 234 height 746
click at [195, 429] on div "Status No active tasks Change activity state to start receiving tasks. [PERSON_…" at bounding box center [154, 410] width 234 height 746
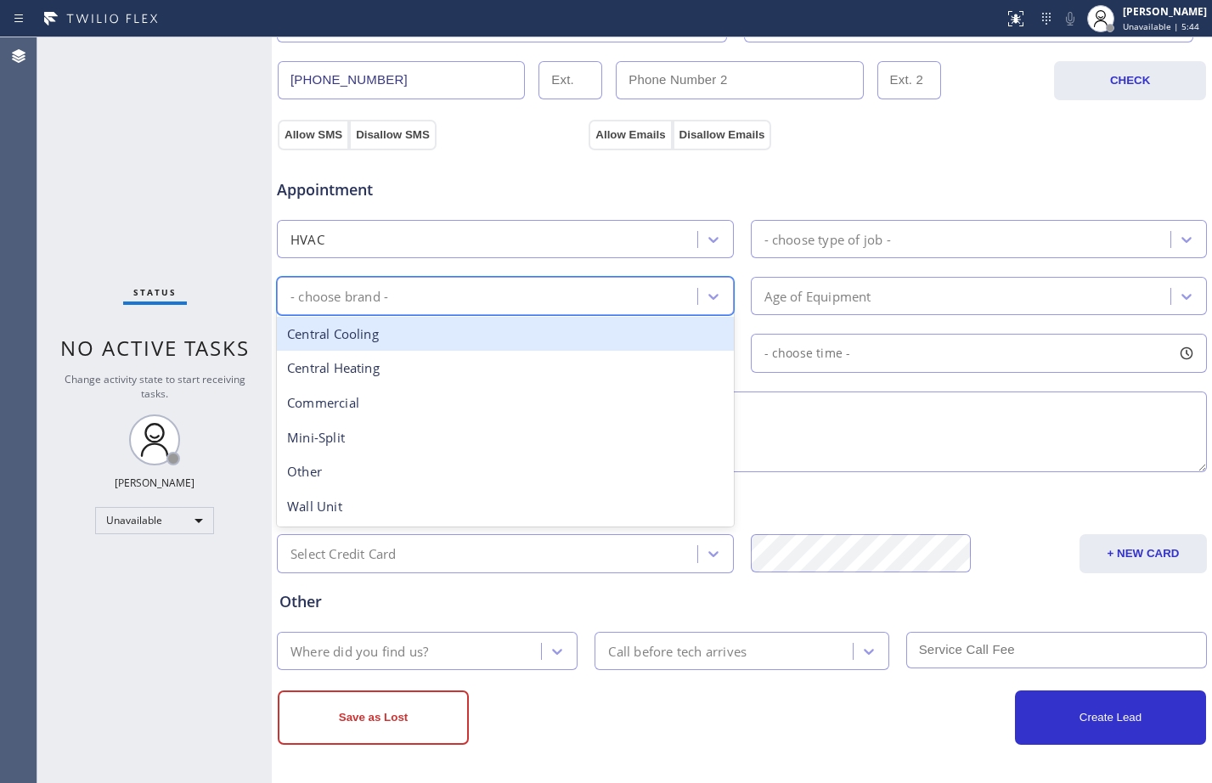
click at [425, 306] on div "- choose brand -" at bounding box center [489, 296] width 415 height 30
click at [414, 235] on div "HVAC" at bounding box center [489, 239] width 415 height 30
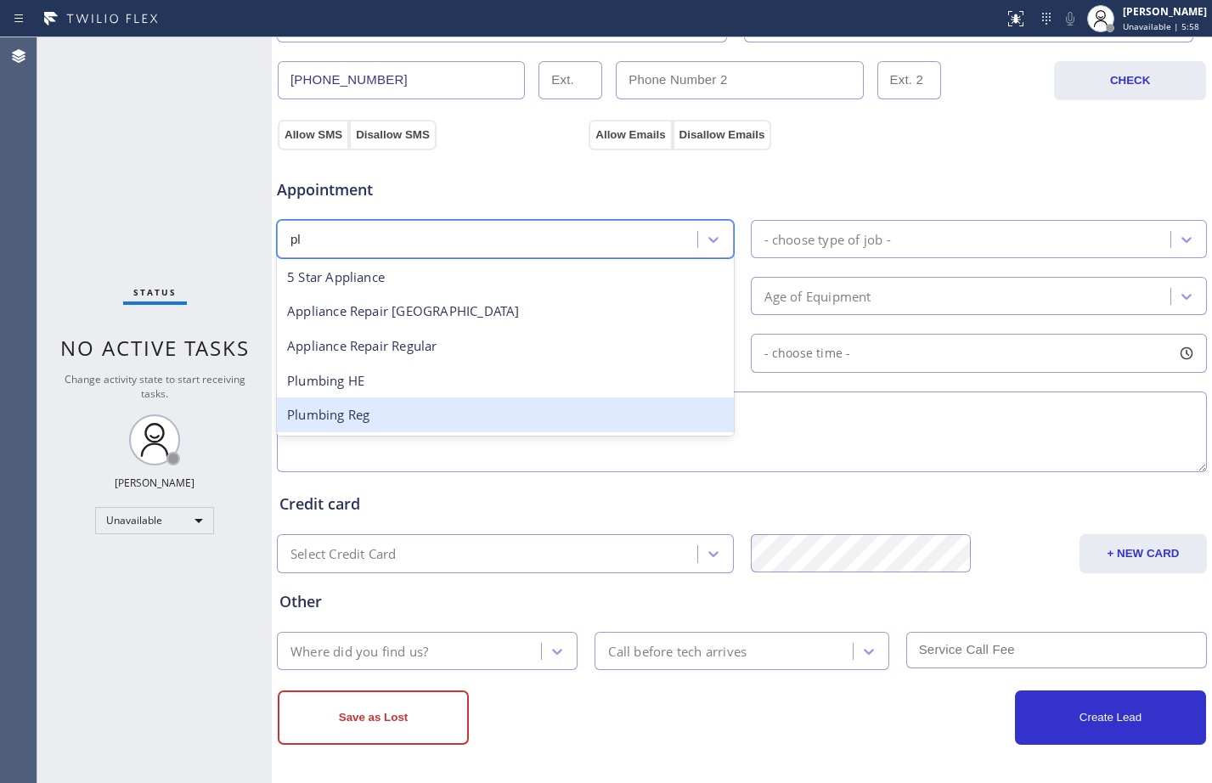
type input "pl"
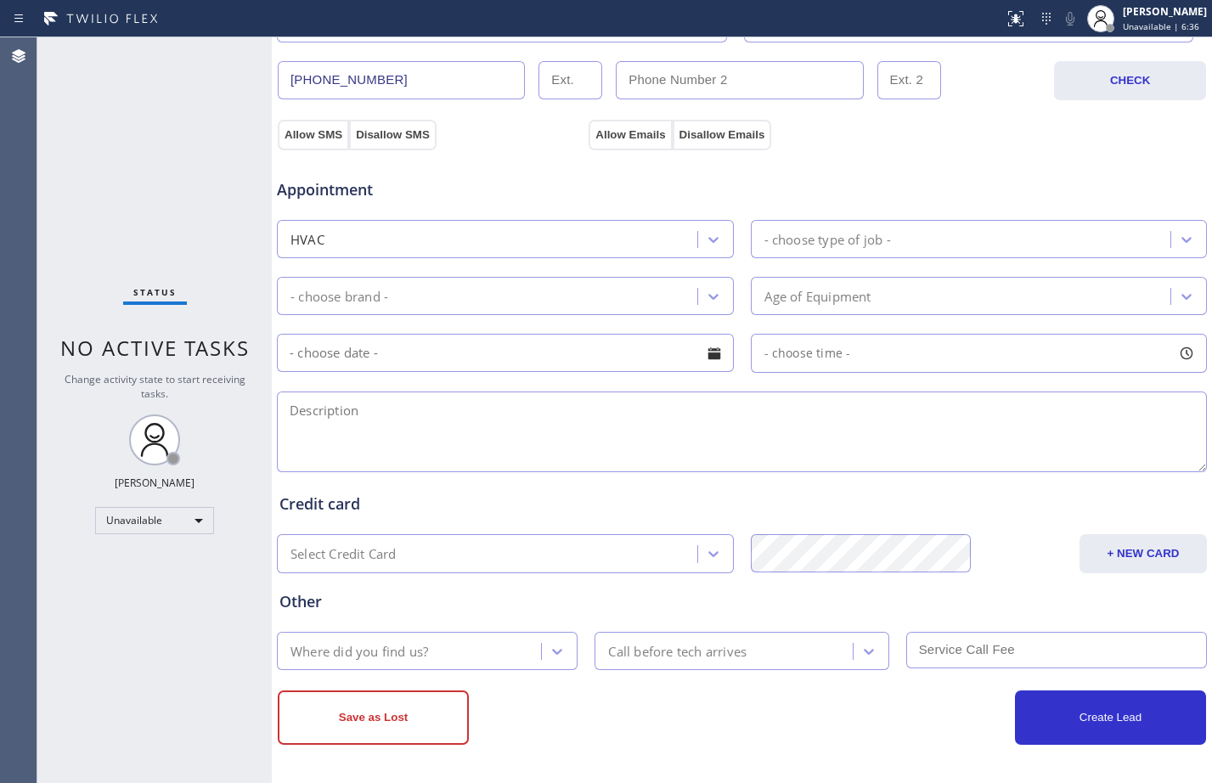
drag, startPoint x: 198, startPoint y: 696, endPoint x: 245, endPoint y: 649, distance: 66.6
click at [198, 697] on div "Status No active tasks Change activity state to start receiving tasks. [PERSON_…" at bounding box center [154, 410] width 234 height 746
click at [378, 239] on div "HVAC" at bounding box center [489, 239] width 415 height 30
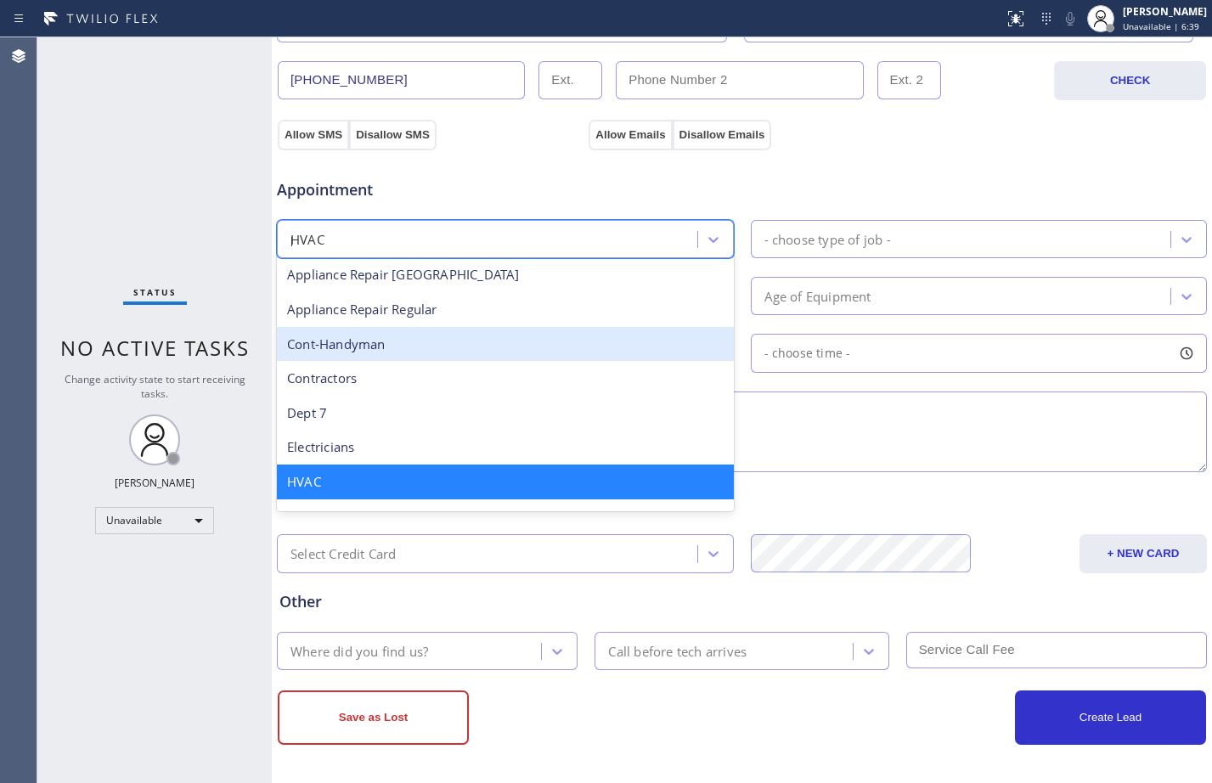
scroll to position [71, 0]
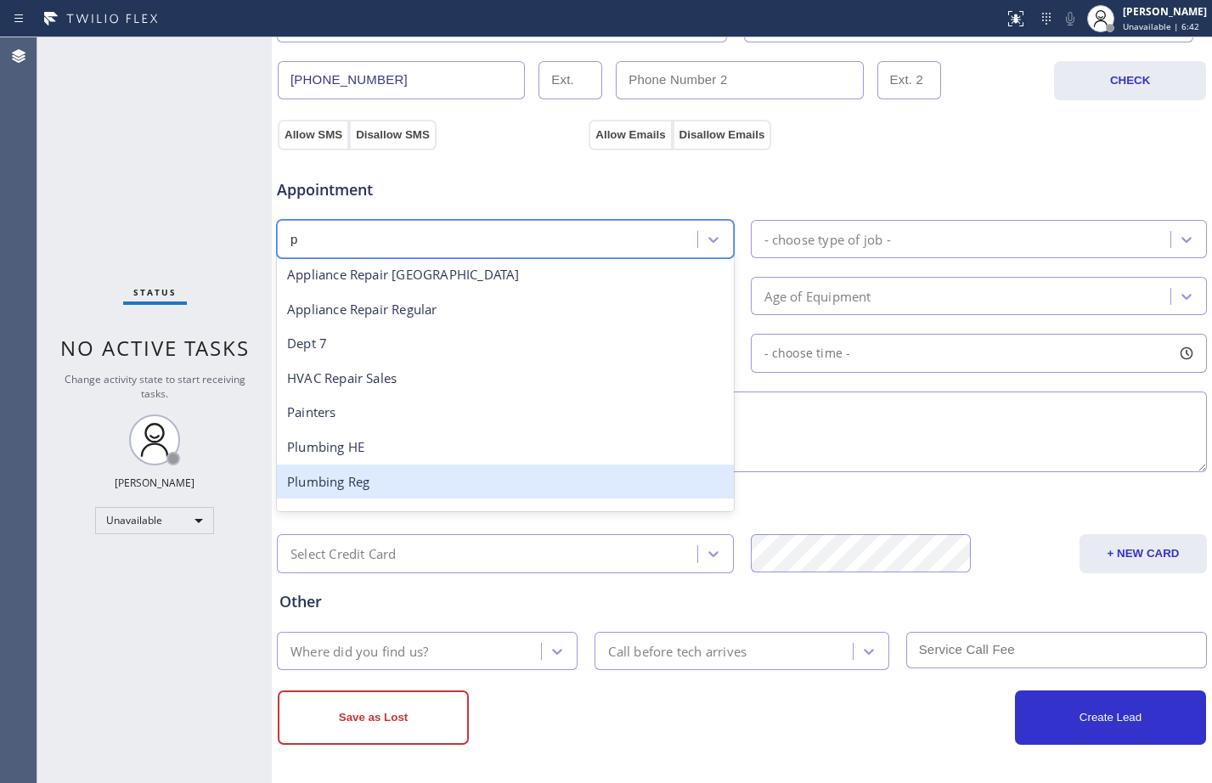
type input "p"
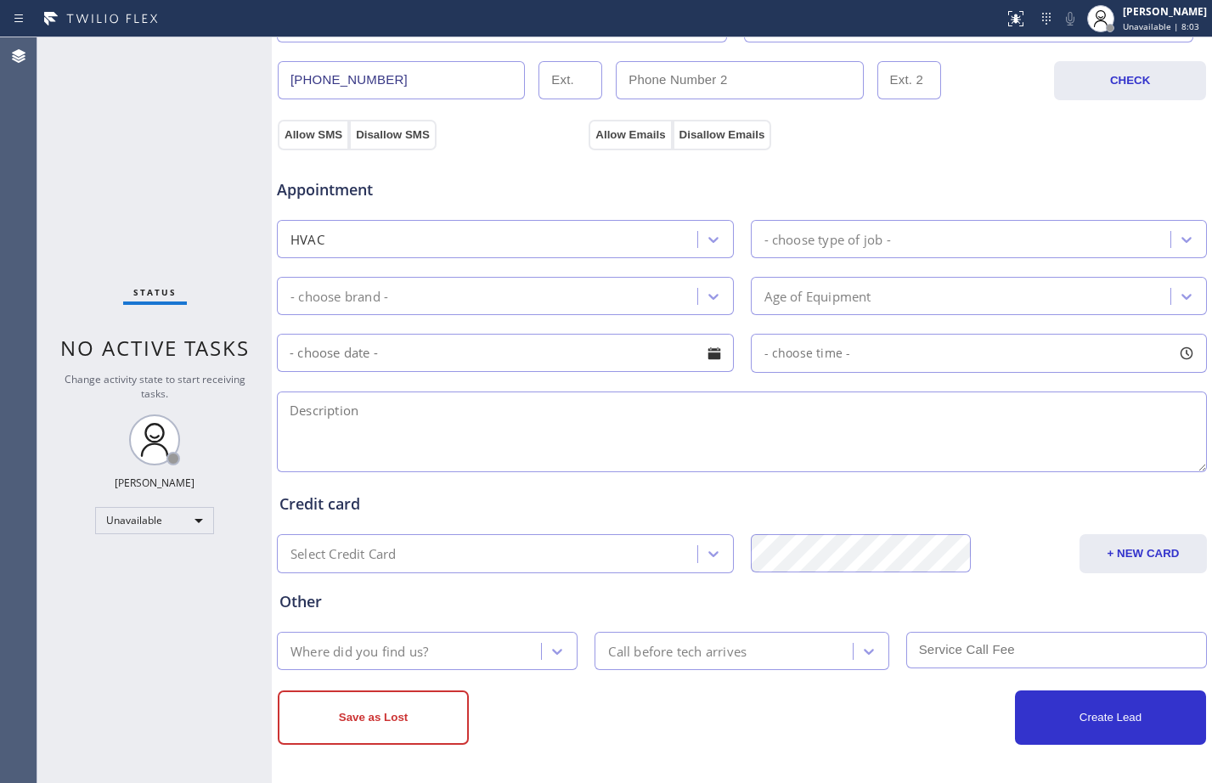
click at [56, 153] on div "Status No active tasks Change activity state to start receiving tasks. [PERSON_…" at bounding box center [154, 410] width 234 height 746
click at [402, 243] on div "HVAC" at bounding box center [489, 239] width 415 height 30
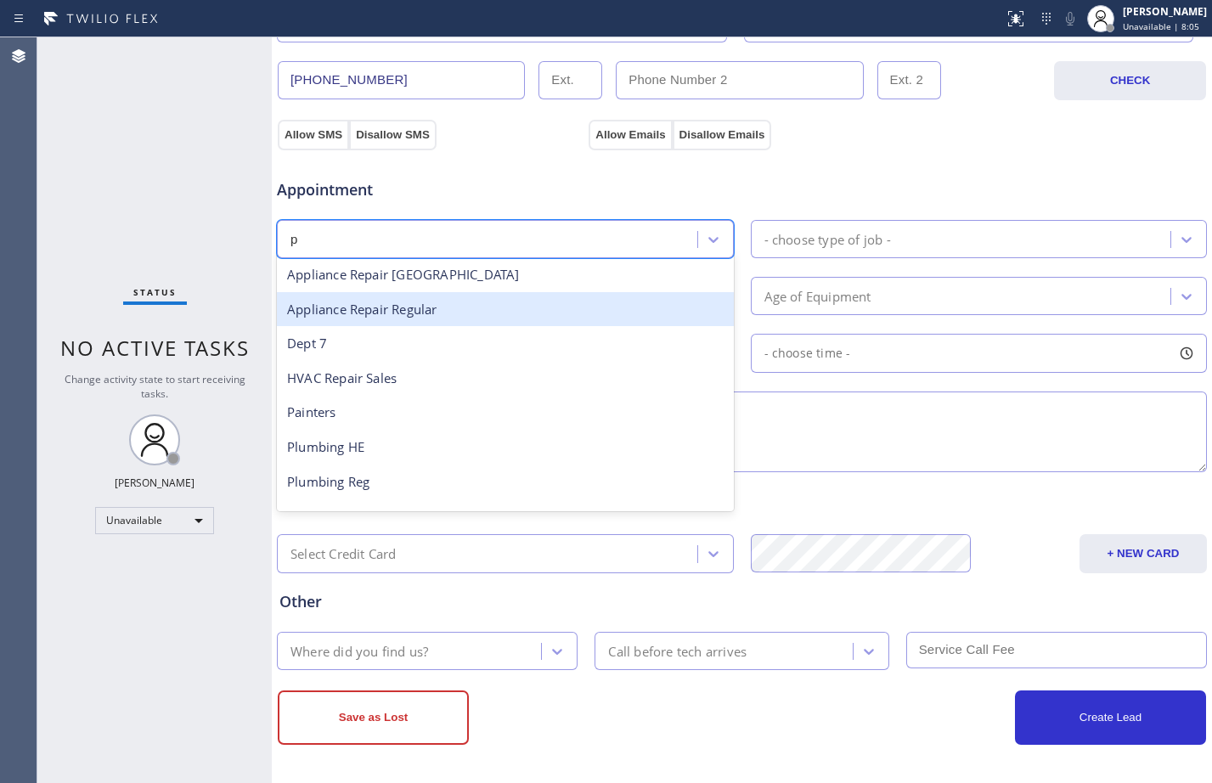
type input "pl"
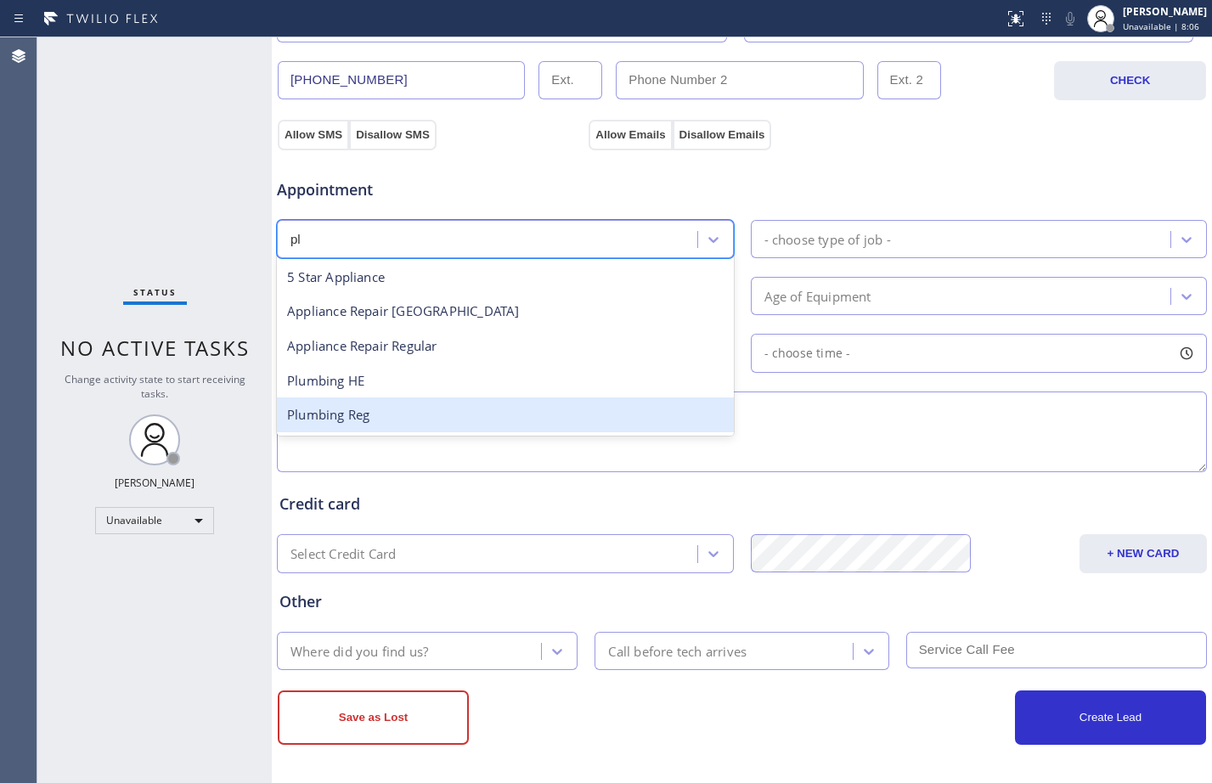
click at [380, 413] on div "Plumbing Reg" at bounding box center [505, 414] width 457 height 35
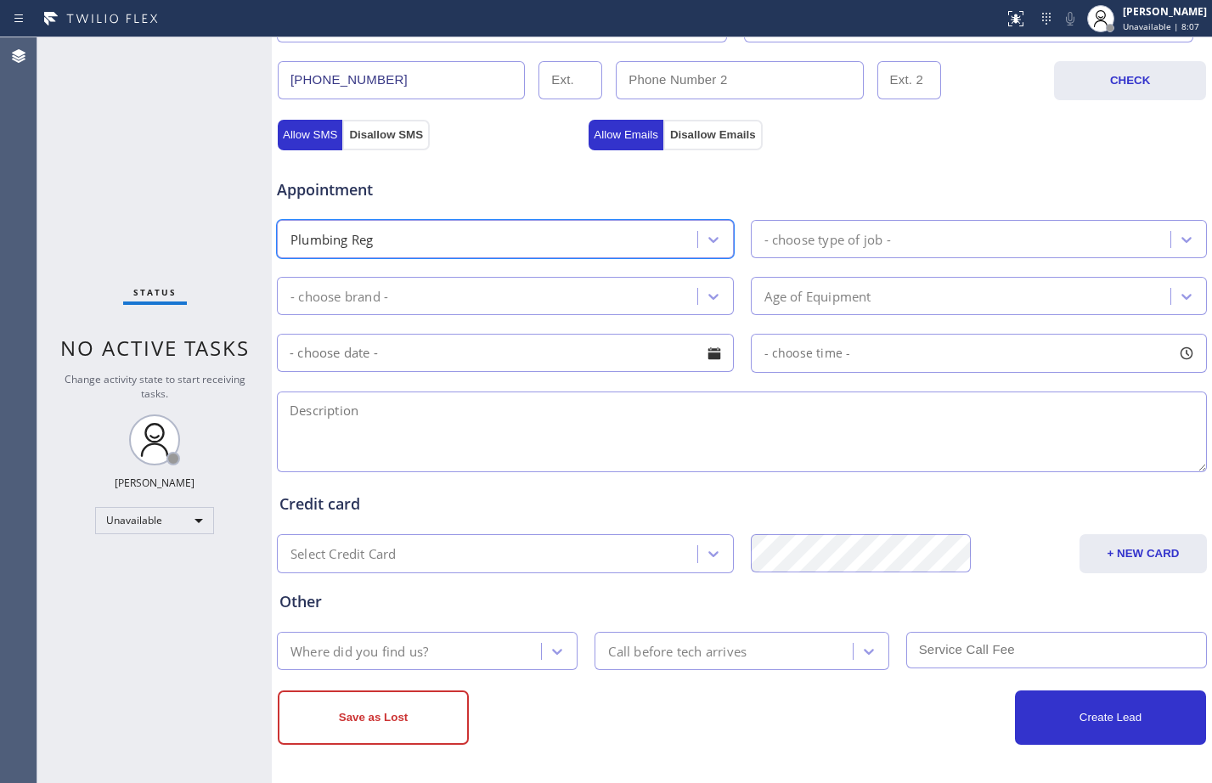
click at [900, 243] on div "- choose type of job -" at bounding box center [963, 239] width 415 height 30
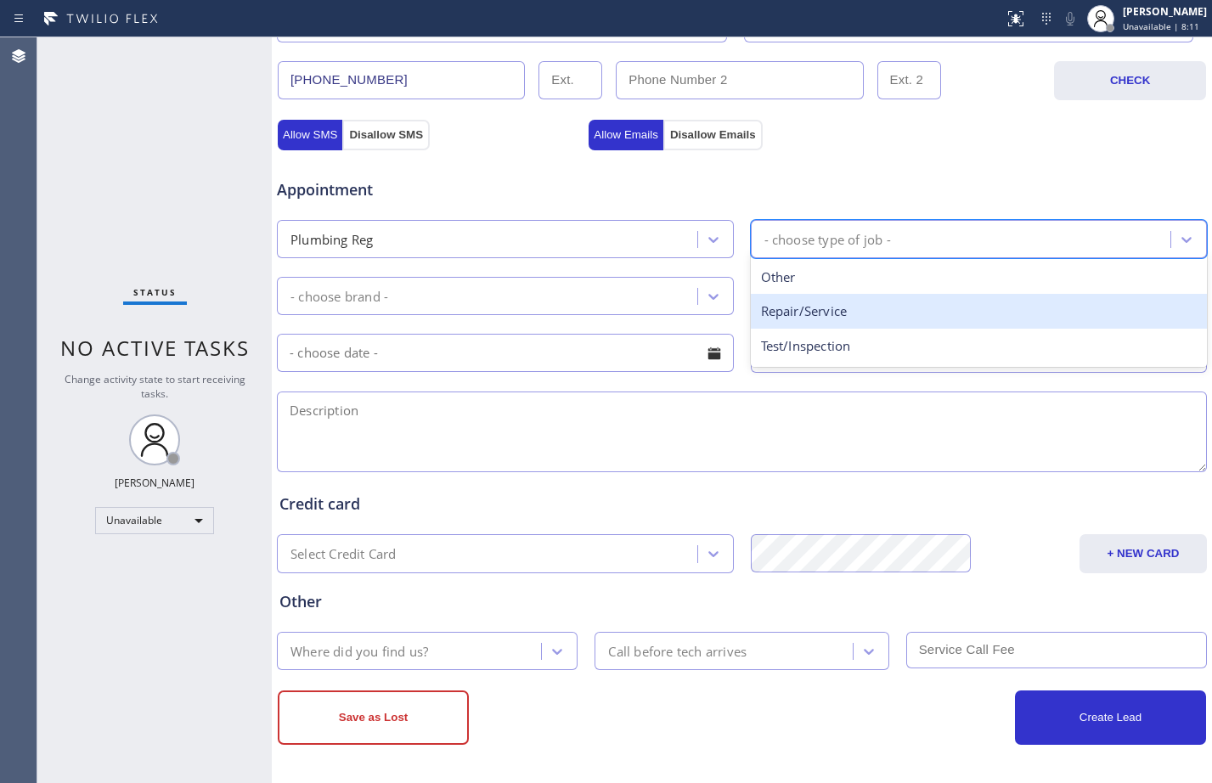
click at [530, 241] on div "Plumbing Reg" at bounding box center [489, 239] width 415 height 30
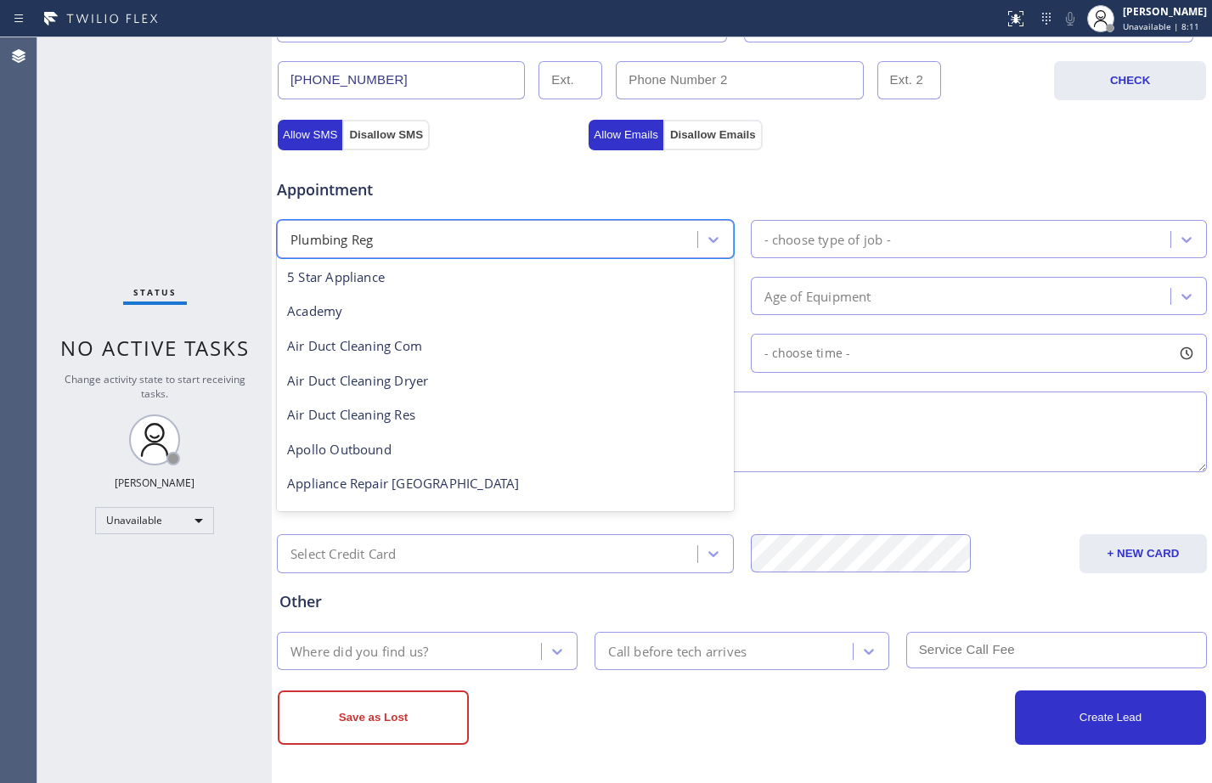
scroll to position [519, 0]
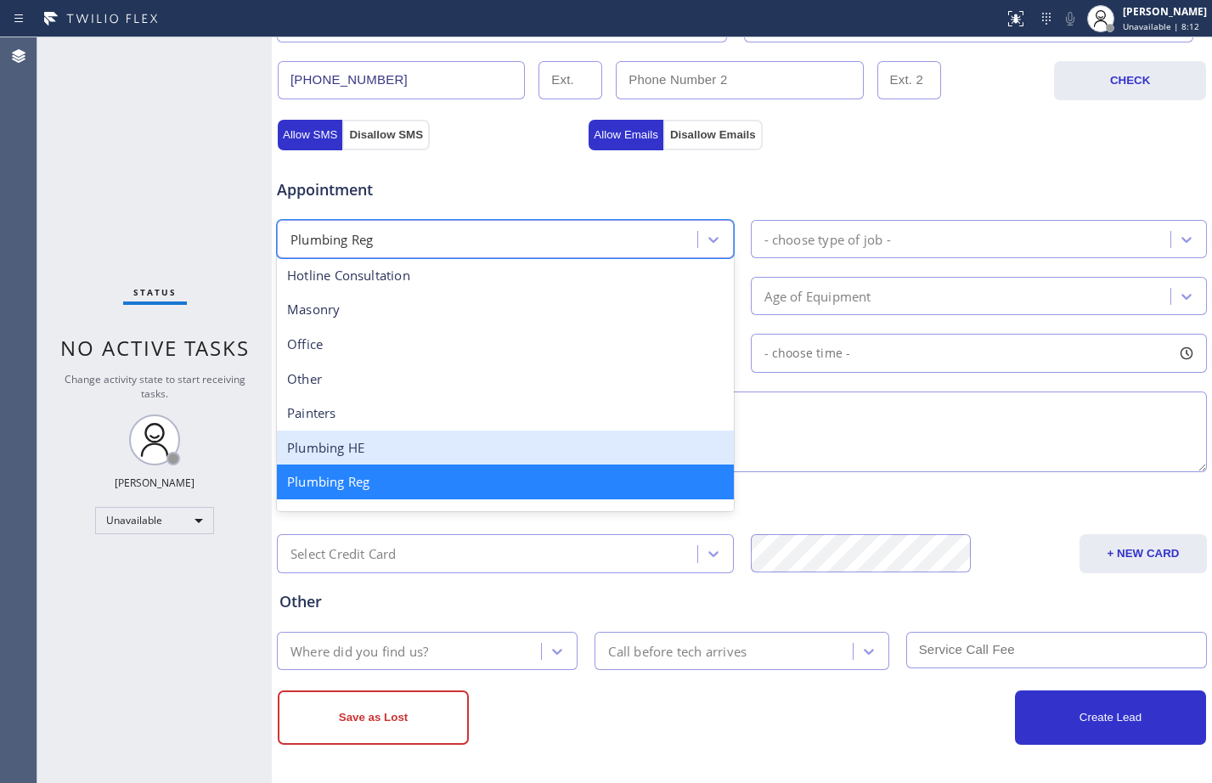
click at [376, 441] on div "Plumbing HE" at bounding box center [505, 447] width 457 height 35
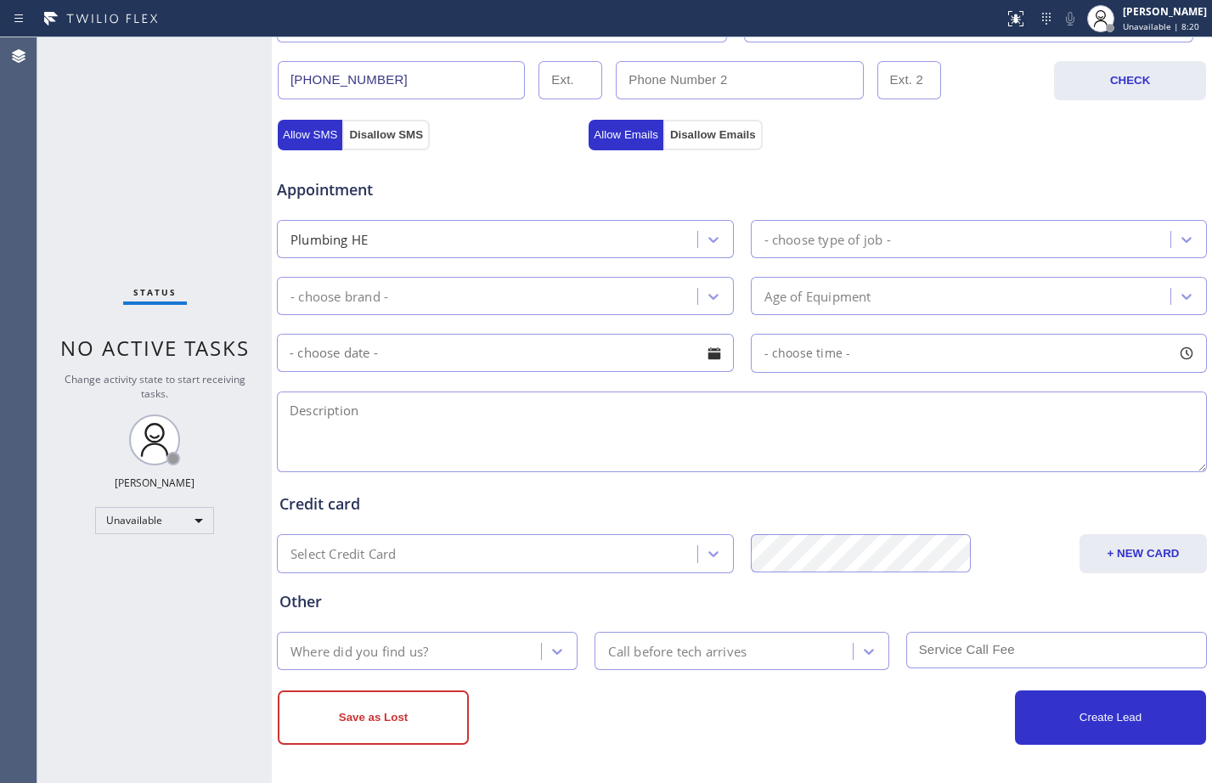
click at [109, 170] on div "Status No active tasks Change activity state to start receiving tasks. [PERSON_…" at bounding box center [154, 410] width 234 height 746
click at [931, 246] on div "- choose type of job -" at bounding box center [963, 239] width 415 height 30
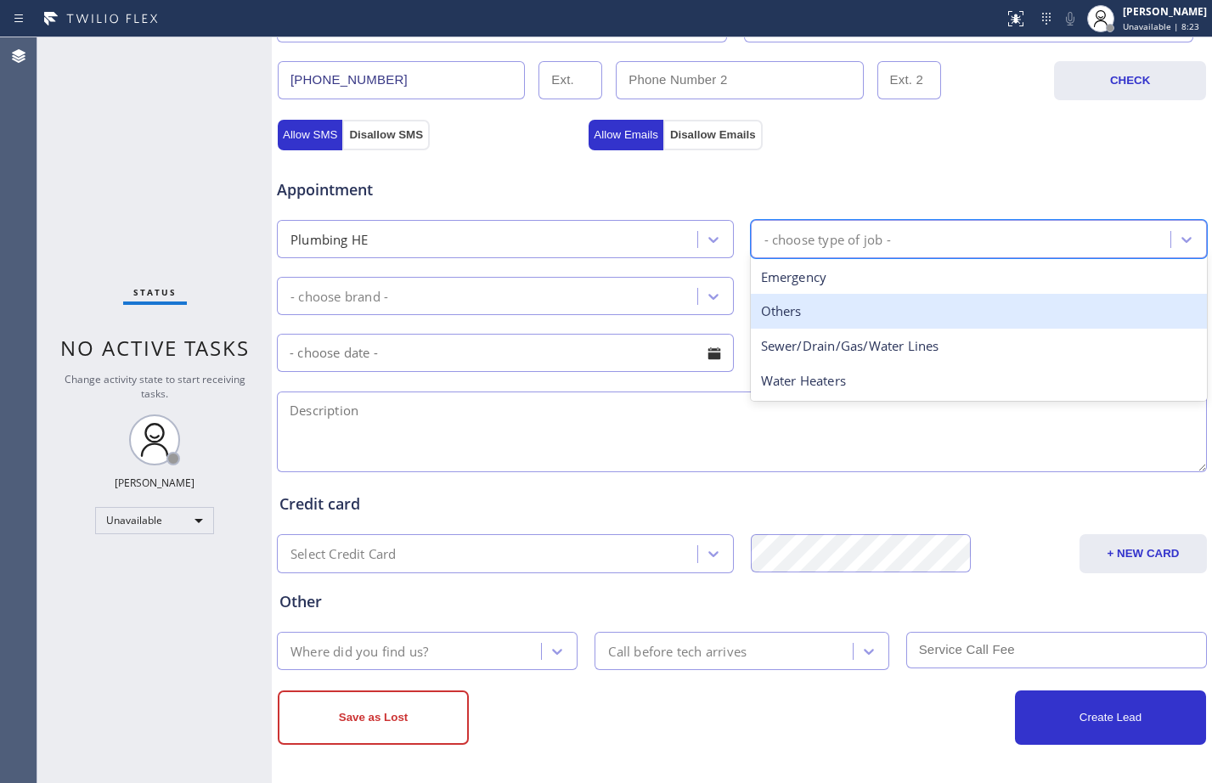
click at [830, 308] on div "Others" at bounding box center [979, 311] width 457 height 35
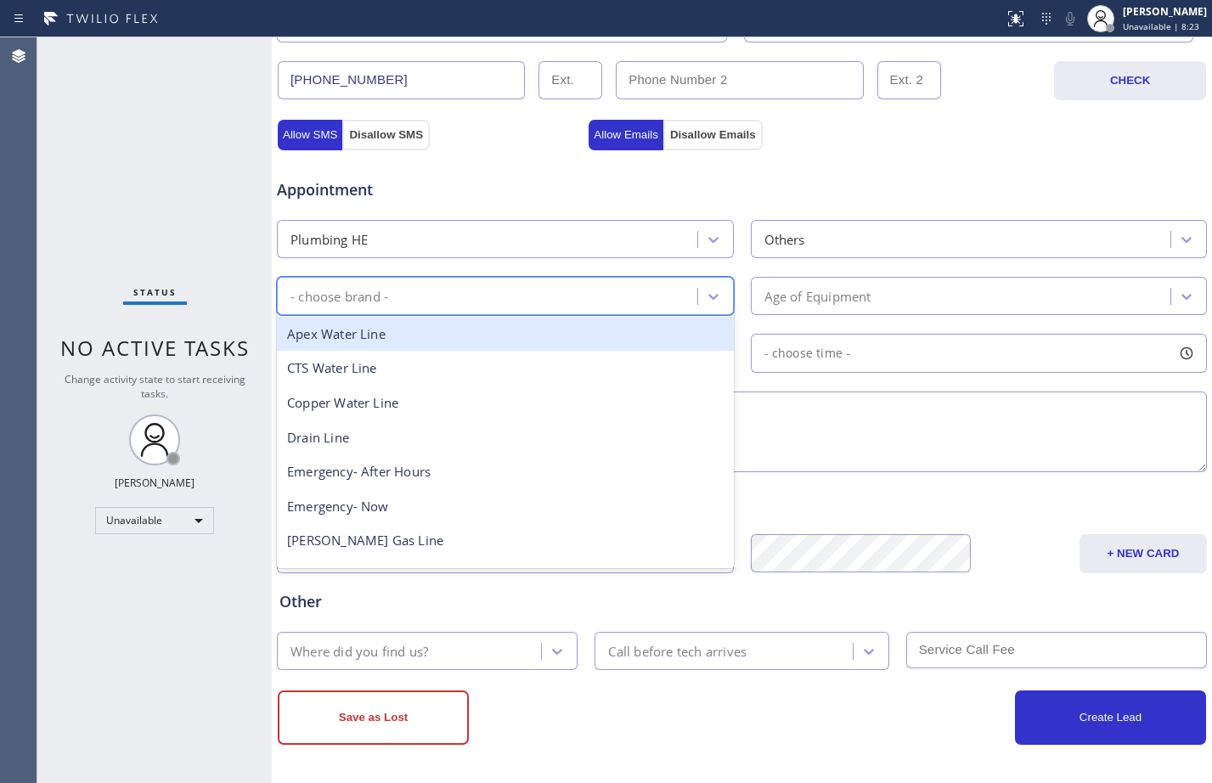
click at [570, 287] on div "- choose brand -" at bounding box center [489, 296] width 415 height 30
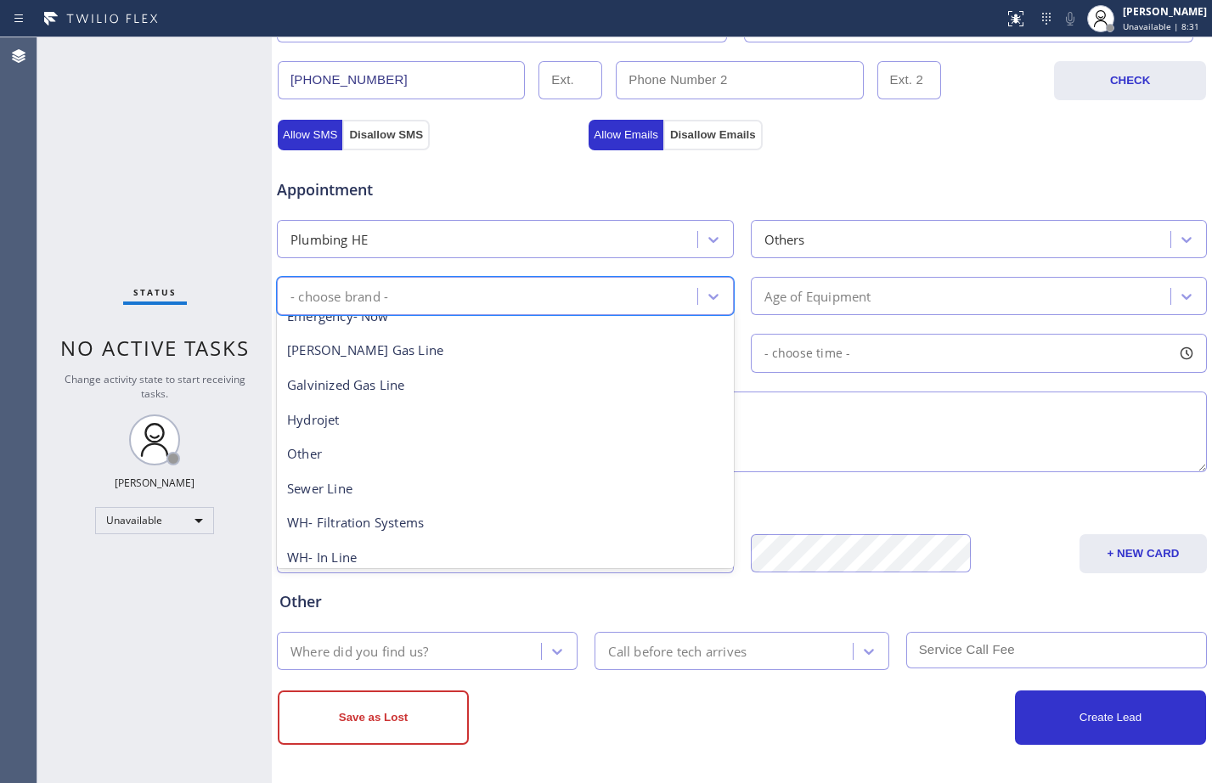
scroll to position [269, 0]
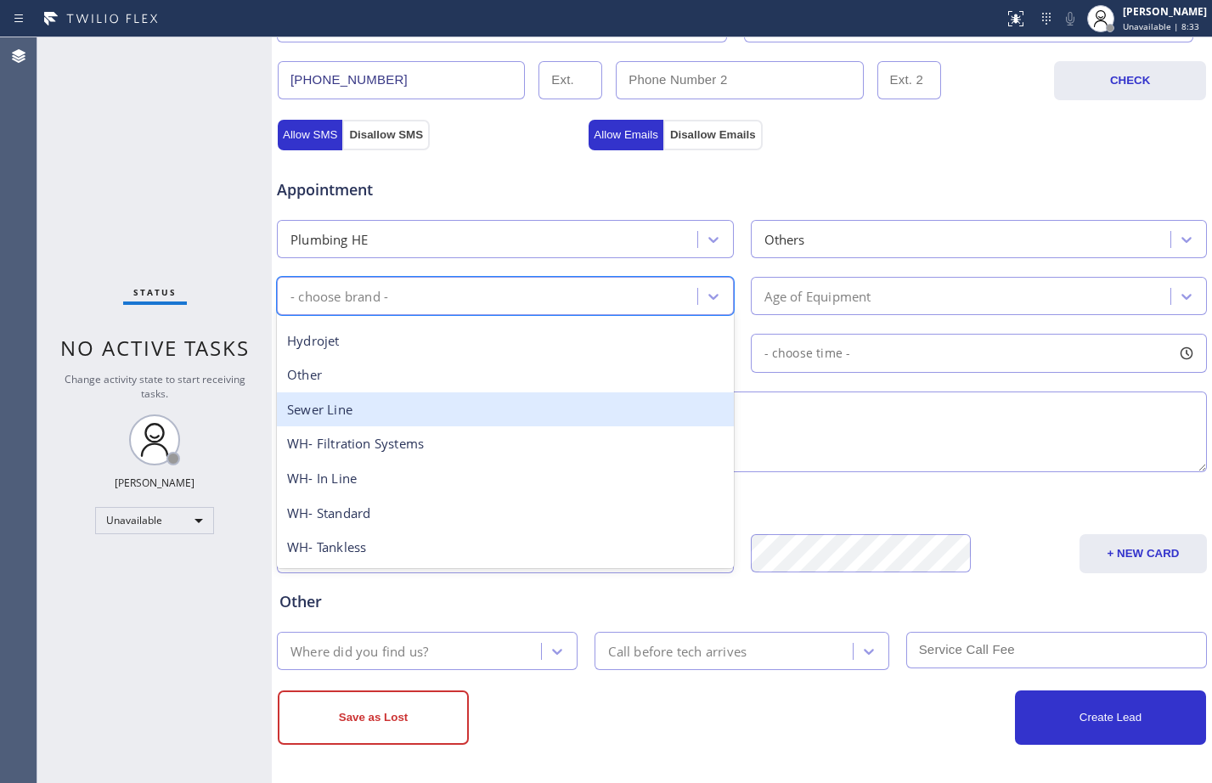
click at [421, 418] on div "Sewer Line" at bounding box center [505, 409] width 457 height 35
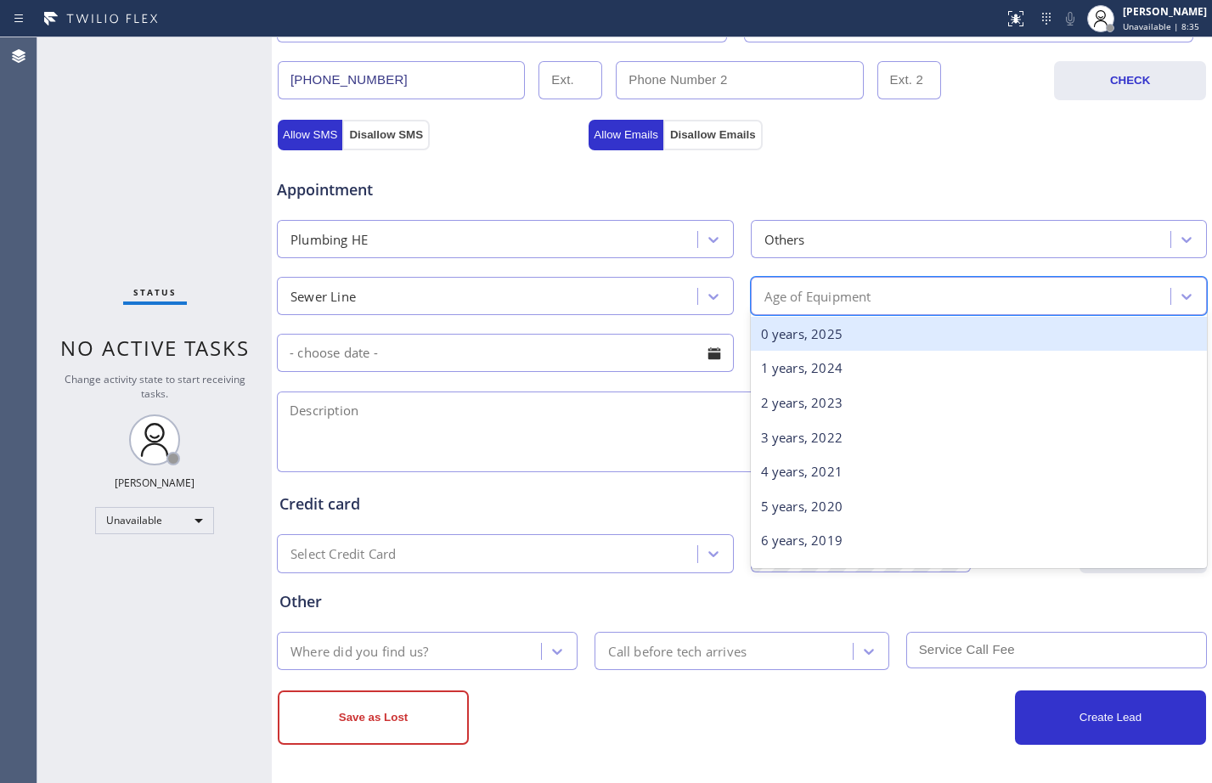
click at [902, 306] on div "Age of Equipment" at bounding box center [963, 296] width 415 height 30
click at [800, 330] on div "0 years, 2025" at bounding box center [979, 334] width 457 height 35
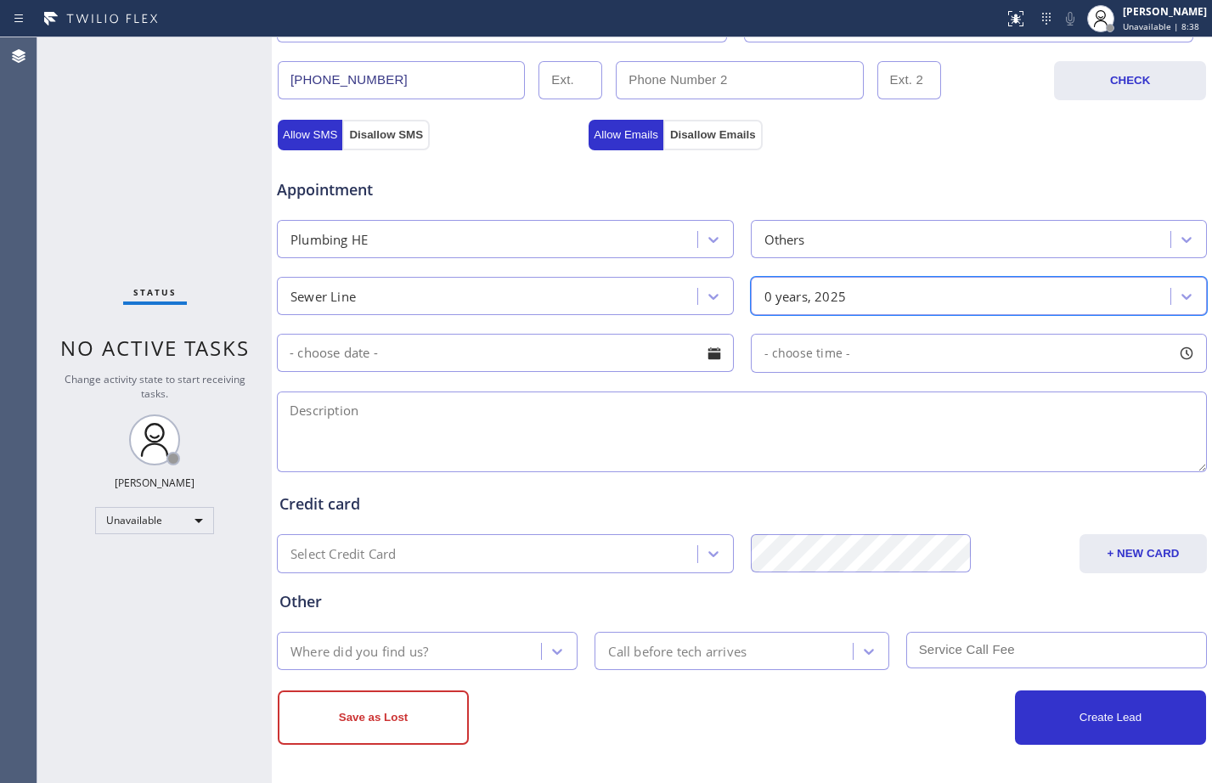
click at [491, 425] on textarea at bounding box center [742, 431] width 930 height 81
click at [509, 428] on textarea at bounding box center [742, 431] width 930 height 81
paste textarea "A clogged sewer line in the basement/the water pressure needs to like pressure …"
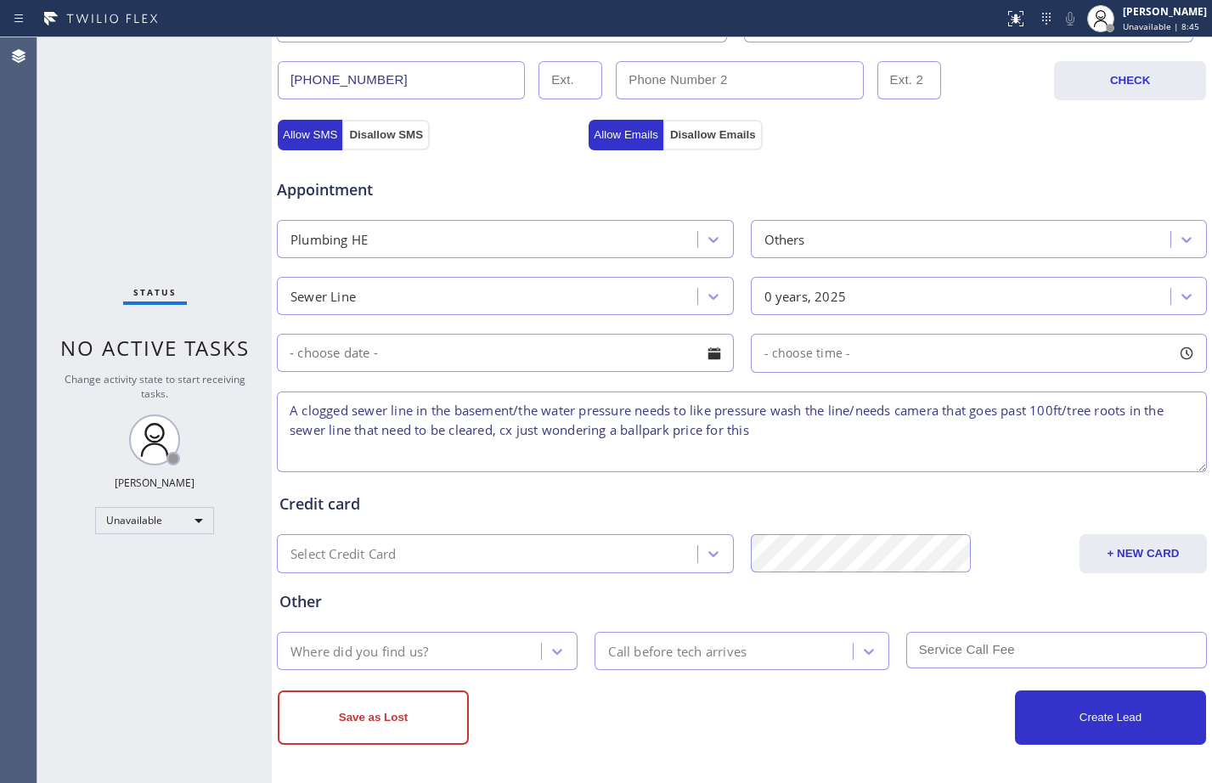
scroll to position [7, 0]
click at [294, 398] on textarea "A clogged sewer line in the basement/the water pressure needs to like pressure …" at bounding box center [742, 431] width 930 height 81
click at [836, 429] on textarea "A clogged sewer line in the basement/the water pressure needs to like pressure …" at bounding box center [742, 431] width 930 height 81
click at [521, 427] on textarea "A clogged sewer line in the basement/the water pressure needs to like pressure …" at bounding box center [742, 431] width 930 height 81
drag, startPoint x: 521, startPoint y: 427, endPoint x: 804, endPoint y: 440, distance: 283.9
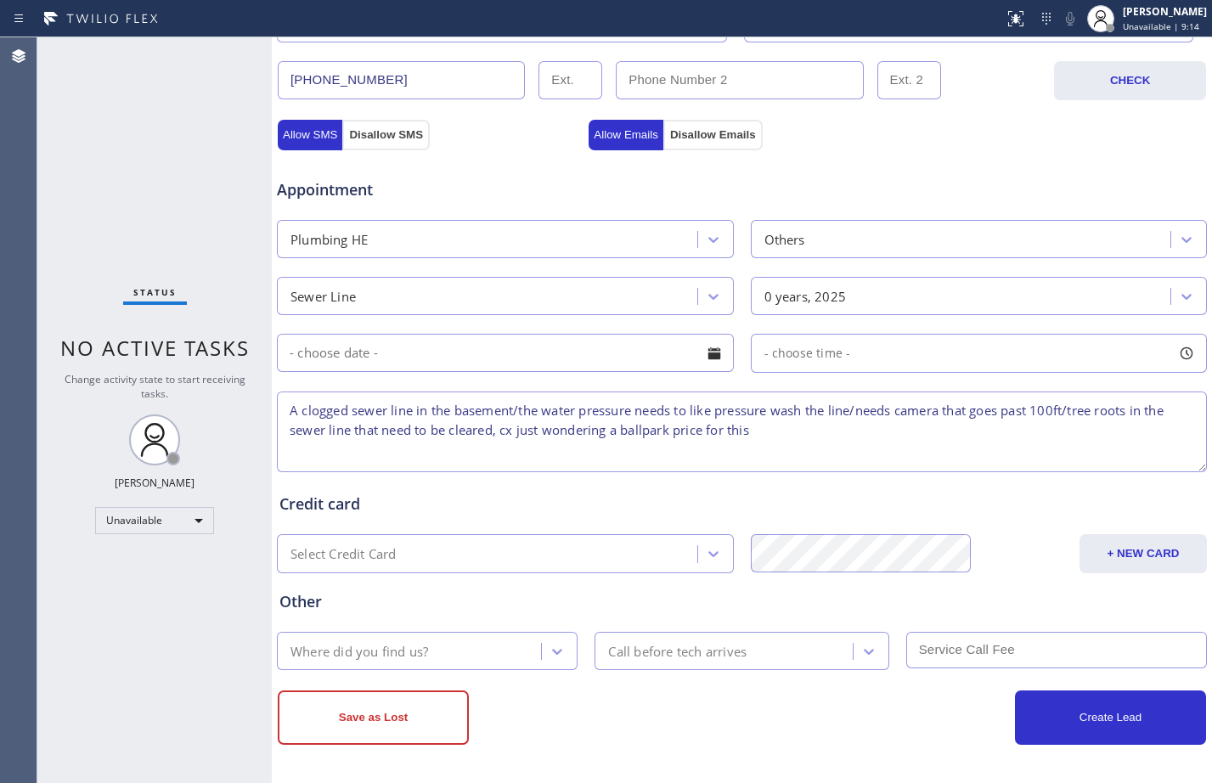
click at [804, 440] on textarea "A clogged sewer line in the basement/the water pressure needs to like pressure …" at bounding box center [742, 431] width 930 height 81
click at [291, 409] on textarea "A clogged sewer line in the basement/the water pressure needs to like pressure …" at bounding box center [742, 431] width 930 height 81
click at [625, 427] on textarea "A clogged sewer line in the basement/the water pressure needs to like pressure …" at bounding box center [742, 431] width 930 height 81
paste textarea "Glendive, MT 59330"
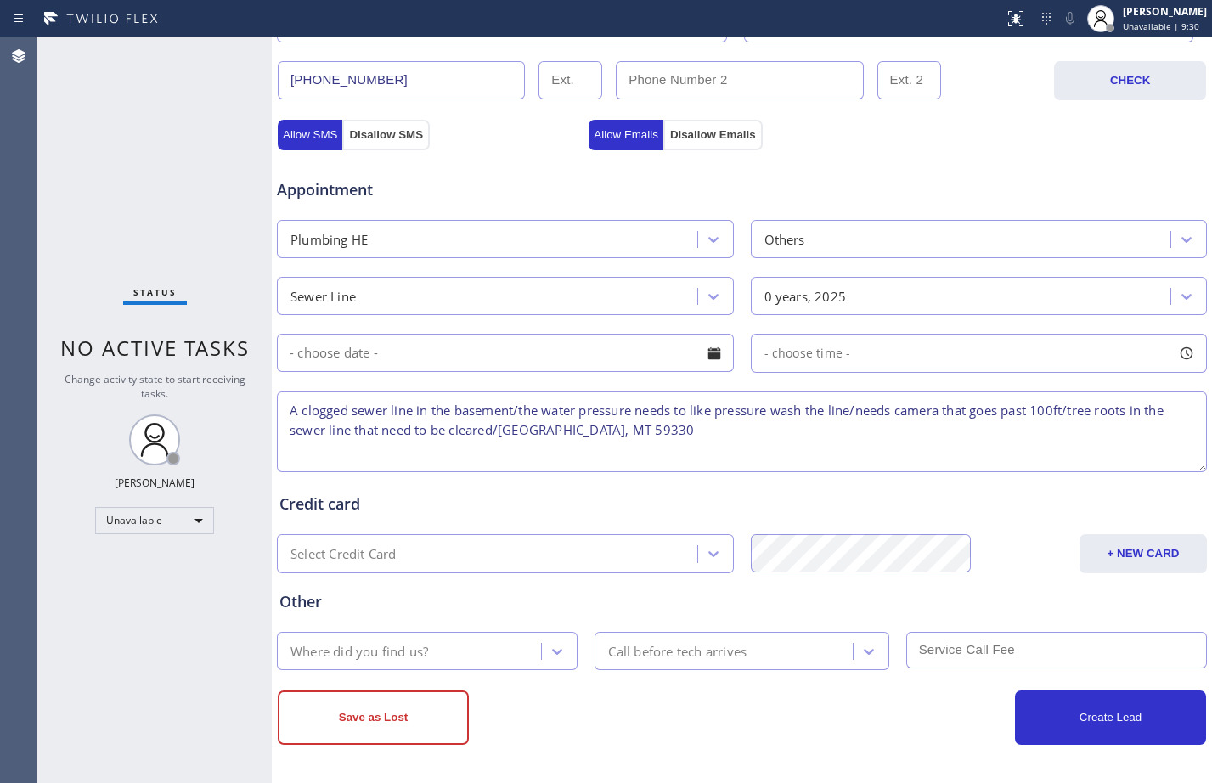
click at [684, 428] on textarea "A clogged sewer line in the basement/the water pressure needs to like pressure …" at bounding box center [742, 431] width 930 height 81
click at [758, 436] on textarea "A clogged sewer line in the basement/the water pressure needs to like pressure …" at bounding box center [742, 431] width 930 height 81
paste textarea "M T Plumbing and Heating Repair Works"
click at [945, 429] on textarea "A clogged sewer line in the basement/the water pressure needs to like pressure …" at bounding box center [742, 431] width 930 height 81
type textarea "A clogged sewer line in the basement/the water pressure needs to like pressure …"
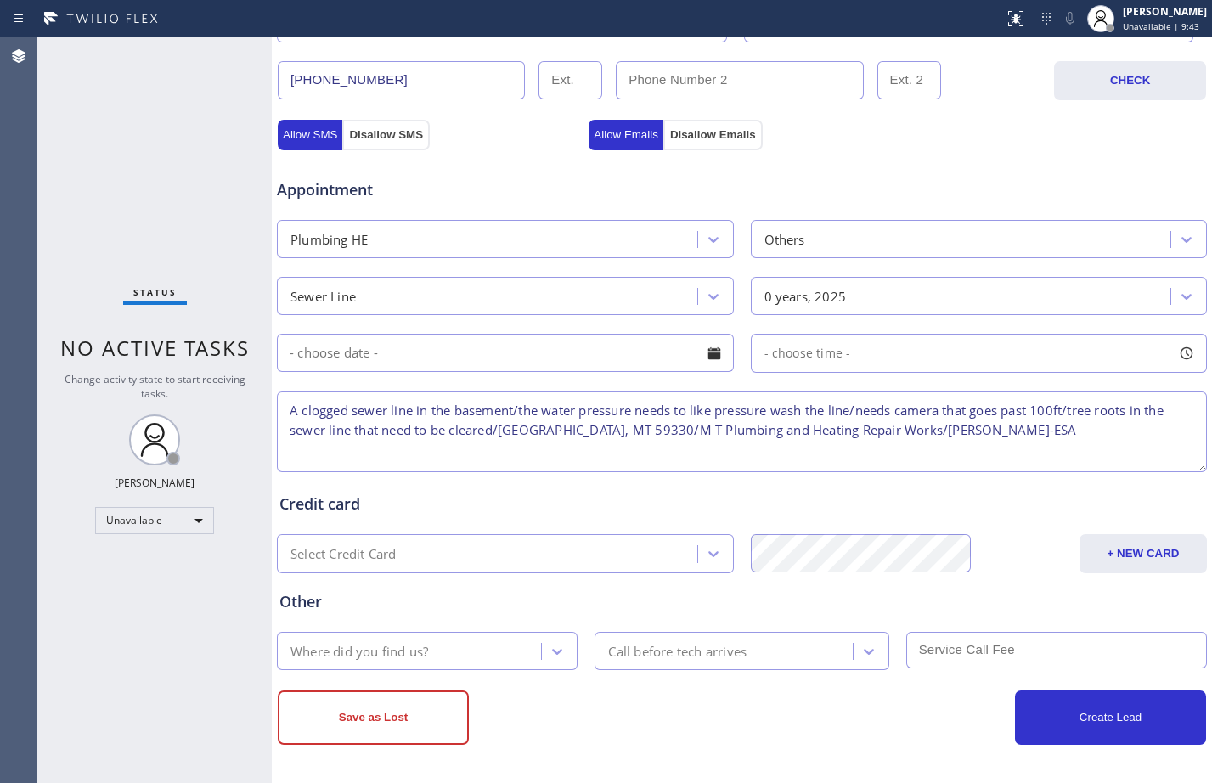
click at [465, 645] on div "Where did you find us?" at bounding box center [411, 651] width 259 height 30
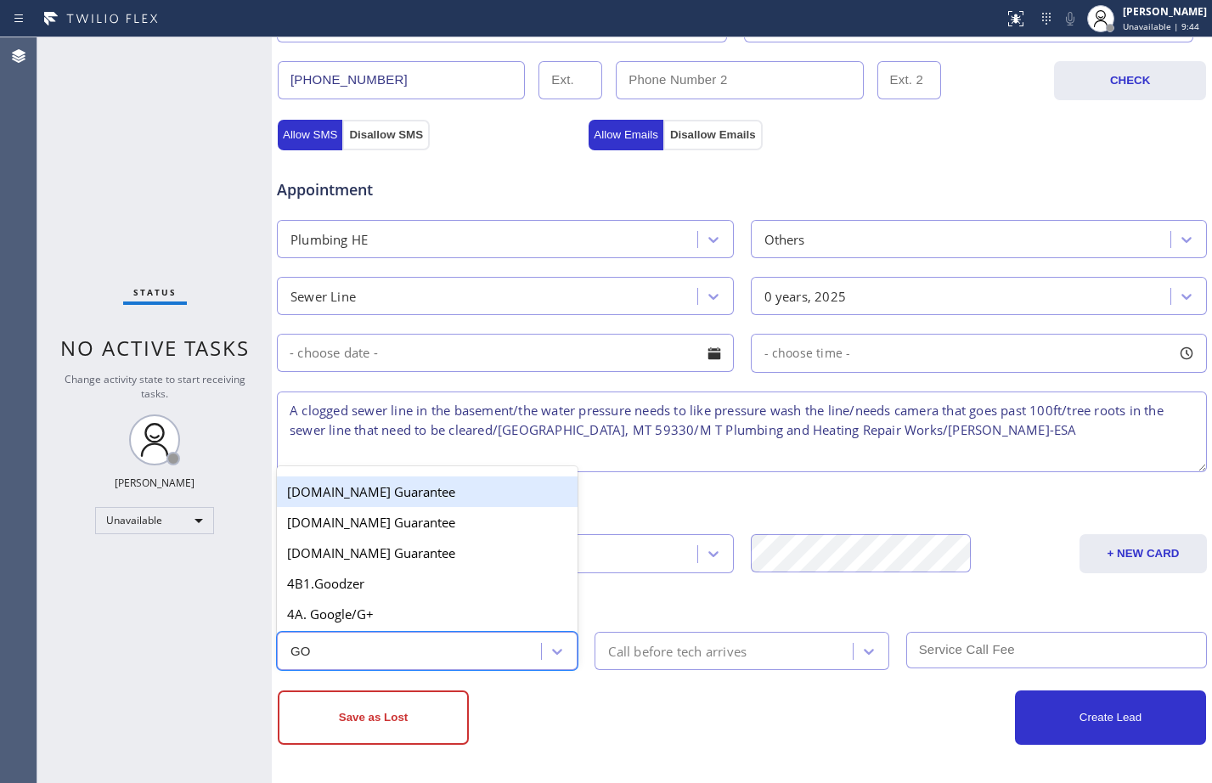
type input "GOO"
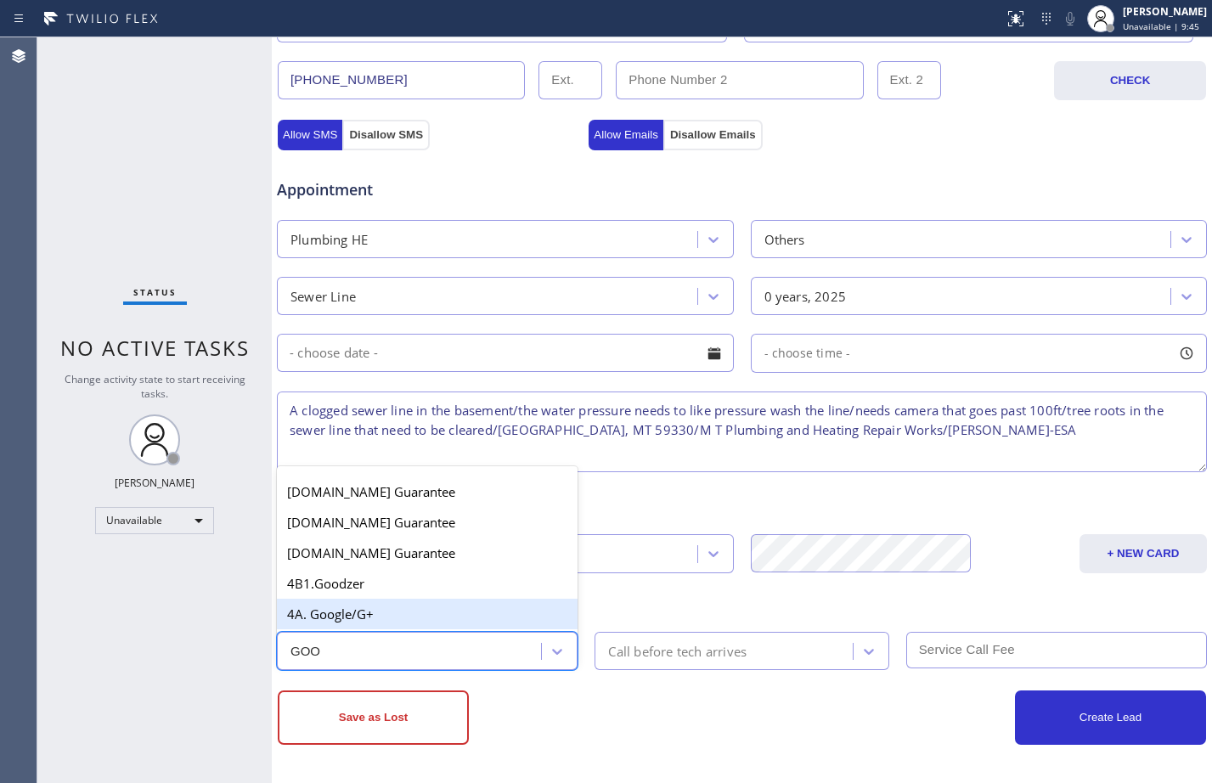
click at [429, 611] on div "4A. Google/G+" at bounding box center [427, 614] width 301 height 31
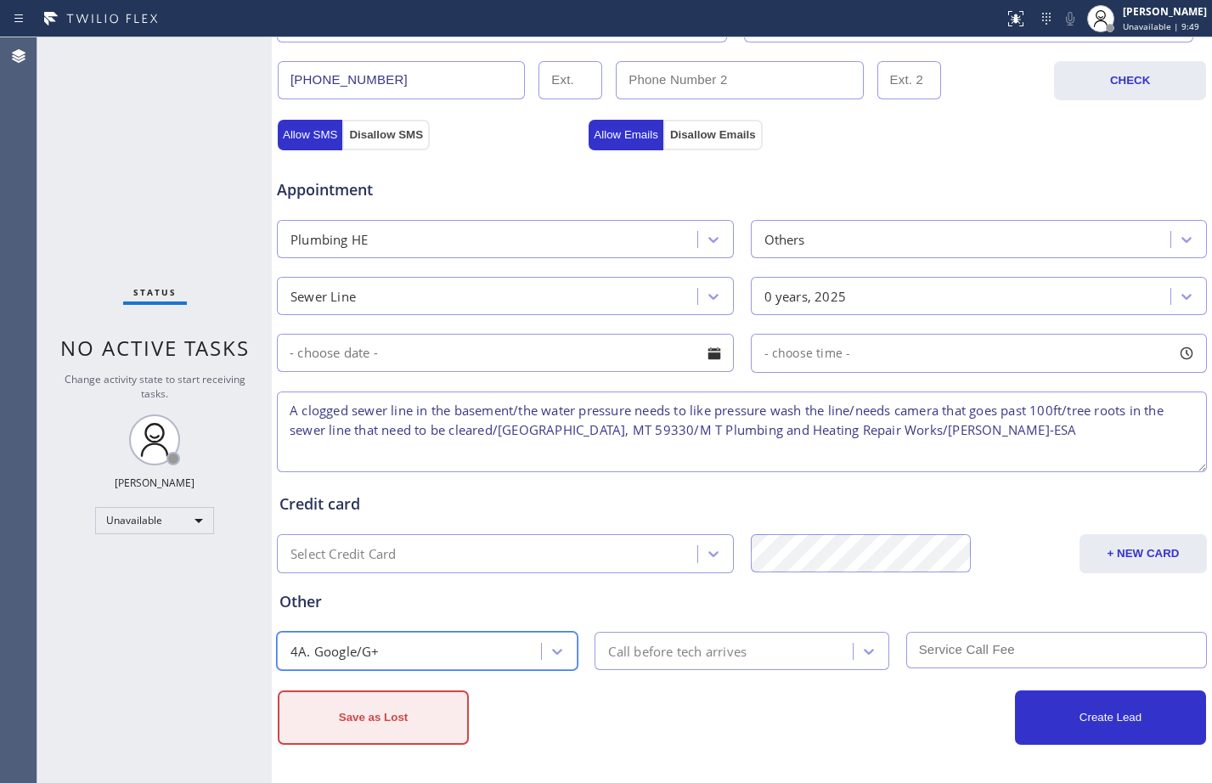
click at [402, 731] on button "Save as Lost" at bounding box center [373, 717] width 191 height 54
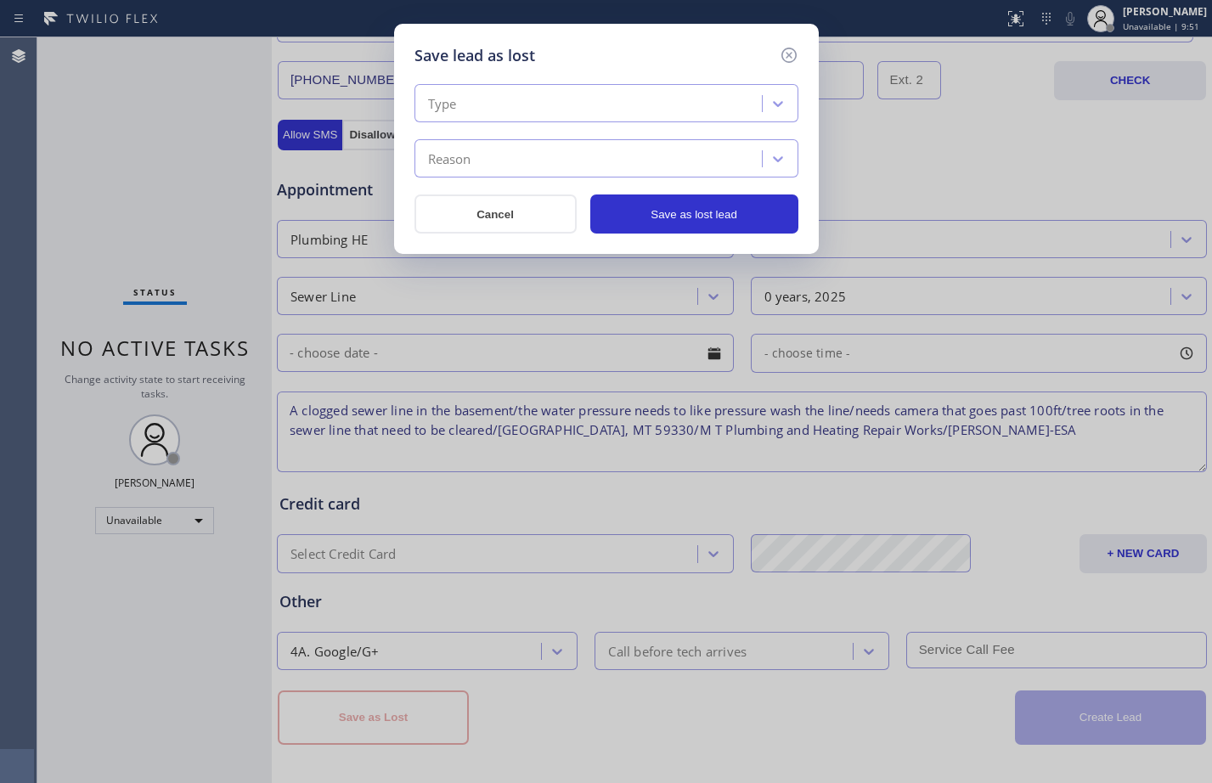
click at [607, 109] on div "Type" at bounding box center [590, 104] width 342 height 30
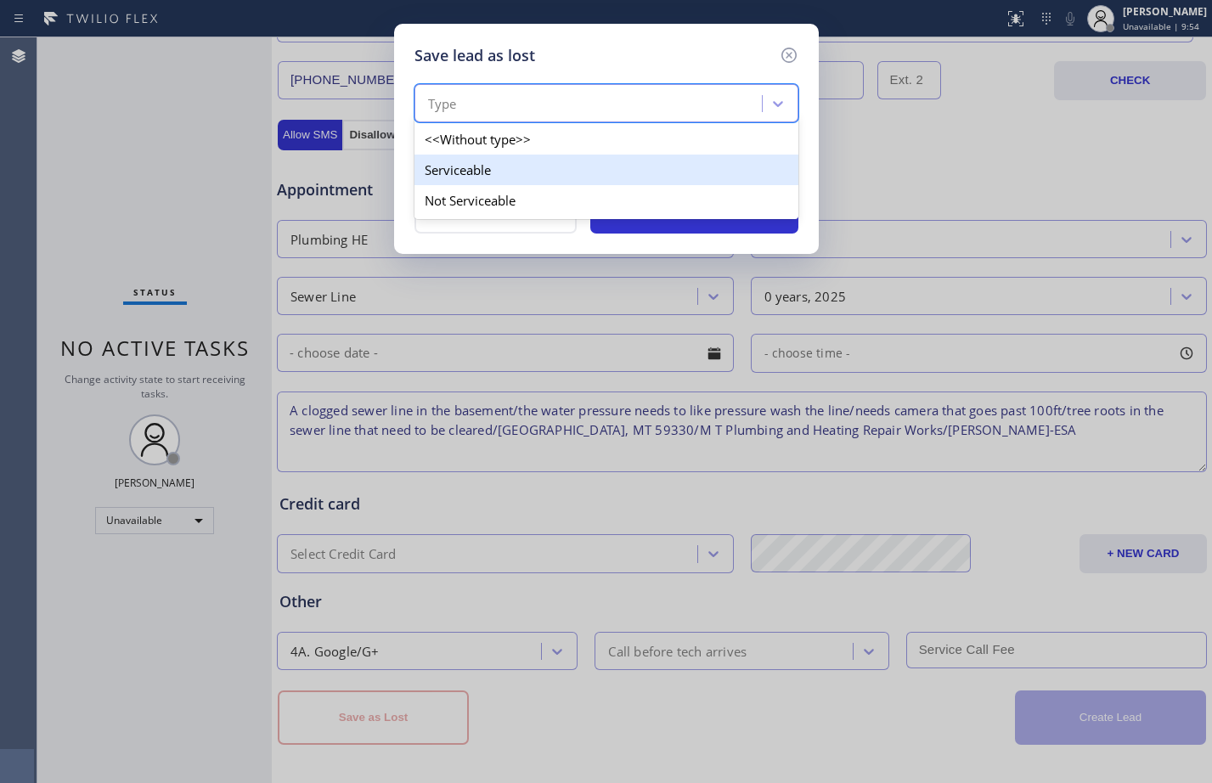
click at [510, 169] on div "Serviceable" at bounding box center [606, 170] width 384 height 31
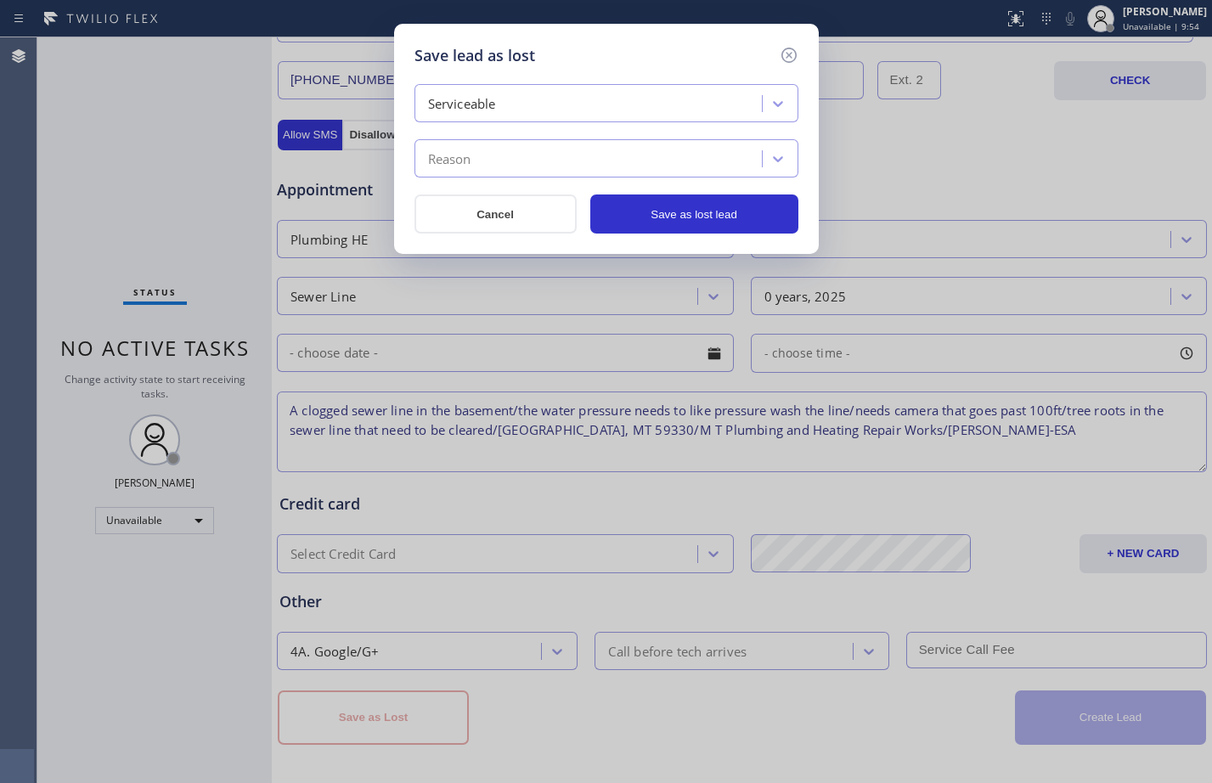
click at [509, 157] on div "Reason" at bounding box center [590, 159] width 342 height 30
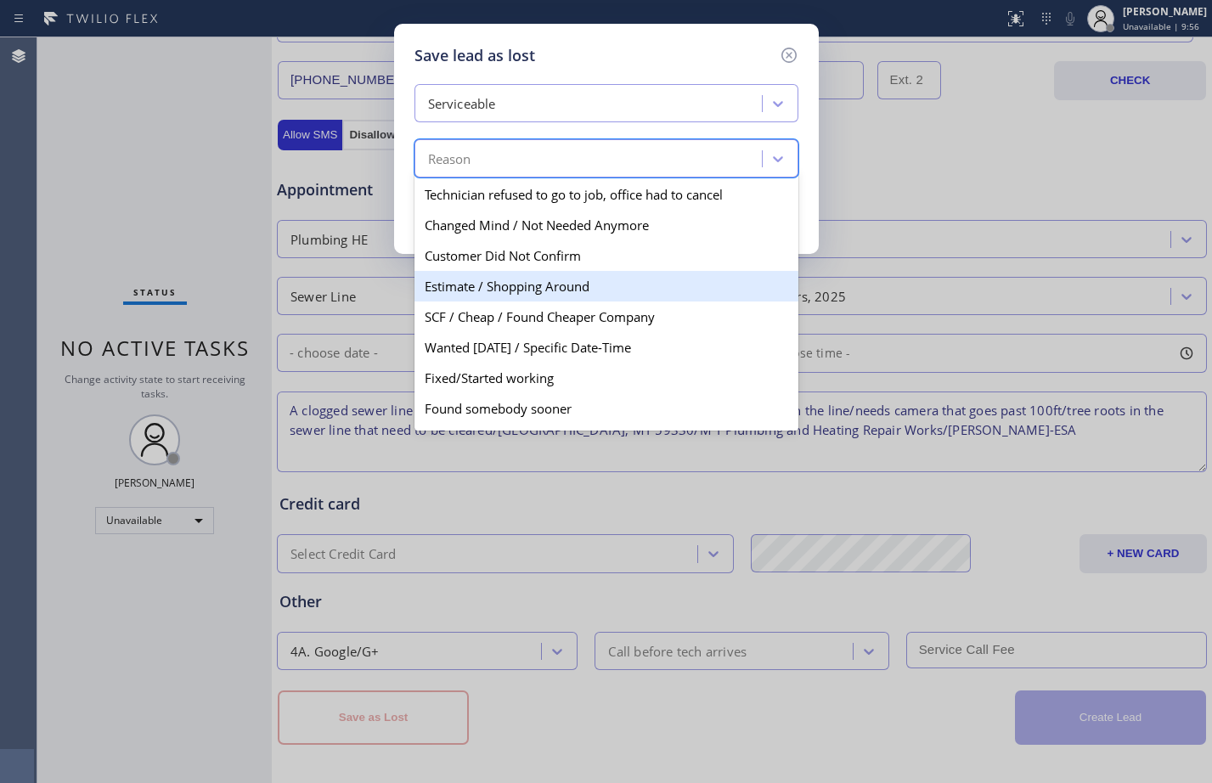
click at [550, 294] on div "Estimate / Shopping Around" at bounding box center [606, 286] width 384 height 31
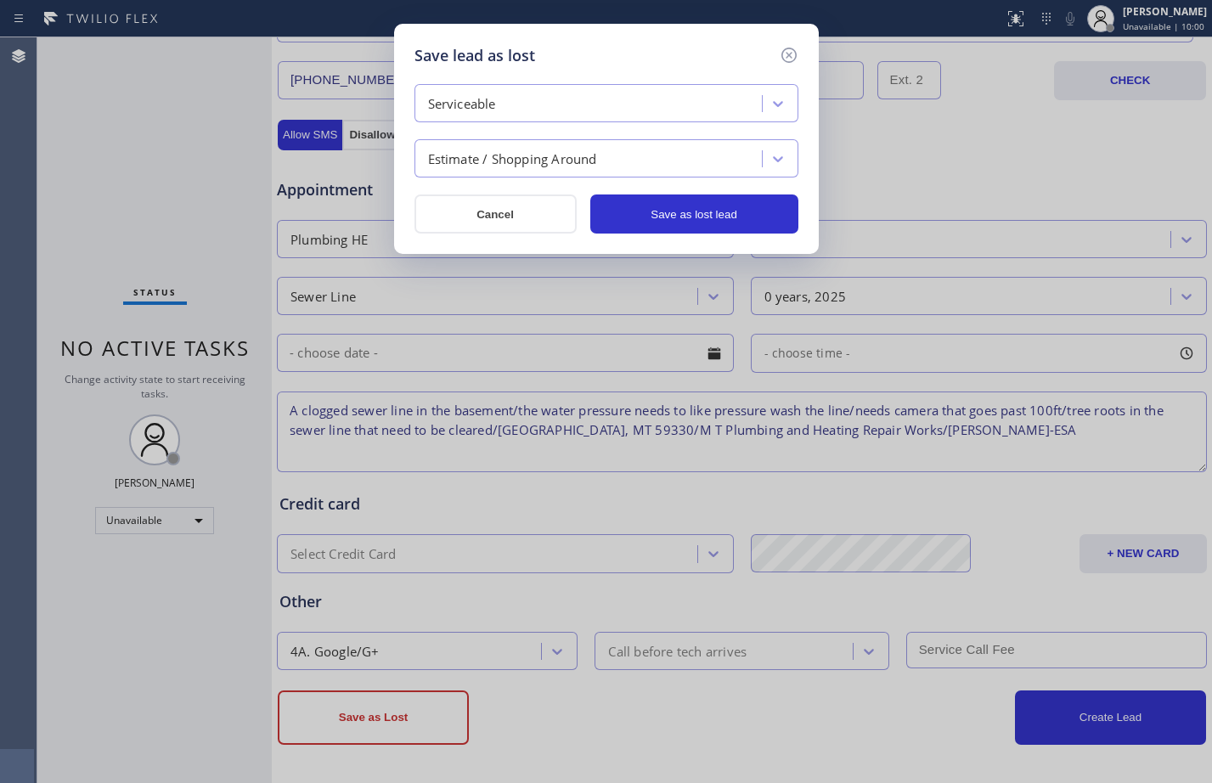
drag, startPoint x: 237, startPoint y: 312, endPoint x: 244, endPoint y: 304, distance: 10.2
click at [237, 312] on div "Save lead as lost Serviceable Estimate / Shopping Around Cancel Save as lost le…" at bounding box center [606, 391] width 1212 height 783
click at [689, 211] on button "Save as lost lead" at bounding box center [694, 213] width 208 height 39
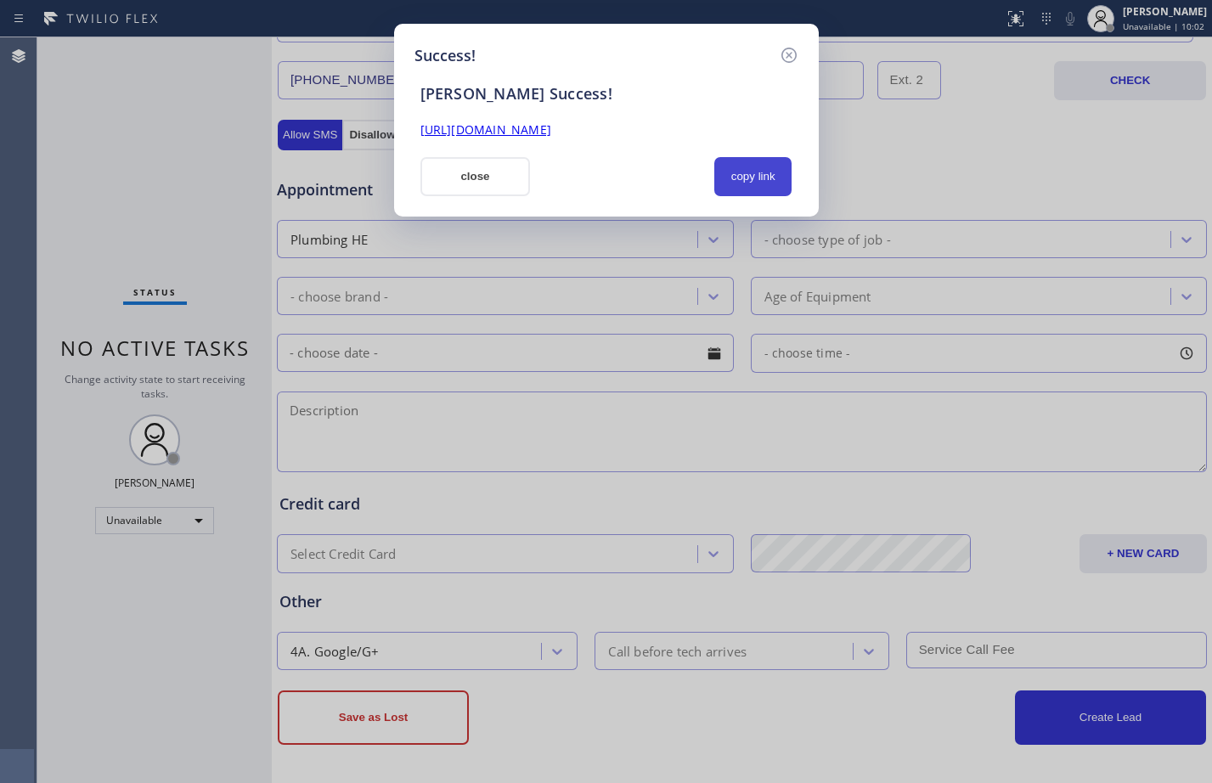
click at [762, 171] on button "copy link" at bounding box center [753, 176] width 78 height 39
click at [551, 134] on link "[URL][DOMAIN_NAME]" at bounding box center [485, 129] width 131 height 16
click at [464, 189] on button "close" at bounding box center [475, 176] width 110 height 39
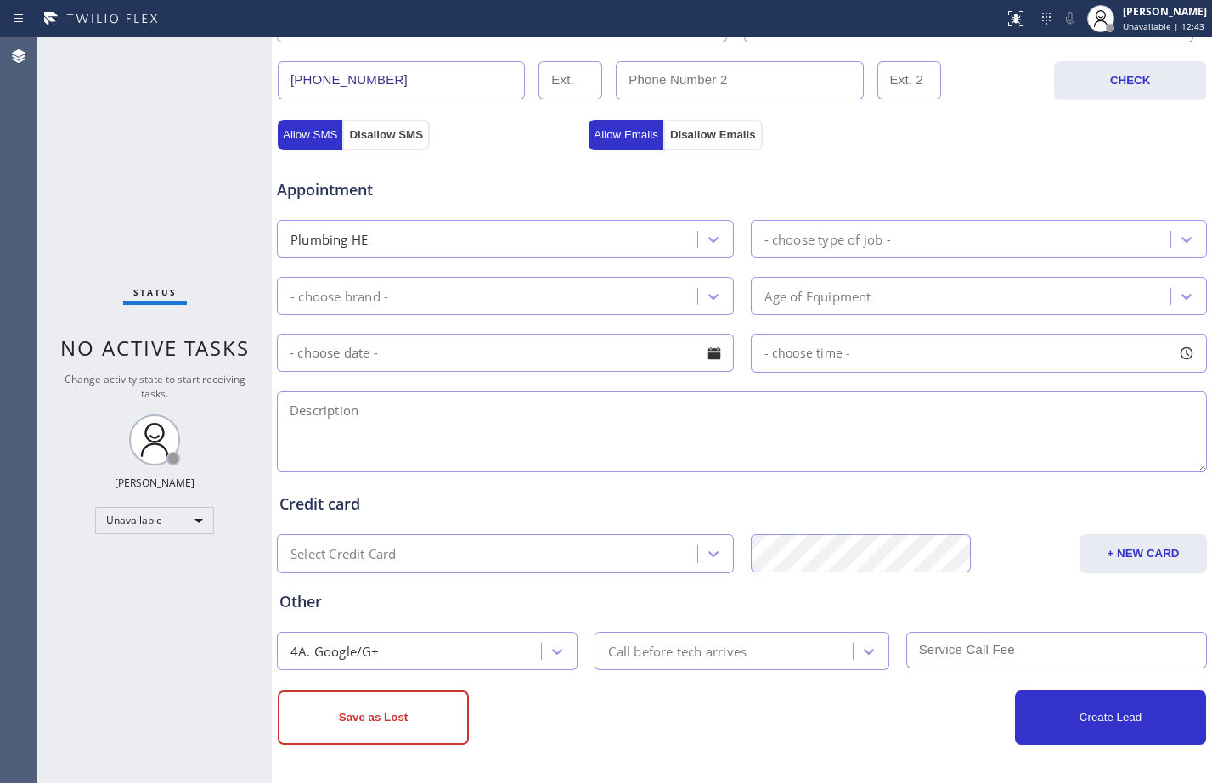
scroll to position [0, 0]
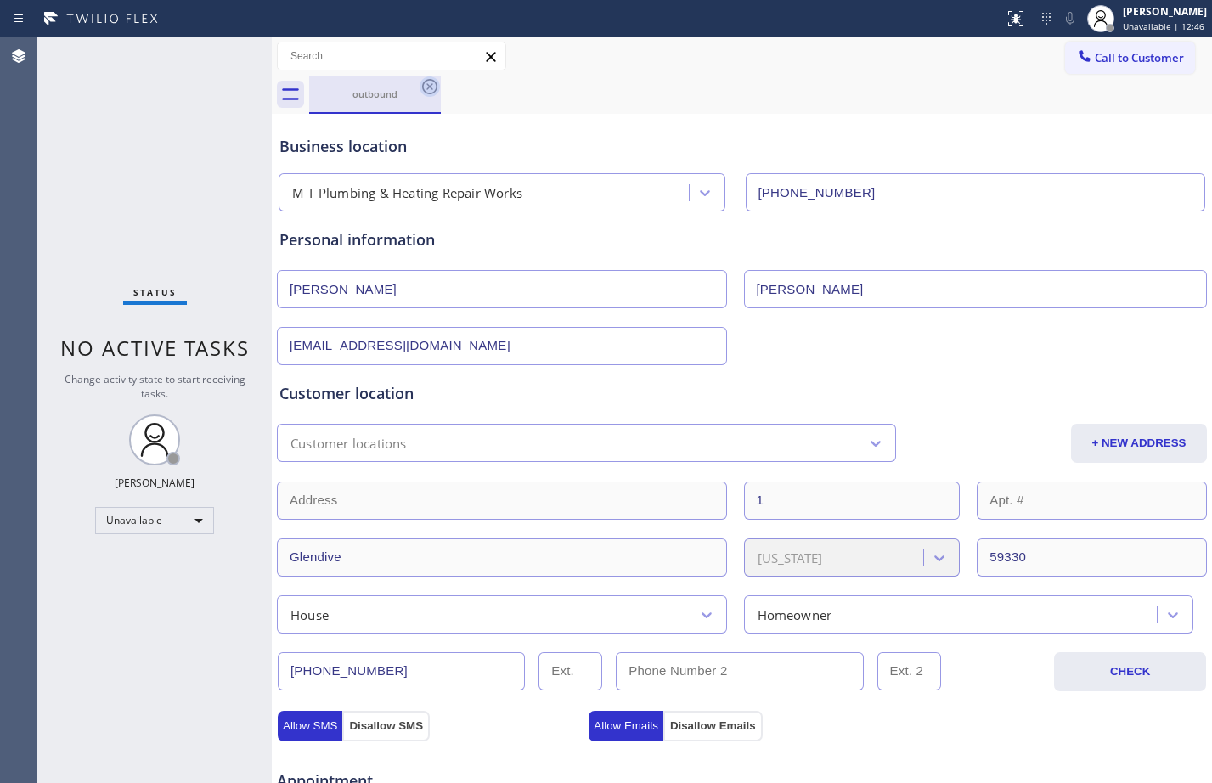
click at [427, 84] on icon at bounding box center [429, 86] width 15 height 15
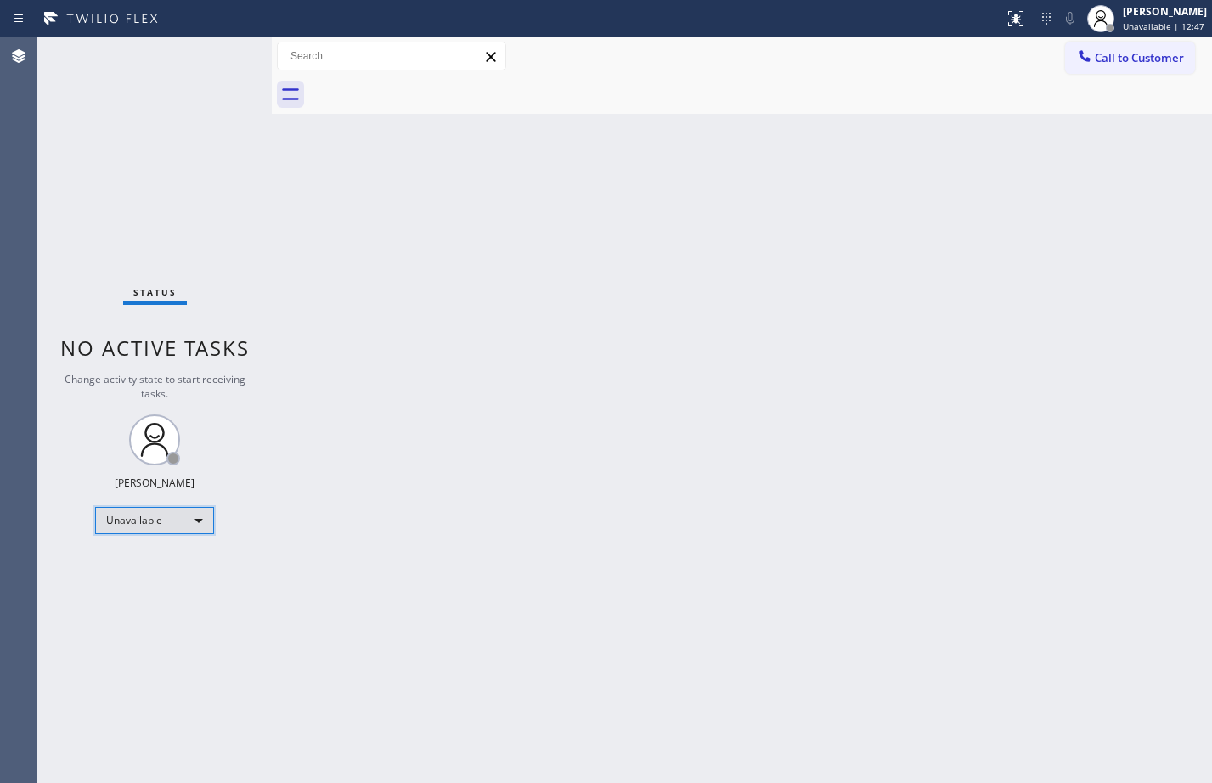
click at [178, 509] on div "Unavailable" at bounding box center [154, 520] width 119 height 27
click at [155, 566] on li "Available" at bounding box center [153, 565] width 115 height 20
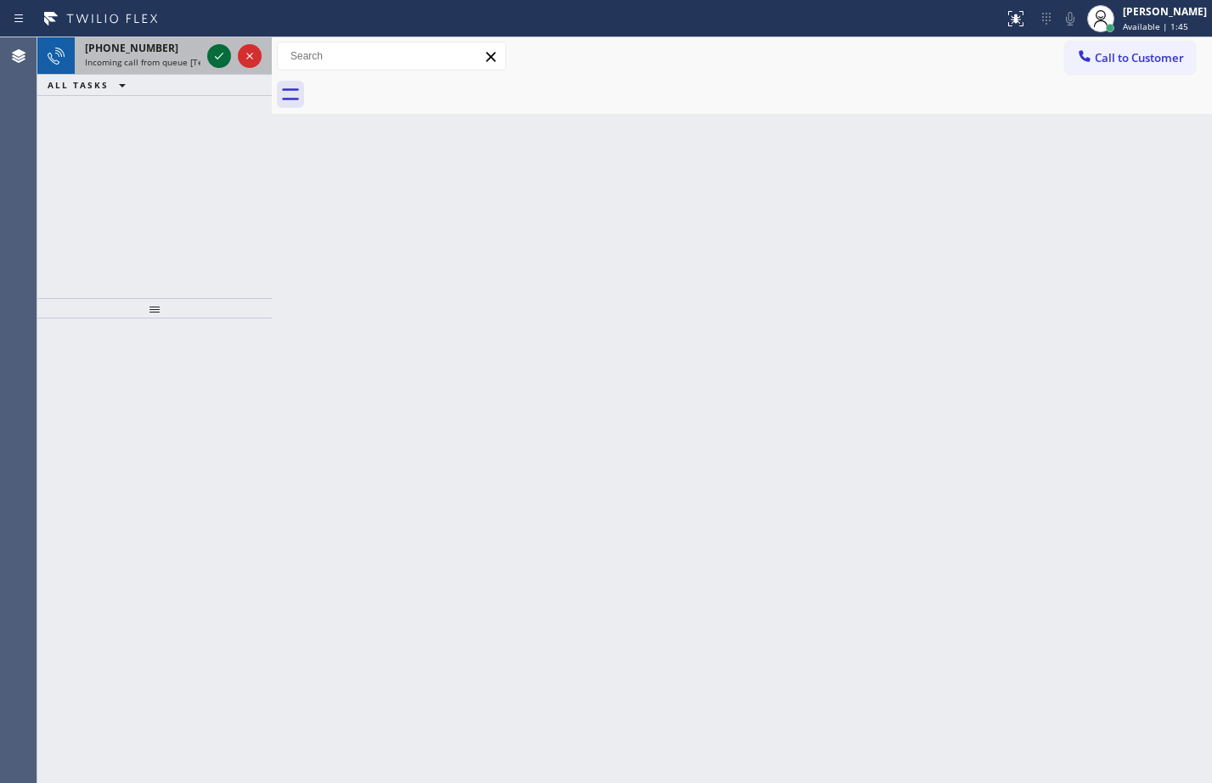
click at [220, 65] on icon at bounding box center [219, 56] width 20 height 20
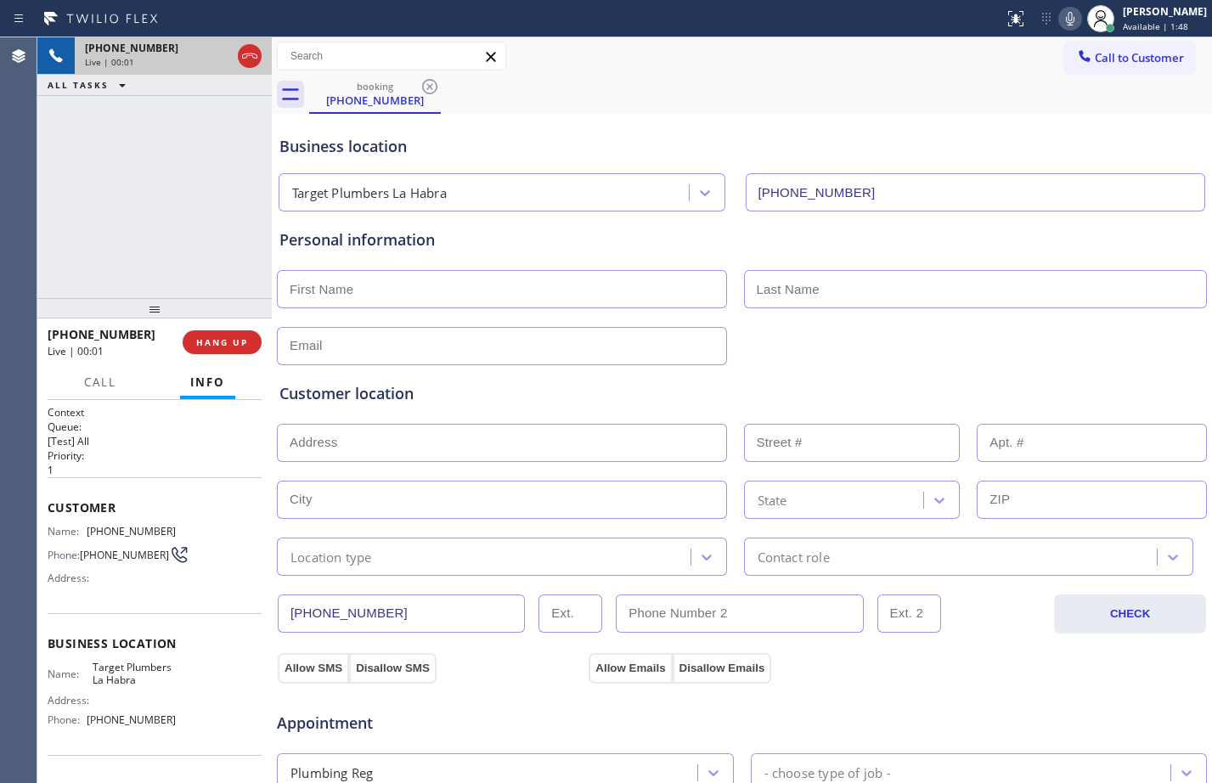
type input "[PHONE_NUMBER]"
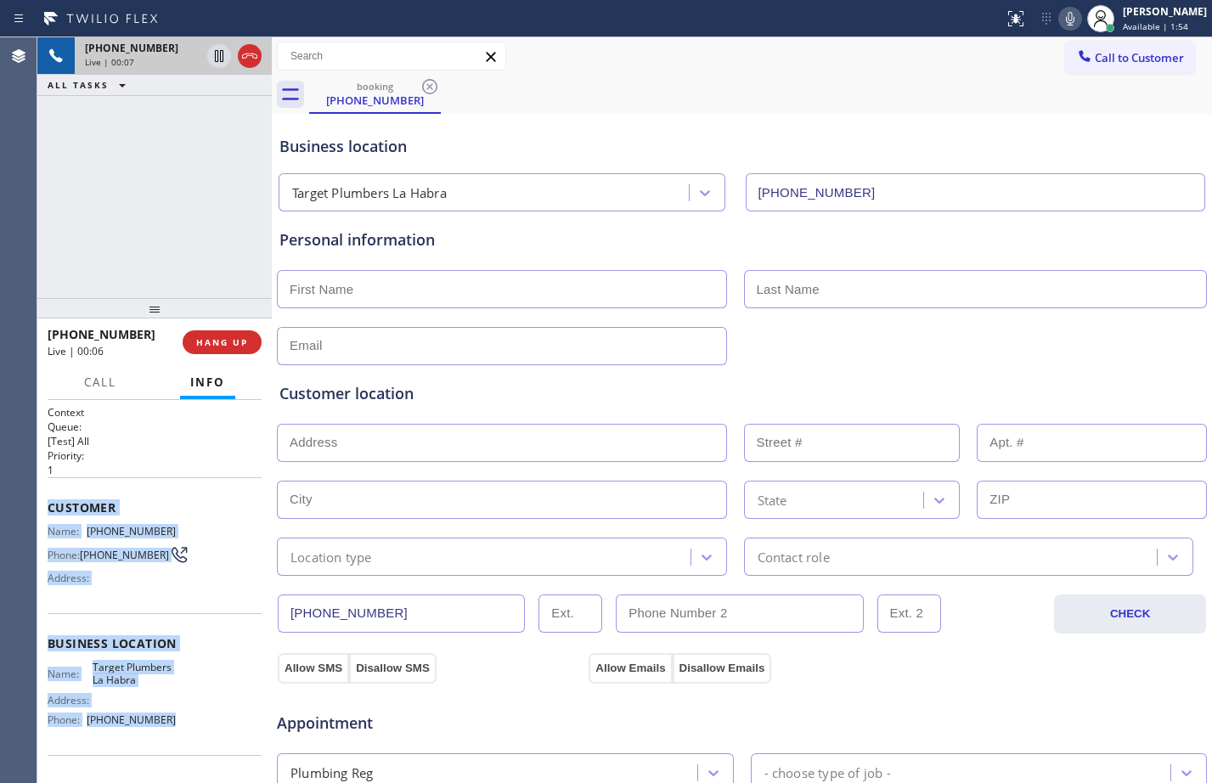
drag, startPoint x: 49, startPoint y: 502, endPoint x: 190, endPoint y: 726, distance: 264.8
click at [190, 726] on div "Context Queue: [Test] All Priority: 1 Customer Name: [PHONE_NUMBER] Phone: [PHO…" at bounding box center [155, 644] width 214 height 478
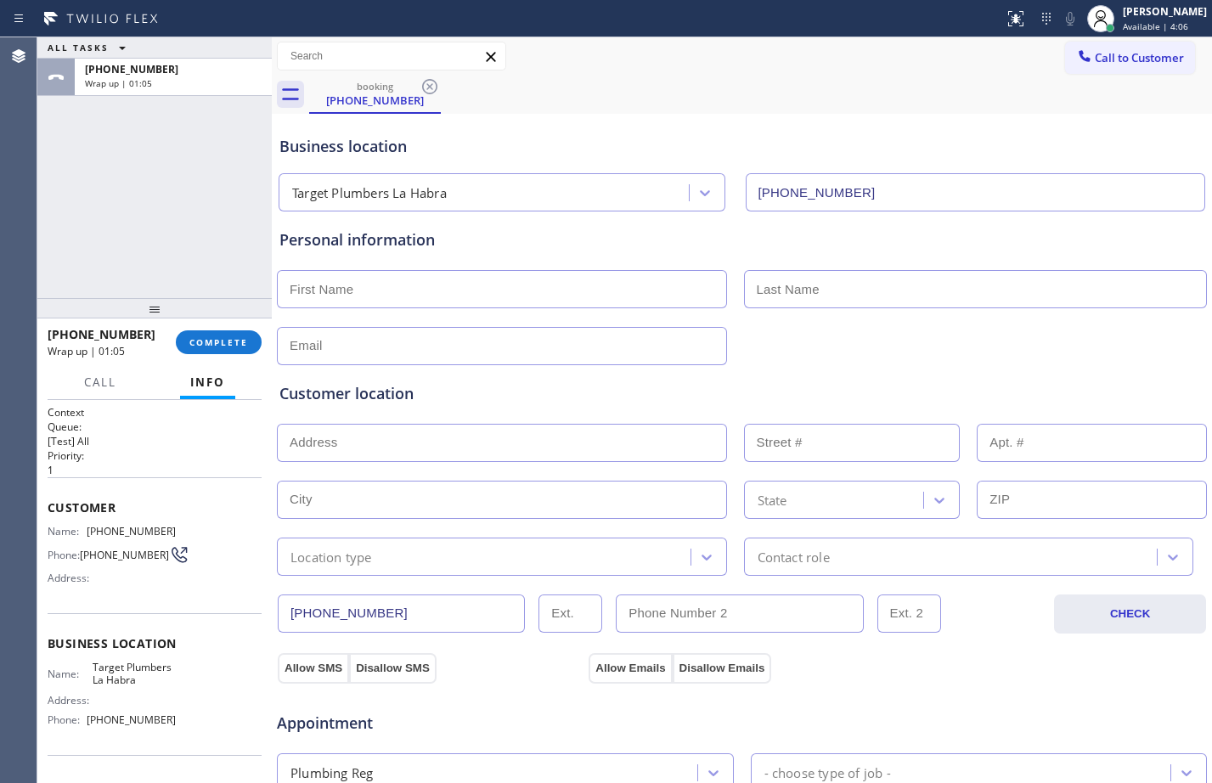
drag, startPoint x: 93, startPoint y: 223, endPoint x: 145, endPoint y: 248, distance: 57.4
click at [93, 223] on div "ALL TASKS ALL TASKS ACTIVE TASKS TASKS IN WRAP UP [PHONE_NUMBER] Wrap up | 01:05" at bounding box center [154, 167] width 234 height 261
click at [214, 346] on span "COMPLETE" at bounding box center [218, 342] width 59 height 12
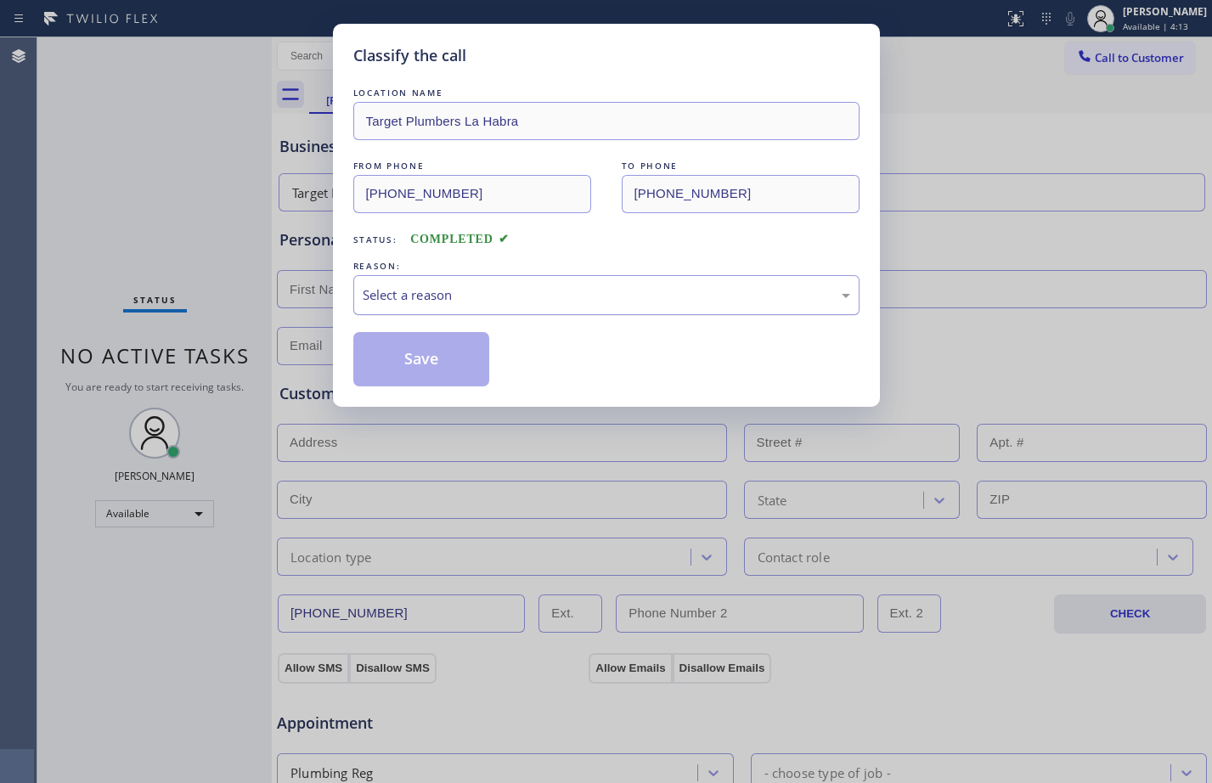
click at [490, 277] on div "Select a reason" at bounding box center [606, 295] width 506 height 40
click at [430, 357] on button "Save" at bounding box center [421, 359] width 137 height 54
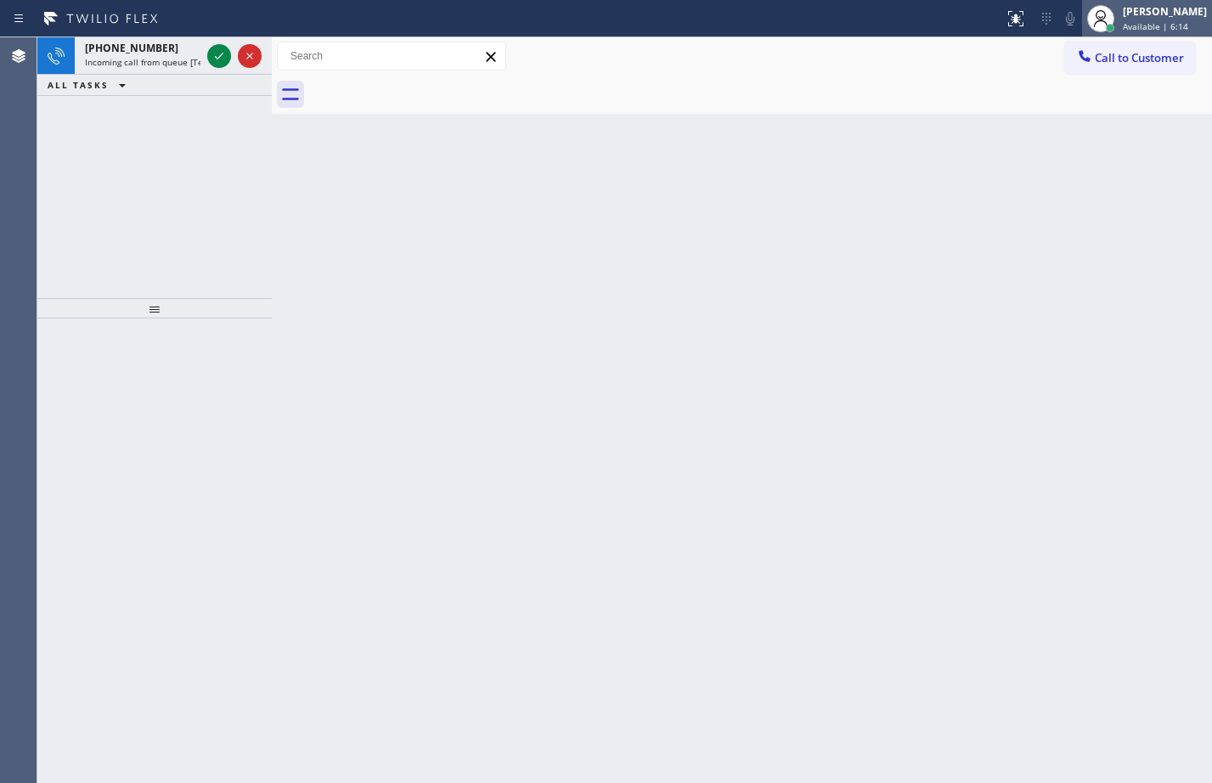
click at [1119, 19] on div "[PERSON_NAME] Available | 6:14" at bounding box center [1165, 18] width 93 height 30
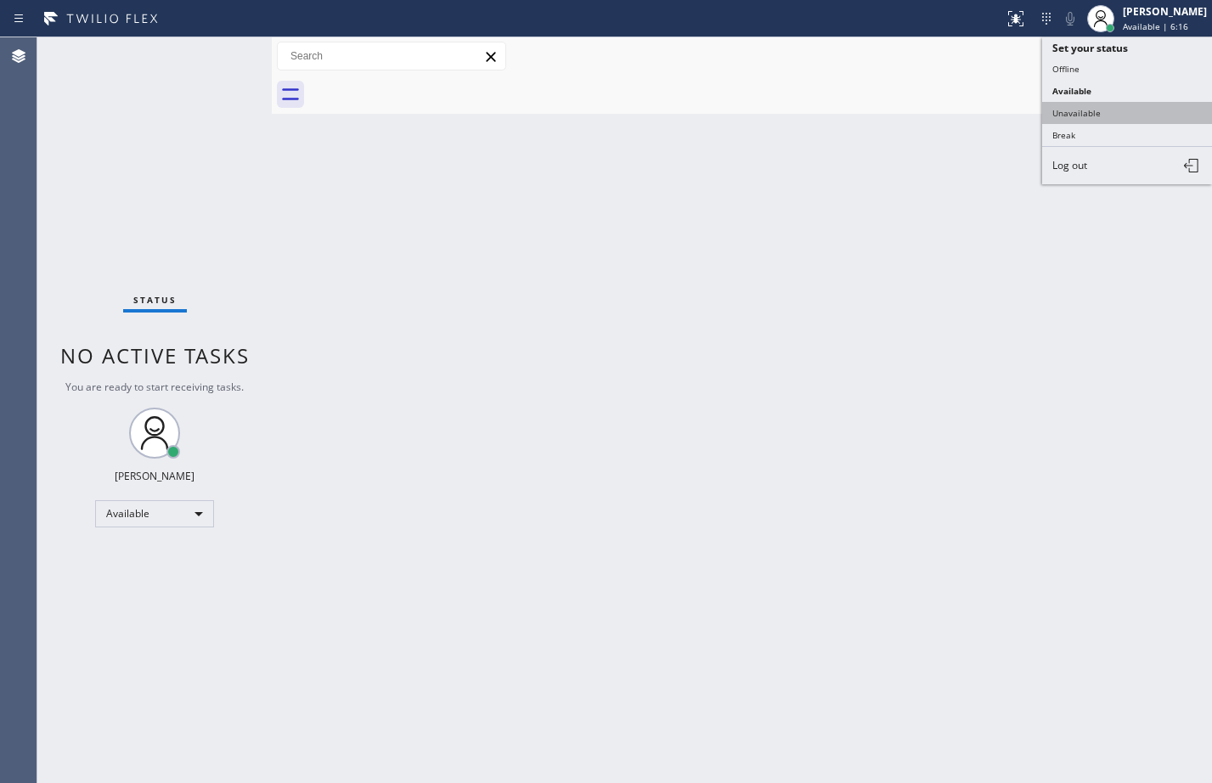
click at [1075, 108] on button "Unavailable" at bounding box center [1127, 113] width 170 height 22
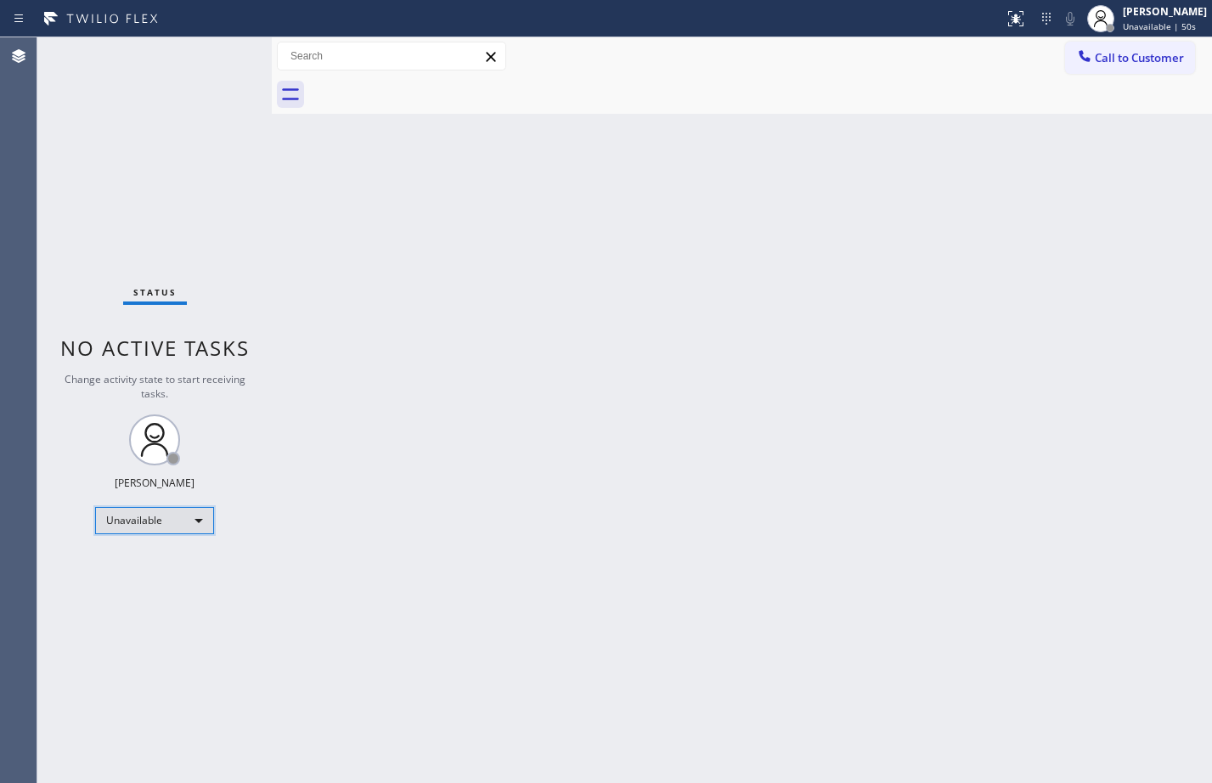
click at [155, 511] on div "Unavailable" at bounding box center [154, 520] width 119 height 27
click at [151, 573] on li "Available" at bounding box center [153, 565] width 115 height 20
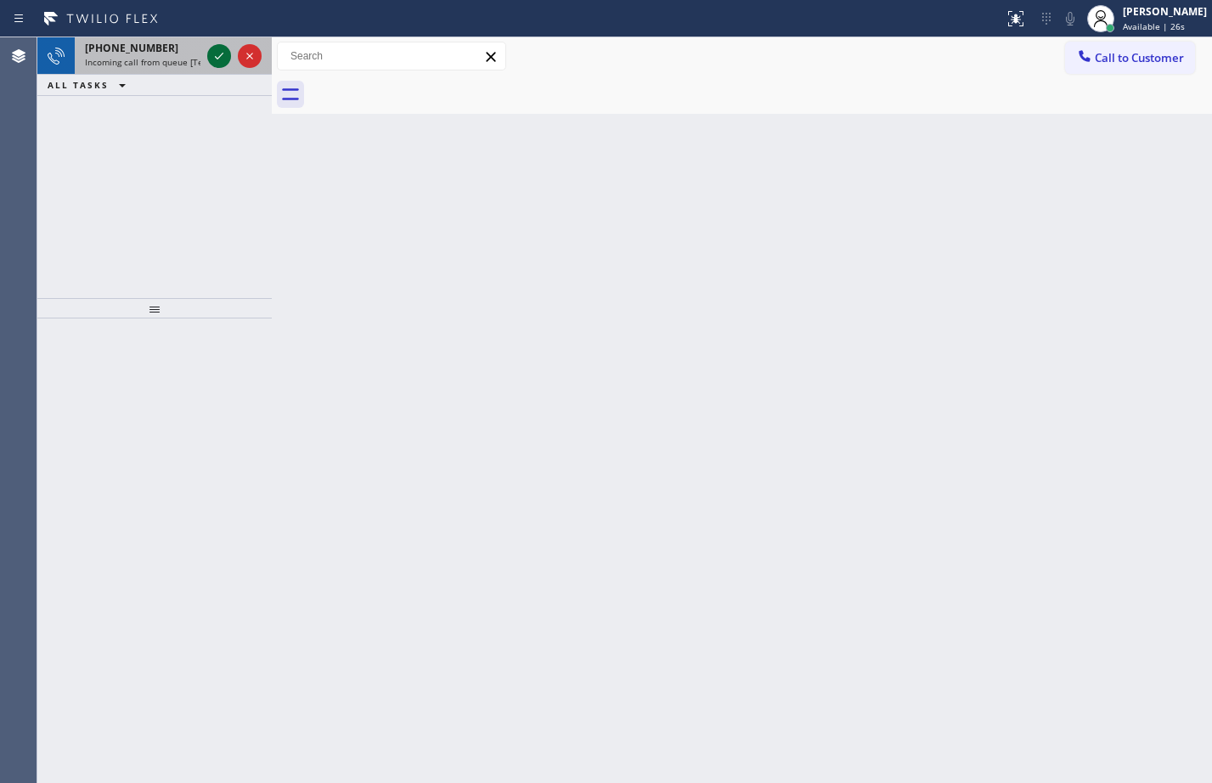
click at [220, 57] on icon at bounding box center [219, 56] width 8 height 7
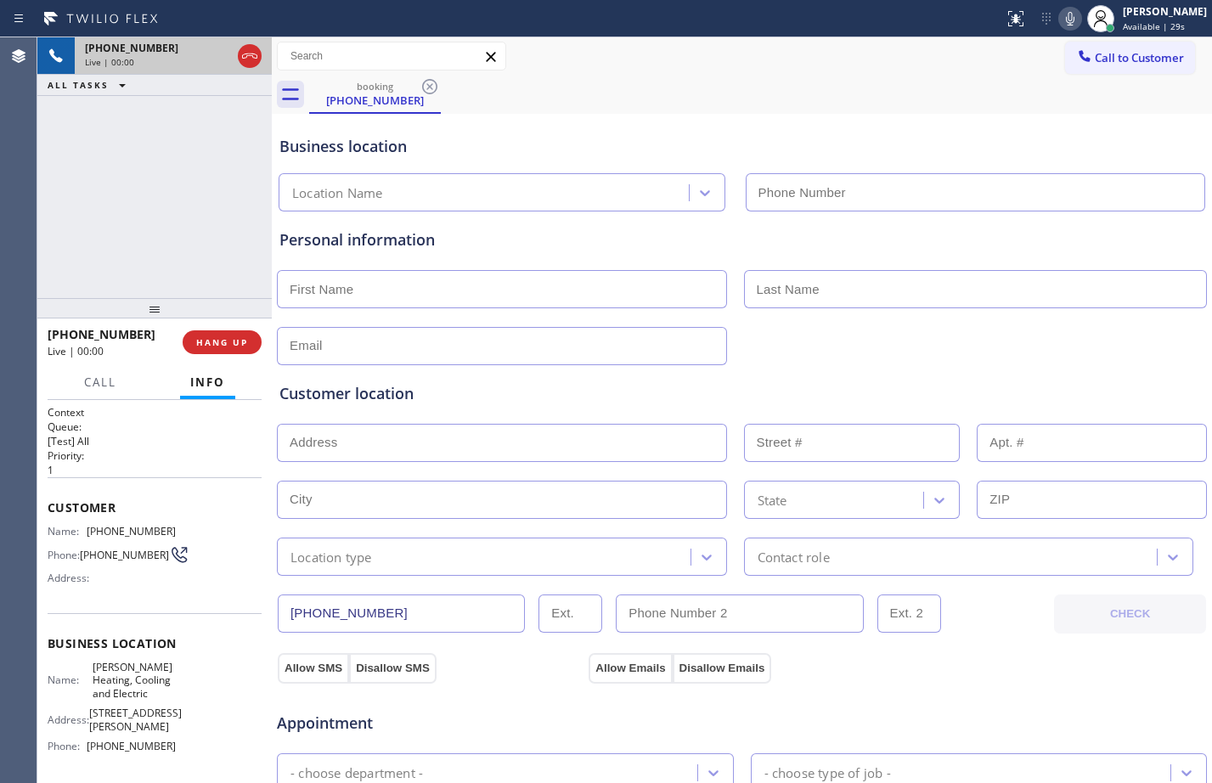
type input "[PHONE_NUMBER]"
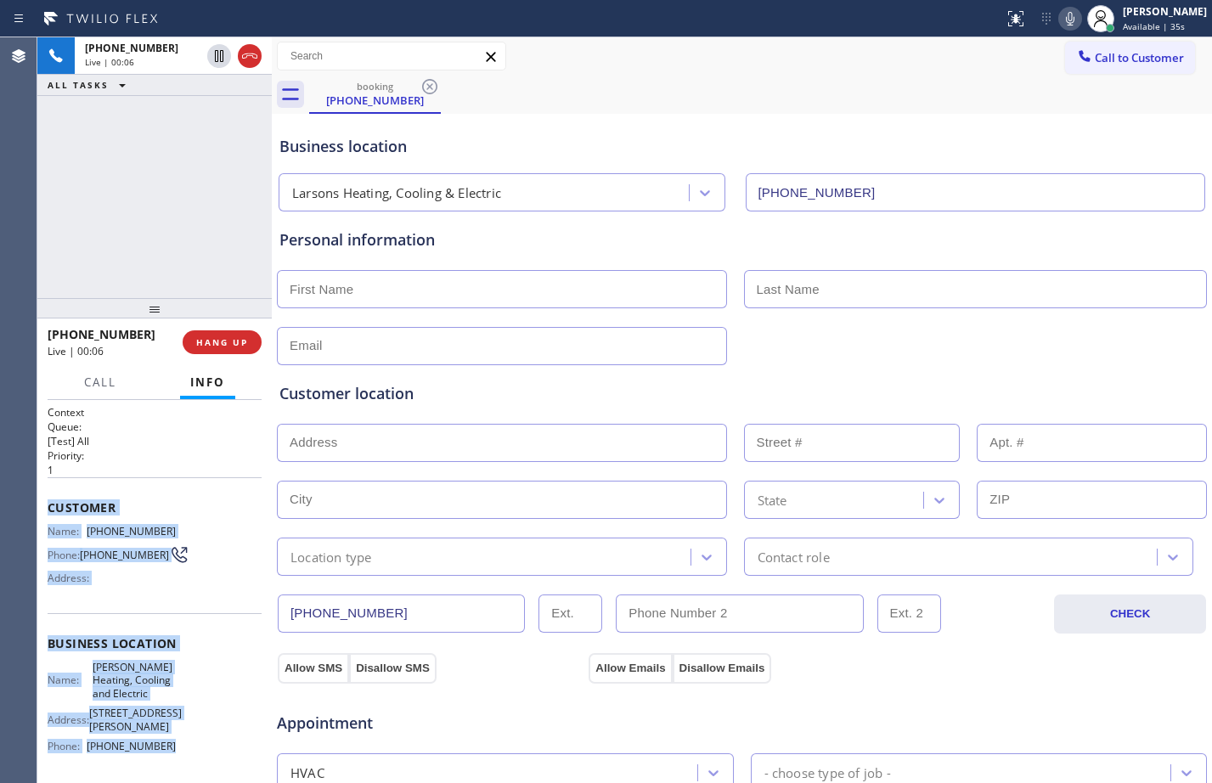
drag, startPoint x: 49, startPoint y: 508, endPoint x: 225, endPoint y: 735, distance: 287.5
click at [225, 735] on div "Context Queue: [Test] All Priority: 1 Customer Name: [PHONE_NUMBER] Phone: [PHO…" at bounding box center [155, 657] width 214 height 504
click at [210, 354] on button "HANG UP" at bounding box center [222, 342] width 79 height 24
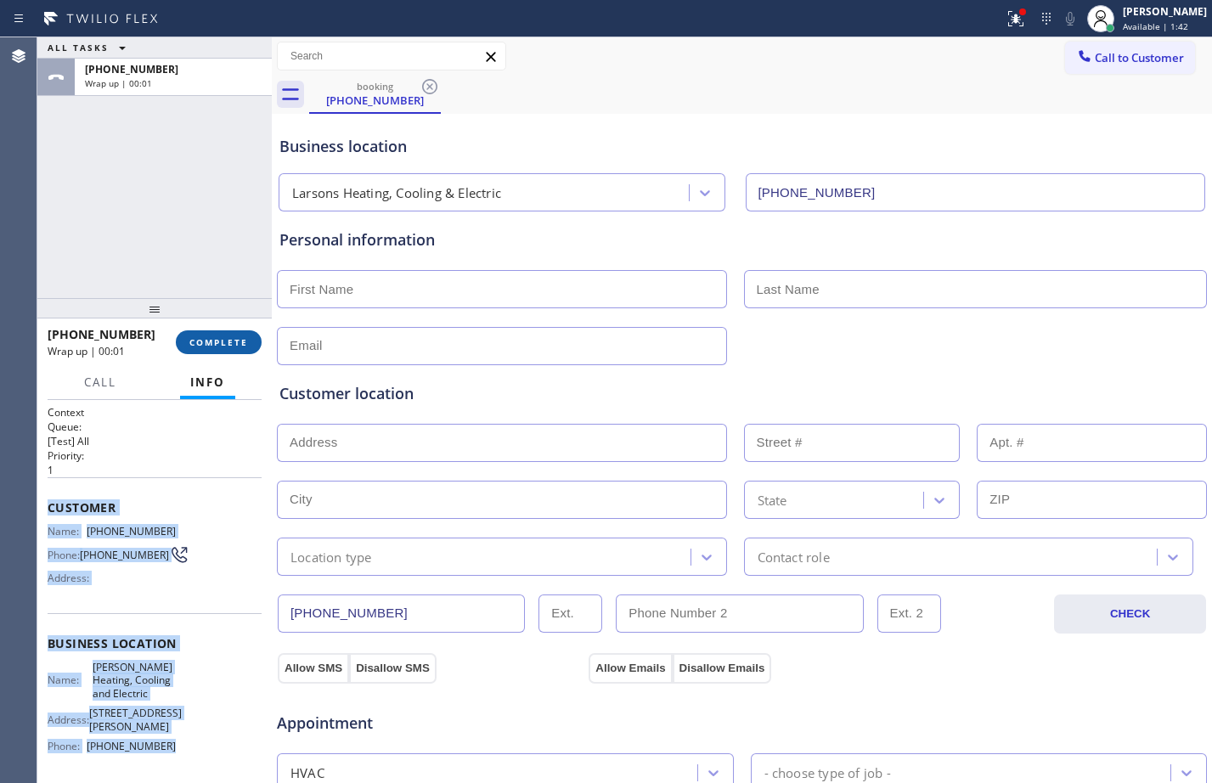
click at [225, 338] on span "COMPLETE" at bounding box center [218, 342] width 59 height 12
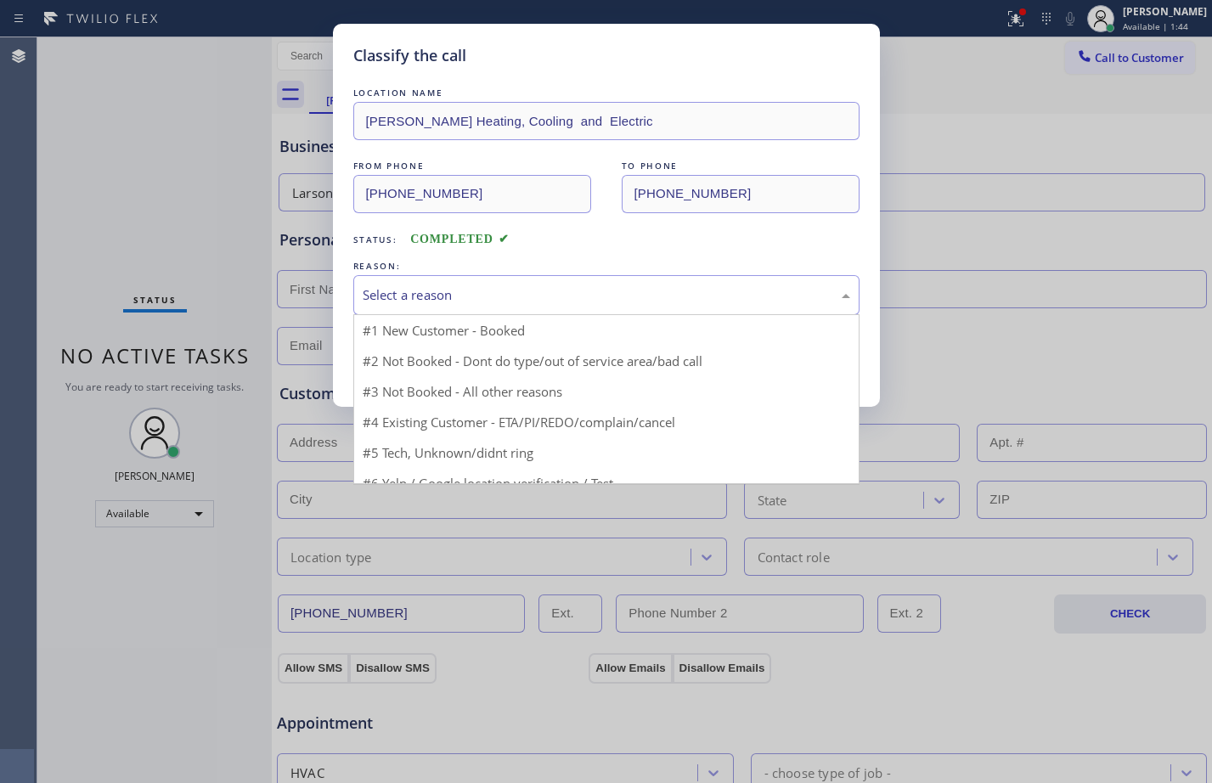
click at [541, 285] on div "Select a reason" at bounding box center [606, 295] width 487 height 20
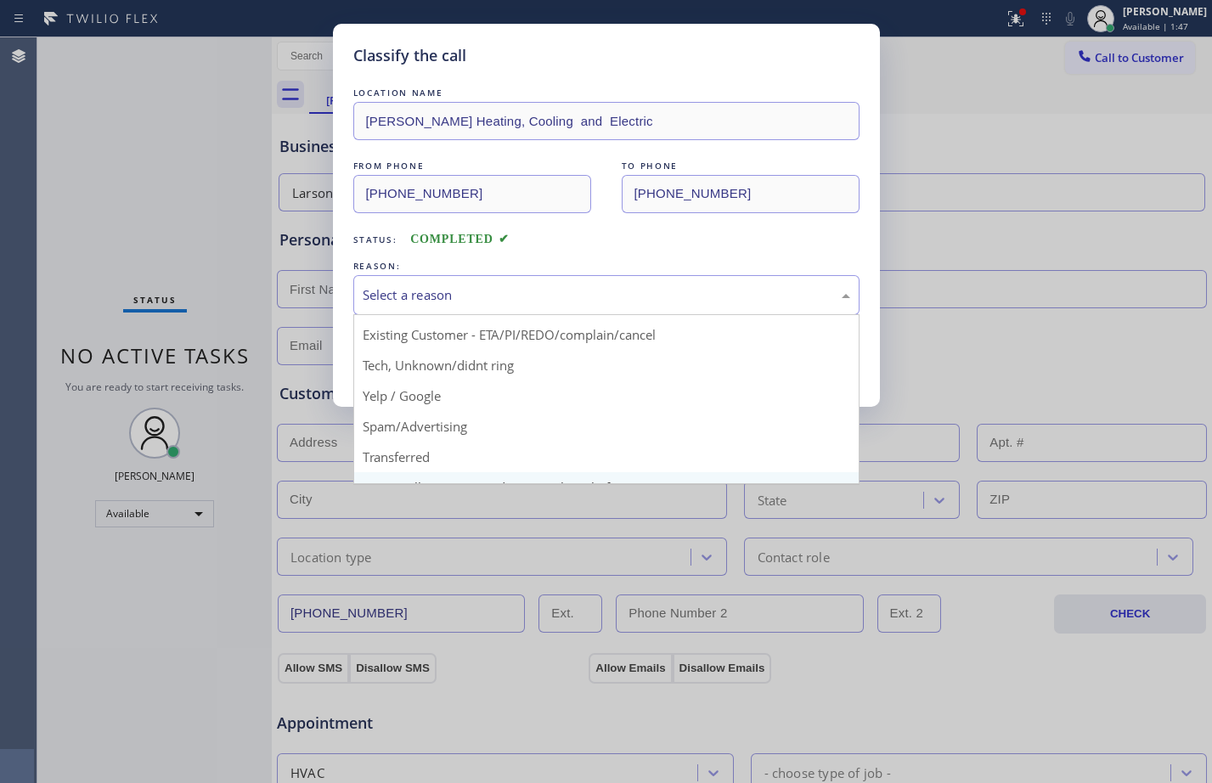
scroll to position [107, 0]
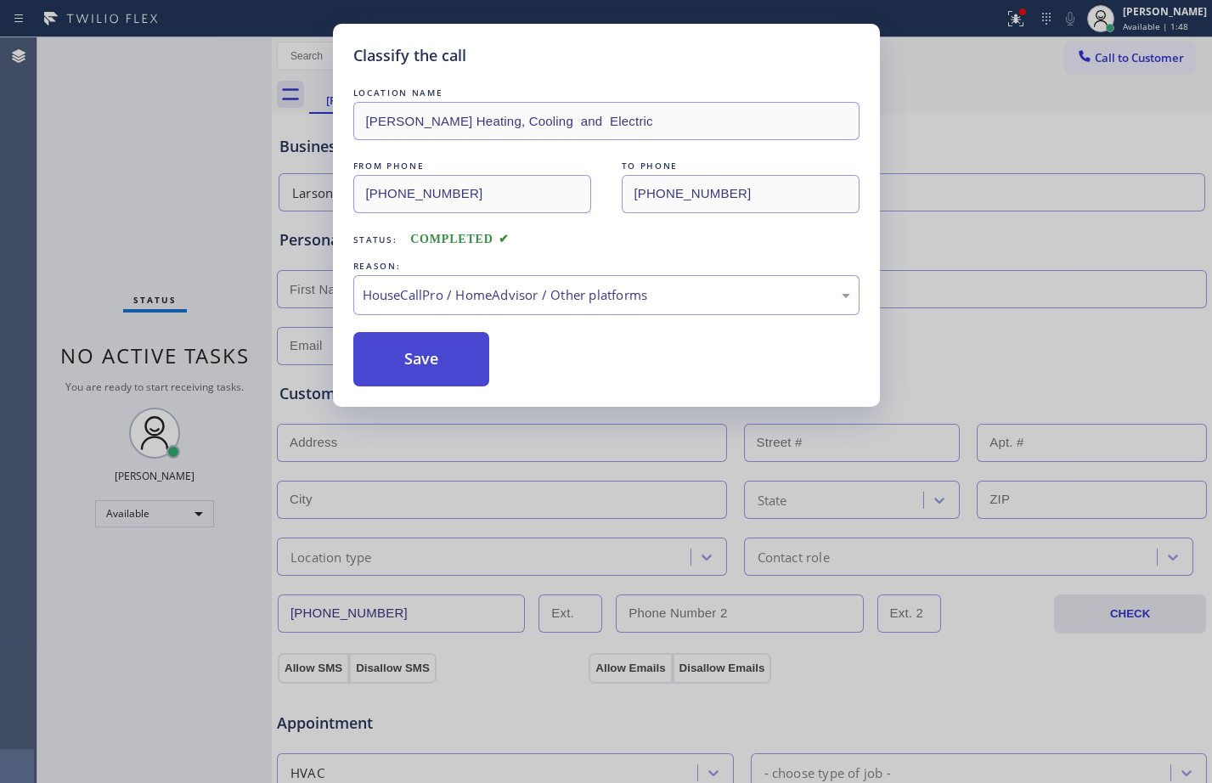
click at [442, 381] on button "Save" at bounding box center [421, 359] width 137 height 54
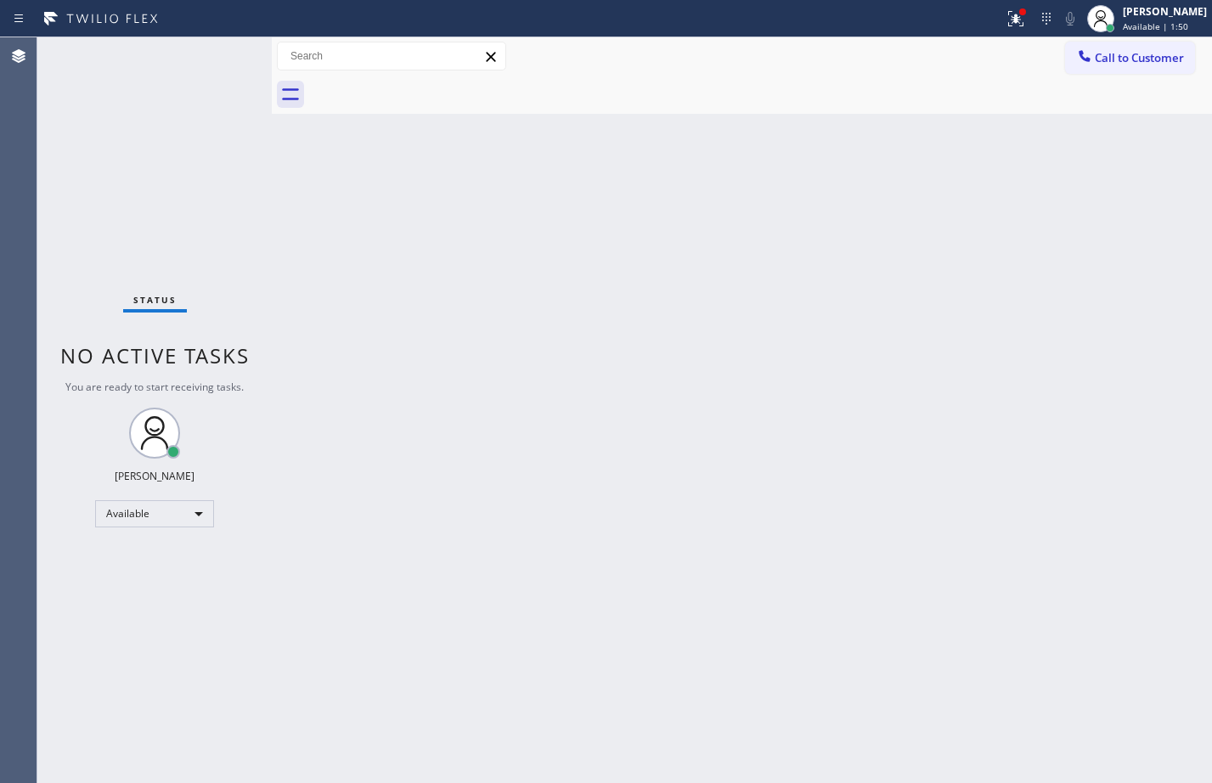
click at [1198, 442] on div "Back to Dashboard Change Sender ID Customers Technicians Select a contact Outbo…" at bounding box center [742, 410] width 940 height 746
click at [1016, 24] on div at bounding box center [1015, 18] width 37 height 20
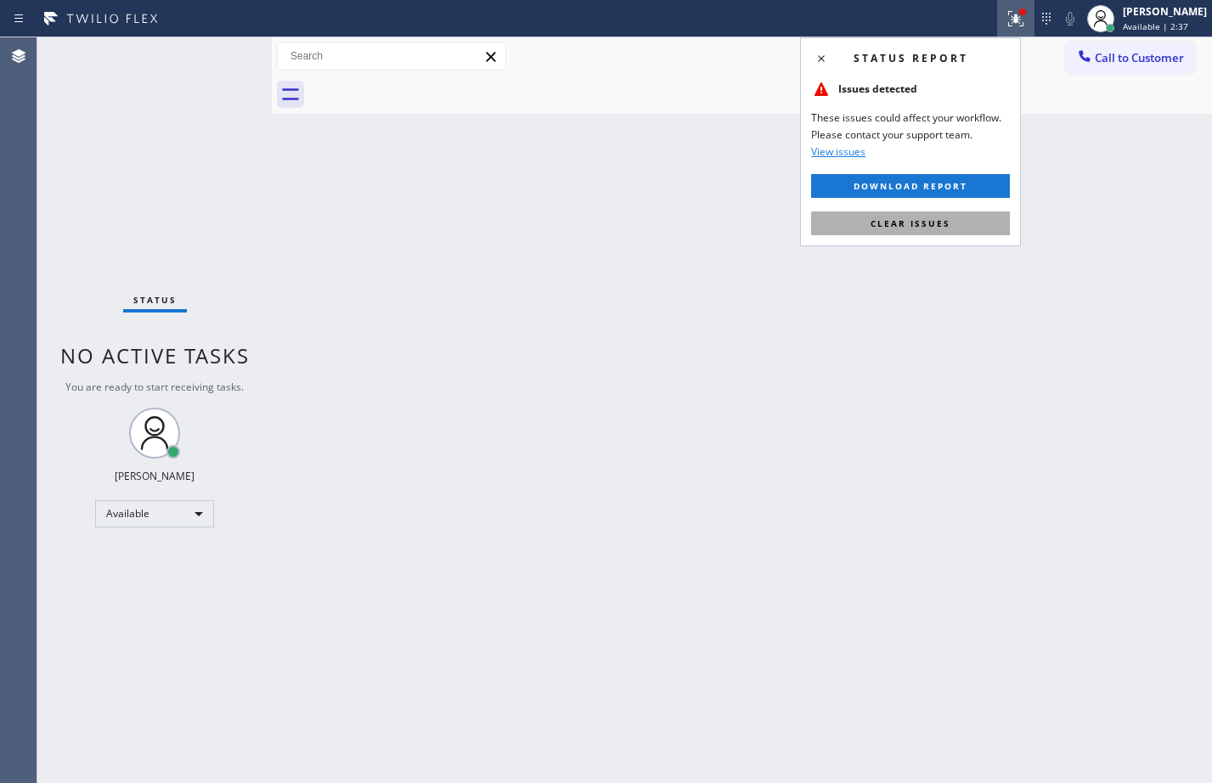
click at [886, 218] on span "Clear issues" at bounding box center [910, 223] width 80 height 12
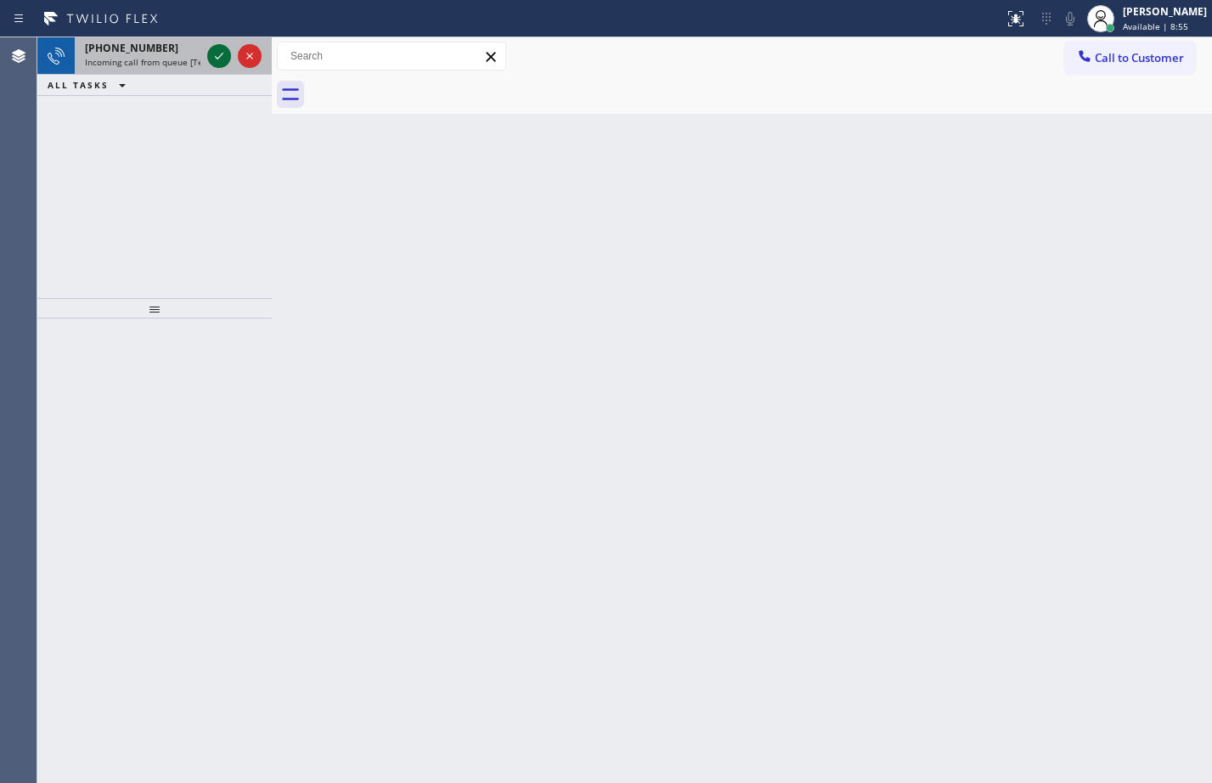
click at [221, 59] on icon at bounding box center [219, 56] width 20 height 20
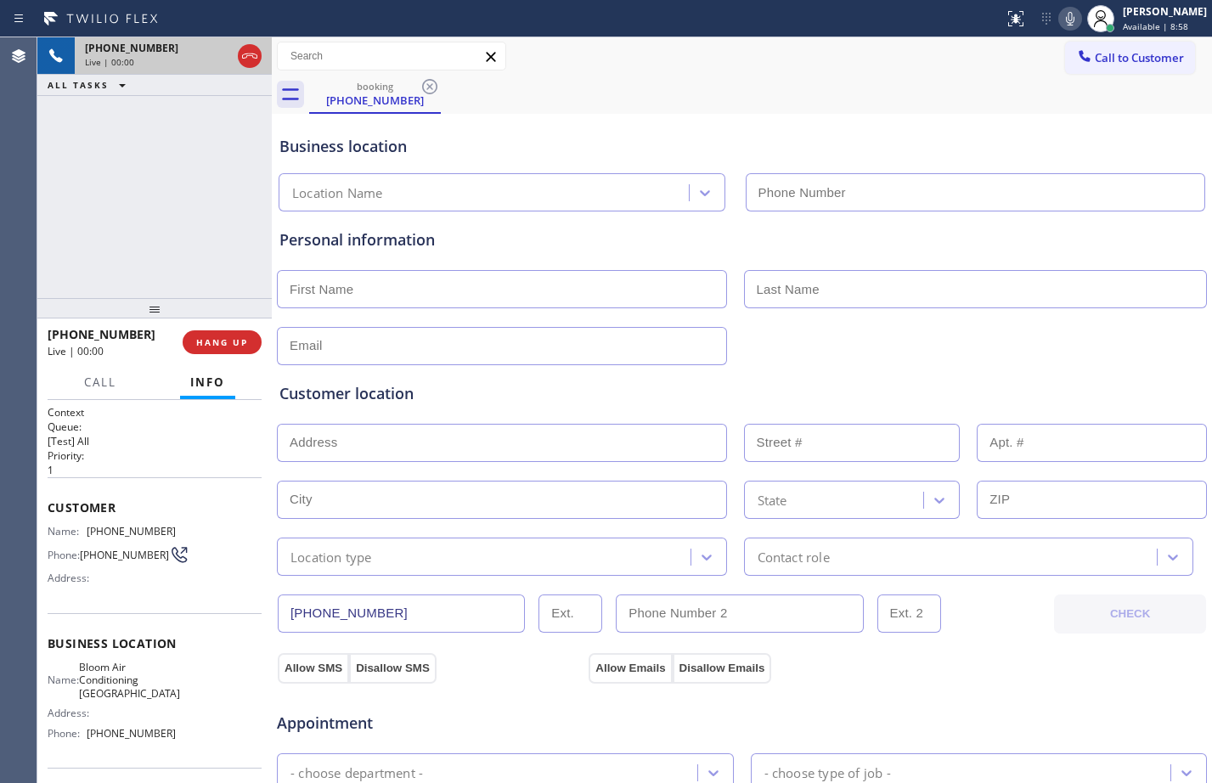
type input "[PHONE_NUMBER]"
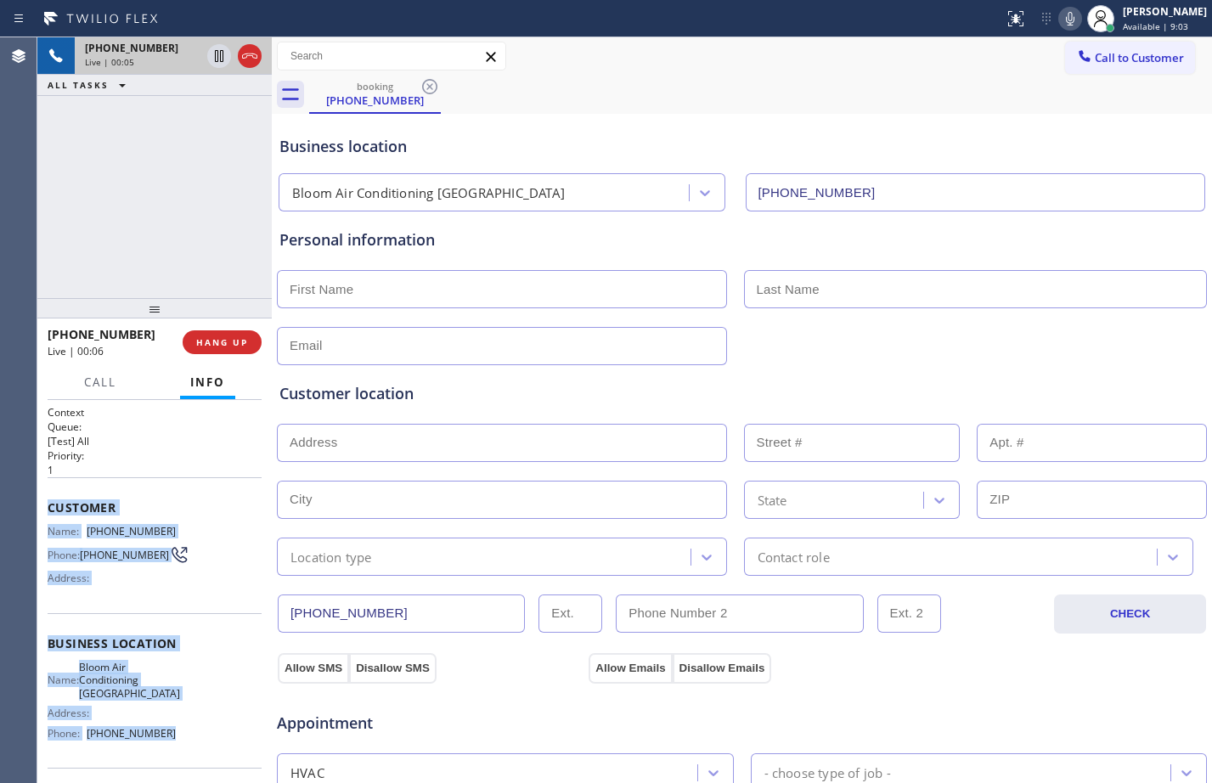
drag, startPoint x: 49, startPoint y: 509, endPoint x: 188, endPoint y: 740, distance: 269.3
click at [188, 740] on div "Context Queue: [Test] All Priority: 1 Customer Name: [PHONE_NUMBER] Phone: [PHO…" at bounding box center [155, 651] width 214 height 492
click at [206, 347] on span "HANG UP" at bounding box center [222, 342] width 52 height 12
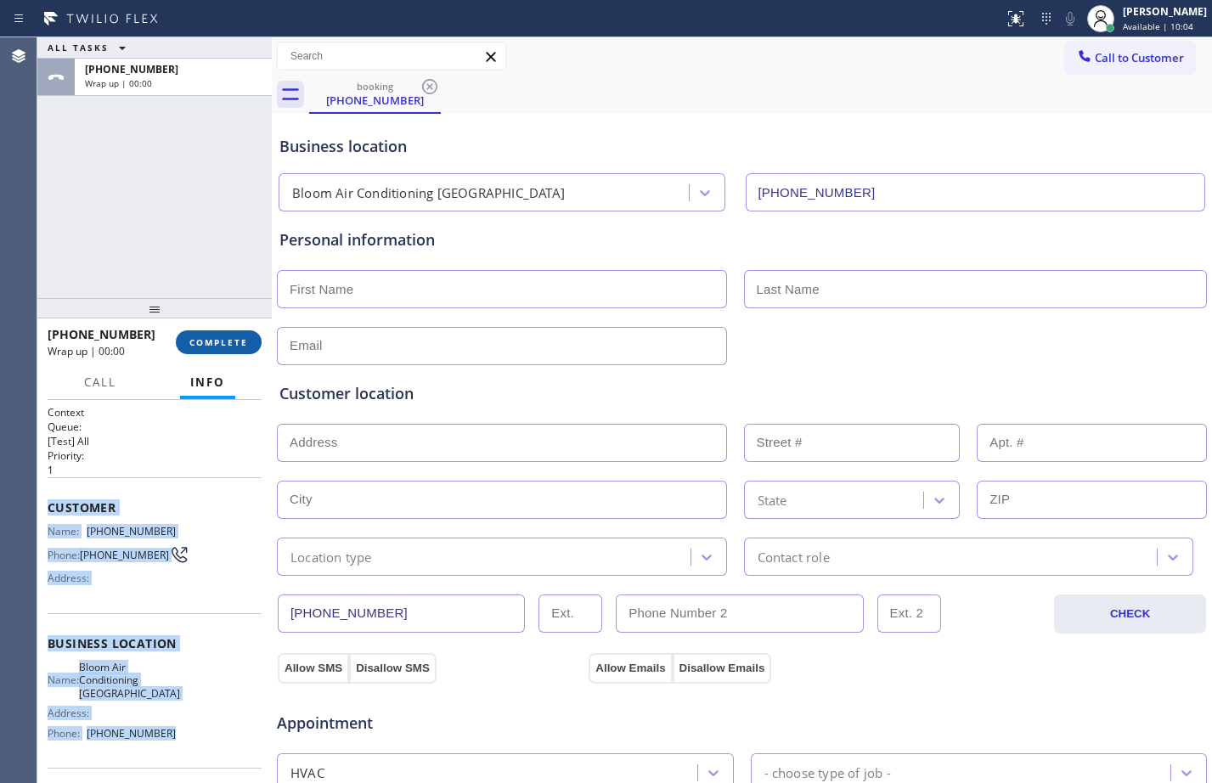
click at [217, 344] on span "COMPLETE" at bounding box center [218, 342] width 59 height 12
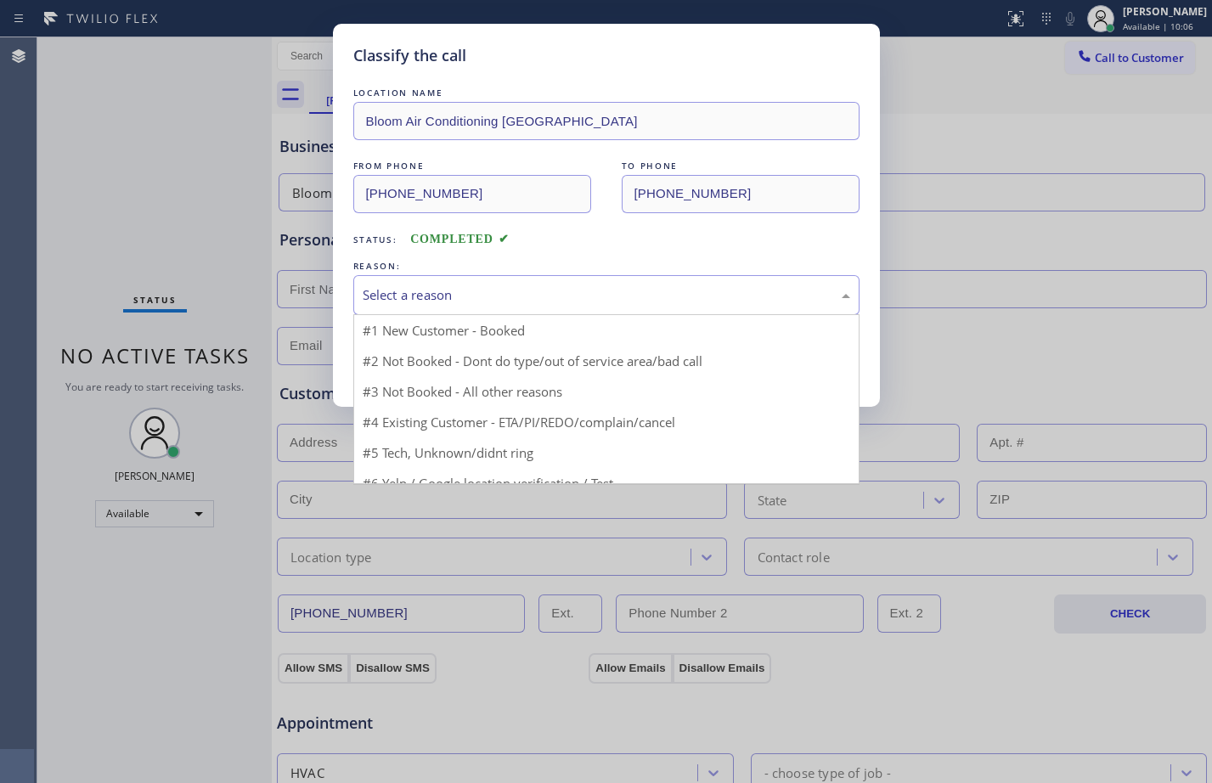
click at [599, 303] on div "Select a reason" at bounding box center [606, 295] width 487 height 20
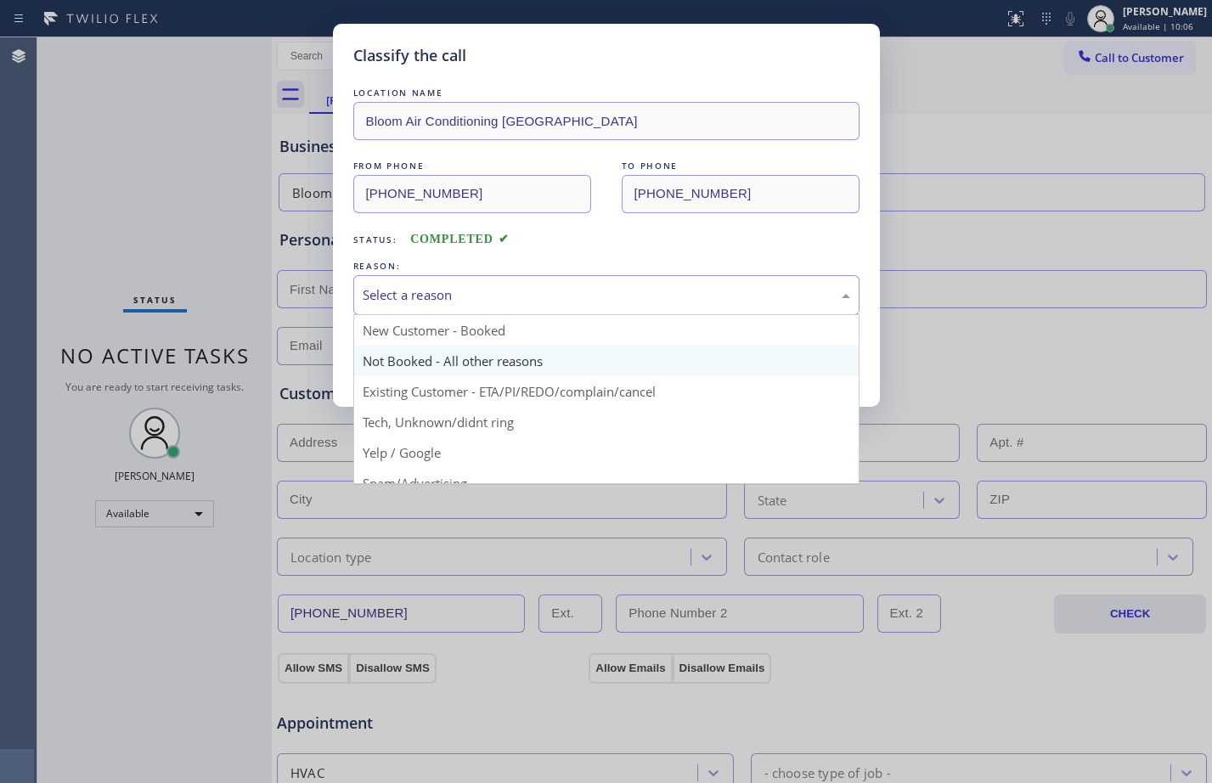
scroll to position [107, 0]
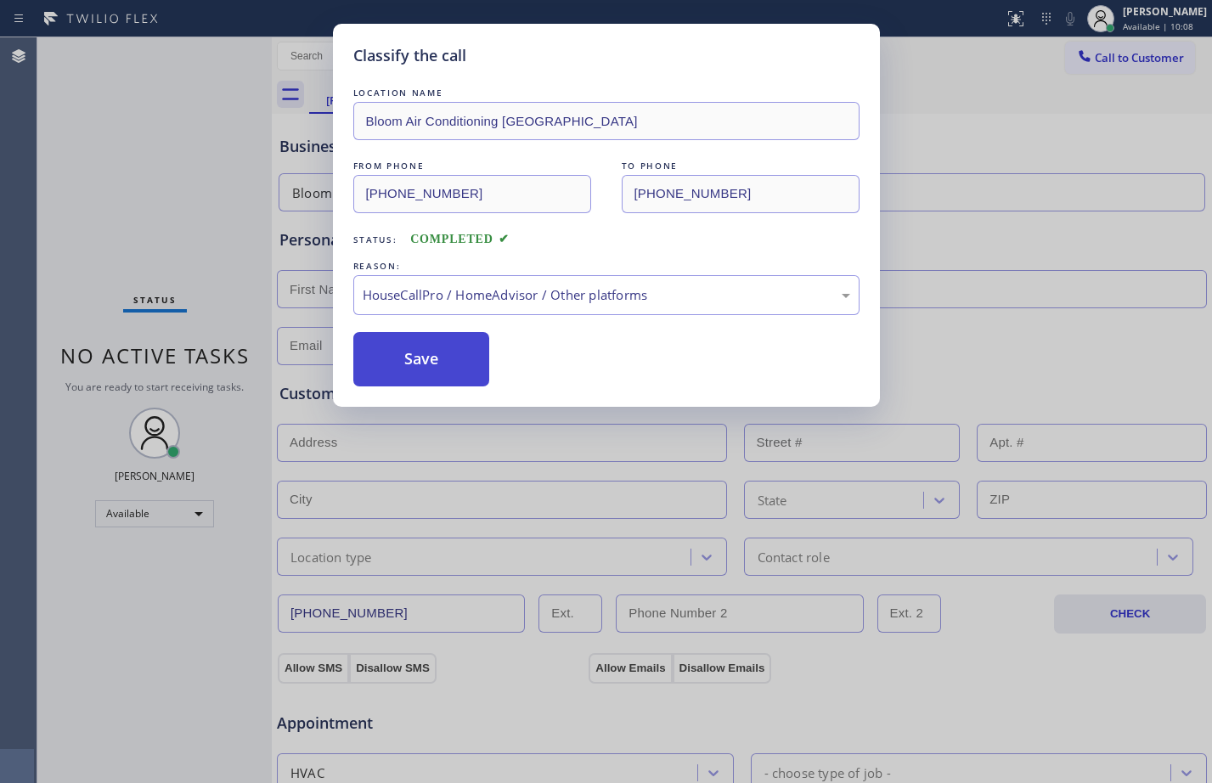
click at [447, 376] on button "Save" at bounding box center [421, 359] width 137 height 54
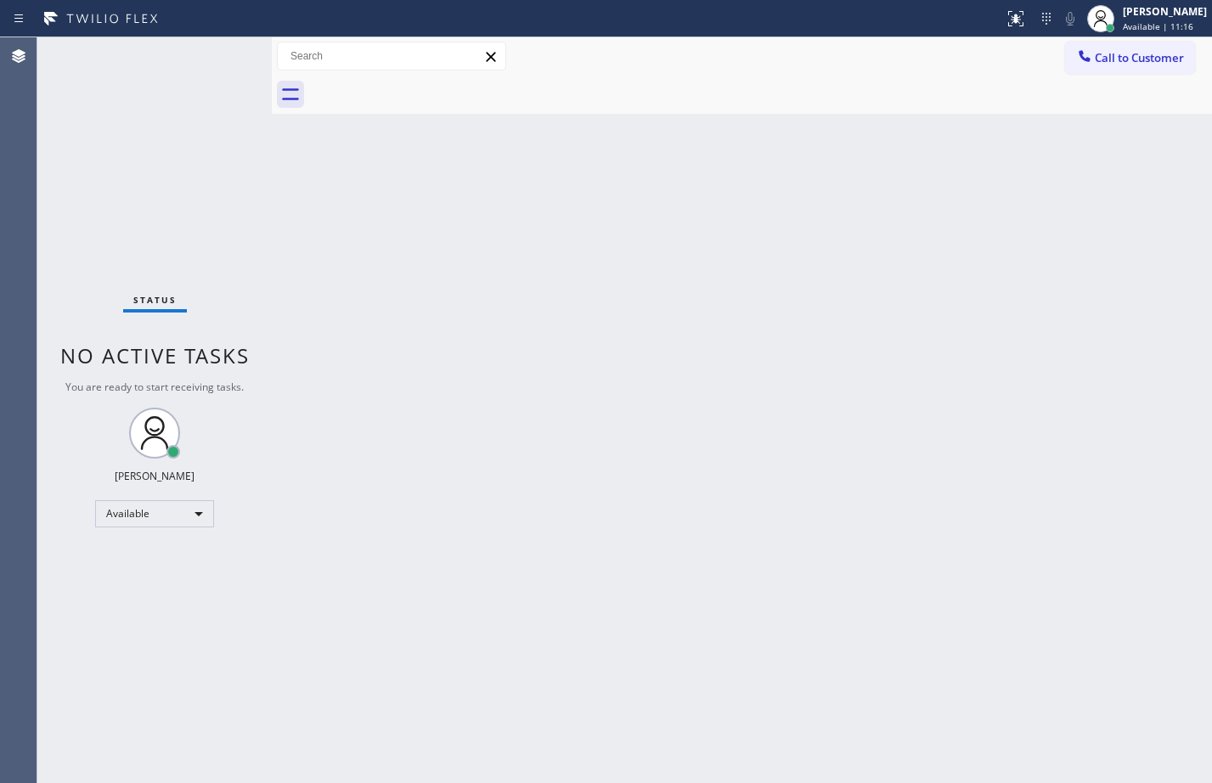
click at [627, 545] on div "Back to Dashboard Change Sender ID Customers Technicians Select a contact Outbo…" at bounding box center [742, 410] width 940 height 746
click at [228, 143] on div "Status No active tasks You are ready to start receiving tasks. [PERSON_NAME] Av…" at bounding box center [154, 410] width 234 height 746
click at [216, 59] on div "Status No active tasks You are ready to start receiving tasks. [PERSON_NAME] Av…" at bounding box center [154, 410] width 234 height 746
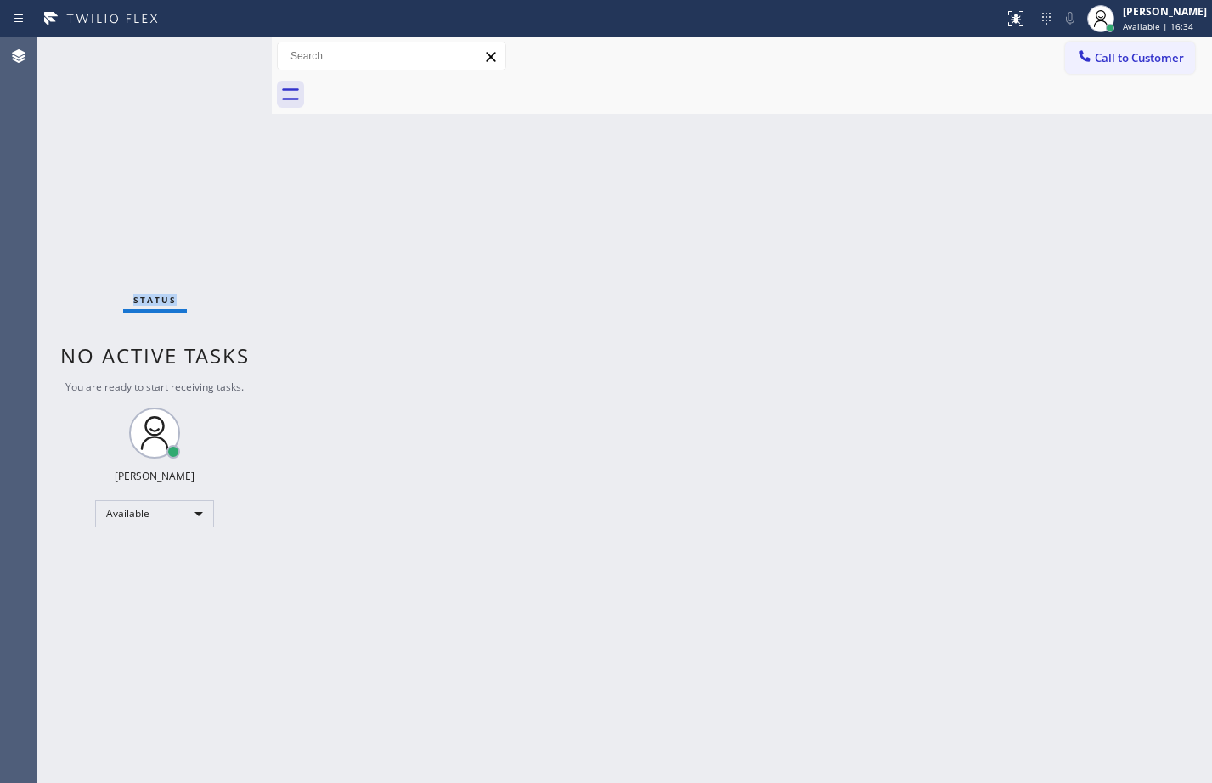
click at [216, 59] on div "Status No active tasks You are ready to start receiving tasks. [PERSON_NAME] Av…" at bounding box center [154, 410] width 234 height 746
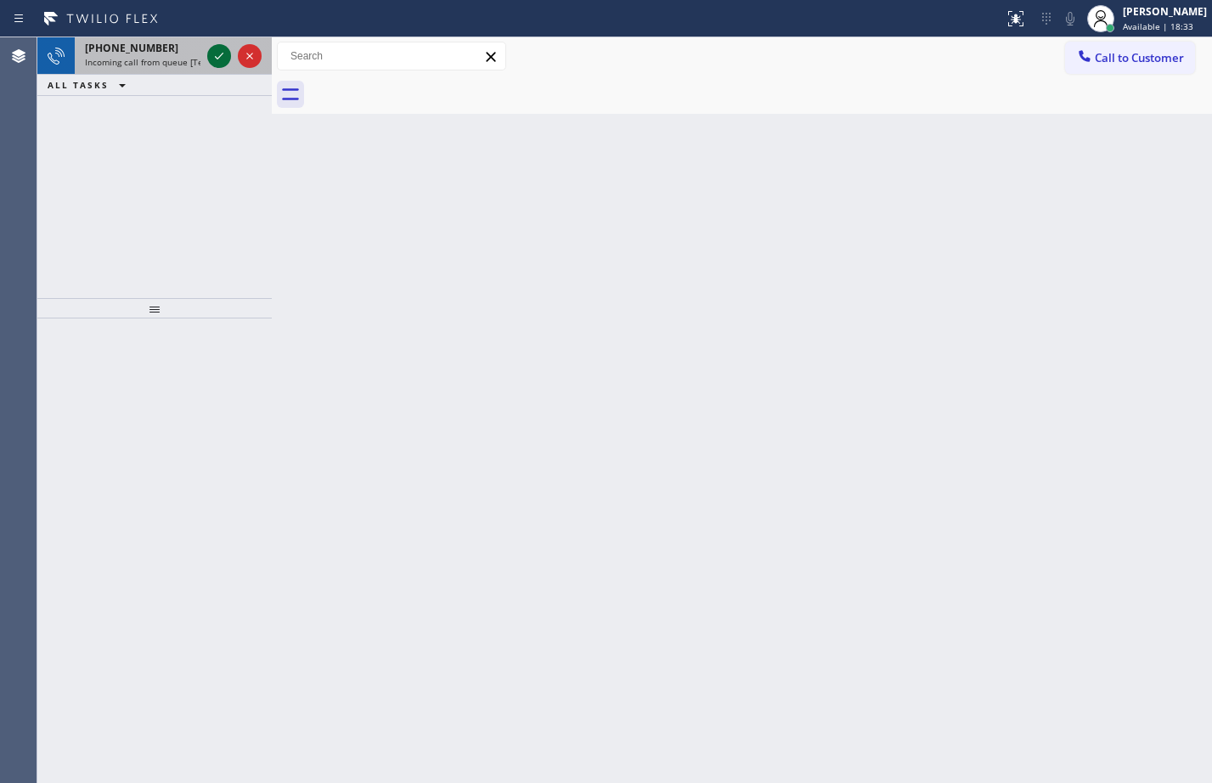
click at [216, 59] on icon at bounding box center [219, 56] width 20 height 20
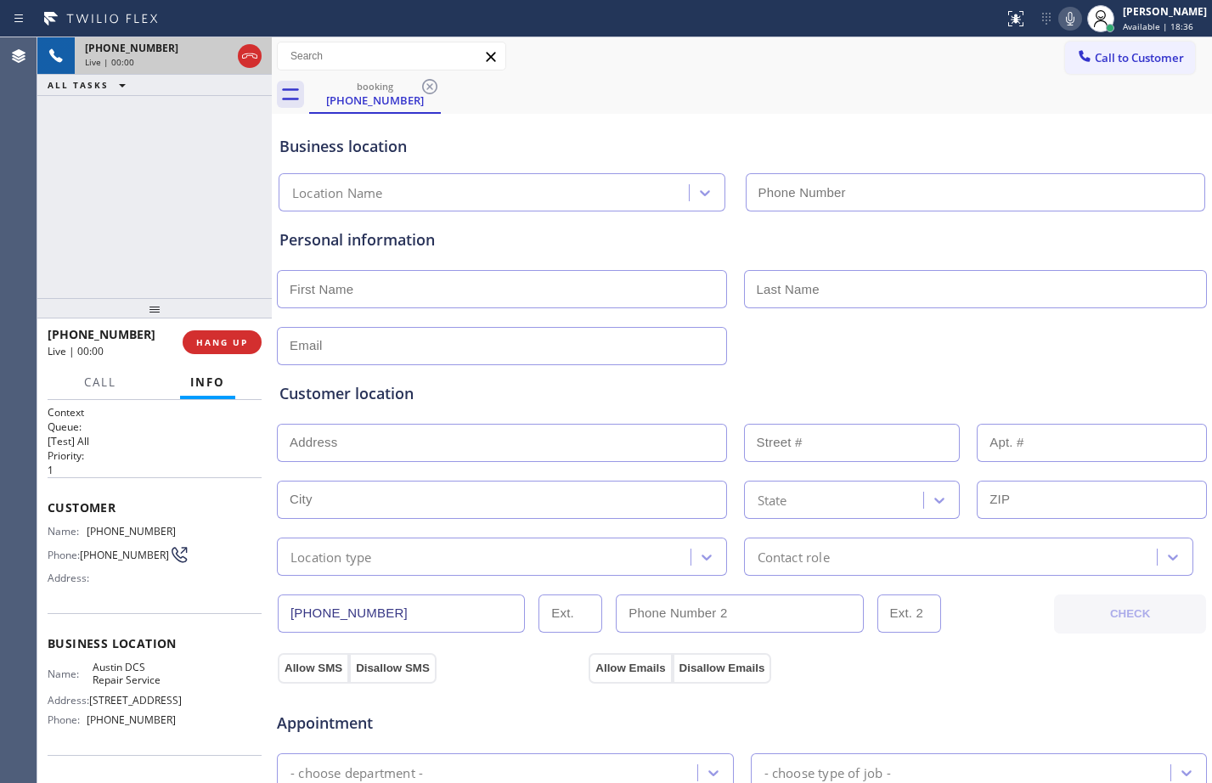
type input "[PHONE_NUMBER]"
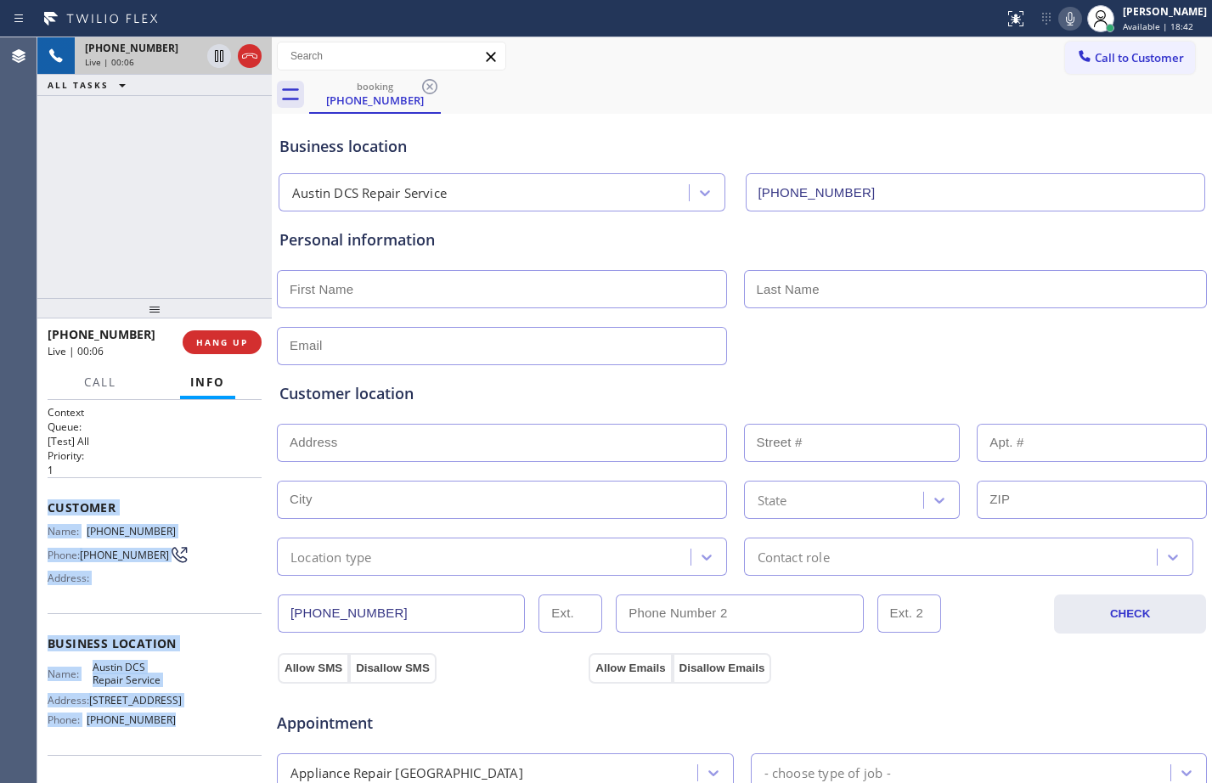
drag, startPoint x: 50, startPoint y: 503, endPoint x: 183, endPoint y: 731, distance: 264.5
click at [183, 731] on div "Context Queue: [Test] All Priority: 1 Customer Name: [PHONE_NUMBER] Phone: [PHO…" at bounding box center [155, 644] width 214 height 478
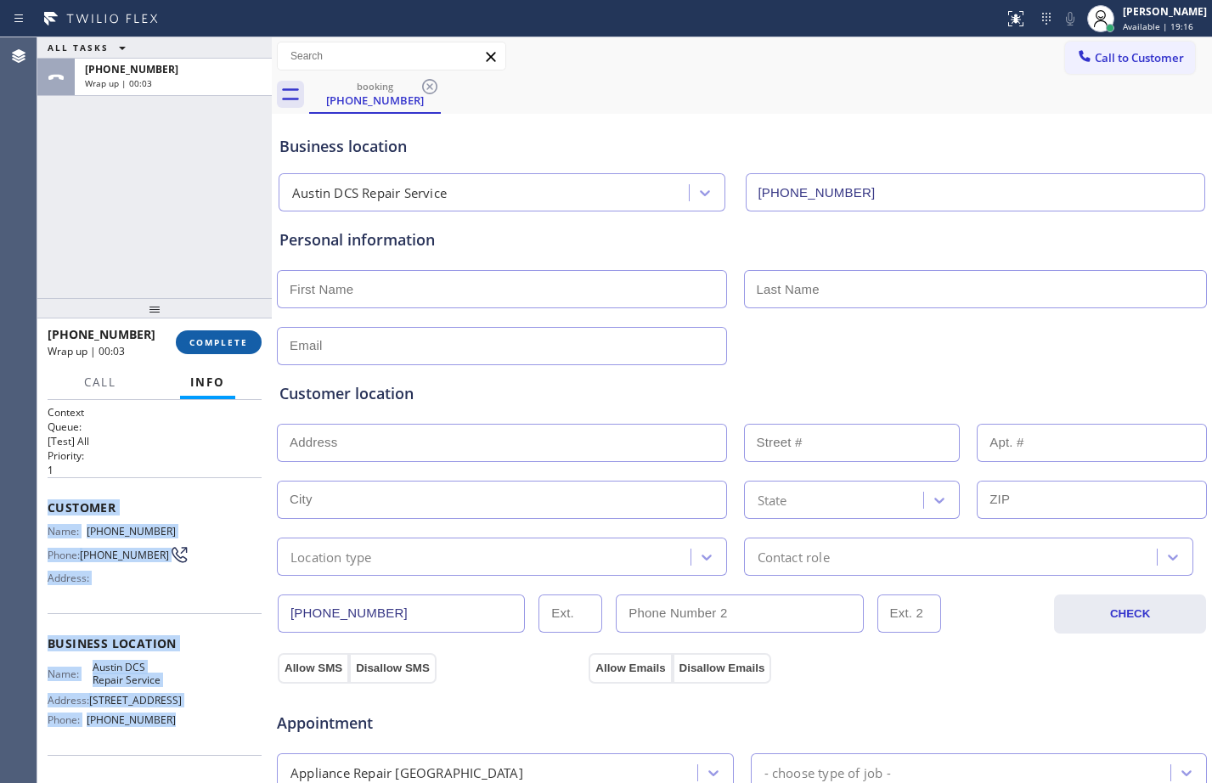
click at [232, 333] on button "COMPLETE" at bounding box center [219, 342] width 86 height 24
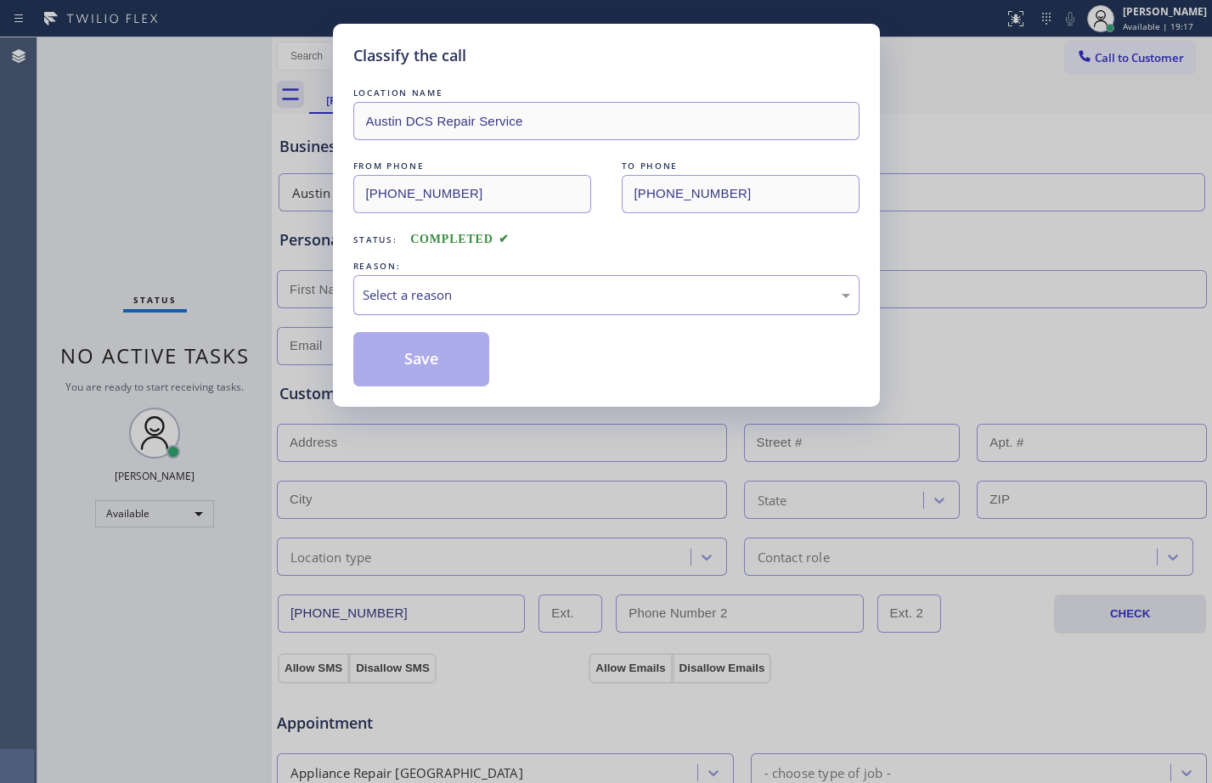
click at [678, 282] on div "Select a reason" at bounding box center [606, 295] width 506 height 40
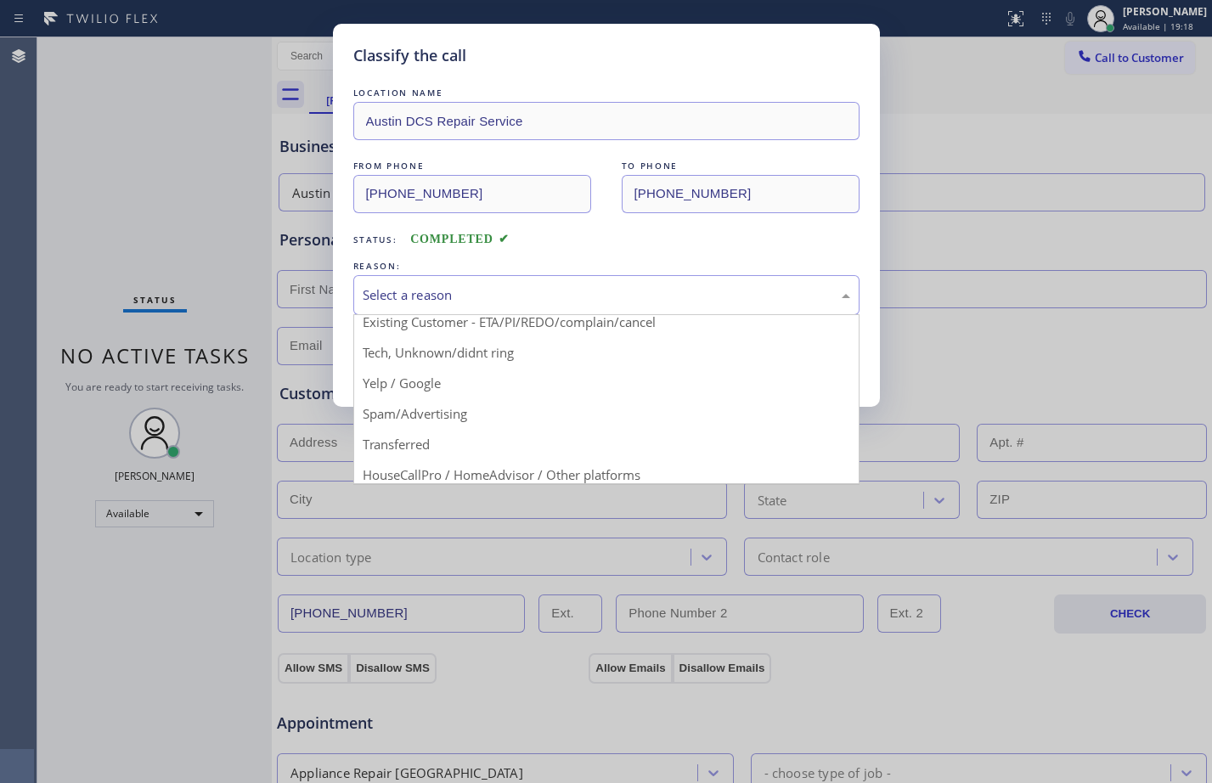
scroll to position [107, 0]
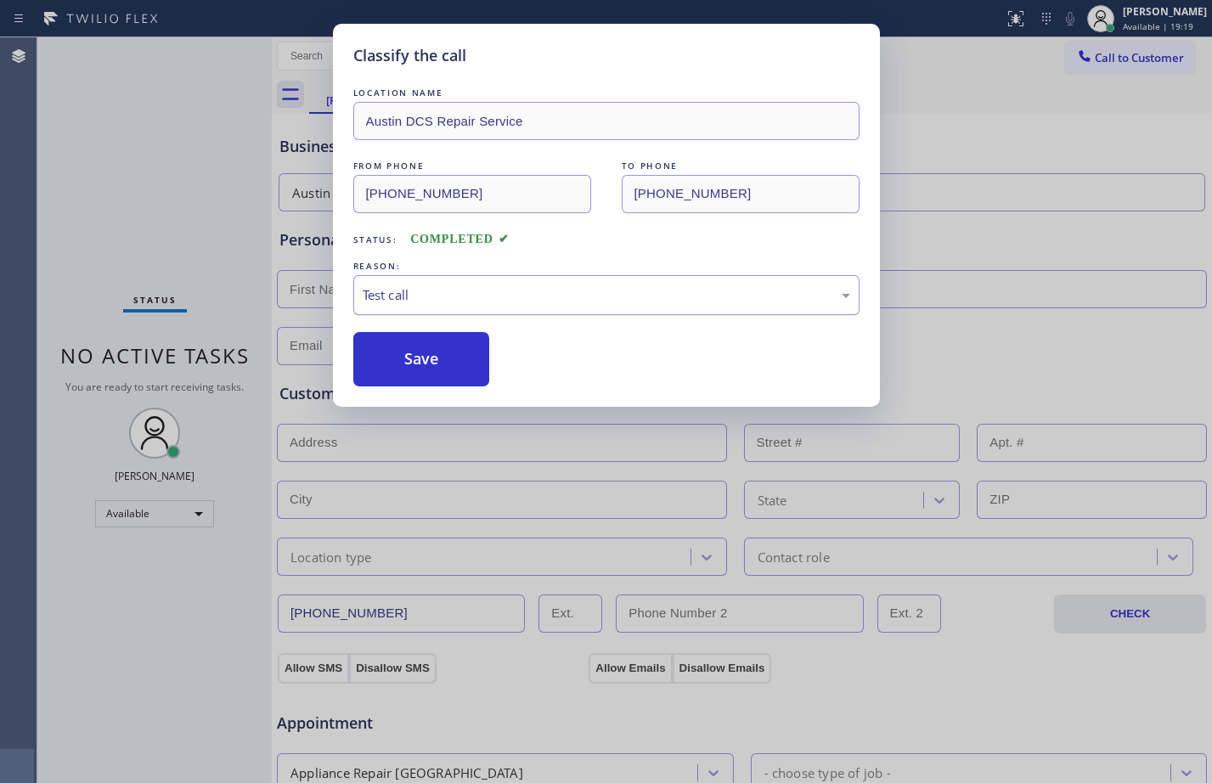
click at [417, 299] on div "Test call" at bounding box center [606, 295] width 487 height 20
click at [433, 360] on button "Save" at bounding box center [421, 359] width 137 height 54
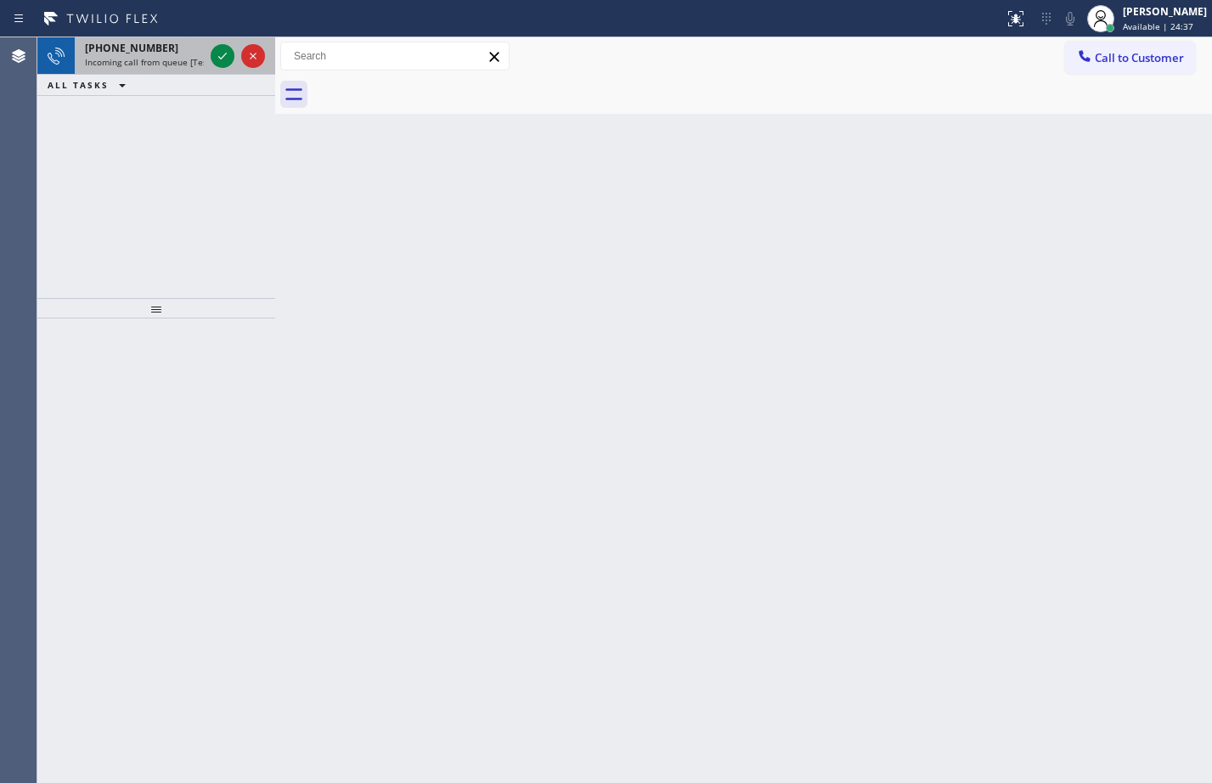
click at [235, 62] on div at bounding box center [237, 55] width 61 height 37
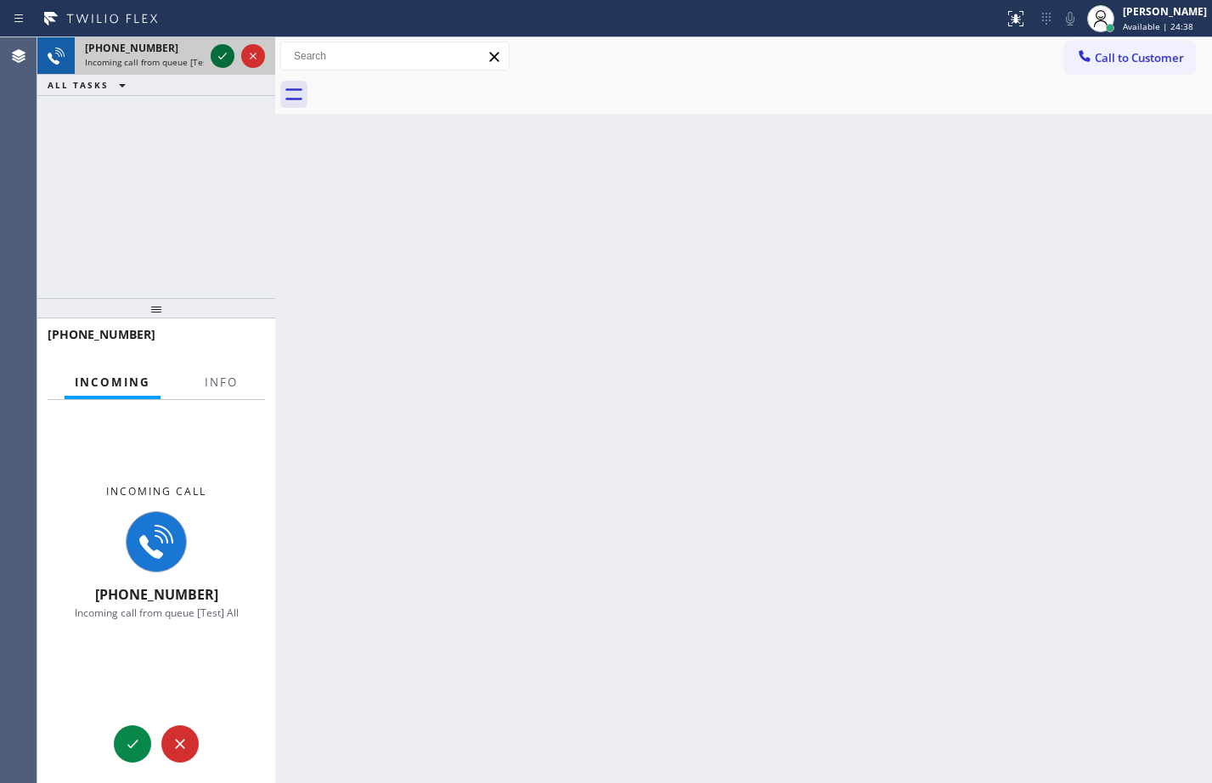
click at [214, 55] on icon at bounding box center [222, 56] width 20 height 20
click at [235, 392] on button "Info" at bounding box center [220, 382] width 53 height 33
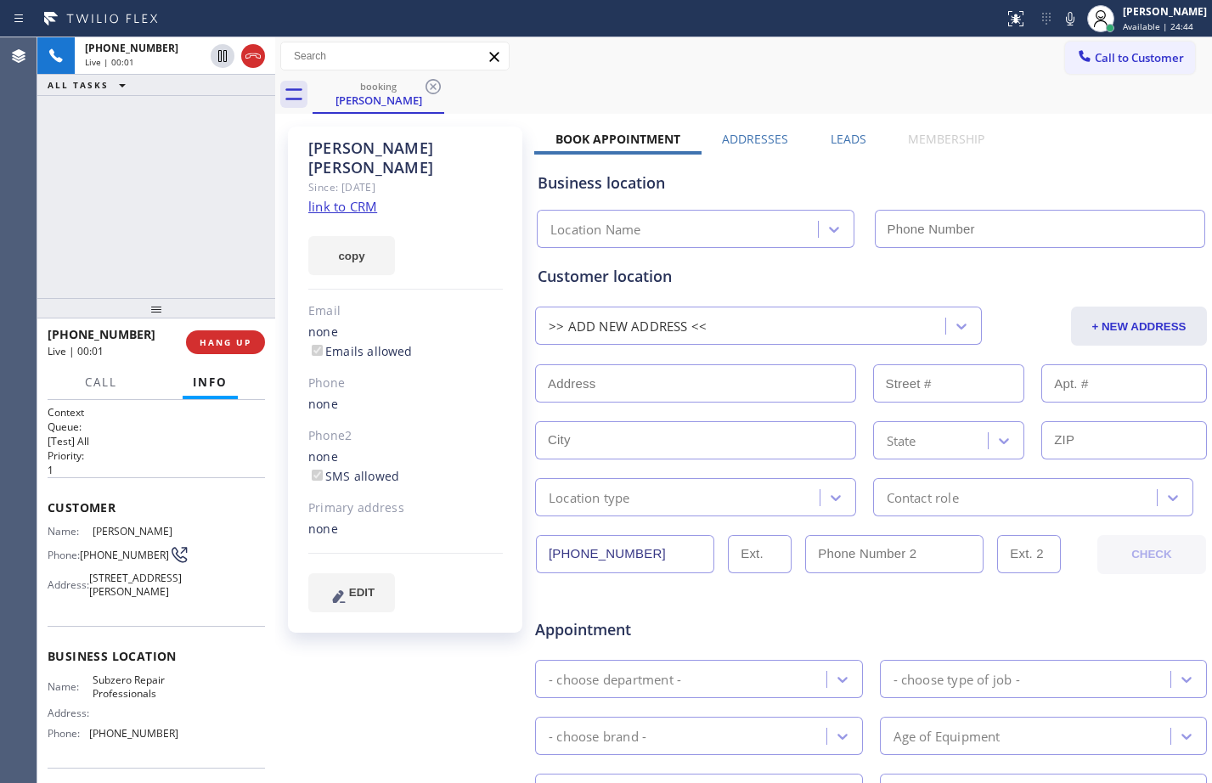
type input "(929) 203-9053"
click at [353, 198] on link "link to CRM" at bounding box center [342, 206] width 69 height 17
click at [51, 510] on span "Customer" at bounding box center [156, 507] width 217 height 16
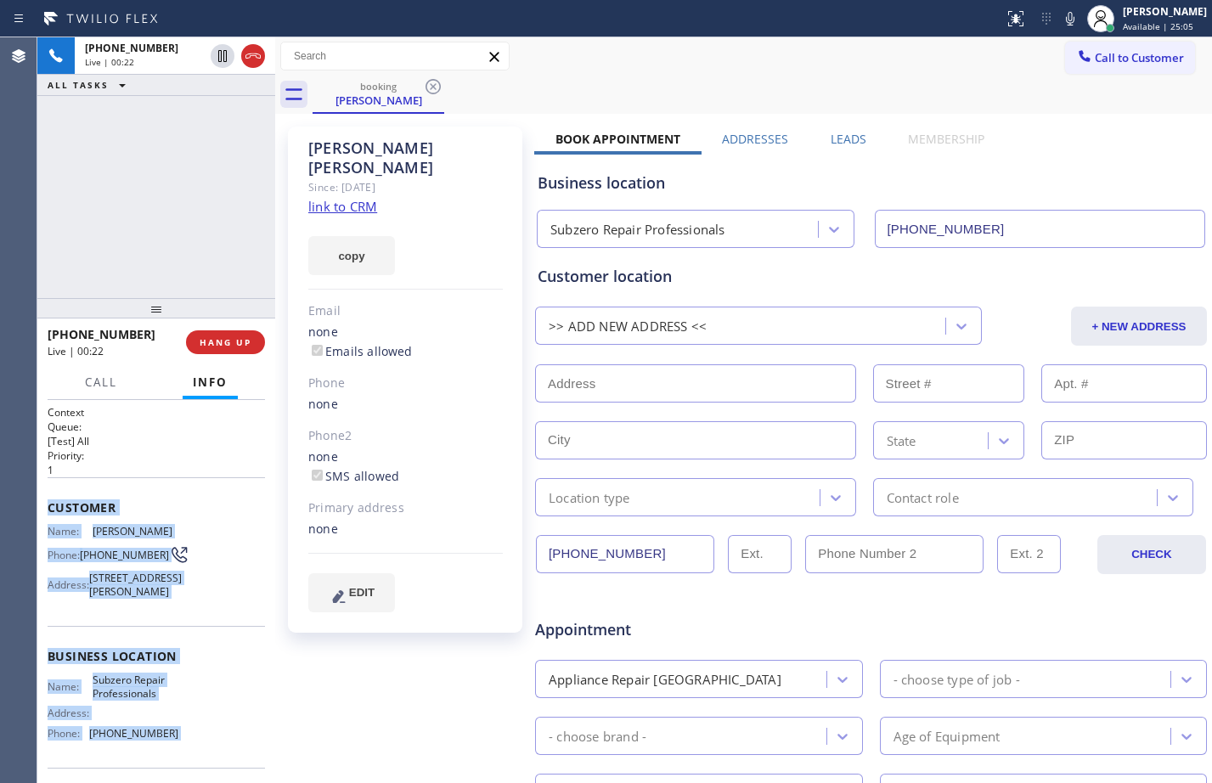
drag, startPoint x: 51, startPoint y: 510, endPoint x: 202, endPoint y: 755, distance: 287.5
click at [202, 753] on div "Context Queue: [Test] All Priority: 1 Customer Name: Thomas Kiely Phone: (608) …" at bounding box center [156, 651] width 217 height 492
copy div "Customer Name: Thomas Kiely Phone: (608) 201-4234 Address: 62 Bonnie Ln, Claren…"
click at [226, 62] on icon at bounding box center [222, 56] width 8 height 12
click at [1060, 26] on icon at bounding box center [1070, 18] width 20 height 20
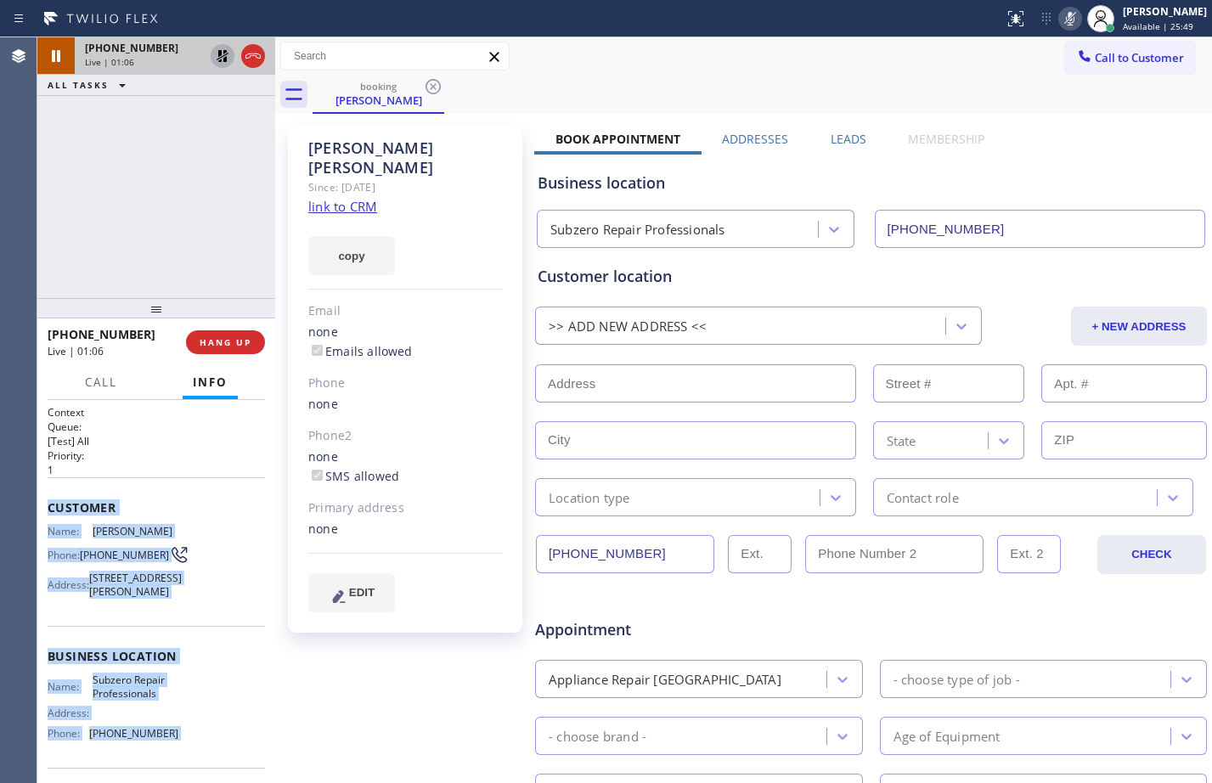
click at [230, 50] on icon at bounding box center [222, 56] width 20 height 20
click at [1061, 16] on icon at bounding box center [1070, 18] width 20 height 20
drag, startPoint x: 223, startPoint y: 54, endPoint x: 305, endPoint y: 85, distance: 87.1
click at [223, 54] on icon at bounding box center [222, 56] width 8 height 12
click at [1060, 22] on icon at bounding box center [1070, 18] width 20 height 20
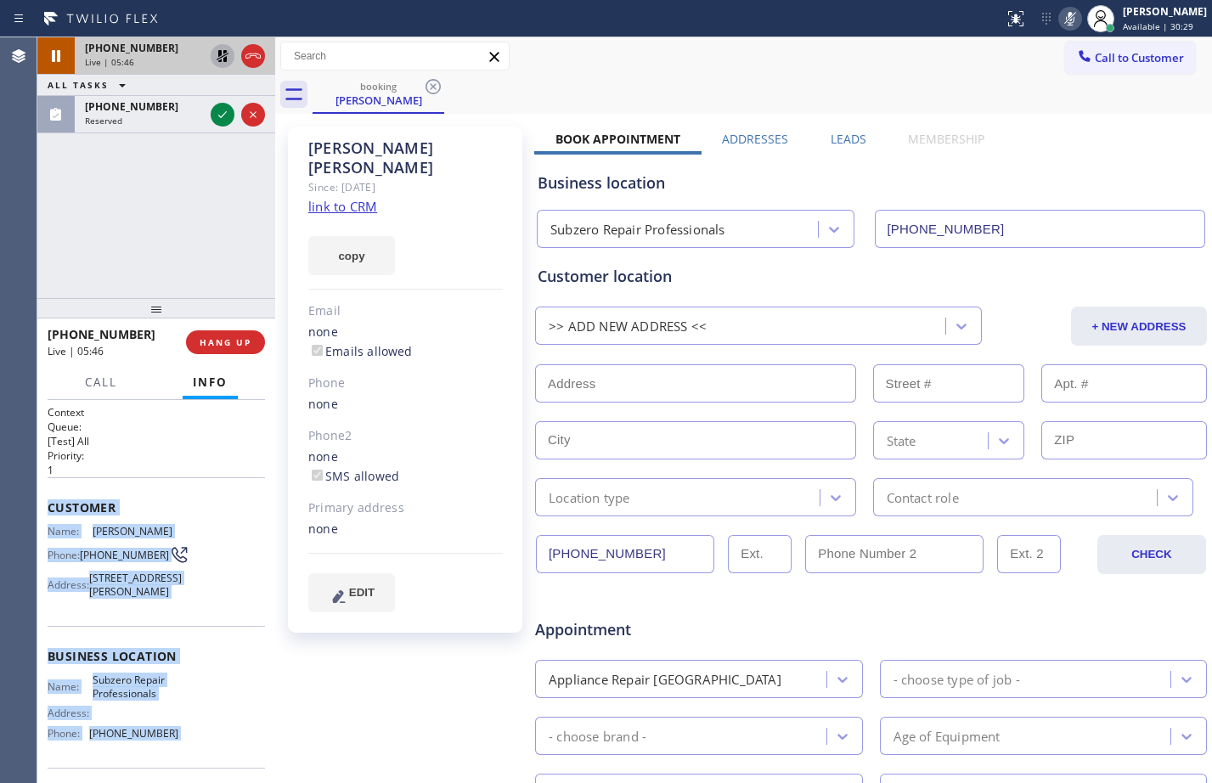
click at [222, 58] on icon at bounding box center [222, 56] width 20 height 20
click at [1060, 21] on icon at bounding box center [1070, 18] width 20 height 20
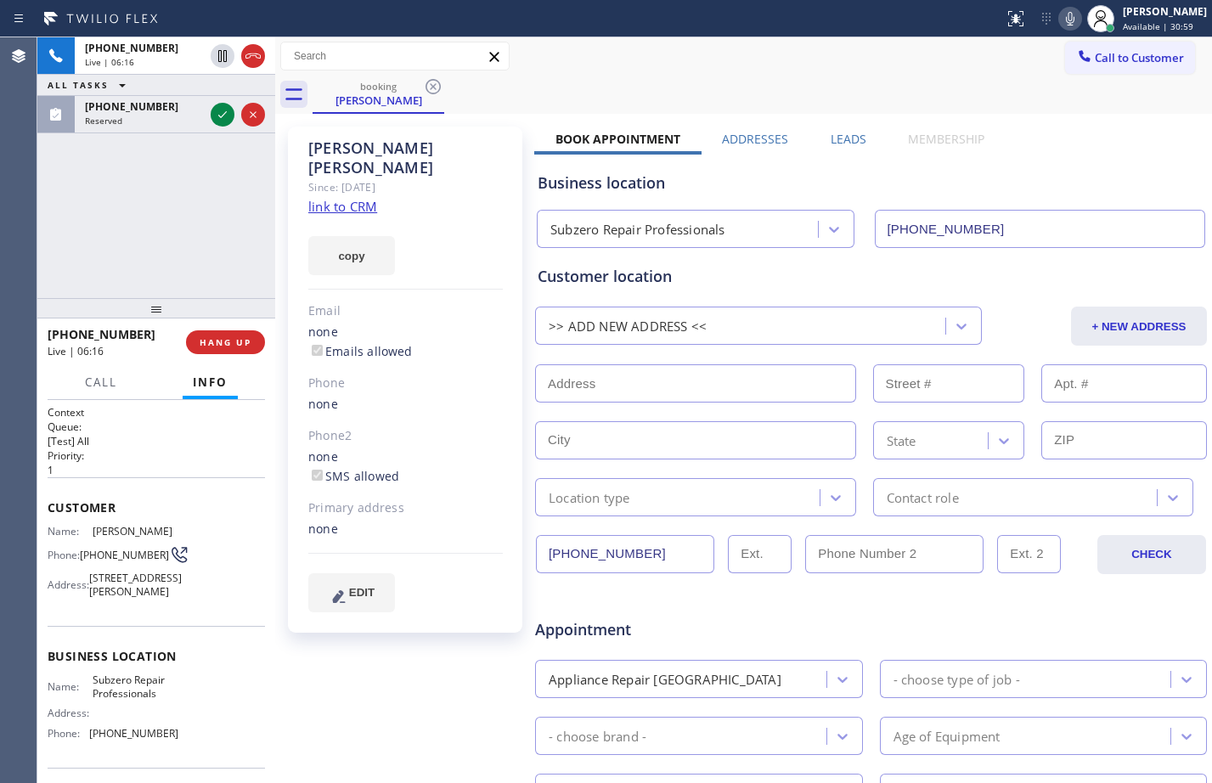
click at [222, 235] on div "+16082014234 Live | 06:16 ALL TASKS ALL TASKS ACTIVE TASKS TASKS IN WRAP UP (55…" at bounding box center [156, 167] width 238 height 261
click at [1123, 27] on span "Available | 31:40" at bounding box center [1158, 26] width 70 height 12
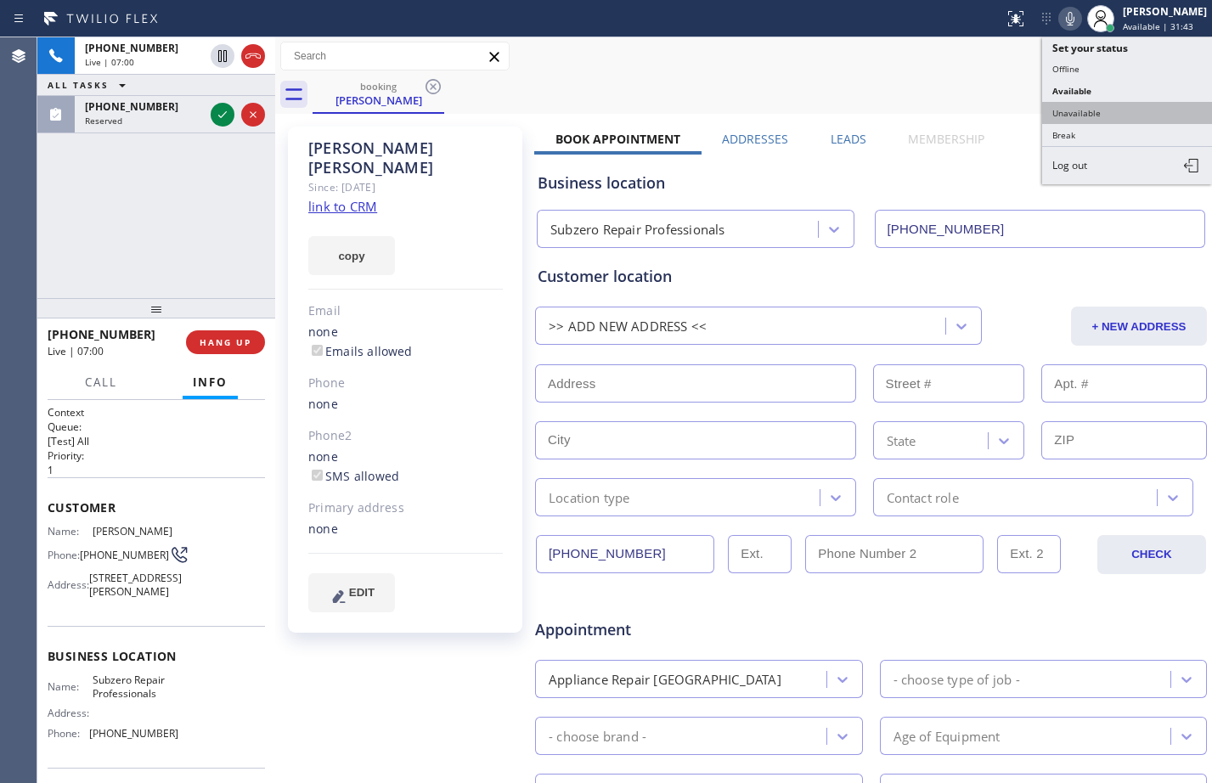
click at [1089, 108] on button "Unavailable" at bounding box center [1127, 113] width 170 height 22
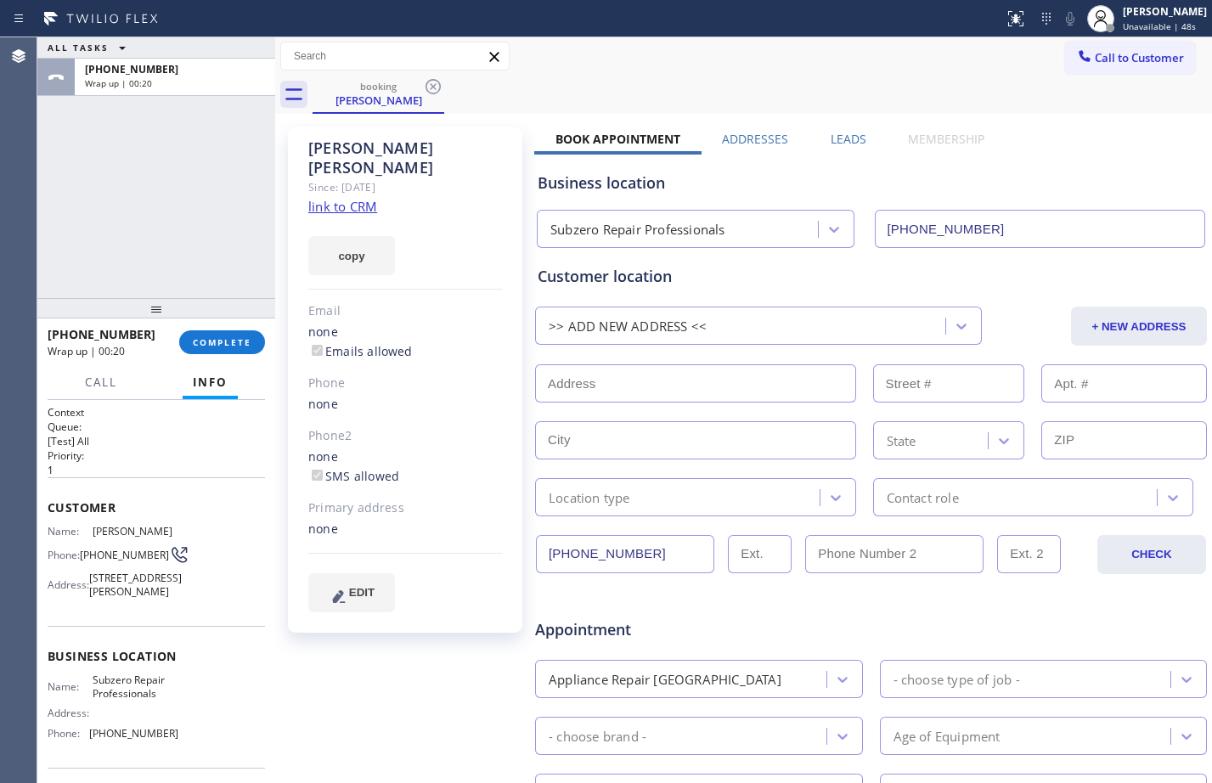
click at [797, 320] on div ">> ADD NEW ADDRESS <<" at bounding box center [742, 327] width 405 height 30
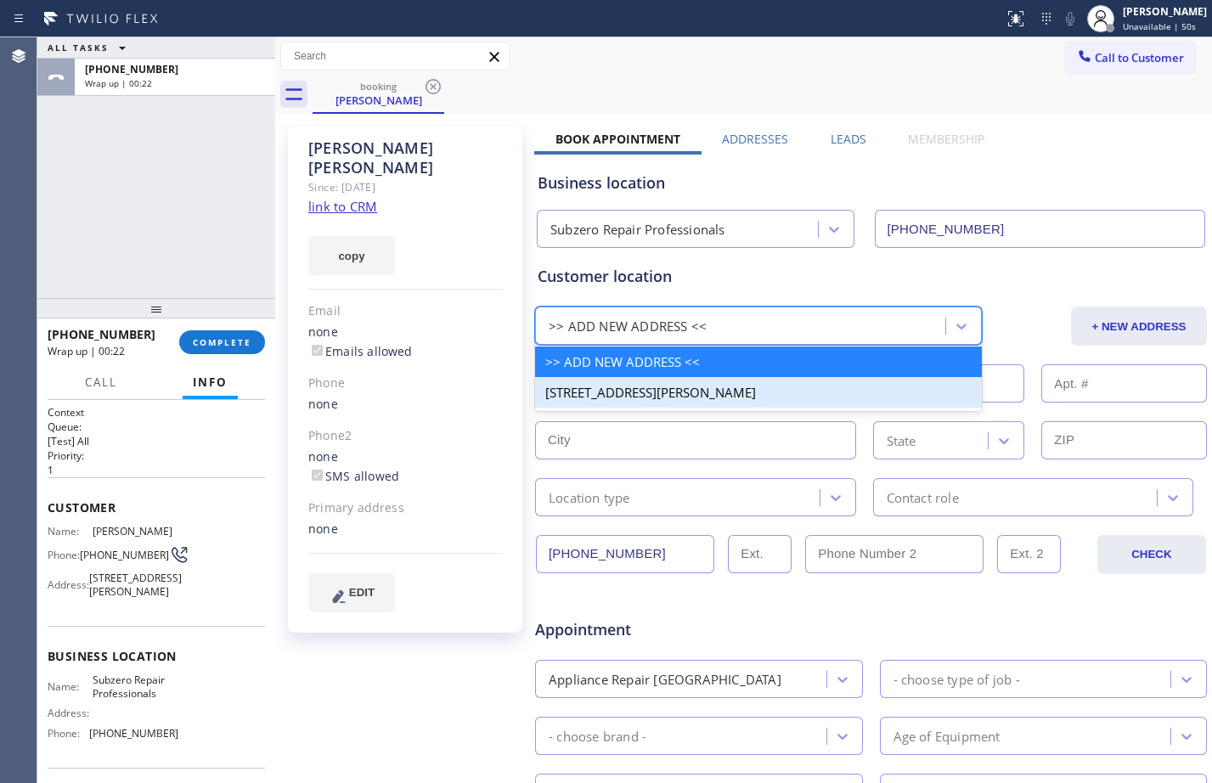
click at [716, 391] on div "62 Bonnie Ln Clarendon Hills, 60514 IL" at bounding box center [758, 392] width 447 height 31
type input "Clarendon Hills"
type input "60514"
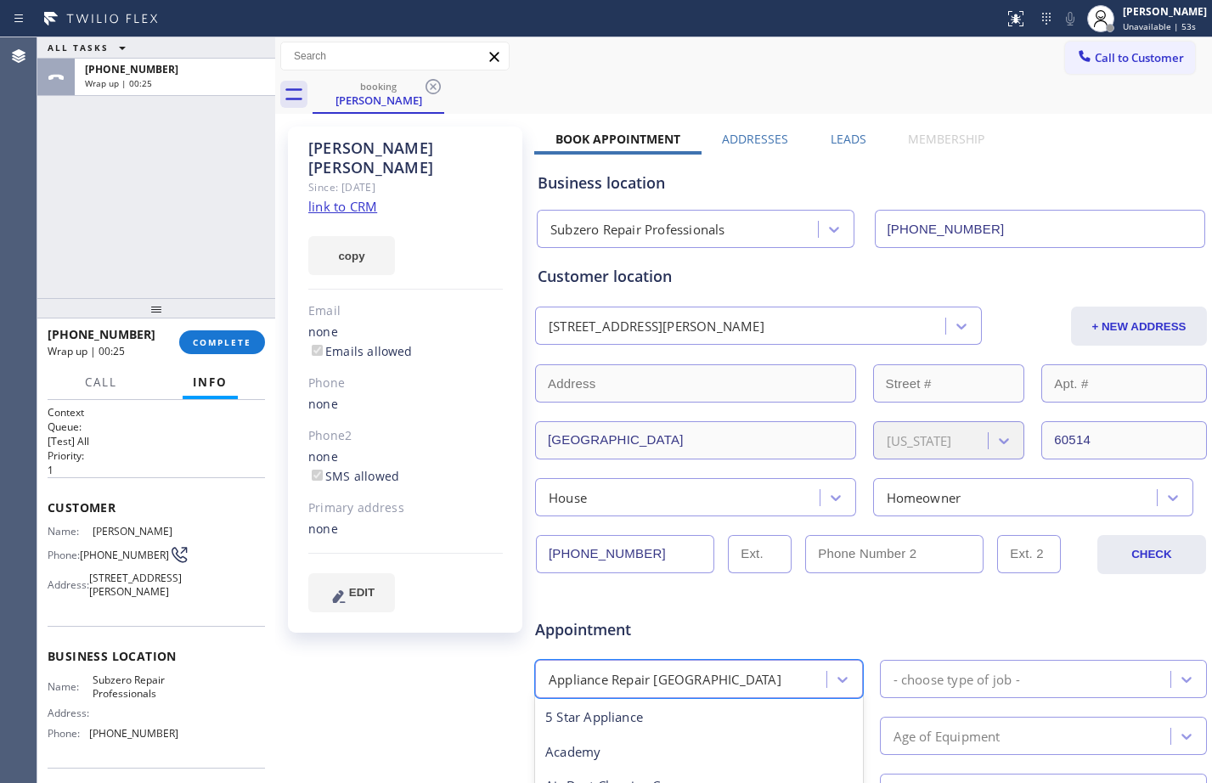
click at [758, 683] on div "Appliance Repair [GEOGRAPHIC_DATA]" at bounding box center [683, 679] width 286 height 30
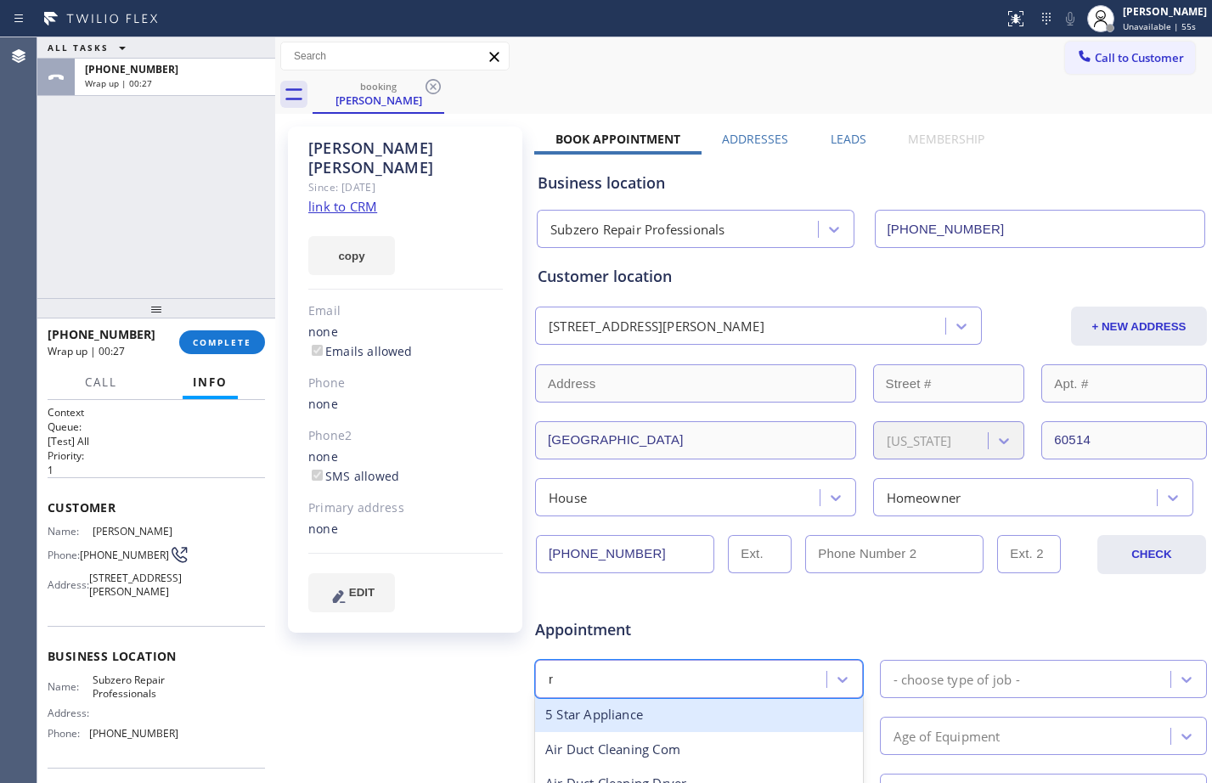
type input "re"
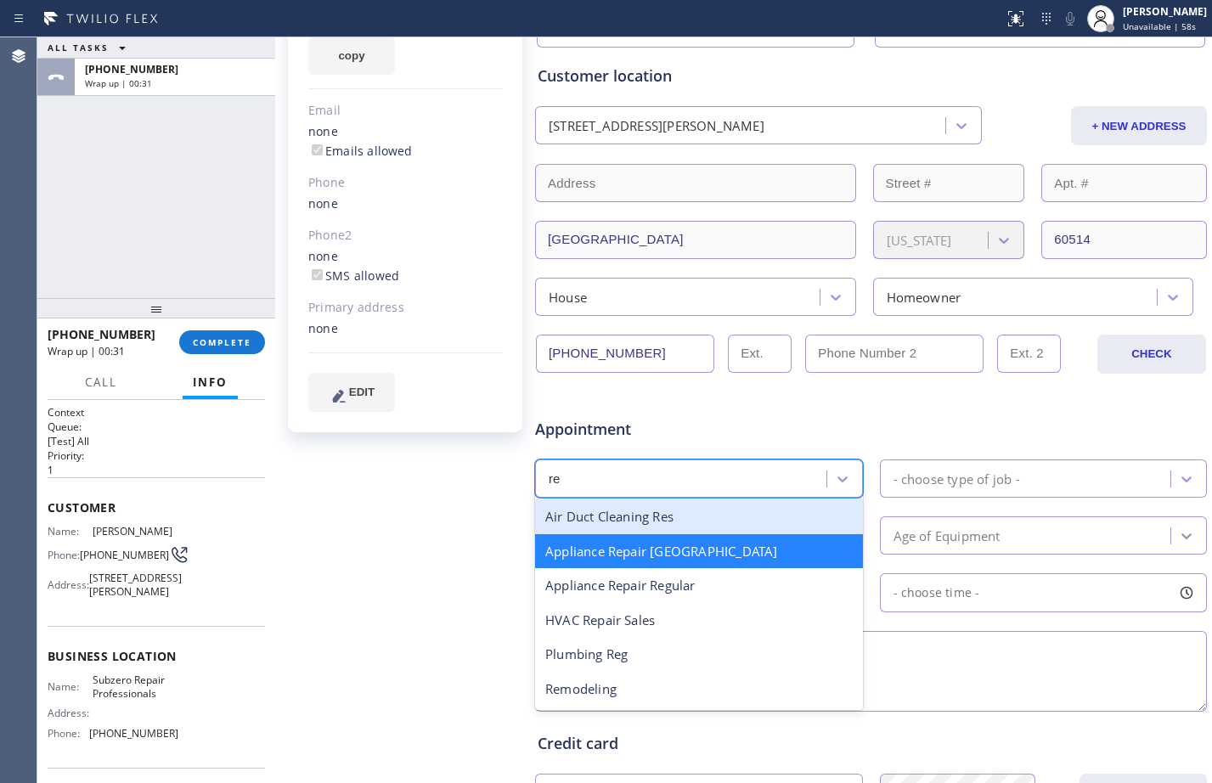
scroll to position [214, 0]
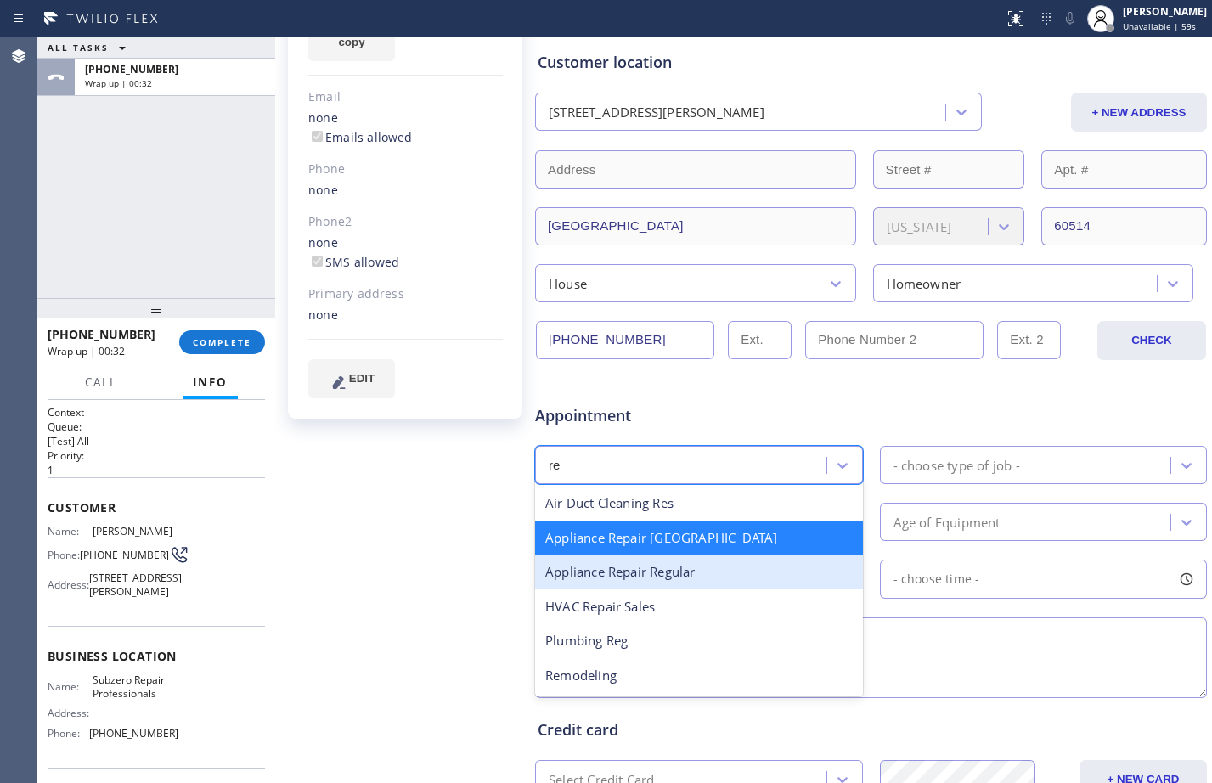
click at [695, 583] on div "Appliance Repair Regular" at bounding box center [699, 571] width 328 height 35
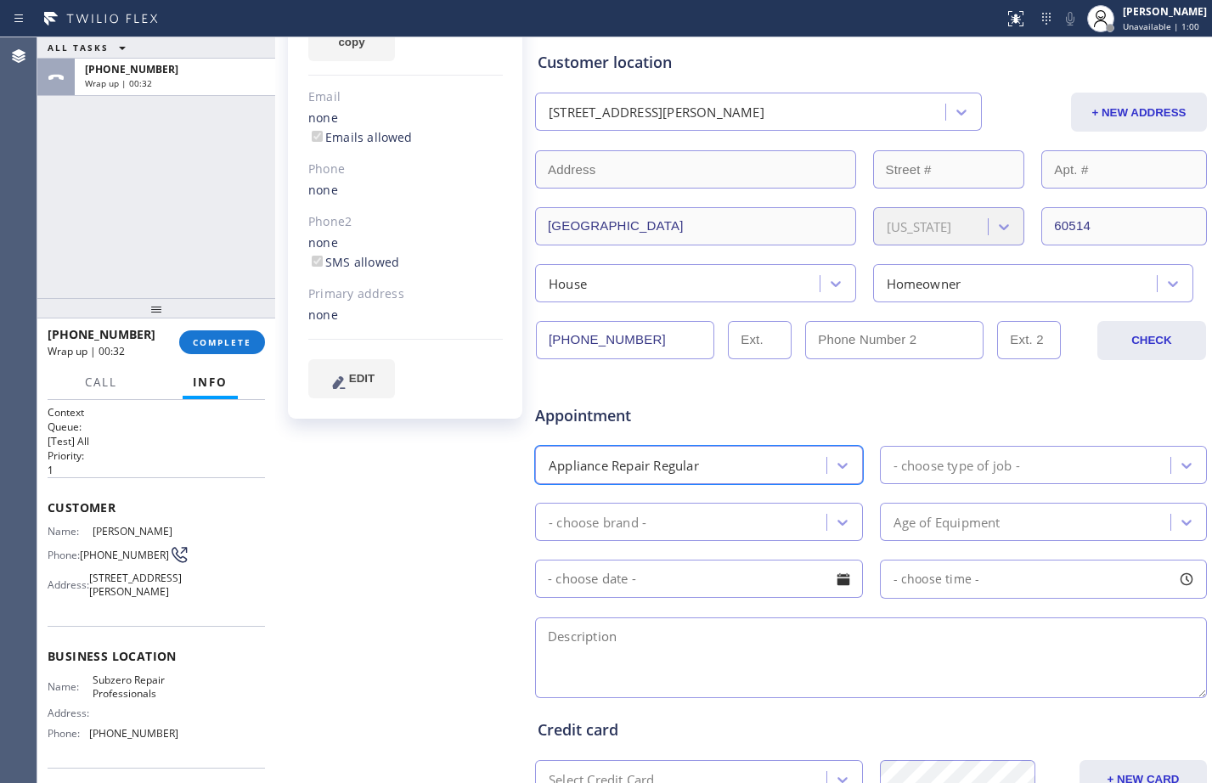
click at [915, 459] on div "- choose type of job -" at bounding box center [956, 465] width 127 height 20
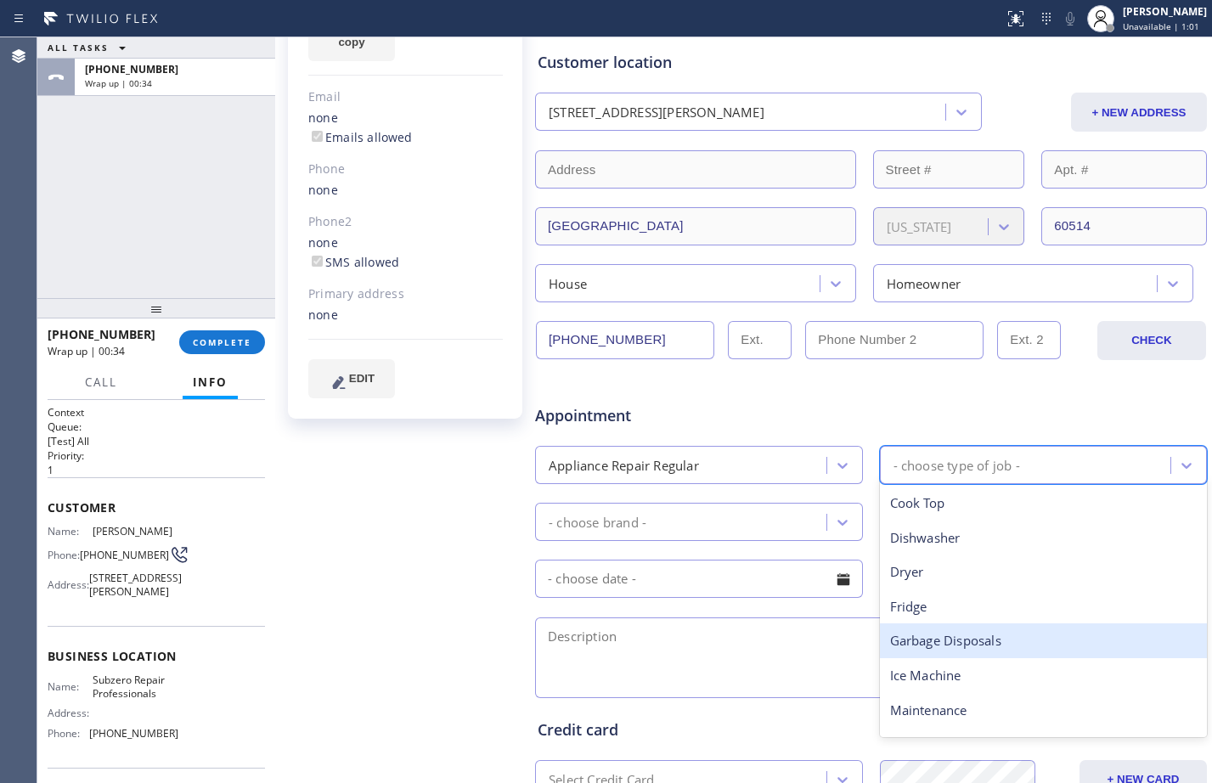
click at [926, 623] on div "Garbage Disposals" at bounding box center [1044, 640] width 328 height 35
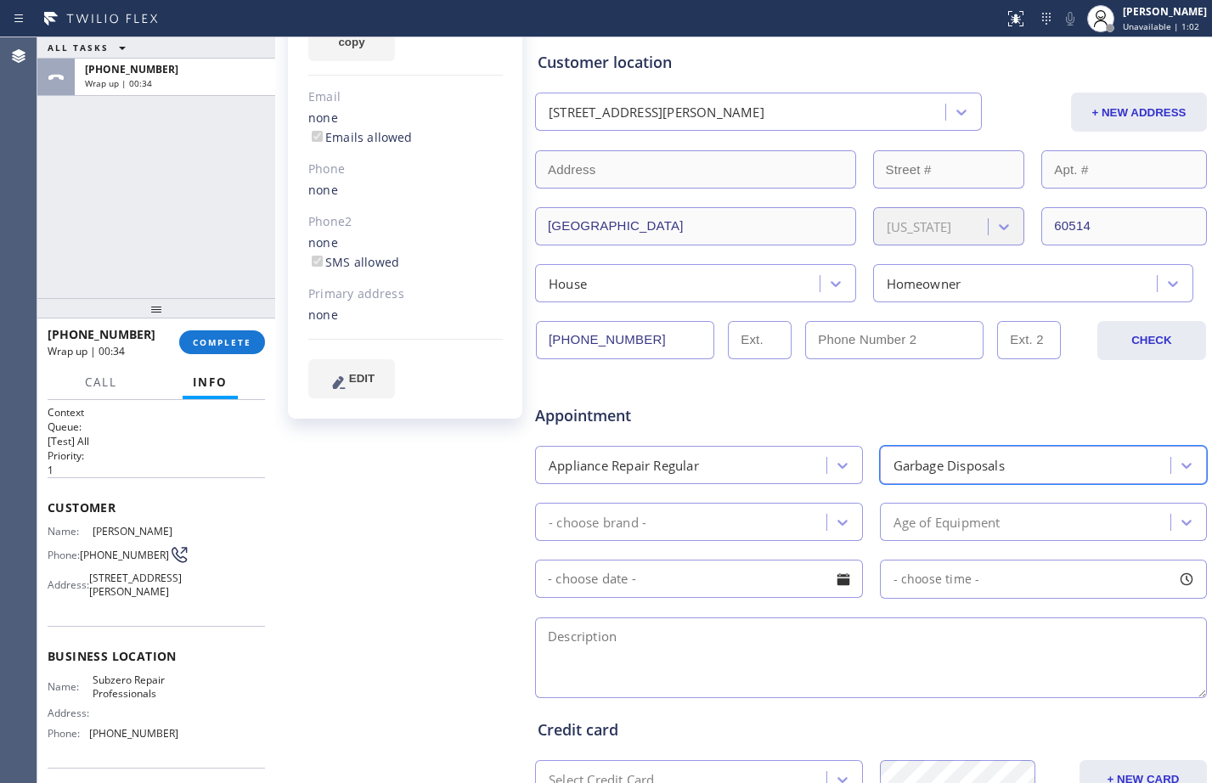
click at [956, 481] on div "Garbage Disposals" at bounding box center [1044, 465] width 328 height 38
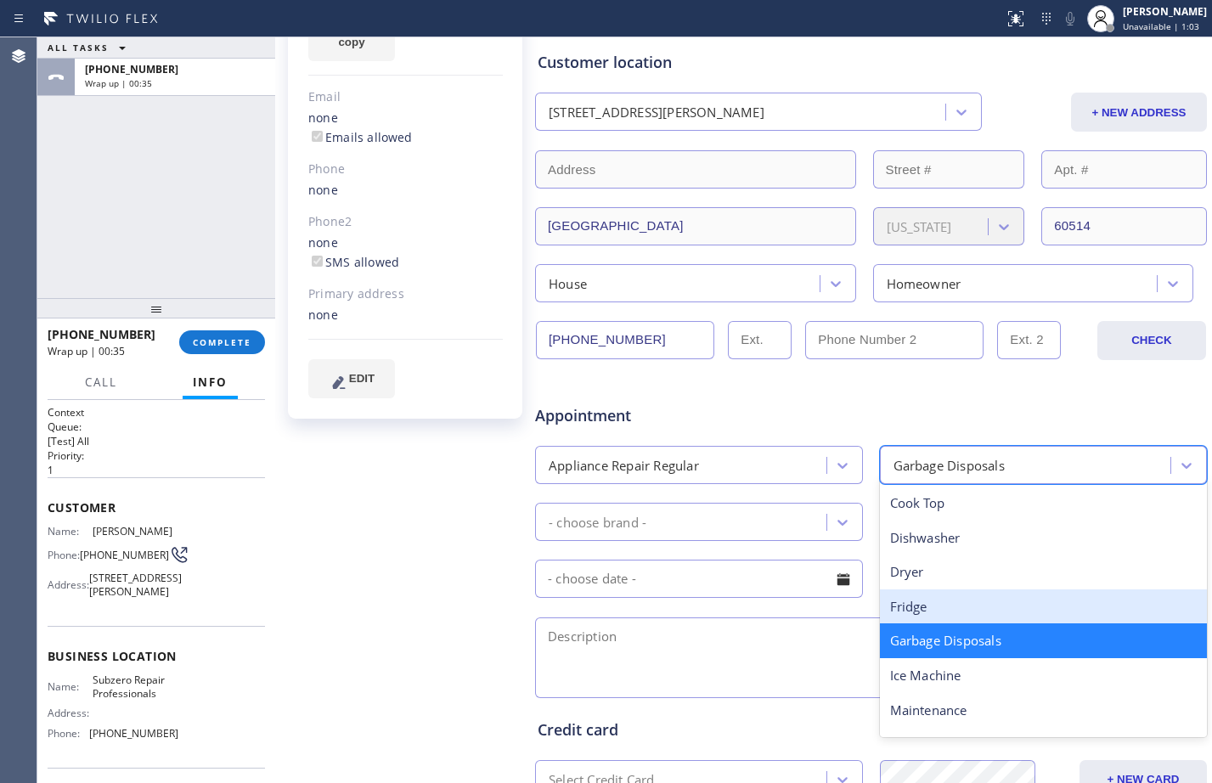
click at [915, 616] on div "Fridge" at bounding box center [1044, 606] width 328 height 35
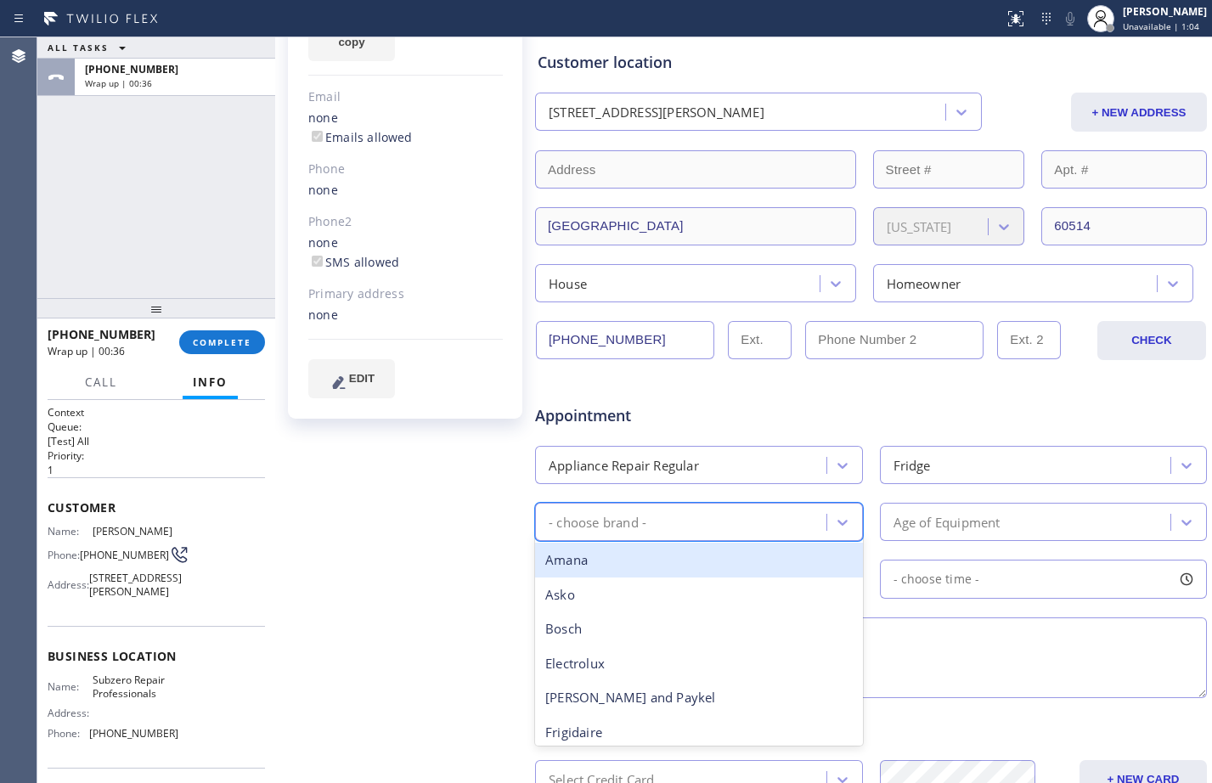
click at [736, 524] on div "- choose brand -" at bounding box center [683, 522] width 286 height 30
type input "su"
click at [715, 459] on div "Appliance Repair Regular" at bounding box center [683, 465] width 286 height 30
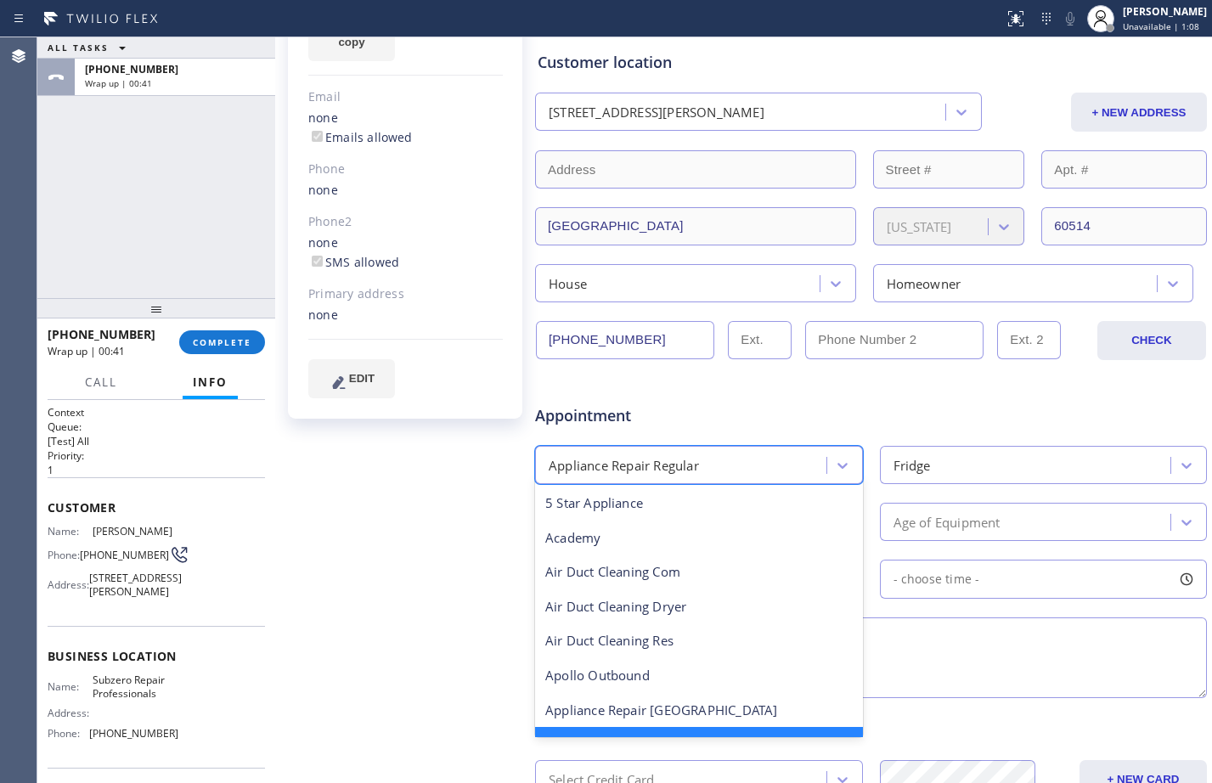
scroll to position [37, 0]
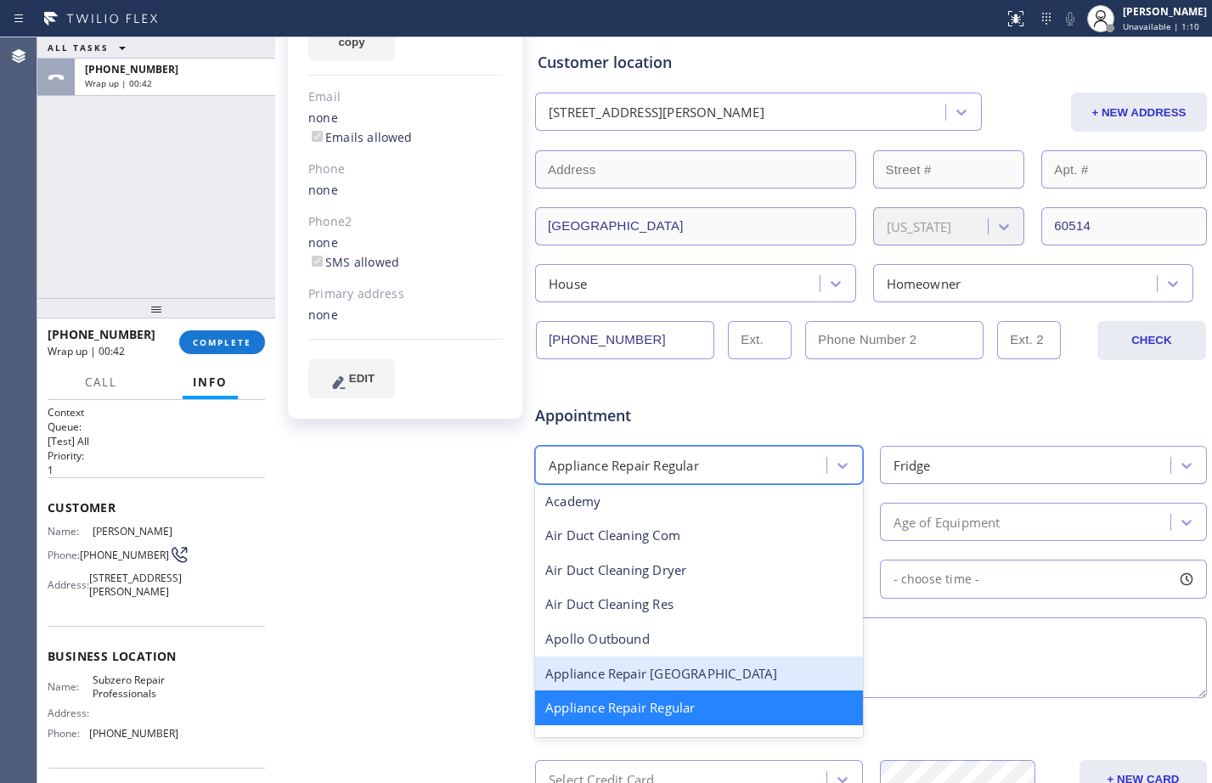
click at [677, 672] on div "Appliance Repair [GEOGRAPHIC_DATA]" at bounding box center [699, 673] width 328 height 35
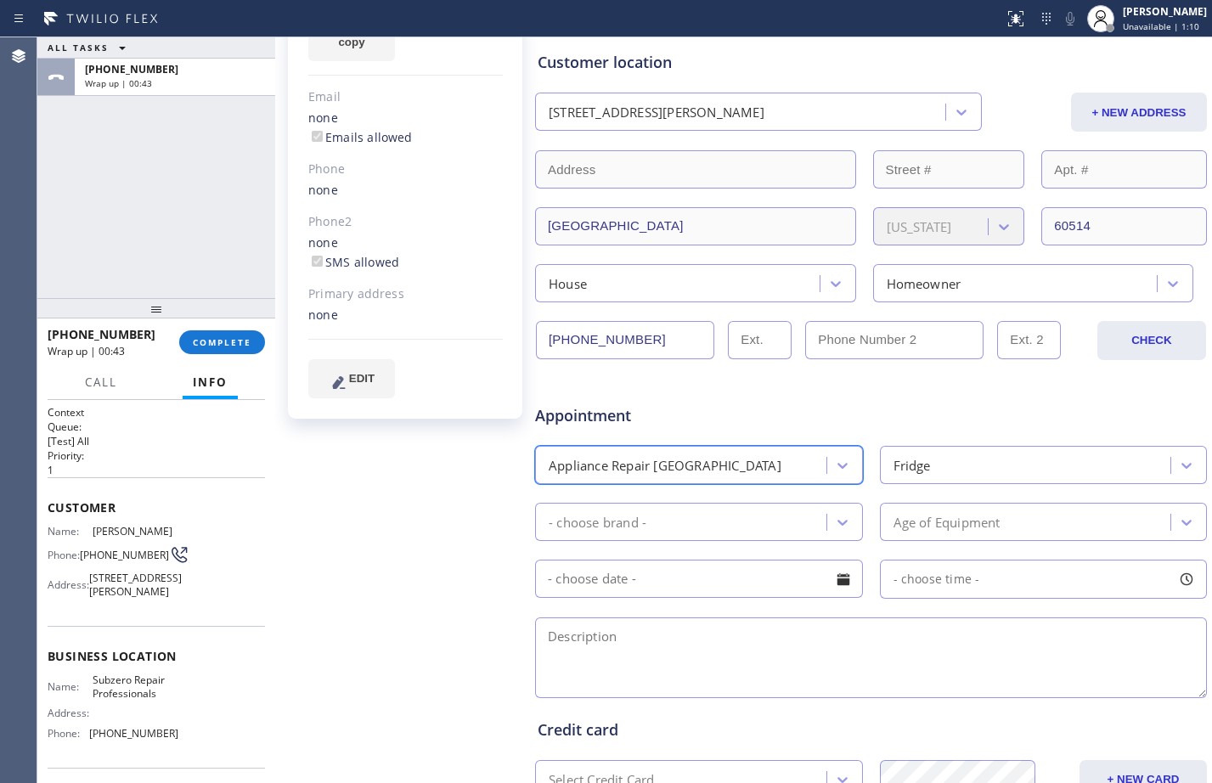
click at [645, 516] on div "- choose brand -" at bounding box center [598, 522] width 98 height 20
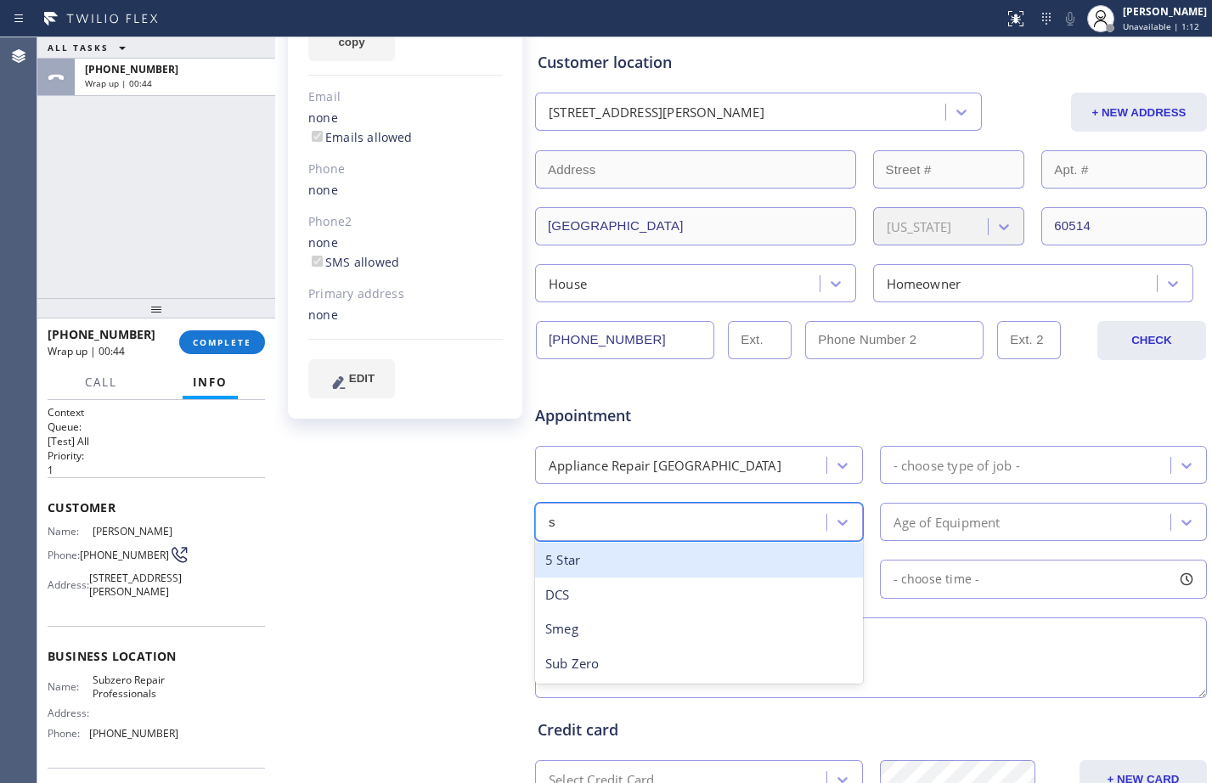
type input "su"
click at [671, 563] on div "Sub Zero" at bounding box center [699, 560] width 328 height 35
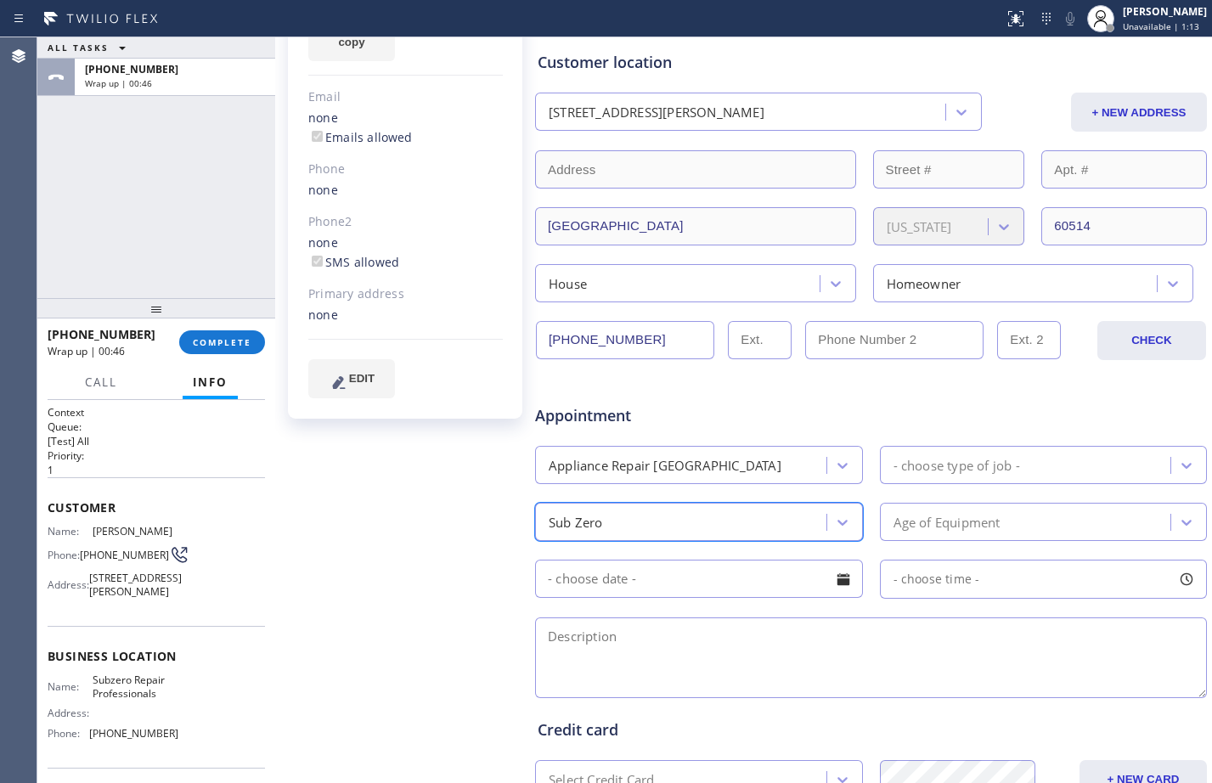
click at [1043, 531] on div "Age of Equipment" at bounding box center [1028, 522] width 286 height 30
click at [964, 524] on div "Age of Equipment" at bounding box center [946, 522] width 107 height 20
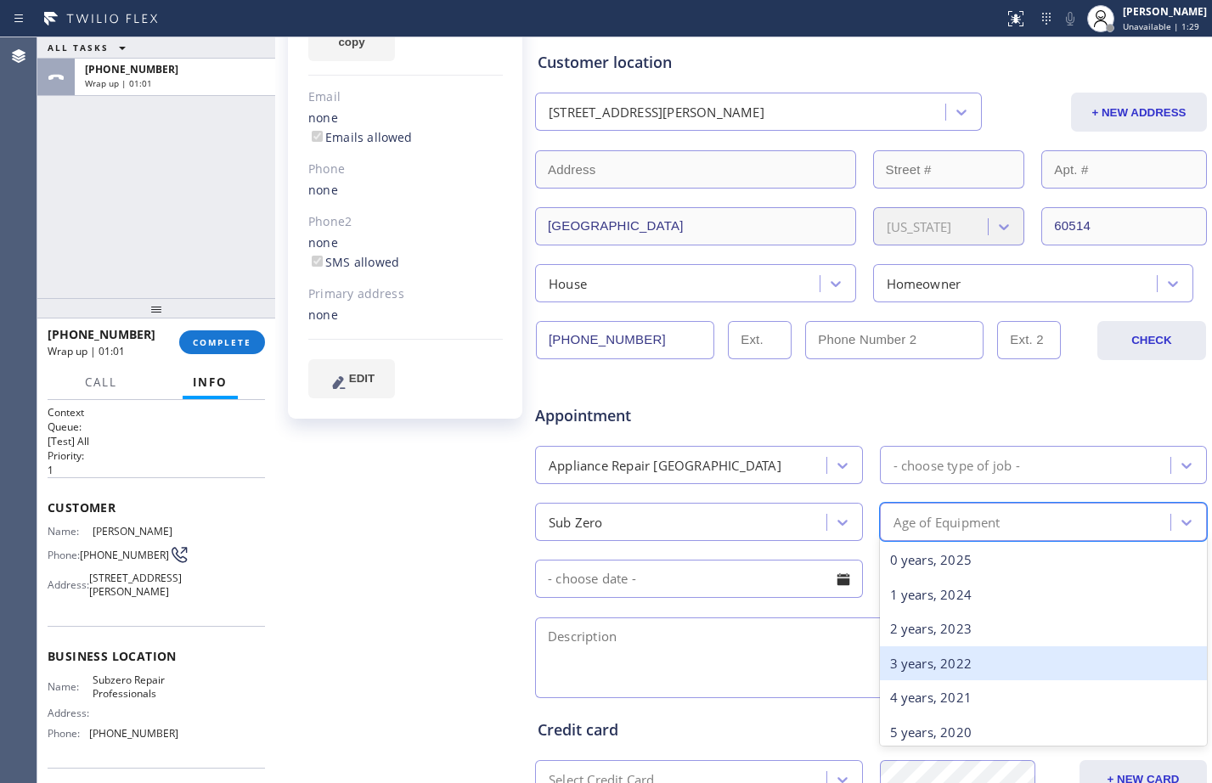
click at [948, 665] on div "3 years, 2022" at bounding box center [1044, 663] width 328 height 35
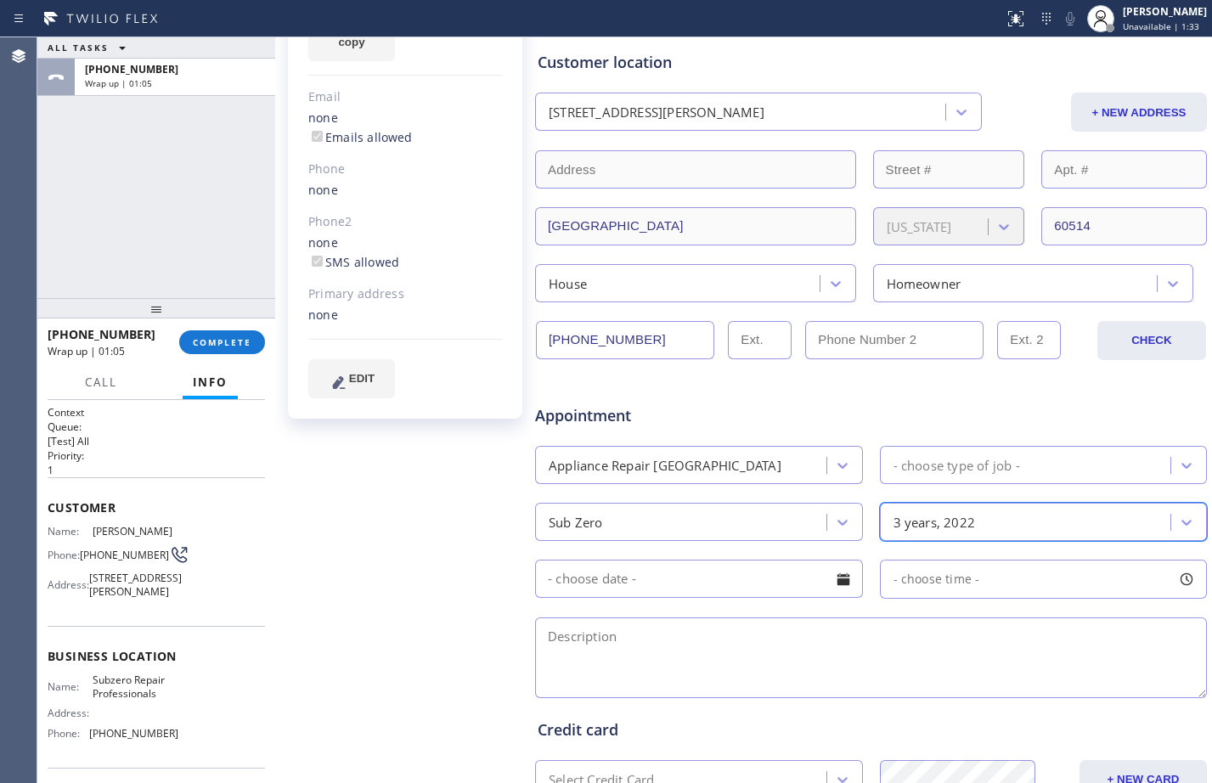
click at [644, 591] on input "text" at bounding box center [699, 579] width 328 height 38
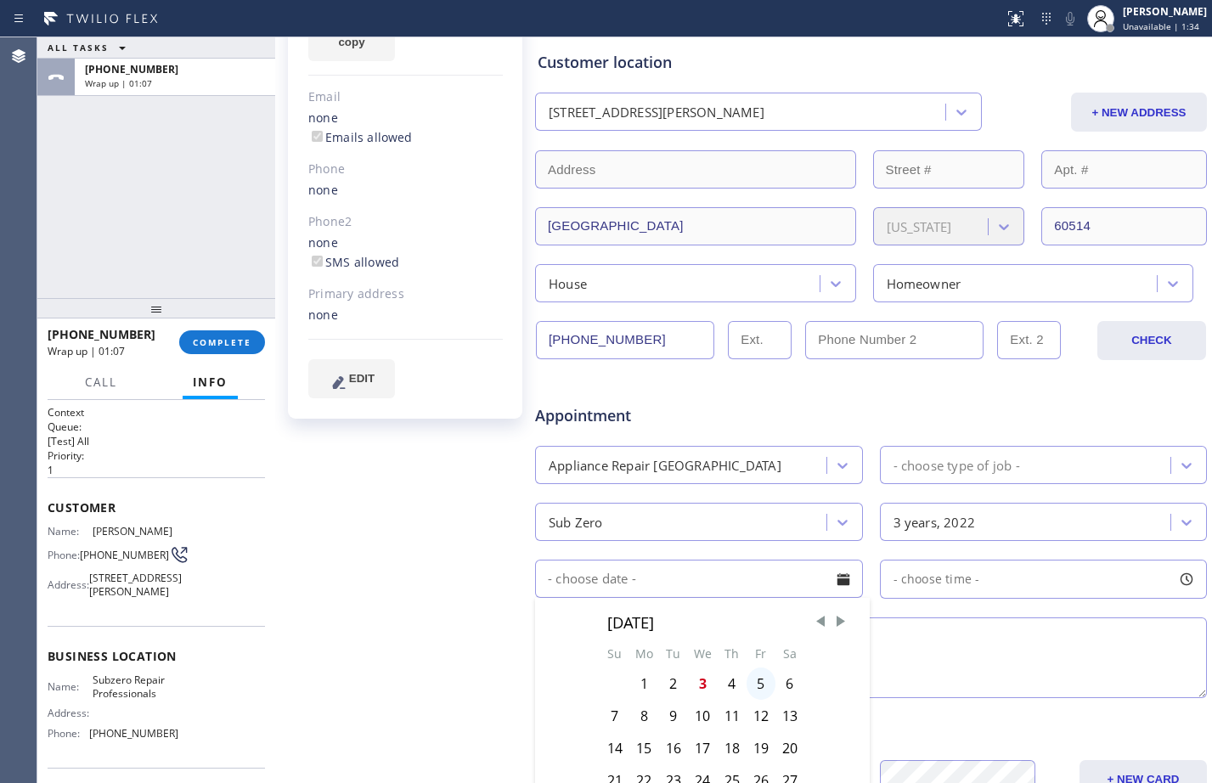
click at [762, 677] on div "5" at bounding box center [760, 683] width 29 height 32
type input "09/05/2025"
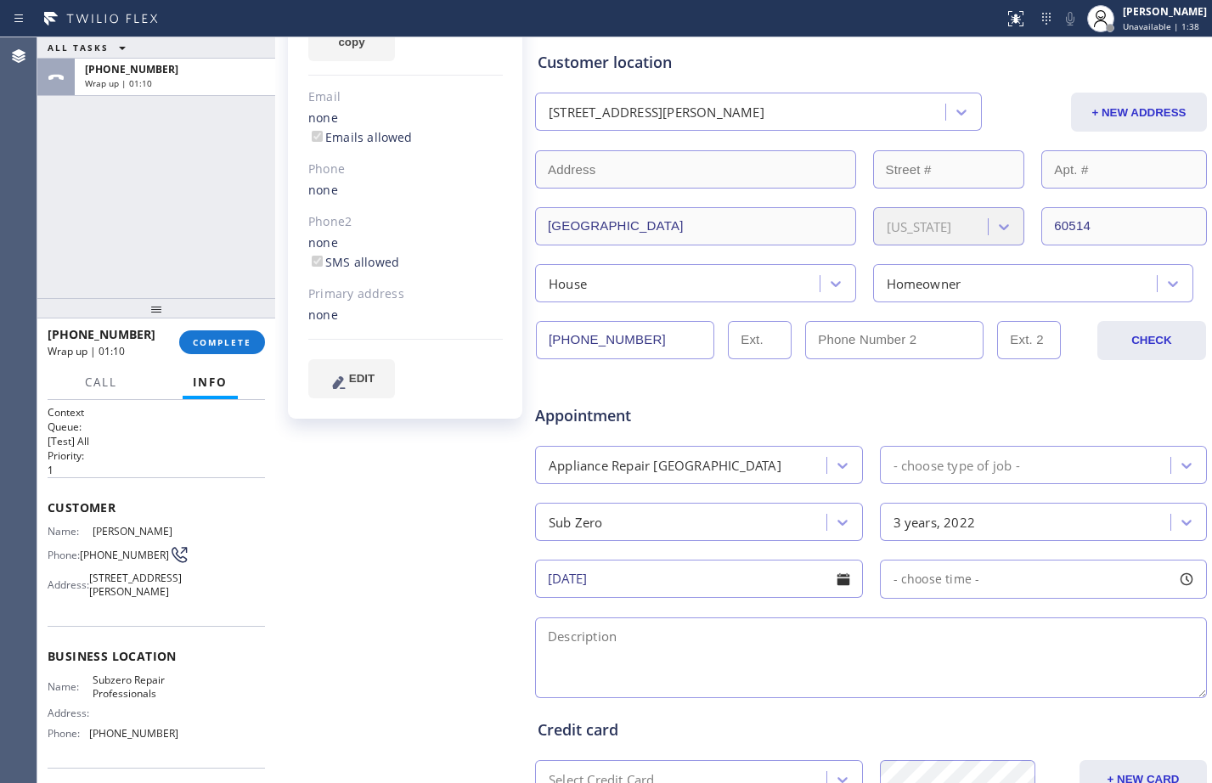
click at [978, 580] on div "- choose time -" at bounding box center [1044, 579] width 328 height 39
drag, startPoint x: 892, startPoint y: 683, endPoint x: 1091, endPoint y: 693, distance: 199.0
click at [1095, 693] on div at bounding box center [1105, 683] width 20 height 36
drag, startPoint x: 1091, startPoint y: 693, endPoint x: 1072, endPoint y: 689, distance: 19.2
click at [1072, 689] on div at bounding box center [1082, 683] width 20 height 36
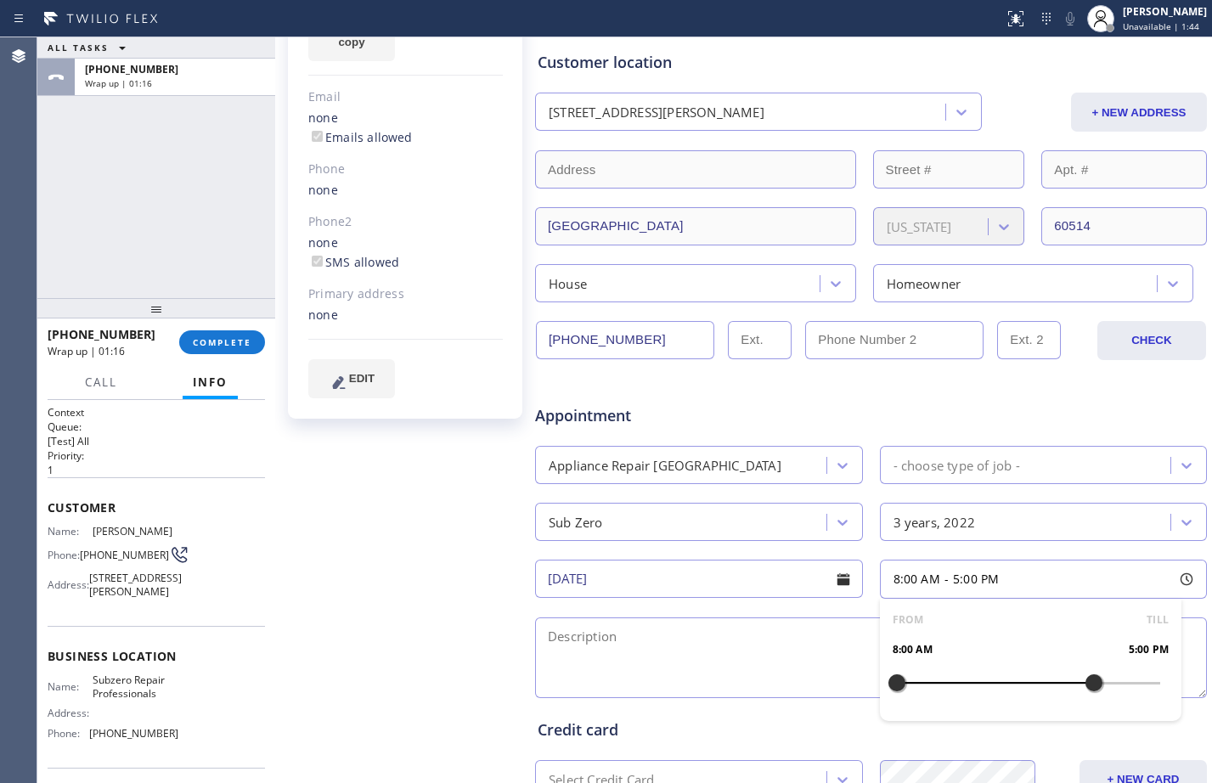
drag, startPoint x: 1072, startPoint y: 689, endPoint x: 1083, endPoint y: 687, distance: 10.3
click at [1083, 687] on div at bounding box center [1093, 683] width 20 height 36
drag, startPoint x: 895, startPoint y: 686, endPoint x: 1017, endPoint y: 688, distance: 122.3
click at [1018, 688] on div at bounding box center [1028, 683] width 20 height 36
click at [768, 669] on textarea at bounding box center [871, 657] width 672 height 81
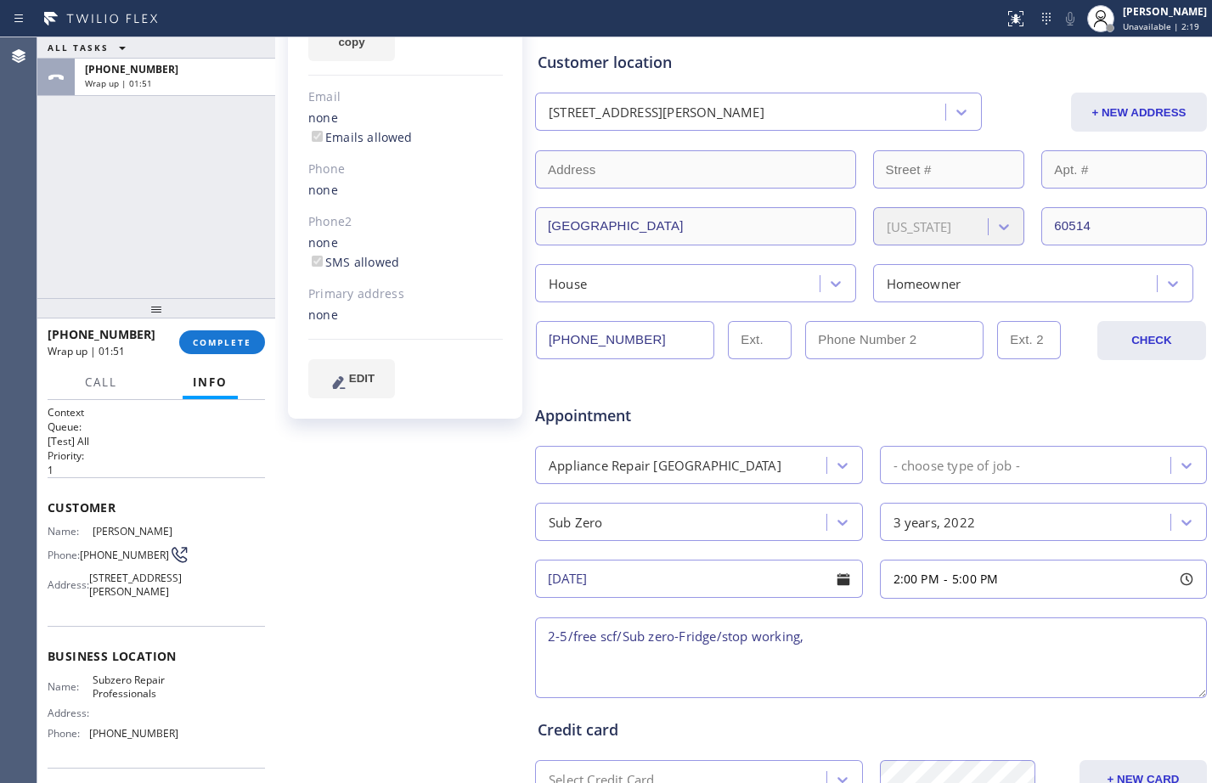
click at [864, 635] on textarea "2-5/free scf/Sub zero-Fridge/stop working," at bounding box center [871, 657] width 672 height 81
paste textarea "tempature has gone way down"
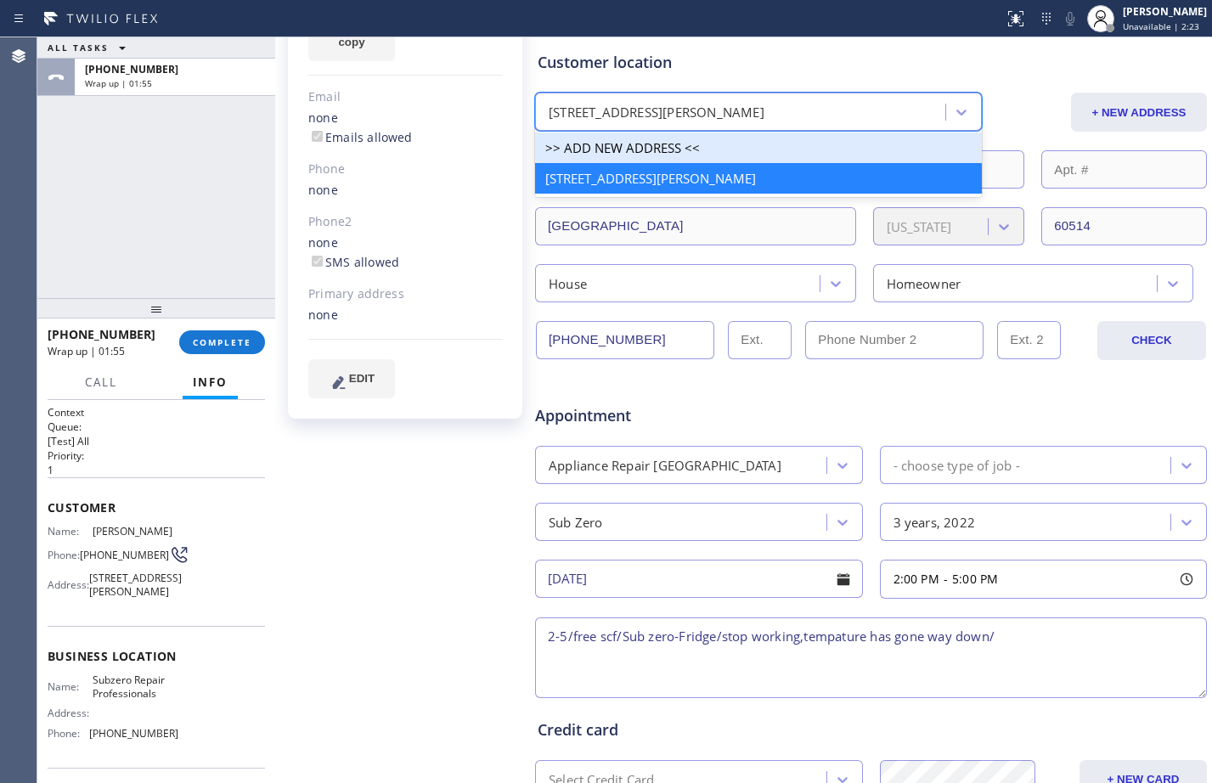
drag, startPoint x: 812, startPoint y: 110, endPoint x: 612, endPoint y: 127, distance: 200.3
click at [612, 127] on div "62 Bonnie Ln Clarendon Hills, 60514 IL" at bounding box center [758, 112] width 447 height 38
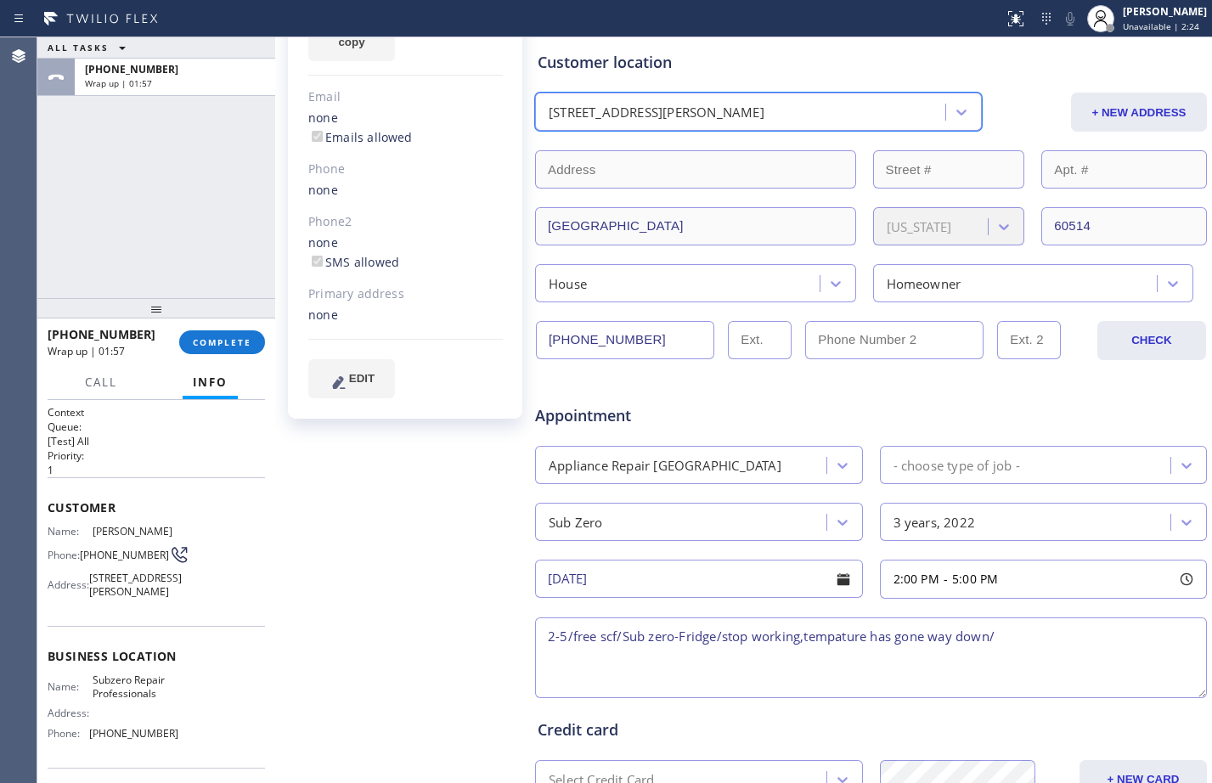
drag, startPoint x: 824, startPoint y: 110, endPoint x: 573, endPoint y: 132, distance: 251.5
click at [573, 132] on div "Customer location option 62 Bonnie Ln Clarendon Hills, 60514 IL, selected. 2 re…" at bounding box center [870, 176] width 667 height 251
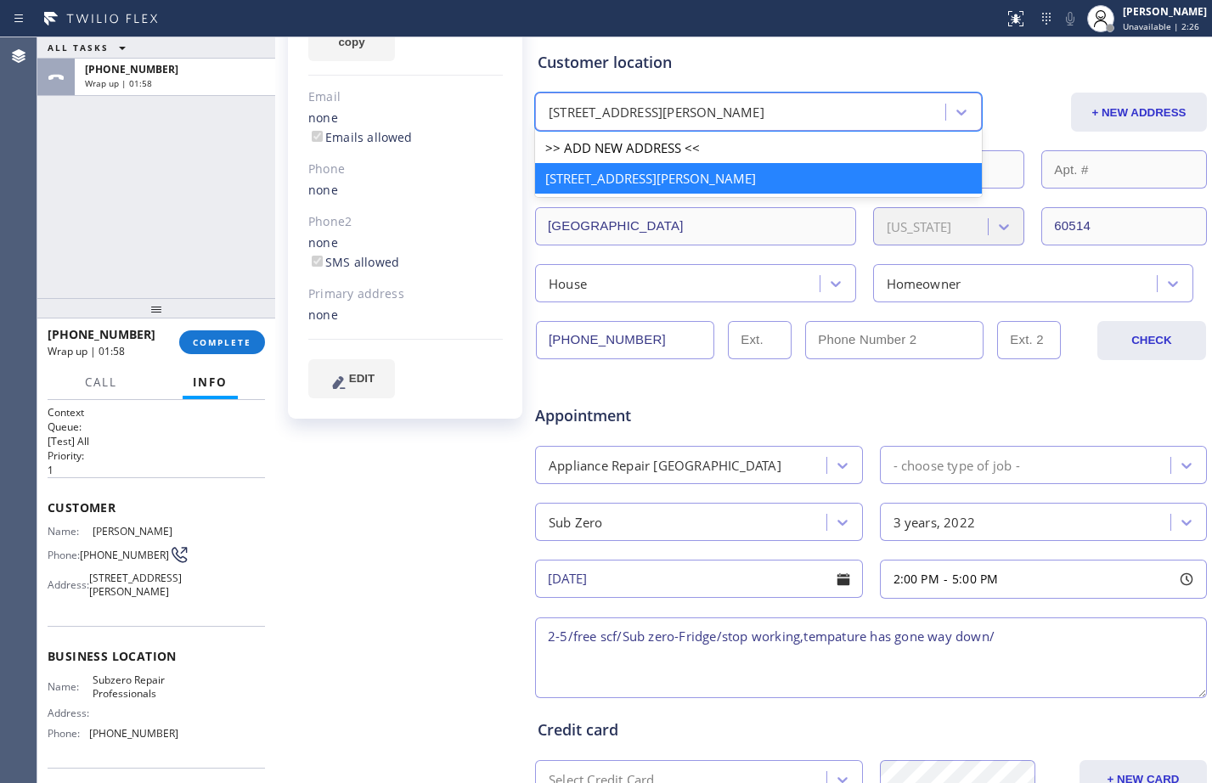
drag, startPoint x: 542, startPoint y: 112, endPoint x: 780, endPoint y: 114, distance: 238.6
click at [780, 114] on div "62 Bonnie Ln Clarendon Hills, 60514 IL" at bounding box center [742, 113] width 405 height 30
drag, startPoint x: 804, startPoint y: 176, endPoint x: 408, endPoint y: 295, distance: 414.2
click at [408, 295] on div "Thomas Kiely Since: 20 may 2020 link to CRM copy Email none Emails allowed Phon…" at bounding box center [743, 454] width 928 height 1100
click at [434, 489] on div "Thomas Kiely Since: 20 may 2020 link to CRM copy Email none Emails allowed Phon…" at bounding box center [406, 454] width 255 height 1100
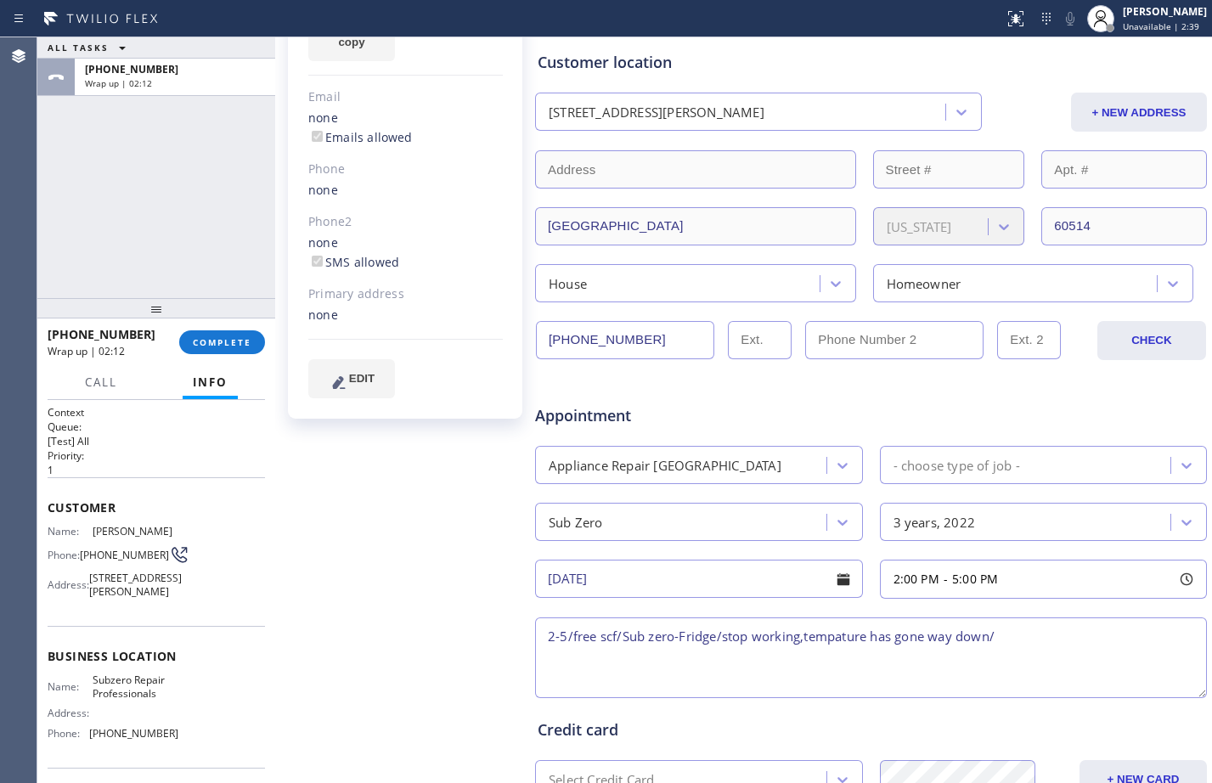
click at [1055, 636] on textarea "2-5/free scf/Sub zero-Fridge/stop working,tempature has gone way down/" at bounding box center [871, 657] width 672 height 81
paste textarea "dont know how old but the model number is 550 | house-ho | 62 Bonnie LnClarendo…"
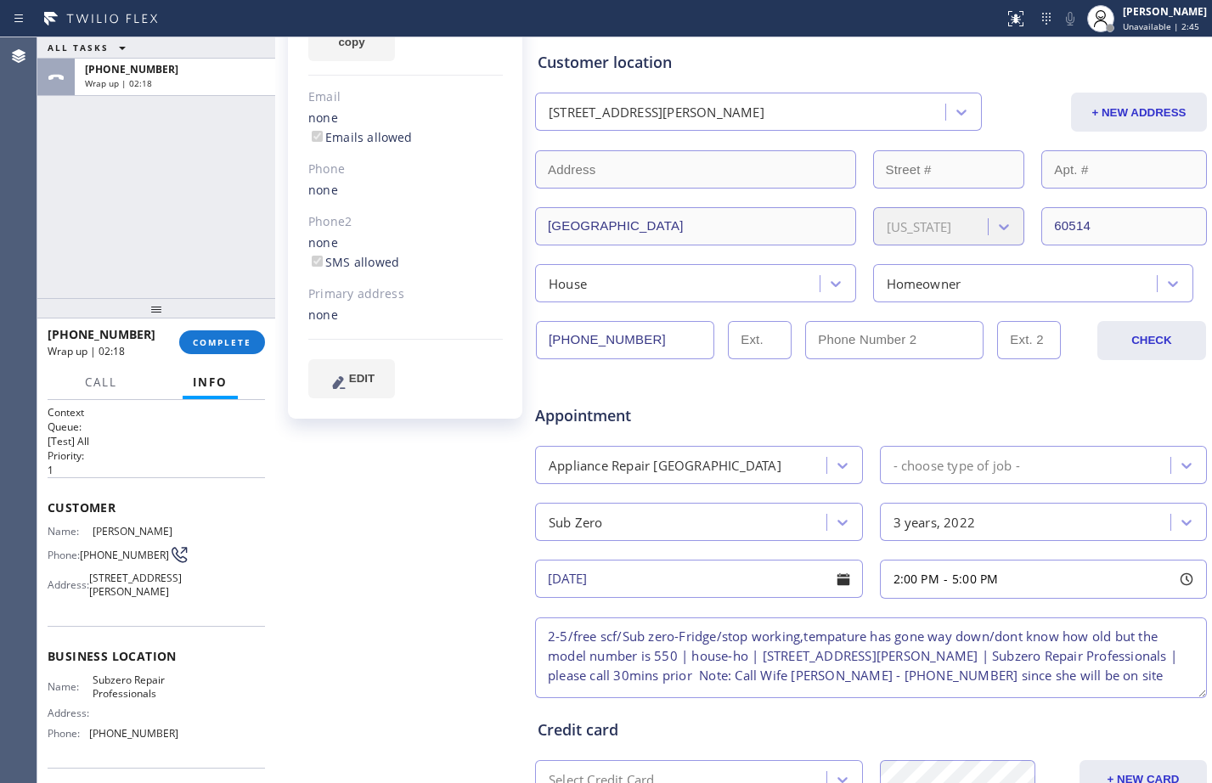
drag, startPoint x: 791, startPoint y: 674, endPoint x: 1167, endPoint y: 678, distance: 376.2
click at [1167, 678] on textarea "2-5/free scf/Sub zero-Fridge/stop working,tempature has gone way down/dont know…" at bounding box center [871, 657] width 672 height 81
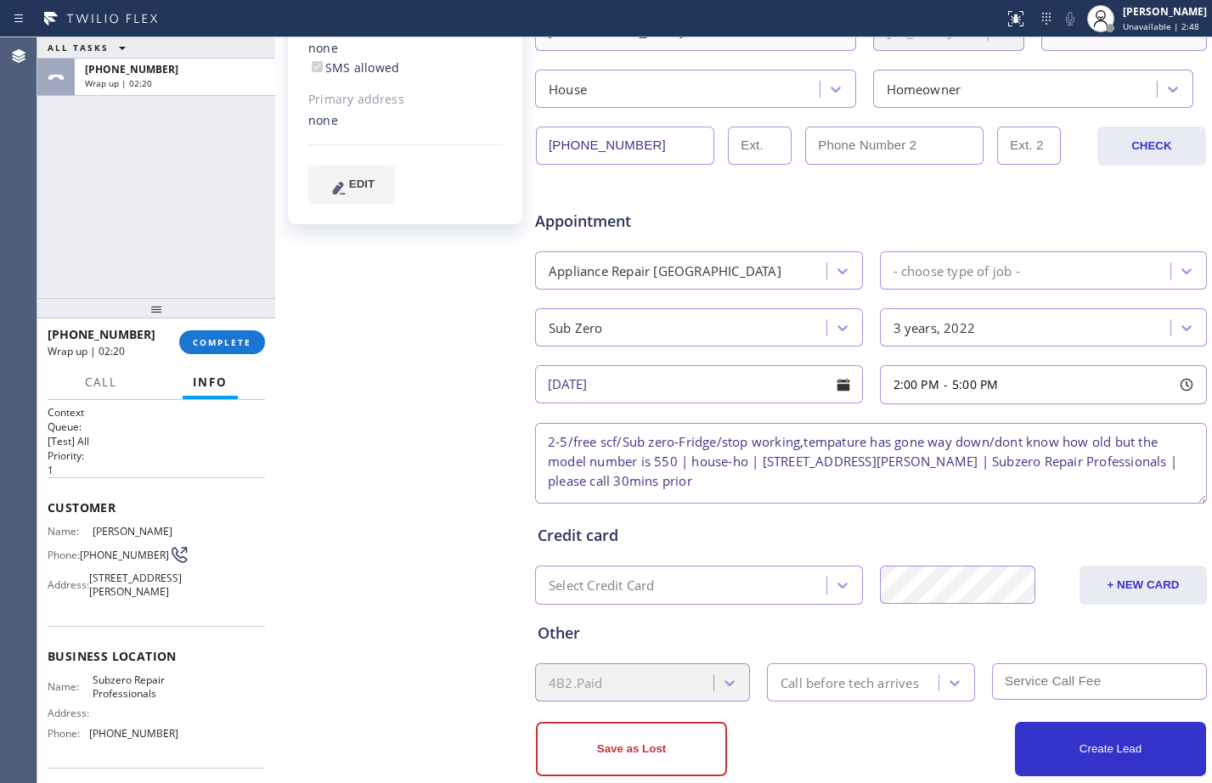
scroll to position [440, 0]
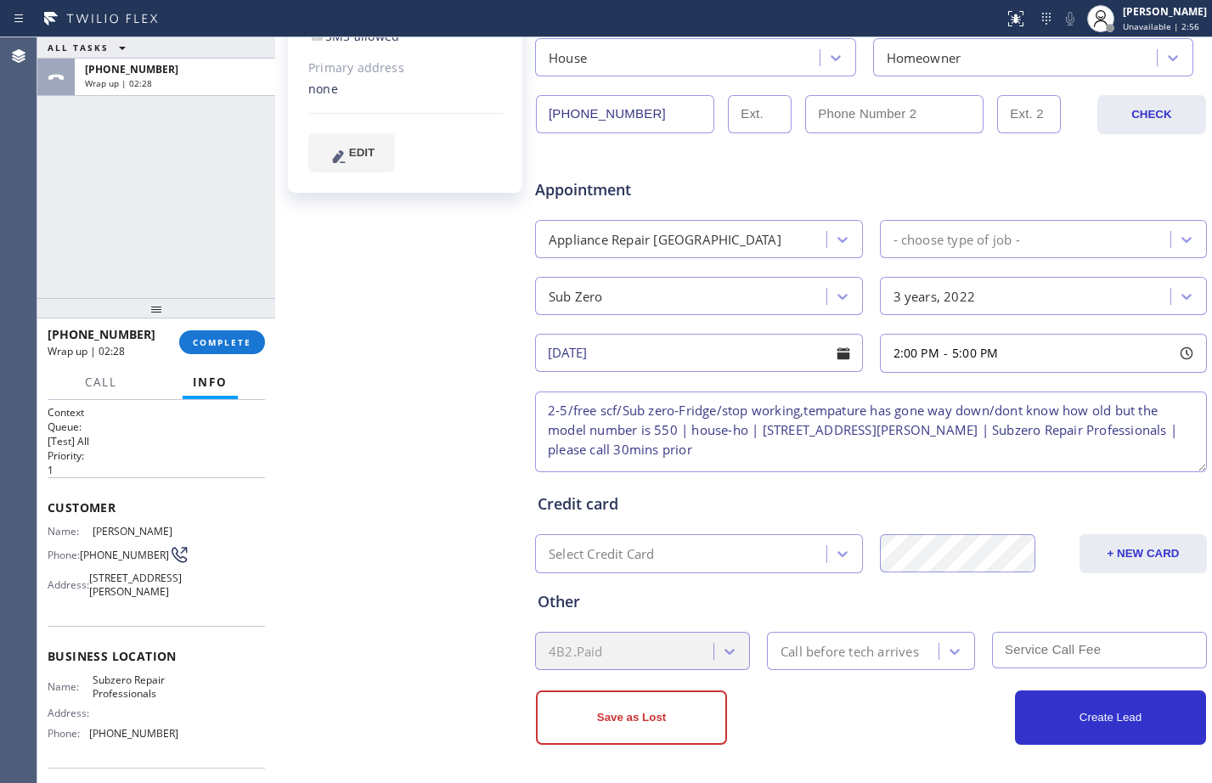
click at [804, 408] on textarea "2-5/free scf/Sub zero-Fridge/stop working,tempature has gone way down/dont know…" at bounding box center [871, 431] width 672 height 81
click at [844, 415] on textarea "2-5/free scf/Sub zero-Fridge/stop working, tempature has gone way down/dont kno…" at bounding box center [871, 431] width 672 height 81
drag, startPoint x: 839, startPoint y: 408, endPoint x: 850, endPoint y: 411, distance: 11.3
click at [839, 408] on textarea "2-5/free scf/Sub zero-Fridge/stop working, tempter has gone way down/dont know …" at bounding box center [871, 431] width 672 height 81
click at [847, 412] on textarea "2-5/free scf/Sub zero-Fridge/stop working, tempter has gone way down/dont know …" at bounding box center [871, 431] width 672 height 81
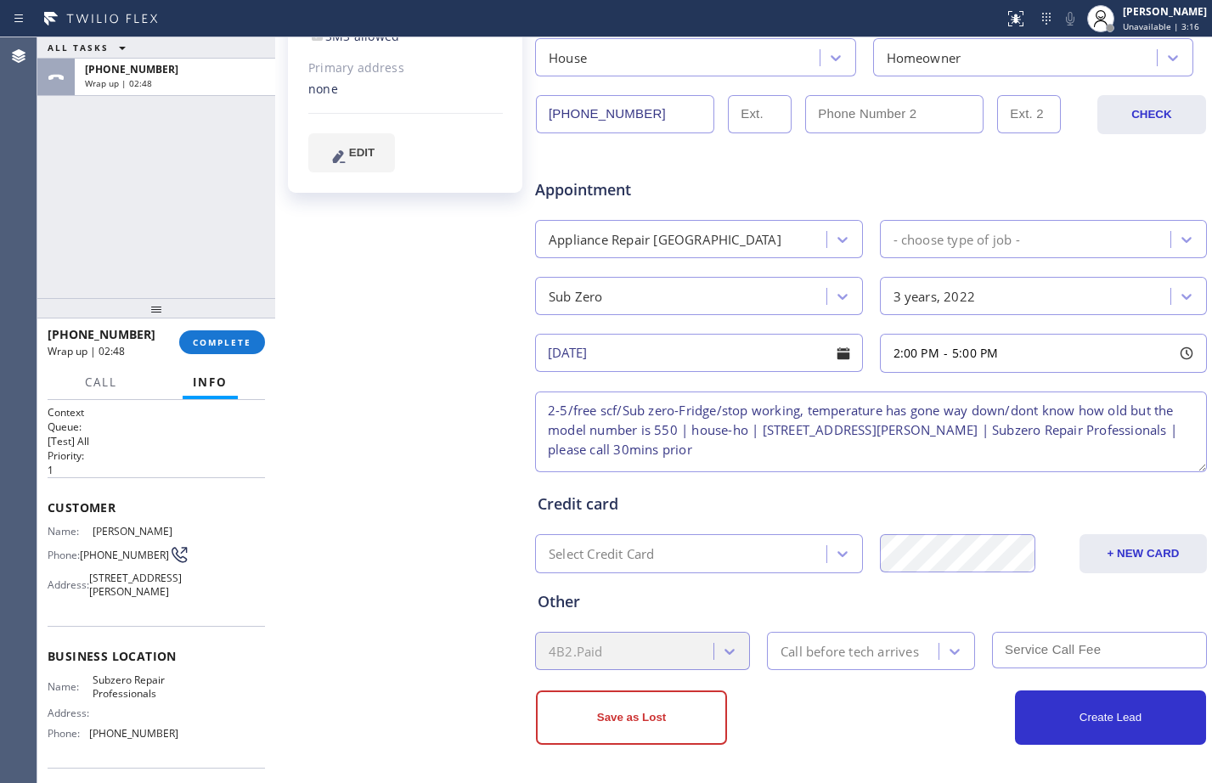
click at [1027, 408] on textarea "2-5/free scf/Sub zero-Fridge/stop working, temperature has gone way down/dont k…" at bounding box center [871, 431] width 672 height 81
click at [842, 434] on textarea "2-5/free scf/Sub zero-Fridge/stop working, temperature has gone way down/don't …" at bounding box center [871, 431] width 672 height 81
click at [824, 442] on textarea "2-5/free scf/Sub zero-Fridge/stop working, temperature has gone way down/don't …" at bounding box center [871, 431] width 672 height 81
type textarea "2-5/free scf/Sub zero-Fridge/stop working, temperature has gone way down/don't …"
click at [886, 653] on div "Call before tech arrives" at bounding box center [849, 651] width 138 height 20
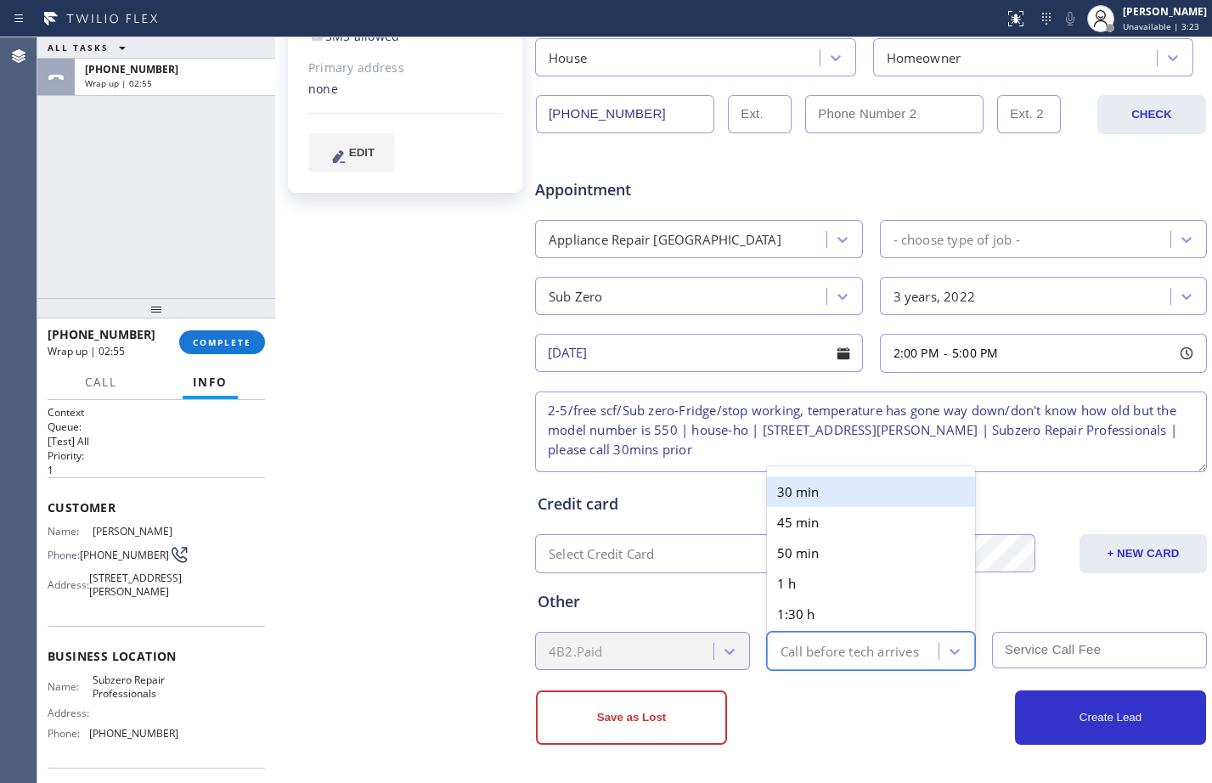
click at [806, 487] on div "30 min" at bounding box center [871, 491] width 208 height 31
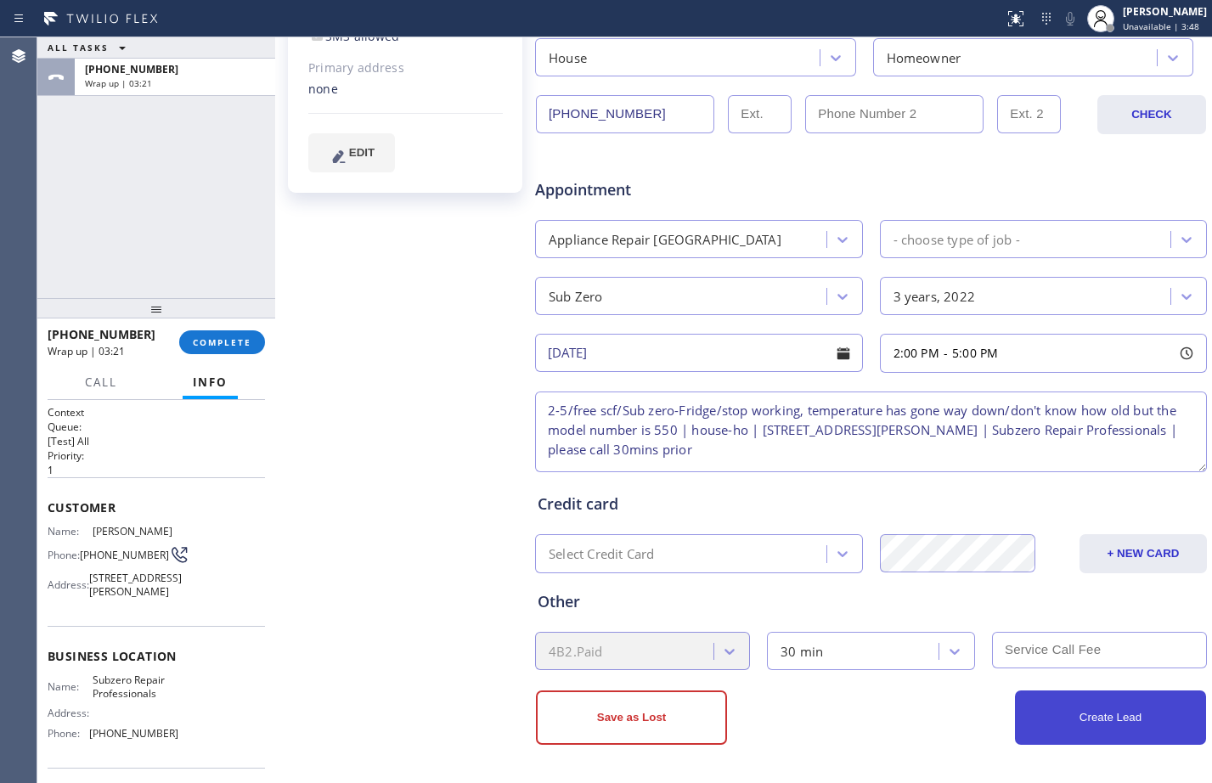
click at [1068, 727] on button "Create Lead" at bounding box center [1110, 717] width 191 height 54
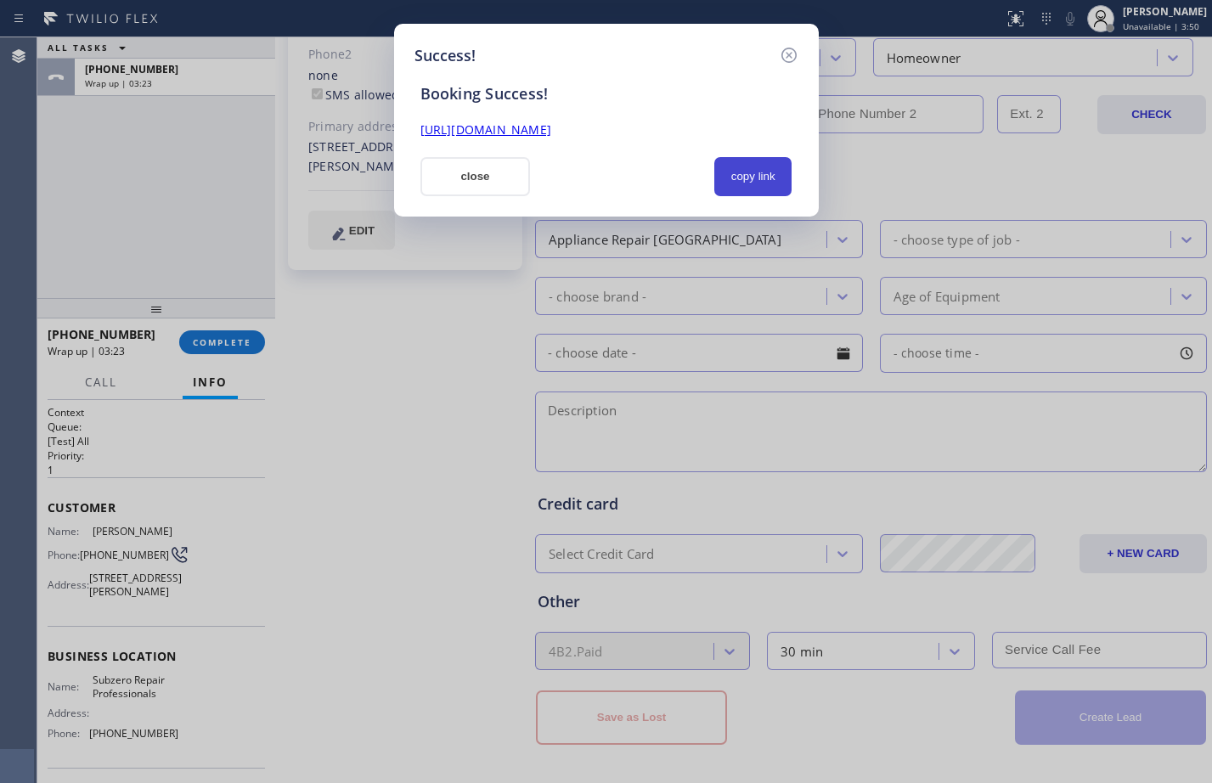
click at [754, 171] on button "copy link" at bounding box center [753, 176] width 78 height 39
click at [551, 127] on link "https://erp.apollosoft.co/customer/746956#portlet_lead" at bounding box center [485, 129] width 131 height 16
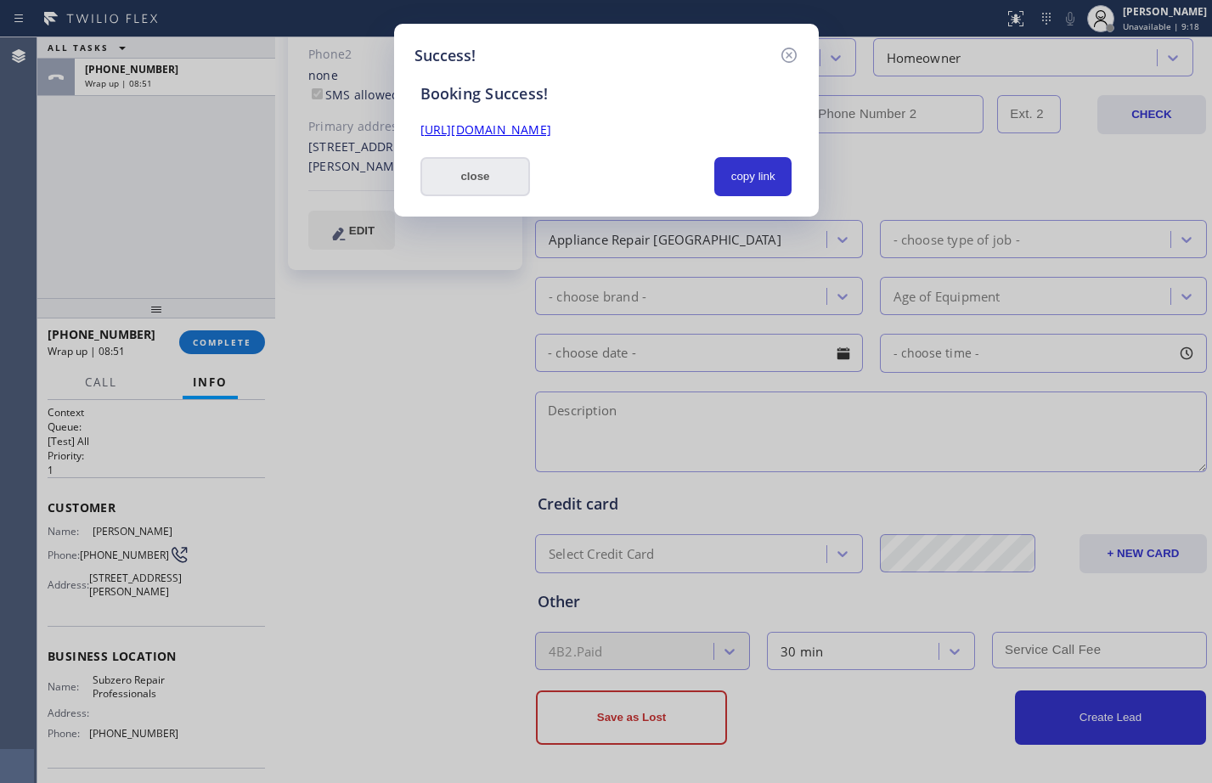
click at [435, 177] on button "close" at bounding box center [475, 176] width 110 height 39
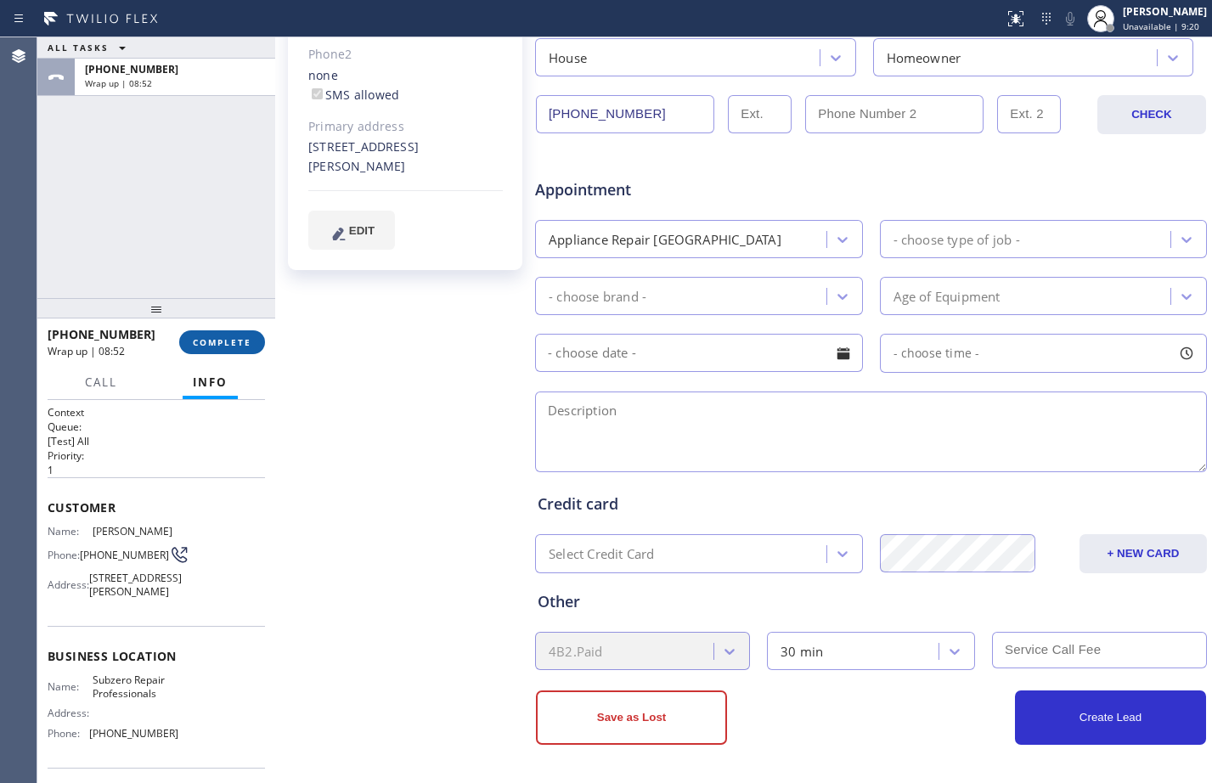
click at [202, 345] on span "COMPLETE" at bounding box center [222, 342] width 59 height 12
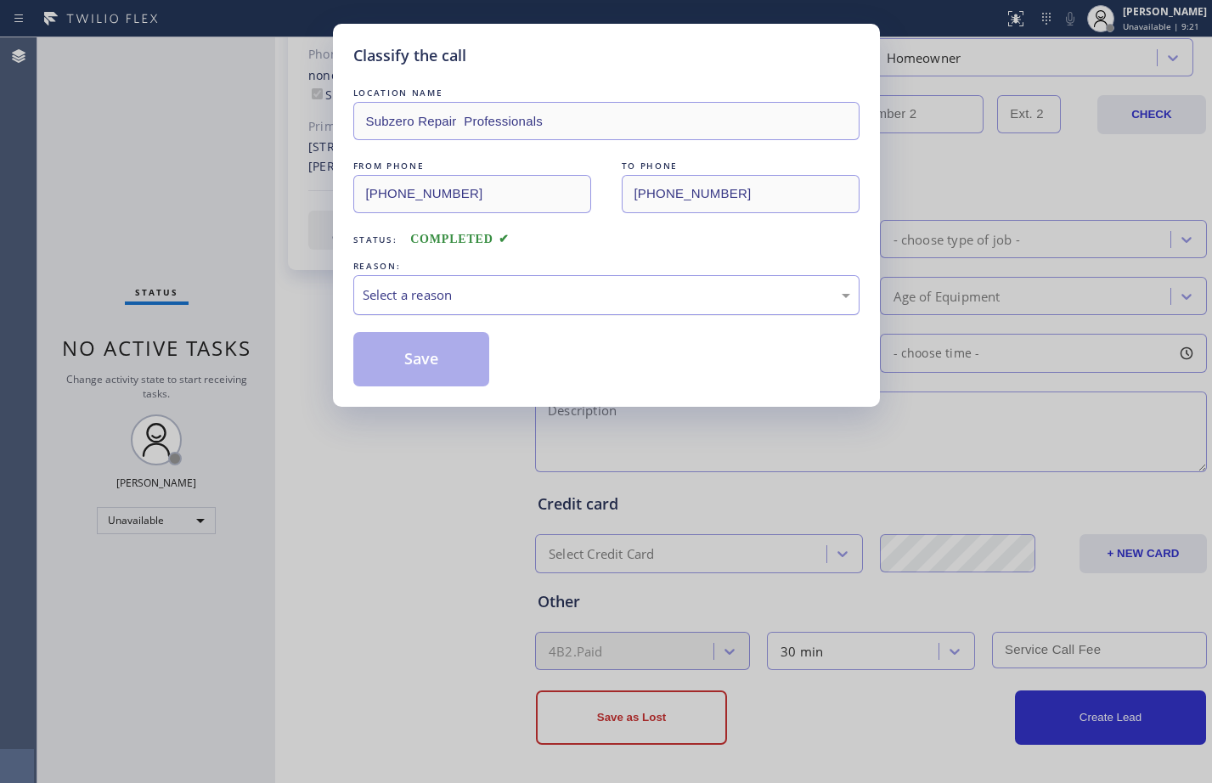
click at [560, 293] on div "Select a reason" at bounding box center [606, 295] width 487 height 20
click at [446, 366] on button "Save" at bounding box center [421, 359] width 137 height 54
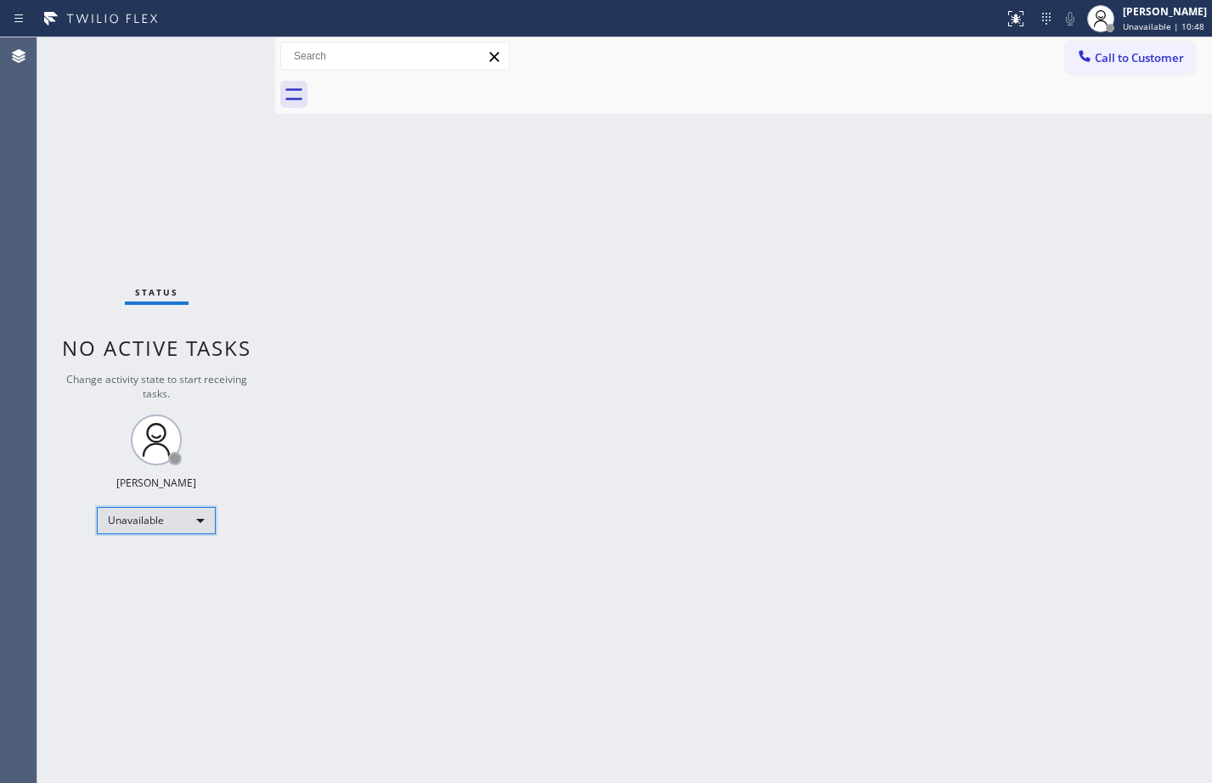
click at [125, 527] on div "Unavailable" at bounding box center [156, 520] width 119 height 27
click at [128, 561] on li "Available" at bounding box center [155, 565] width 115 height 20
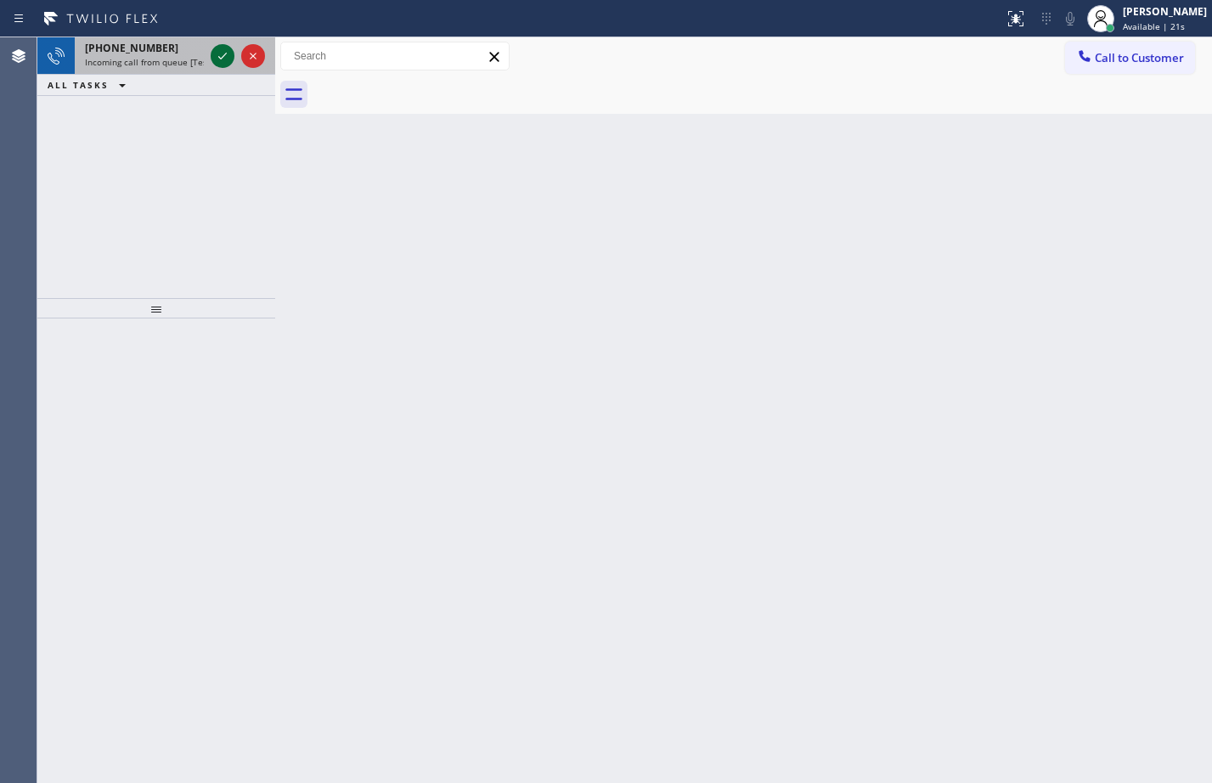
click at [228, 57] on icon at bounding box center [222, 56] width 20 height 20
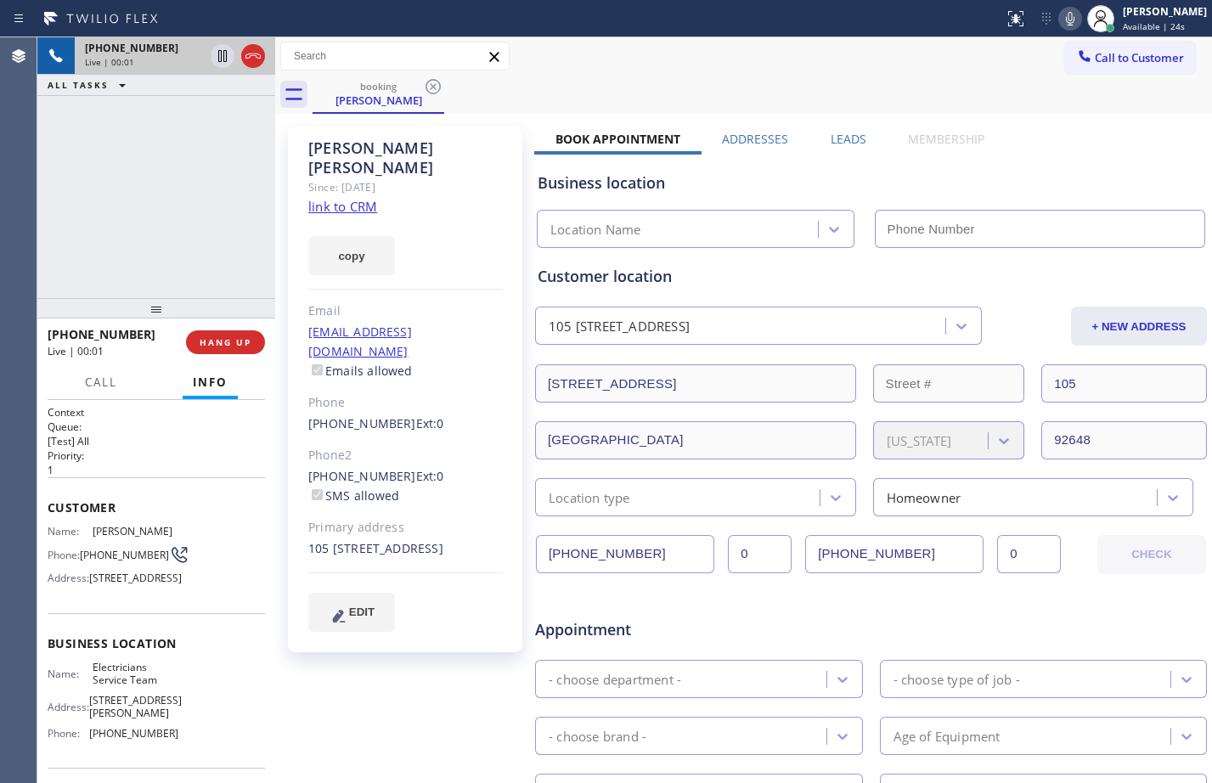
type input "(800) 568-8664"
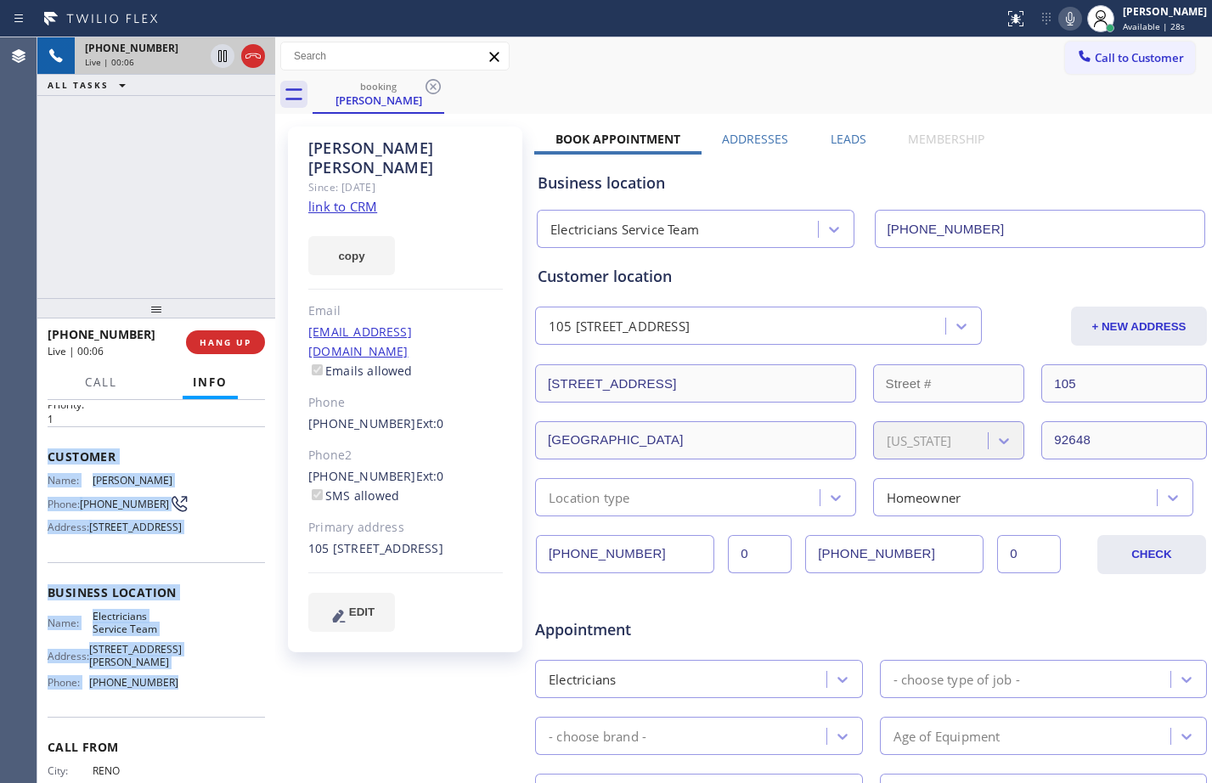
scroll to position [76, 0]
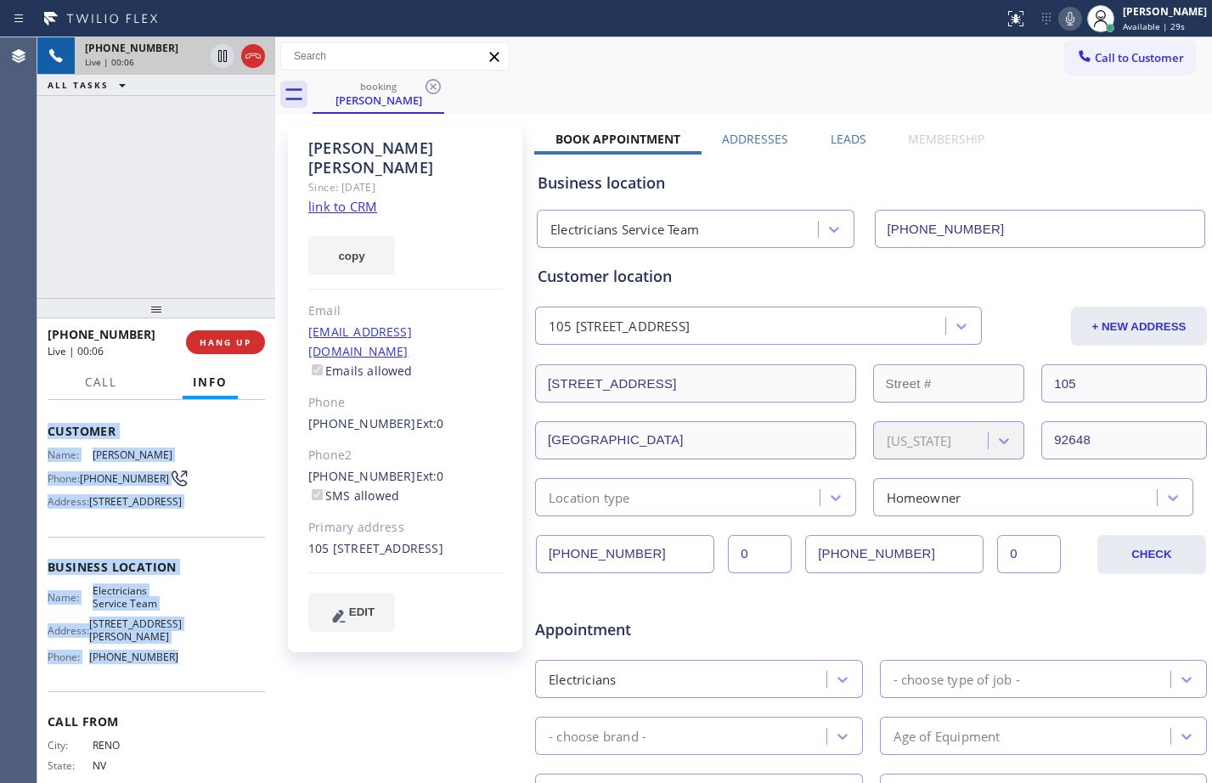
drag, startPoint x: 44, startPoint y: 504, endPoint x: 163, endPoint y: 719, distance: 245.5
click at [163, 719] on div "Context Queue: [Test] All Priority: 1 Customer Name: Natalie Beliakova Phone: (…" at bounding box center [156, 591] width 238 height 383
copy div "Customer Name: Natalie Beliakova Phone: (775) 770-4740 Address: 19521 Pompano L…"
click at [367, 198] on link "link to CRM" at bounding box center [342, 206] width 69 height 17
click at [223, 53] on icon at bounding box center [222, 56] width 8 height 12
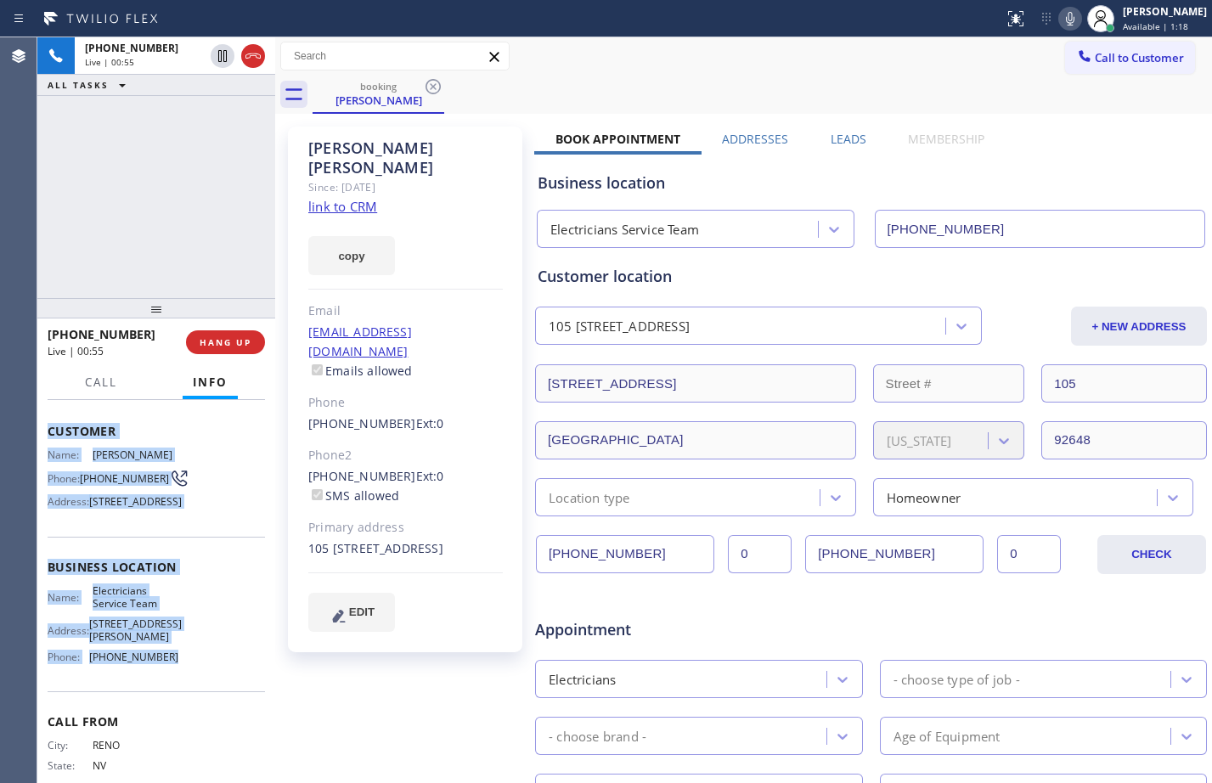
click at [1066, 22] on icon at bounding box center [1070, 19] width 8 height 14
click at [342, 198] on link "link to CRM" at bounding box center [342, 206] width 69 height 17
click at [233, 59] on div at bounding box center [223, 56] width 24 height 20
click at [1060, 17] on icon at bounding box center [1070, 18] width 20 height 20
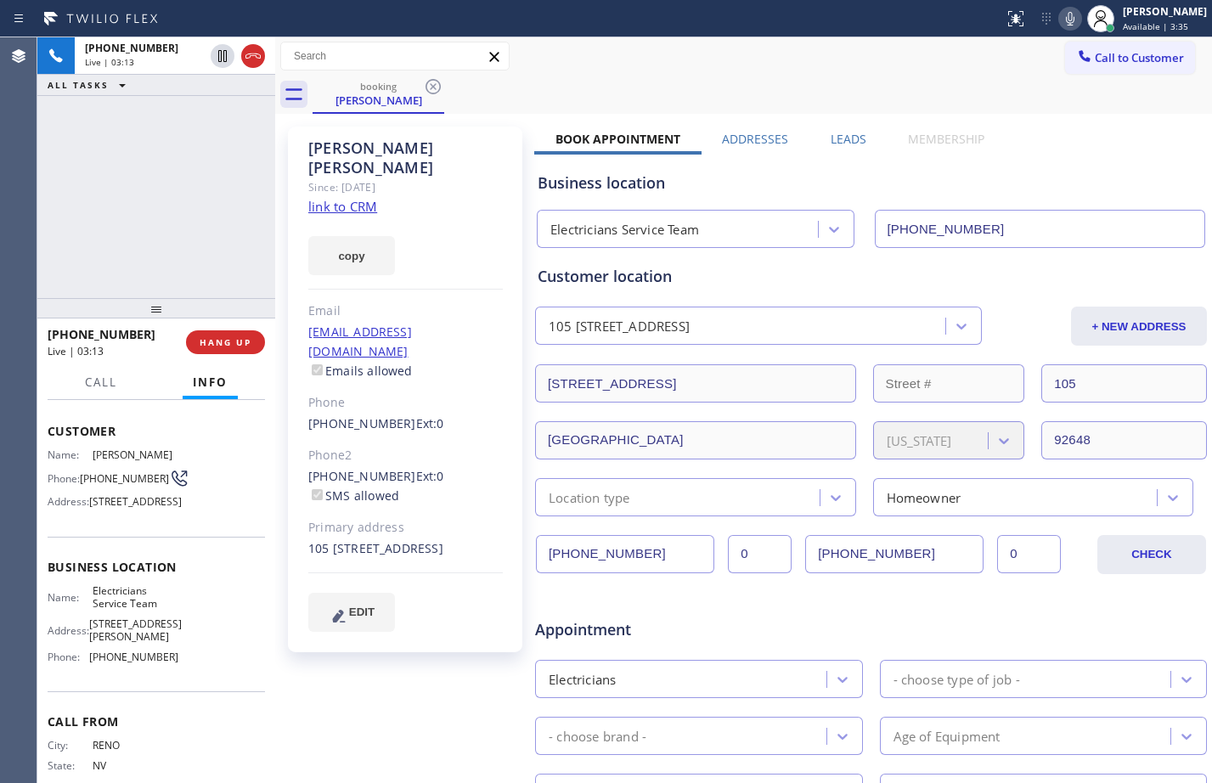
click at [145, 217] on div "+17757704740 Live | 03:13 ALL TASKS ALL TASKS ACTIVE TASKS TASKS IN WRAP UP" at bounding box center [156, 167] width 238 height 261
drag, startPoint x: 220, startPoint y: 58, endPoint x: 352, endPoint y: 63, distance: 131.7
click at [220, 58] on icon at bounding box center [222, 56] width 20 height 20
click at [1061, 21] on icon at bounding box center [1070, 18] width 20 height 20
click at [220, 59] on icon at bounding box center [222, 56] width 20 height 20
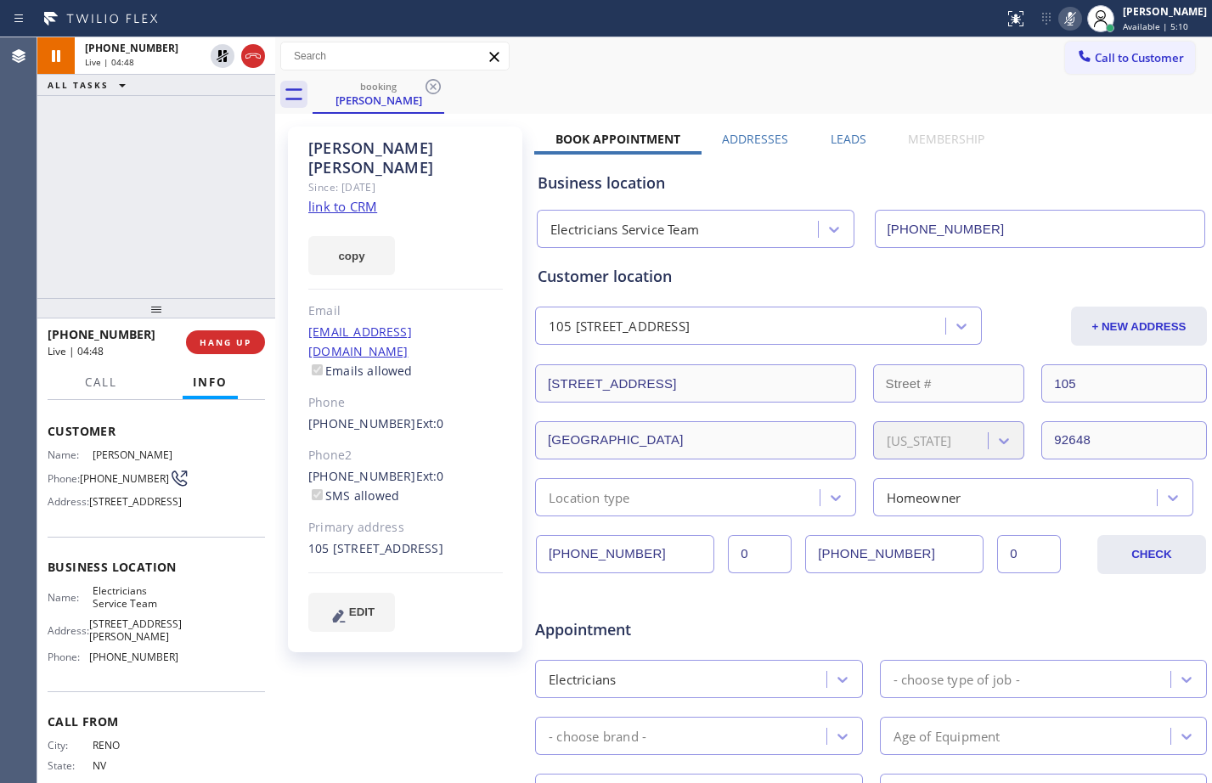
click at [1060, 14] on icon at bounding box center [1070, 18] width 20 height 20
click at [233, 338] on span "HANG UP" at bounding box center [226, 342] width 52 height 12
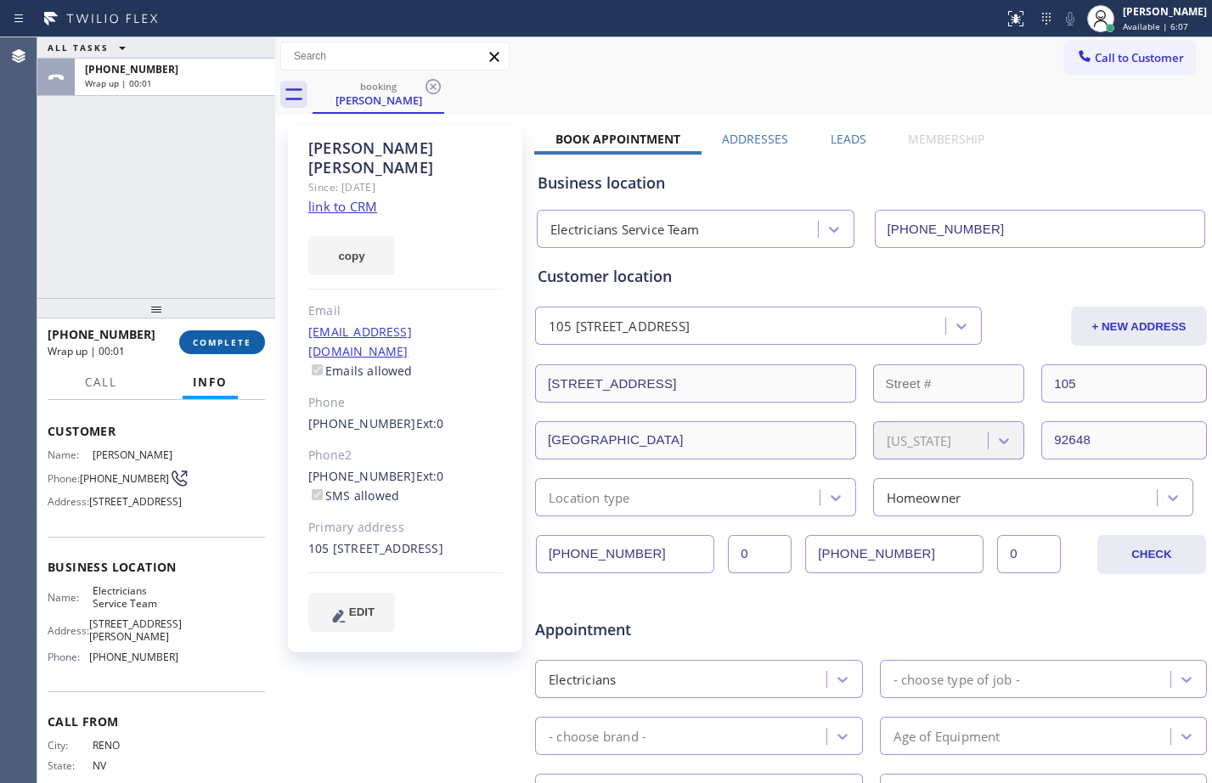
click at [234, 346] on span "COMPLETE" at bounding box center [222, 342] width 59 height 12
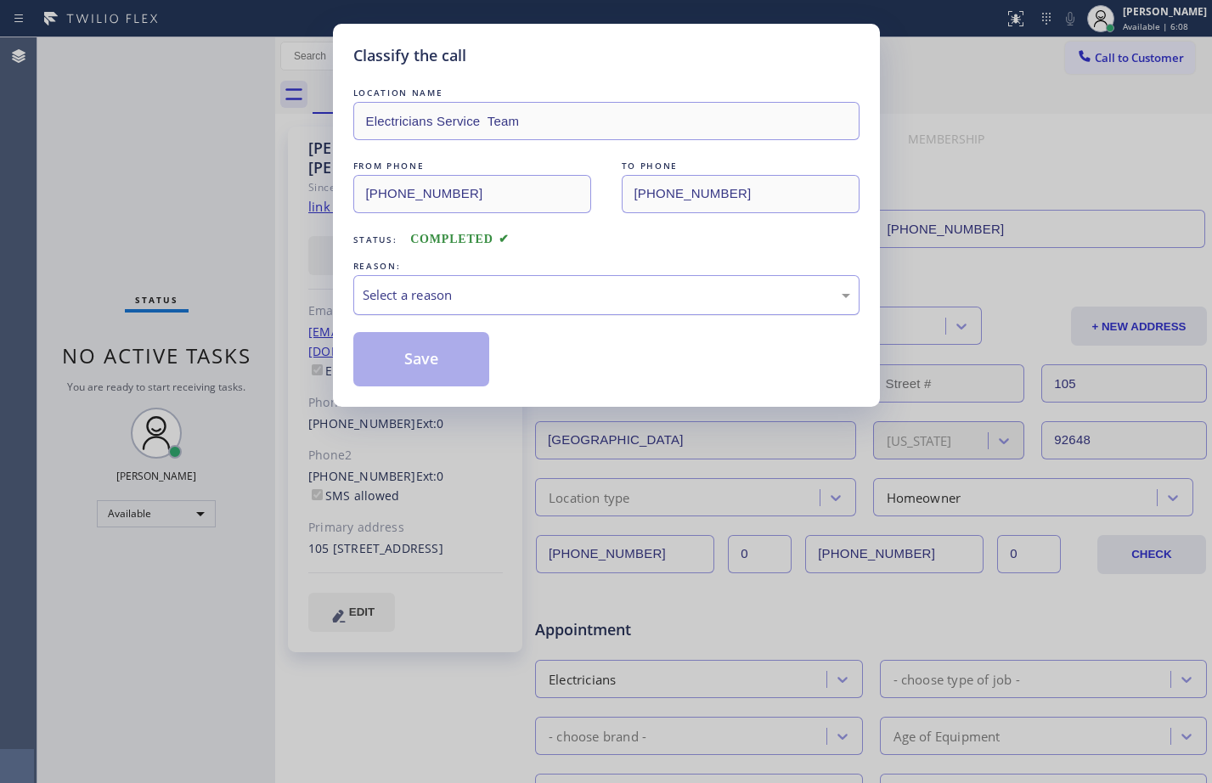
click at [687, 275] on div "Select a reason" at bounding box center [606, 295] width 506 height 40
click at [449, 371] on button "Save" at bounding box center [421, 359] width 137 height 54
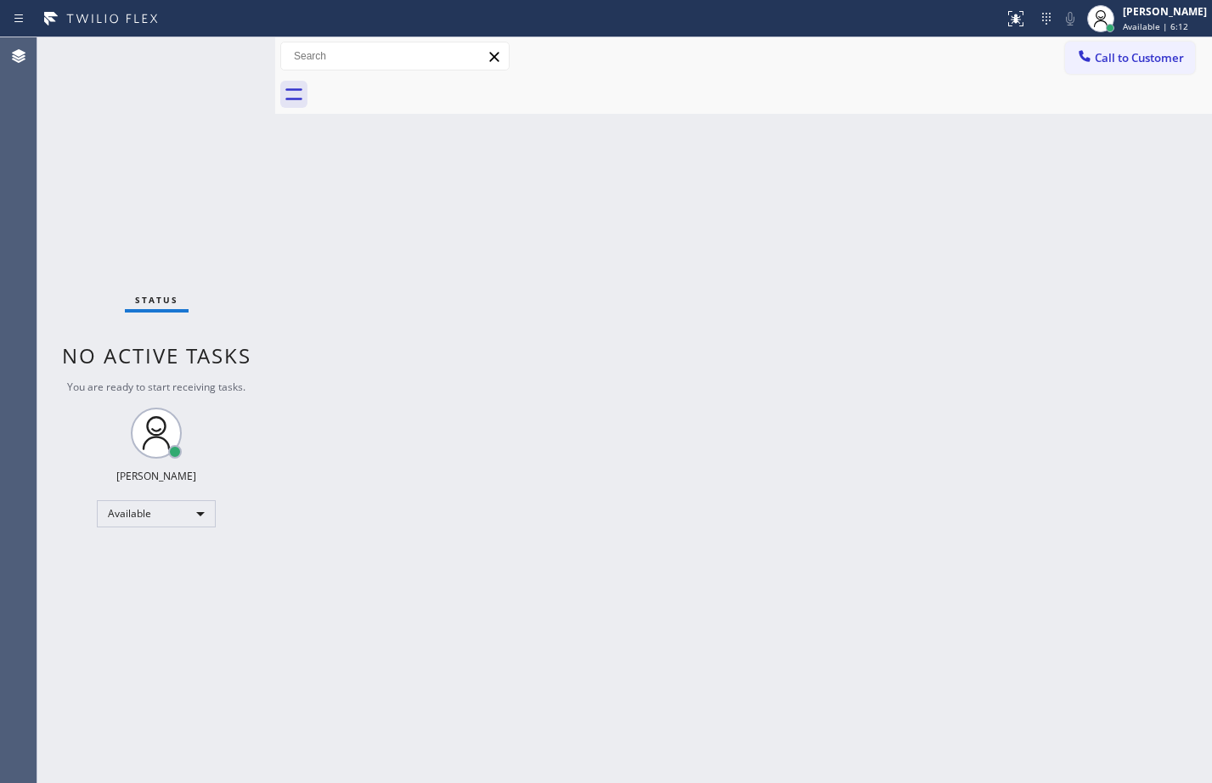
click at [999, 398] on div "Back to Dashboard Change Sender ID Customers Technicians Select a contact Outbo…" at bounding box center [743, 410] width 937 height 746
click at [205, 513] on div "Available" at bounding box center [156, 513] width 119 height 27
click at [144, 542] on li "Offline" at bounding box center [155, 537] width 115 height 20
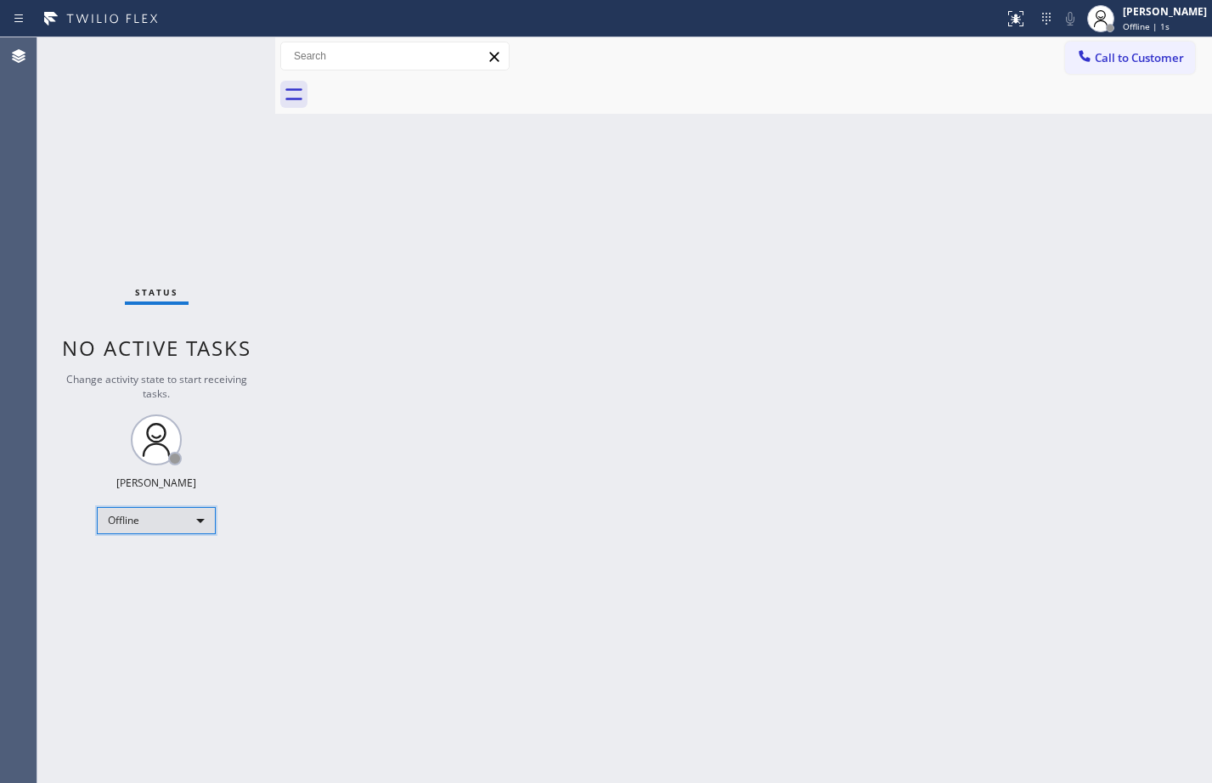
click at [191, 525] on div "Offline" at bounding box center [156, 520] width 119 height 27
click at [872, 627] on div at bounding box center [606, 391] width 1212 height 783
click at [1166, 25] on div "Offline | 3s" at bounding box center [1165, 26] width 84 height 12
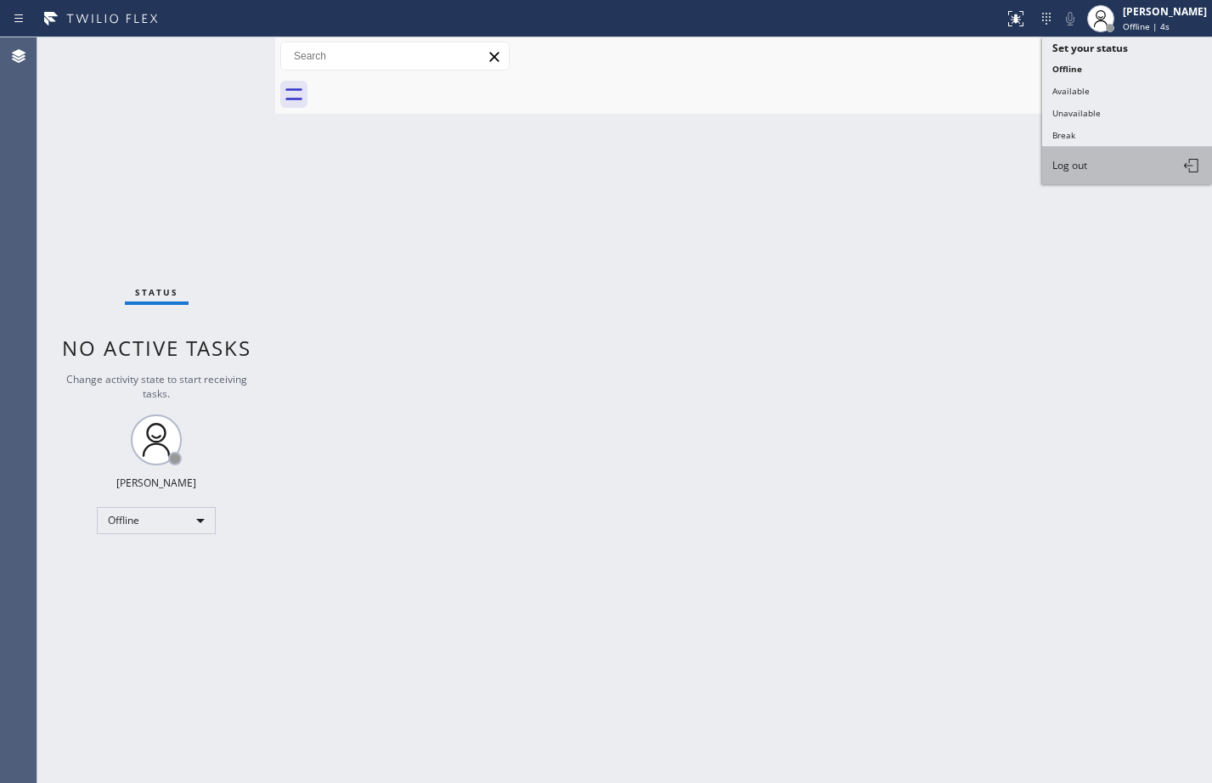
click at [1130, 164] on button "Log out" at bounding box center [1127, 165] width 170 height 37
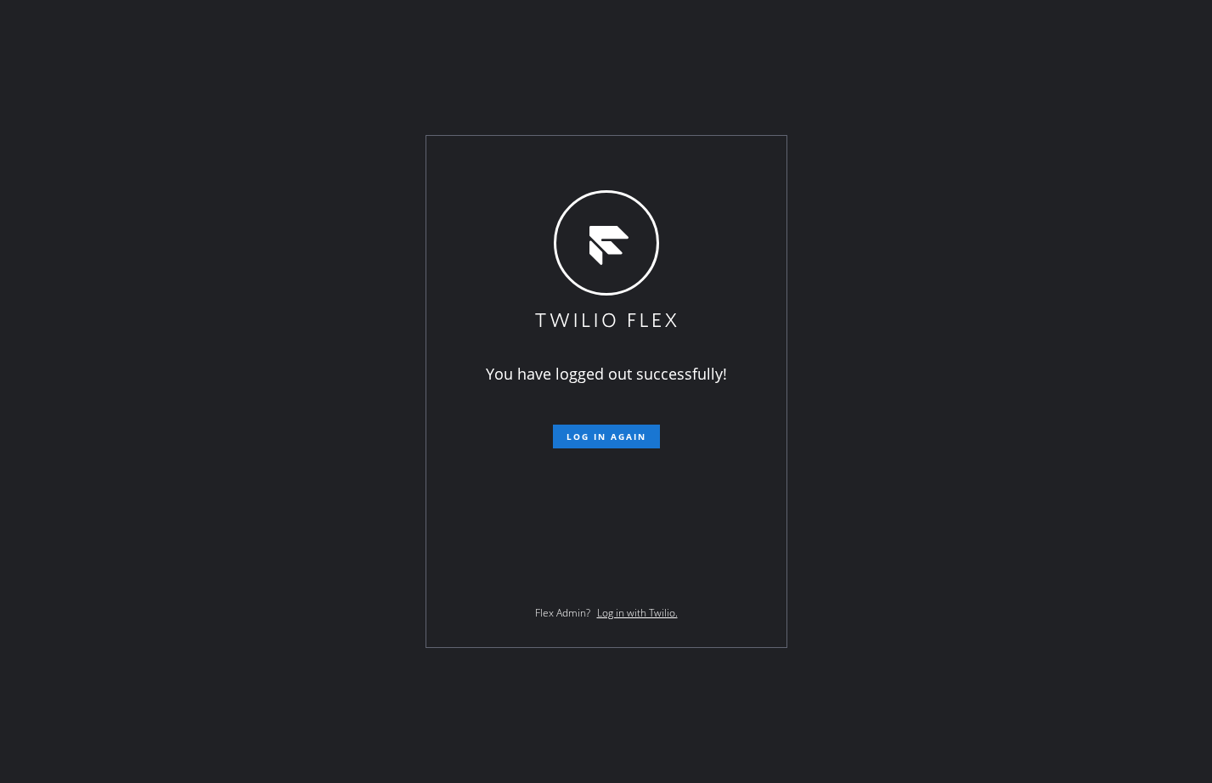
click at [250, 360] on div "You have logged out successfully! Log in again Flex Admin? Log in with Twilio." at bounding box center [606, 391] width 1212 height 783
